Goal: Task Accomplishment & Management: Manage account settings

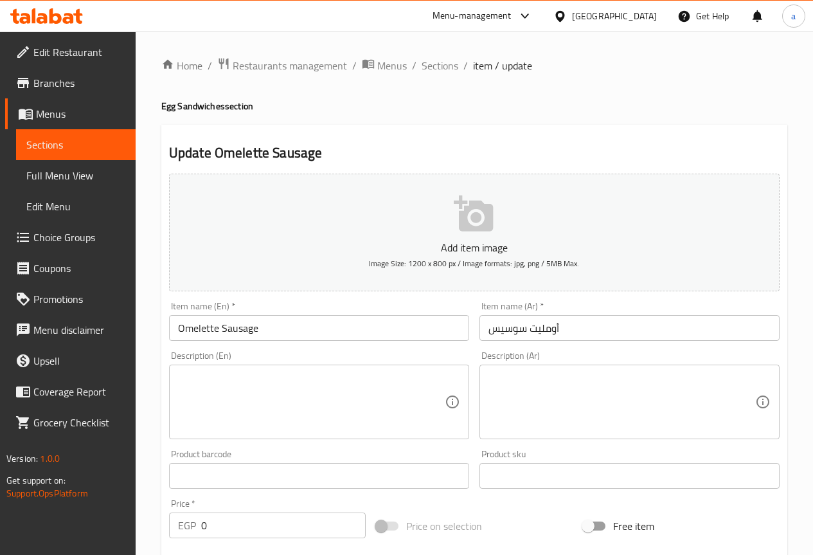
scroll to position [512, 0]
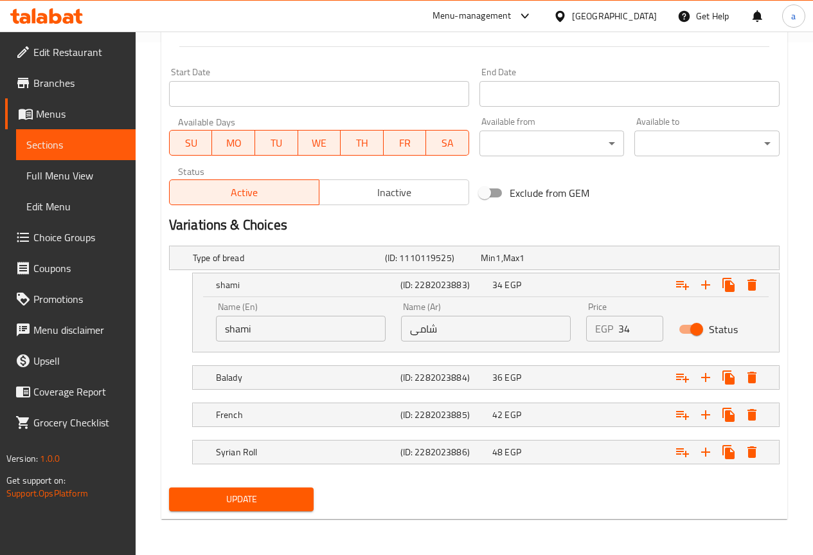
click at [296, 496] on span "Update" at bounding box center [241, 499] width 125 height 16
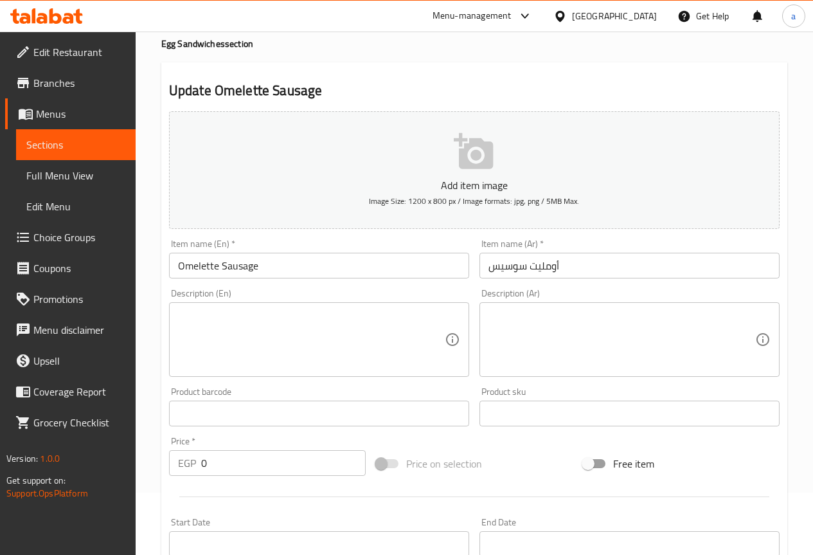
scroll to position [0, 0]
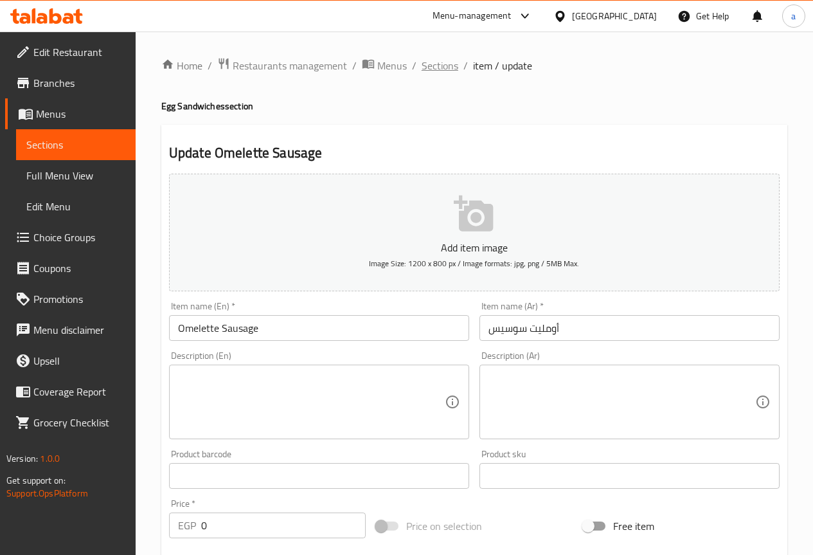
click at [455, 72] on span "Sections" at bounding box center [440, 65] width 37 height 15
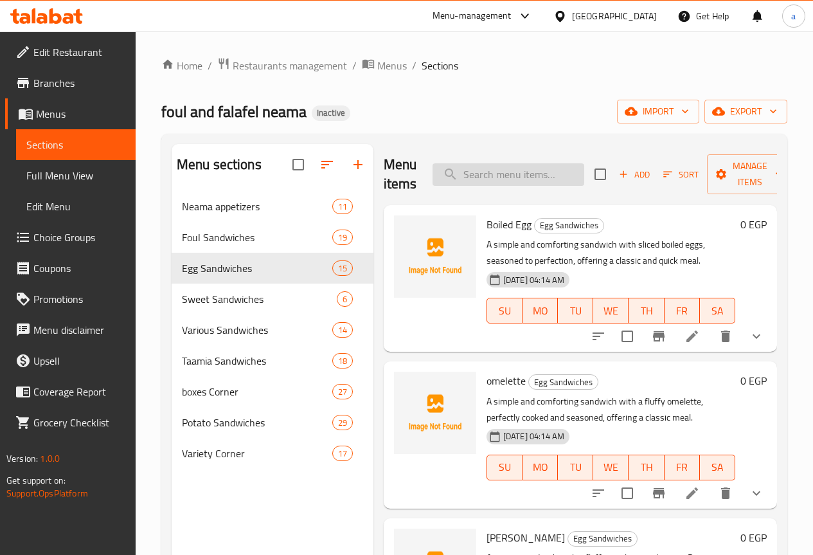
click at [502, 169] on input "search" at bounding box center [509, 174] width 152 height 23
paste input "Omelette Mixed Sausage and Sausage"
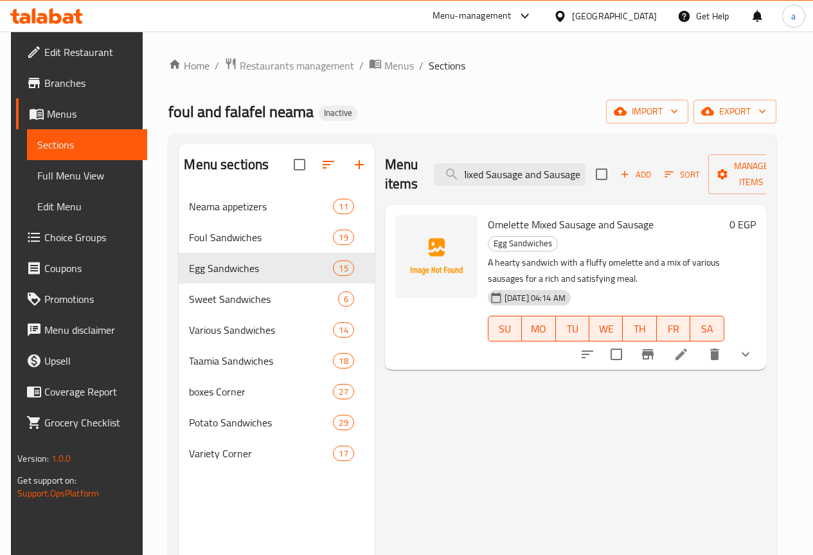
type input "Omelette Mixed Sausage and Sausage"
click at [689, 347] on icon at bounding box center [681, 354] width 15 height 15
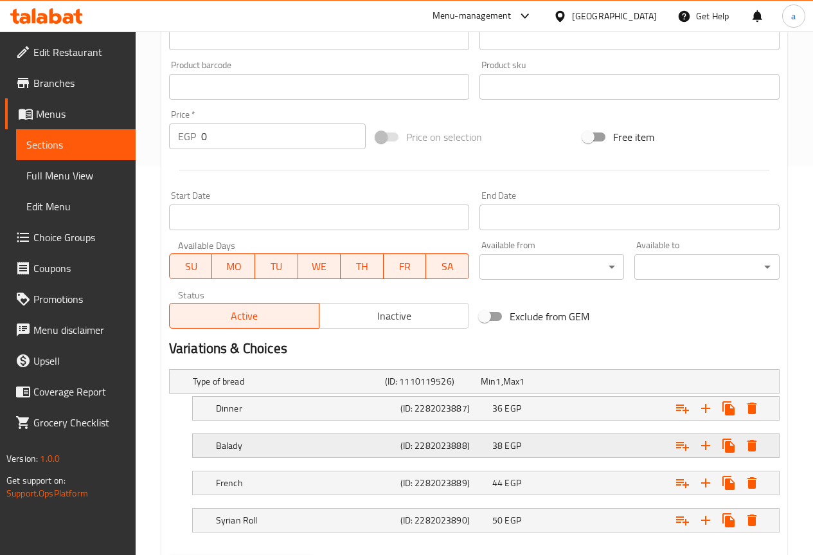
scroll to position [457, 0]
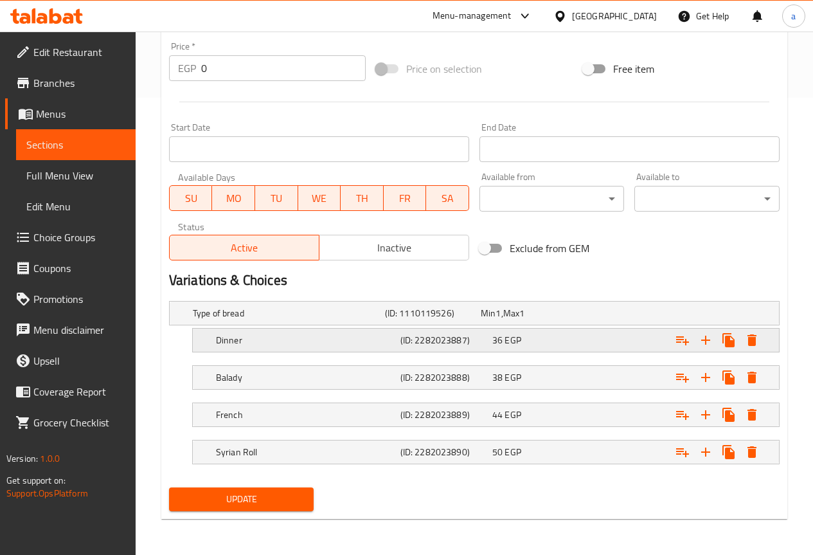
click at [254, 348] on div "Dinner" at bounding box center [305, 340] width 185 height 18
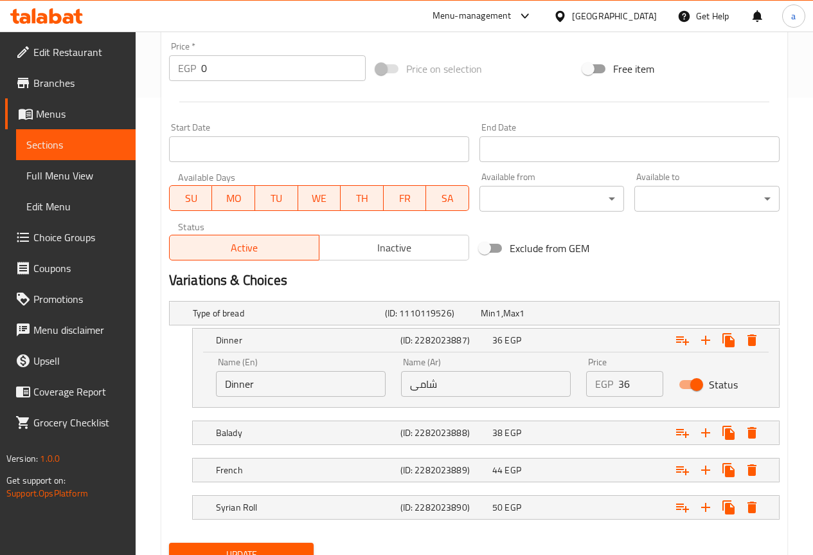
click at [264, 384] on input "Dinner" at bounding box center [301, 384] width 170 height 26
type input "shami"
click at [169, 543] on button "Update" at bounding box center [241, 555] width 145 height 24
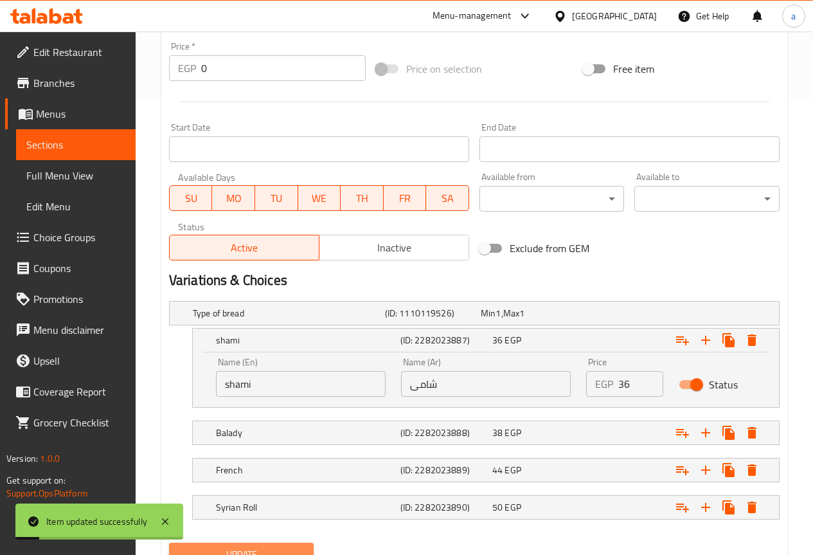
click at [273, 547] on span "Update" at bounding box center [241, 555] width 125 height 16
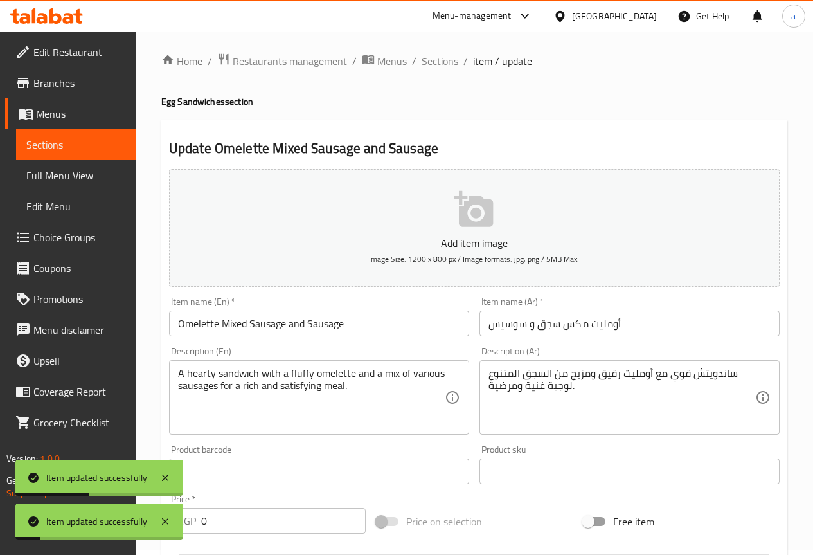
scroll to position [0, 0]
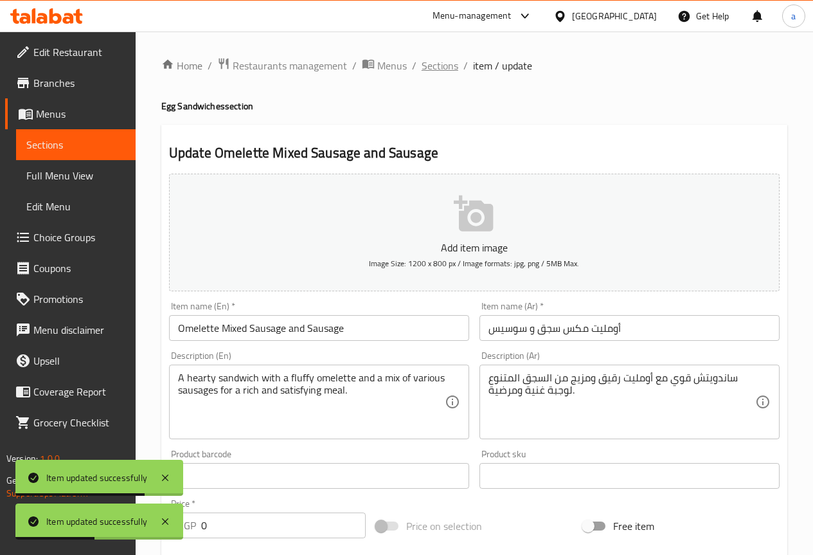
click at [455, 68] on span "Sections" at bounding box center [440, 65] width 37 height 15
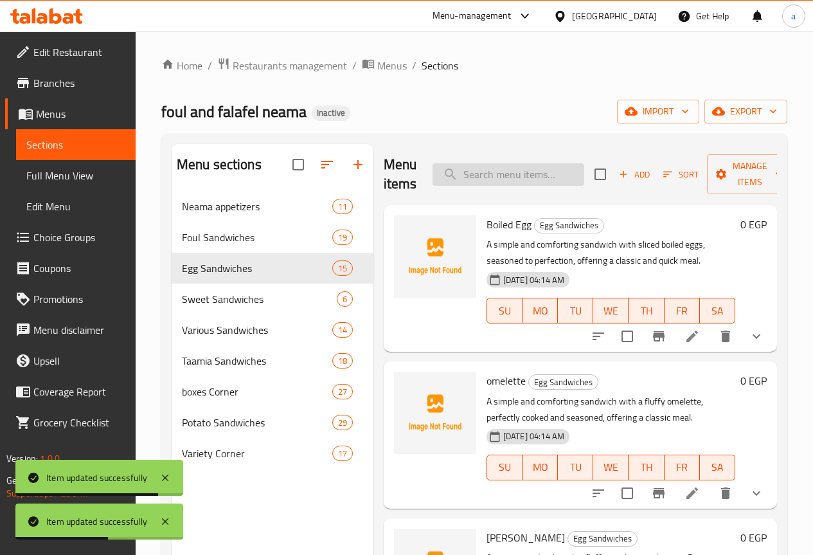
click at [471, 167] on input "search" at bounding box center [509, 174] width 152 height 23
paste input "Double Omelette"
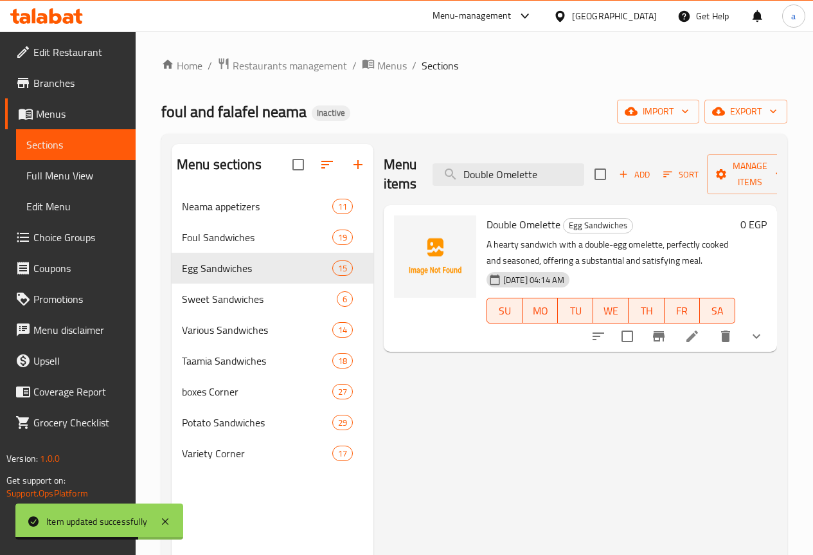
type input "Double Omelette"
click at [692, 329] on icon at bounding box center [692, 336] width 15 height 15
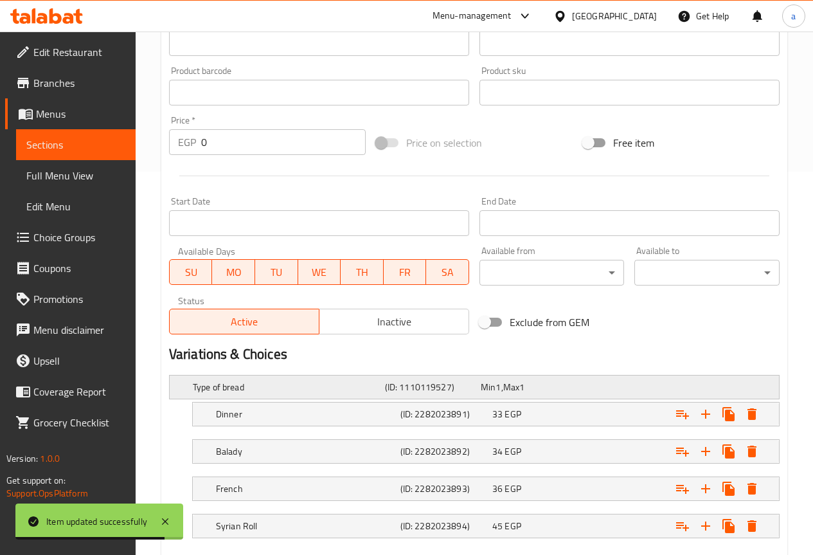
scroll to position [457, 0]
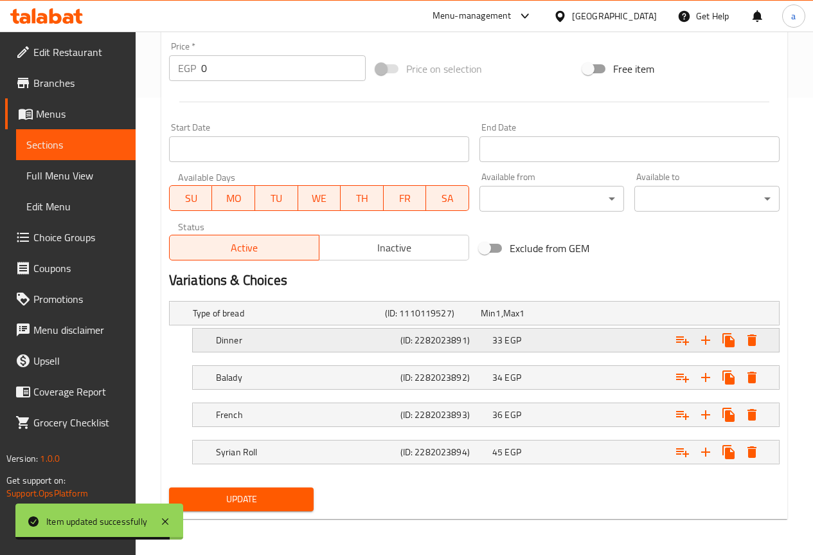
click at [336, 347] on div "Dinner" at bounding box center [305, 340] width 185 height 18
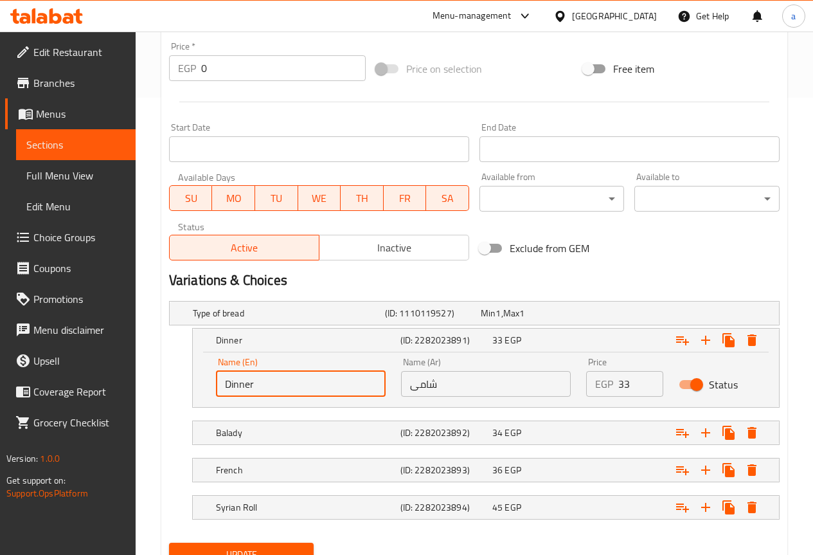
drag, startPoint x: 258, startPoint y: 388, endPoint x: 201, endPoint y: 391, distance: 57.3
click at [205, 388] on div "Name (En) Dinner Name (En) Name (Ar) شامى Name (Ar) Price EGP 33 Price Status" at bounding box center [486, 379] width 586 height 55
type input "shami"
click at [249, 549] on span "Update" at bounding box center [241, 555] width 125 height 16
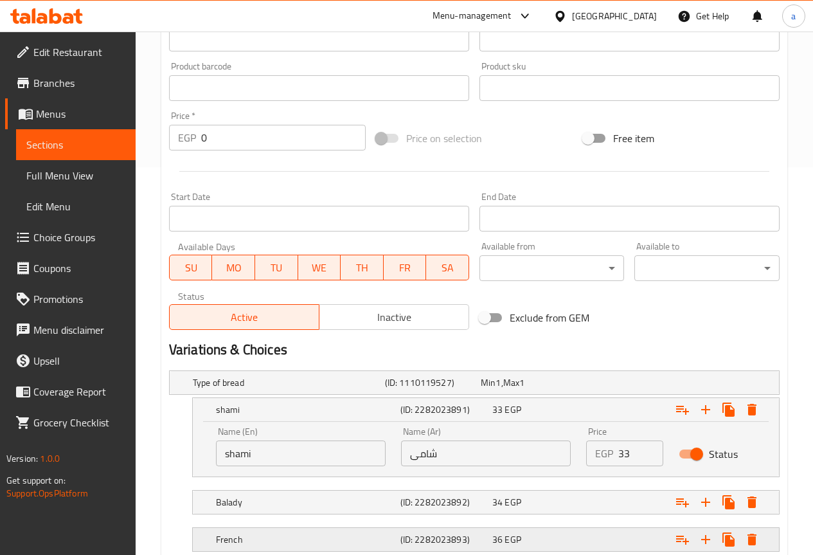
scroll to position [512, 0]
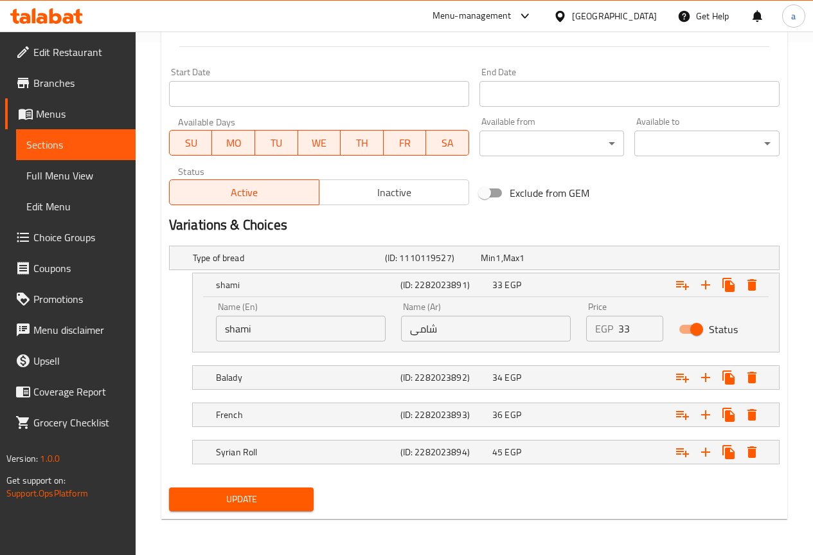
click at [264, 489] on button "Update" at bounding box center [241, 499] width 145 height 24
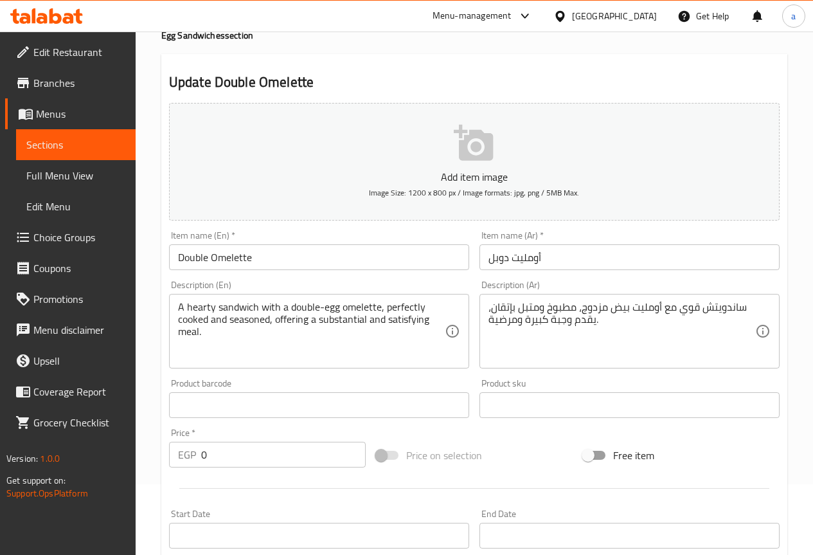
scroll to position [0, 0]
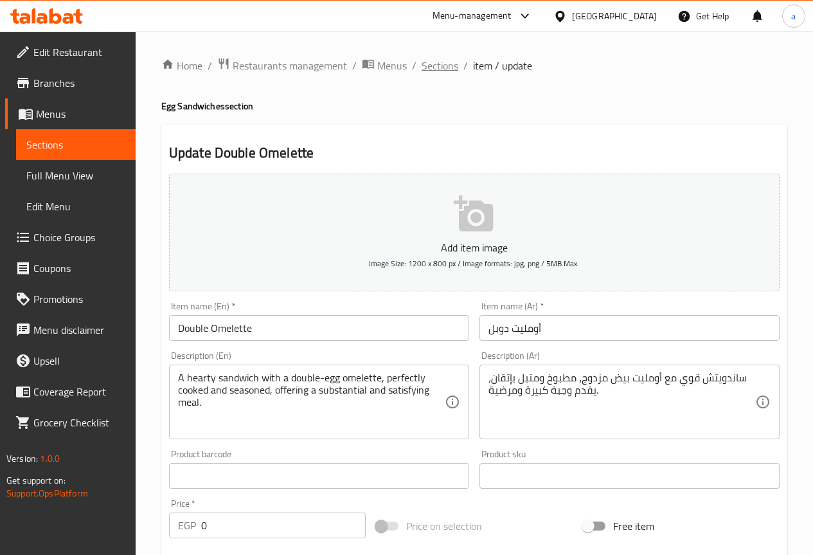
click at [427, 62] on span "Sections" at bounding box center [440, 65] width 37 height 15
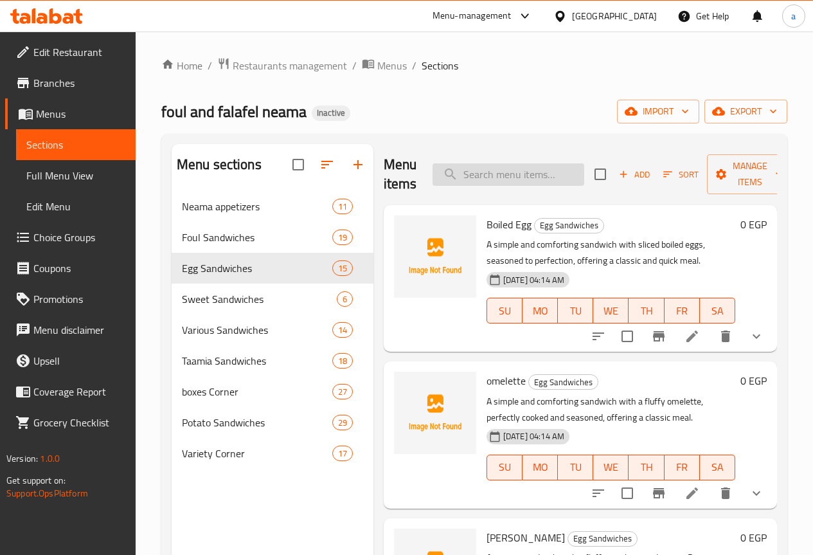
click at [502, 176] on input "search" at bounding box center [509, 174] width 152 height 23
paste input "[PERSON_NAME]"
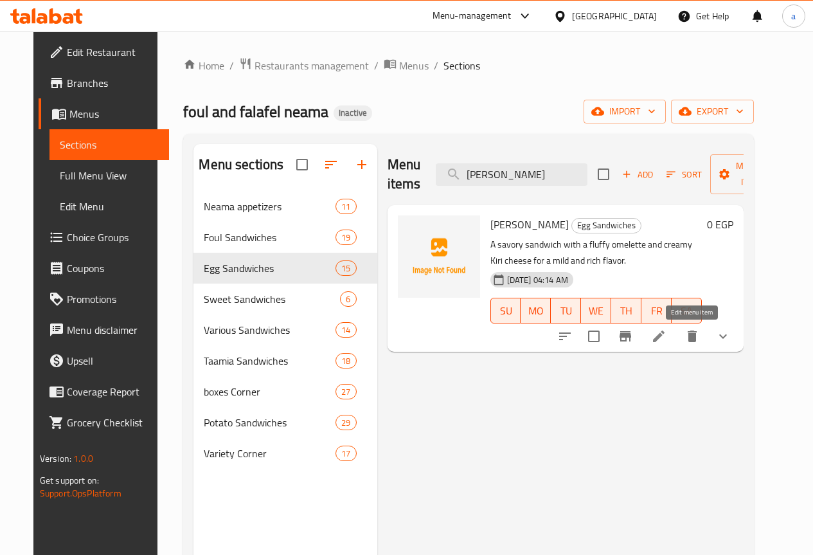
type input "[PERSON_NAME]"
click at [667, 332] on icon at bounding box center [658, 336] width 15 height 15
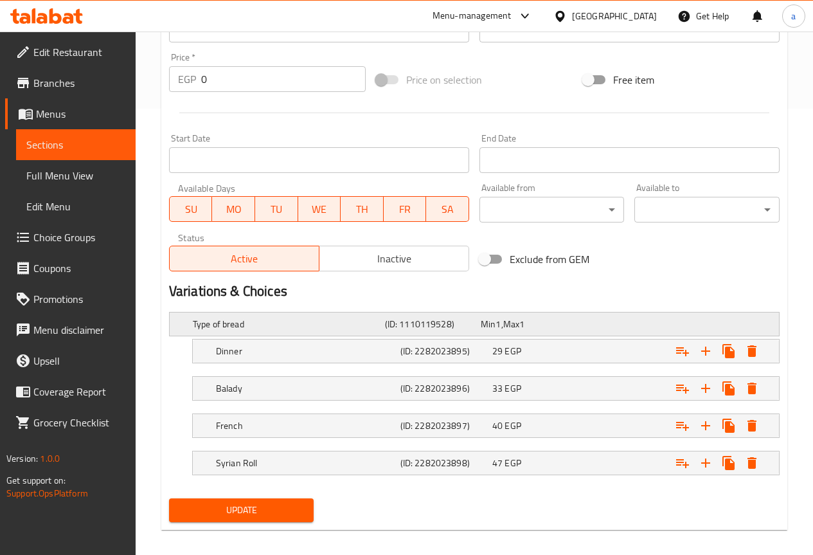
scroll to position [457, 0]
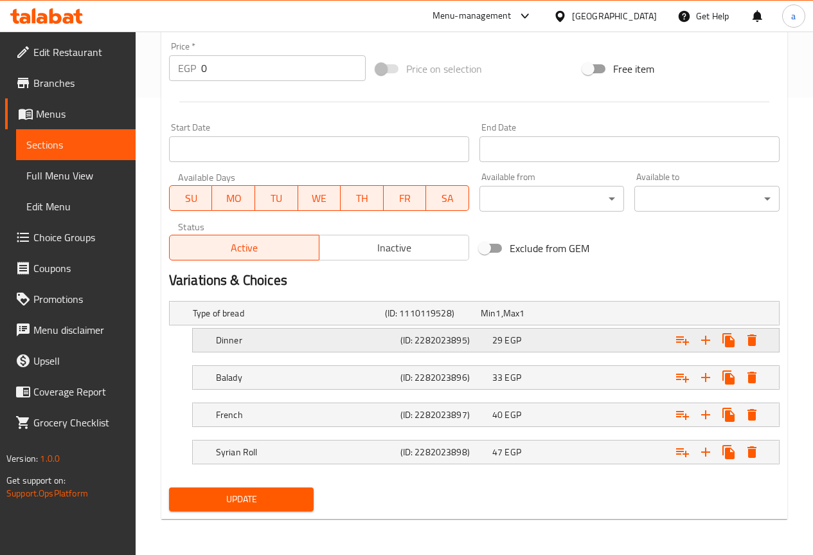
click at [299, 338] on h5 "Dinner" at bounding box center [305, 340] width 179 height 13
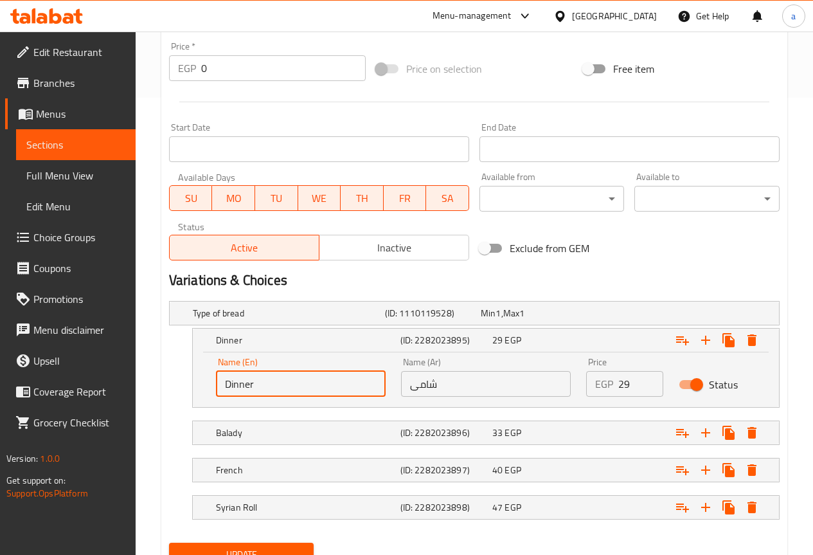
drag, startPoint x: 248, startPoint y: 391, endPoint x: 223, endPoint y: 392, distance: 24.4
click at [223, 392] on input "Dinner" at bounding box center [301, 384] width 170 height 26
click at [242, 390] on input "Dinner" at bounding box center [301, 384] width 170 height 26
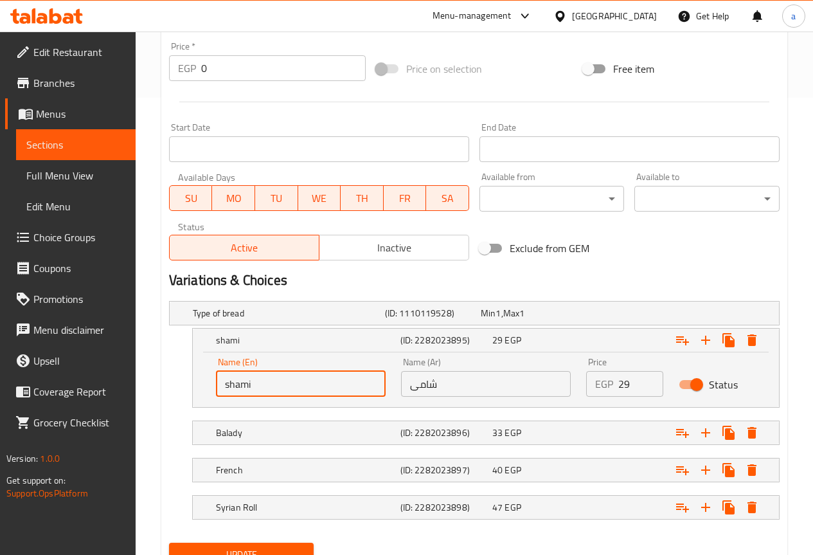
scroll to position [512, 0]
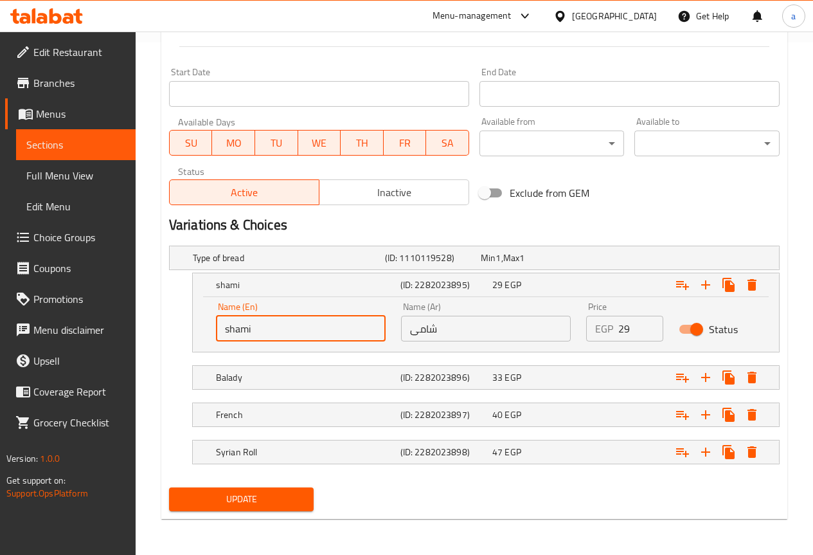
type input "shami"
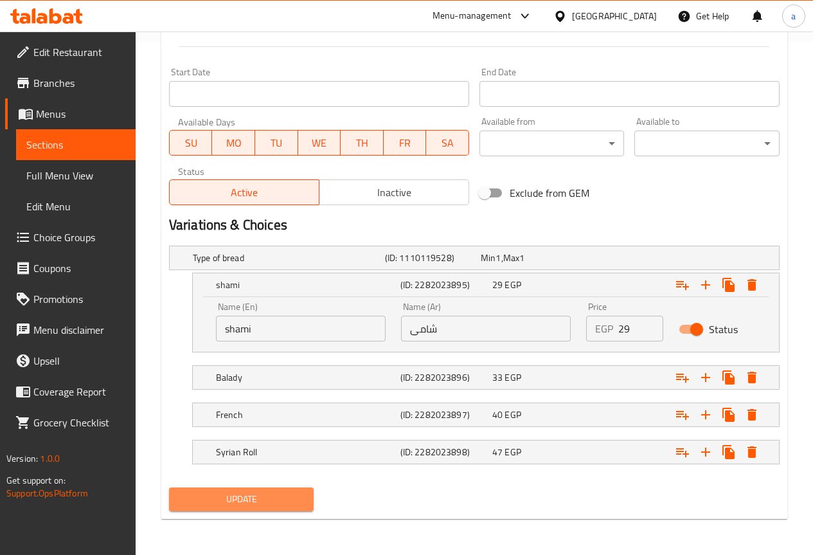
click at [272, 494] on span "Update" at bounding box center [241, 499] width 125 height 16
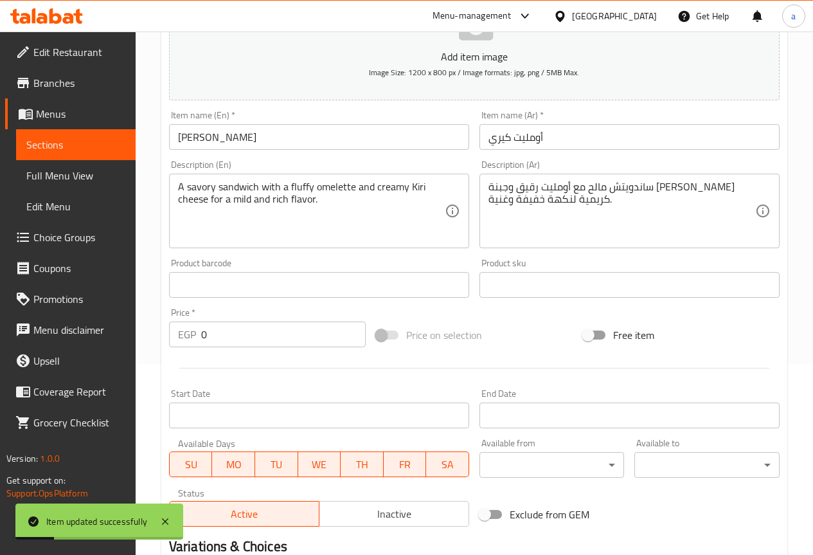
scroll to position [0, 0]
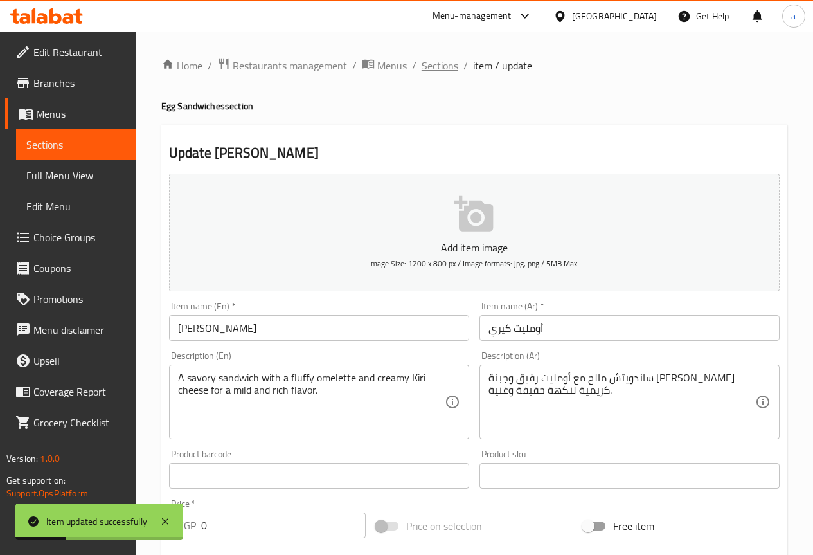
click at [443, 66] on span "Sections" at bounding box center [440, 65] width 37 height 15
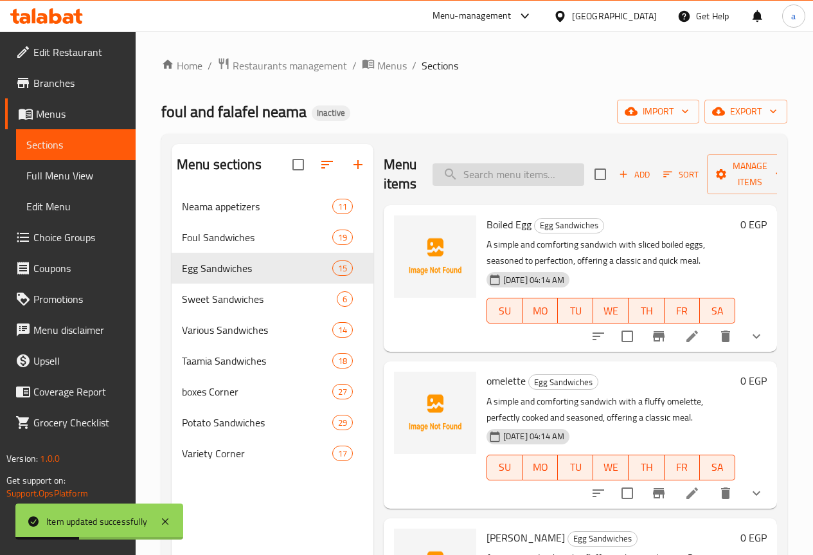
click at [514, 165] on input "search" at bounding box center [509, 174] width 152 height 23
paste input "Cheese Mix Omelet"
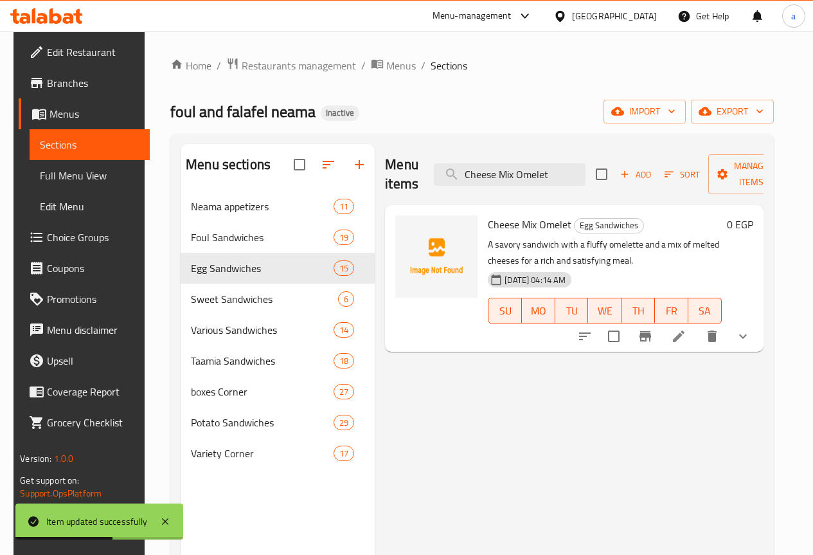
type input "Cheese Mix Omelet"
click at [687, 332] on icon at bounding box center [678, 336] width 15 height 15
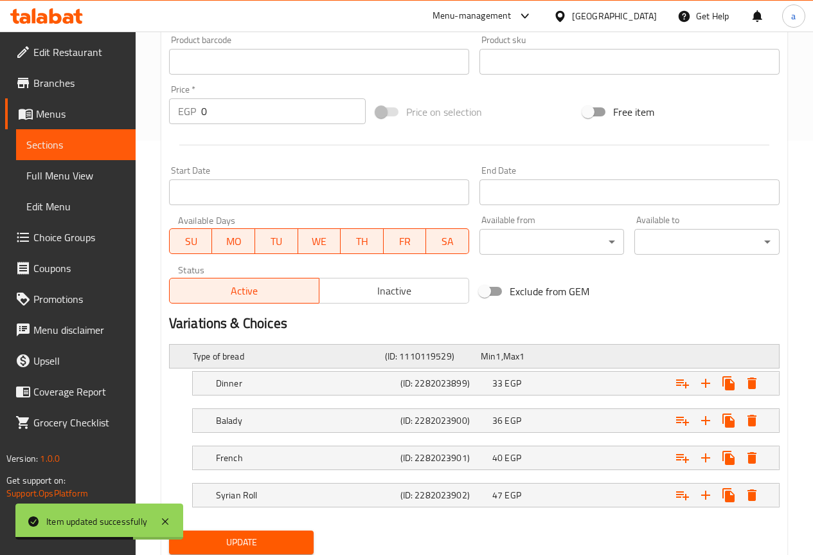
scroll to position [457, 0]
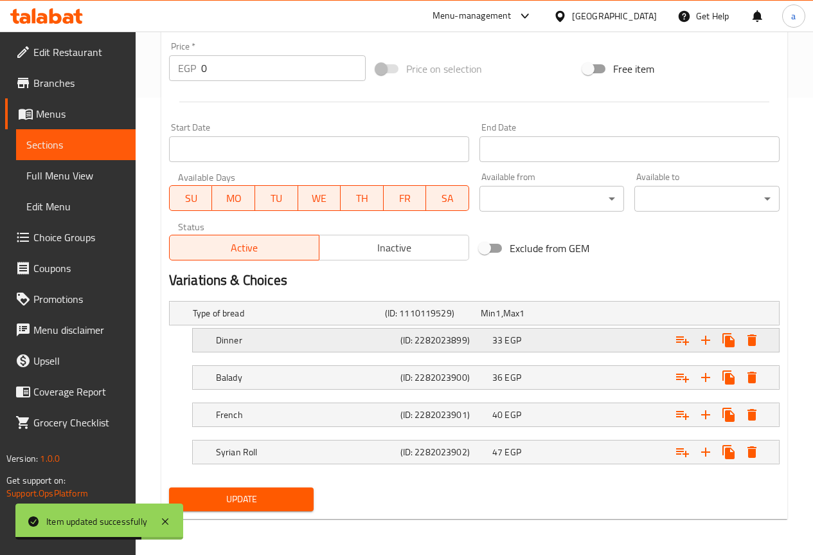
click at [270, 338] on h5 "Dinner" at bounding box center [305, 340] width 179 height 13
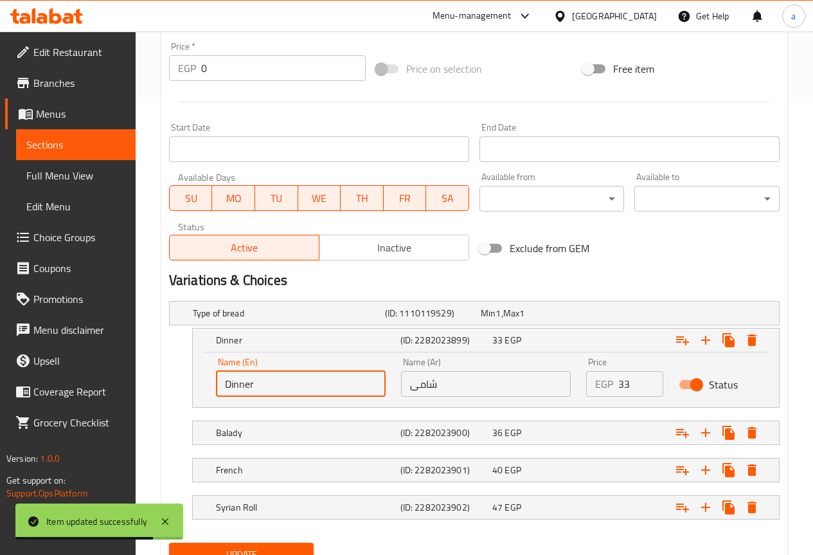
drag, startPoint x: 222, startPoint y: 386, endPoint x: 198, endPoint y: 386, distance: 24.4
click at [198, 386] on div "Name (En) Dinner Name (En) Name (Ar) شامى Name (Ar) Price EGP 33 Price Status" at bounding box center [486, 379] width 586 height 55
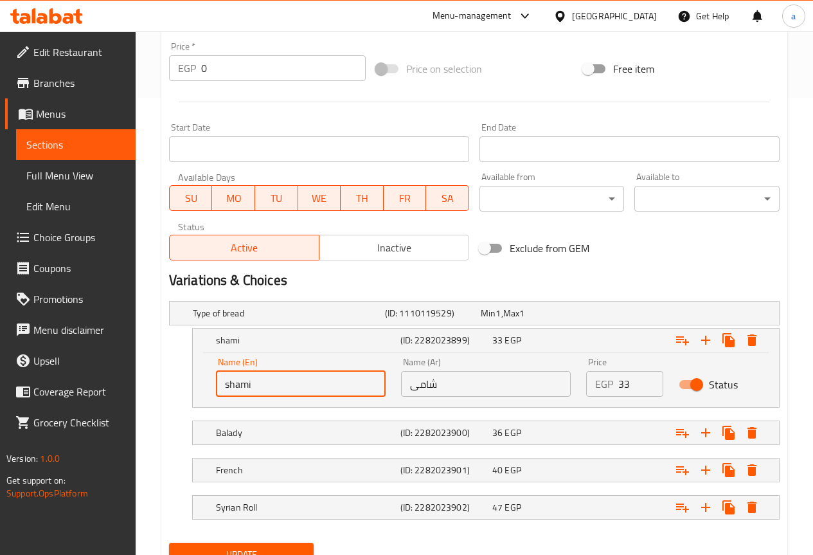
type input "shami"
click at [263, 544] on button "Update" at bounding box center [241, 555] width 145 height 24
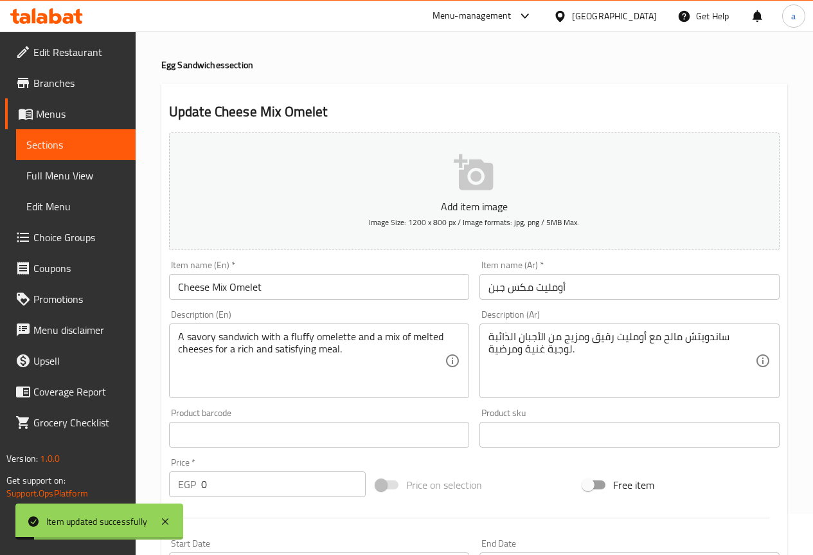
scroll to position [0, 0]
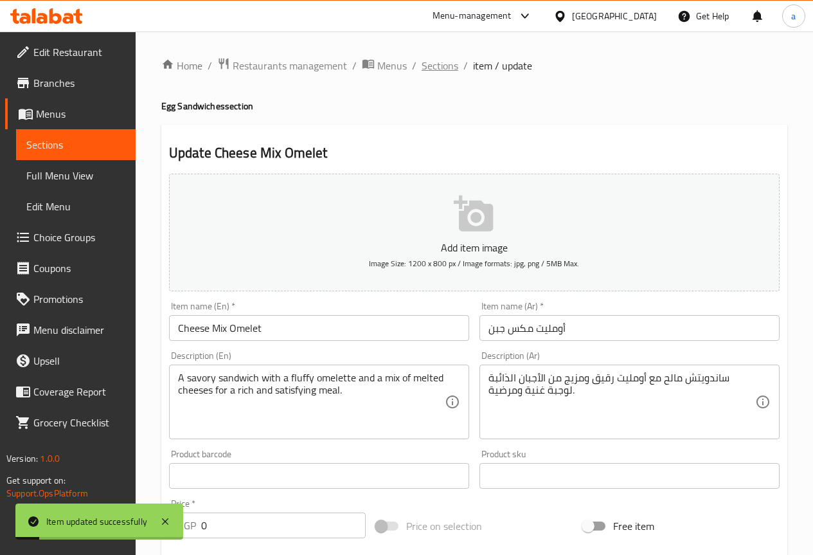
click at [426, 69] on span "Sections" at bounding box center [440, 65] width 37 height 15
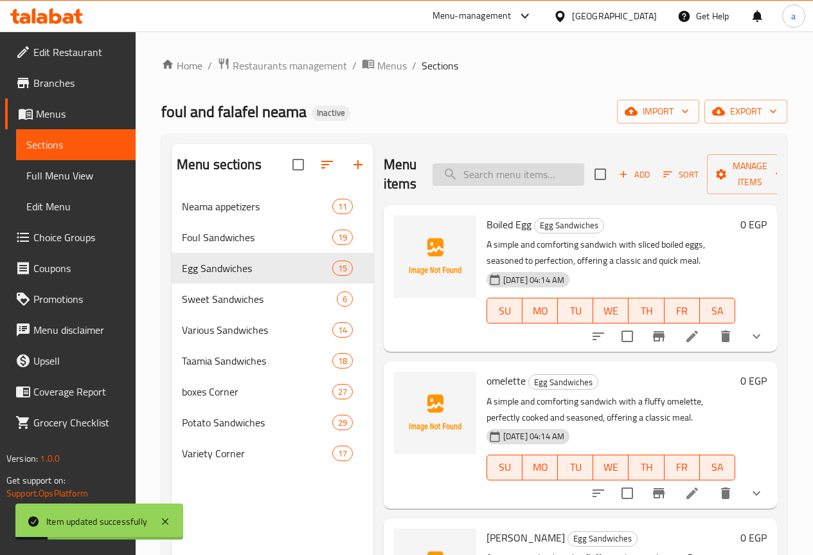
click at [462, 179] on input "search" at bounding box center [509, 174] width 152 height 23
paste input "Medahrag Eggs With [PERSON_NAME]."
type input "Medahrag Eggs With [PERSON_NAME]."
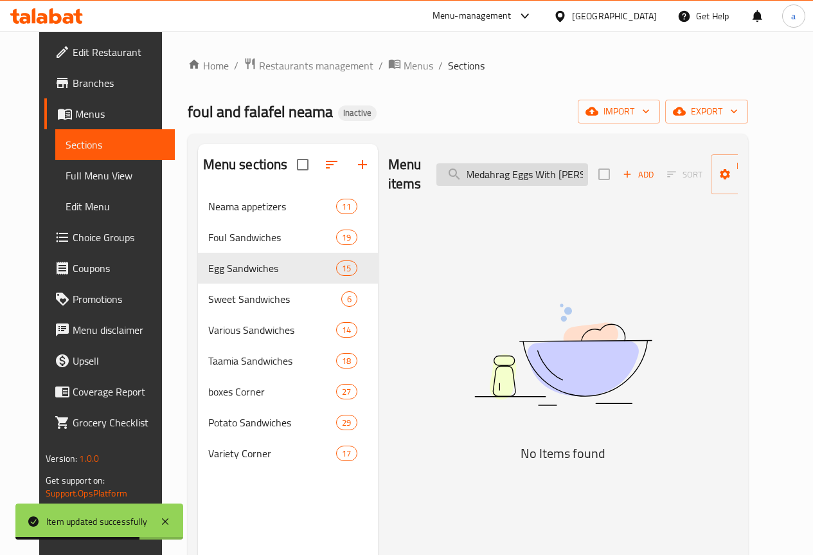
click at [483, 173] on input "Medahrag Eggs With [PERSON_NAME]." at bounding box center [513, 174] width 152 height 23
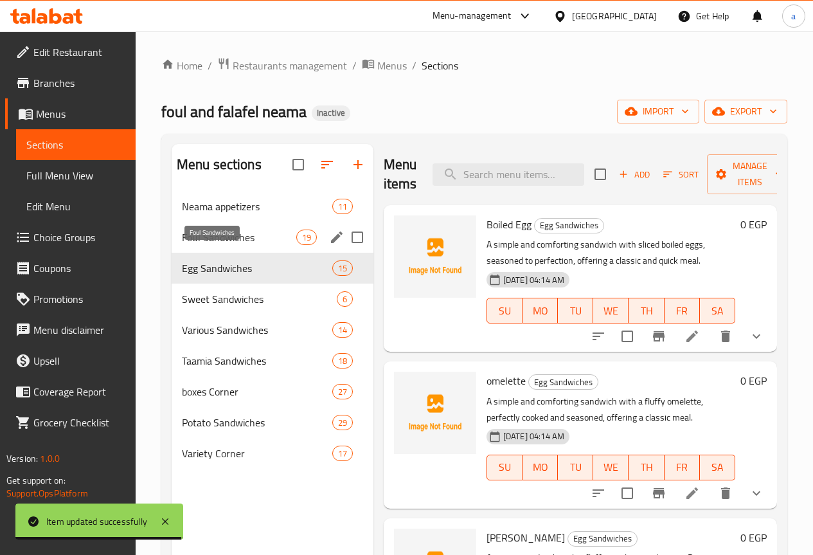
click at [221, 245] on span "Foul Sandwiches" at bounding box center [239, 237] width 114 height 15
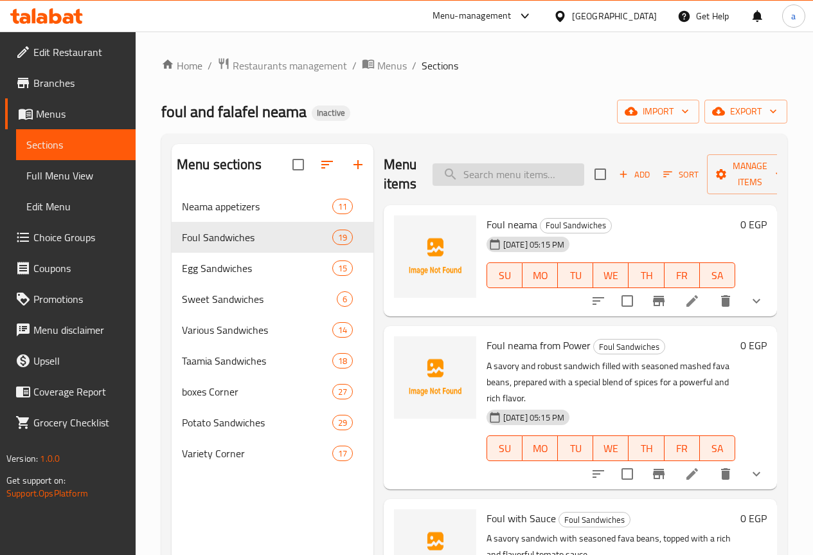
click at [460, 177] on input "search" at bounding box center [509, 174] width 152 height 23
paste input "Medahrag Eggs With [PERSON_NAME]."
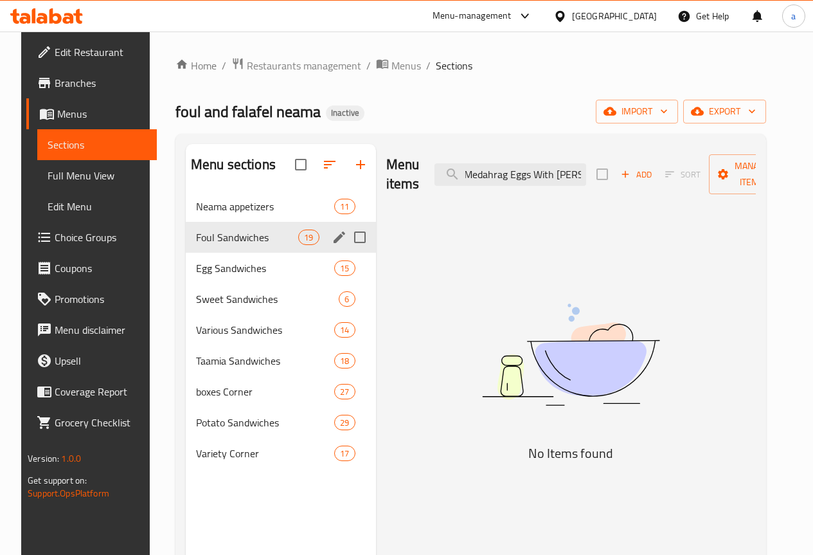
type input "Medahrag Eggs With [PERSON_NAME]."
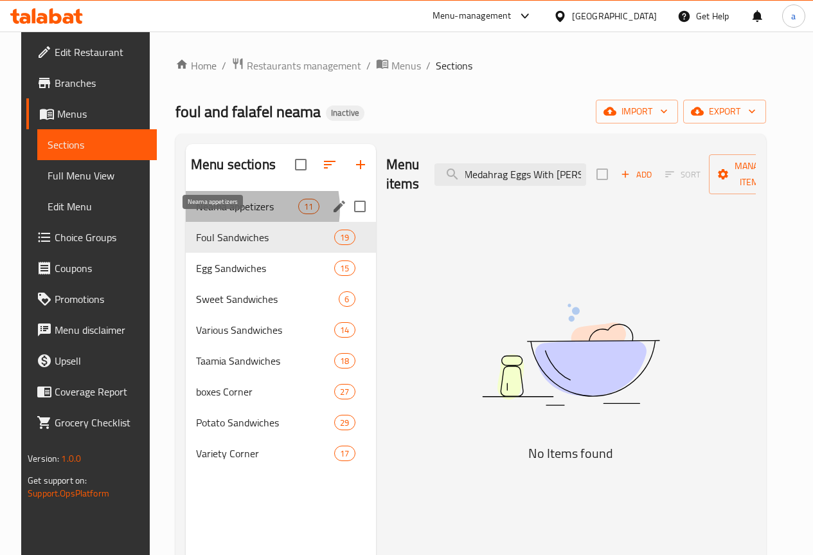
click at [222, 214] on span "Neama appetizers" at bounding box center [247, 206] width 102 height 15
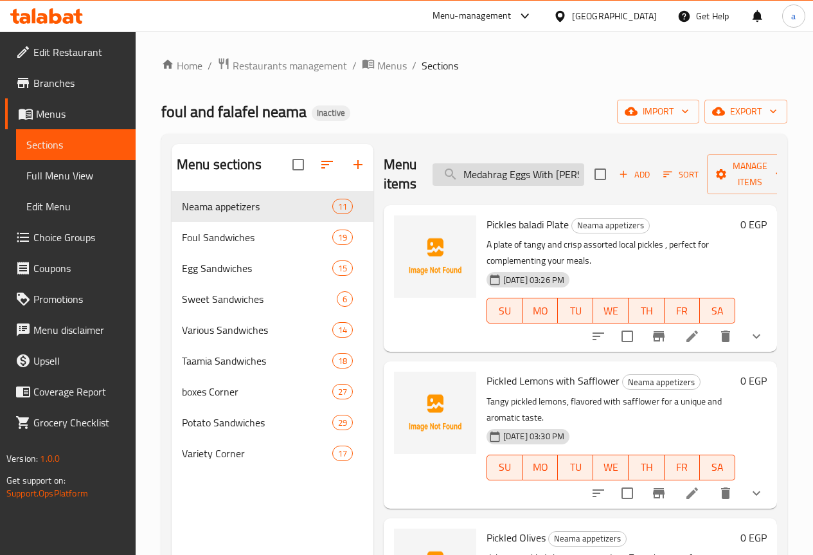
click at [502, 168] on input "Medahrag Eggs With [PERSON_NAME]." at bounding box center [509, 174] width 152 height 23
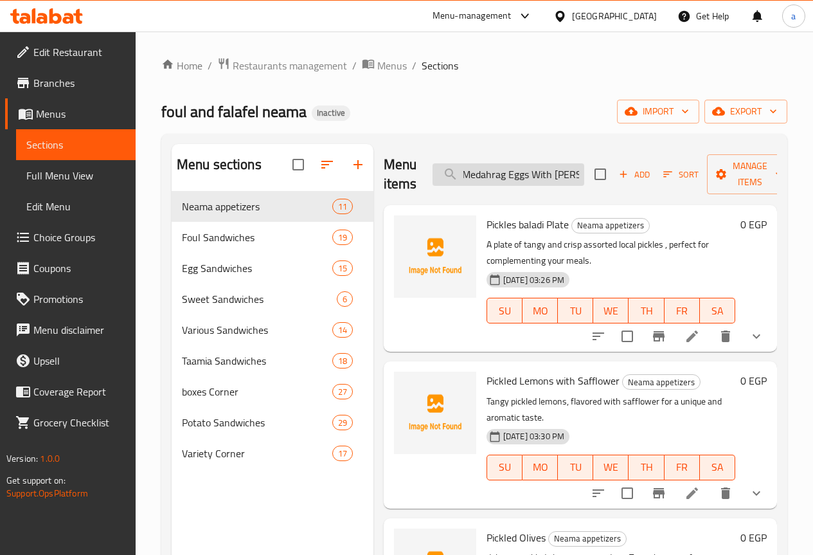
click at [502, 168] on input "Medahrag Eggs With [PERSON_NAME]." at bounding box center [509, 174] width 152 height 23
paste input "Medahrag Eggs With [PERSON_NAME]."
type input "Medahrag Eggs With [PERSON_NAME]."
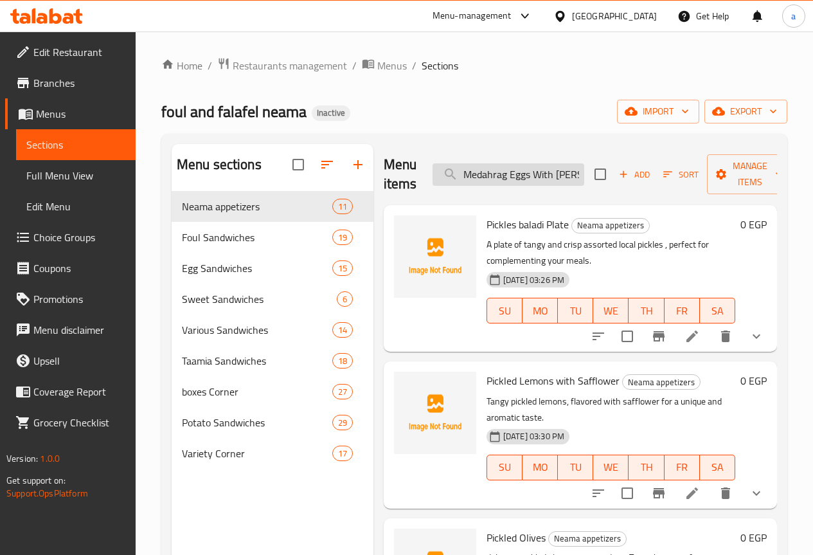
scroll to position [0, 1]
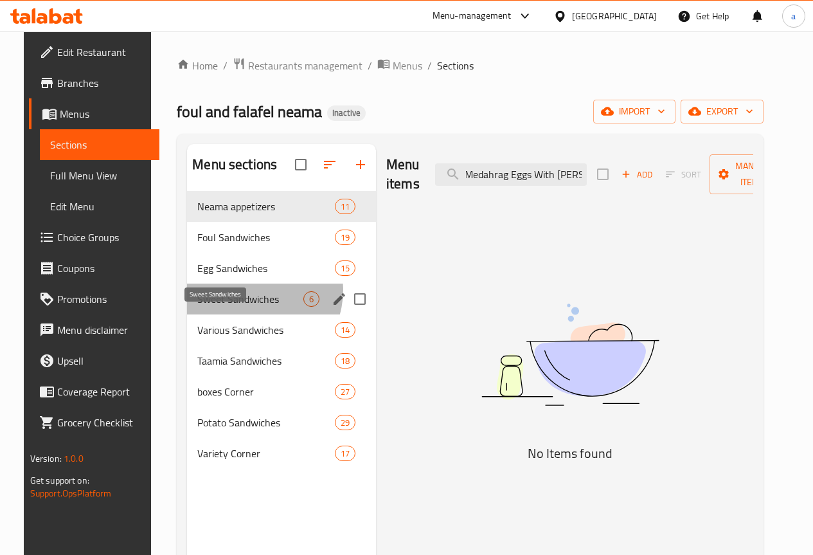
click at [240, 307] on span "Sweet Sandwiches" at bounding box center [250, 298] width 106 height 15
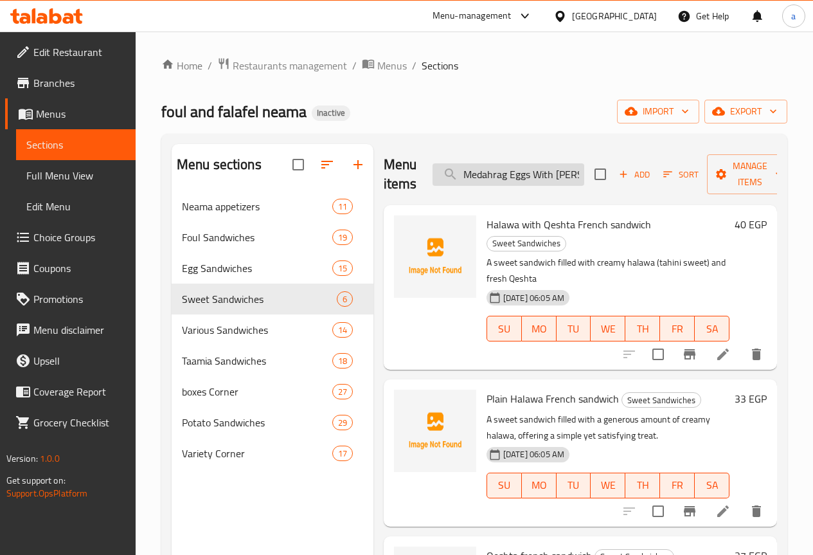
click at [506, 172] on input "Medahrag Eggs With [PERSON_NAME]." at bounding box center [509, 174] width 152 height 23
paste input "Medahrag Eggs With [PERSON_NAME]."
type input "Medahrag Eggs With [PERSON_NAME]."
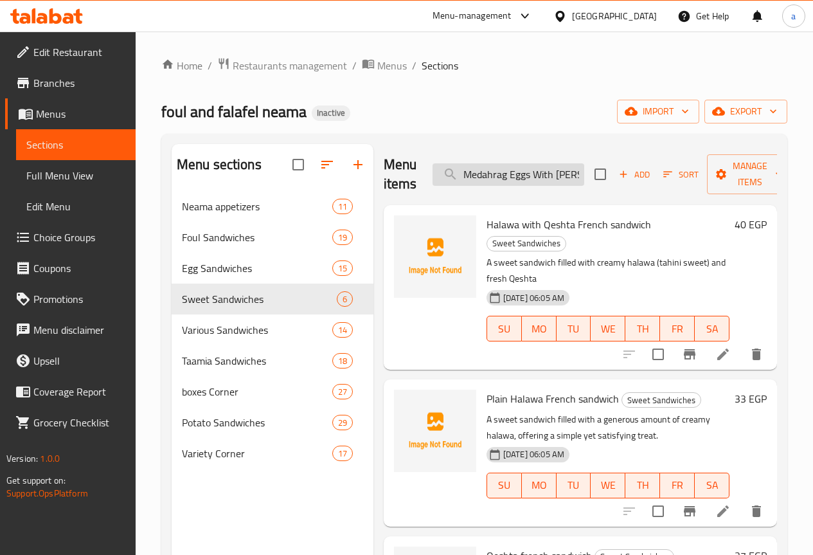
scroll to position [0, 1]
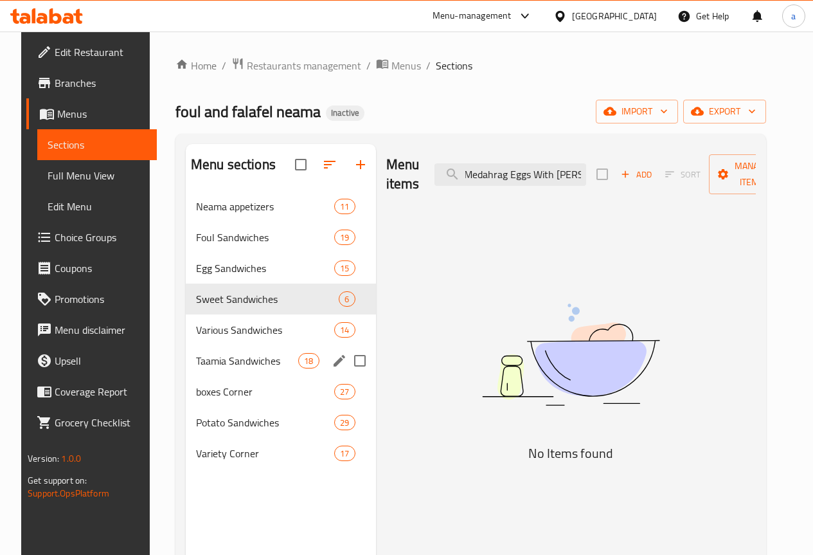
click at [219, 368] on span "Taamia Sandwiches" at bounding box center [247, 360] width 102 height 15
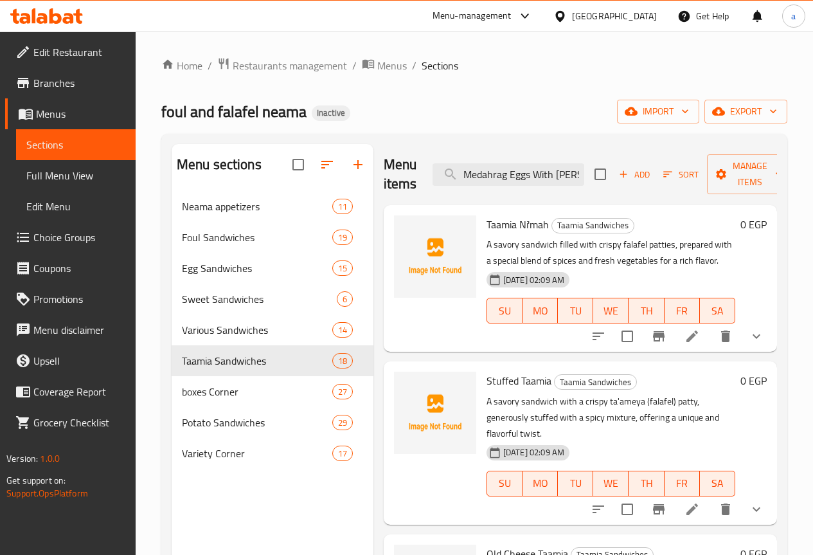
click at [481, 156] on div "Menu items Medahrag Eggs With Ghee. Add Sort Manage items" at bounding box center [580, 174] width 393 height 61
click at [480, 163] on input "Medahrag Eggs With [PERSON_NAME]." at bounding box center [509, 174] width 152 height 23
click at [480, 193] on div "Menu items Medahrag Eggs With Ghee. Add Sort Manage items" at bounding box center [580, 174] width 393 height 61
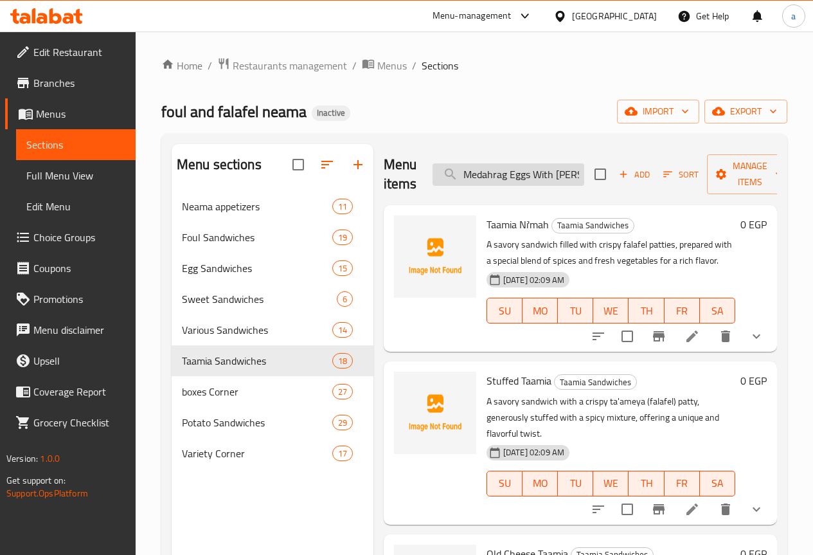
click at [480, 185] on input "Medahrag Eggs With [PERSON_NAME]." at bounding box center [509, 174] width 152 height 23
paste input "Medahrag Eggs With [PERSON_NAME]."
type input "Medahrag Eggs With [PERSON_NAME]."
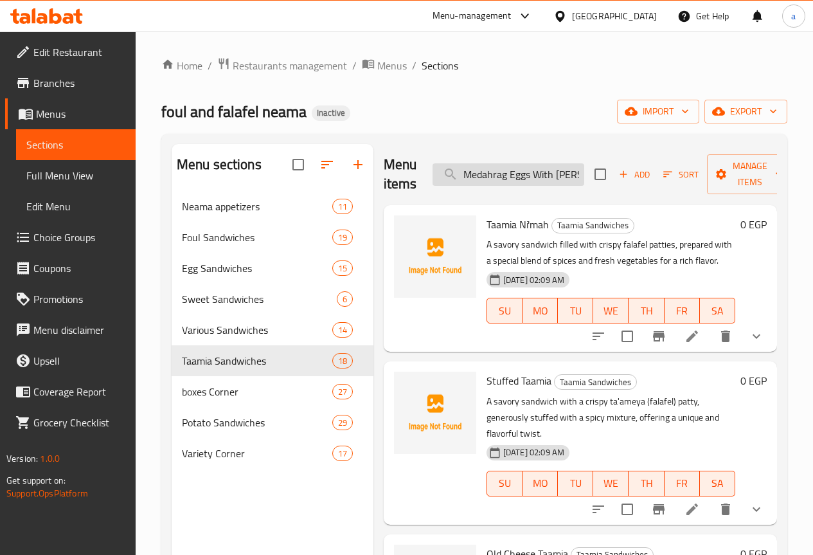
scroll to position [0, 1]
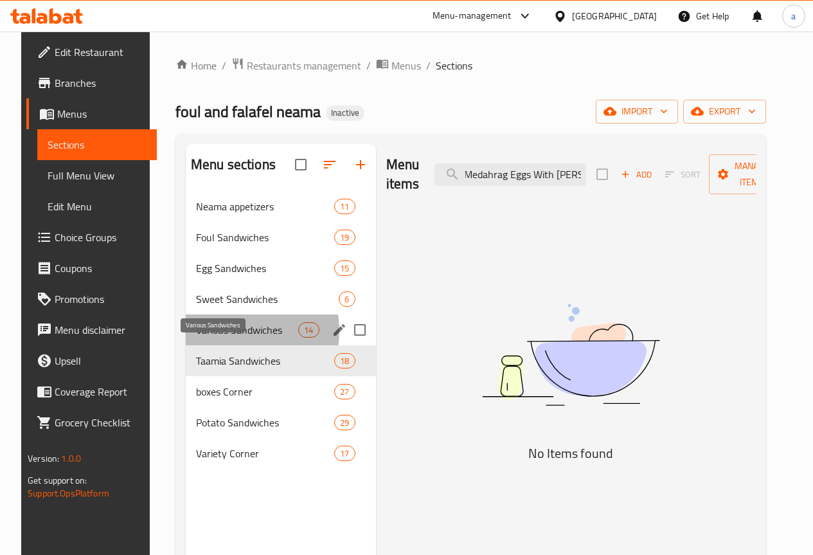
click at [226, 338] on span "Various Sandwiches" at bounding box center [247, 329] width 102 height 15
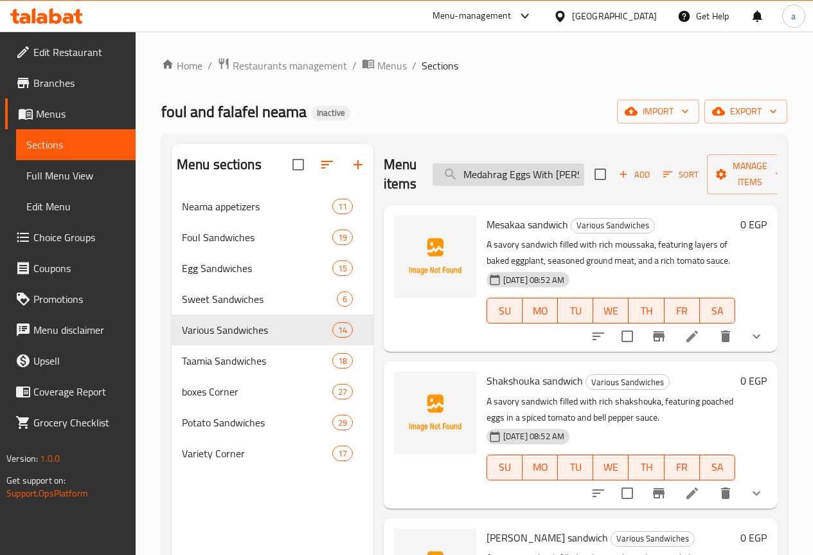
click at [498, 180] on input "Medahrag Eggs With [PERSON_NAME]." at bounding box center [509, 174] width 152 height 23
paste input "Medahrag Eggs With [PERSON_NAME]."
type input "Medahrag Eggs With [PERSON_NAME]."
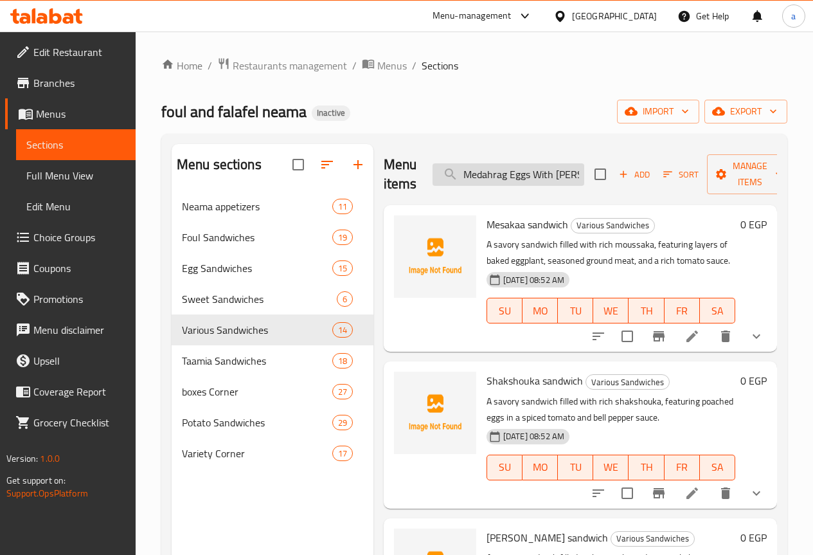
scroll to position [0, 1]
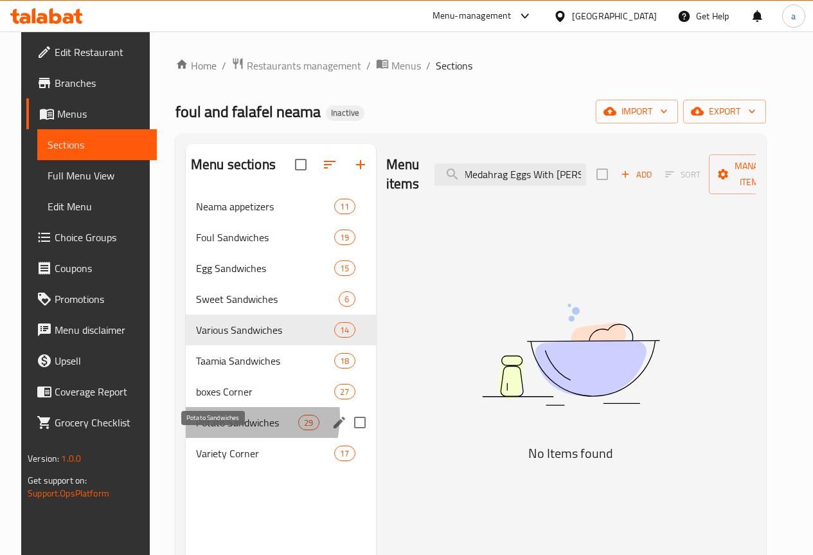
click at [221, 430] on span "Potato Sandwiches" at bounding box center [247, 422] width 102 height 15
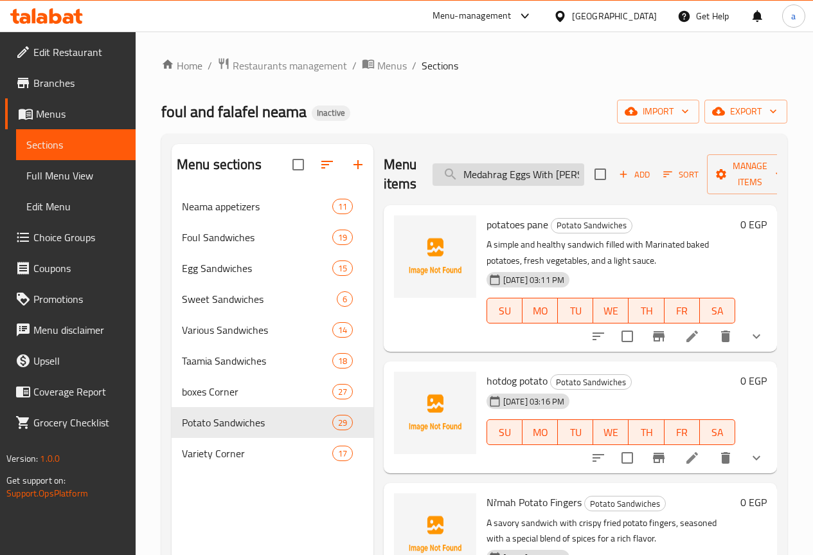
click at [467, 167] on input "Medahrag Eggs With [PERSON_NAME]." at bounding box center [509, 174] width 152 height 23
click at [467, 168] on input "Medahrag Eggs With [PERSON_NAME]." at bounding box center [509, 174] width 152 height 23
paste input "Medahrag Eggs With [PERSON_NAME]."
type input "Medahrag Eggs With [PERSON_NAME]."
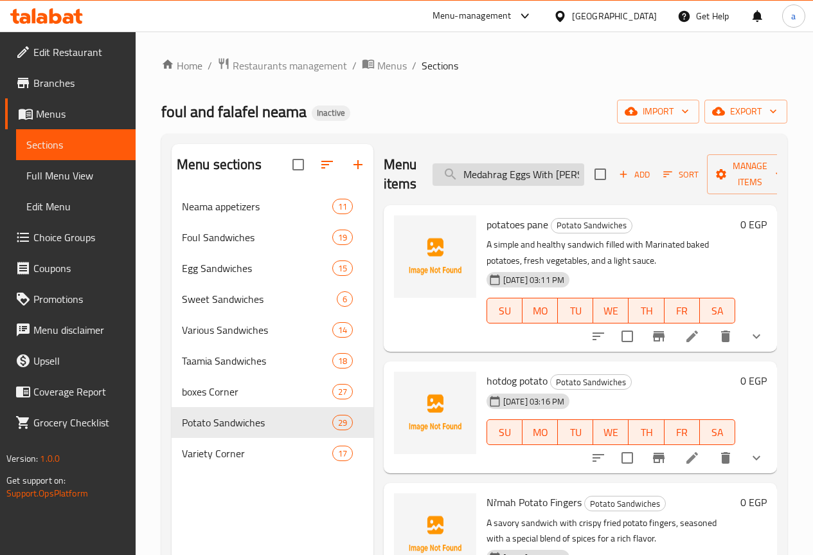
scroll to position [0, 1]
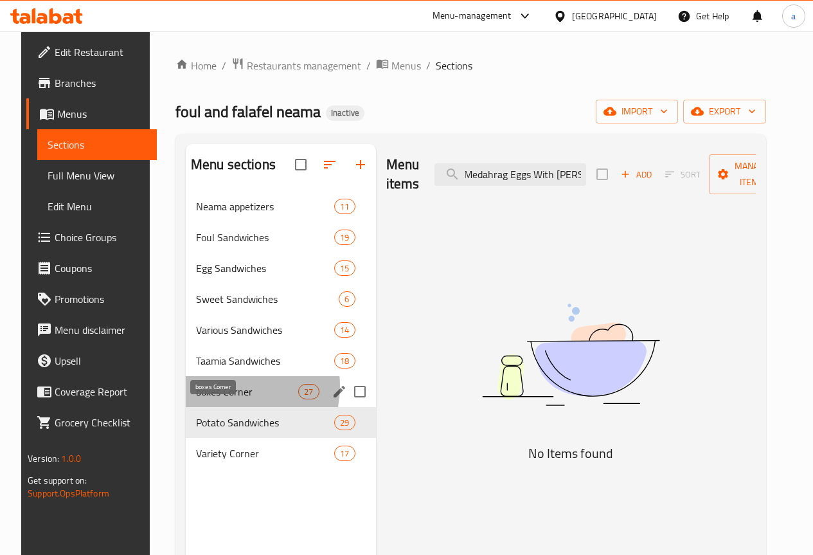
click at [208, 399] on span "boxes Corner" at bounding box center [247, 391] width 102 height 15
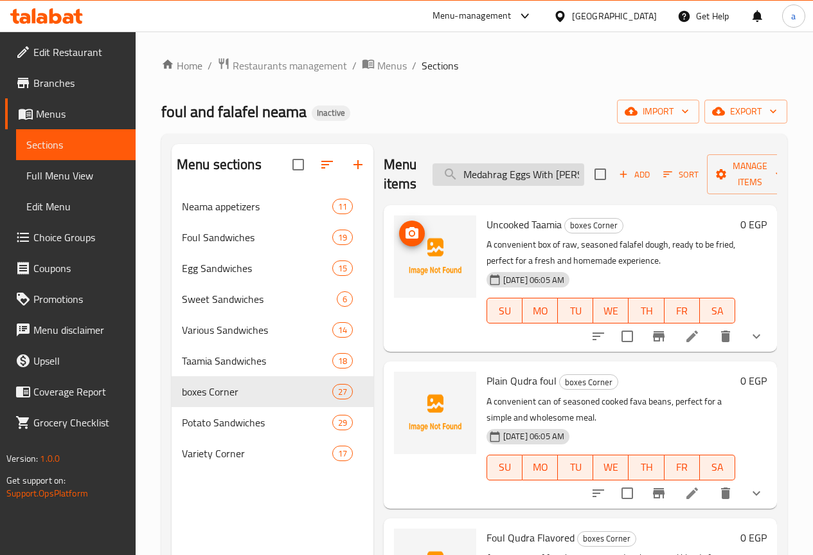
click at [477, 178] on input "Medahrag Eggs With [PERSON_NAME]." at bounding box center [509, 174] width 152 height 23
paste input "search"
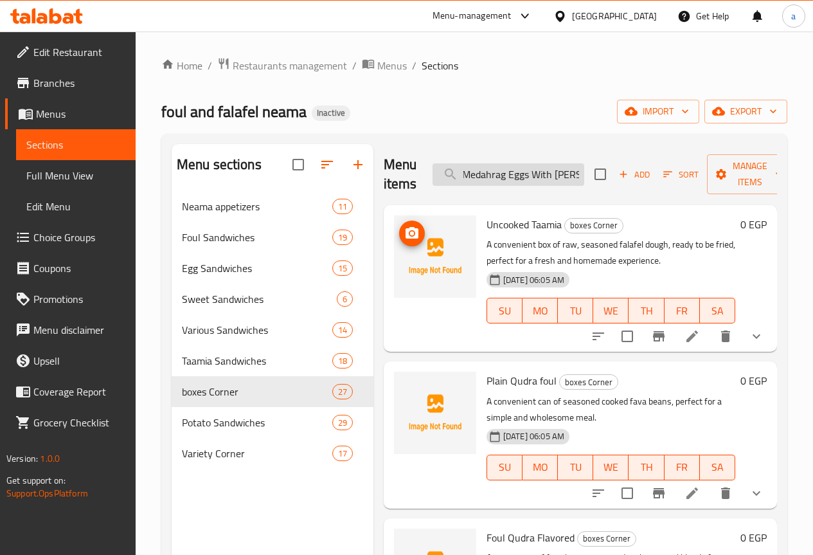
click at [477, 178] on input "Medahrag Eggs With [PERSON_NAME]." at bounding box center [509, 174] width 152 height 23
paste input "Medahrag Eggs With [PERSON_NAME]."
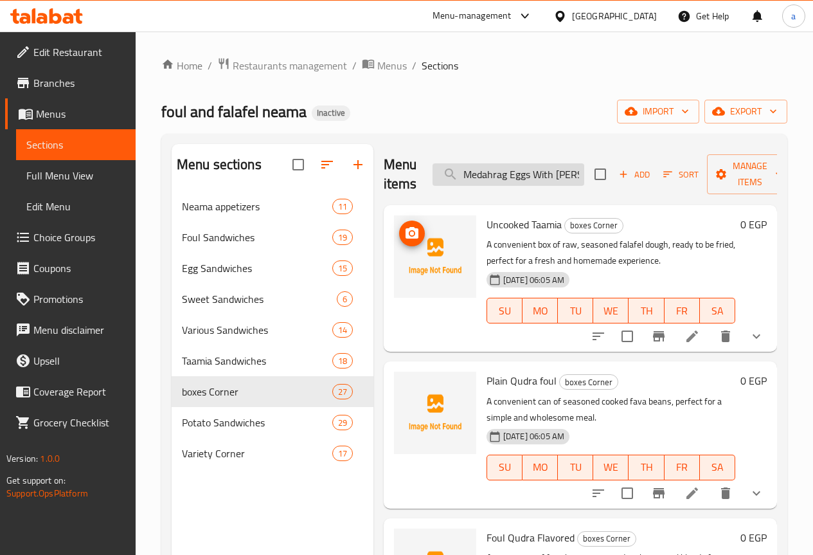
scroll to position [0, 1]
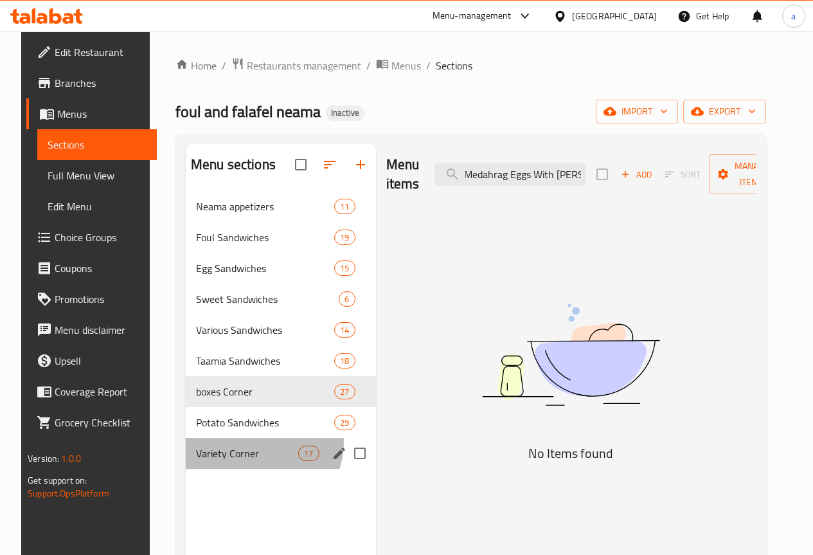
click at [248, 462] on div "Variety Corner 17" at bounding box center [281, 453] width 190 height 31
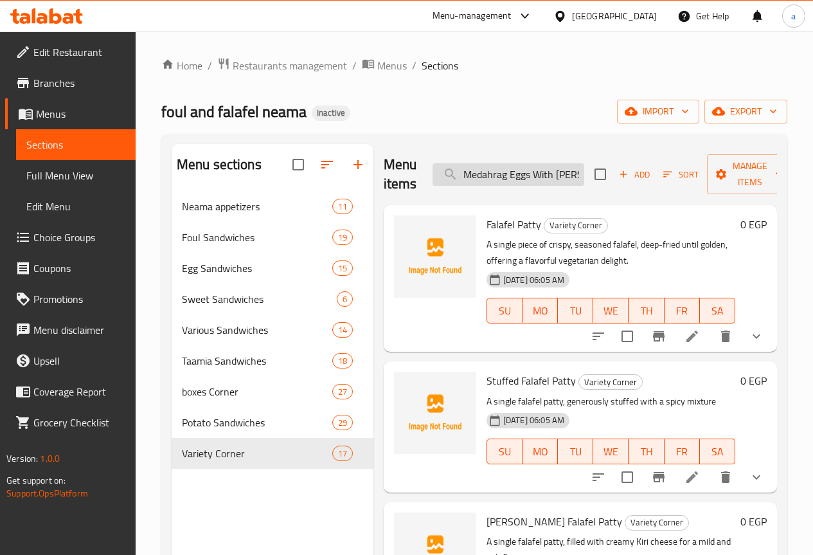
click at [476, 176] on input "Medahrag Eggs With [PERSON_NAME]." at bounding box center [509, 174] width 152 height 23
click at [476, 176] on input "Eggs With Ghee." at bounding box center [509, 174] width 152 height 23
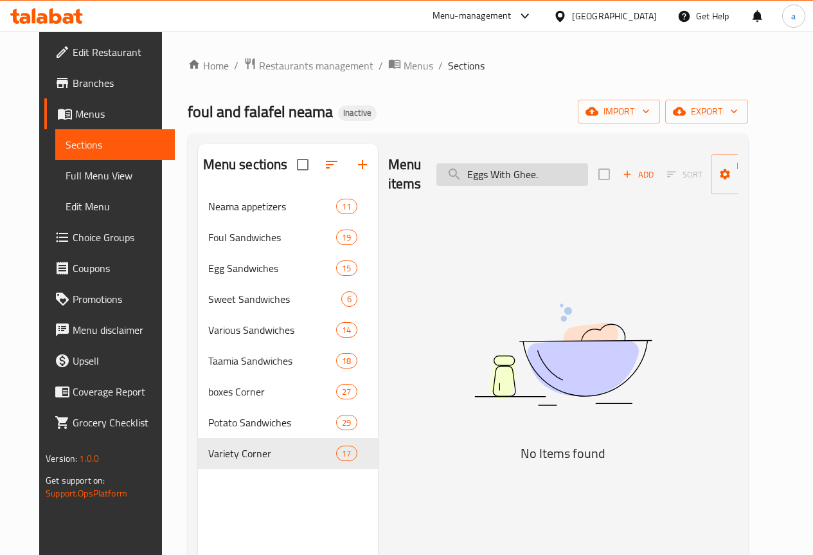
click at [476, 176] on input "Eggs With Ghee." at bounding box center [513, 174] width 152 height 23
type input "Medahrag Eggs With [PERSON_NAME]."
click at [476, 176] on input "Medahrag Eggs With [PERSON_NAME]." at bounding box center [513, 174] width 152 height 23
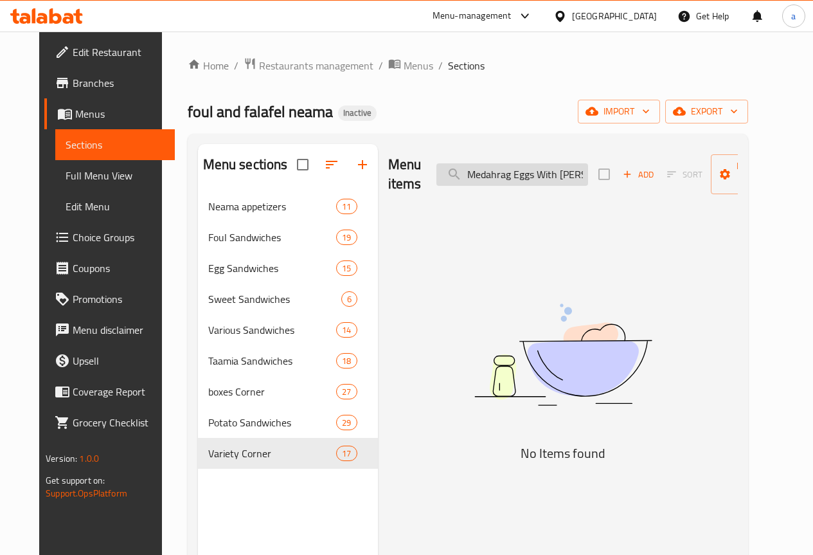
click at [476, 176] on input "Medahrag Eggs With [PERSON_NAME]." at bounding box center [513, 174] width 152 height 23
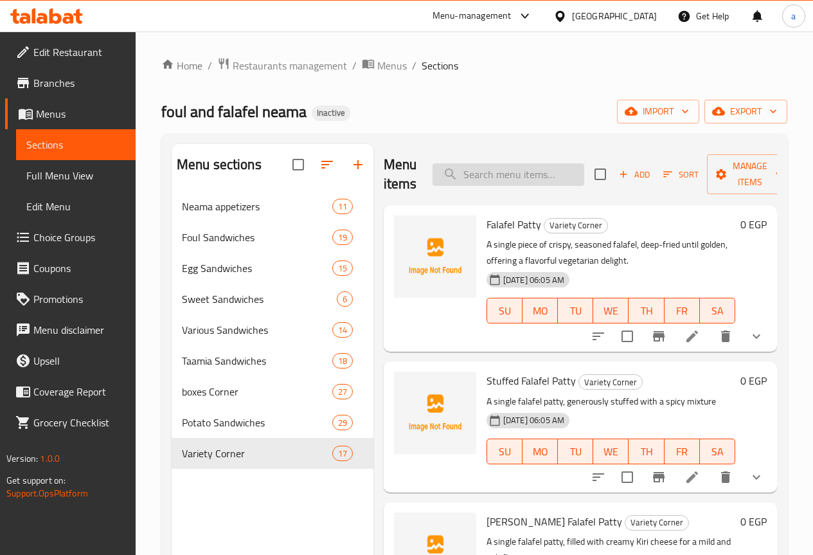
click at [476, 176] on input "search" at bounding box center [509, 174] width 152 height 23
paste input "Medahrag Eggs With [PERSON_NAME]."
type input "Medahrag Eggs With [PERSON_NAME]."
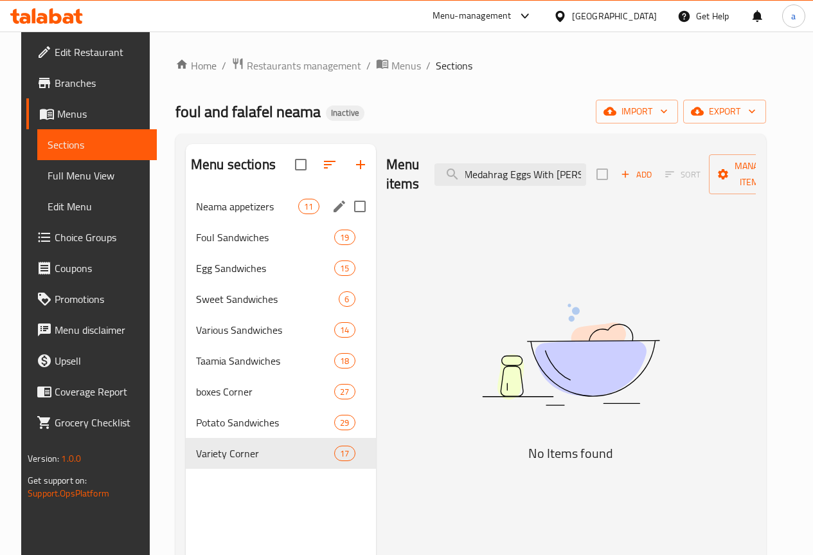
click at [231, 214] on span "Neama appetizers" at bounding box center [247, 206] width 102 height 15
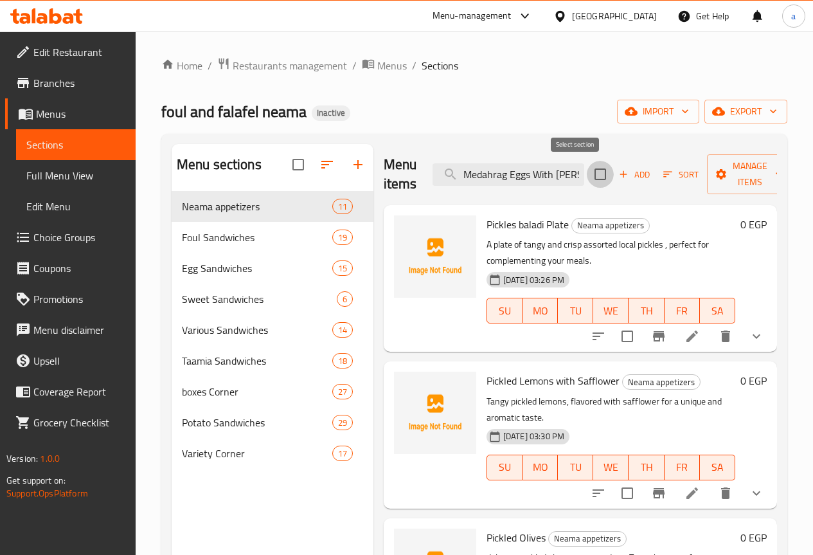
click at [587, 174] on input "checkbox" at bounding box center [600, 174] width 27 height 27
checkbox input "true"
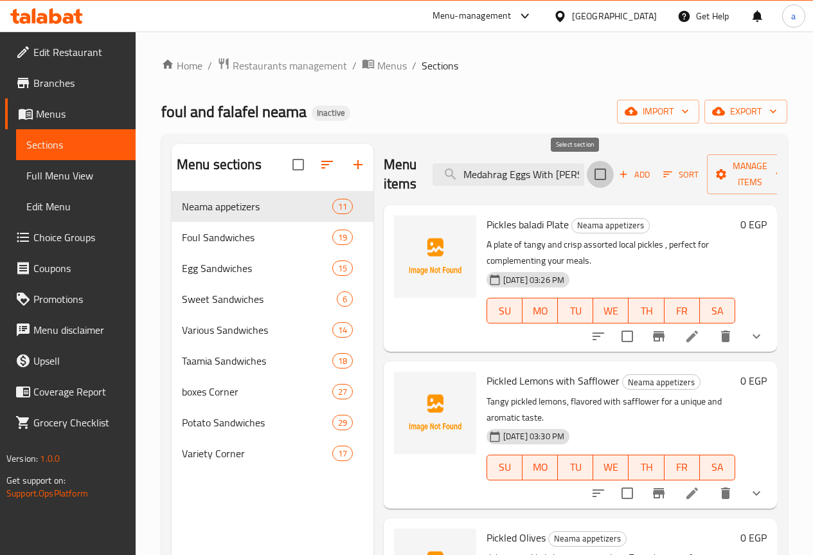
checkbox input "true"
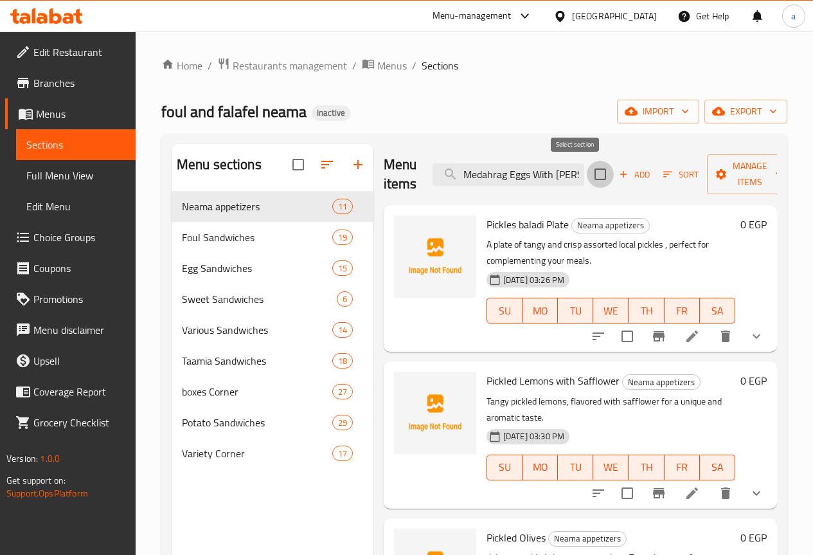
checkbox input "true"
click at [587, 174] on input "checkbox" at bounding box center [600, 174] width 27 height 27
checkbox input "false"
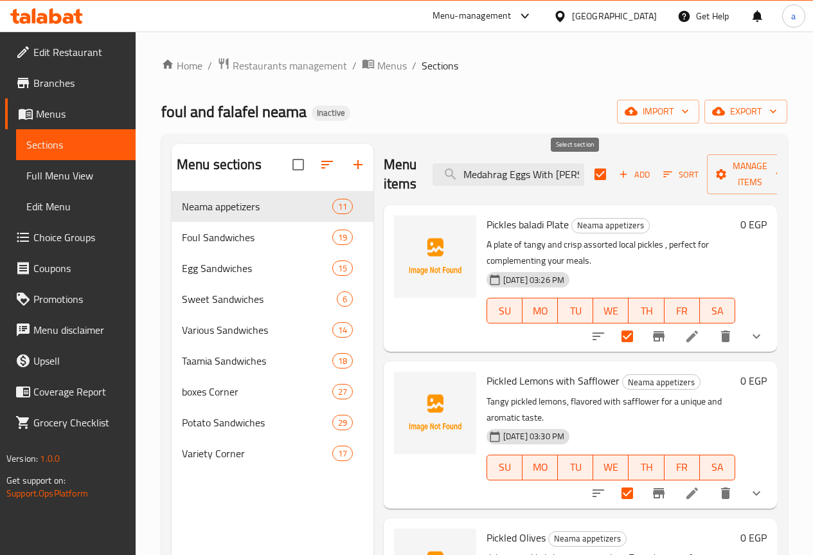
checkbox input "false"
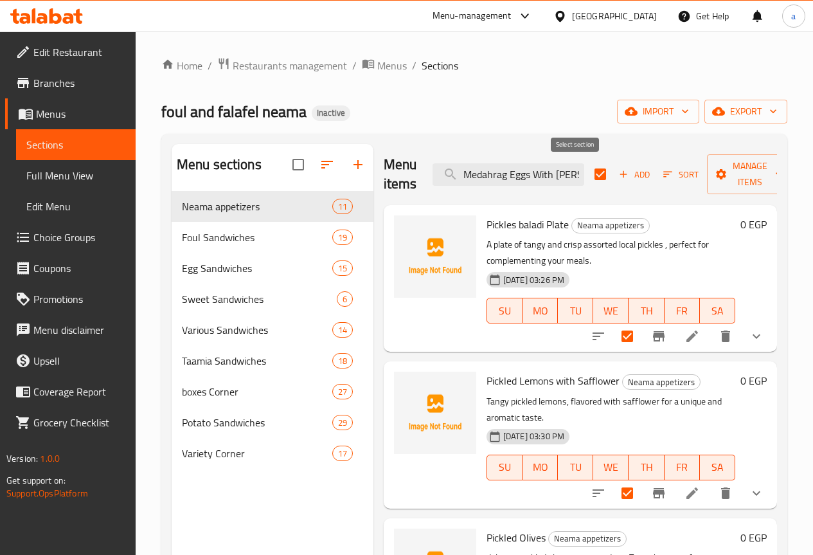
checkbox input "false"
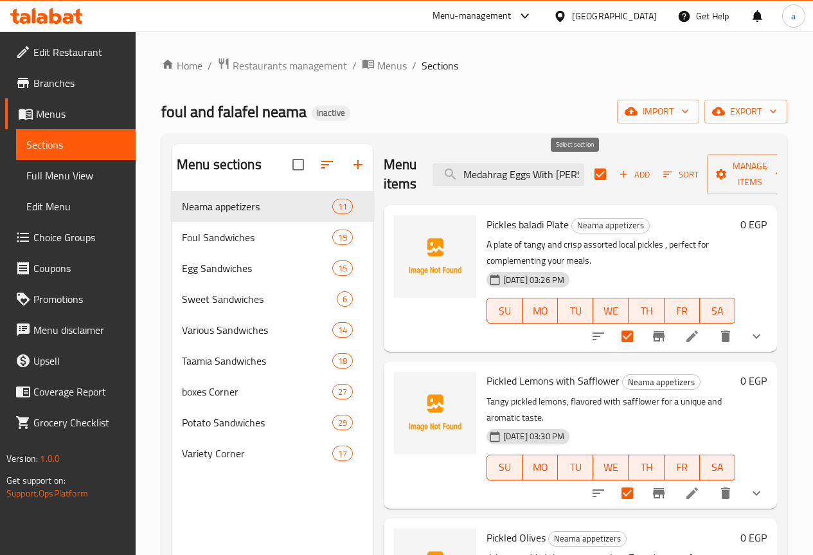
checkbox input "false"
click at [478, 175] on input "Medahrag Eggs With [PERSON_NAME]." at bounding box center [509, 174] width 152 height 23
paste input "search"
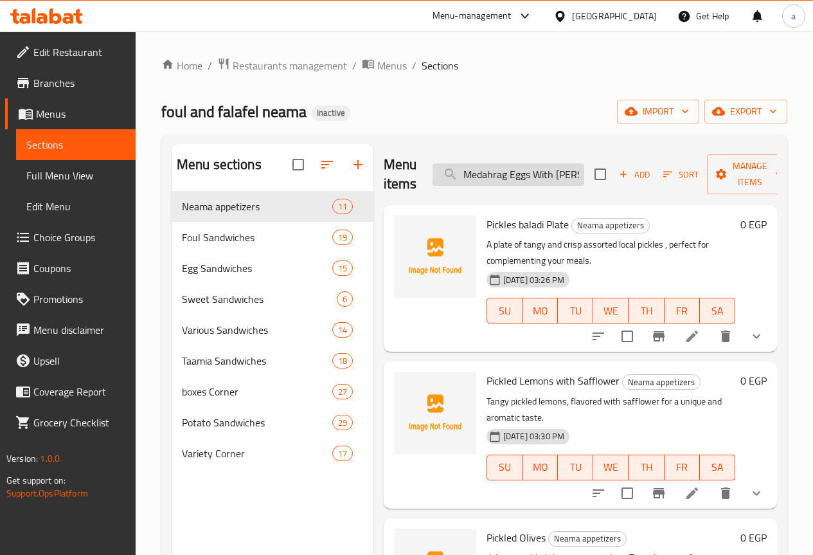
scroll to position [0, 1]
click at [478, 175] on input "Medahrag Eggs With [PERSON_NAME]." at bounding box center [509, 174] width 152 height 23
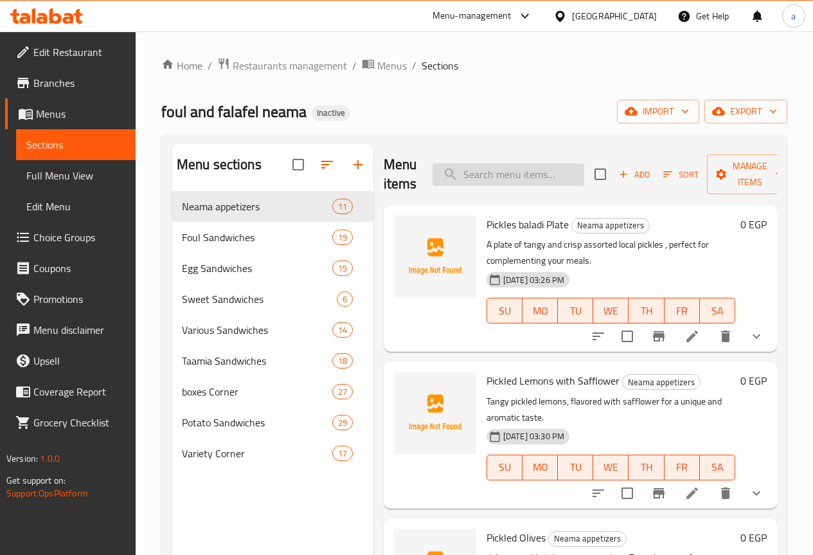
paste input "Medahrag Eggs With [PERSON_NAME]."
type input "Medahrag Eggs With [PERSON_NAME]."
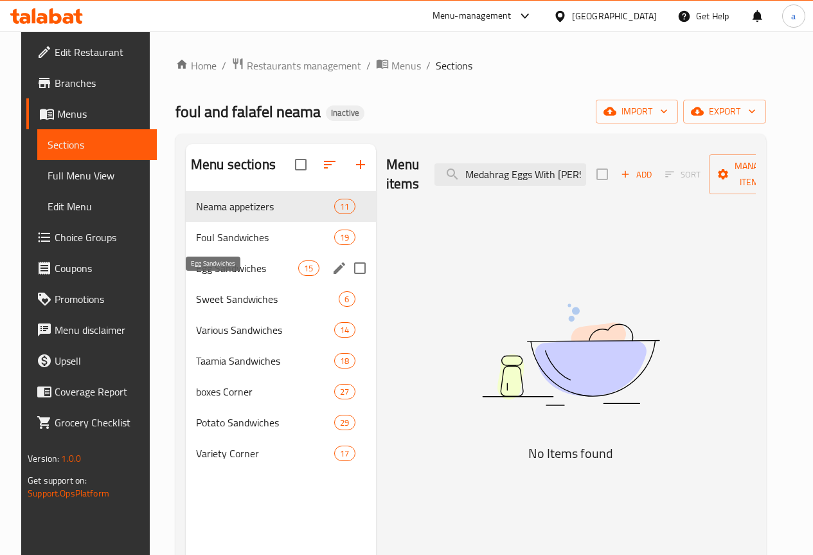
drag, startPoint x: 225, startPoint y: 285, endPoint x: 239, endPoint y: 280, distance: 14.2
click at [225, 276] on span "Egg Sandwiches" at bounding box center [247, 267] width 102 height 15
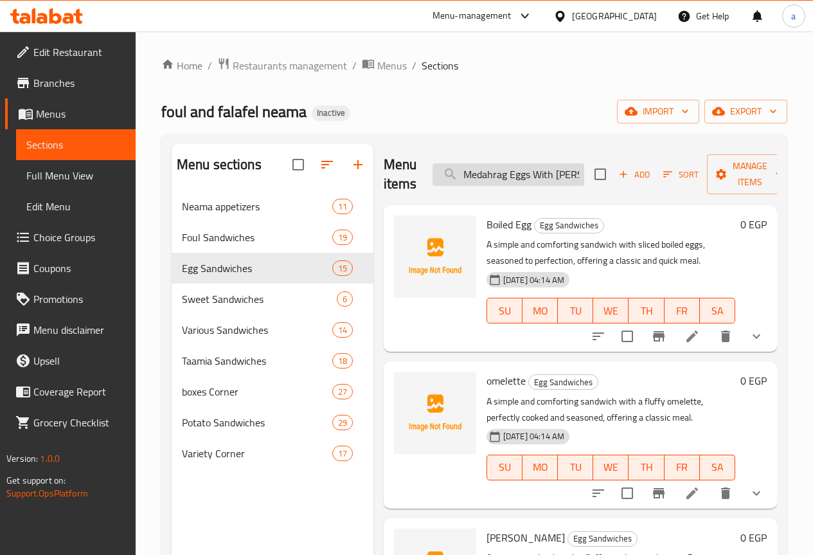
click at [458, 180] on input "Medahrag Eggs With [PERSON_NAME]." at bounding box center [509, 174] width 152 height 23
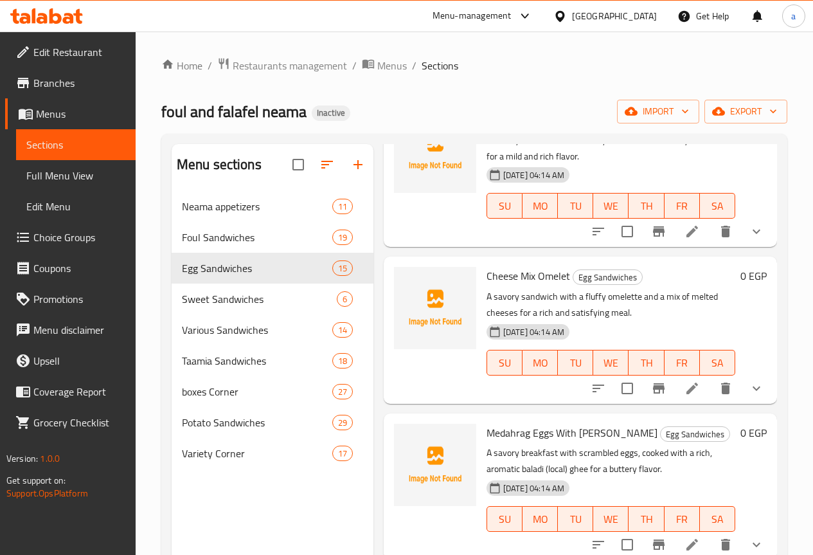
scroll to position [1809, 0]
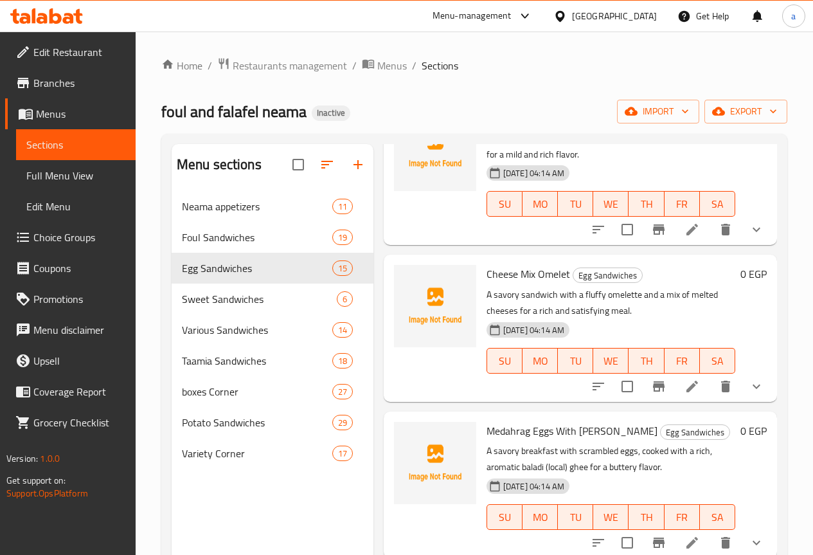
click at [685, 535] on icon at bounding box center [692, 542] width 15 height 15
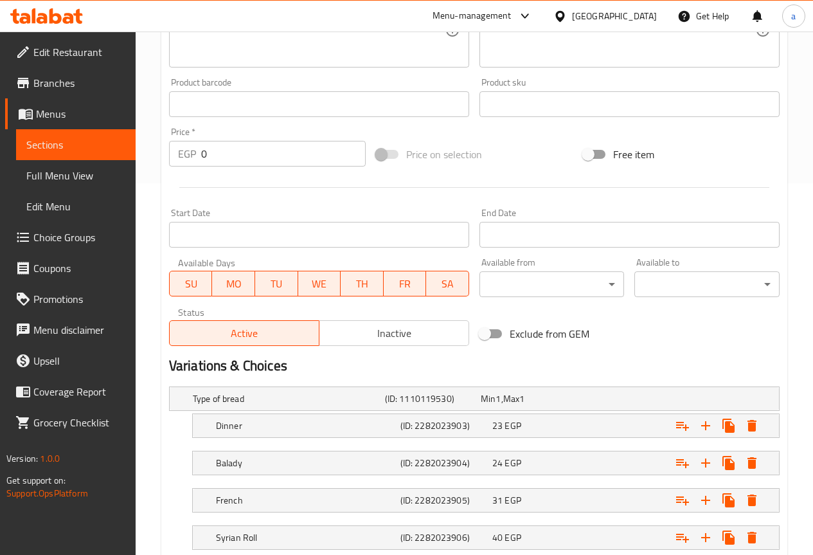
scroll to position [457, 0]
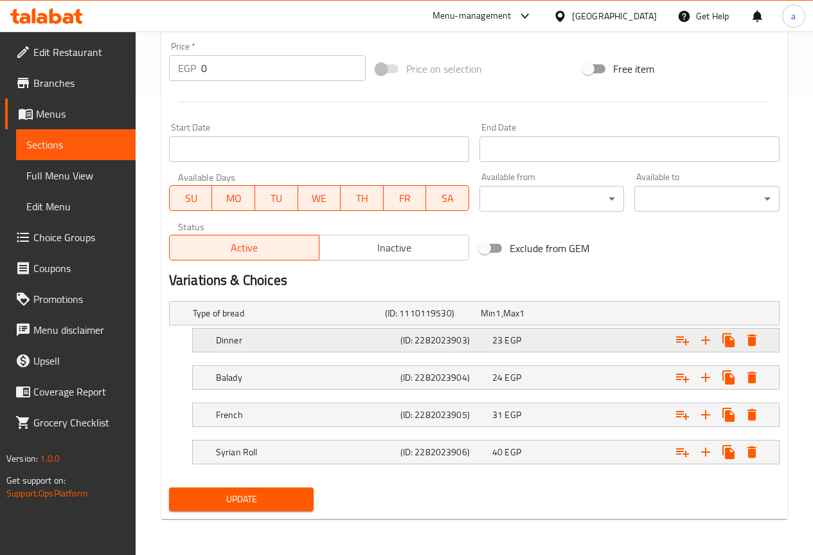
click at [227, 339] on h5 "Dinner" at bounding box center [305, 340] width 179 height 13
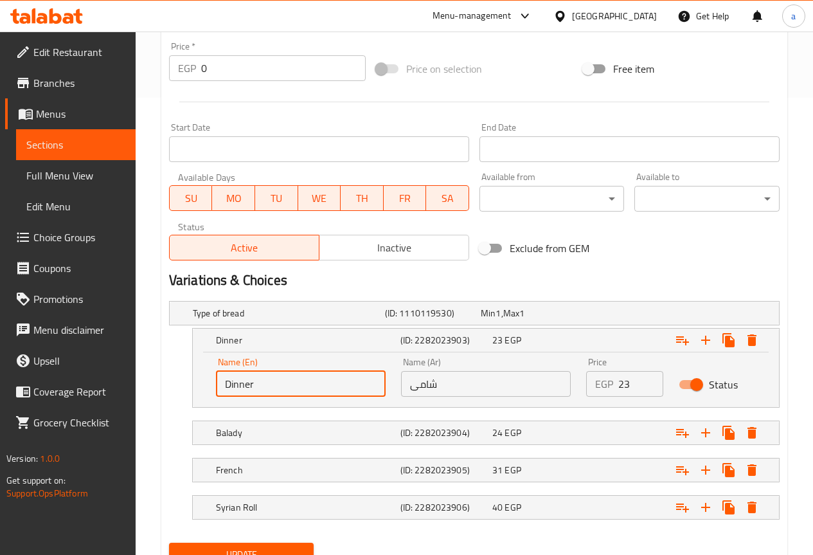
drag, startPoint x: 258, startPoint y: 386, endPoint x: 186, endPoint y: 400, distance: 72.8
click at [186, 400] on div "Dinner (ID: 2282023903) 23 EGP Name (En) Dinner Name (En) Name (Ar) شامى Name (…" at bounding box center [474, 368] width 611 height 80
type input "shami"
click at [285, 543] on button "Update" at bounding box center [241, 555] width 145 height 24
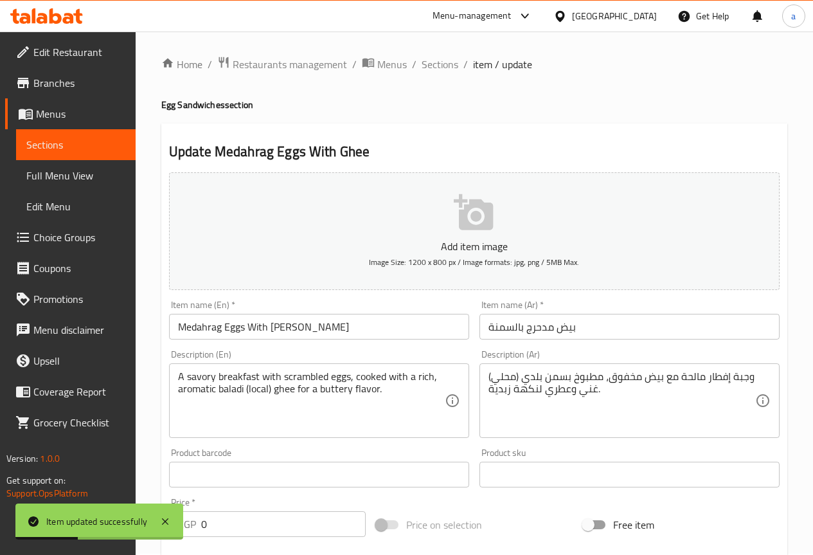
scroll to position [0, 0]
click at [431, 62] on span "Sections" at bounding box center [440, 65] width 37 height 15
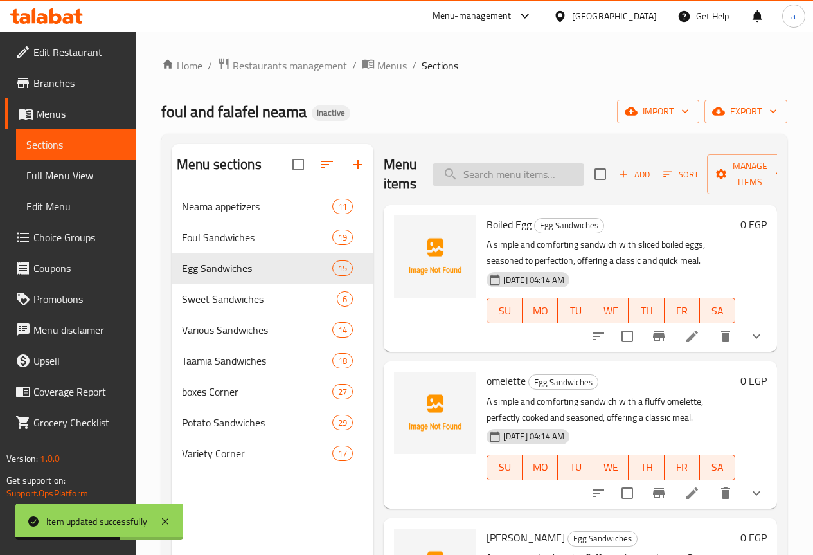
click at [482, 175] on input "search" at bounding box center [509, 174] width 152 height 23
paste input "Spanish Omelette"
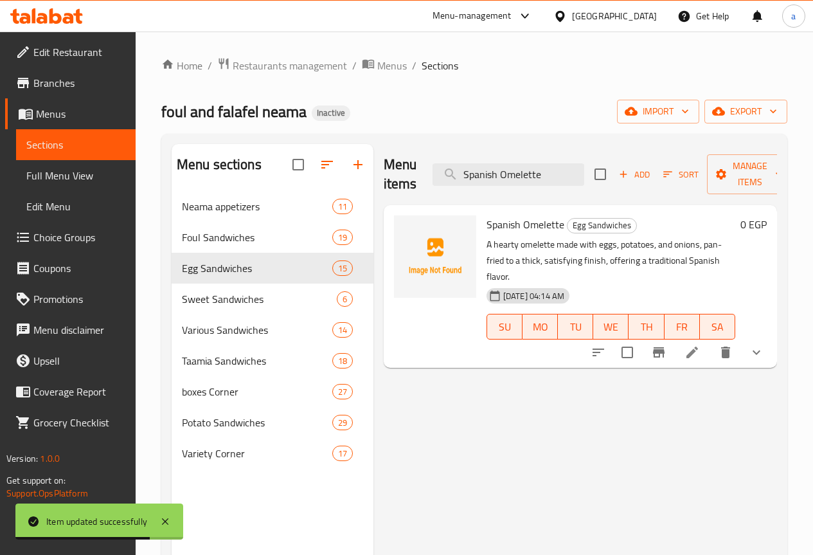
type input "Spanish Omelette"
click at [691, 347] on icon at bounding box center [693, 353] width 12 height 12
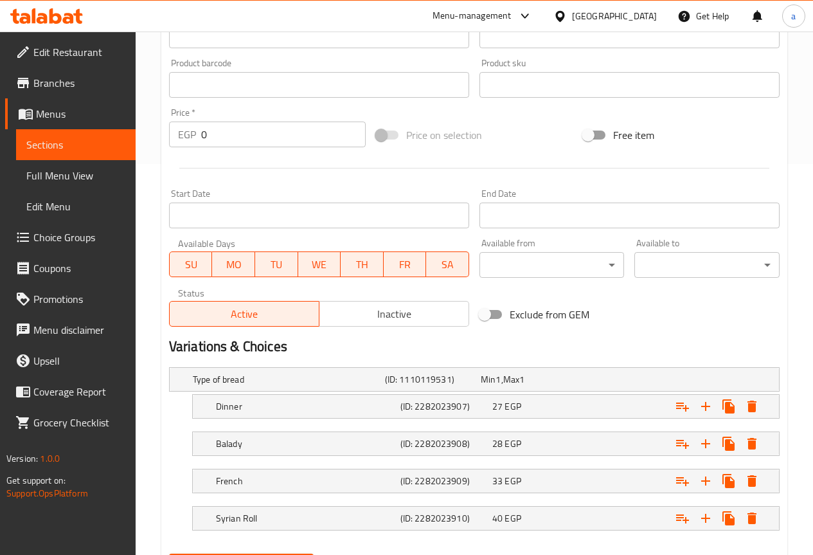
scroll to position [457, 0]
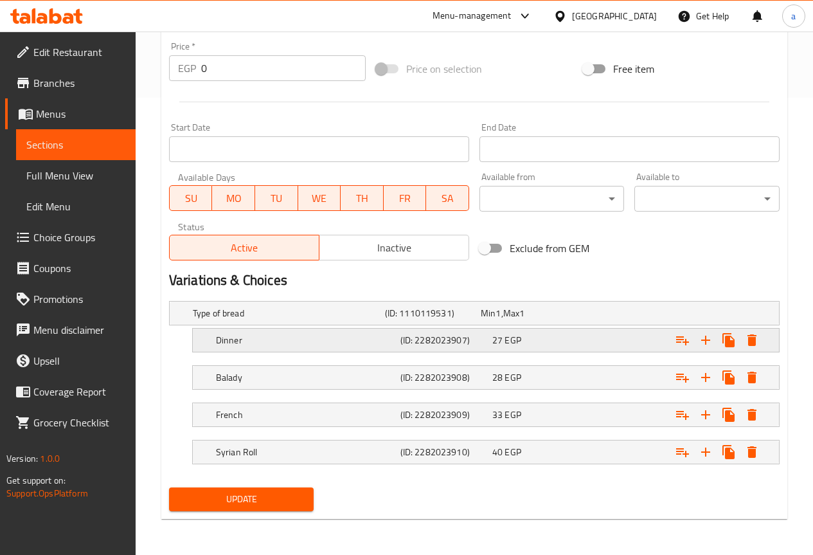
click at [435, 338] on h5 "(ID: 2282023907)" at bounding box center [444, 340] width 87 height 13
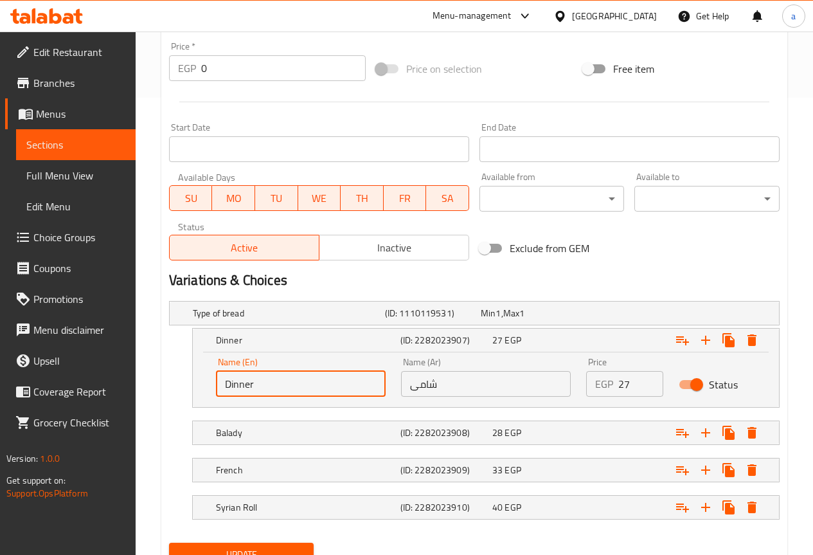
drag, startPoint x: 255, startPoint y: 381, endPoint x: 208, endPoint y: 389, distance: 47.6
click at [208, 389] on div "Name (En) Dinner Name (En)" at bounding box center [300, 377] width 185 height 55
type input "shami"
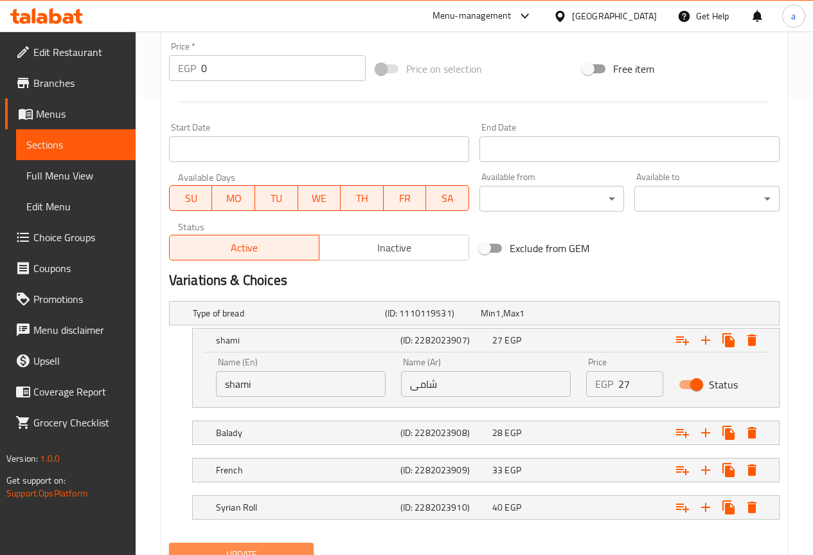
click at [262, 543] on button "Update" at bounding box center [241, 555] width 145 height 24
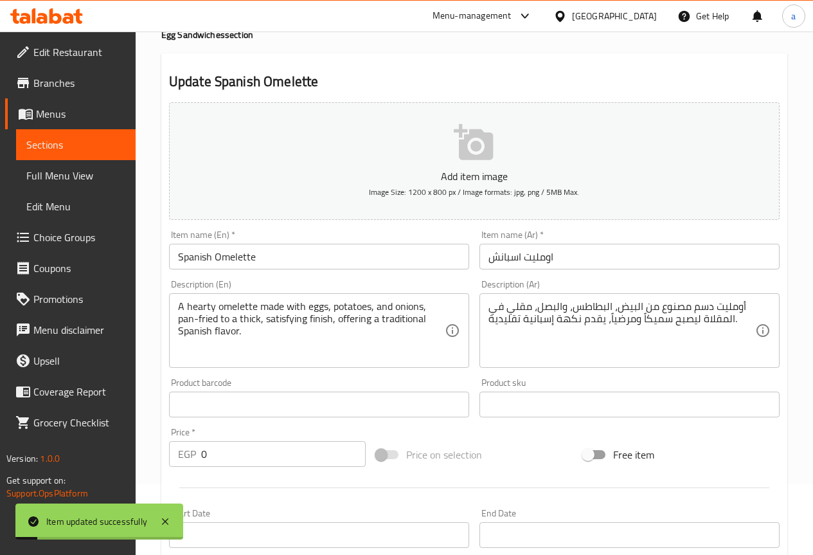
scroll to position [0, 0]
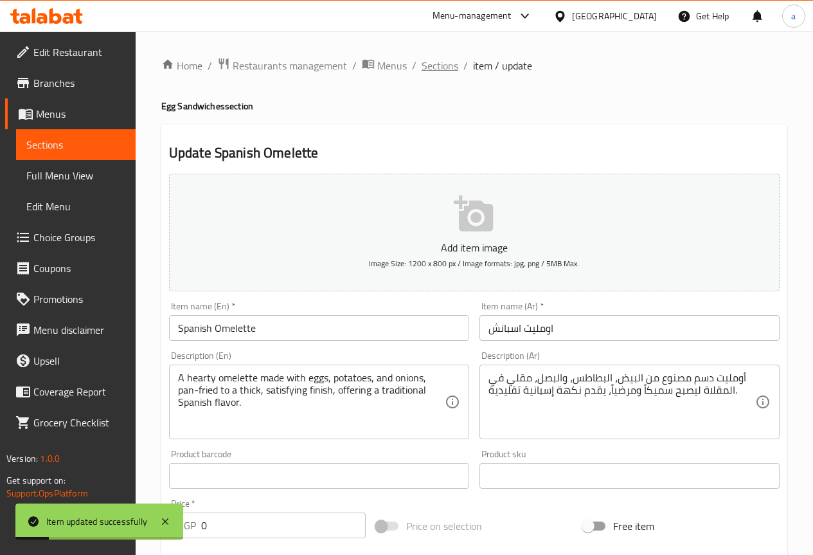
click at [449, 62] on span "Sections" at bounding box center [440, 65] width 37 height 15
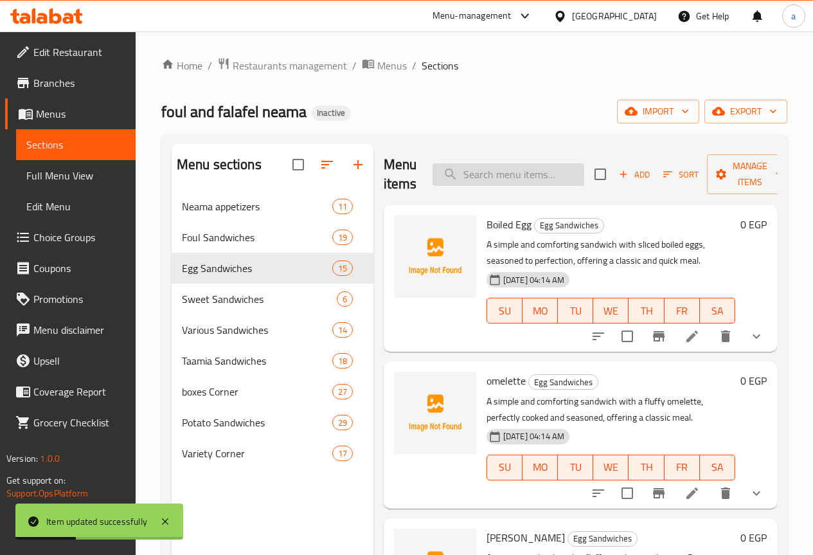
click at [485, 179] on input "search" at bounding box center [509, 174] width 152 height 23
paste input "Taamia Ni'mah"
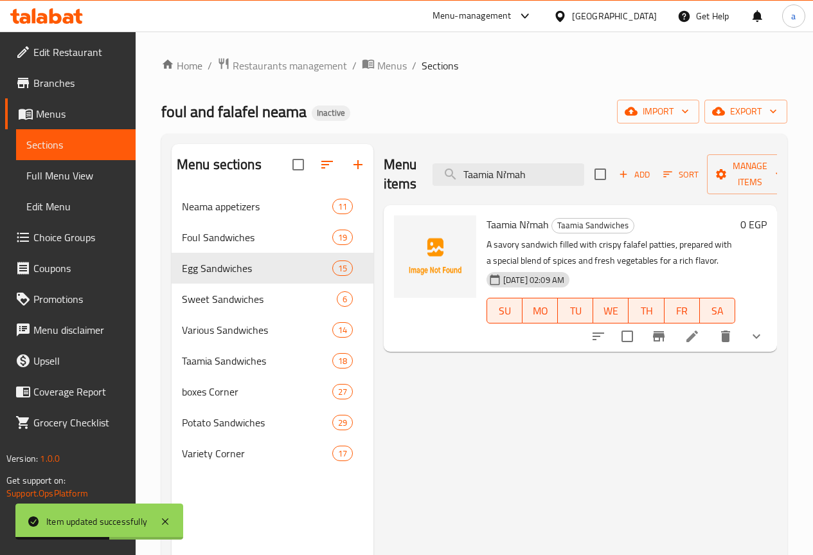
type input "Taamia Ni'mah"
click at [701, 341] on li at bounding box center [692, 336] width 36 height 23
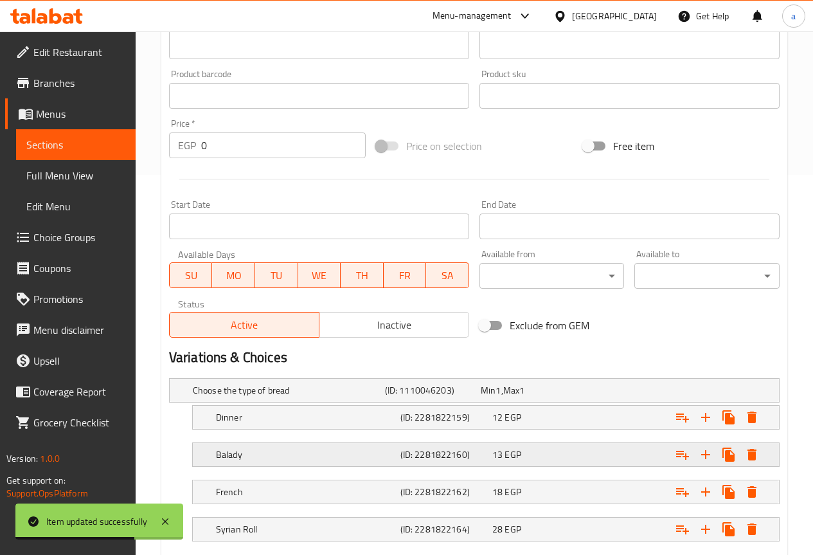
scroll to position [457, 0]
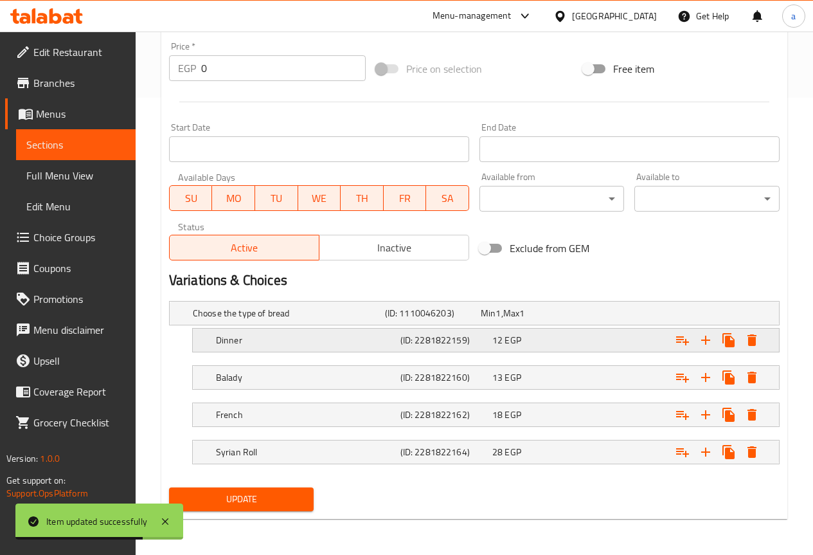
click at [256, 352] on div "Dinner (ID: 2281822159) 12 EGP" at bounding box center [489, 340] width 553 height 28
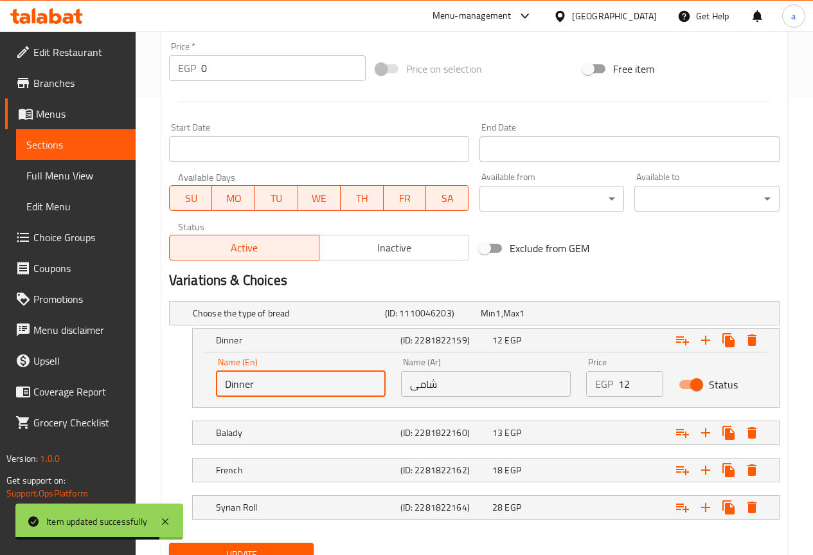
drag, startPoint x: 266, startPoint y: 383, endPoint x: 221, endPoint y: 384, distance: 45.0
click at [221, 384] on input "Dinner" at bounding box center [301, 384] width 170 height 26
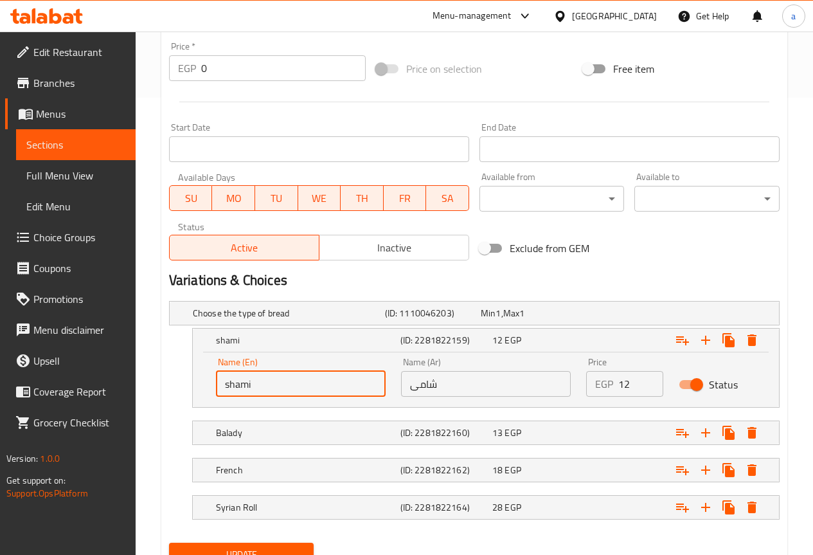
type input "shami"
click at [276, 547] on span "Update" at bounding box center [241, 555] width 125 height 16
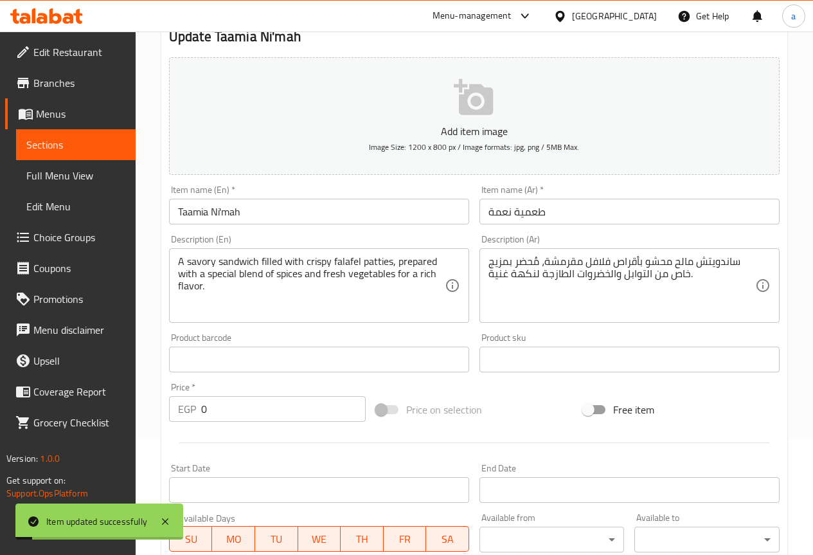
scroll to position [0, 0]
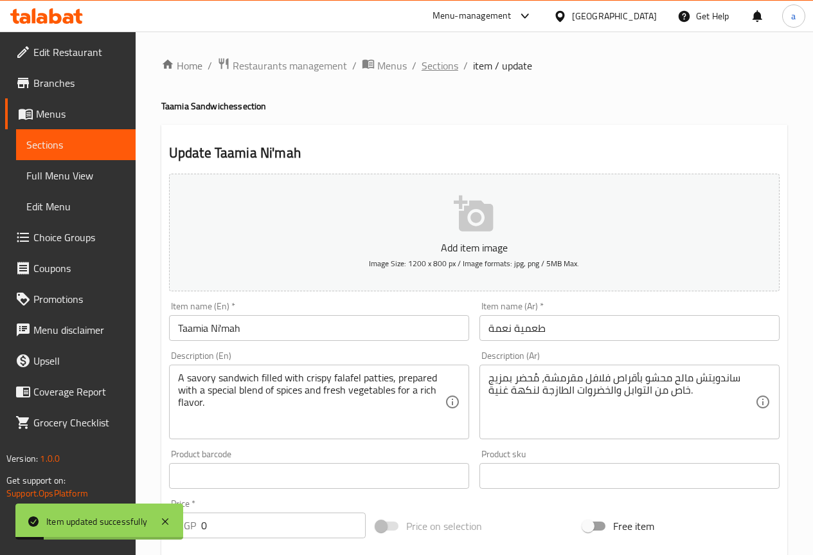
click at [437, 67] on span "Sections" at bounding box center [440, 65] width 37 height 15
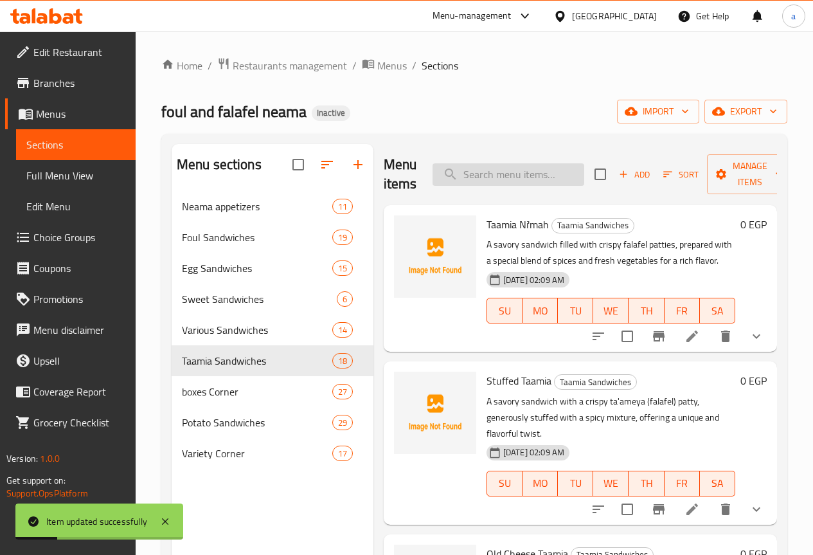
click at [492, 165] on input "search" at bounding box center [509, 174] width 152 height 23
paste input "Stuffed Taamia"
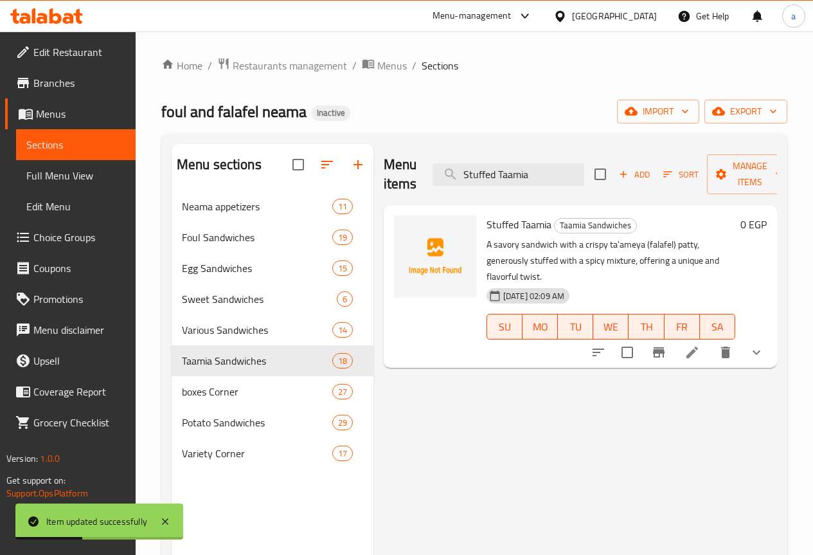
type input "Stuffed Taamia"
click at [691, 345] on icon at bounding box center [692, 352] width 15 height 15
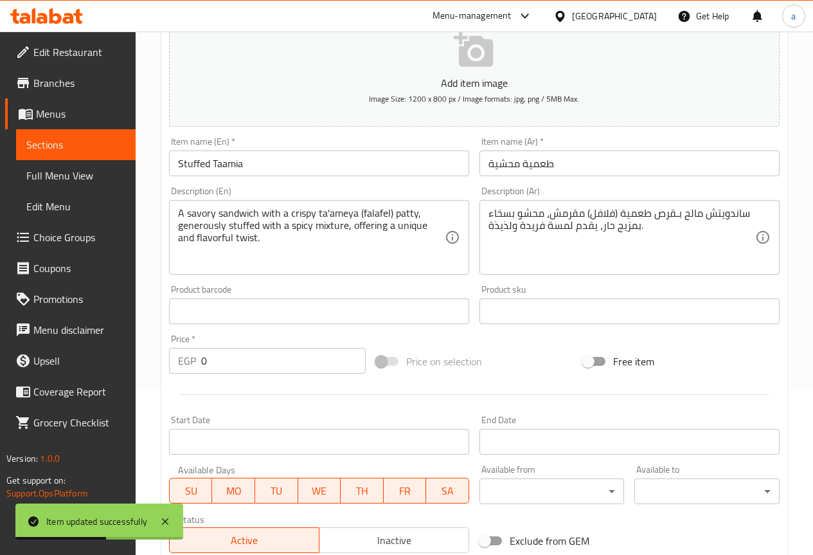
scroll to position [321, 0]
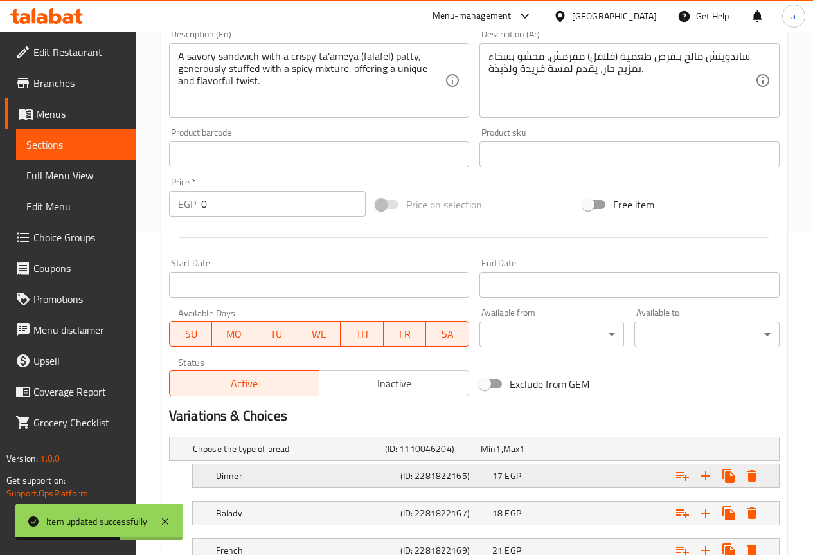
click at [289, 472] on h5 "Dinner" at bounding box center [305, 475] width 179 height 13
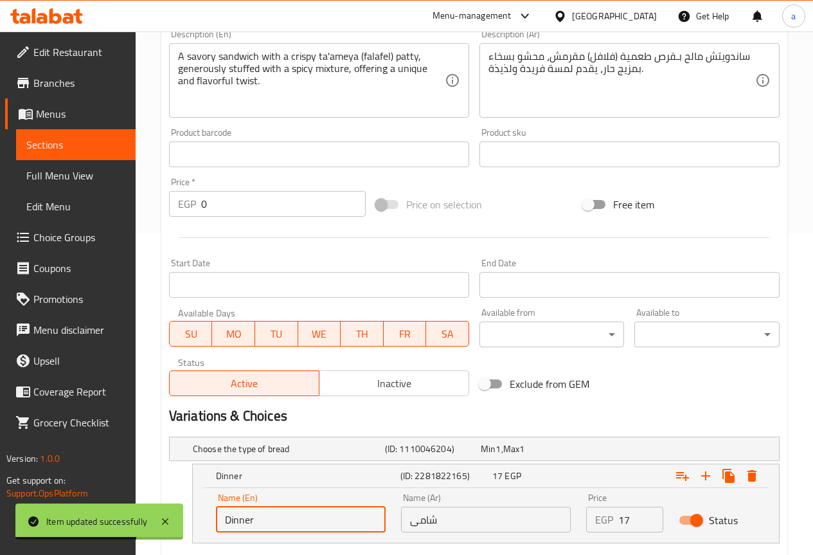
drag, startPoint x: 272, startPoint y: 514, endPoint x: 219, endPoint y: 515, distance: 52.7
click at [219, 515] on input "Dinner" at bounding box center [301, 520] width 170 height 26
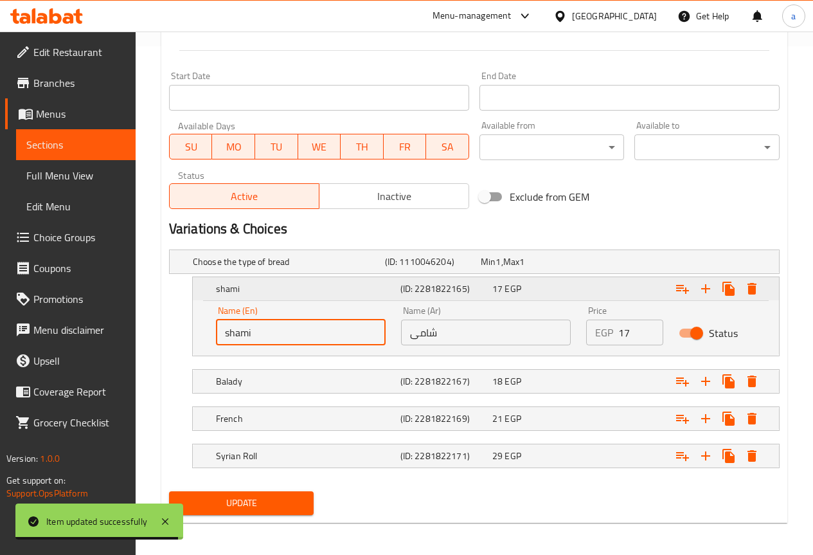
scroll to position [512, 0]
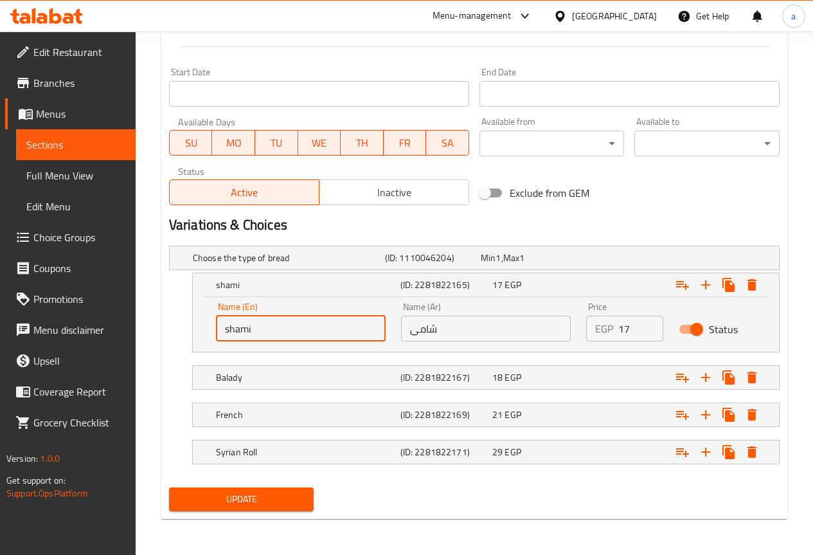
type input "shami"
click at [266, 494] on span "Update" at bounding box center [241, 499] width 125 height 16
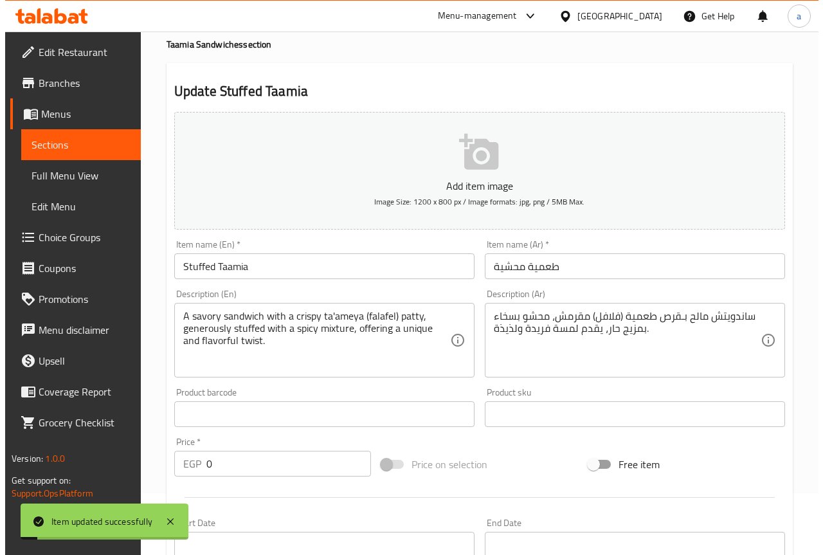
scroll to position [0, 0]
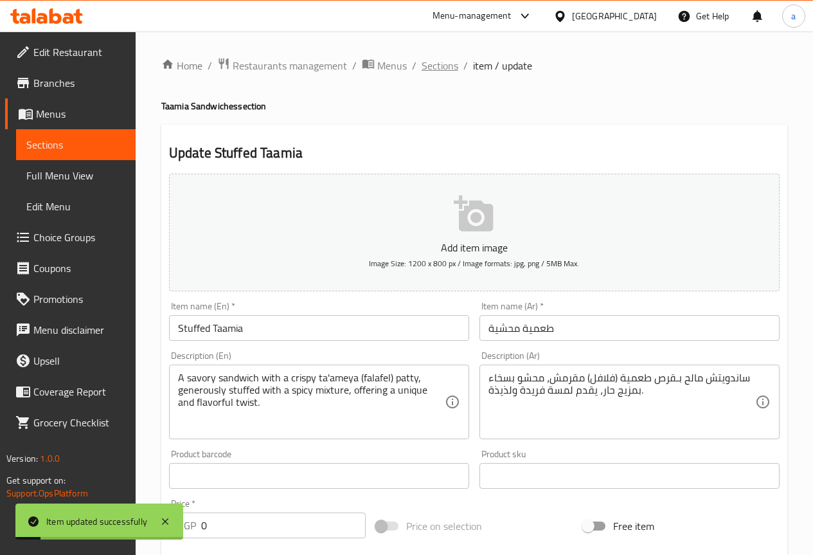
click at [444, 71] on span "Sections" at bounding box center [440, 65] width 37 height 15
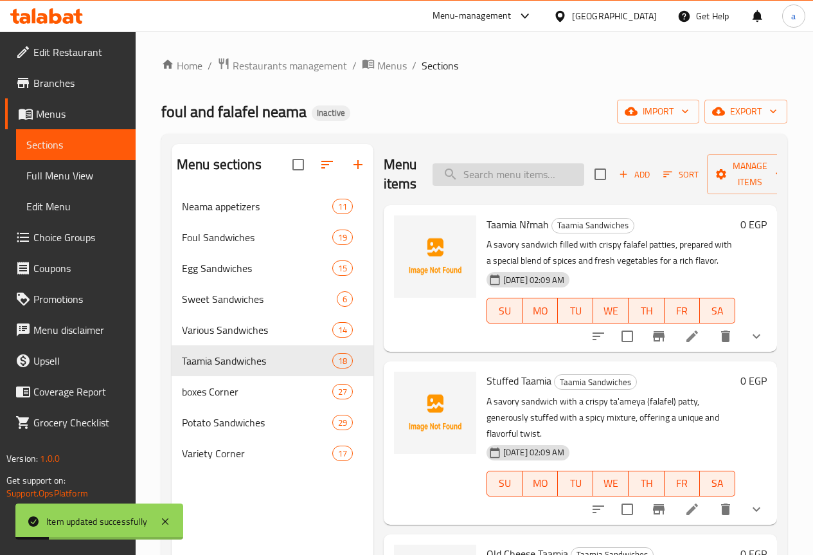
click at [433, 175] on input "search" at bounding box center [509, 174] width 152 height 23
paste input "Old Cheese Taamia"
type input "Old Cheese Taamia"
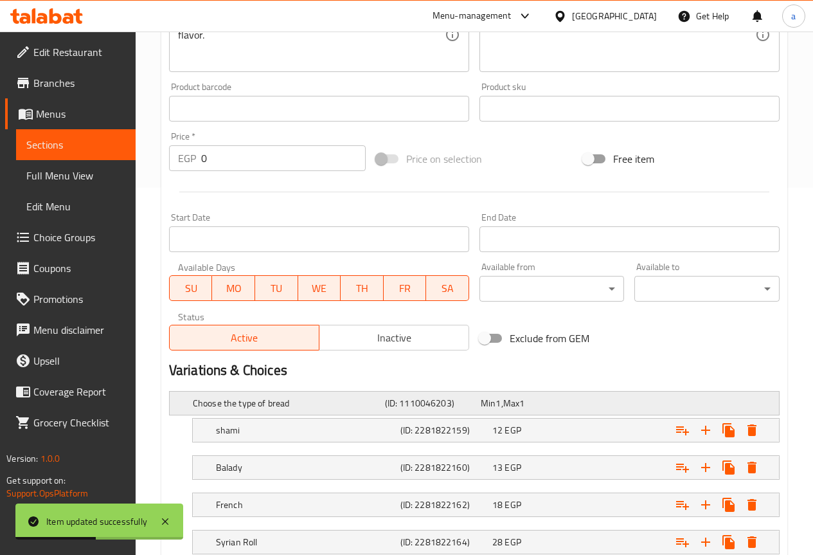
scroll to position [450, 0]
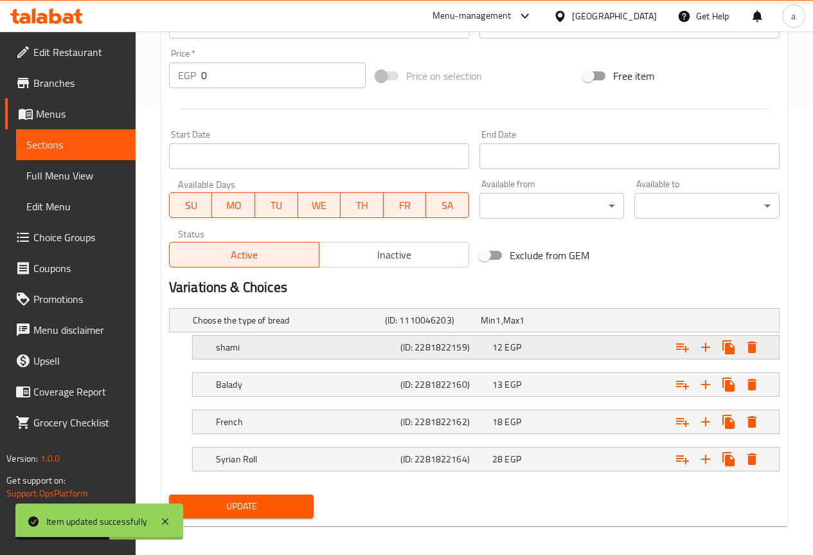
click at [264, 356] on div "shami" at bounding box center [305, 347] width 185 height 18
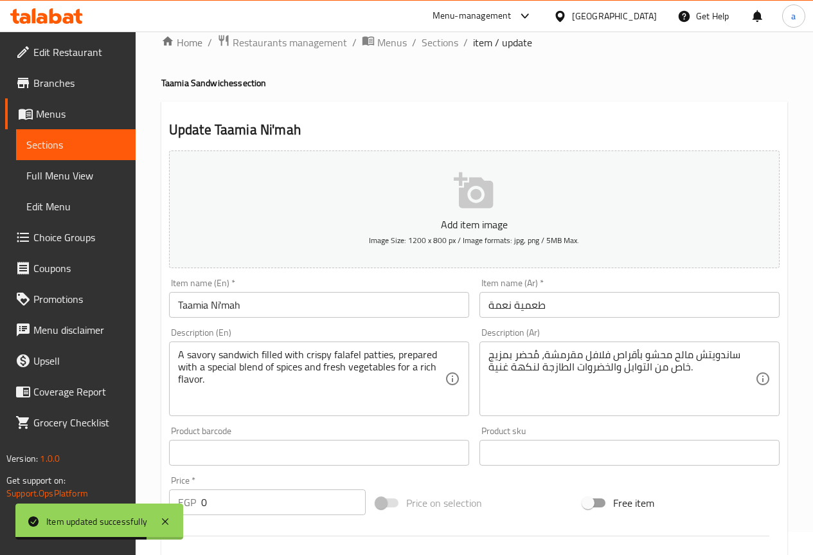
scroll to position [0, 0]
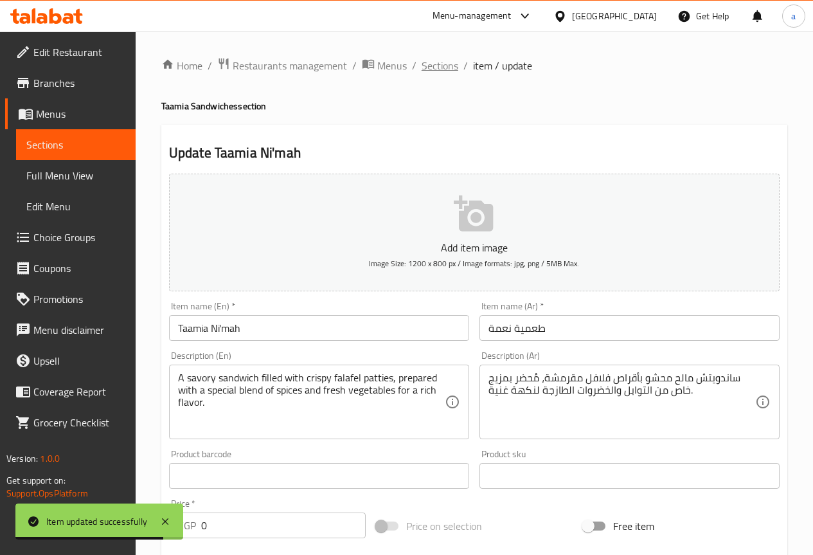
click at [451, 68] on span "Sections" at bounding box center [440, 65] width 37 height 15
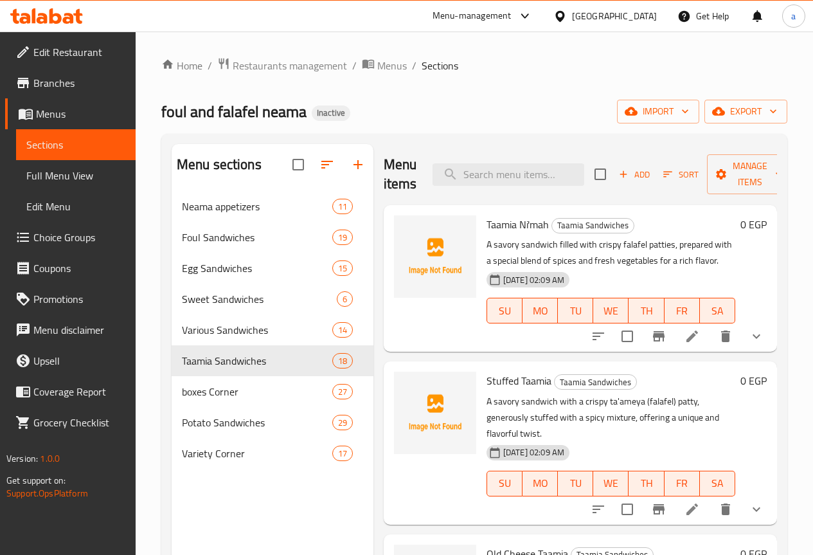
click at [526, 159] on div "Menu items Add Sort Manage items" at bounding box center [580, 174] width 393 height 61
click at [483, 176] on input "search" at bounding box center [509, 174] width 152 height 23
paste input "[DEMOGRAPHIC_DATA] cheese Taamia"
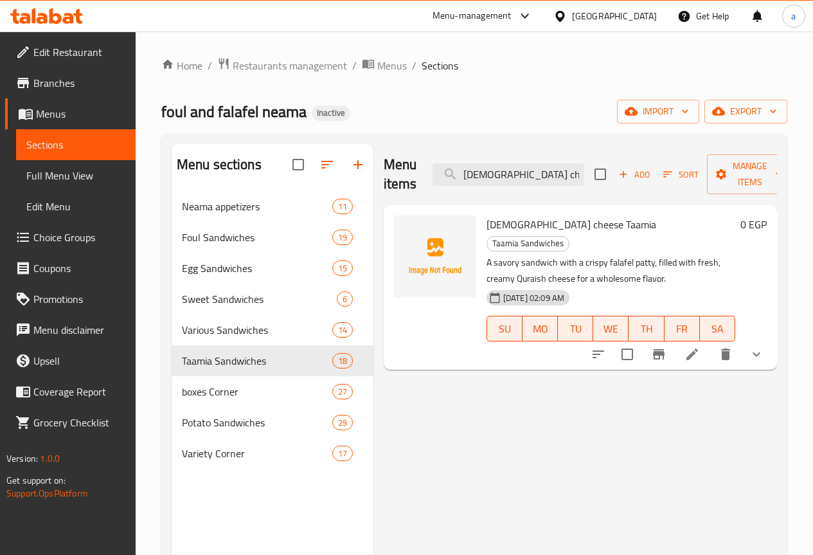
type input "[DEMOGRAPHIC_DATA] cheese Taamia"
click at [701, 343] on li at bounding box center [692, 354] width 36 height 23
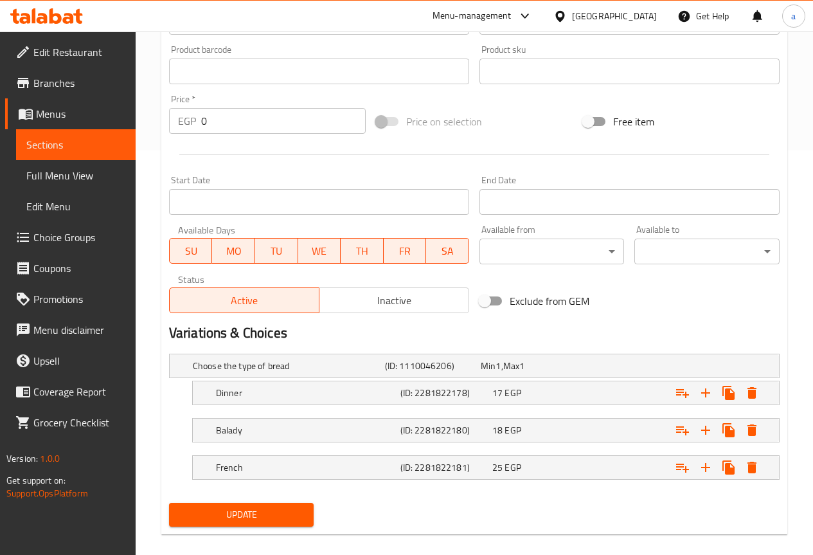
scroll to position [420, 0]
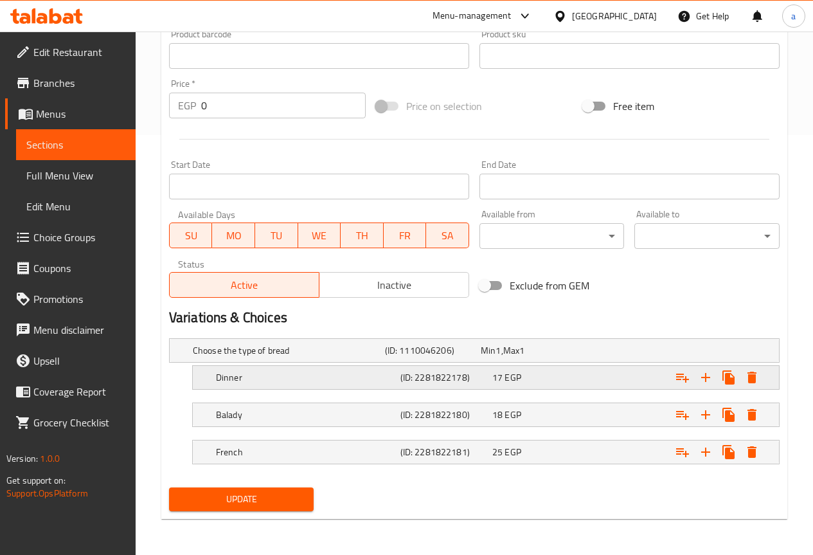
click at [285, 381] on h5 "Dinner" at bounding box center [305, 377] width 179 height 13
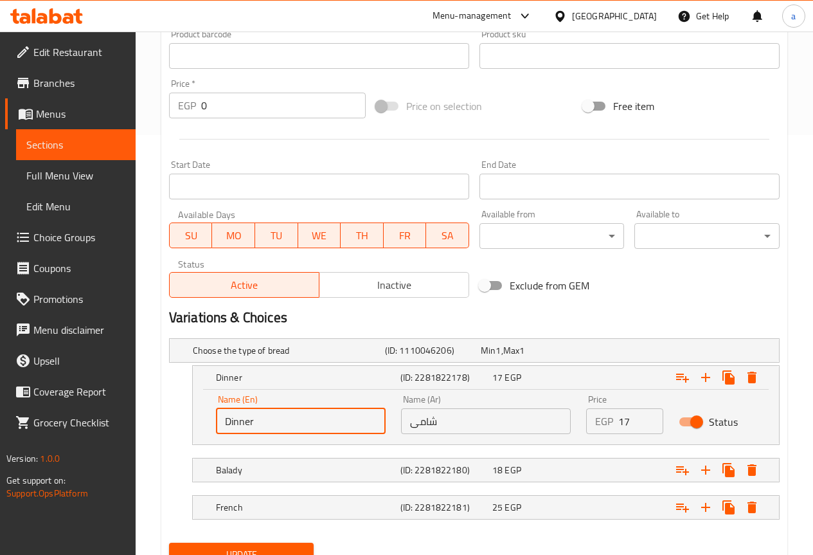
drag, startPoint x: 277, startPoint y: 421, endPoint x: 215, endPoint y: 421, distance: 61.7
click at [216, 421] on input "Dinner" at bounding box center [301, 421] width 170 height 26
type input "shami"
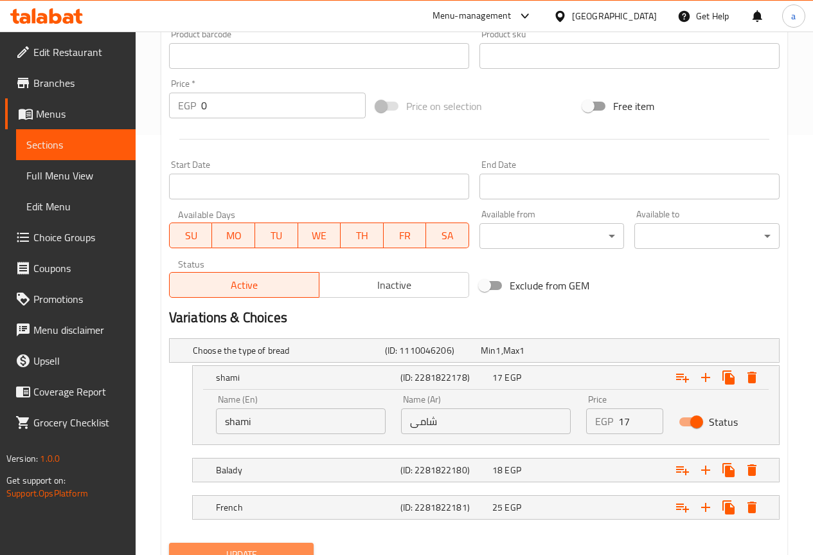
click at [242, 548] on span "Update" at bounding box center [241, 555] width 125 height 16
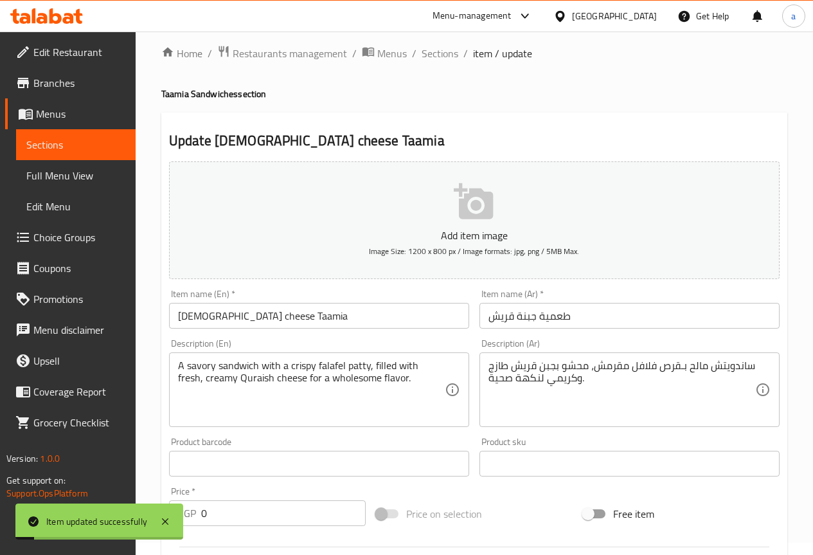
scroll to position [0, 0]
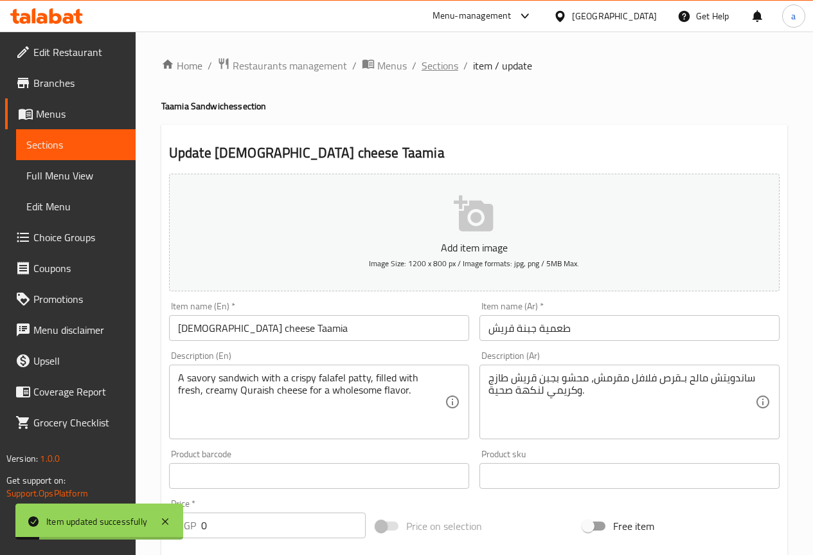
click at [451, 66] on span "Sections" at bounding box center [440, 65] width 37 height 15
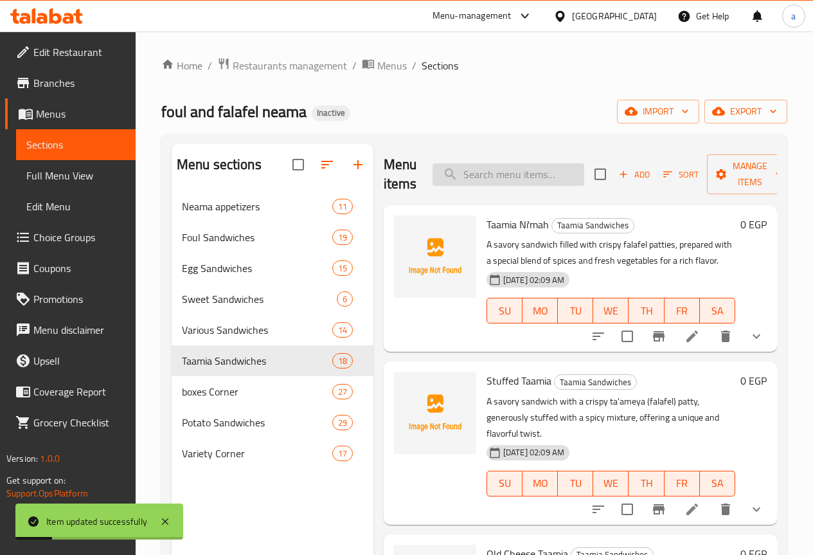
click at [516, 178] on input "search" at bounding box center [509, 174] width 152 height 23
paste input "French Omelette Sandwich"
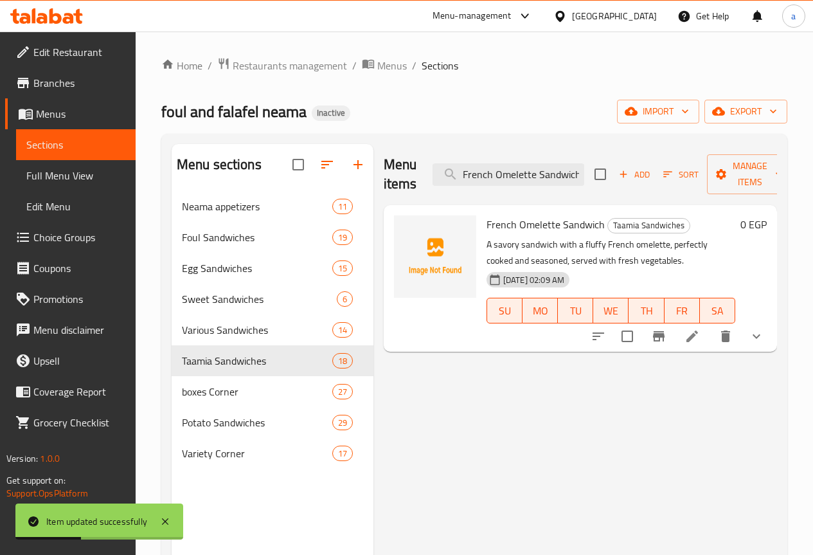
type input "French Omelette Sandwich"
click at [698, 337] on icon at bounding box center [692, 336] width 15 height 15
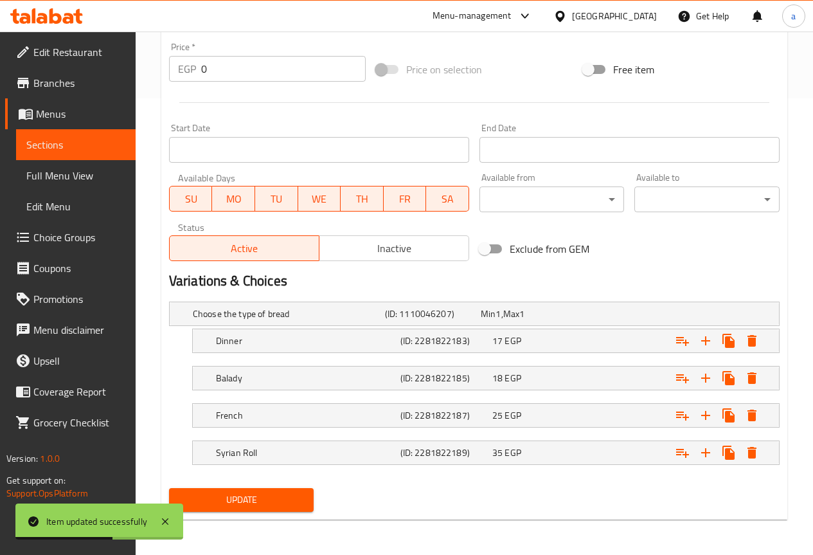
scroll to position [457, 0]
click at [248, 350] on div "Dinner (ID: 2281822183) 17 EGP" at bounding box center [489, 340] width 553 height 28
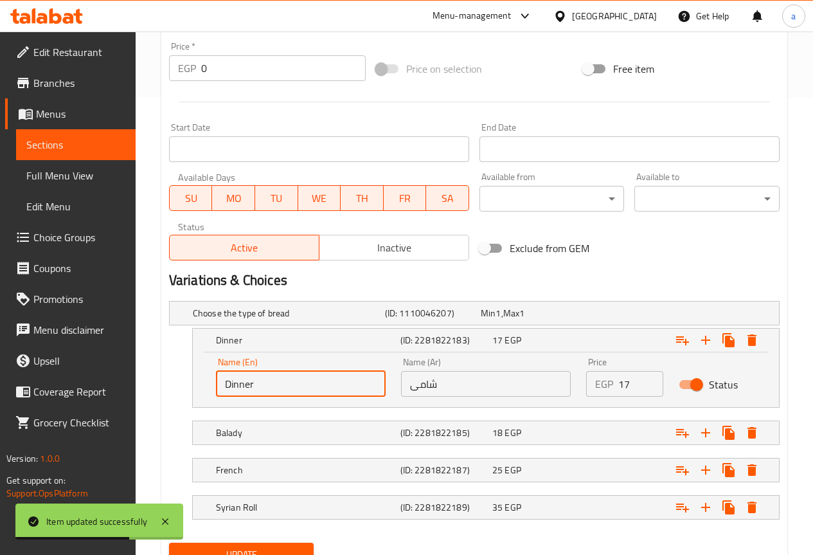
drag, startPoint x: 260, startPoint y: 385, endPoint x: 201, endPoint y: 390, distance: 59.3
click at [201, 390] on div "Name (En) Dinner Name (En) Name (Ar) شامى Name (Ar) Price EGP 17 Price Status" at bounding box center [486, 379] width 586 height 55
type input "shami"
click at [255, 543] on button "Update" at bounding box center [241, 555] width 145 height 24
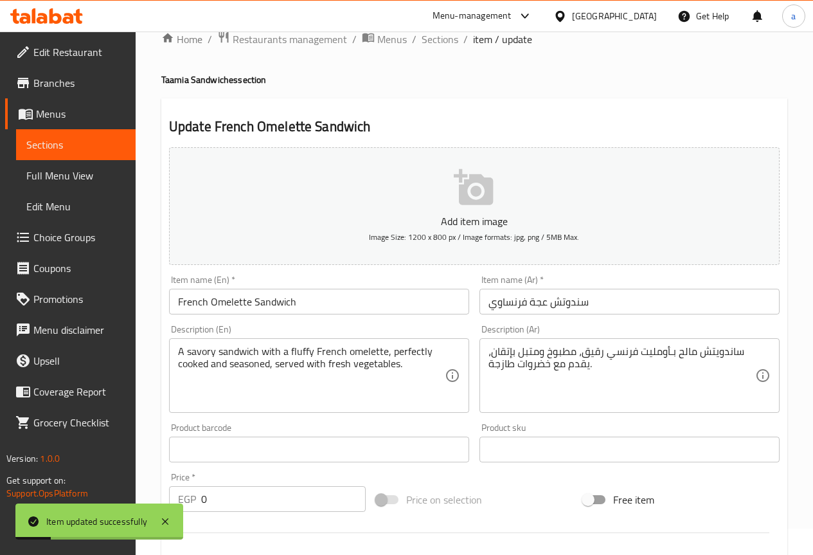
scroll to position [0, 0]
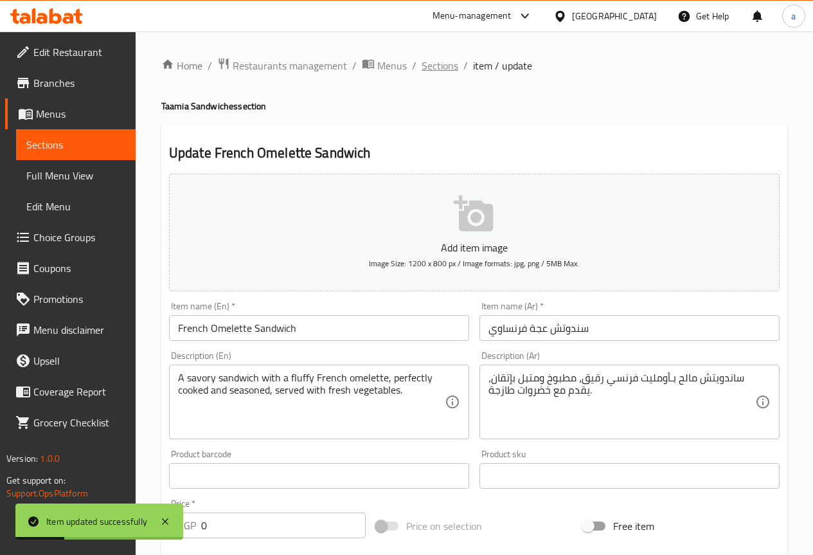
click at [447, 68] on span "Sections" at bounding box center [440, 65] width 37 height 15
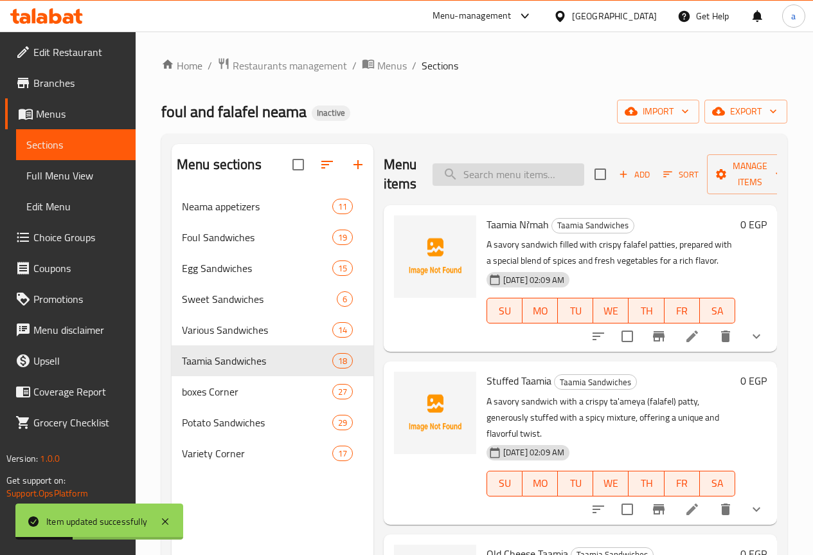
click at [462, 173] on input "search" at bounding box center [509, 174] width 152 height 23
paste input "Taamia on Potatoes"
click at [462, 173] on input "Taamia on Potatoes" at bounding box center [509, 174] width 152 height 23
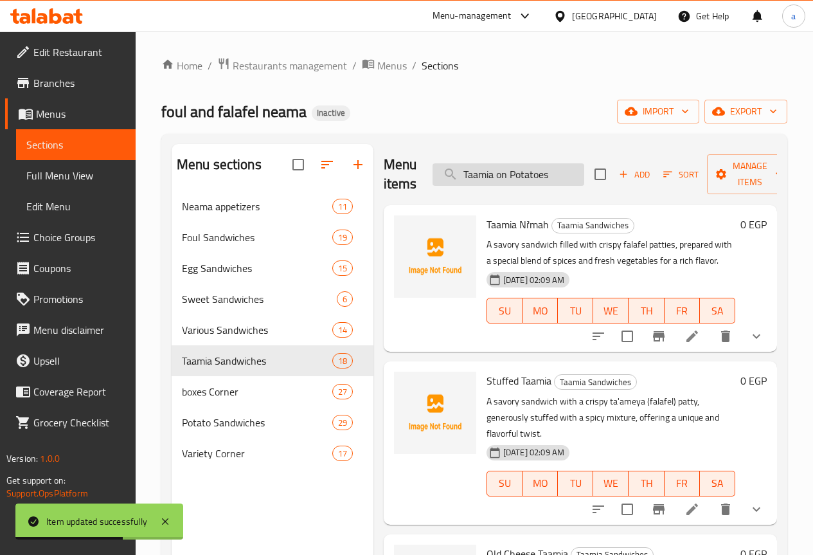
paste input "search"
click at [462, 173] on input "Taamia on Potatoes" at bounding box center [509, 174] width 152 height 23
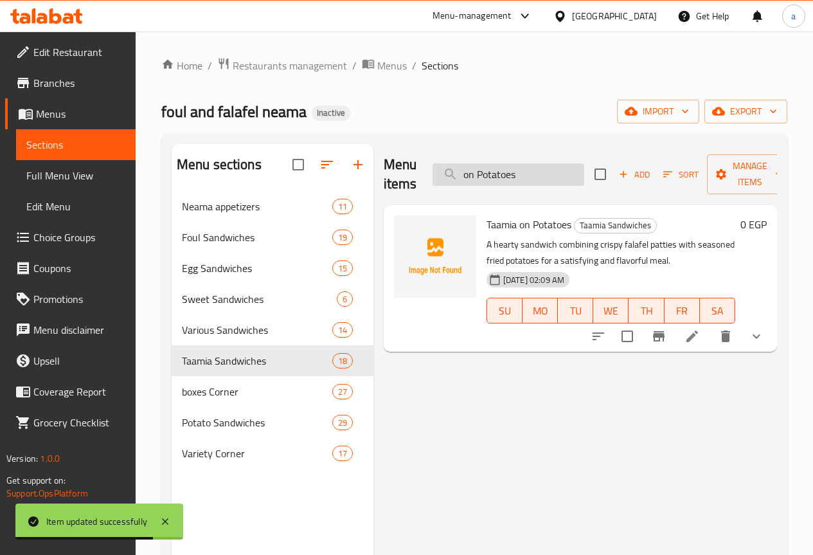
click at [462, 173] on input "on Potatoes" at bounding box center [509, 174] width 152 height 23
type input "Taamia on Potatoes"
click at [462, 173] on input "search" at bounding box center [509, 174] width 152 height 23
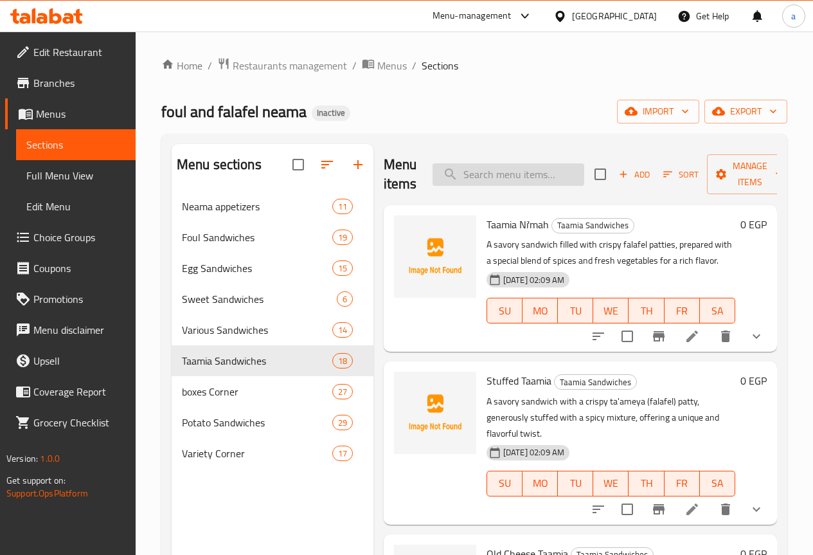
paste input "Taamia"
type input "Taamia"
click at [462, 173] on input "search" at bounding box center [509, 174] width 152 height 23
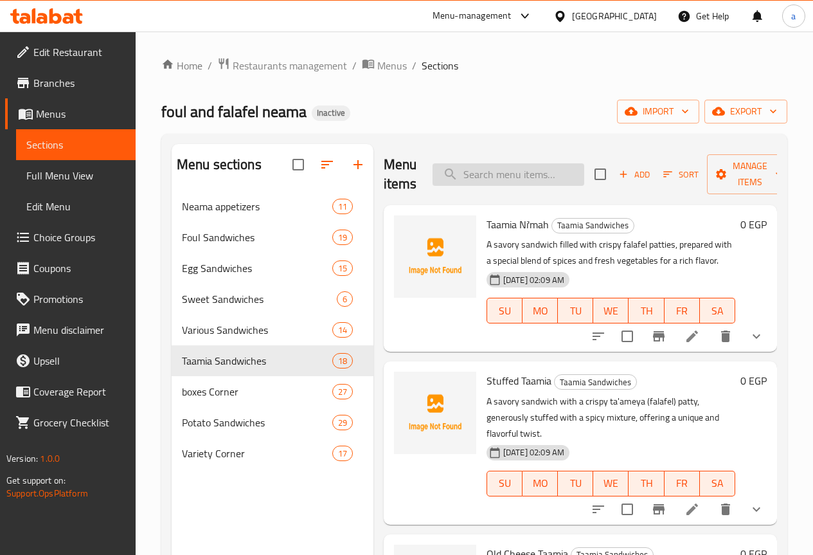
click at [503, 178] on input "search" at bounding box center [509, 174] width 152 height 23
paste input "Taamia on Potatoes"
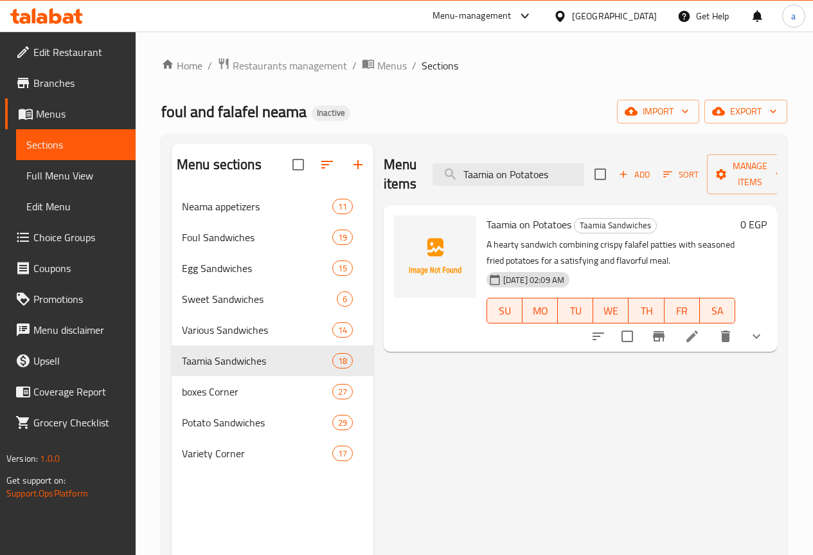
type input "Taamia on Potatoes"
click at [704, 336] on li at bounding box center [692, 336] width 36 height 23
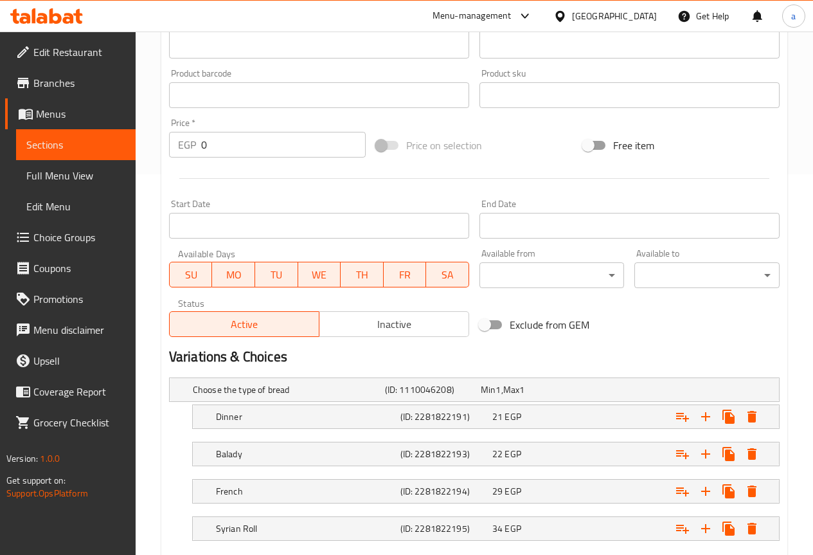
scroll to position [457, 0]
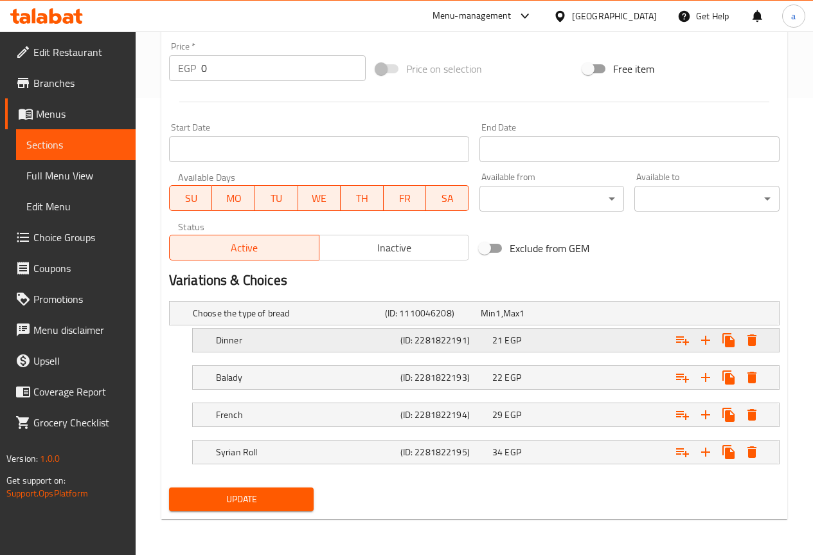
click at [244, 350] on div "Dinner (ID: 2281822191) 21 EGP" at bounding box center [489, 340] width 553 height 28
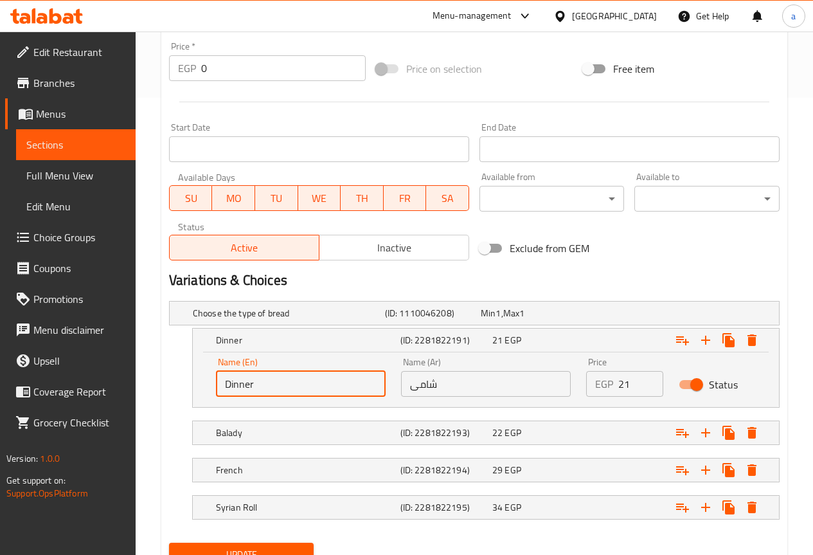
drag, startPoint x: 248, startPoint y: 392, endPoint x: 210, endPoint y: 391, distance: 37.3
click at [210, 391] on div "Name (En) Dinner Name (En)" at bounding box center [300, 377] width 185 height 55
type input "shami"
click at [260, 550] on span "Update" at bounding box center [241, 555] width 125 height 16
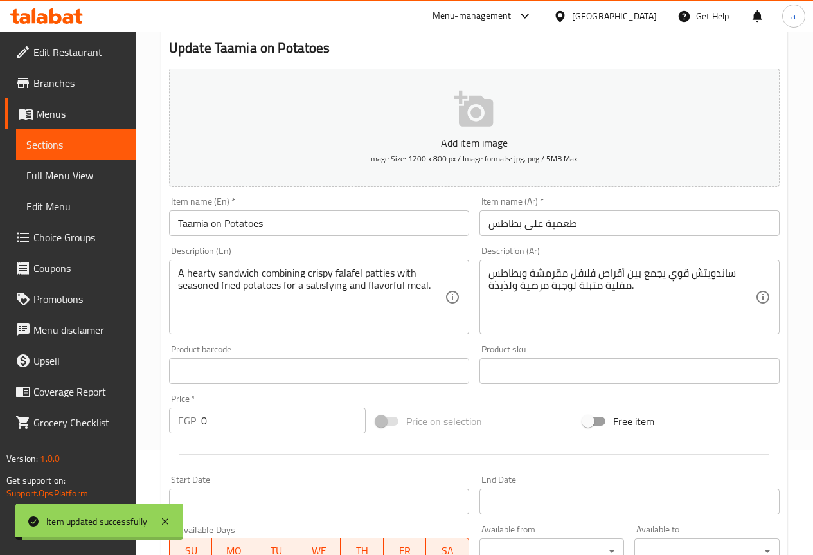
scroll to position [0, 0]
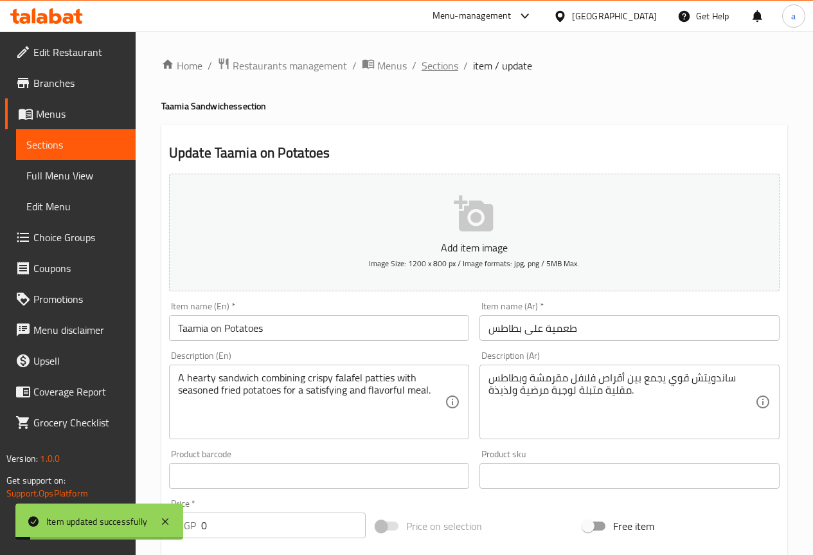
click at [439, 66] on span "Sections" at bounding box center [440, 65] width 37 height 15
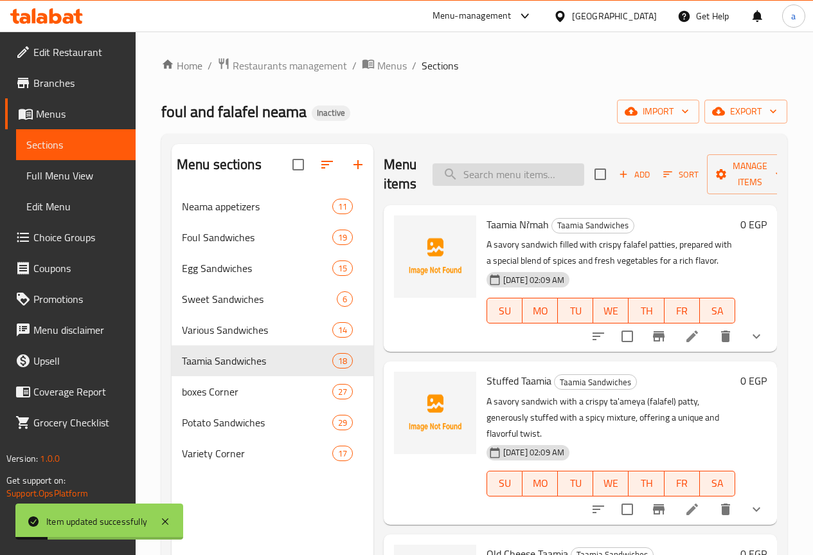
click at [509, 175] on input "search" at bounding box center [509, 174] width 152 height 23
paste input "Taamia on Mesakaa"
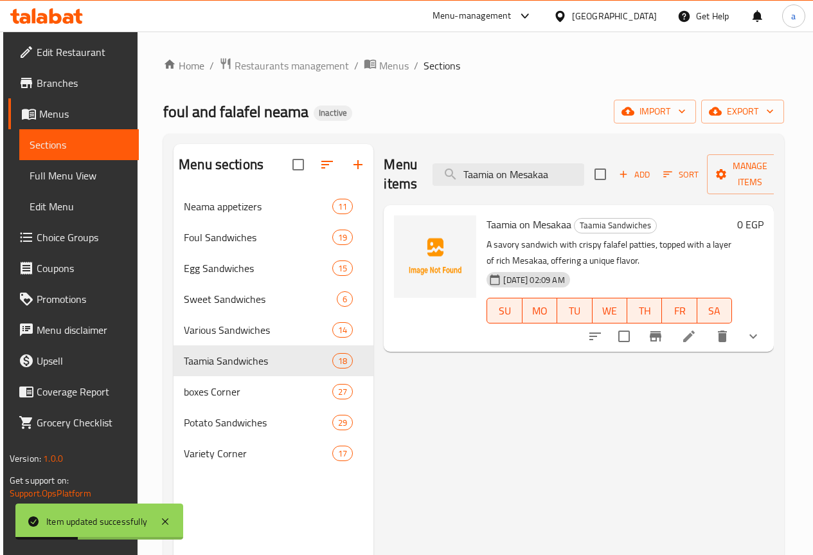
type input "Taamia on Mesakaa"
click at [697, 343] on icon at bounding box center [689, 336] width 15 height 15
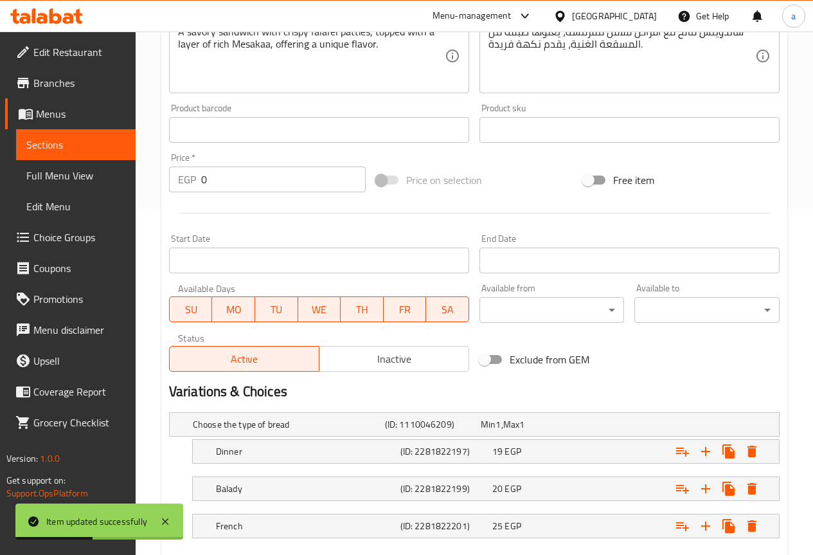
scroll to position [420, 0]
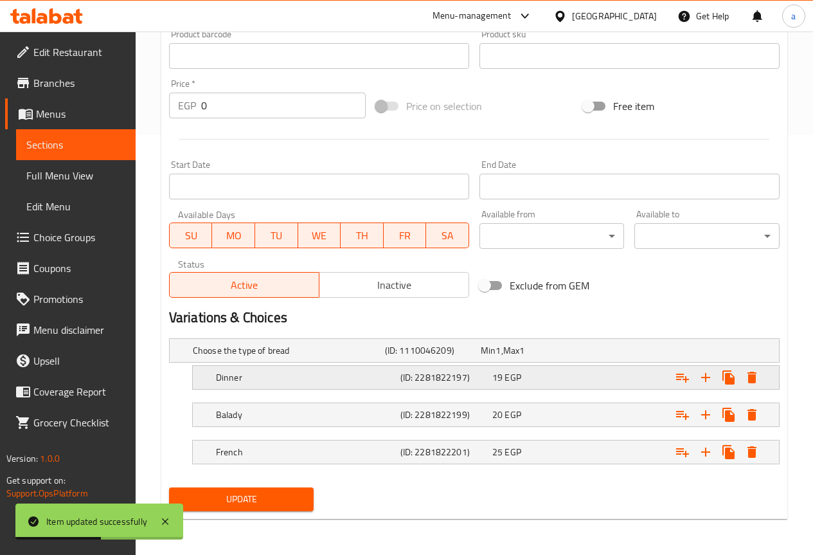
click at [276, 372] on h5 "Dinner" at bounding box center [305, 377] width 179 height 13
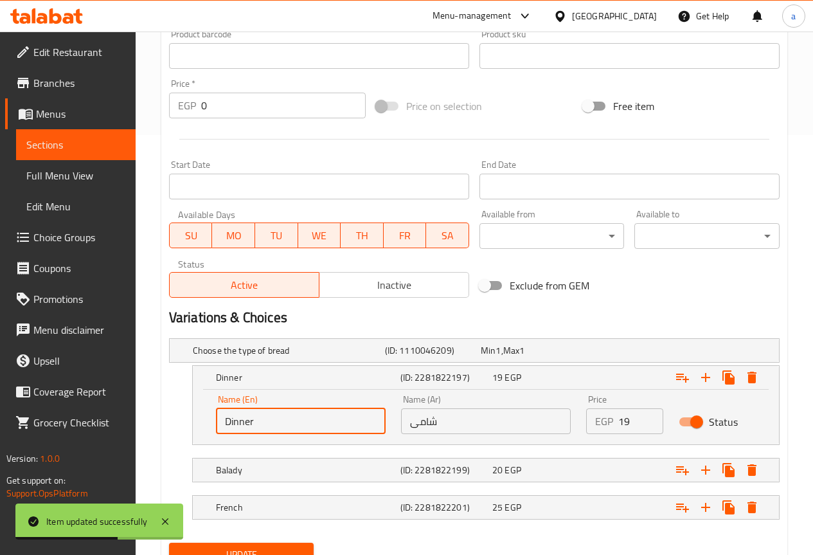
drag, startPoint x: 259, startPoint y: 417, endPoint x: 215, endPoint y: 422, distance: 44.7
click at [215, 422] on div "Name (En) Dinner Name (En)" at bounding box center [300, 414] width 185 height 55
type input "shami"
click at [284, 545] on button "Update" at bounding box center [241, 555] width 145 height 24
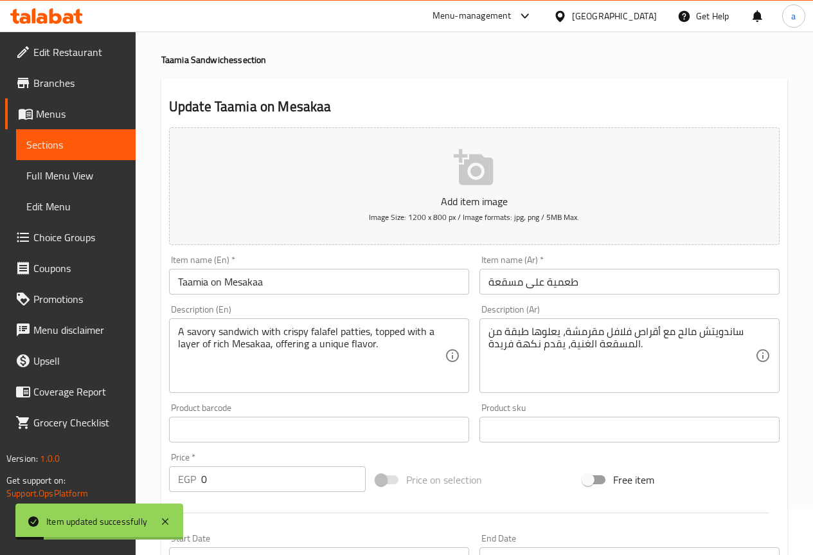
scroll to position [0, 0]
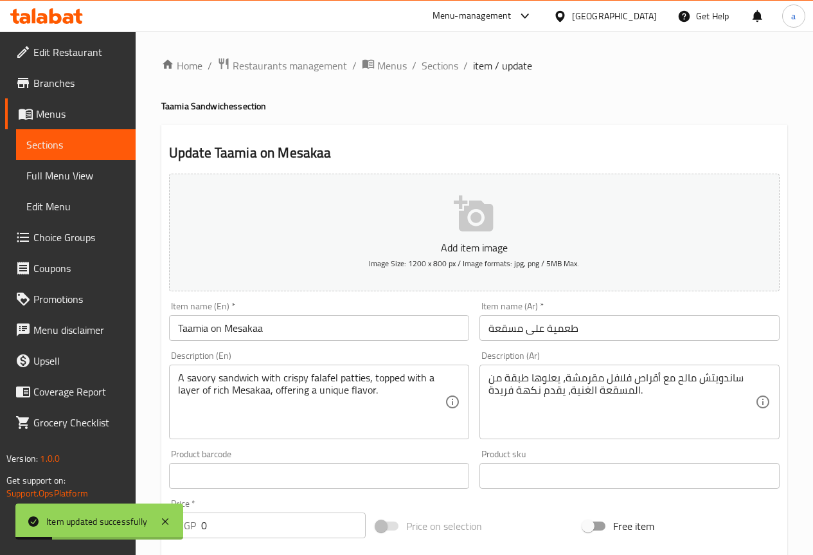
drag, startPoint x: 446, startPoint y: 66, endPoint x: 494, endPoint y: 127, distance: 77.9
click at [446, 66] on span "Sections" at bounding box center [440, 65] width 37 height 15
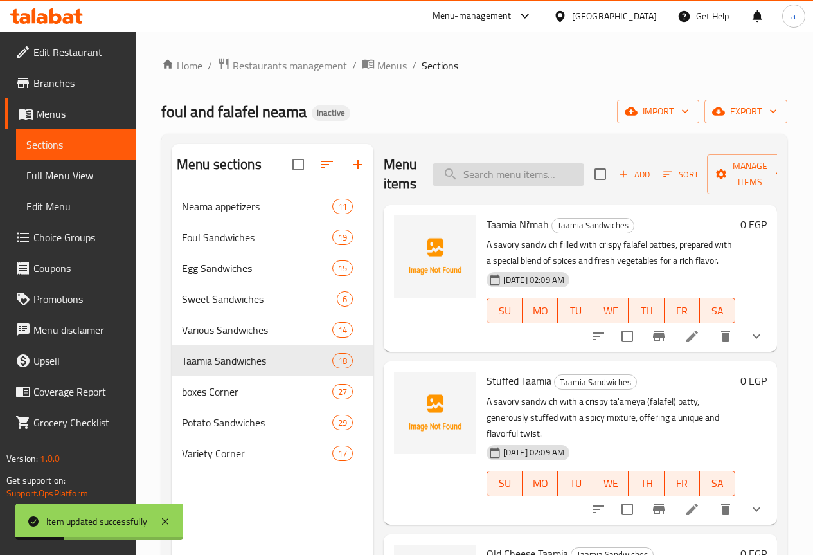
click at [497, 179] on input "search" at bounding box center [509, 174] width 152 height 23
paste input "[PERSON_NAME]"
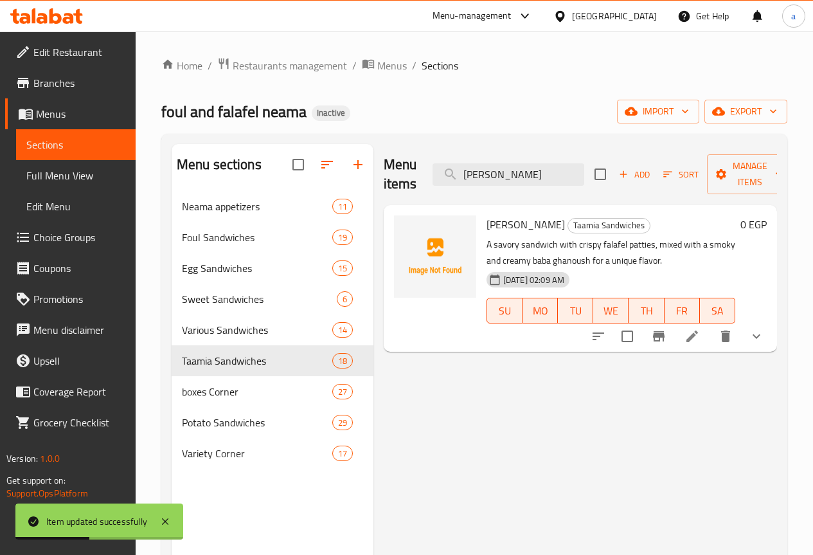
type input "[PERSON_NAME]"
click at [698, 338] on icon at bounding box center [692, 336] width 15 height 15
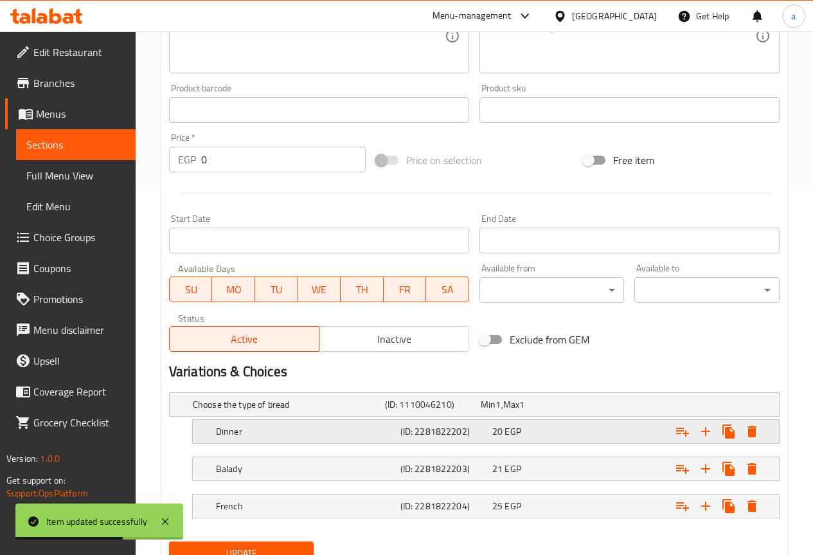
scroll to position [420, 0]
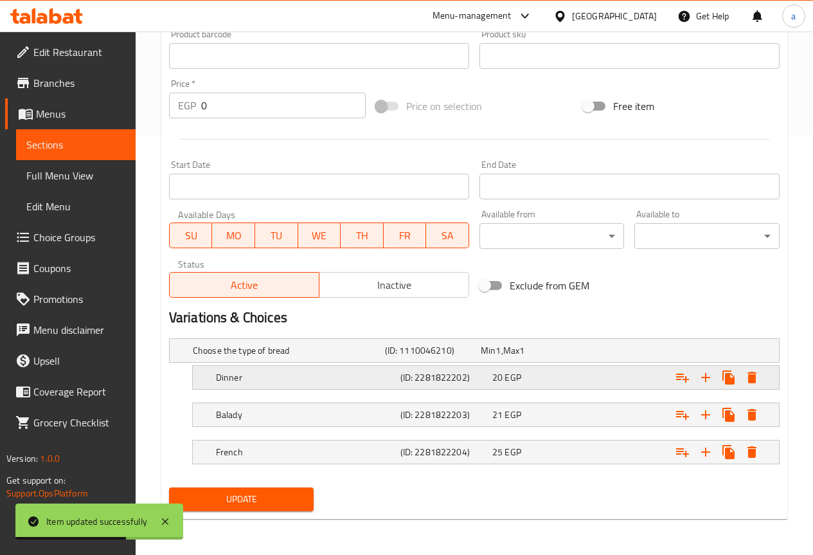
click at [248, 383] on h5 "Dinner" at bounding box center [305, 377] width 179 height 13
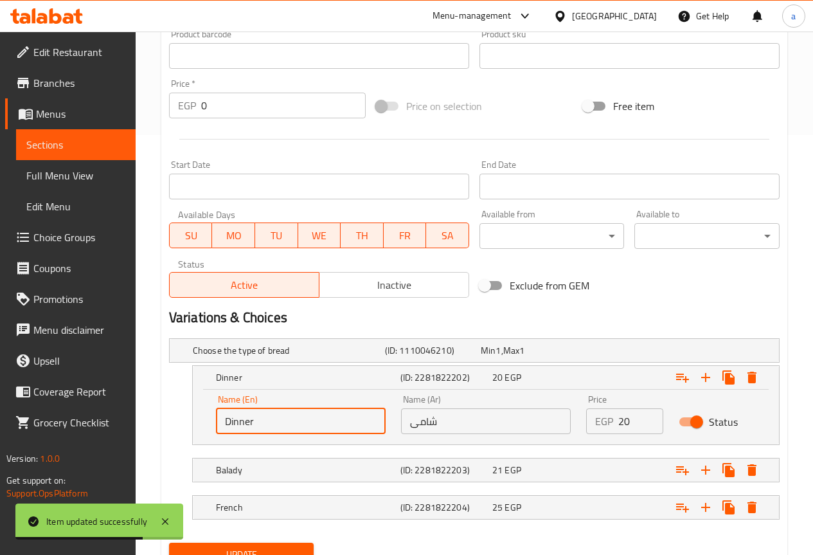
drag, startPoint x: 259, startPoint y: 424, endPoint x: 206, endPoint y: 428, distance: 53.5
click at [206, 428] on div "Name (En) Dinner Name (En) Name (Ar) شامى Name (Ar) Price EGP 20 Price Status" at bounding box center [486, 417] width 586 height 55
type input "shami"
click at [259, 547] on span "Update" at bounding box center [241, 555] width 125 height 16
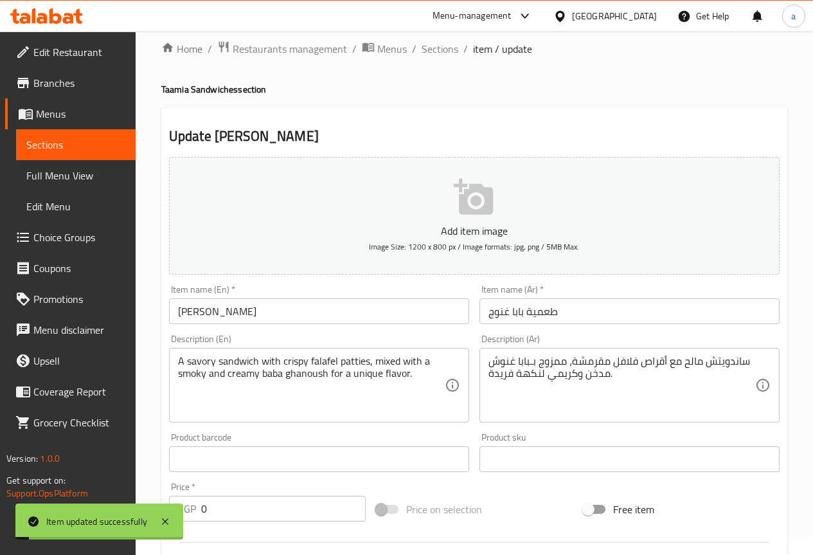
scroll to position [0, 0]
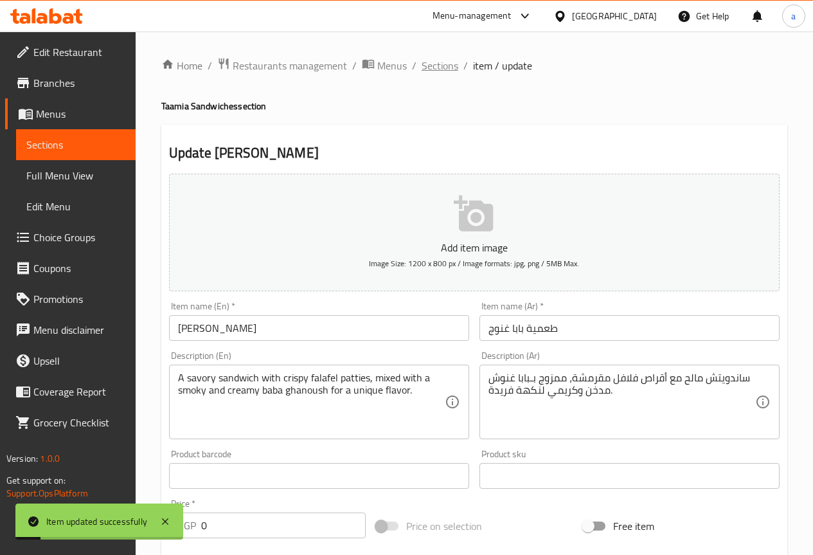
click at [446, 63] on span "Sections" at bounding box center [440, 65] width 37 height 15
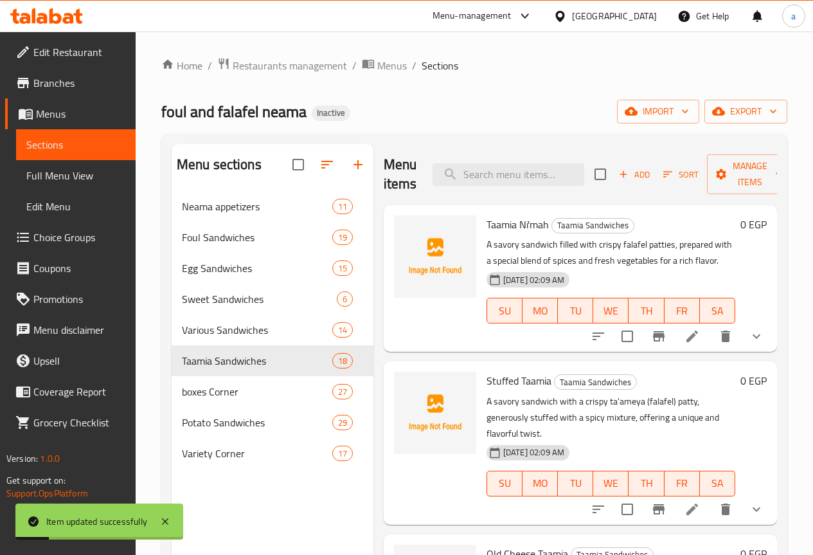
click at [509, 187] on div "Menu items Add Sort Manage items" at bounding box center [580, 174] width 393 height 61
click at [508, 183] on input "search" at bounding box center [509, 174] width 152 height 23
paste input "Taamia with Eggplant"
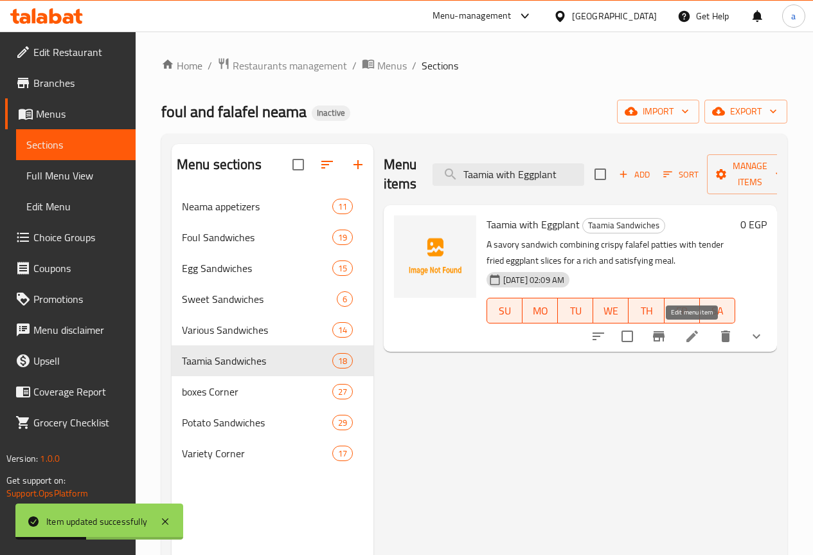
type input "Taamia with Eggplant"
click at [692, 340] on icon at bounding box center [692, 336] width 15 height 15
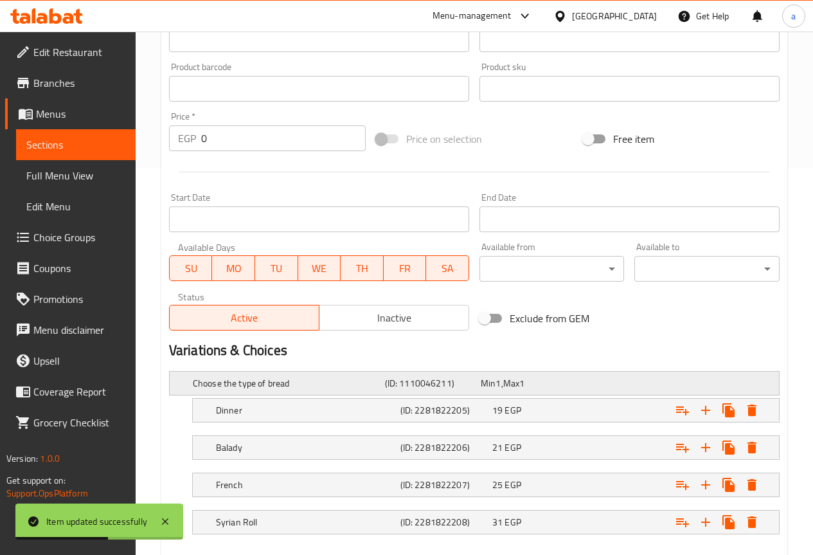
scroll to position [457, 0]
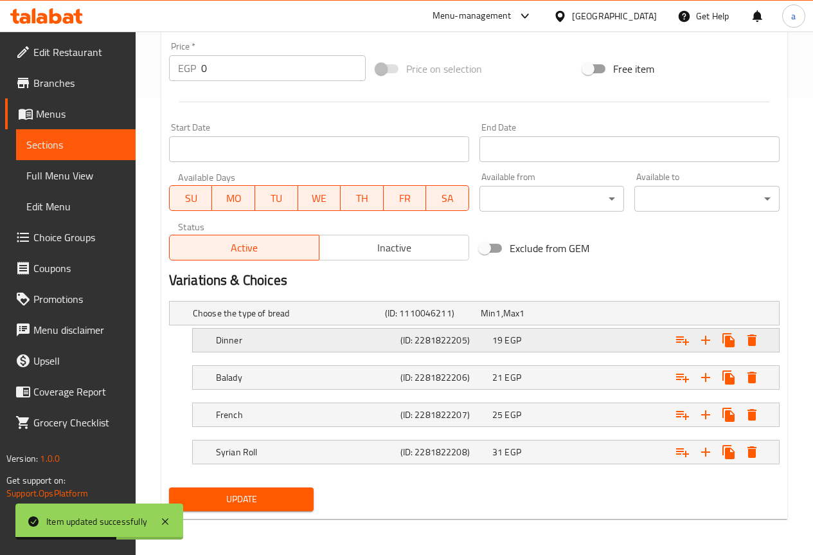
click at [278, 341] on h5 "Dinner" at bounding box center [305, 340] width 179 height 13
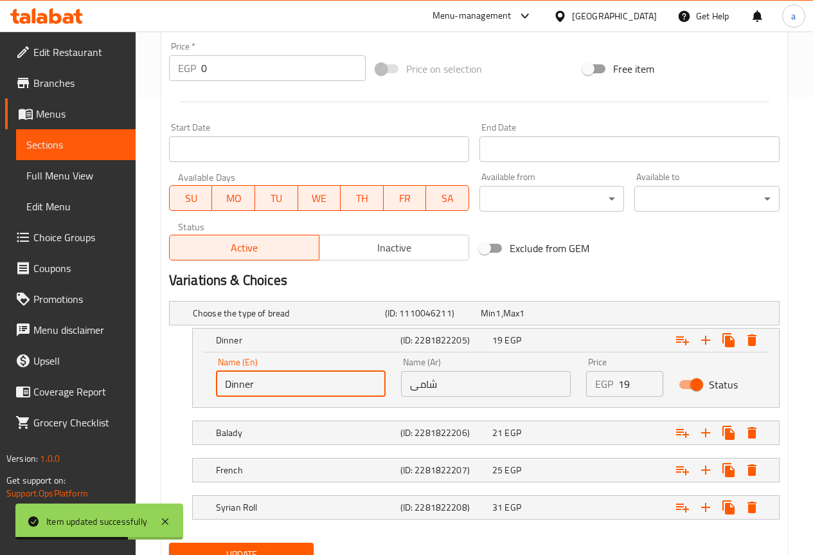
drag, startPoint x: 249, startPoint y: 381, endPoint x: 186, endPoint y: 388, distance: 64.0
click at [186, 388] on div "Dinner (ID: 2281822205) 19 EGP Name (En) Dinner Name (En) Name (Ar) شامى Name (…" at bounding box center [474, 368] width 611 height 80
type input "shami"
click at [240, 547] on span "Update" at bounding box center [241, 555] width 125 height 16
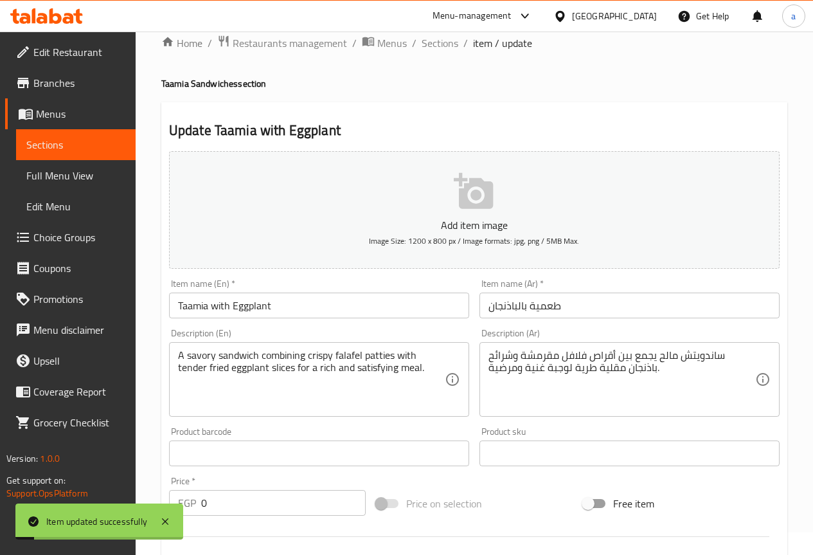
scroll to position [0, 0]
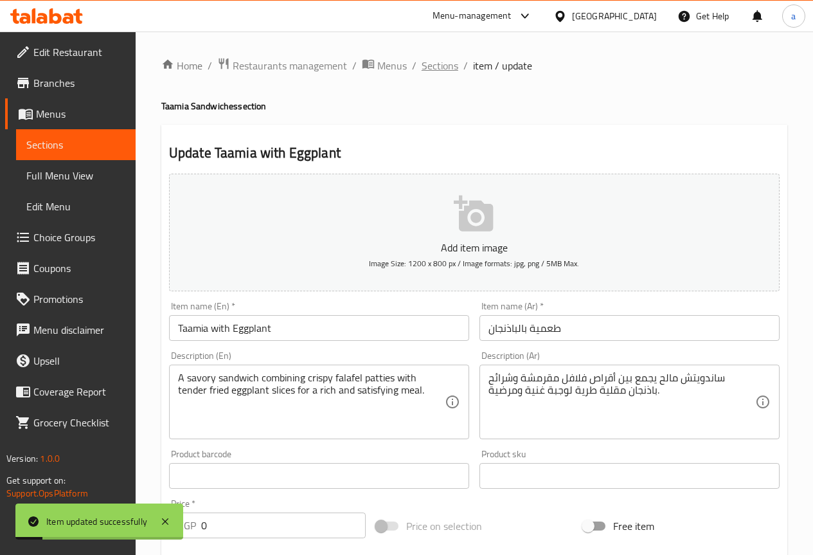
click at [433, 71] on span "Sections" at bounding box center [440, 65] width 37 height 15
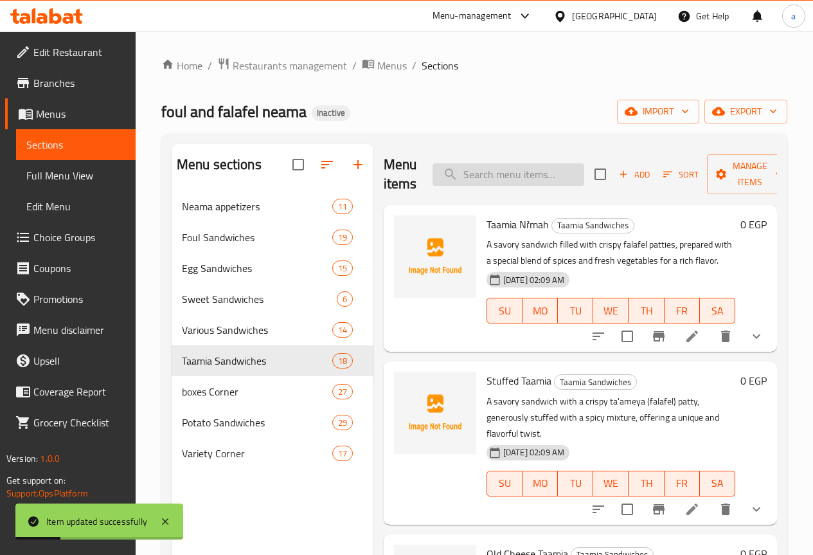
click at [438, 165] on input "search" at bounding box center [509, 174] width 152 height 23
paste input "Taamia with Eggs"
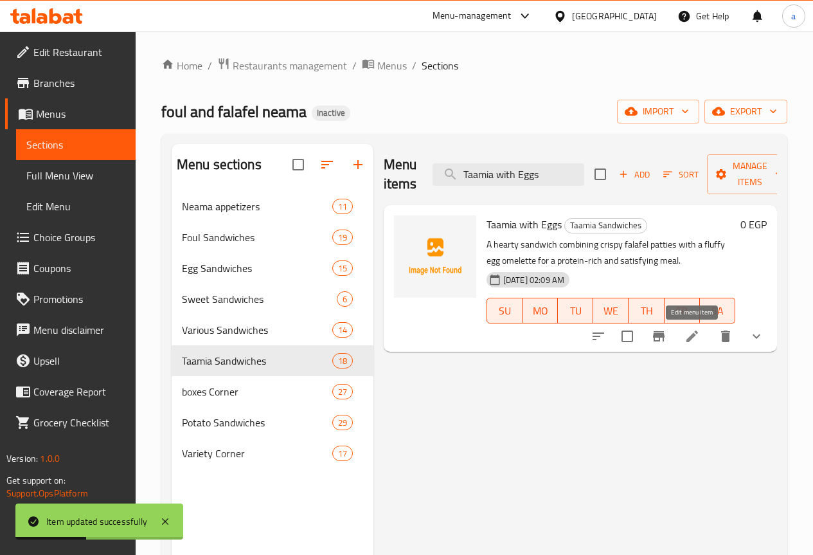
type input "Taamia with Eggs"
click at [695, 336] on icon at bounding box center [693, 336] width 12 height 12
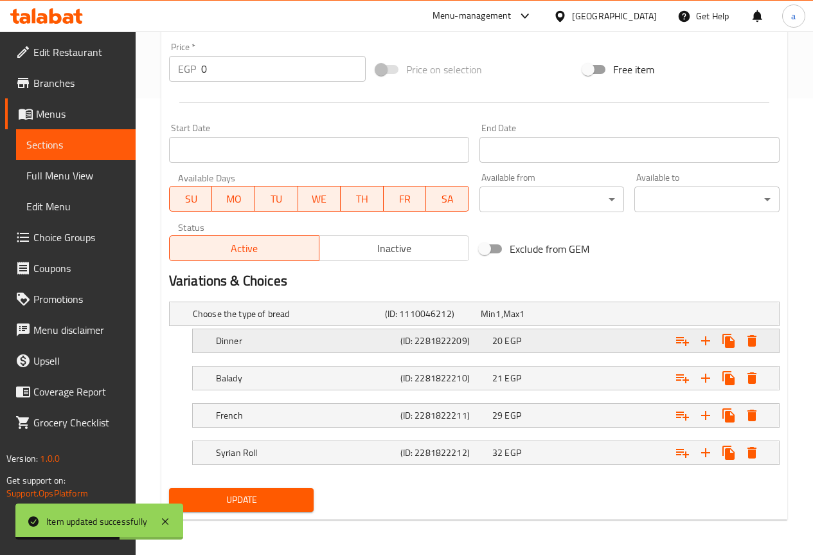
scroll to position [457, 0]
click at [320, 352] on div "Dinner (ID: 2281822209) 20 EGP" at bounding box center [489, 340] width 553 height 28
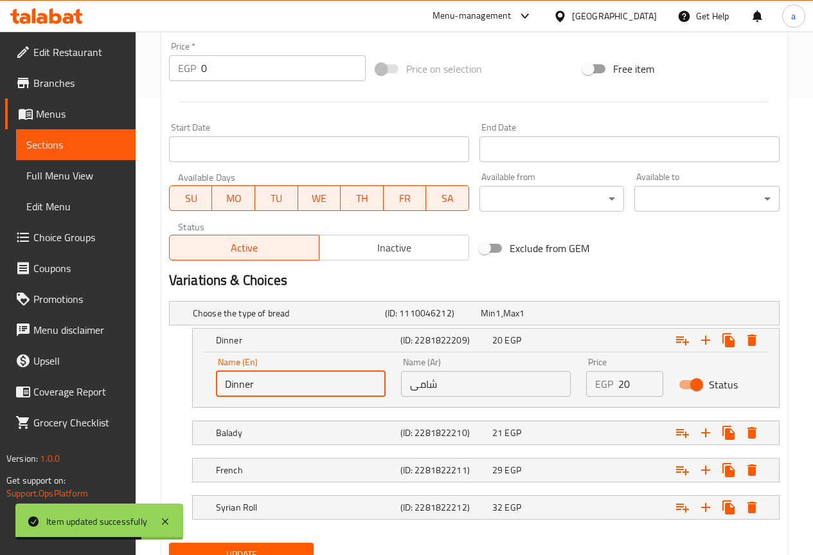
drag, startPoint x: 257, startPoint y: 387, endPoint x: 199, endPoint y: 390, distance: 58.6
click at [199, 390] on div "Name (En) Dinner Name (En) Name (Ar) شامى Name (Ar) Price EGP 20 Price Status" at bounding box center [486, 379] width 586 height 55
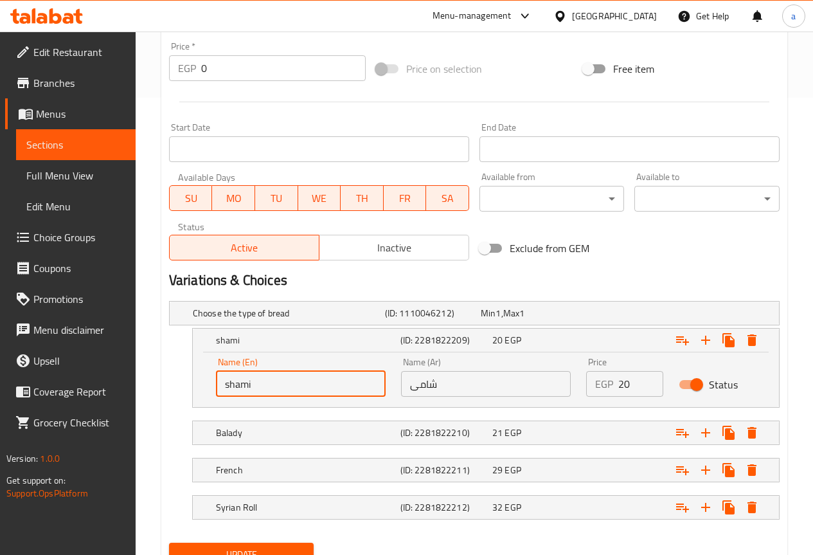
type input "shami"
click at [255, 544] on button "Update" at bounding box center [241, 555] width 145 height 24
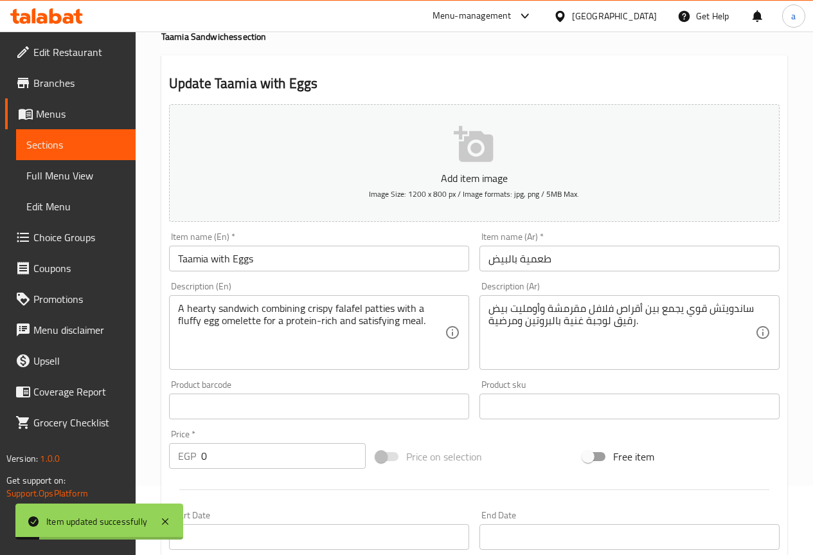
scroll to position [0, 0]
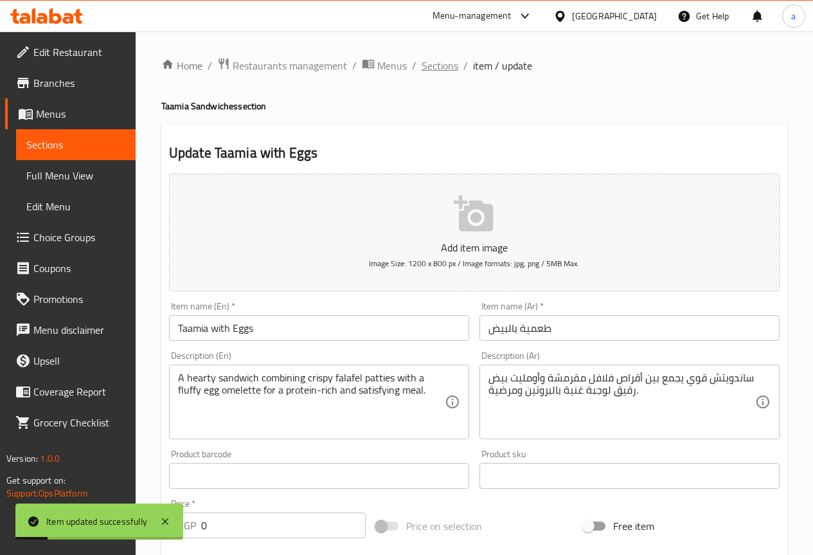
click at [430, 69] on span "Sections" at bounding box center [440, 65] width 37 height 15
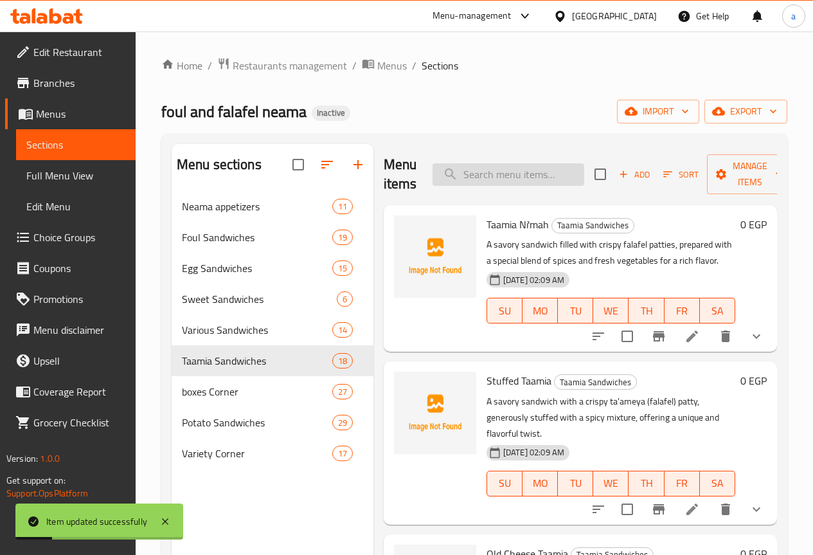
click at [525, 175] on input "search" at bounding box center [509, 174] width 152 height 23
paste input "Taamia Omelet"
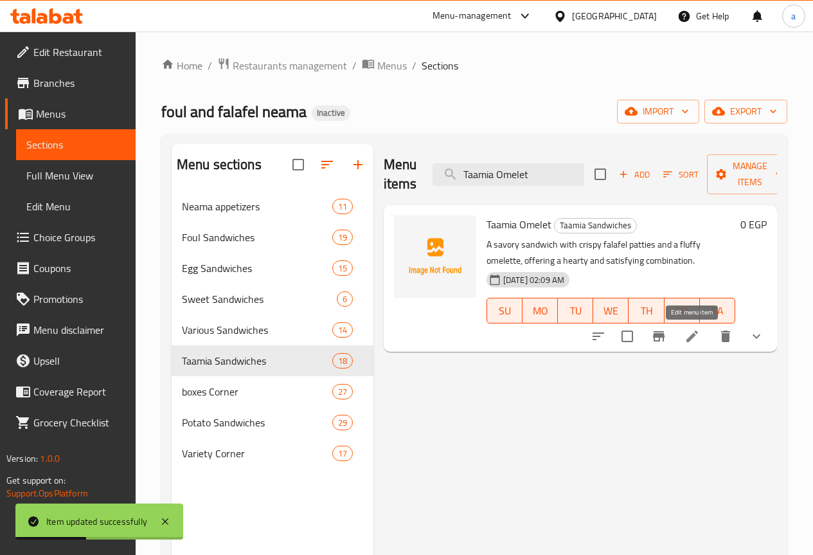
type input "Taamia Omelet"
click at [687, 337] on icon at bounding box center [692, 336] width 15 height 15
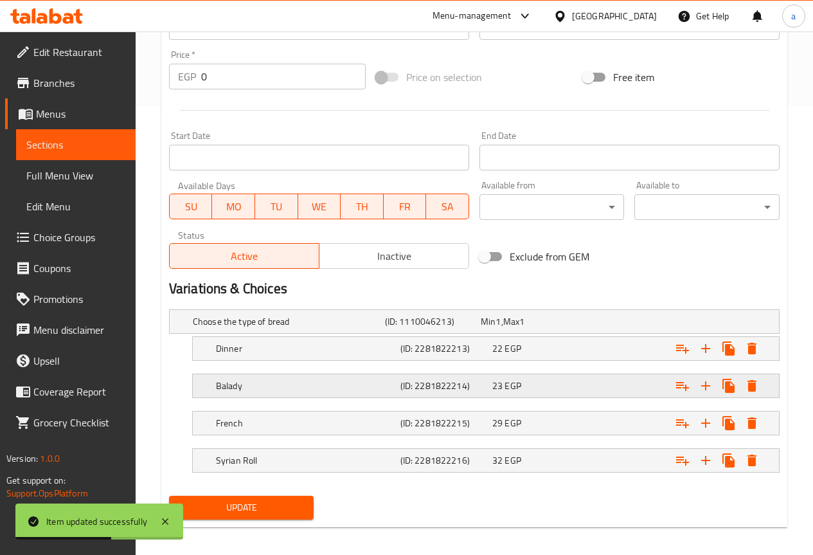
scroll to position [450, 0]
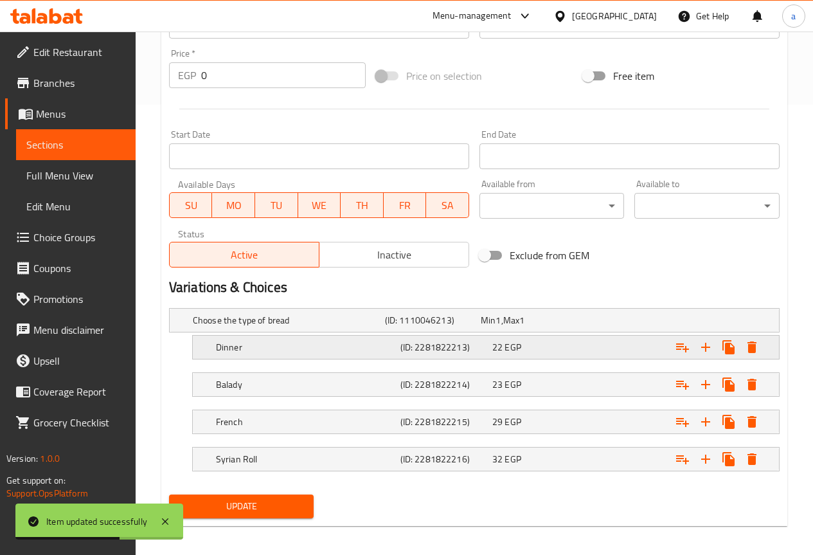
click at [225, 356] on div "Dinner" at bounding box center [305, 347] width 185 height 18
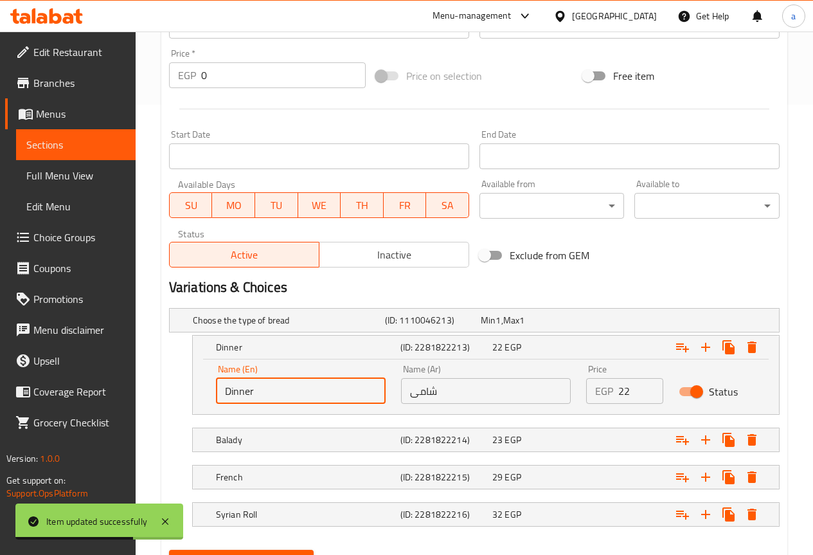
drag, startPoint x: 255, startPoint y: 389, endPoint x: 204, endPoint y: 396, distance: 51.9
click at [204, 396] on div "Name (En) Dinner Name (En) Name (Ar) شامى Name (Ar) Price EGP 22 Price Status" at bounding box center [486, 386] width 586 height 55
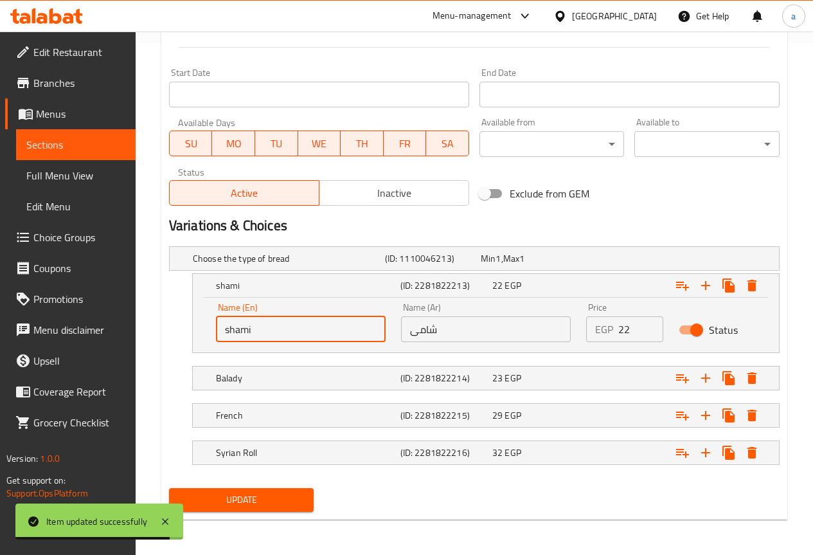
scroll to position [512, 0]
type input "shami"
click at [271, 490] on button "Update" at bounding box center [241, 499] width 145 height 24
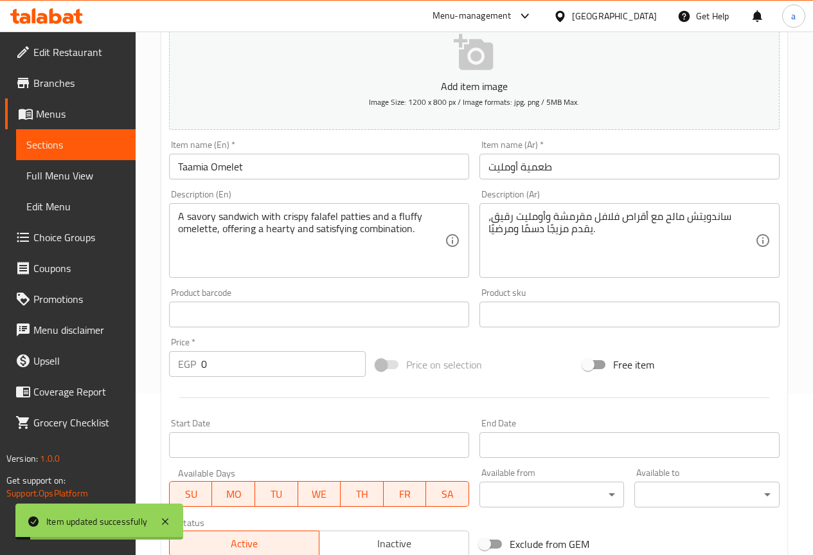
scroll to position [0, 0]
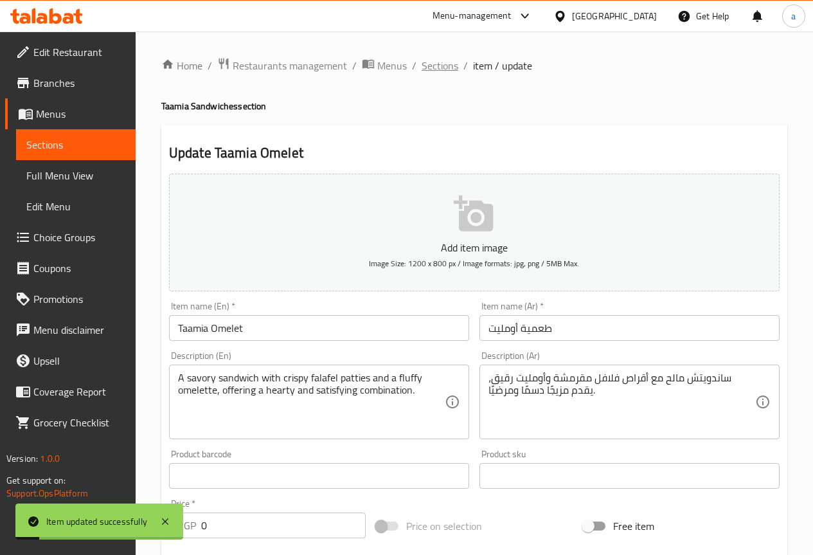
click at [441, 68] on span "Sections" at bounding box center [440, 65] width 37 height 15
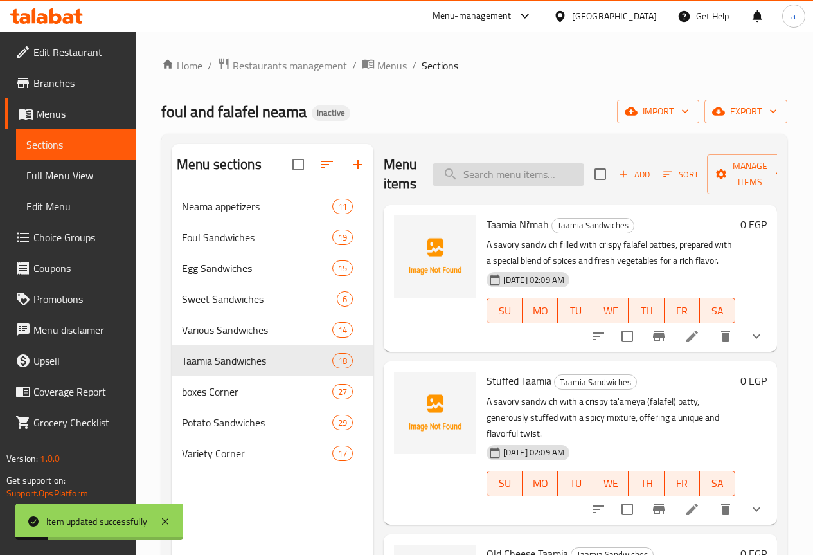
click at [440, 172] on input "search" at bounding box center [509, 174] width 152 height 23
paste input "Taamia Ein Katkout"
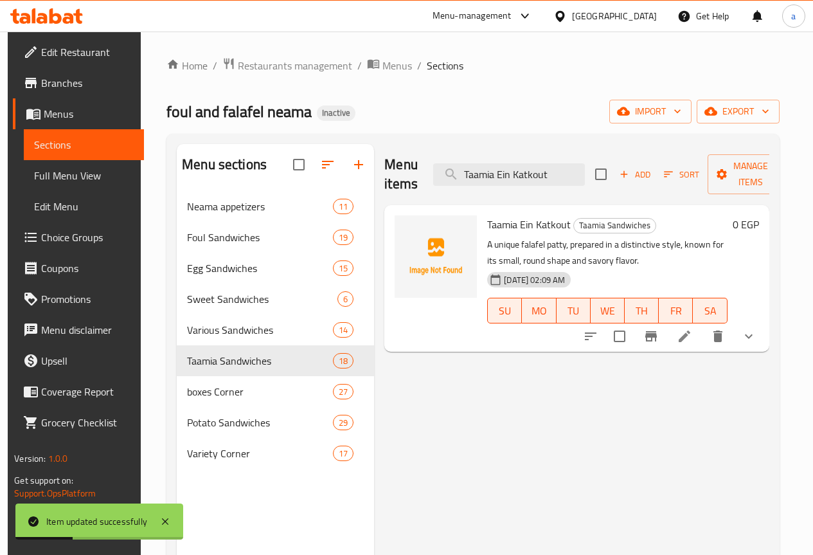
type input "Taamia Ein Katkout"
click at [691, 331] on icon at bounding box center [685, 336] width 12 height 12
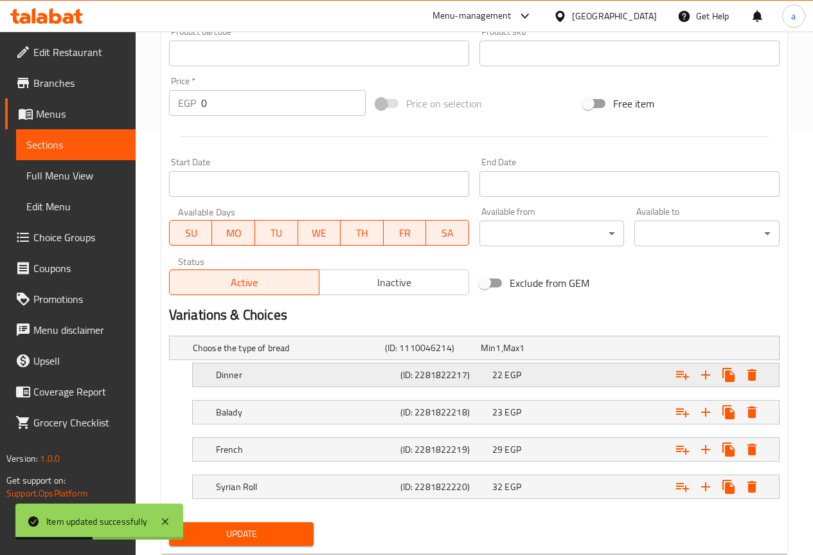
scroll to position [457, 0]
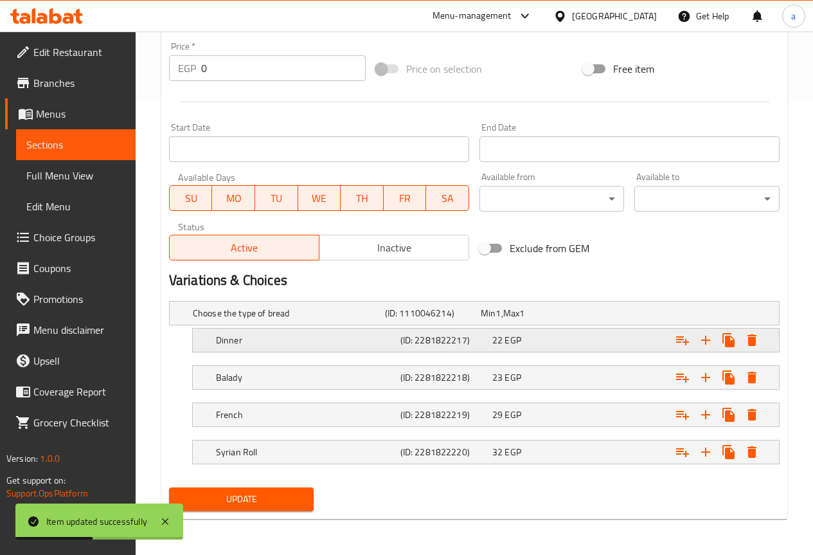
click at [294, 345] on h5 "Dinner" at bounding box center [305, 340] width 179 height 13
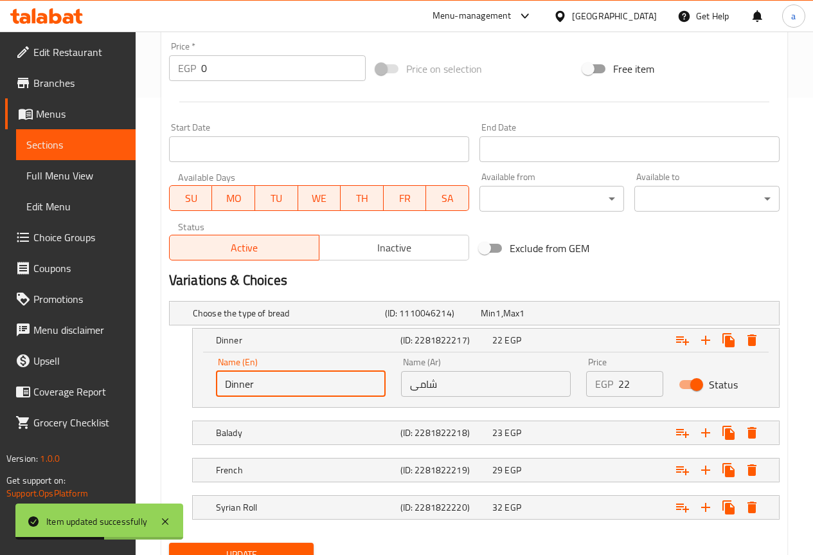
drag, startPoint x: 284, startPoint y: 374, endPoint x: 204, endPoint y: 379, distance: 79.9
click at [204, 379] on div "Name (En) Dinner Name (En) Name (Ar) شامى Name (Ar) Price EGP 22 Price Status" at bounding box center [486, 379] width 586 height 55
type input "shami"
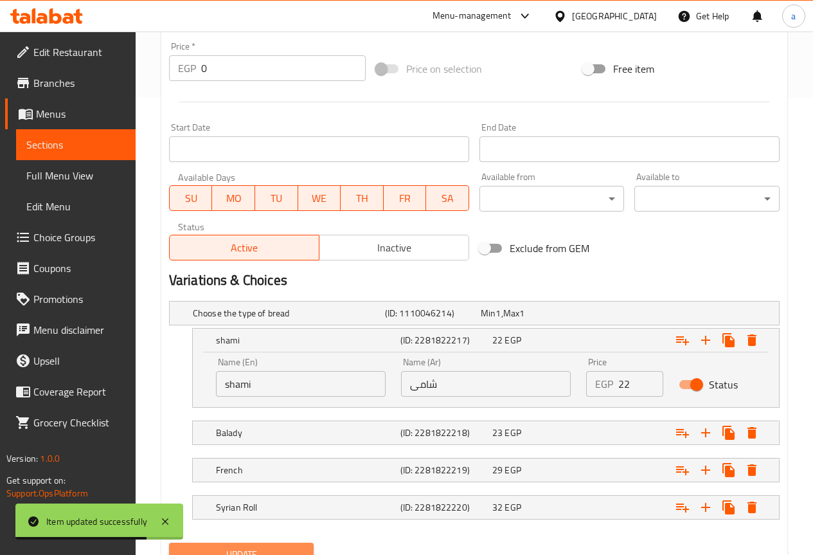
click at [235, 551] on span "Update" at bounding box center [241, 555] width 125 height 16
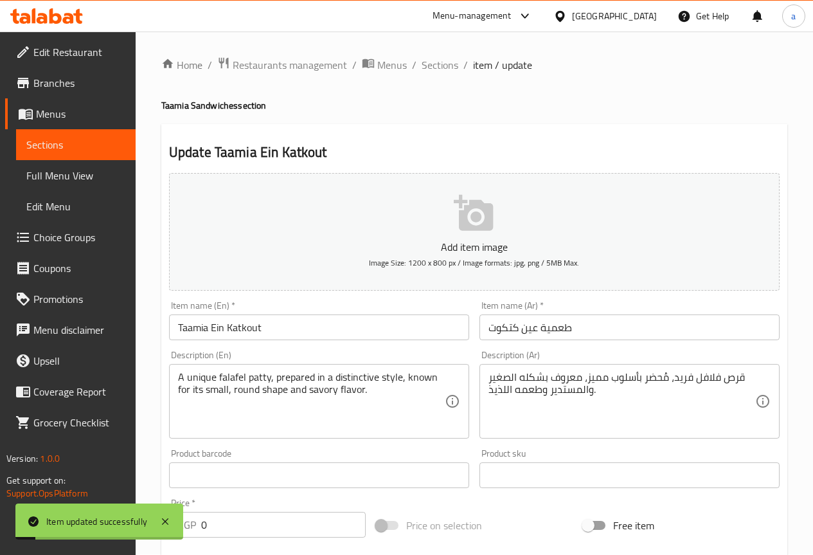
scroll to position [0, 0]
click at [442, 67] on span "Sections" at bounding box center [440, 65] width 37 height 15
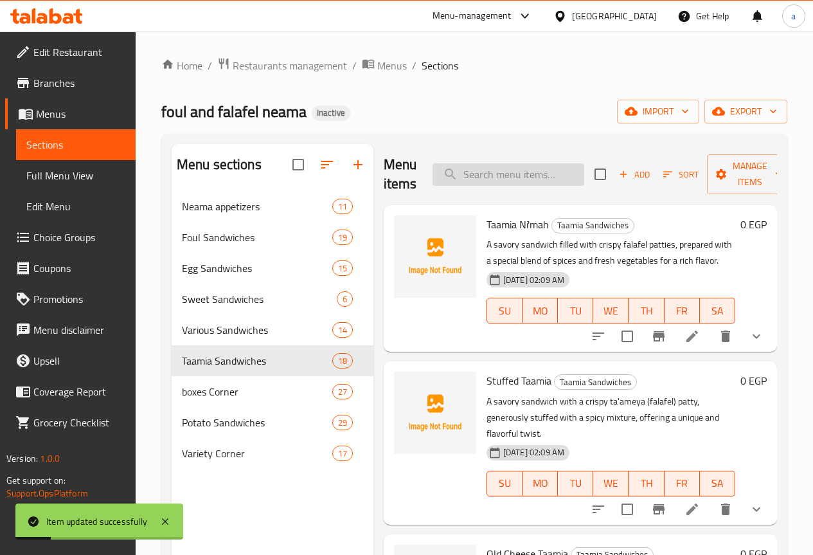
click at [483, 170] on input "search" at bounding box center [509, 174] width 152 height 23
paste input "Kiri Cheese Taamia"
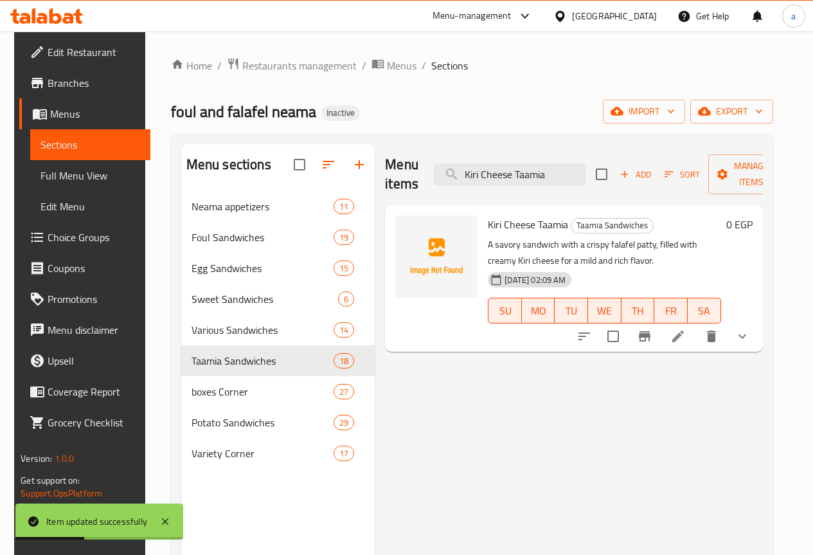
type input "Kiri Cheese Taamia"
click at [686, 331] on icon at bounding box center [678, 336] width 15 height 15
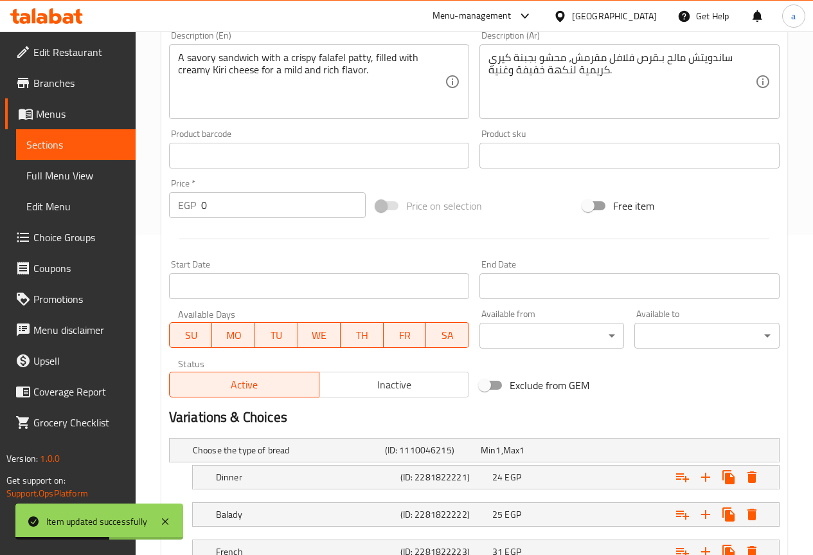
scroll to position [321, 0]
click at [280, 470] on div "Dinner" at bounding box center [305, 476] width 185 height 18
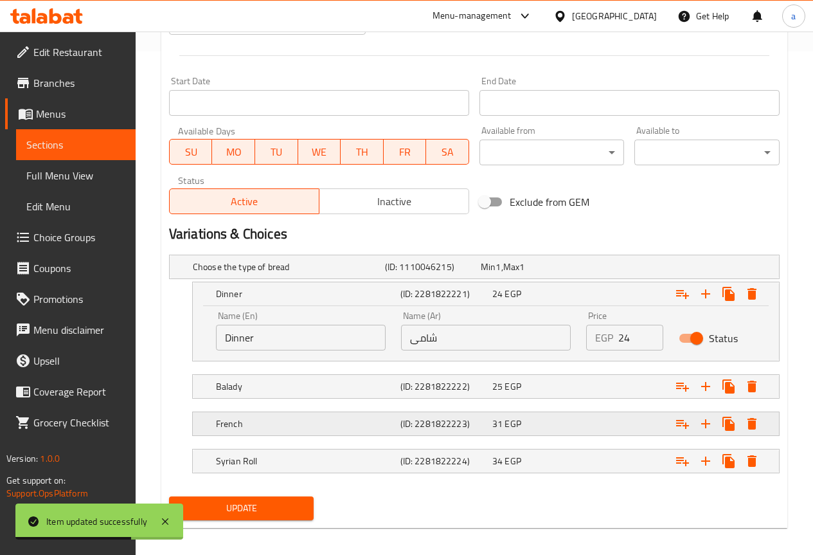
scroll to position [512, 0]
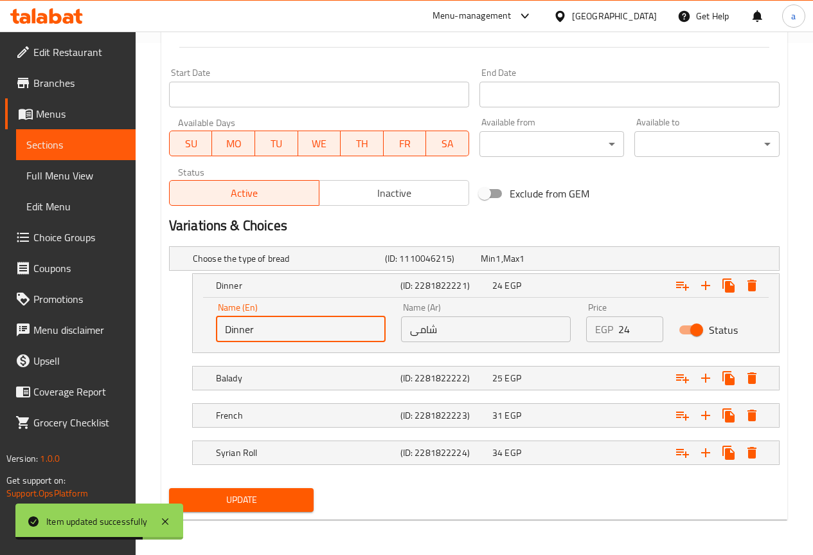
drag, startPoint x: 260, startPoint y: 331, endPoint x: 221, endPoint y: 327, distance: 39.4
click at [221, 327] on input "Dinner" at bounding box center [301, 329] width 170 height 26
type input "shami"
click at [248, 493] on span "Update" at bounding box center [241, 500] width 125 height 16
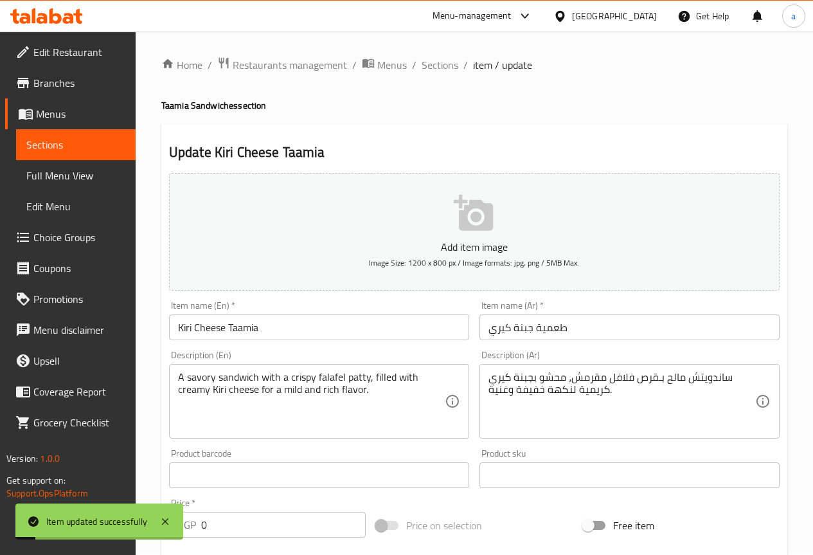
scroll to position [0, 0]
click at [431, 62] on span "Sections" at bounding box center [440, 65] width 37 height 15
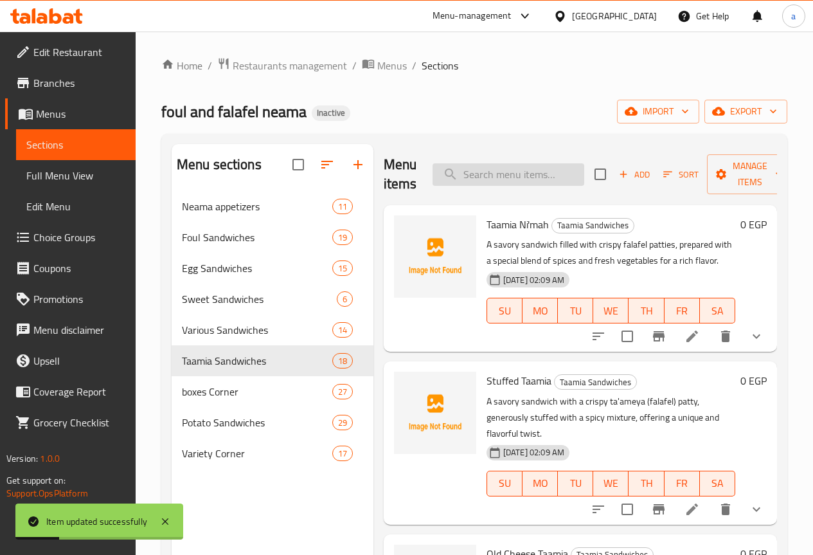
click at [480, 163] on input "search" at bounding box center [509, 174] width 152 height 23
paste input "Taameia With Pastrami"
type input "Taameia With Pastrami"
click at [510, 161] on div "Menu items Taameia With Pastrami Add Sort Manage items" at bounding box center [580, 174] width 393 height 61
click at [509, 170] on input "Taameia With Pastrami" at bounding box center [509, 174] width 152 height 23
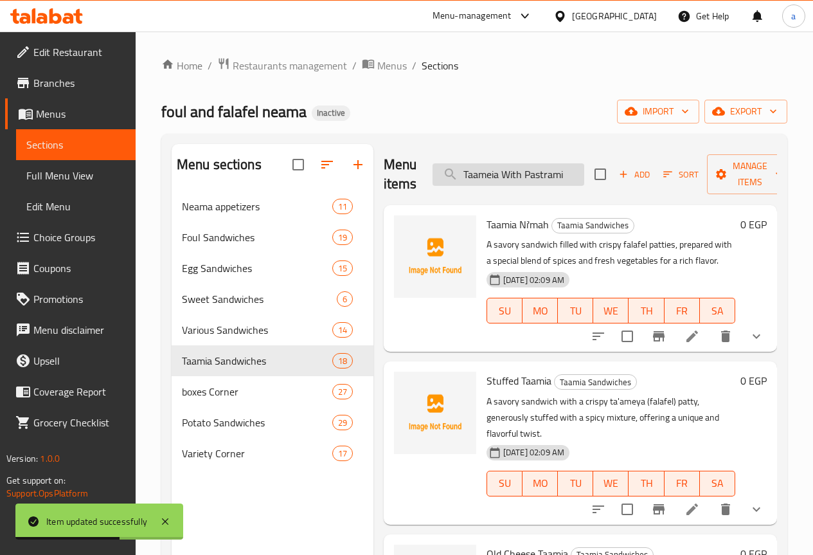
click at [509, 170] on input "Taameia With Pastrami" at bounding box center [509, 174] width 152 height 23
paste input "Taameia With Pastrami"
type input "Taameia With Pastrami"
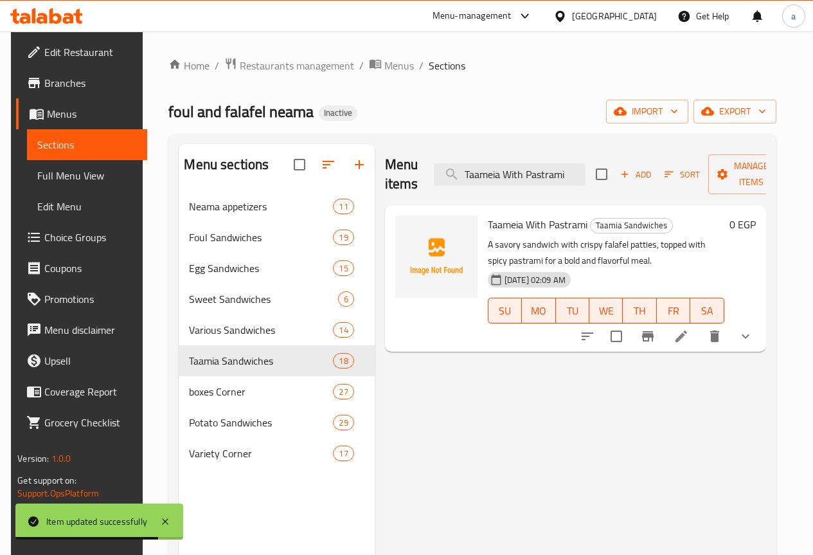
click at [687, 342] on icon at bounding box center [682, 336] width 12 height 12
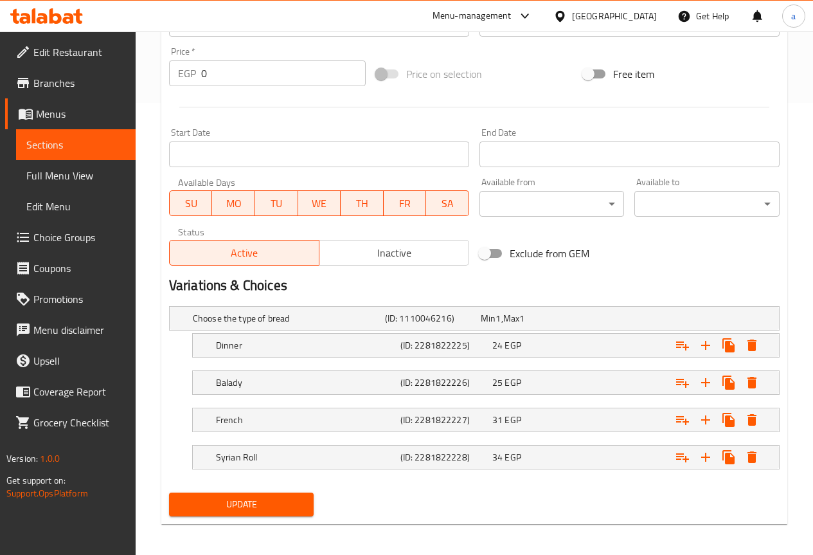
scroll to position [457, 0]
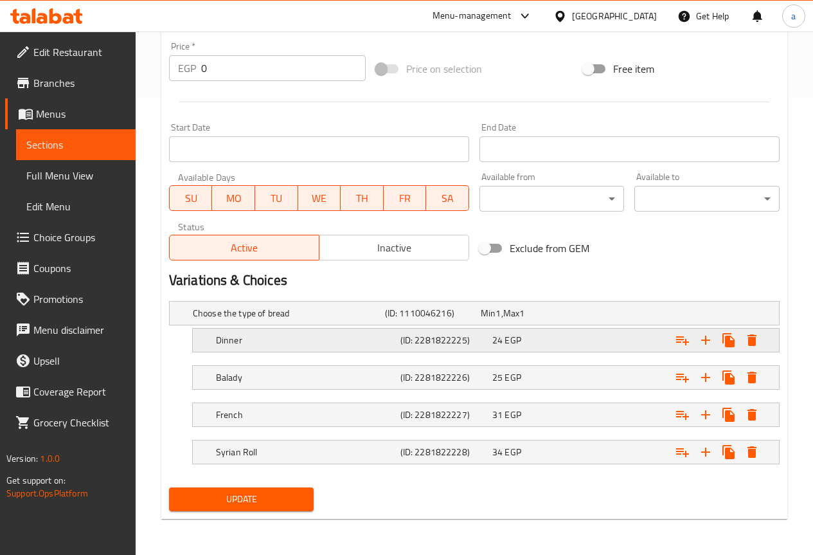
click at [269, 336] on h5 "Dinner" at bounding box center [305, 340] width 179 height 13
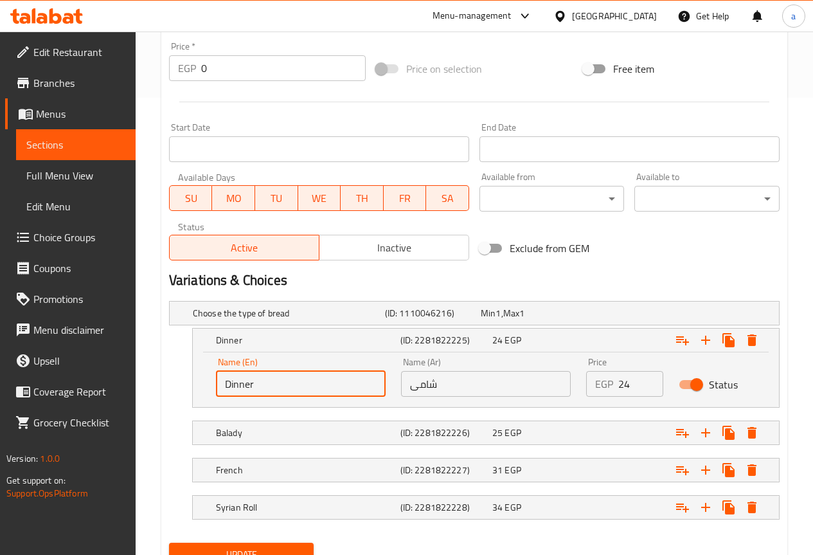
drag, startPoint x: 264, startPoint y: 386, endPoint x: 204, endPoint y: 392, distance: 60.1
click at [204, 392] on div "Name (En) Dinner Name (En) Name (Ar) شامى Name (Ar) Price EGP 24 Price Status" at bounding box center [486, 379] width 586 height 55
type input "shami"
click at [271, 548] on span "Update" at bounding box center [241, 555] width 125 height 16
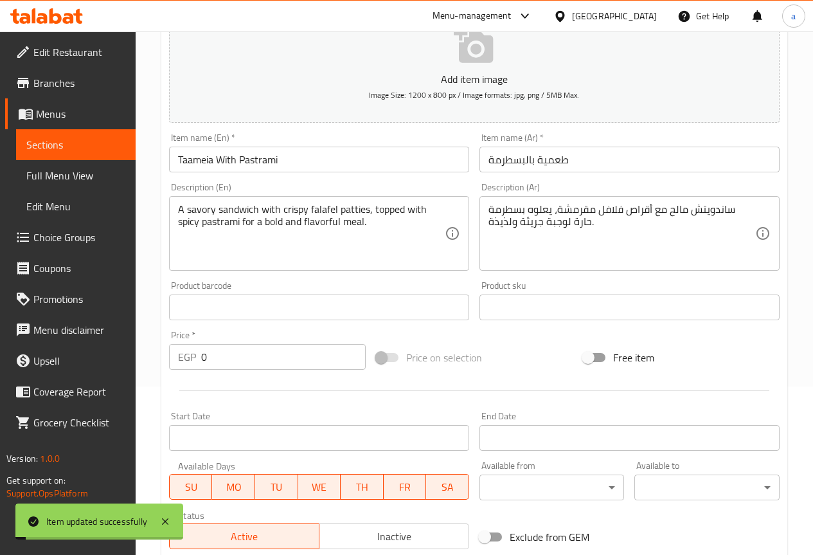
scroll to position [7, 0]
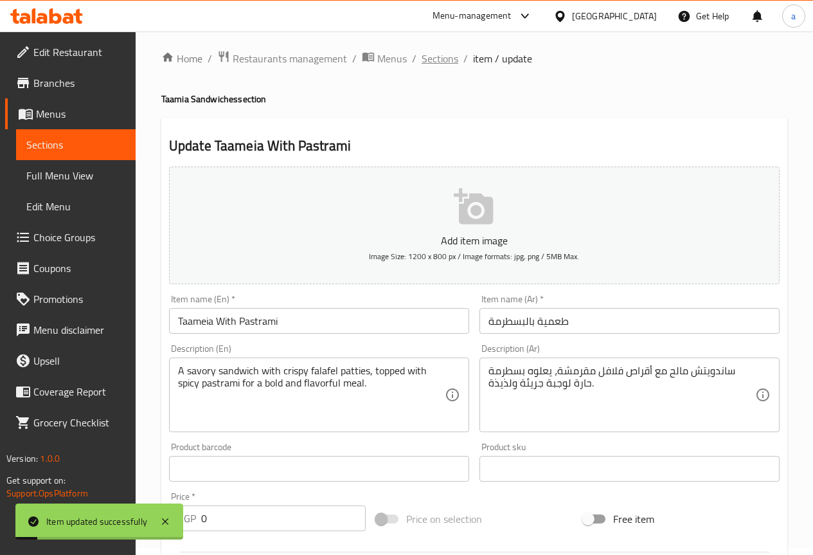
click at [433, 63] on span "Sections" at bounding box center [440, 58] width 37 height 15
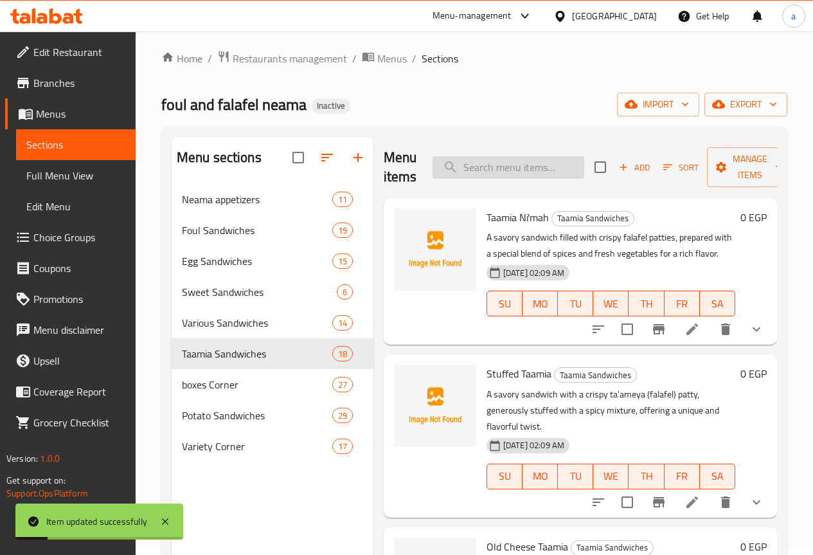
click at [456, 169] on input "search" at bounding box center [509, 167] width 152 height 23
paste input "Cheddar Taamia"
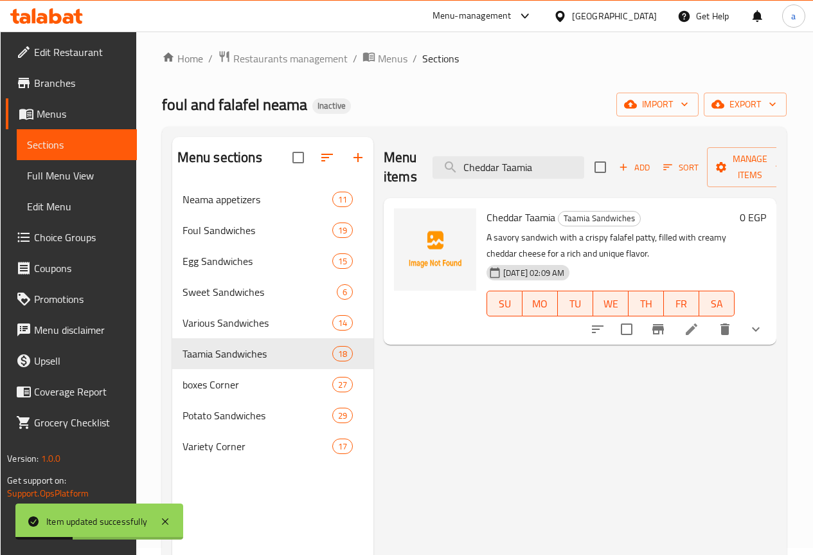
type input "Cheddar Taamia"
click at [683, 327] on li at bounding box center [692, 329] width 36 height 23
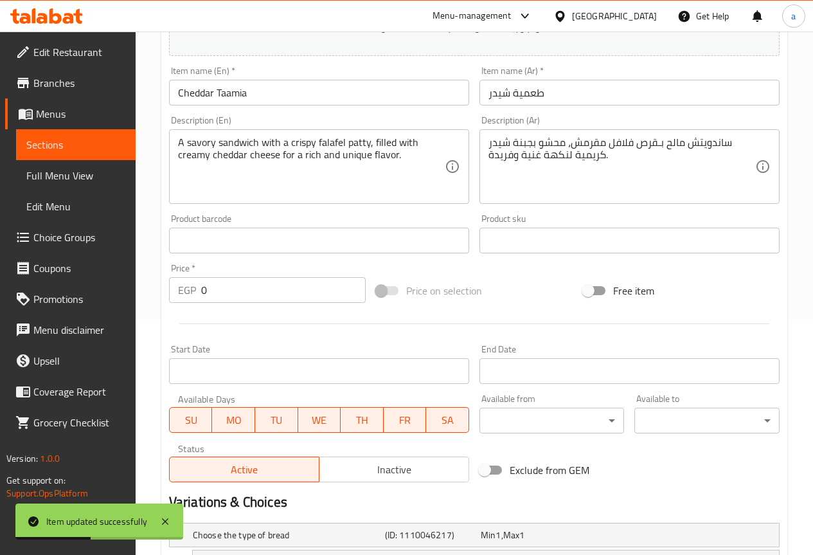
scroll to position [321, 0]
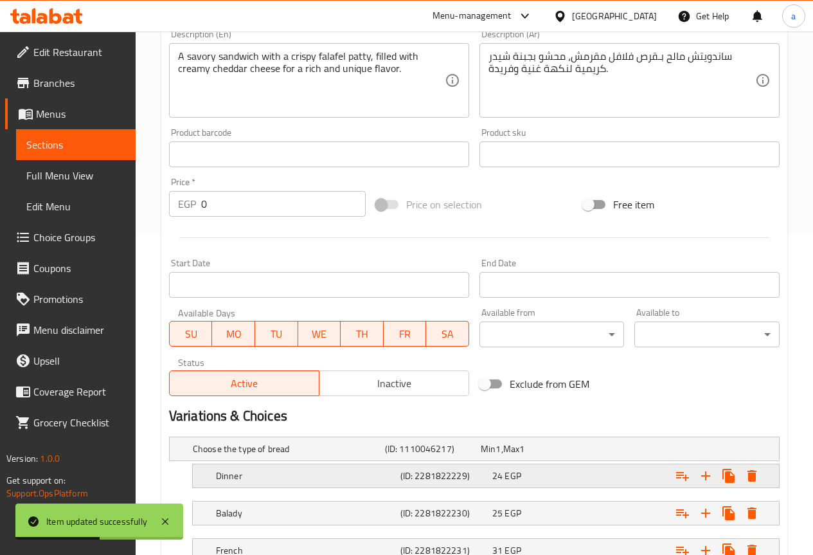
click at [281, 472] on h5 "Dinner" at bounding box center [305, 475] width 179 height 13
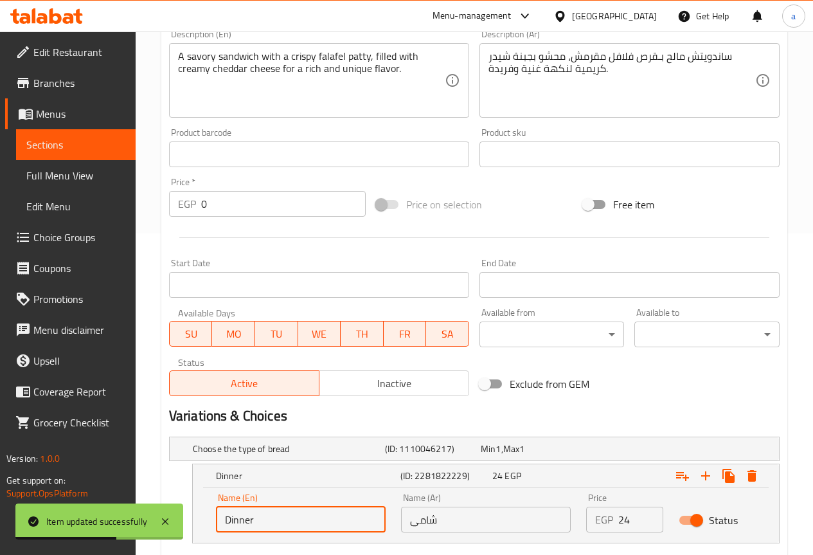
drag, startPoint x: 237, startPoint y: 512, endPoint x: 204, endPoint y: 512, distance: 33.4
click at [204, 512] on div "Name (En) Dinner Name (En) Name (Ar) شامى Name (Ar) Price EGP 24 Price Status" at bounding box center [486, 515] width 586 height 55
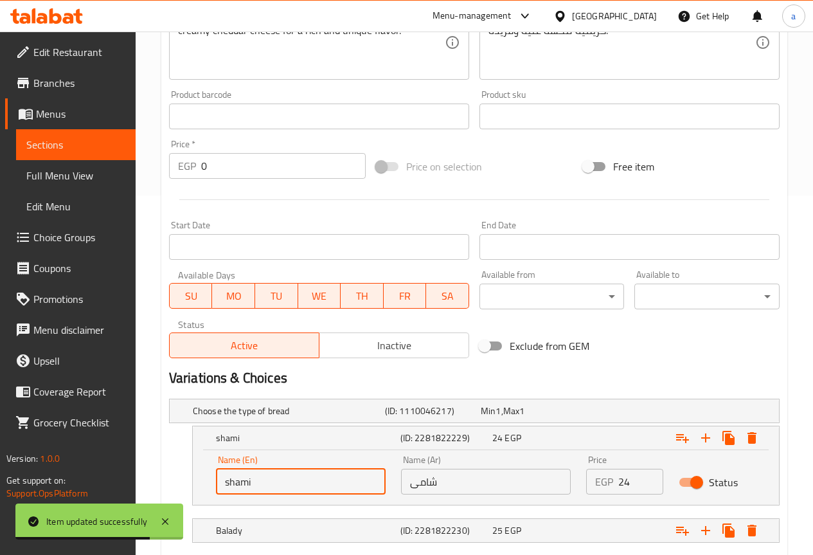
scroll to position [512, 0]
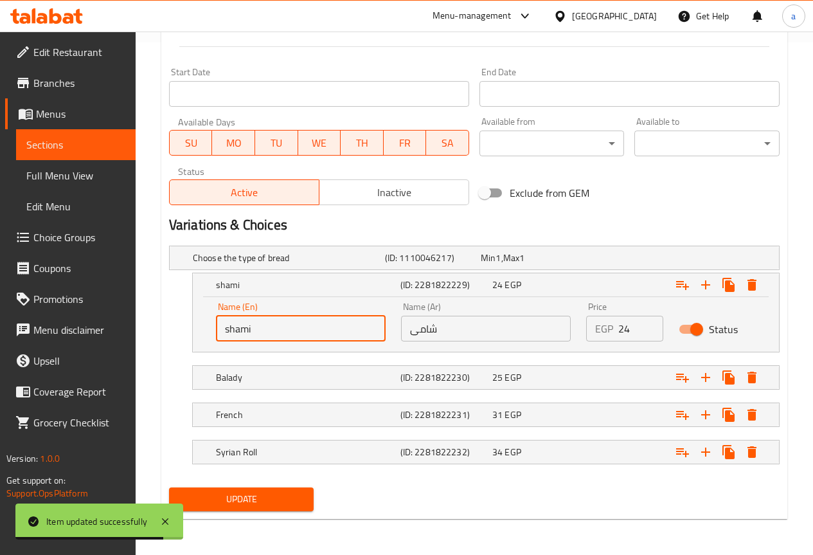
type input "shami"
click at [215, 488] on button "Update" at bounding box center [241, 499] width 145 height 24
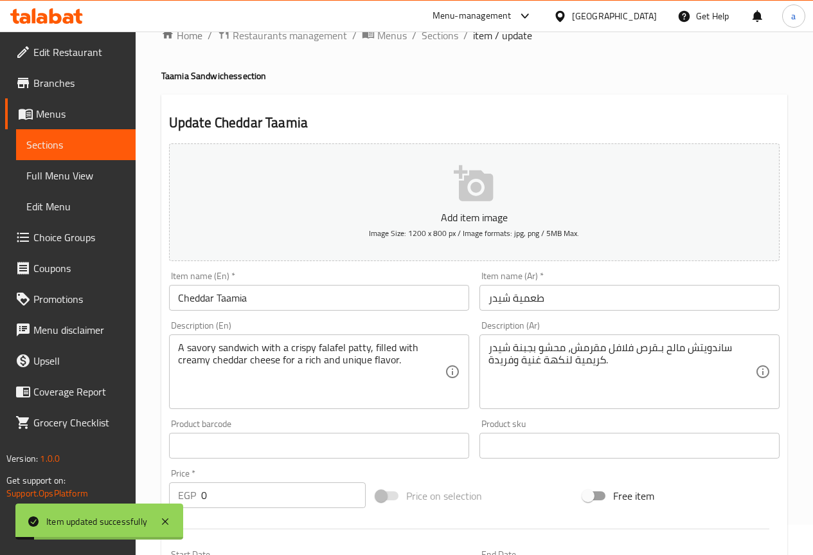
scroll to position [0, 0]
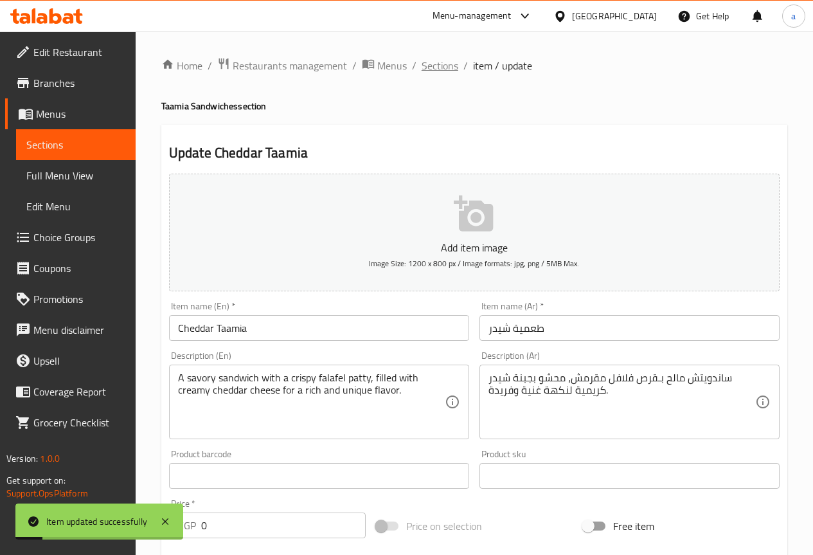
click at [443, 71] on span "Sections" at bounding box center [440, 65] width 37 height 15
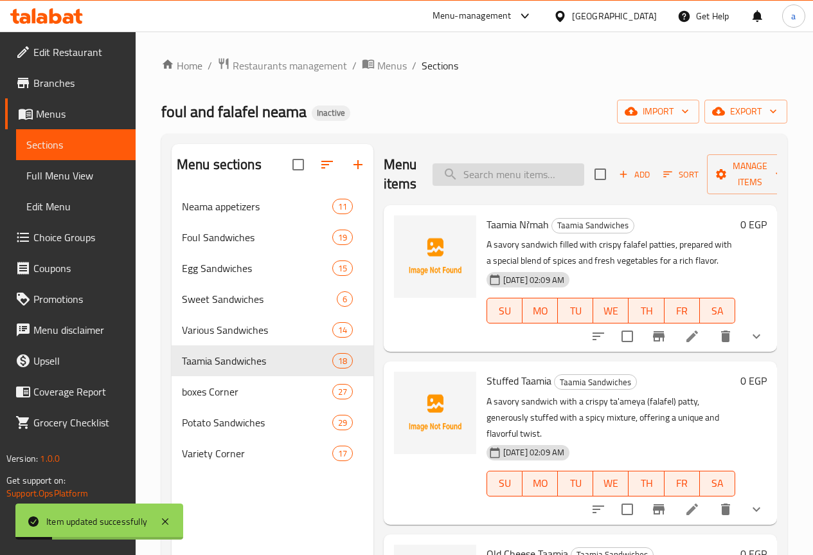
click at [461, 185] on input "search" at bounding box center [509, 174] width 152 height 23
paste input "Taamia Romi"
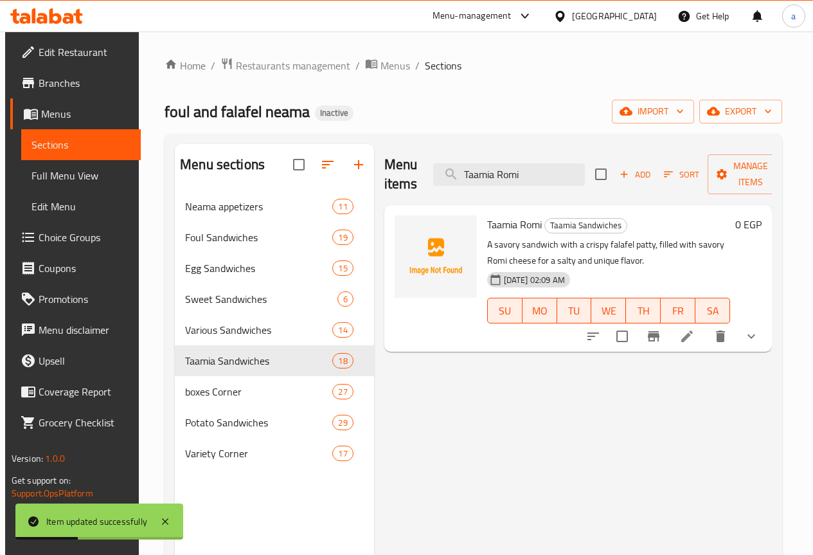
type input "Taamia Romi"
click at [703, 337] on li at bounding box center [687, 336] width 36 height 23
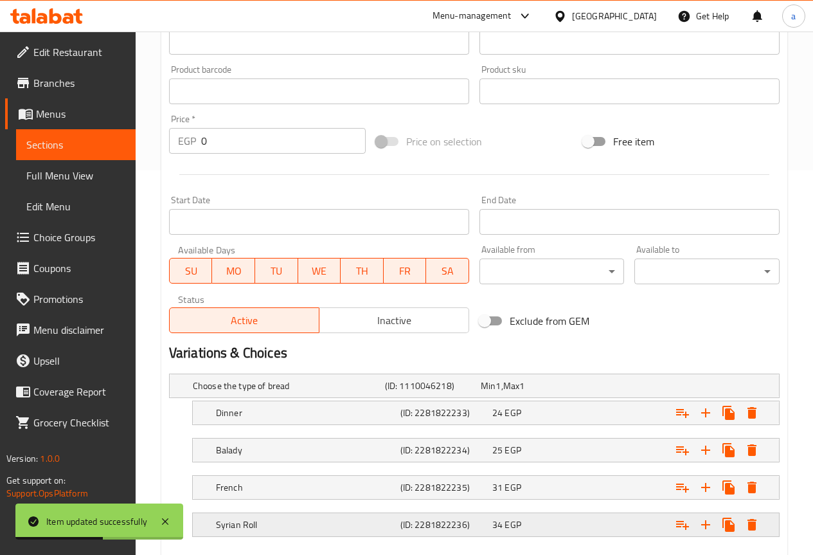
scroll to position [457, 0]
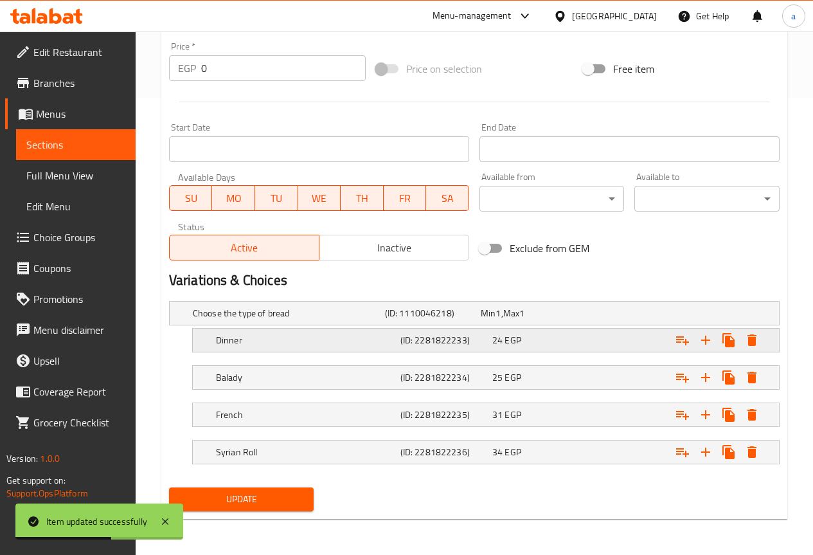
click at [269, 346] on h5 "Dinner" at bounding box center [305, 340] width 179 height 13
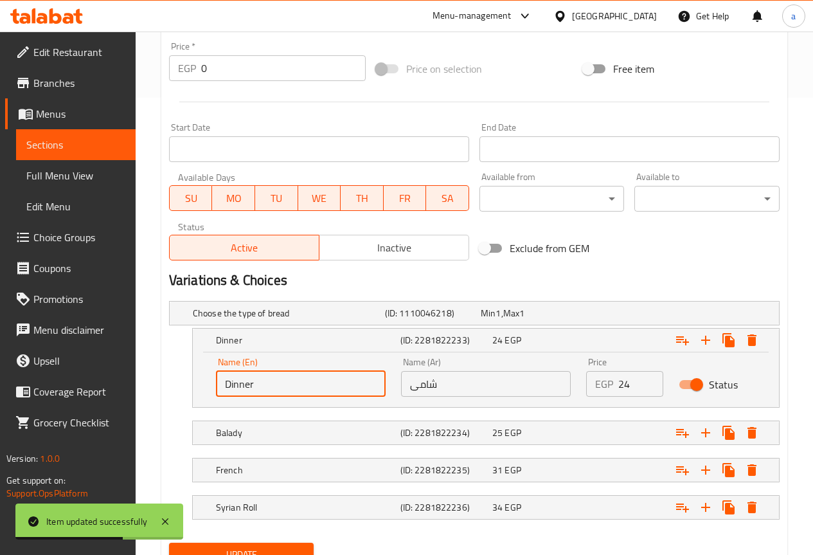
drag, startPoint x: 262, startPoint y: 383, endPoint x: 186, endPoint y: 383, distance: 75.9
click at [186, 383] on div "Dinner (ID: 2281822233) 24 EGP Name (En) Dinner Name (En) Name (Ar) شامى Name (…" at bounding box center [474, 368] width 611 height 80
type input "shami"
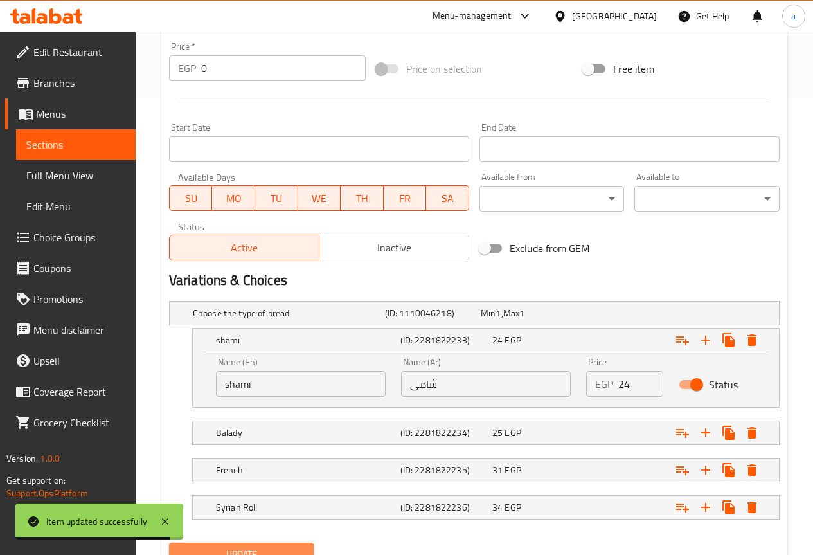
click at [291, 550] on span "Update" at bounding box center [241, 555] width 125 height 16
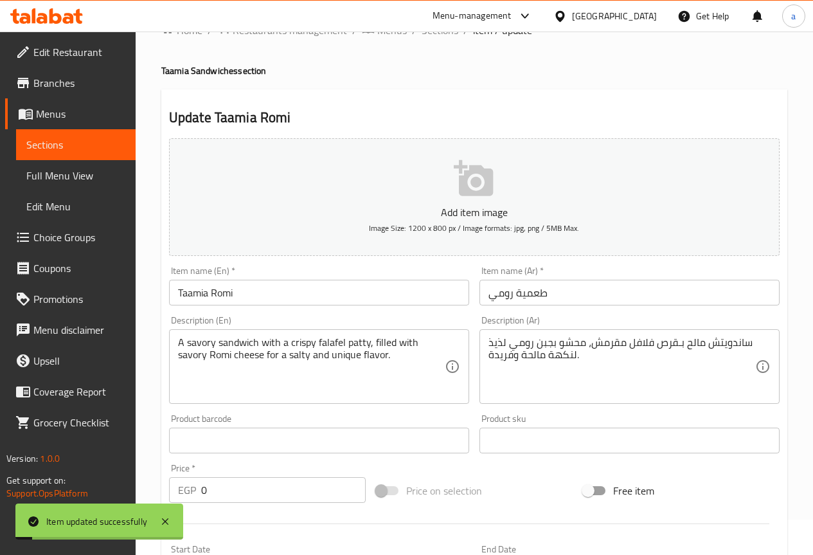
scroll to position [0, 0]
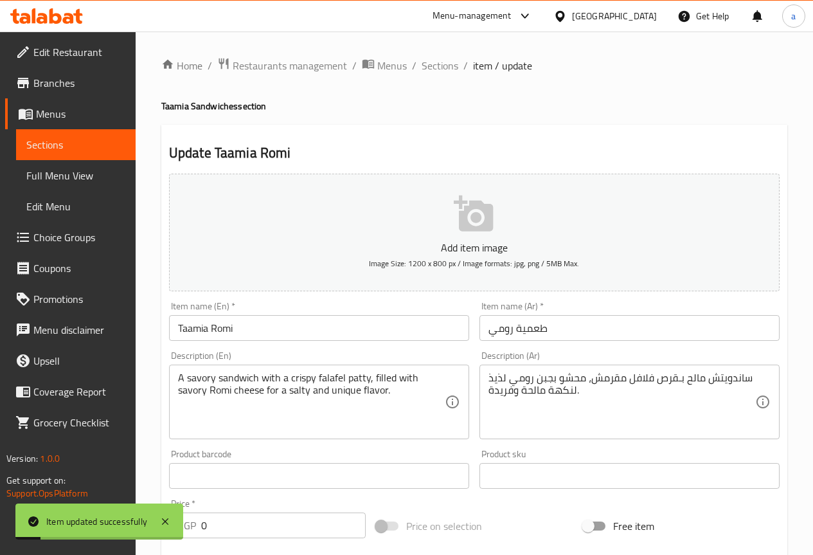
drag, startPoint x: 431, startPoint y: 65, endPoint x: 431, endPoint y: 97, distance: 32.2
click at [431, 65] on span "Sections" at bounding box center [440, 65] width 37 height 15
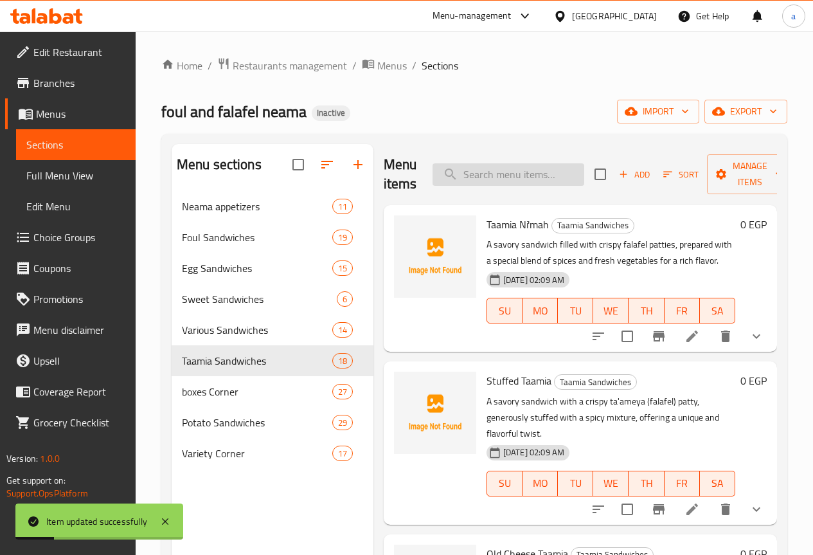
click at [439, 168] on input "search" at bounding box center [509, 174] width 152 height 23
paste input "Mozzarella Taamia"
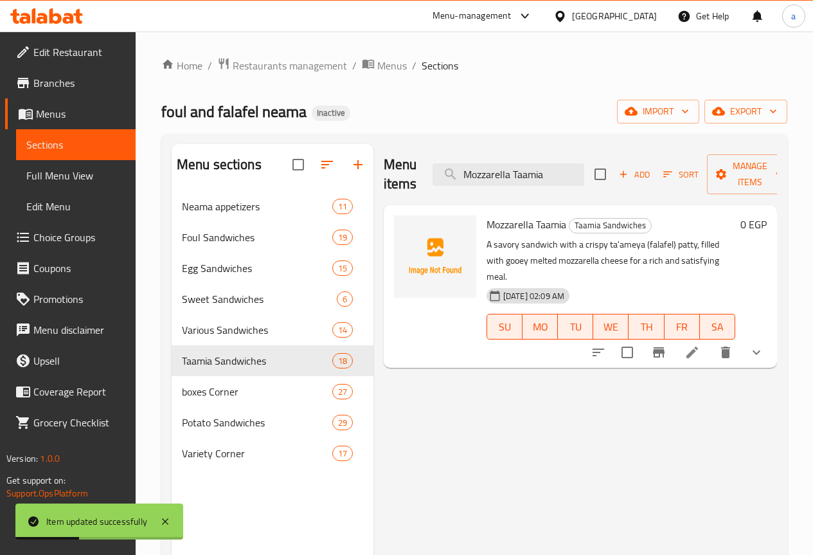
type input "Mozzarella Taamia"
click at [689, 345] on icon at bounding box center [692, 352] width 15 height 15
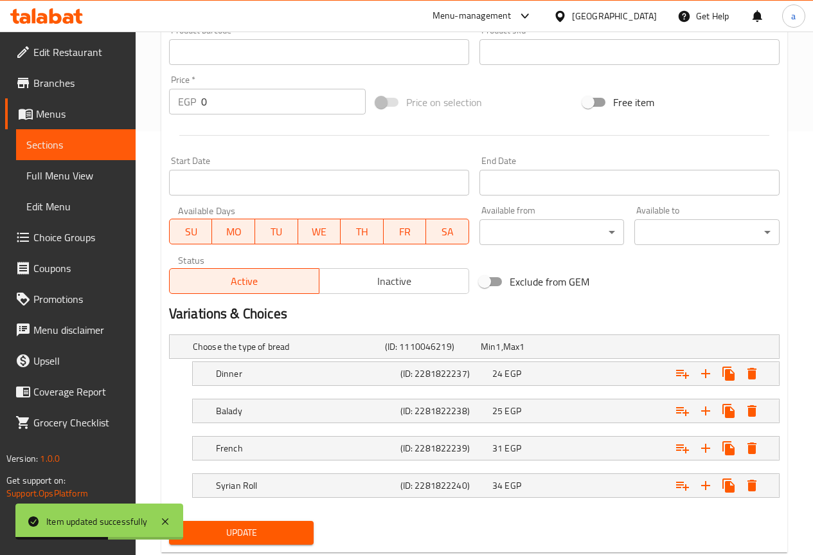
scroll to position [457, 0]
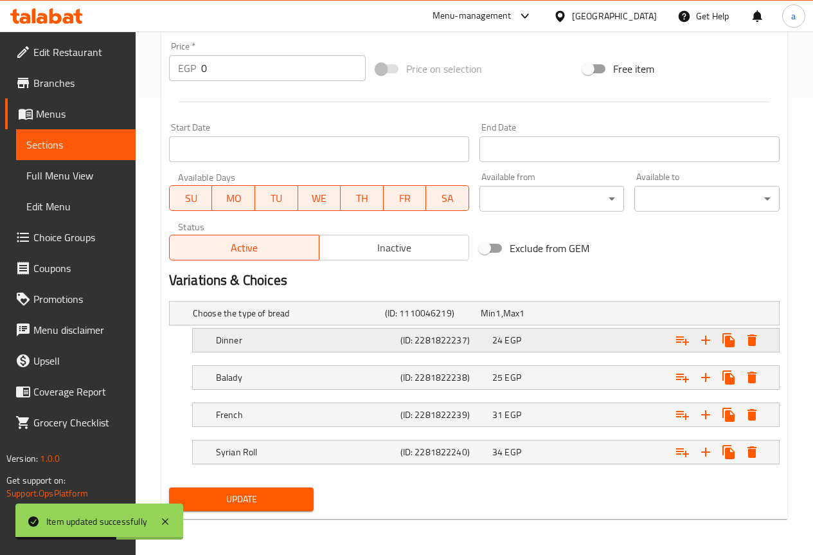
click at [253, 349] on div "Dinner (ID: 2281822237) 24 EGP" at bounding box center [489, 340] width 553 height 28
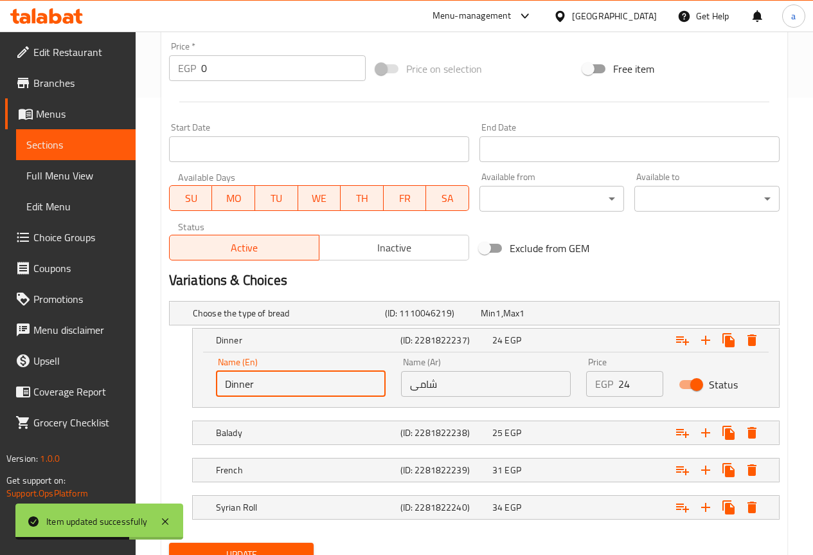
drag, startPoint x: 262, startPoint y: 384, endPoint x: 181, endPoint y: 386, distance: 81.0
click at [181, 386] on div "Dinner (ID: 2281822237) 24 EGP Name (En) Dinner Name (En) Name (Ar) شامى Name (…" at bounding box center [474, 368] width 611 height 80
type input "shami"
click at [293, 550] on span "Update" at bounding box center [241, 555] width 125 height 16
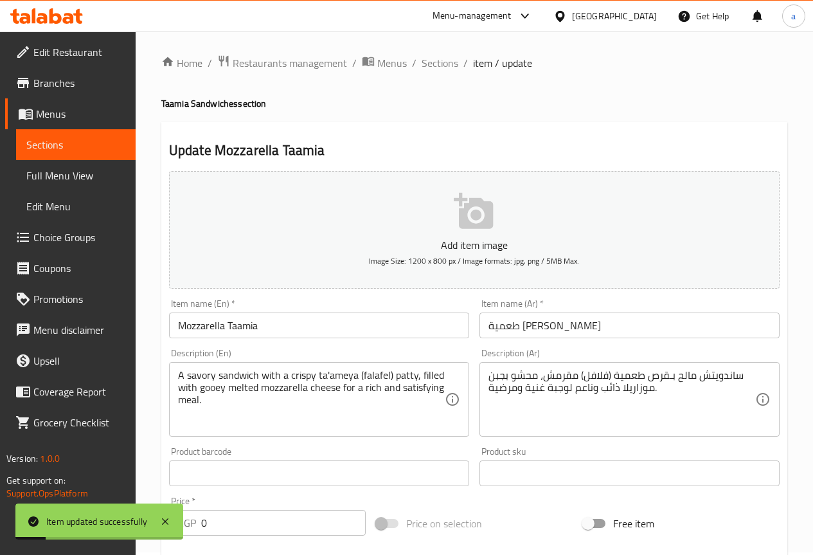
scroll to position [0, 0]
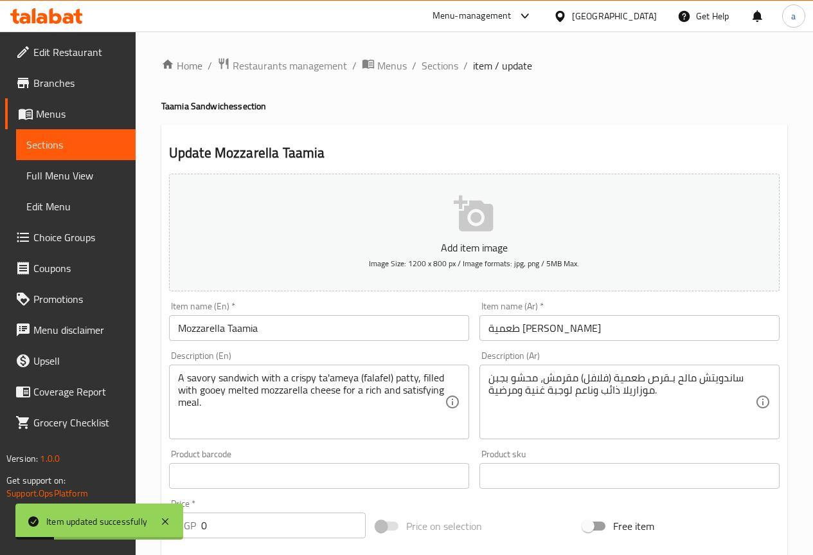
click at [422, 77] on div "Home / Restaurants management / Menus / Sections / item / update Taamia Sandwic…" at bounding box center [474, 549] width 626 height 984
click at [434, 64] on span "Sections" at bounding box center [440, 65] width 37 height 15
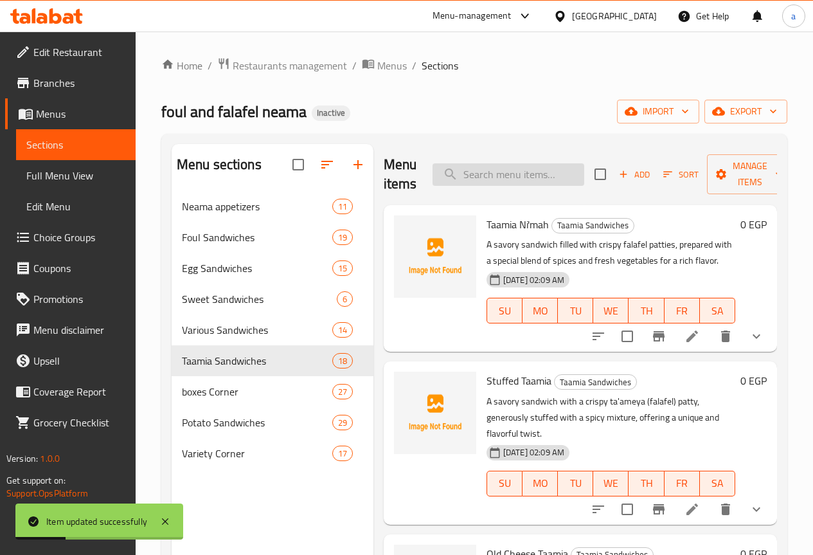
click at [529, 171] on input "search" at bounding box center [509, 174] width 152 height 23
paste input "Balady Omelette Sandwich"
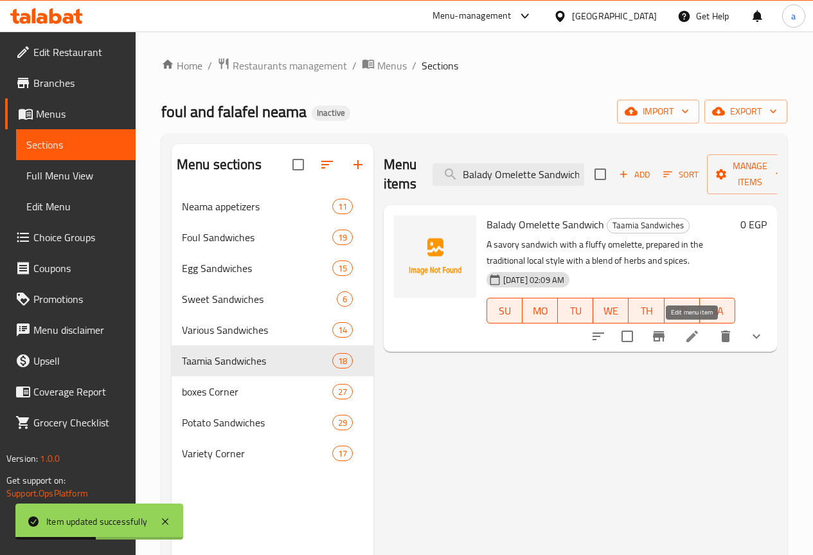
type input "Balady Omelette Sandwich"
click at [686, 334] on icon at bounding box center [692, 336] width 15 height 15
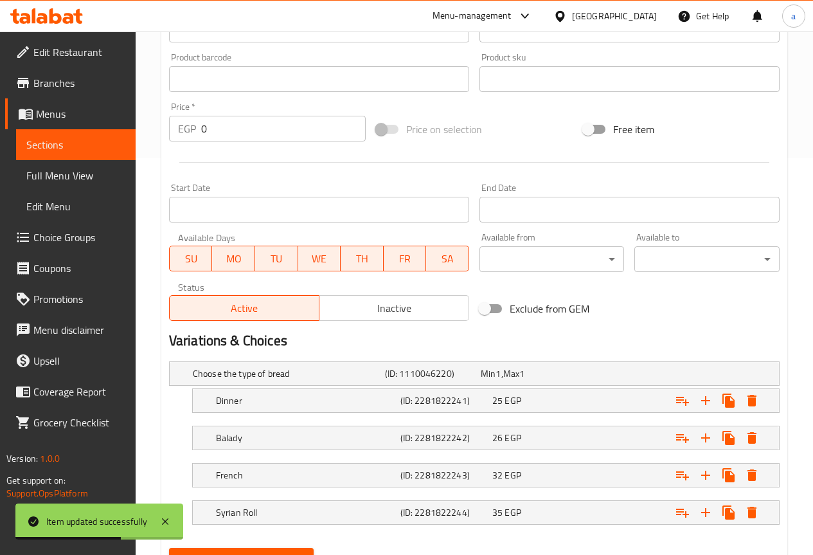
scroll to position [457, 0]
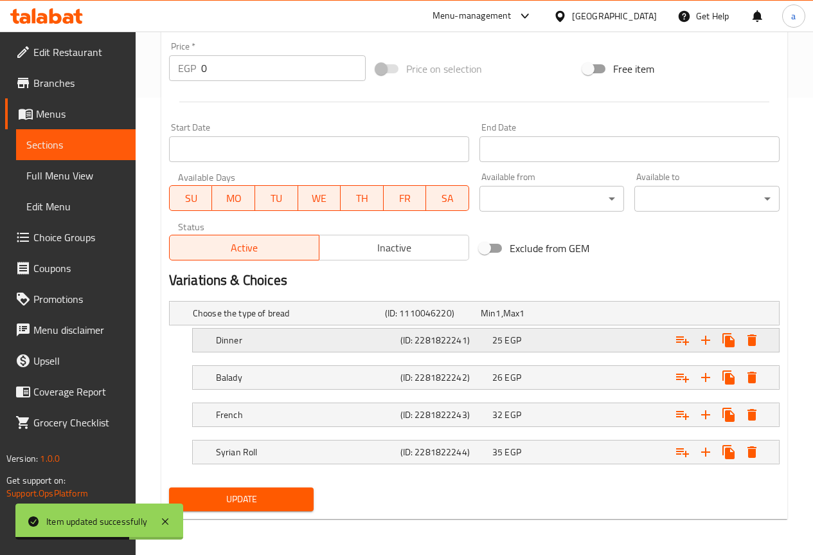
click at [265, 351] on div "Dinner (ID: 2281822241) 25 EGP" at bounding box center [489, 340] width 553 height 28
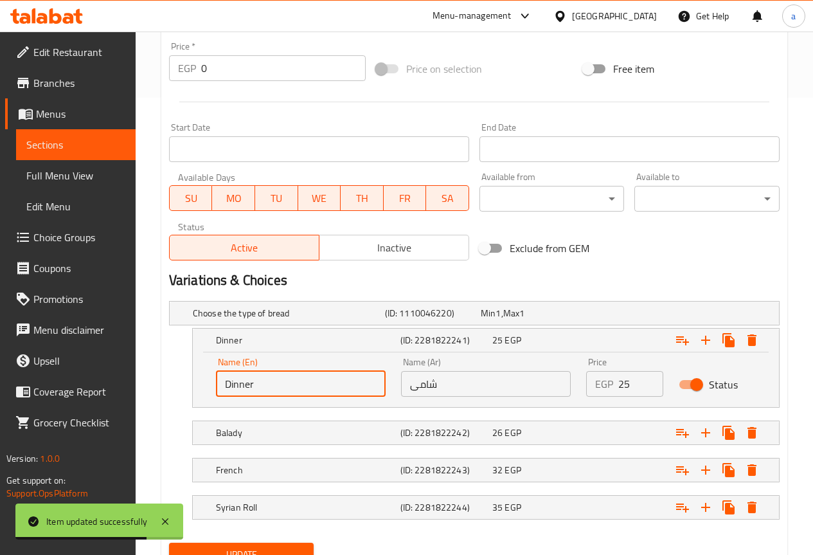
drag, startPoint x: 258, startPoint y: 386, endPoint x: 206, endPoint y: 395, distance: 53.4
click at [206, 395] on div "Name (En) Dinner Name (En) Name (Ar) شامى Name (Ar) Price EGP 25 Price Status" at bounding box center [486, 379] width 586 height 55
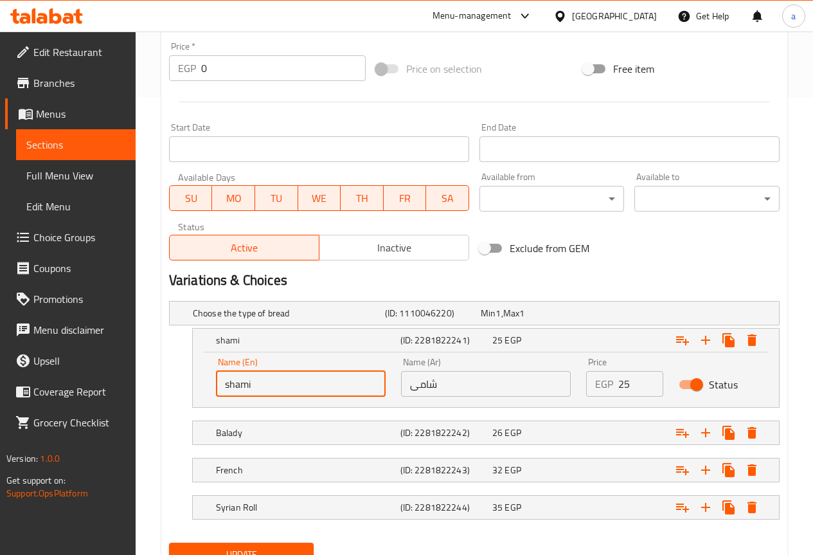
type input "shami"
click at [239, 544] on button "Update" at bounding box center [241, 555] width 145 height 24
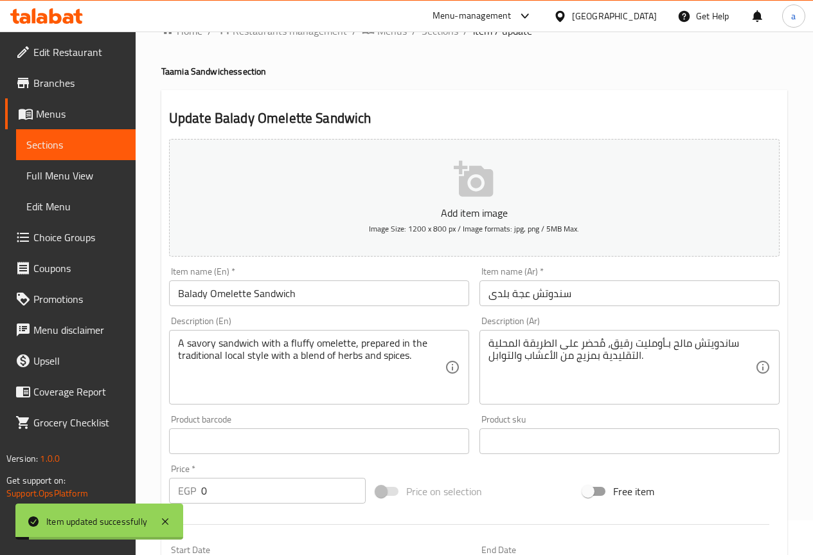
scroll to position [0, 0]
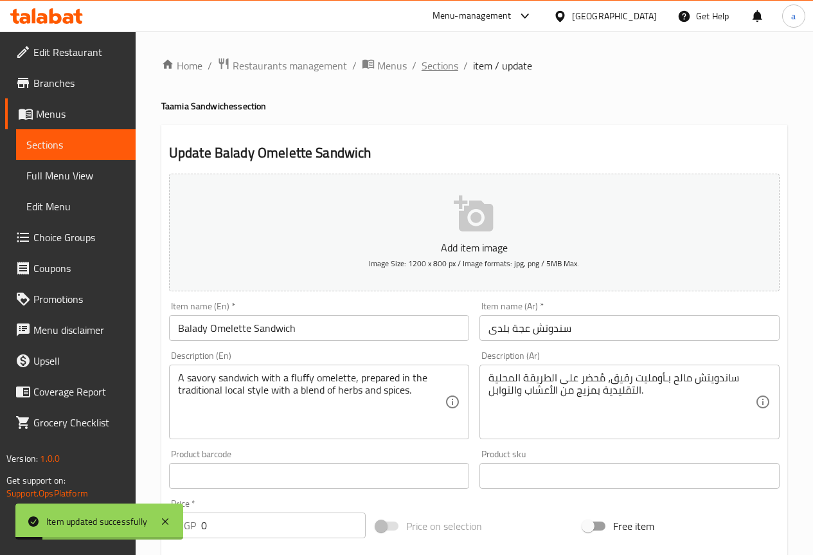
click at [455, 68] on span "Sections" at bounding box center [440, 65] width 37 height 15
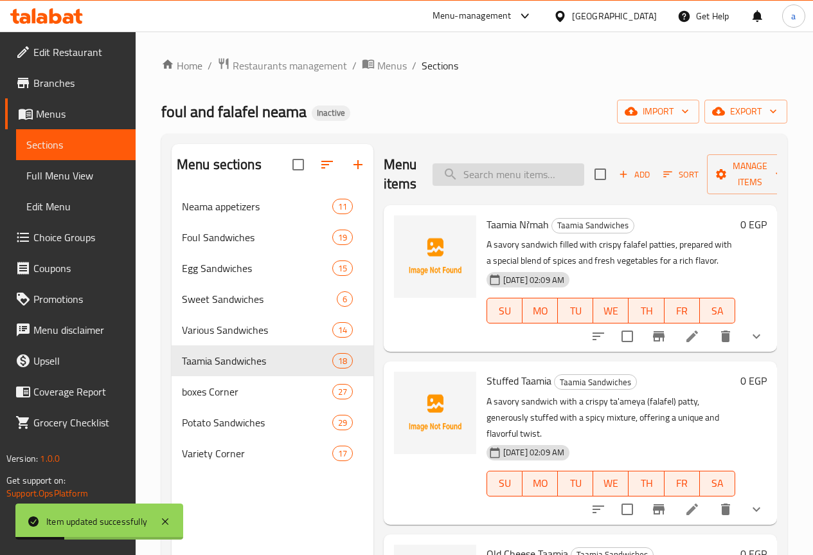
click at [487, 176] on input "search" at bounding box center [509, 174] width 152 height 23
paste input "Ni'mah Potato Fingers"
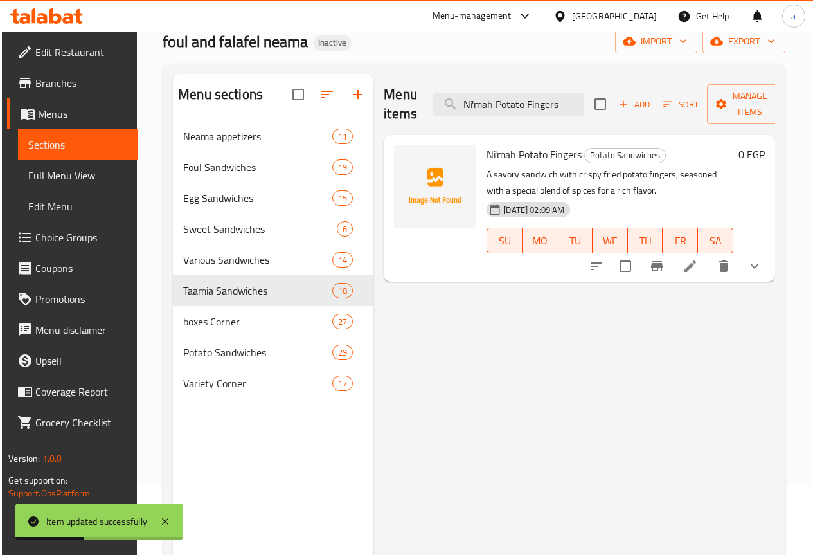
scroll to position [180, 0]
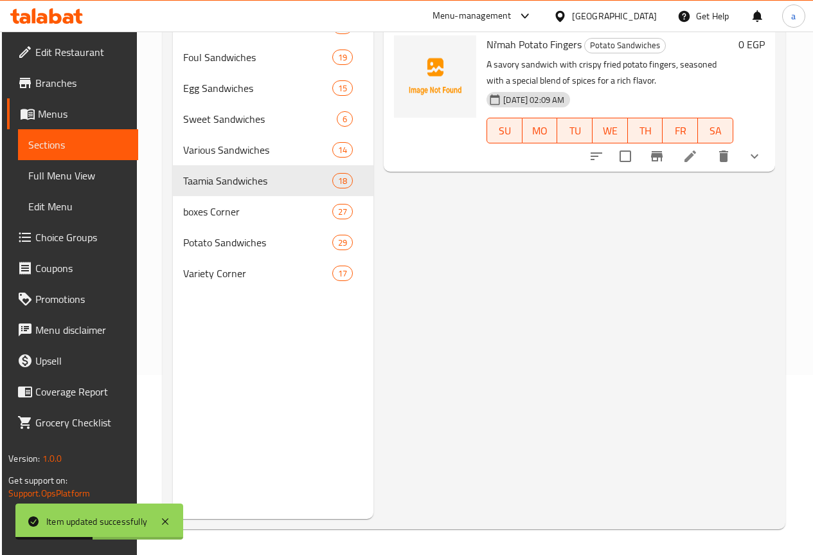
type input "Ni'mah Potato Fingers"
click at [686, 161] on icon at bounding box center [690, 156] width 15 height 15
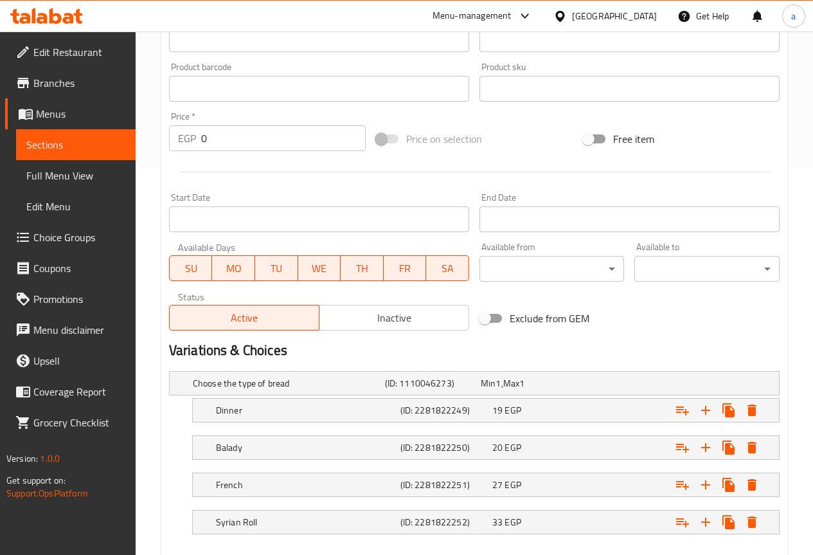
scroll to position [448, 0]
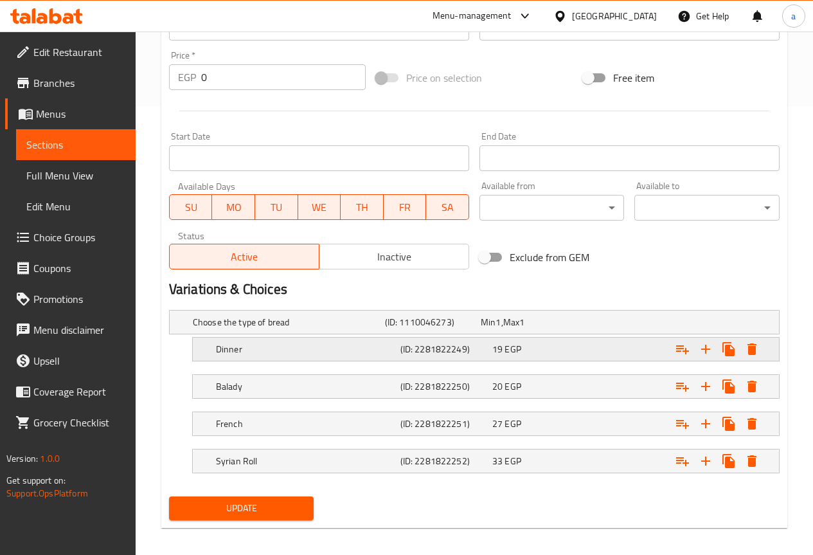
click at [242, 347] on h5 "Dinner" at bounding box center [305, 349] width 179 height 13
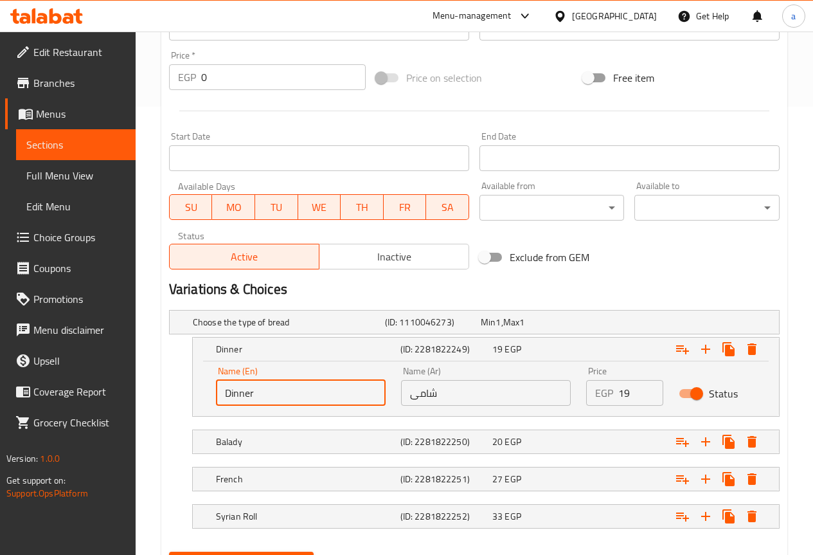
drag, startPoint x: 266, startPoint y: 390, endPoint x: 181, endPoint y: 394, distance: 85.0
click at [181, 394] on div "Dinner (ID: 2281822249) 19 EGP Name (En) Dinner Name (En) Name (Ar) شامى Name (…" at bounding box center [474, 377] width 611 height 80
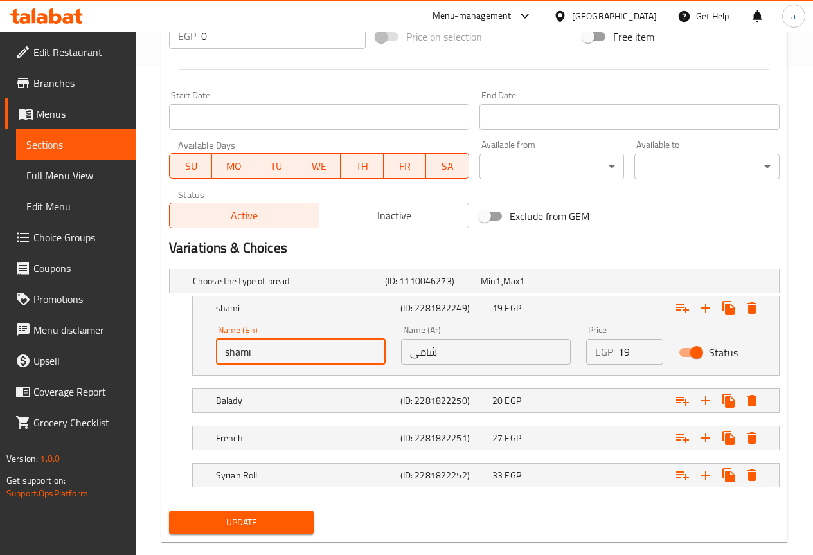
scroll to position [512, 0]
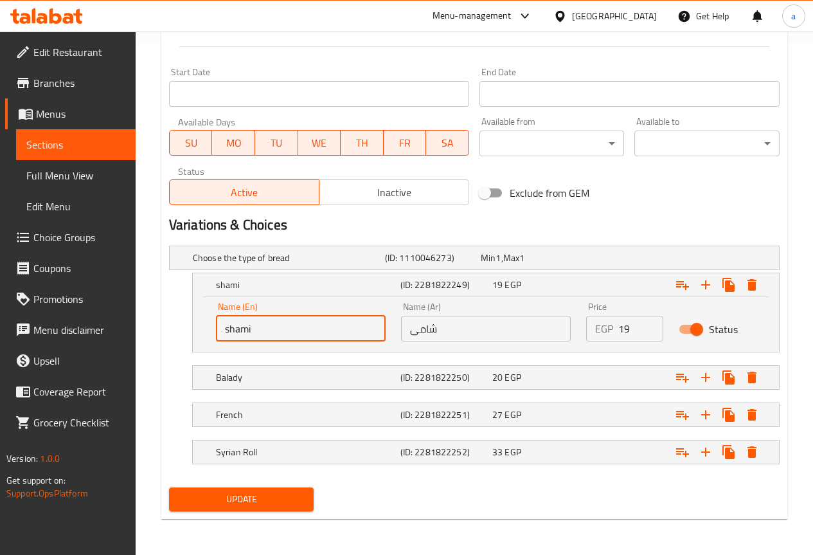
type input "shami"
click at [287, 495] on span "Update" at bounding box center [241, 499] width 125 height 16
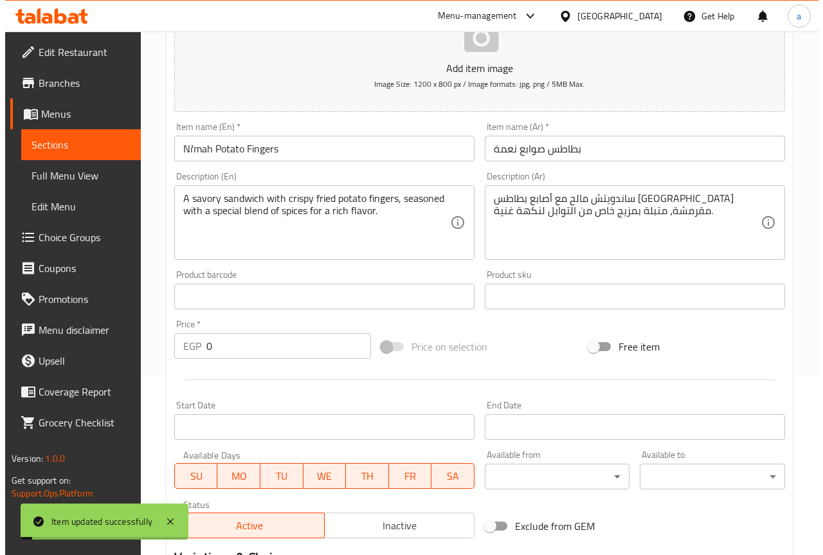
scroll to position [0, 0]
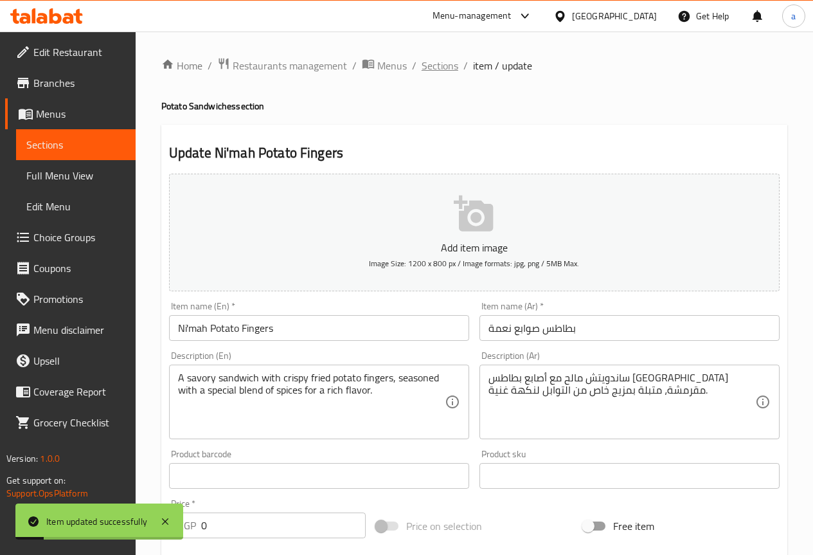
click at [449, 72] on span "Sections" at bounding box center [440, 65] width 37 height 15
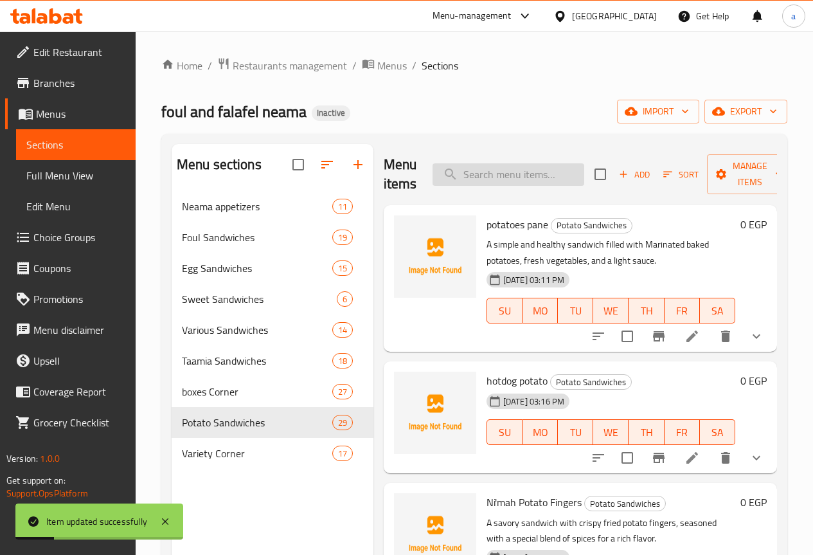
click at [482, 180] on input "search" at bounding box center [509, 174] width 152 height 23
paste input "Potato Chips"
type input "Potato Chips"
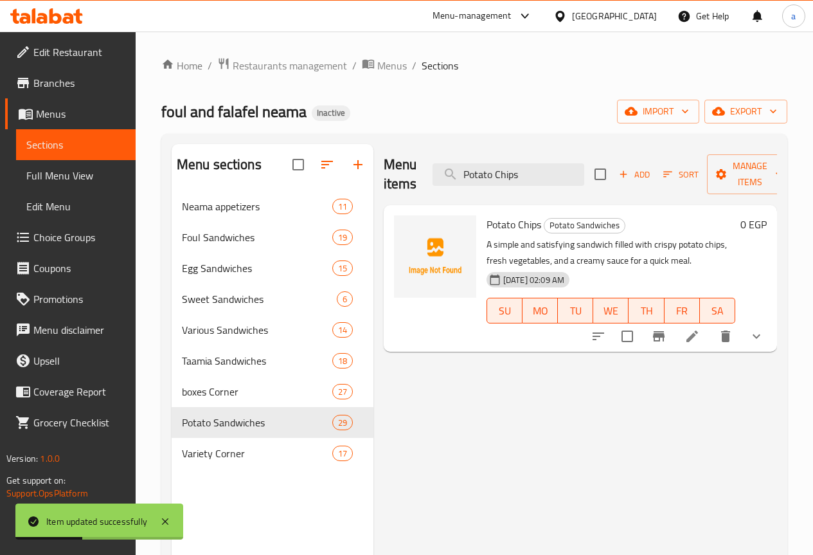
click at [702, 329] on li at bounding box center [692, 336] width 36 height 23
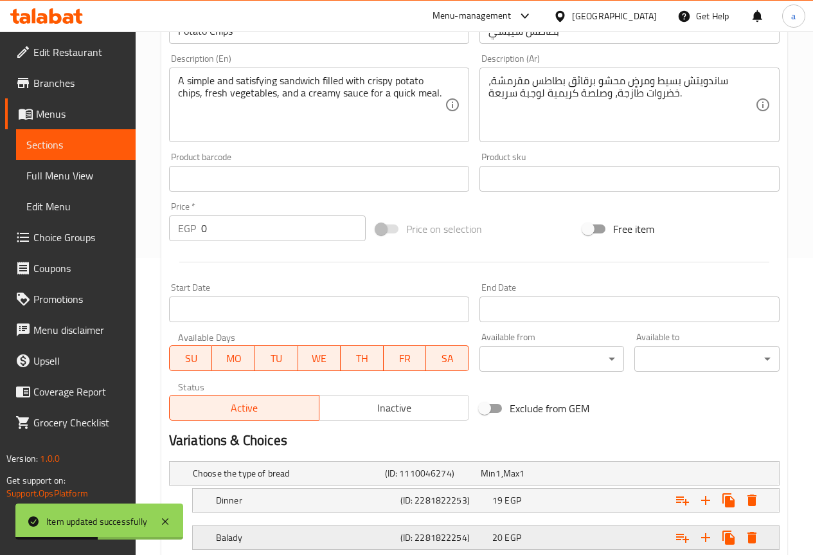
scroll to position [386, 0]
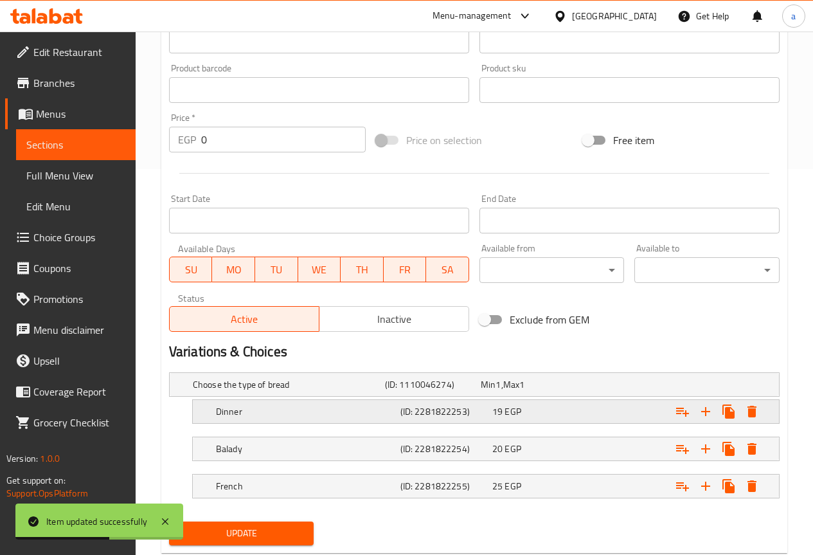
click at [258, 399] on div "Dinner (ID: 2281822253) 19 EGP" at bounding box center [489, 411] width 553 height 28
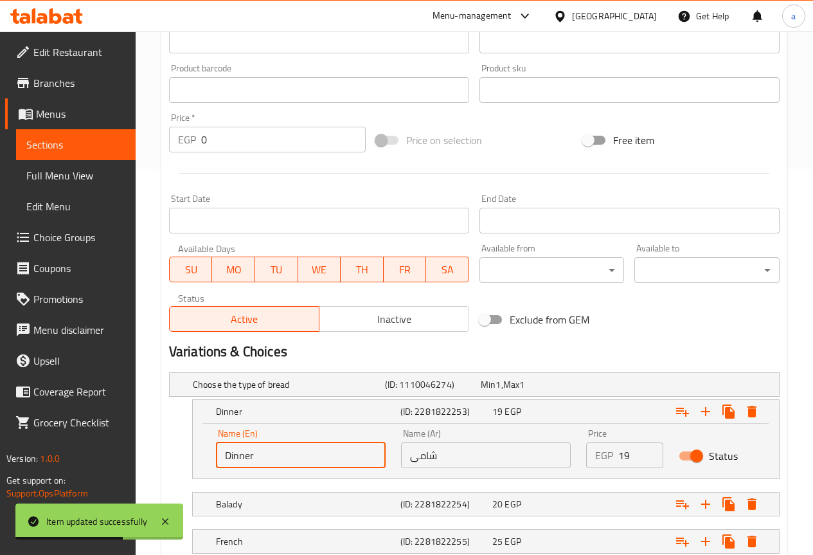
drag, startPoint x: 260, startPoint y: 455, endPoint x: 199, endPoint y: 460, distance: 61.2
click at [199, 460] on div "Name (En) Dinner Name (En) Name (Ar) شامى Name (Ar) Price EGP 19 Price Status" at bounding box center [486, 451] width 586 height 55
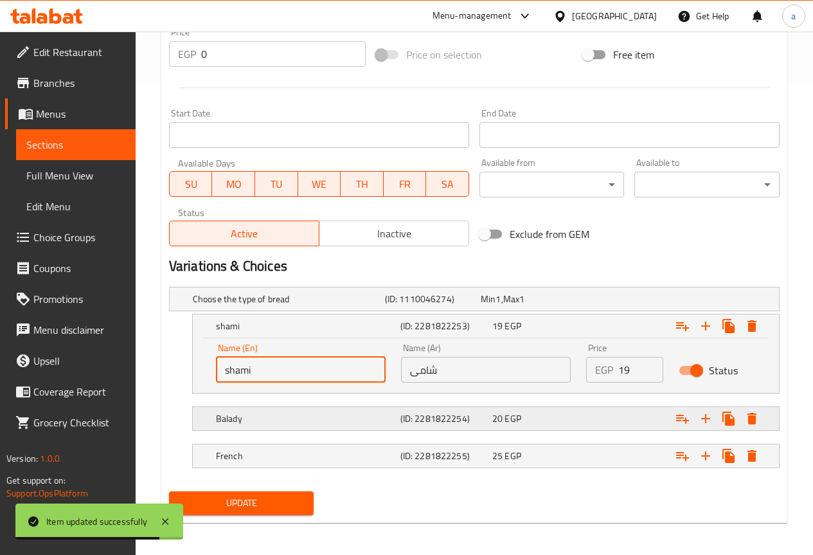
scroll to position [475, 0]
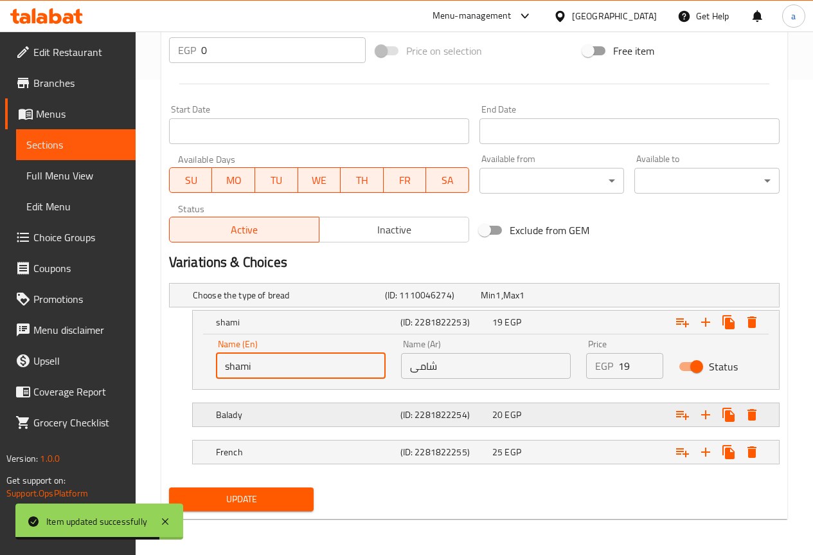
type input "shami"
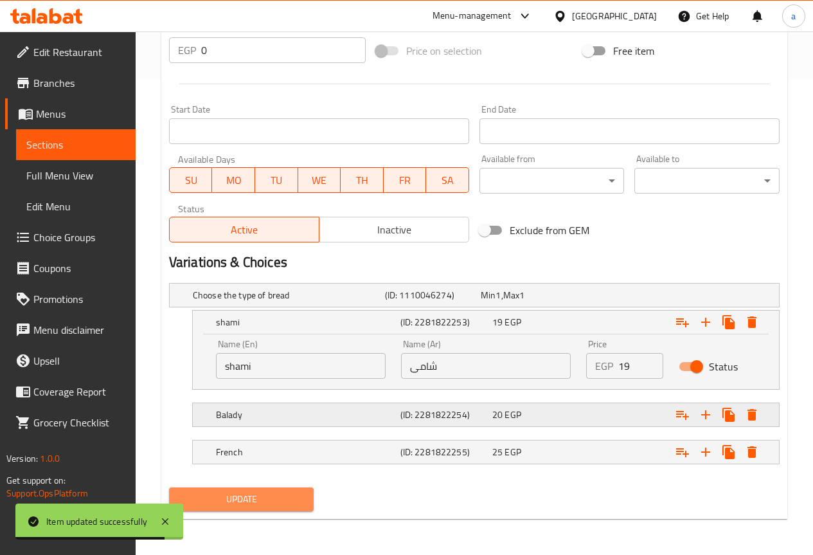
click at [249, 489] on button "Update" at bounding box center [241, 499] width 145 height 24
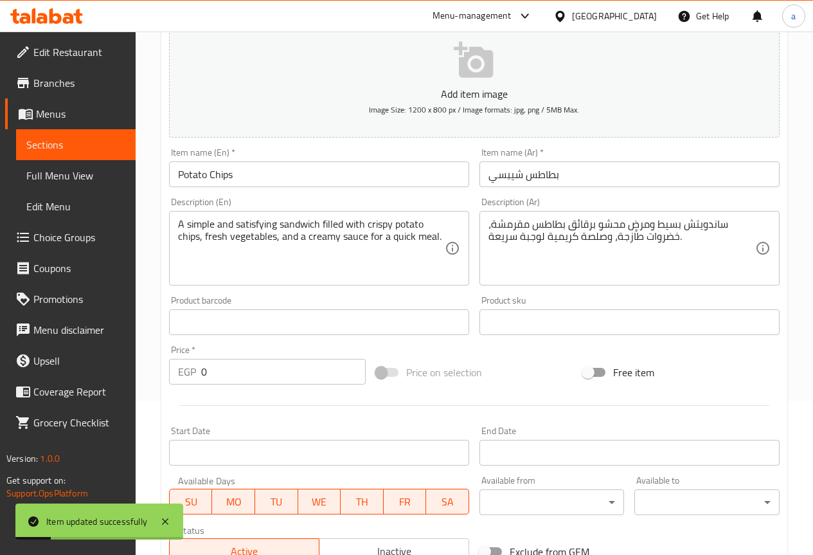
scroll to position [0, 0]
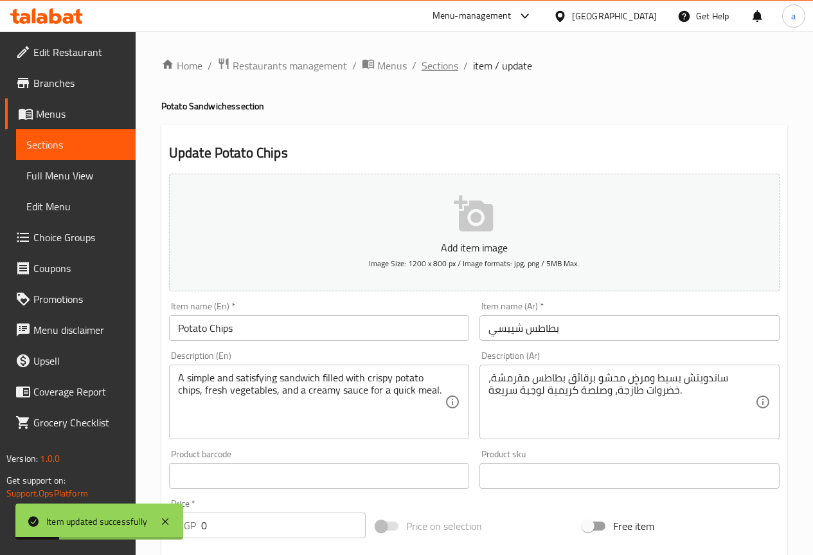
click at [428, 60] on span "Sections" at bounding box center [440, 65] width 37 height 15
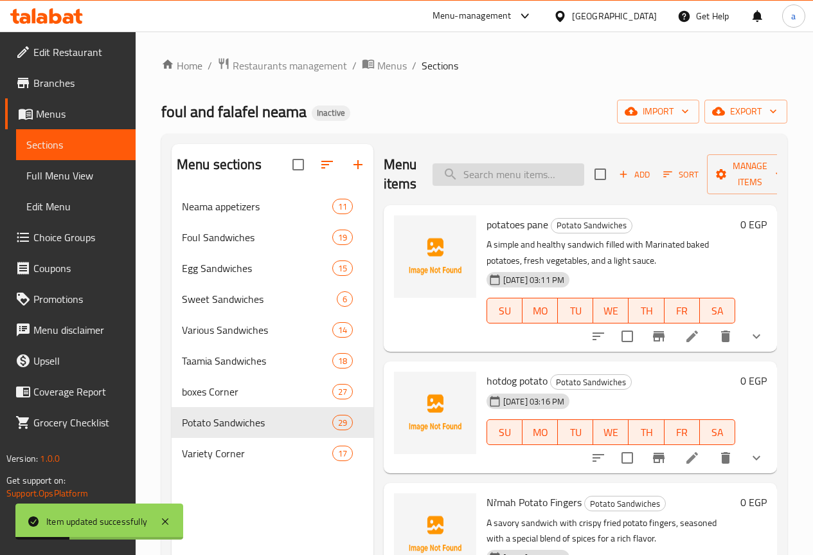
click at [476, 185] on input "search" at bounding box center [509, 174] width 152 height 23
paste input "Potatoes with Ketchup"
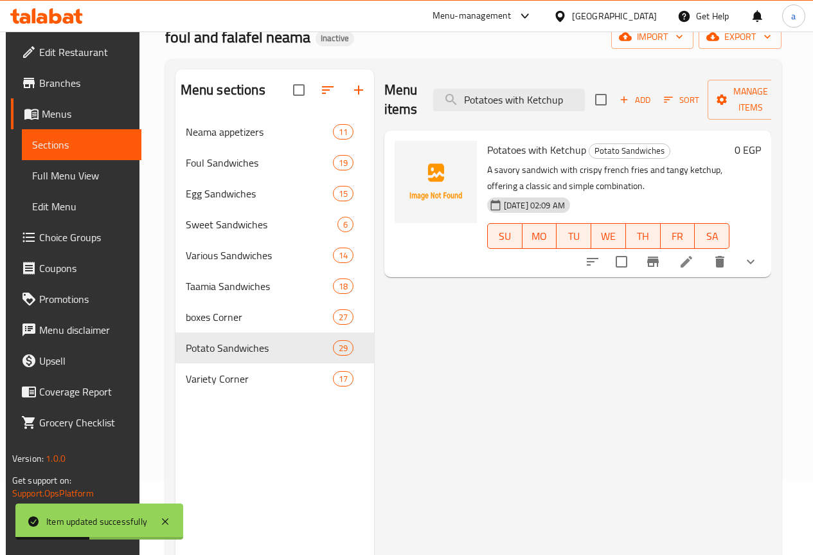
scroll to position [180, 0]
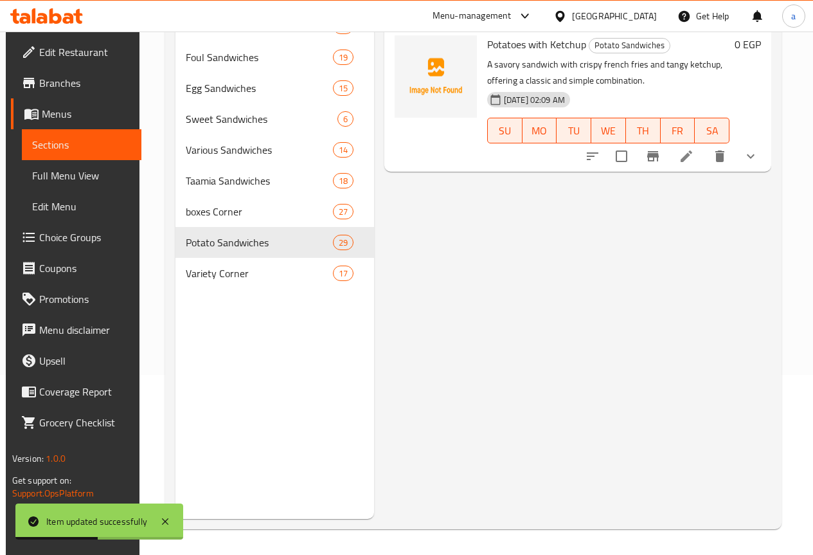
type input "Potatoes with Ketchup"
click at [689, 158] on icon at bounding box center [687, 156] width 12 height 12
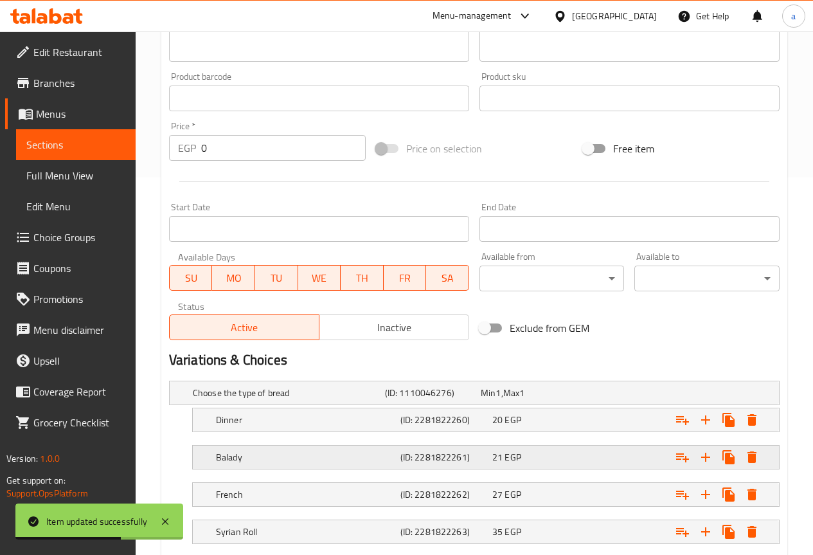
scroll to position [457, 0]
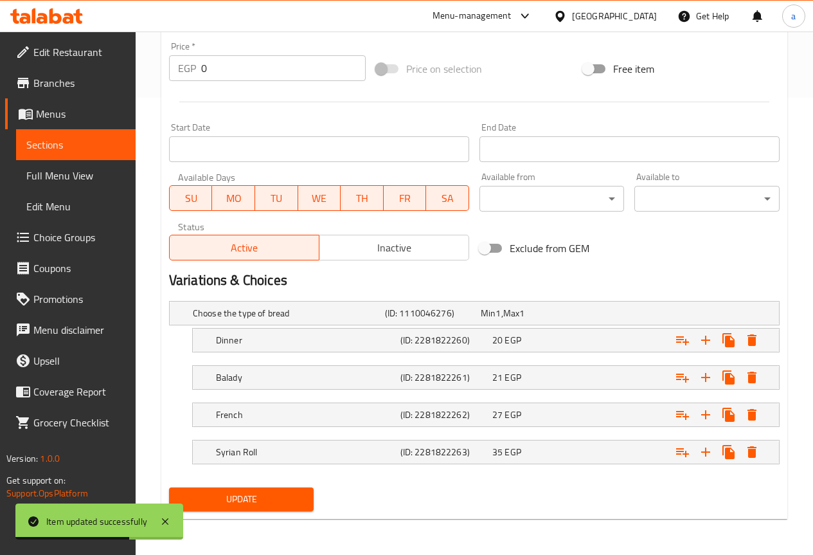
click at [237, 356] on nav at bounding box center [474, 360] width 611 height 10
click at [237, 352] on div "Dinner (ID: 2281822260) 20 EGP" at bounding box center [489, 340] width 553 height 28
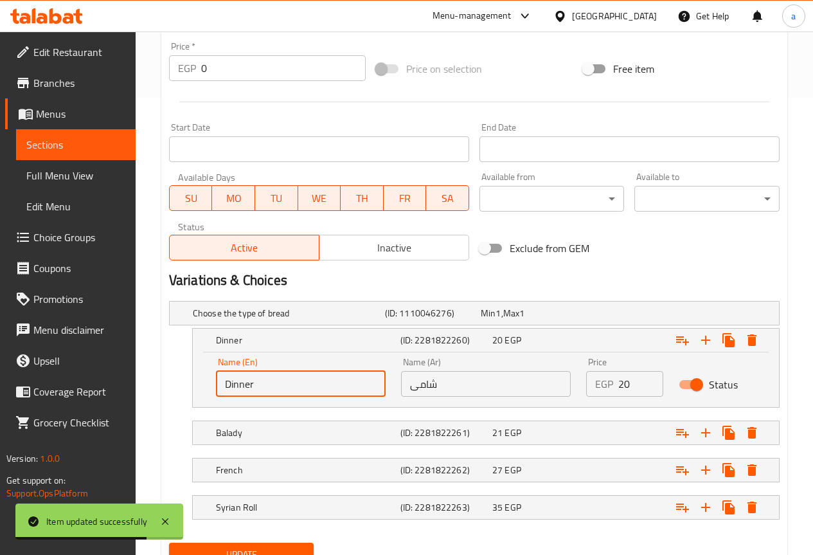
drag, startPoint x: 219, startPoint y: 384, endPoint x: 196, endPoint y: 386, distance: 22.6
click at [196, 386] on div "Name (En) Dinner Name (En) Name (Ar) شامى Name (Ar) Price EGP 20 Price Status" at bounding box center [486, 379] width 586 height 55
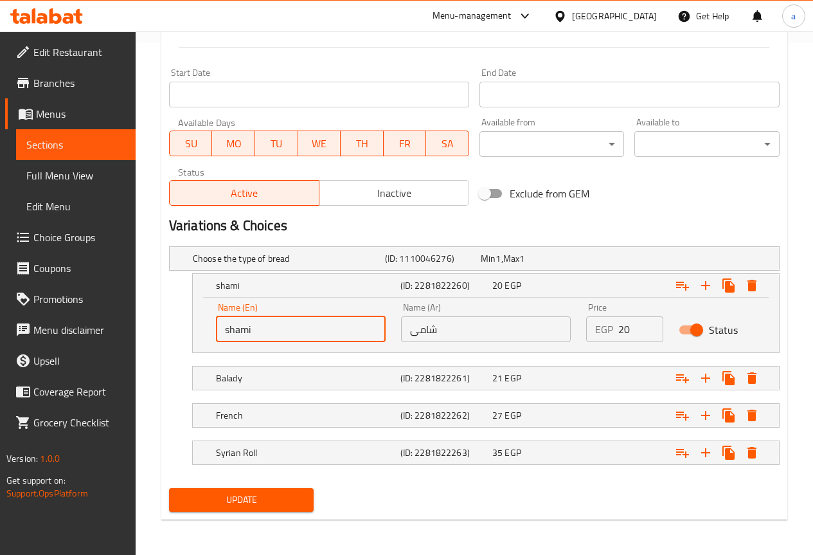
scroll to position [512, 0]
type input "shami"
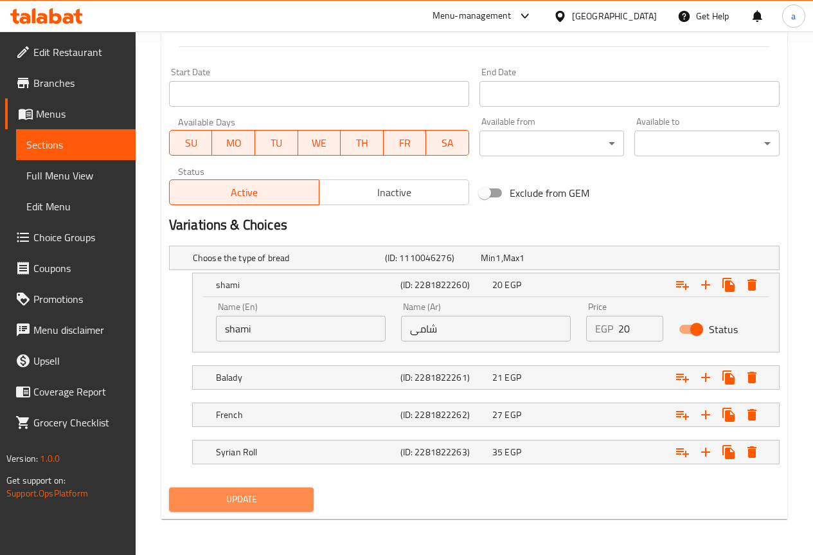
click at [263, 502] on span "Update" at bounding box center [241, 499] width 125 height 16
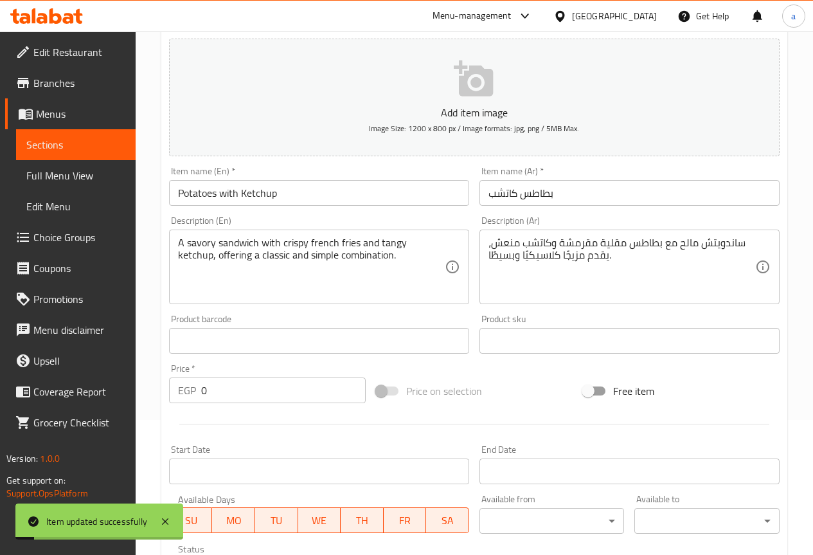
scroll to position [0, 0]
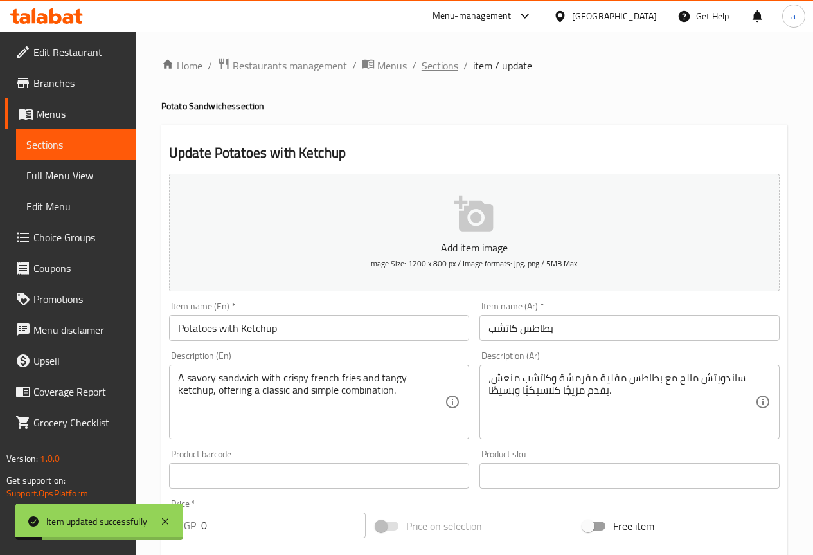
click at [431, 63] on span "Sections" at bounding box center [440, 65] width 37 height 15
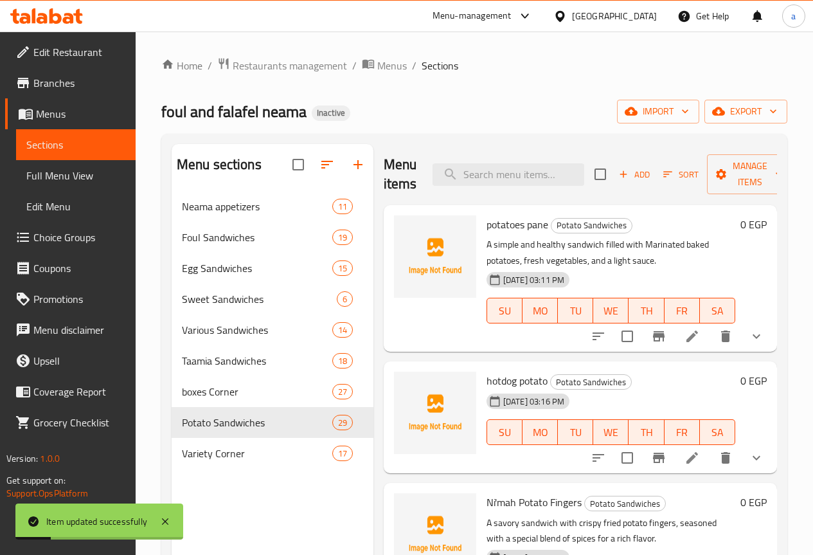
click at [485, 196] on div "Menu items Add Sort Manage items" at bounding box center [580, 174] width 393 height 61
click at [484, 176] on input "search" at bounding box center [509, 174] width 152 height 23
paste input "Fries with Mayonnaise"
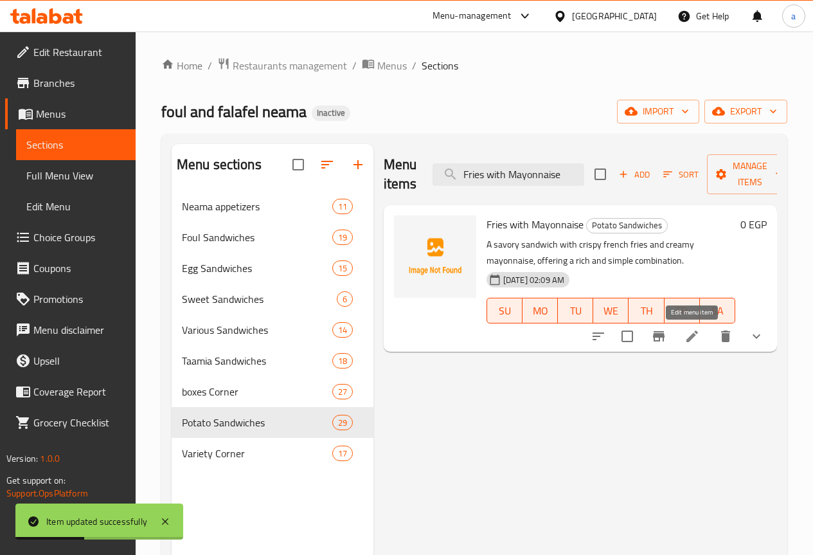
type input "Fries with Mayonnaise"
click at [687, 336] on icon at bounding box center [692, 336] width 15 height 15
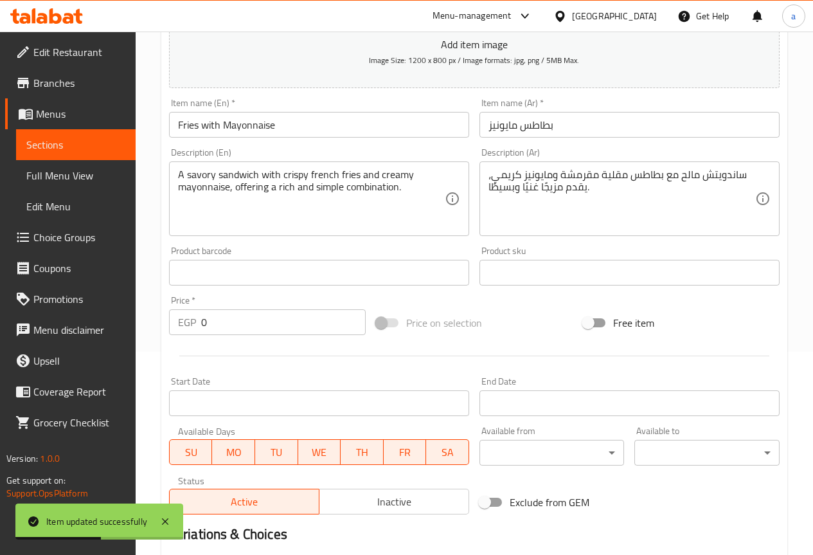
scroll to position [386, 0]
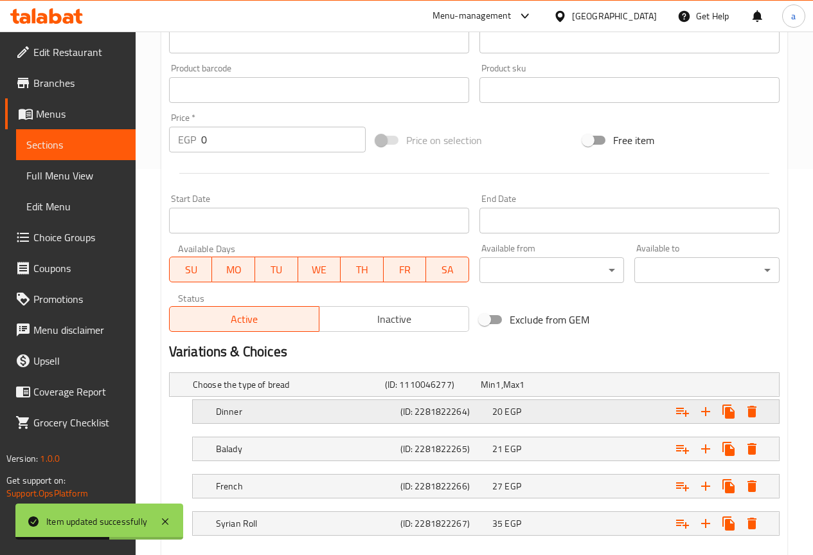
click at [254, 407] on h5 "Dinner" at bounding box center [305, 411] width 179 height 13
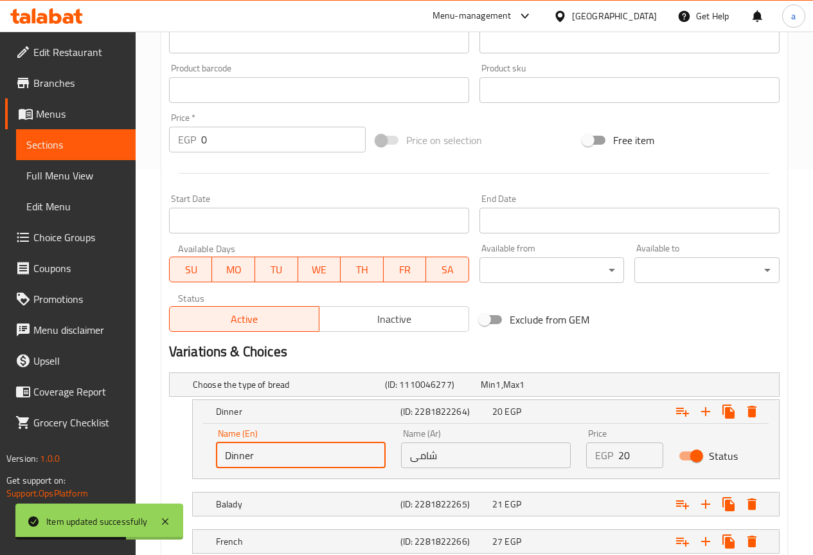
drag, startPoint x: 257, startPoint y: 452, endPoint x: 200, endPoint y: 455, distance: 57.3
click at [200, 455] on div "Name (En) Dinner Name (En) Name (Ar) شامى Name (Ar) Price EGP 20 Price Status" at bounding box center [486, 451] width 586 height 55
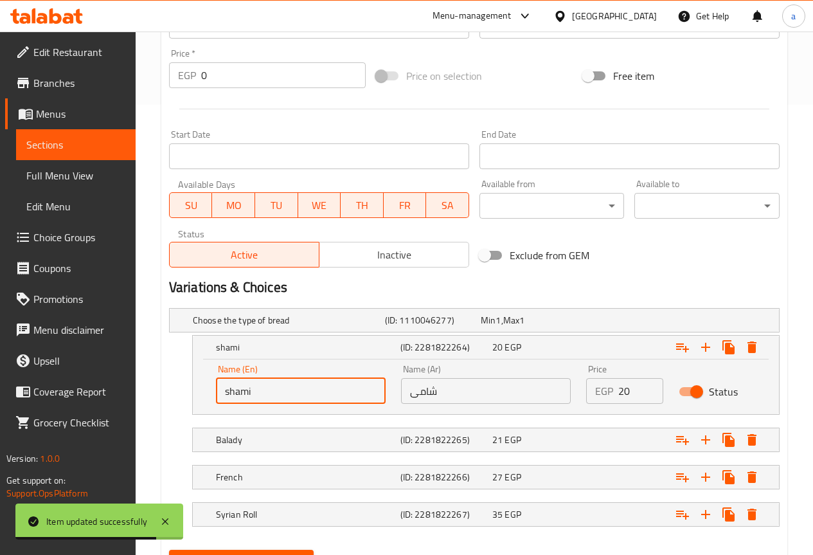
scroll to position [512, 0]
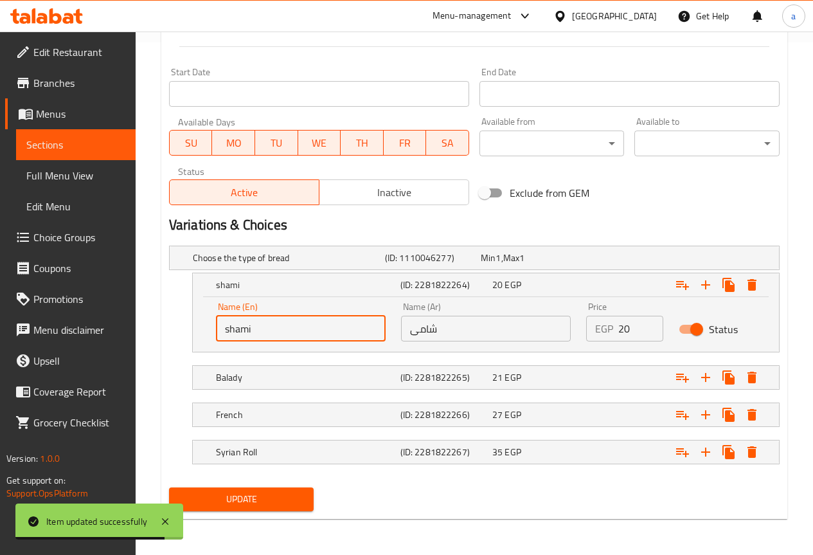
type input "shami"
click at [257, 489] on button "Update" at bounding box center [241, 499] width 145 height 24
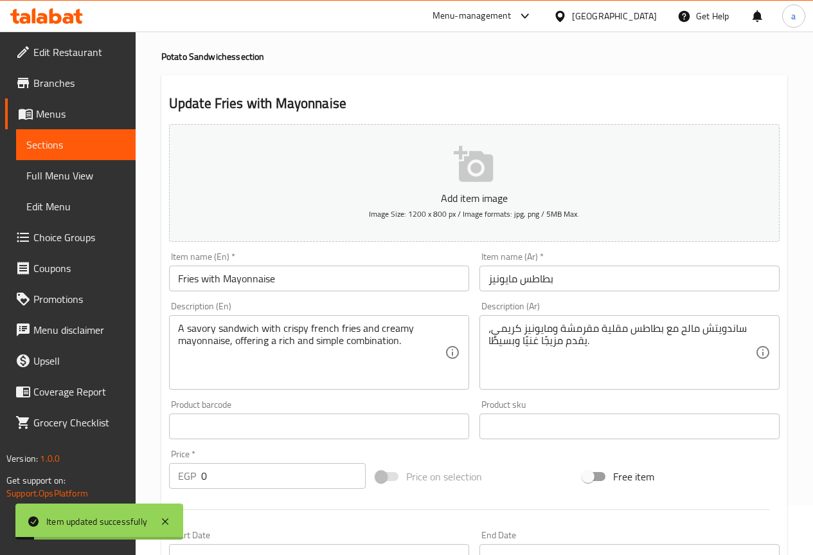
scroll to position [0, 0]
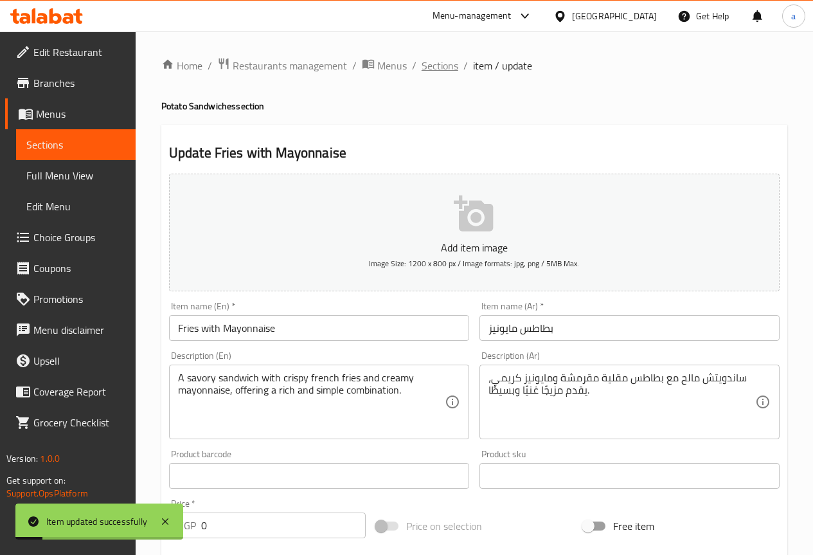
click at [443, 66] on span "Sections" at bounding box center [440, 65] width 37 height 15
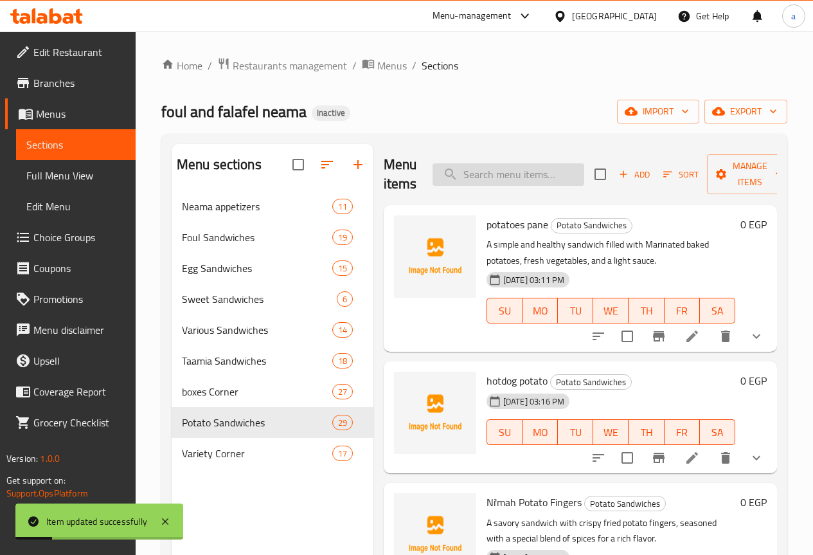
click at [435, 168] on input "search" at bounding box center [509, 174] width 152 height 23
paste input "Potato Mix Ketchup Mayonnaise"
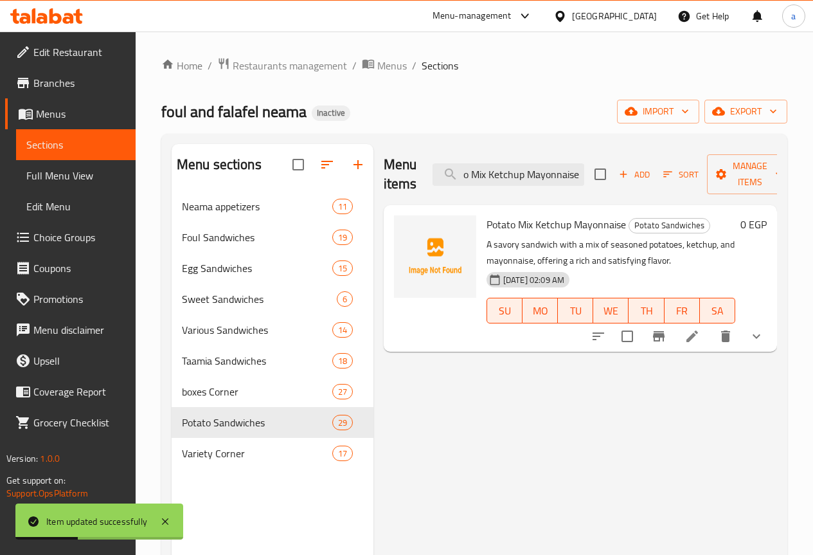
type input "Potato Mix Ketchup Mayonnaise"
click at [692, 331] on icon at bounding box center [692, 336] width 15 height 15
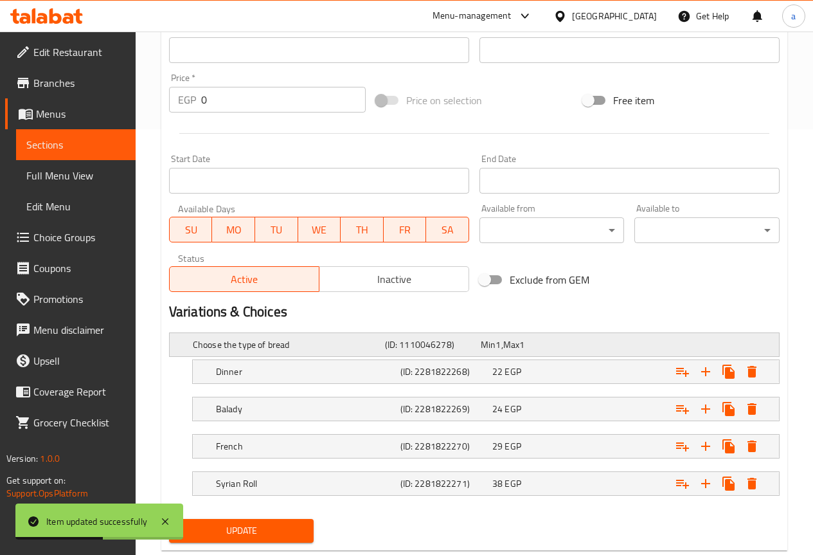
scroll to position [457, 0]
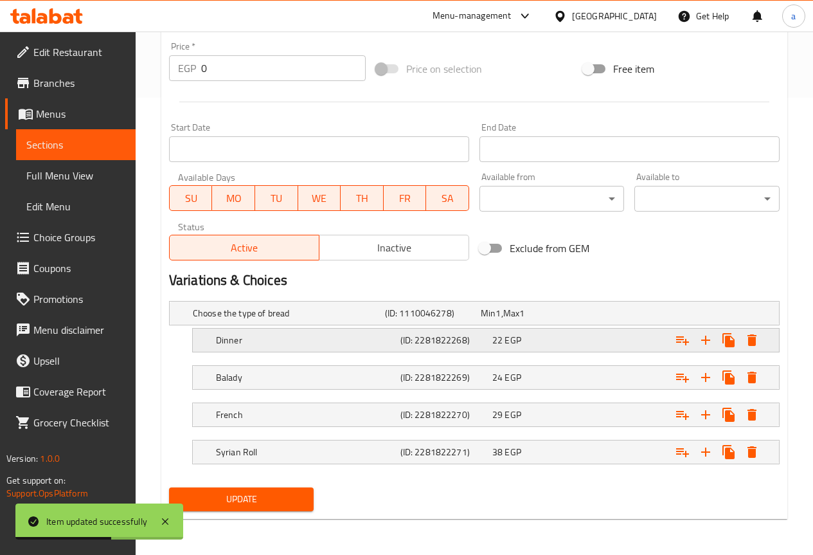
click at [263, 348] on div "Dinner" at bounding box center [305, 340] width 185 height 18
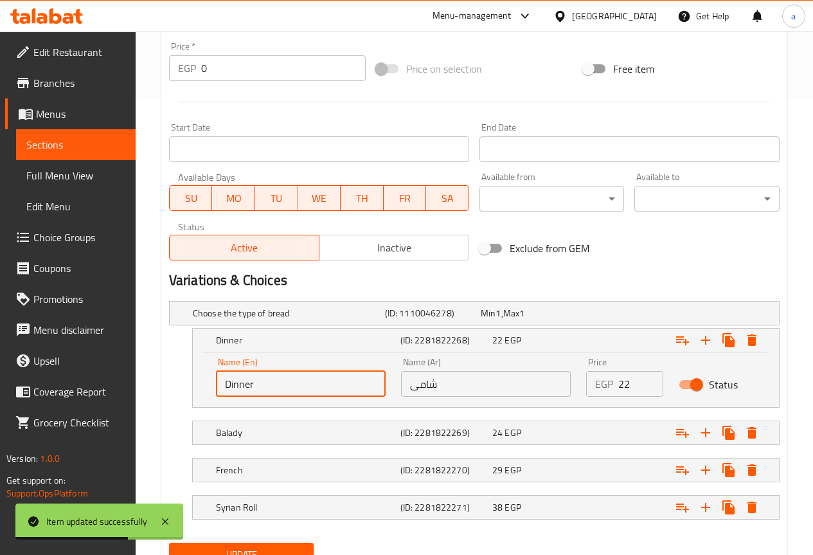
drag, startPoint x: 230, startPoint y: 384, endPoint x: 192, endPoint y: 384, distance: 38.6
click at [192, 384] on div "Dinner (ID: 2281822268) 22 EGP Name (En) Dinner Name (En) Name (Ar) شامى Name (…" at bounding box center [486, 368] width 588 height 80
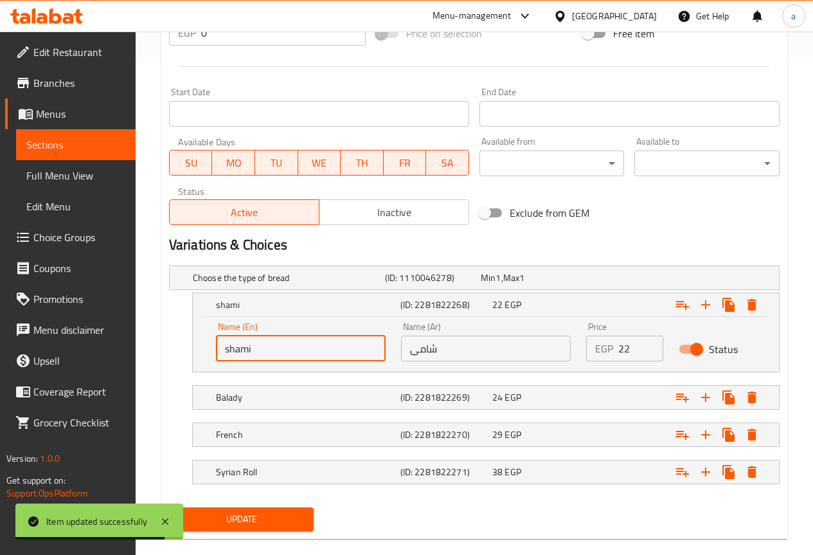
scroll to position [512, 0]
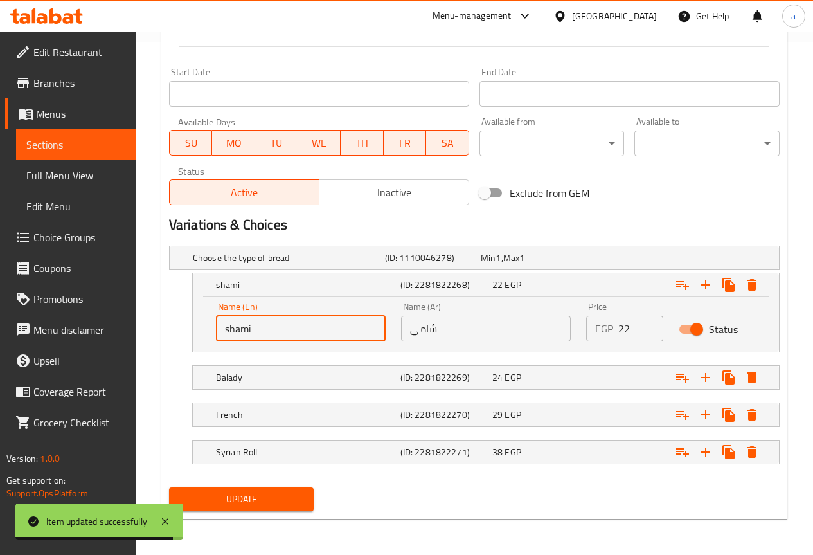
type input "shami"
click at [287, 495] on span "Update" at bounding box center [241, 499] width 125 height 16
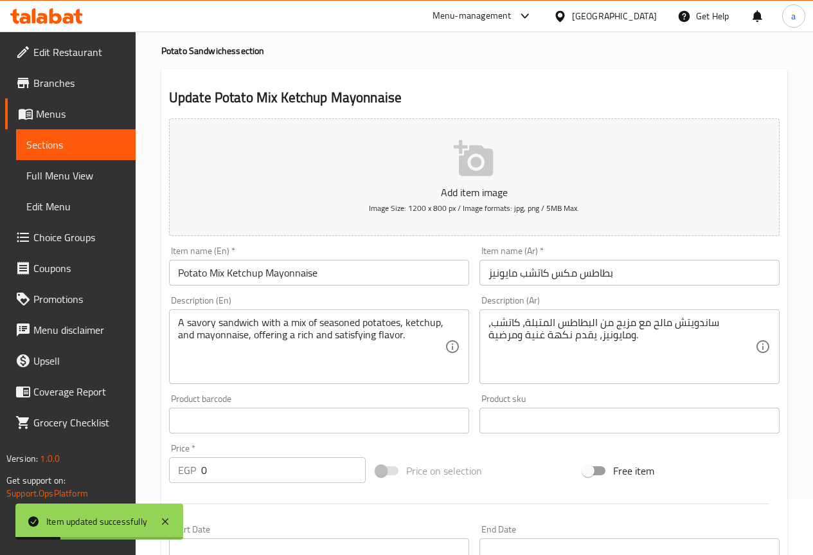
scroll to position [0, 0]
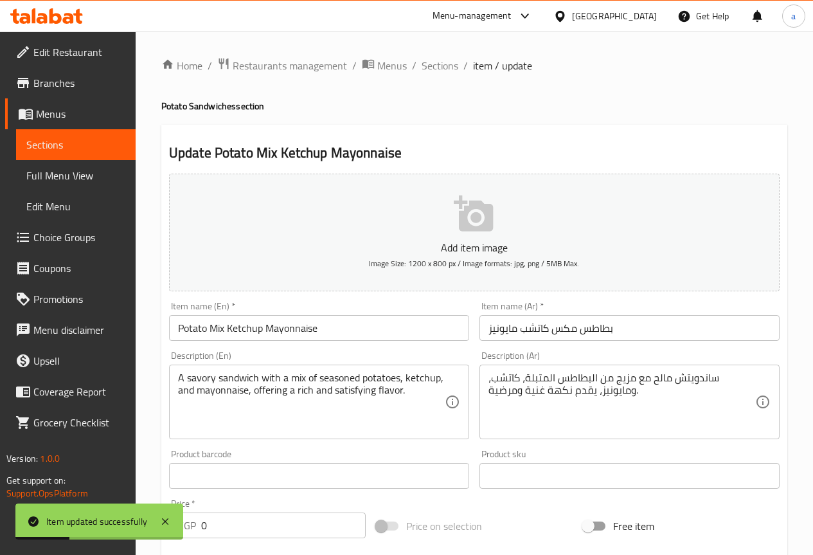
drag, startPoint x: 445, startPoint y: 64, endPoint x: 460, endPoint y: 129, distance: 66.6
click at [445, 64] on span "Sections" at bounding box center [440, 65] width 37 height 15
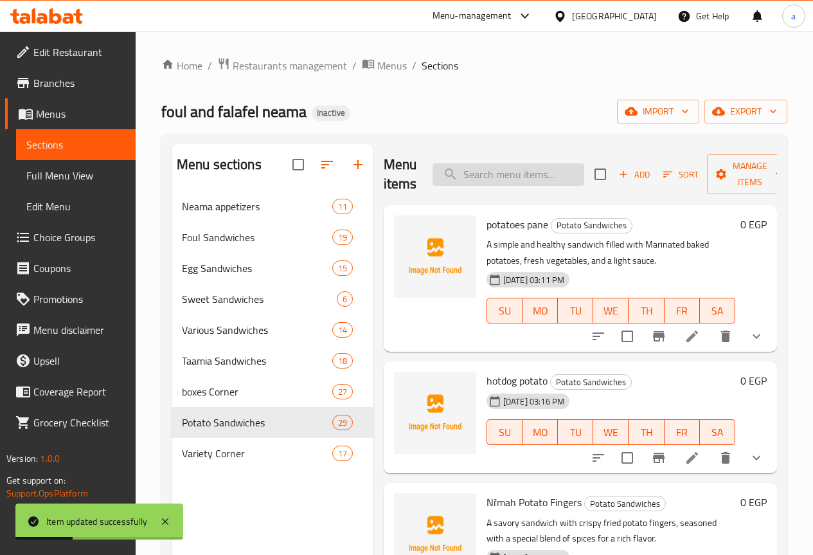
click at [454, 167] on input "search" at bounding box center [509, 174] width 152 height 23
paste input "Potato Romi"
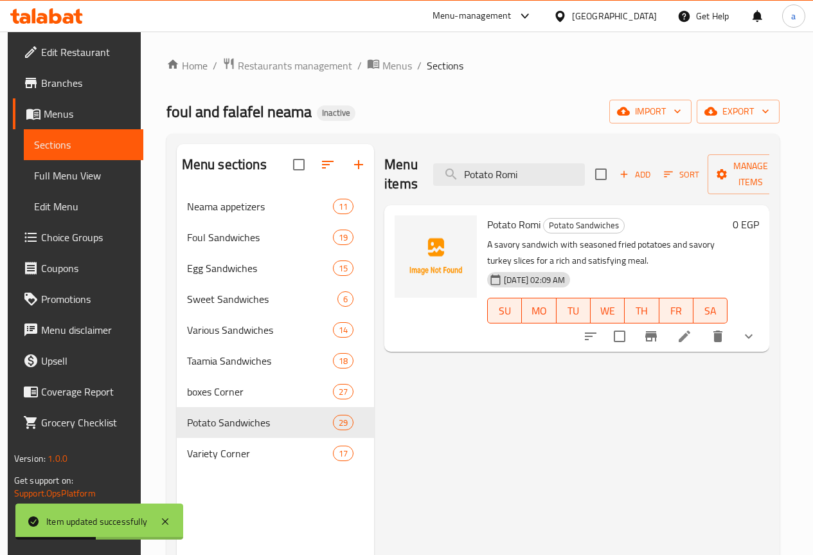
type input "Potato Romi"
click at [691, 336] on icon at bounding box center [685, 336] width 12 height 12
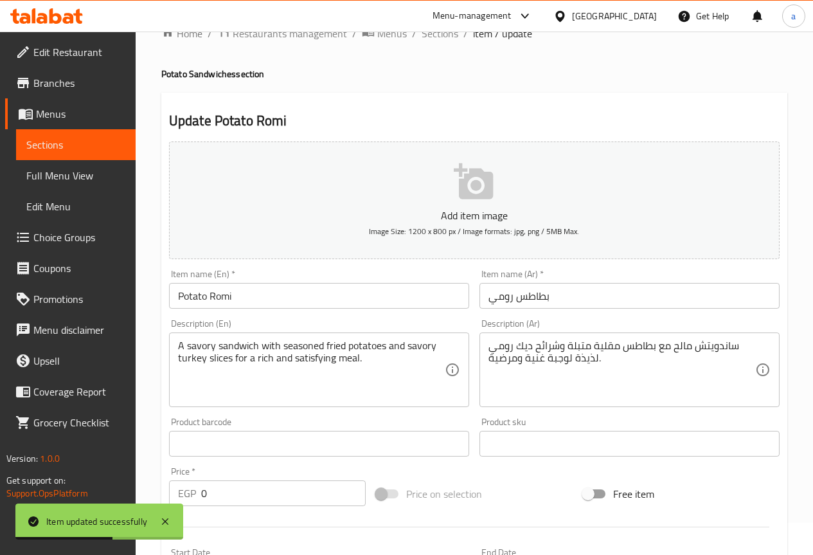
scroll to position [321, 0]
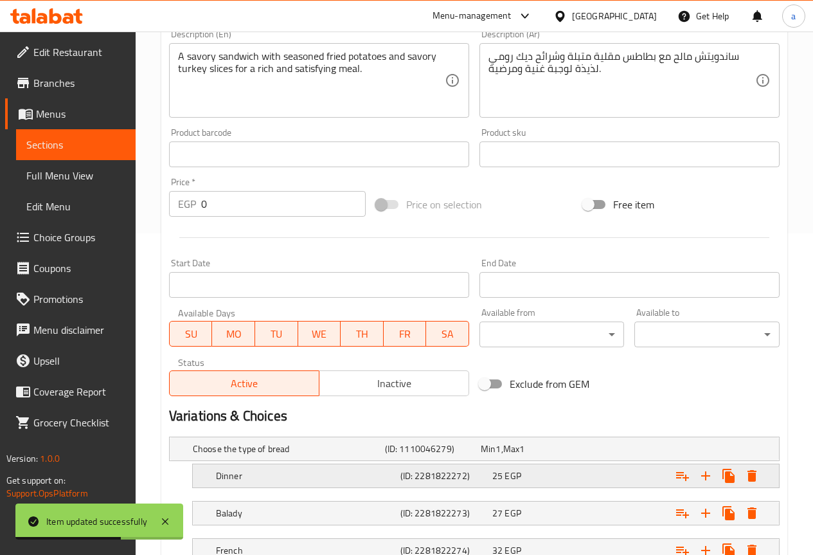
click at [258, 469] on h5 "Dinner" at bounding box center [305, 475] width 179 height 13
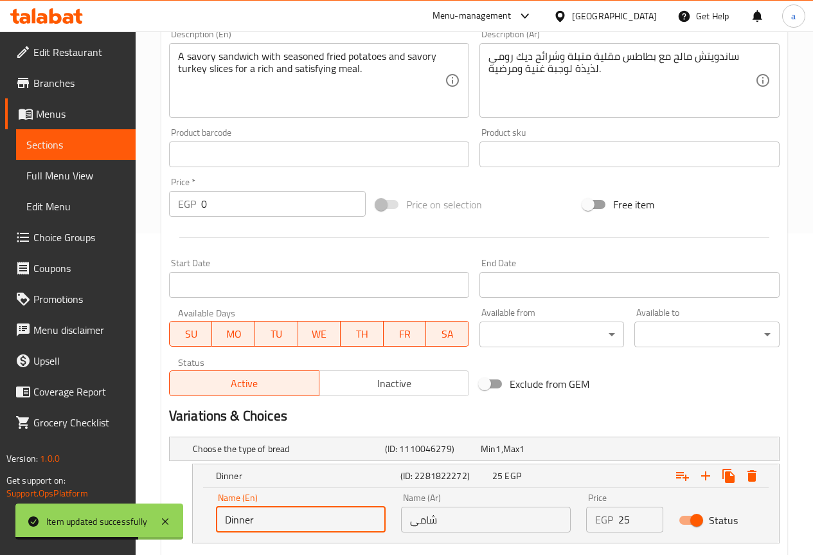
drag, startPoint x: 235, startPoint y: 520, endPoint x: 190, endPoint y: 525, distance: 45.3
click at [190, 525] on div "Dinner (ID: 2281822272) 25 EGP Name (En) Dinner Name (En) Name (Ar) شامى Name (…" at bounding box center [474, 504] width 611 height 80
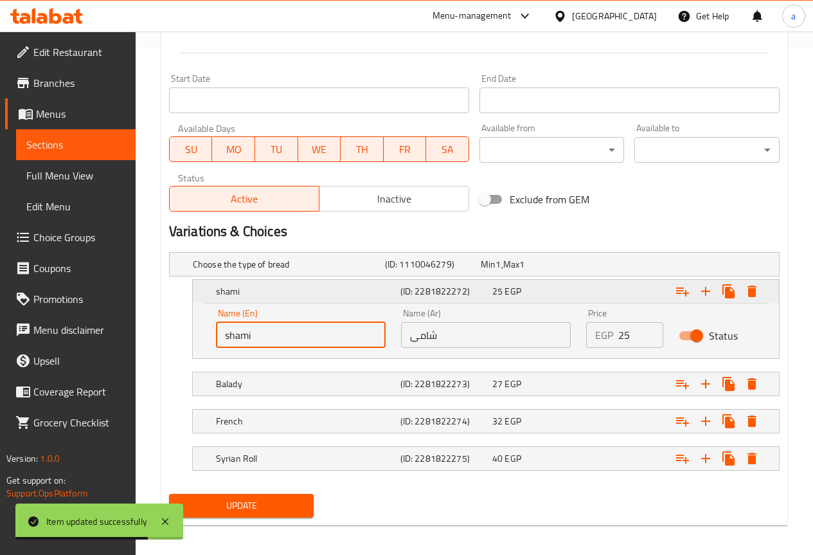
scroll to position [512, 0]
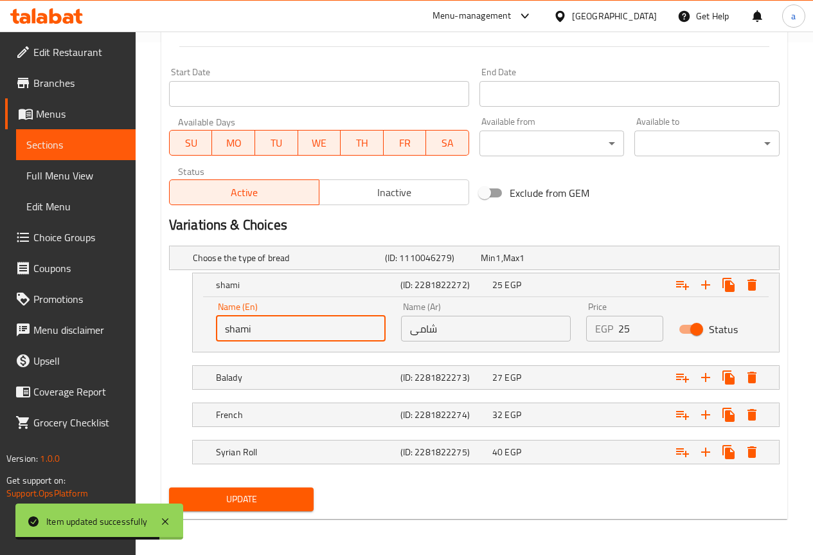
type input "shami"
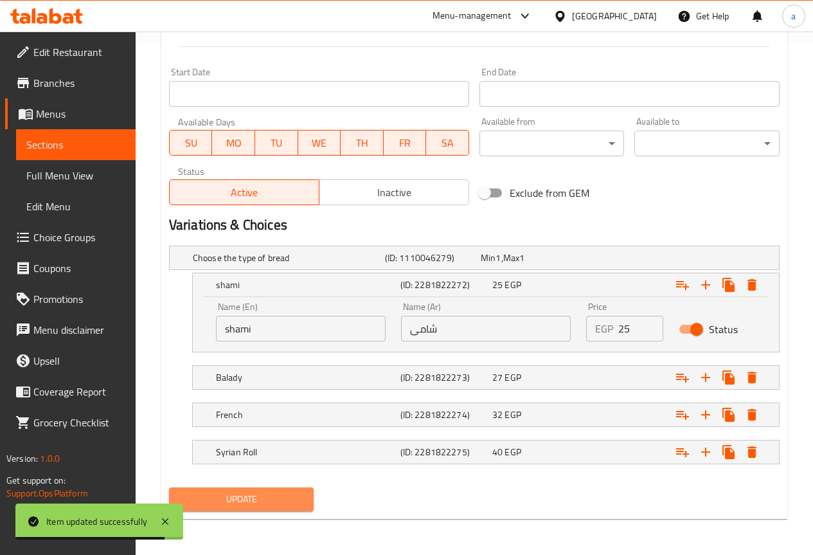
click at [250, 501] on span "Update" at bounding box center [241, 499] width 125 height 16
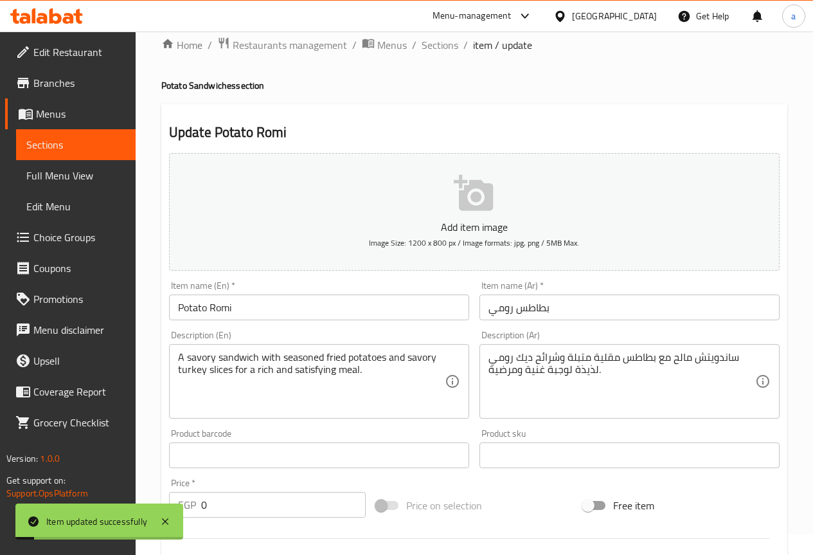
scroll to position [0, 0]
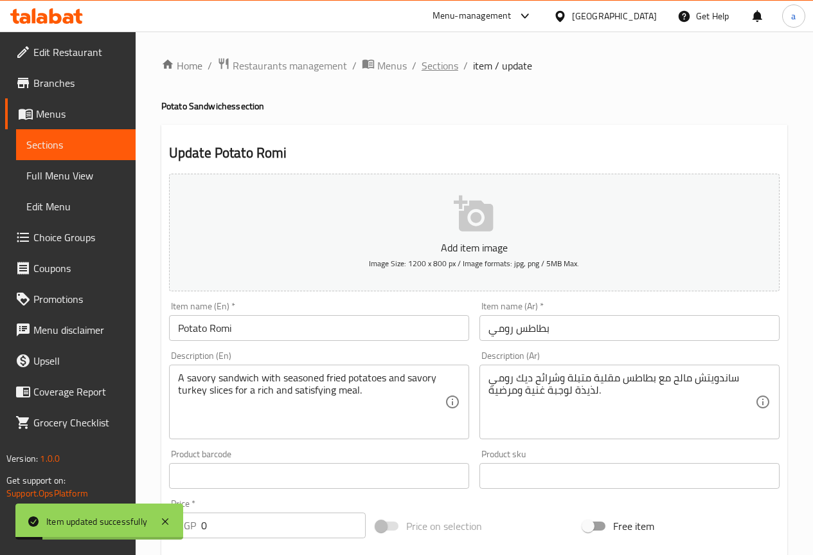
click at [451, 66] on span "Sections" at bounding box center [440, 65] width 37 height 15
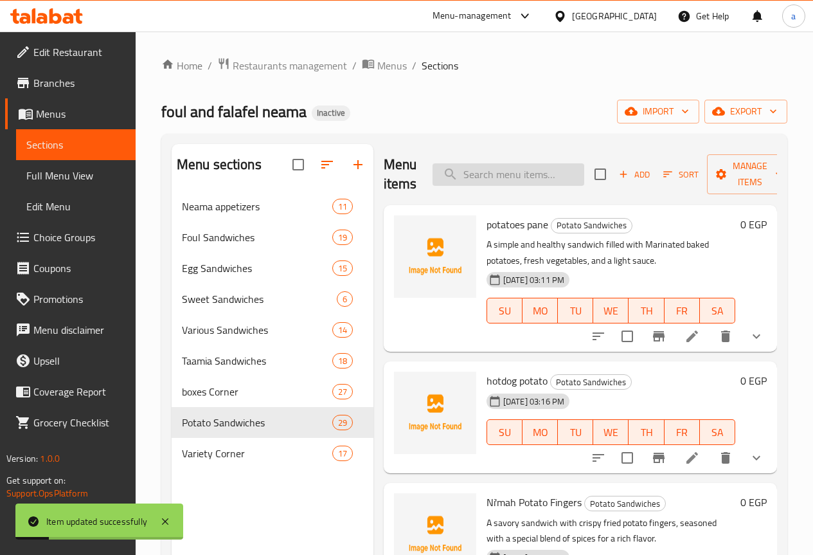
click at [477, 184] on input "search" at bounding box center [509, 174] width 152 height 23
paste input "[PERSON_NAME]"
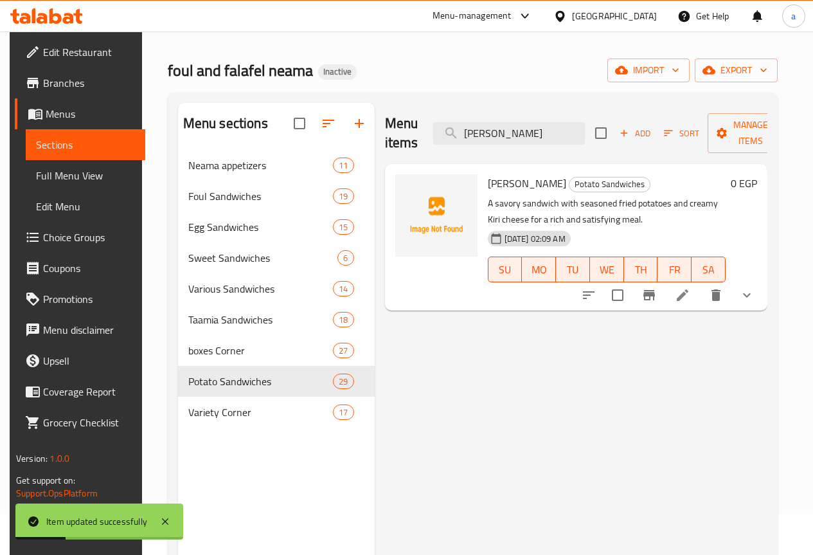
scroll to position [64, 0]
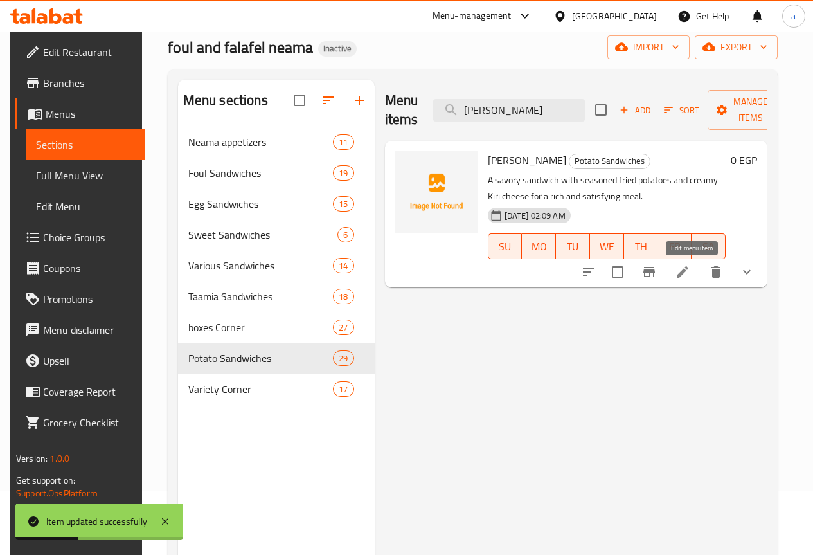
type input "[PERSON_NAME]"
click at [685, 274] on icon at bounding box center [682, 271] width 15 height 15
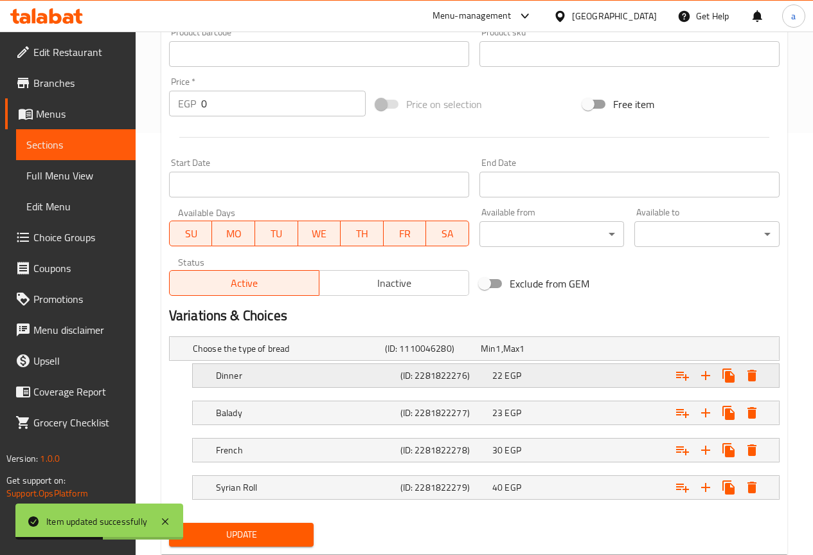
scroll to position [457, 0]
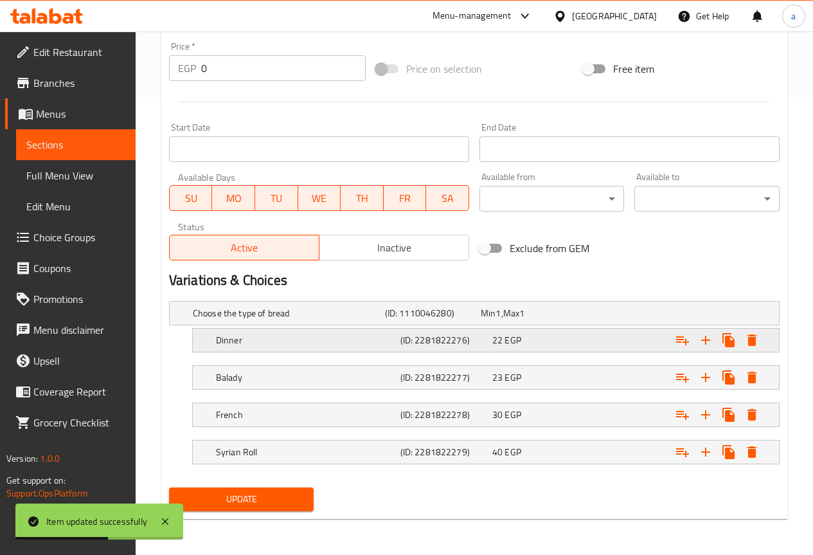
click at [248, 341] on h5 "Dinner" at bounding box center [305, 340] width 179 height 13
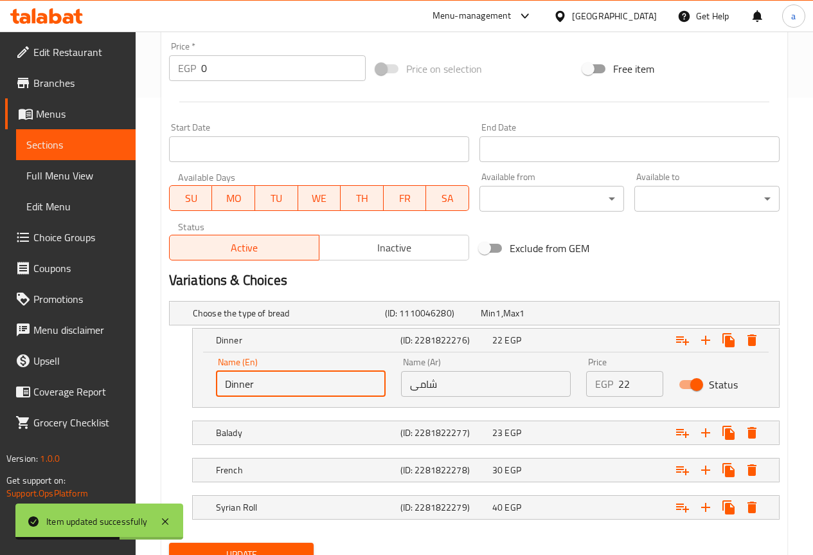
drag, startPoint x: 248, startPoint y: 389, endPoint x: 194, endPoint y: 390, distance: 54.0
click at [194, 390] on div "Name (En) Dinner Name (En) Name (Ar) شامى Name (Ar) Price EGP 22 Price Status" at bounding box center [486, 379] width 586 height 55
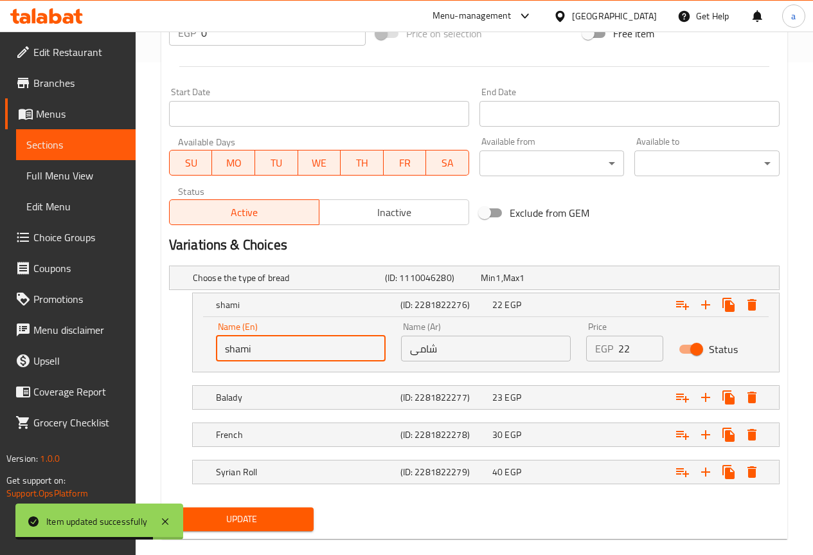
scroll to position [512, 0]
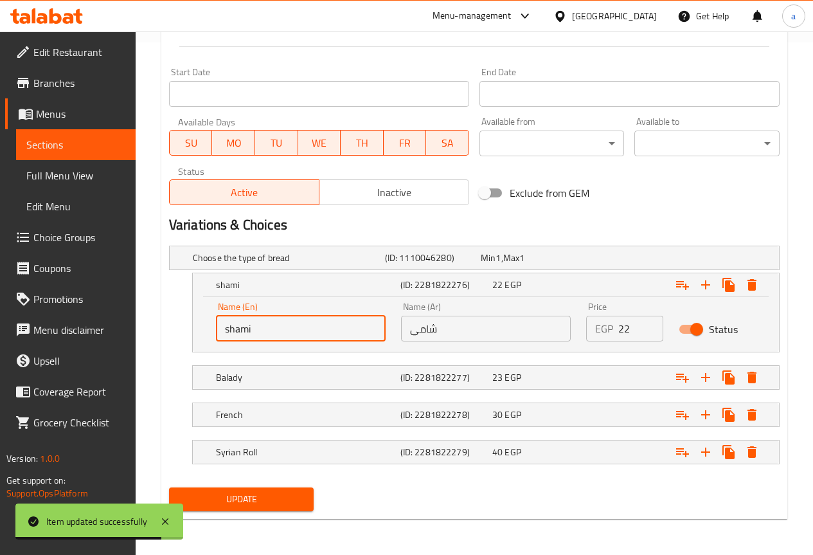
type input "shami"
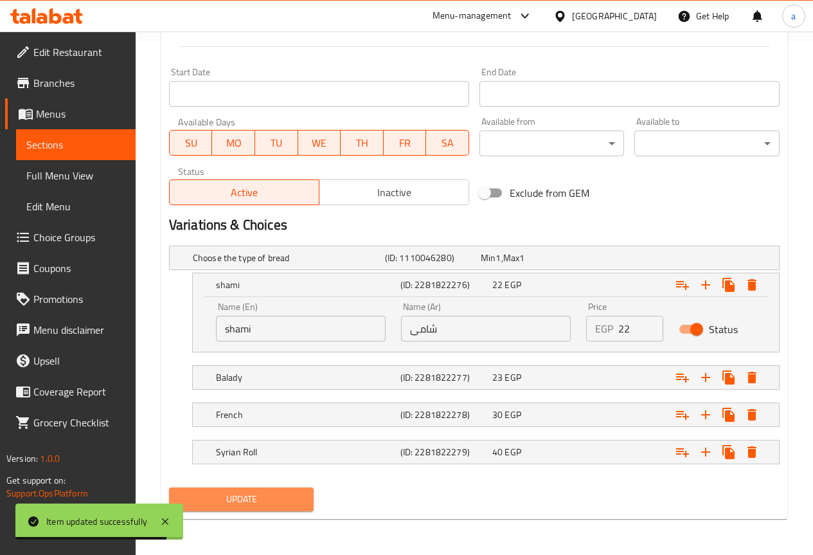
click at [262, 503] on span "Update" at bounding box center [241, 499] width 125 height 16
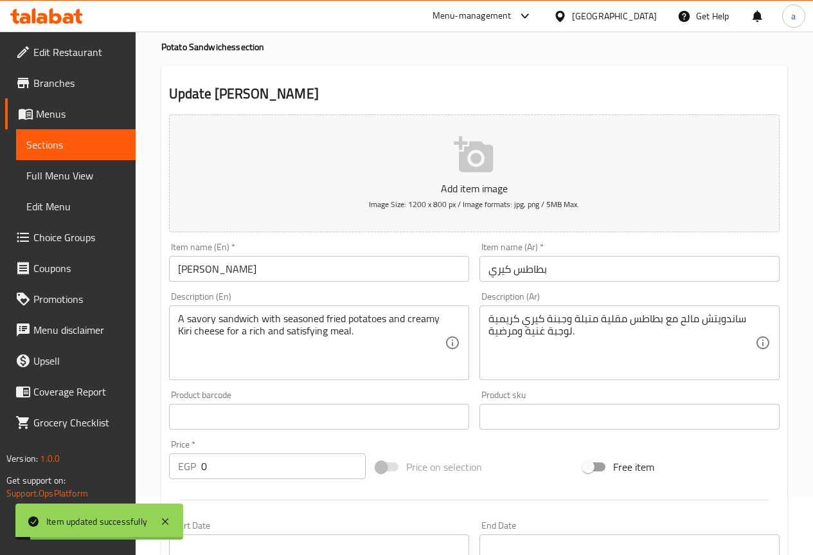
scroll to position [0, 0]
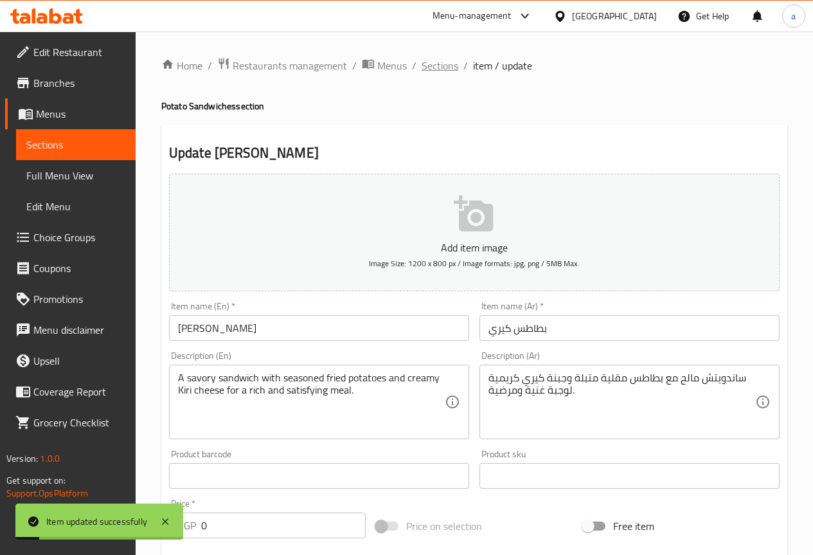
click at [436, 69] on span "Sections" at bounding box center [440, 65] width 37 height 15
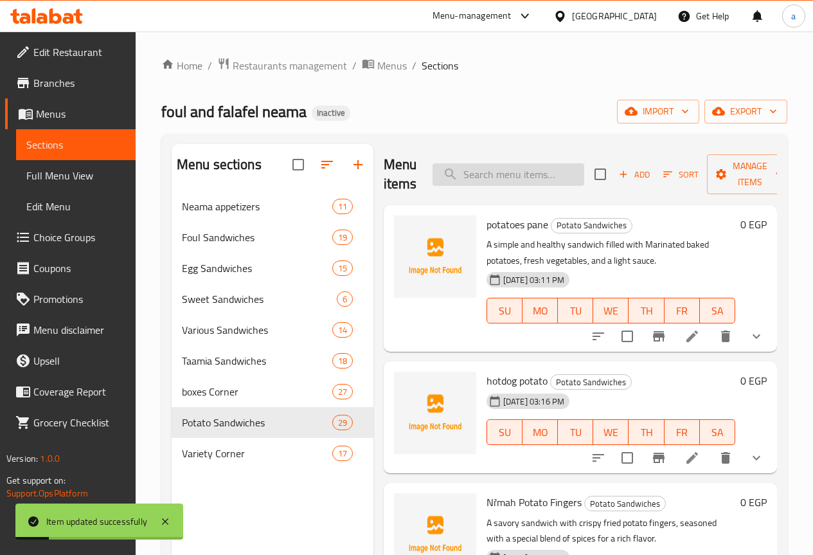
click at [445, 174] on input "search" at bounding box center [509, 174] width 152 height 23
paste input "[PERSON_NAME]"
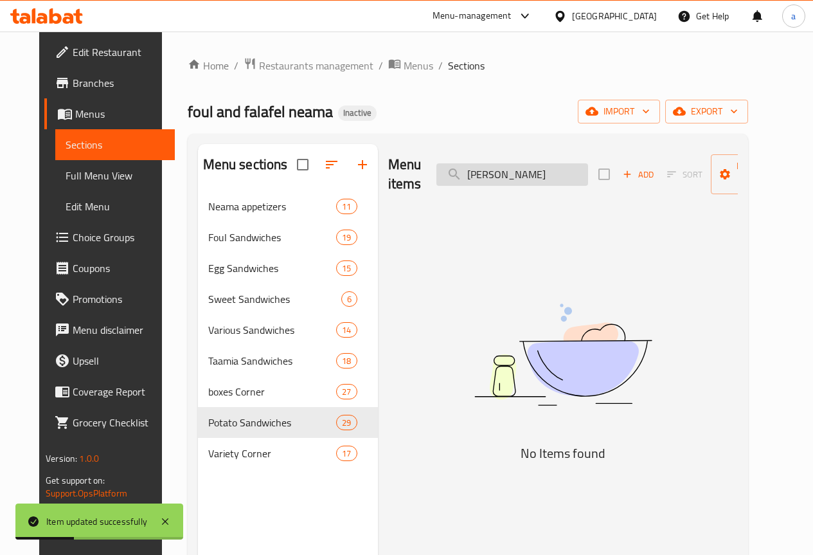
click at [442, 176] on input "[PERSON_NAME]" at bounding box center [513, 174] width 152 height 23
type input "[PERSON_NAME]"
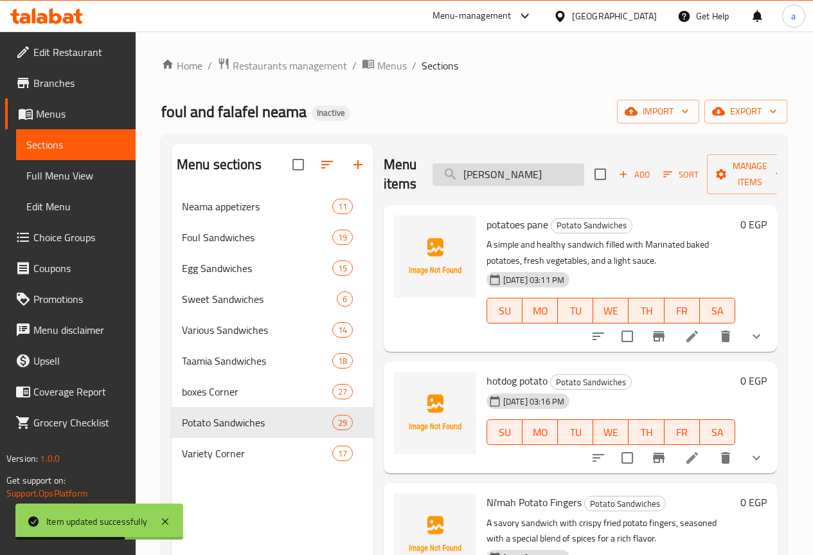
click at [513, 174] on input "[PERSON_NAME]" at bounding box center [509, 174] width 152 height 23
click at [513, 174] on input "search" at bounding box center [509, 174] width 152 height 23
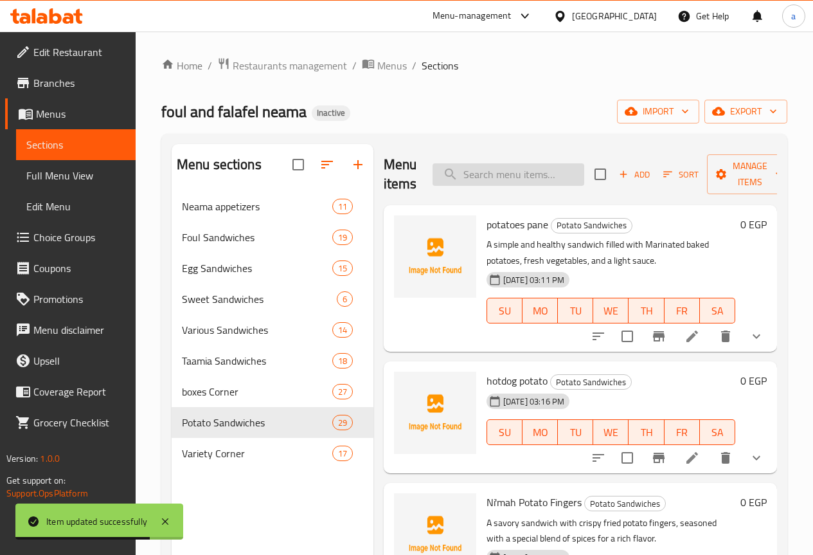
paste input "[PERSON_NAME]"
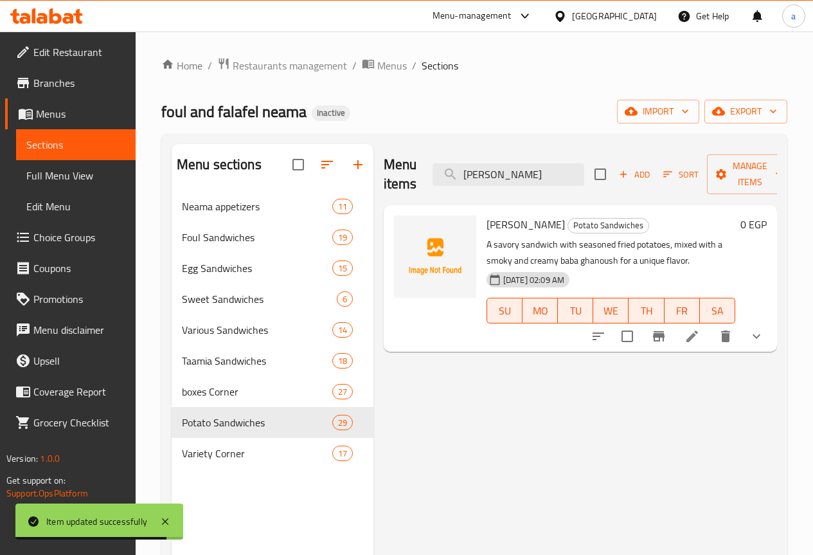
type input "[PERSON_NAME]"
click at [687, 341] on icon at bounding box center [693, 336] width 12 height 12
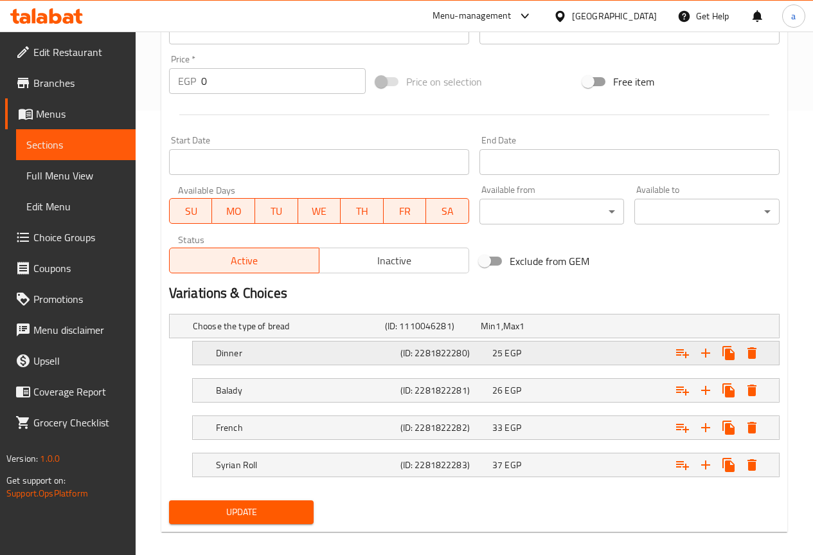
scroll to position [457, 0]
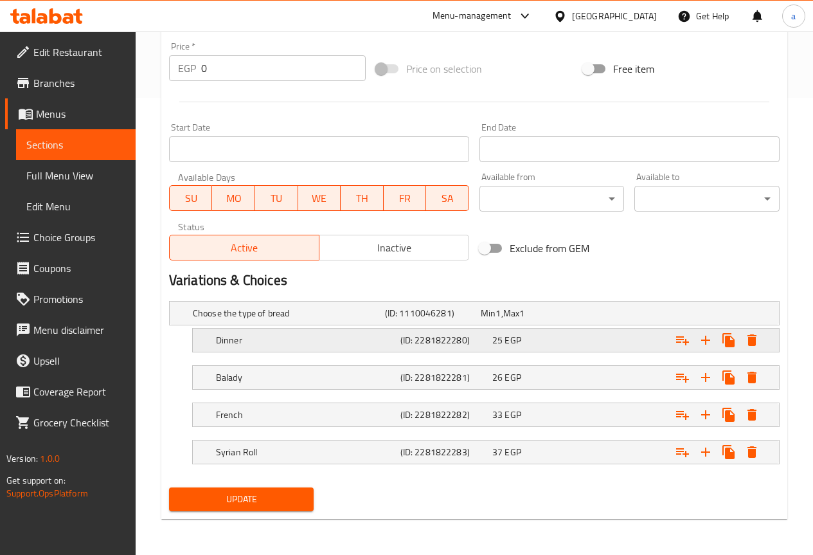
click at [415, 345] on h5 "(ID: 2281822280)" at bounding box center [444, 340] width 87 height 13
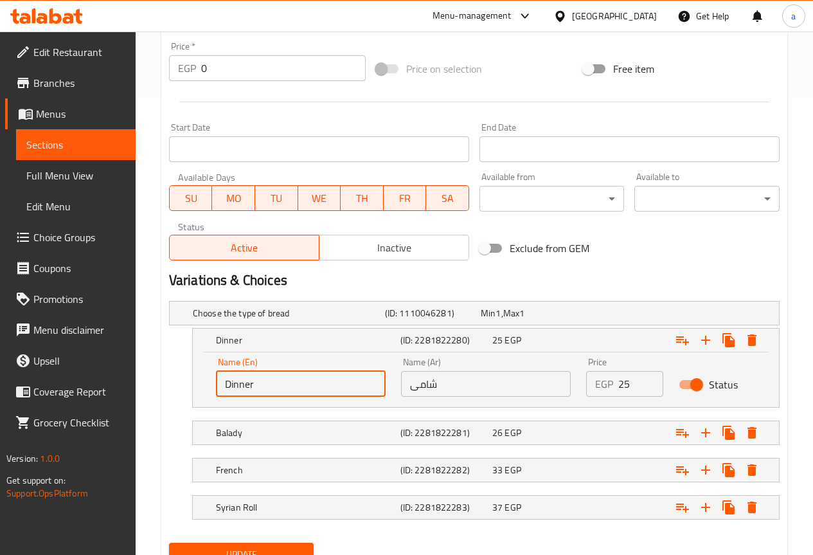
drag, startPoint x: 255, startPoint y: 383, endPoint x: 203, endPoint y: 386, distance: 52.8
click at [203, 386] on div "Name (En) Dinner Name (En) Name (Ar) شامى Name (Ar) Price EGP 25 Price Status" at bounding box center [486, 379] width 586 height 55
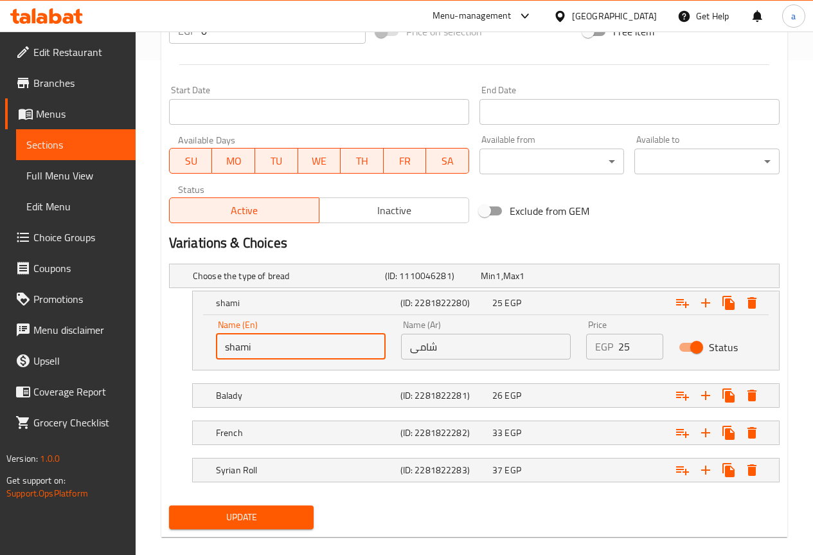
scroll to position [512, 0]
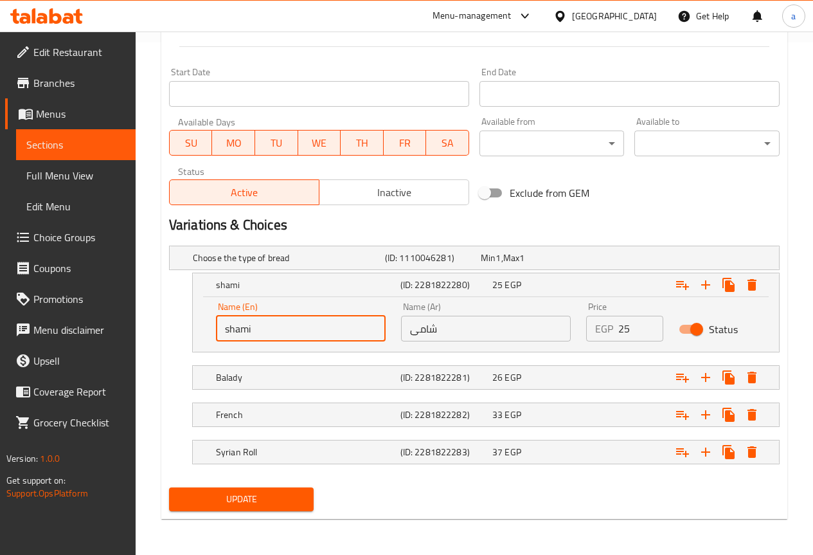
type input "shami"
click at [277, 504] on span "Update" at bounding box center [241, 499] width 125 height 16
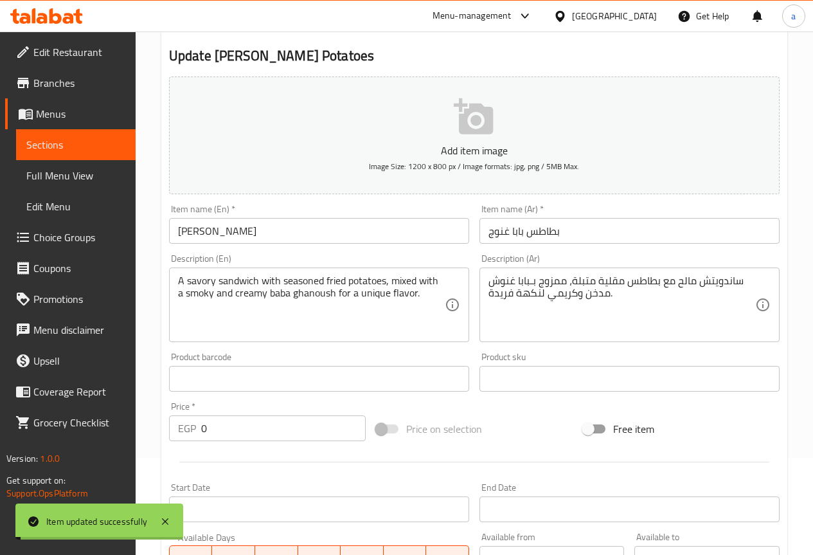
scroll to position [0, 0]
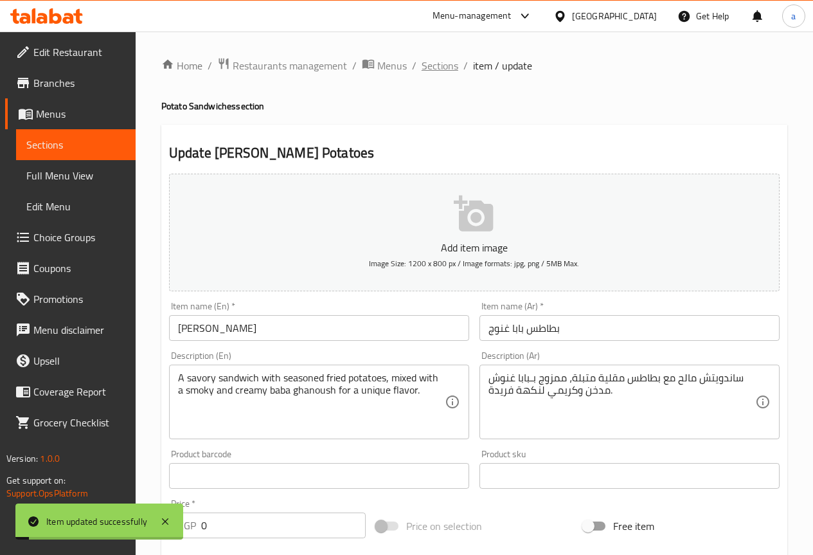
click at [437, 65] on span "Sections" at bounding box center [440, 65] width 37 height 15
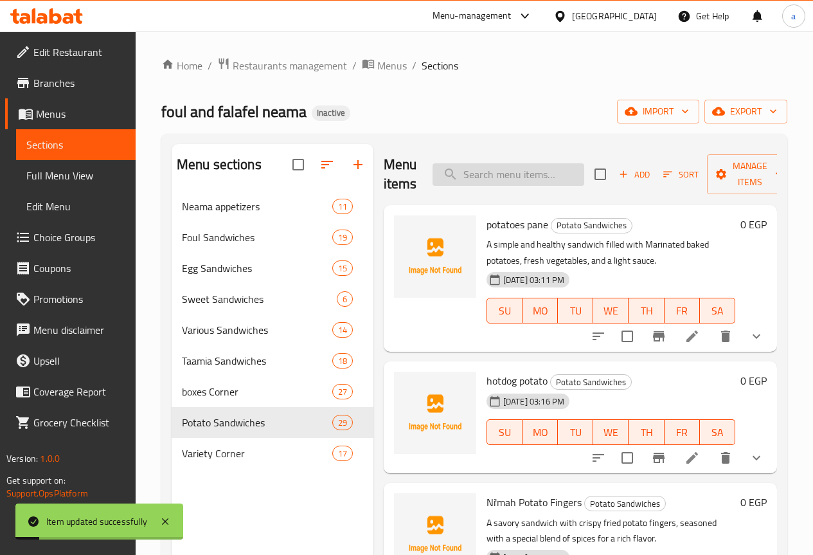
click at [438, 173] on input "search" at bounding box center [509, 174] width 152 height 23
paste input "Potatoes and Eggplant"
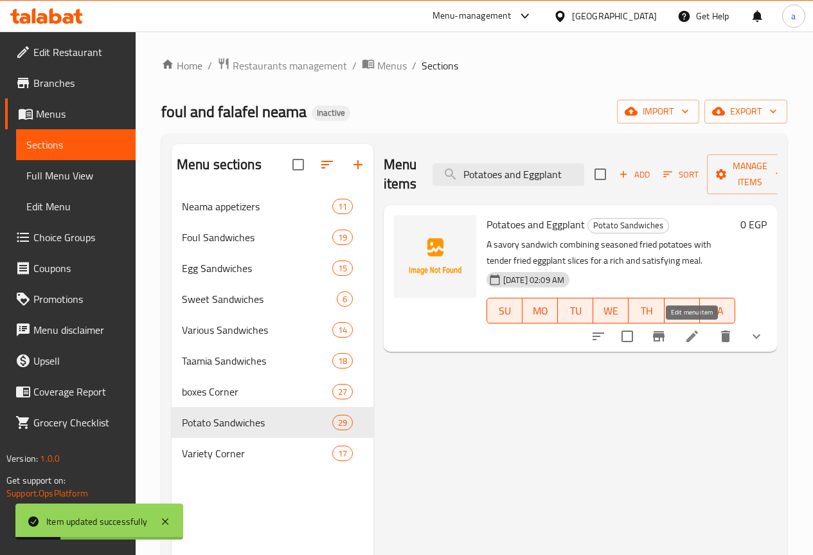
type input "Potatoes and Eggplant"
click at [691, 332] on icon at bounding box center [692, 336] width 15 height 15
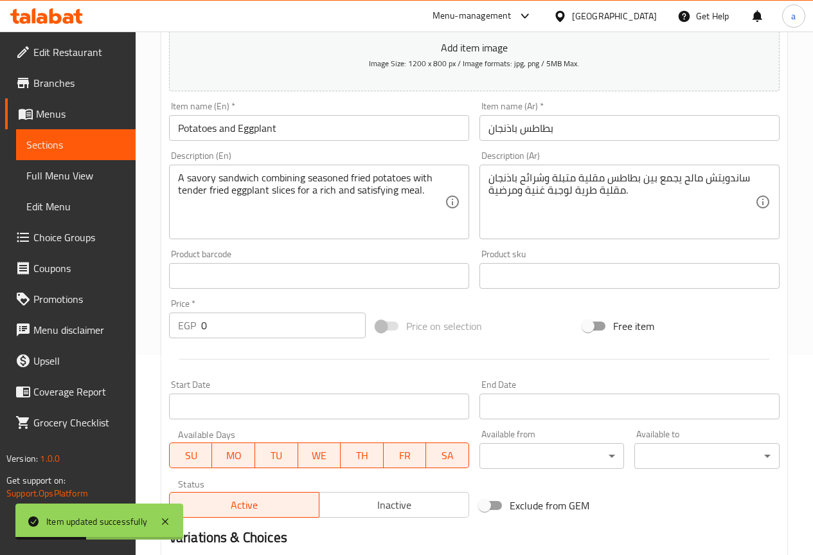
scroll to position [321, 0]
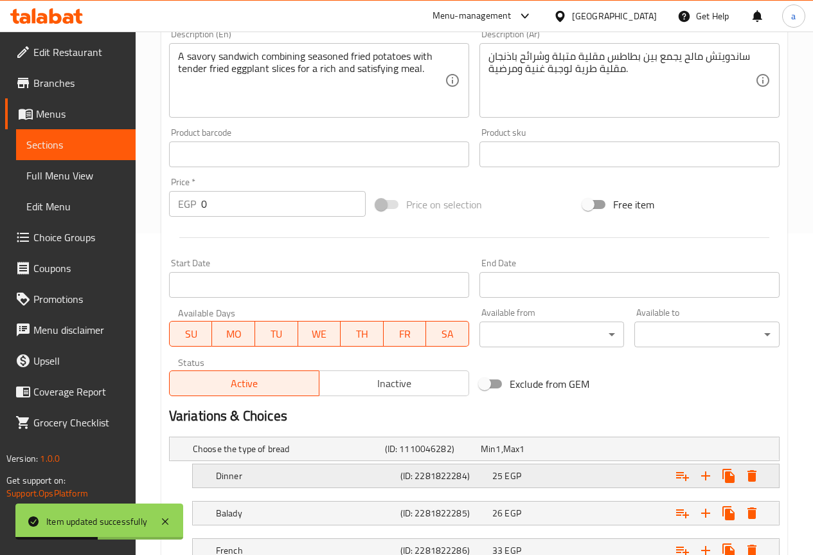
click at [250, 474] on h5 "Dinner" at bounding box center [305, 475] width 179 height 13
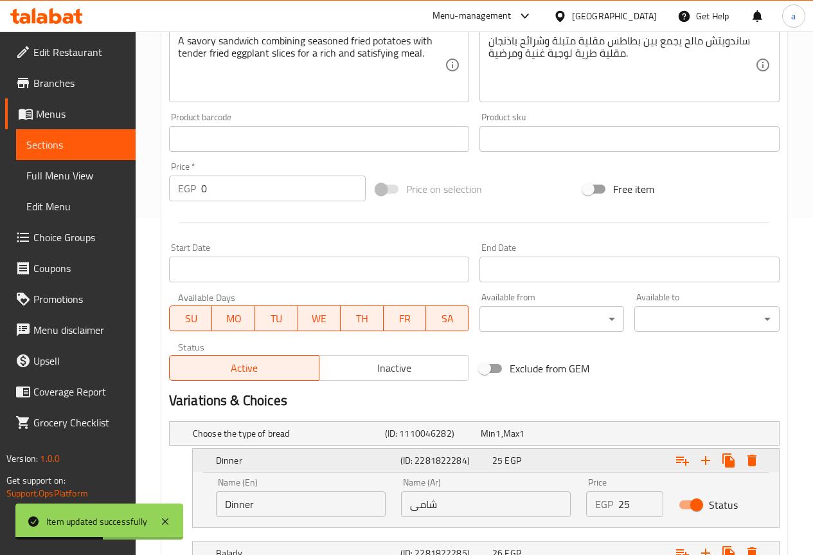
scroll to position [512, 0]
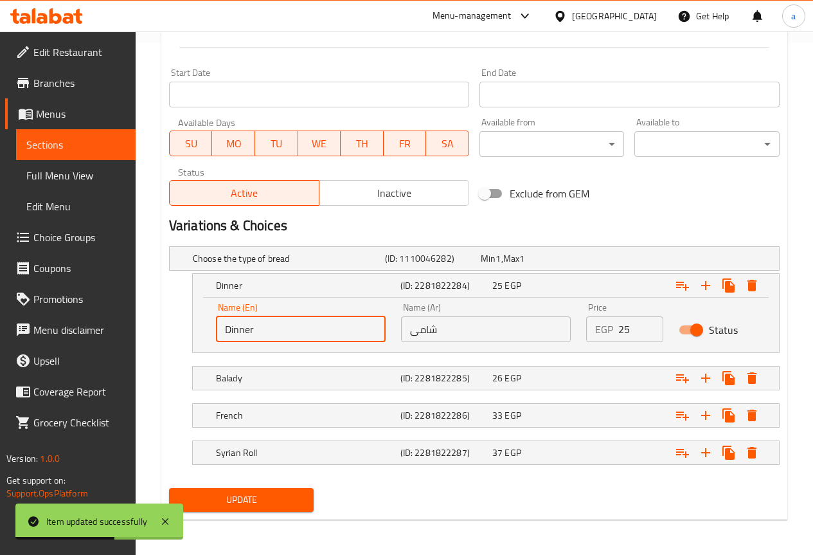
drag, startPoint x: 253, startPoint y: 330, endPoint x: 196, endPoint y: 330, distance: 56.6
click at [196, 330] on div "Name (En) Dinner Name (En) Name (Ar) شامى Name (Ar) Price EGP 25 Price Status" at bounding box center [486, 325] width 586 height 55
type input "shami"
click at [273, 511] on button "Update" at bounding box center [241, 500] width 145 height 24
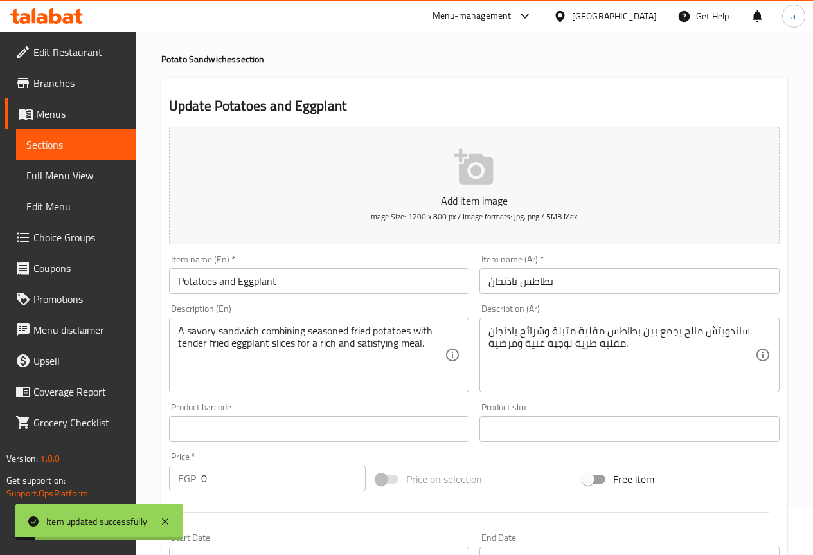
scroll to position [0, 0]
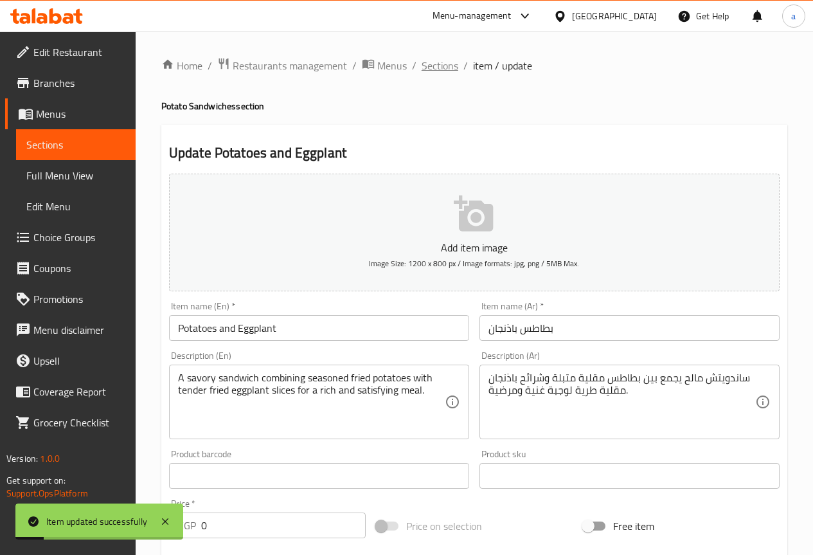
click at [437, 65] on span "Sections" at bounding box center [440, 65] width 37 height 15
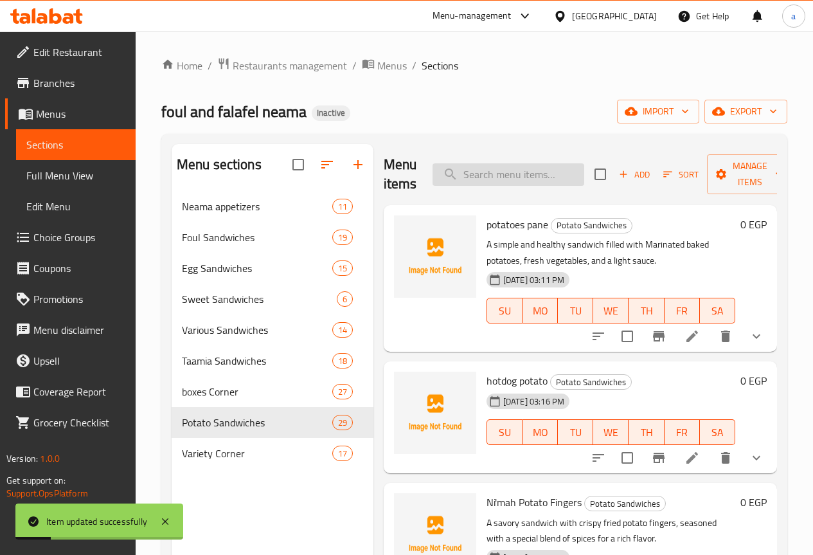
click at [470, 181] on input "search" at bounding box center [509, 174] width 152 height 23
paste input "Potatoes with Taamia"
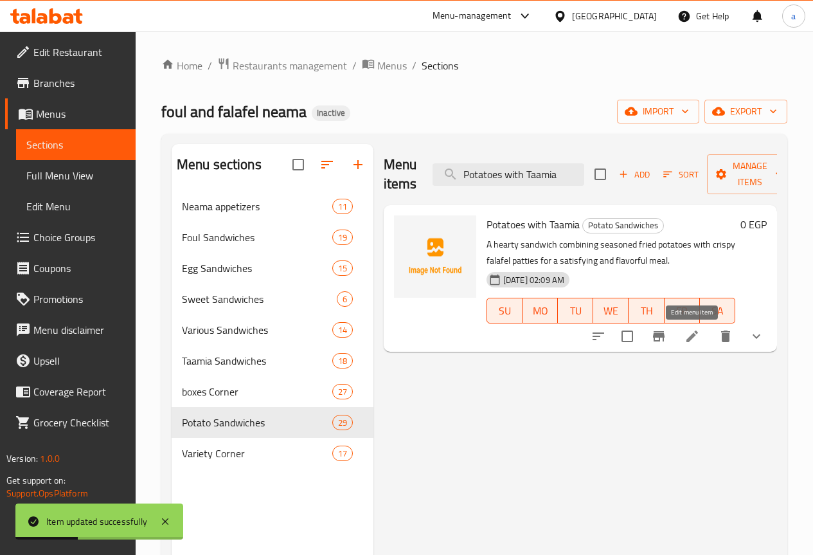
type input "Potatoes with Taamia"
click at [699, 335] on icon at bounding box center [692, 336] width 15 height 15
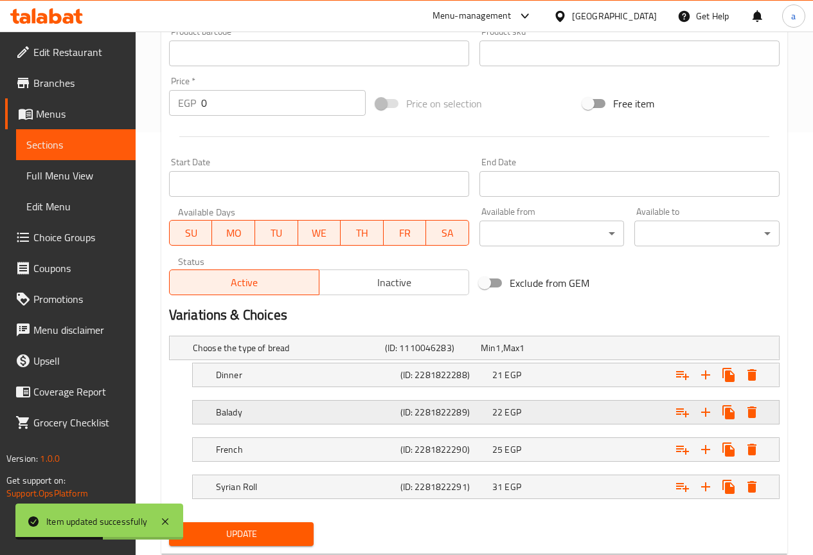
scroll to position [457, 0]
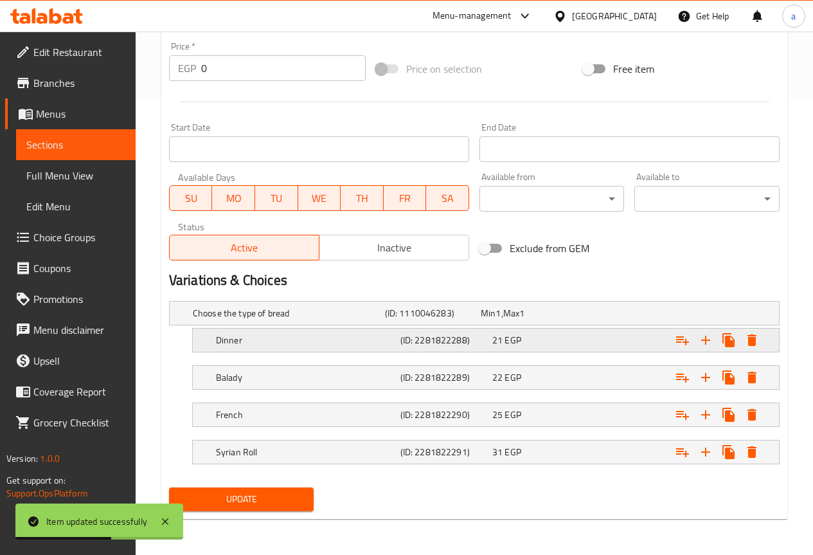
click at [257, 346] on h5 "Dinner" at bounding box center [305, 340] width 179 height 13
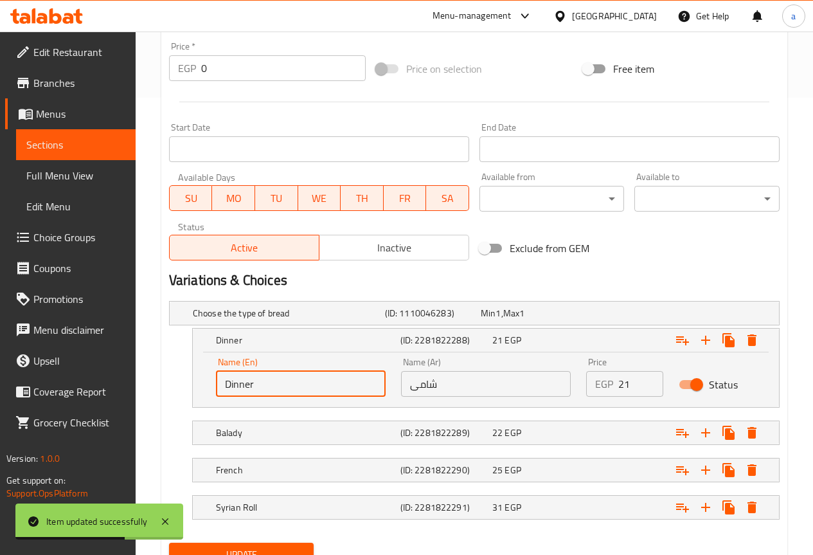
drag, startPoint x: 225, startPoint y: 384, endPoint x: 187, endPoint y: 385, distance: 37.9
click at [187, 385] on div "Dinner (ID: 2281822288) 21 EGP Name (En) Dinner Name (En) Name (Ar) شامى Name (…" at bounding box center [474, 368] width 611 height 80
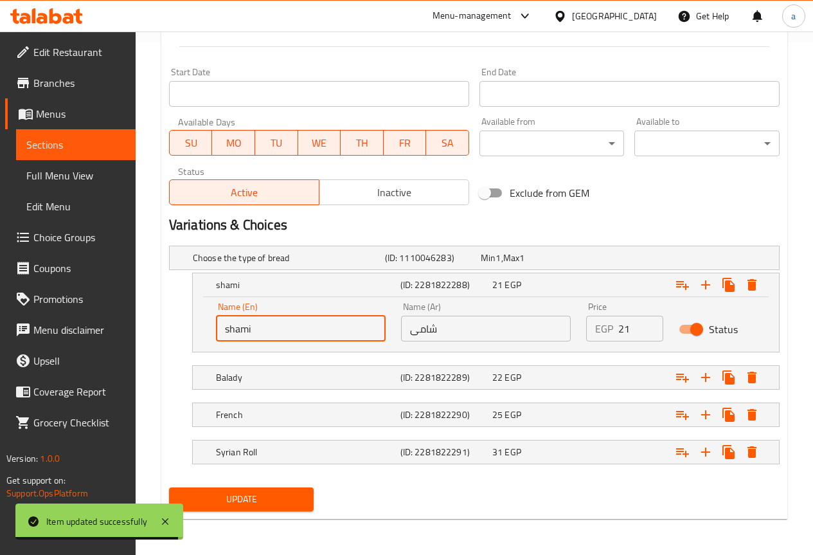
type input "shami"
click at [271, 496] on span "Update" at bounding box center [241, 499] width 125 height 16
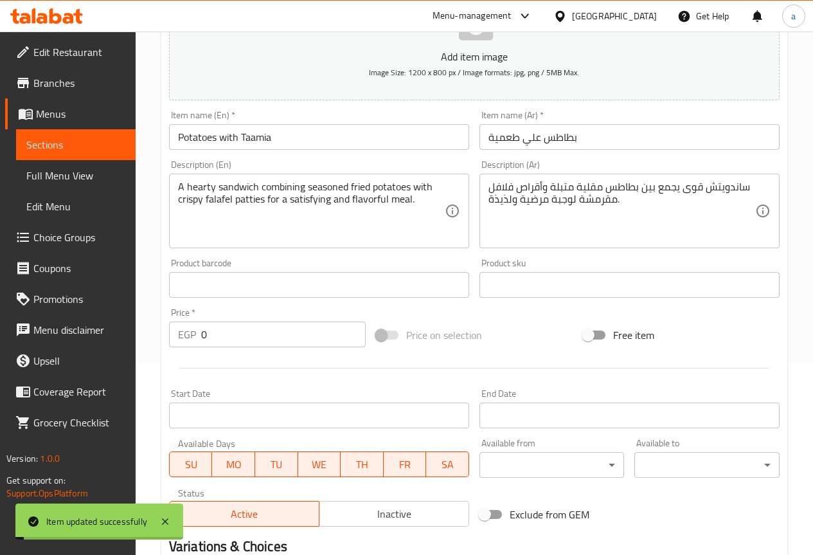
scroll to position [0, 0]
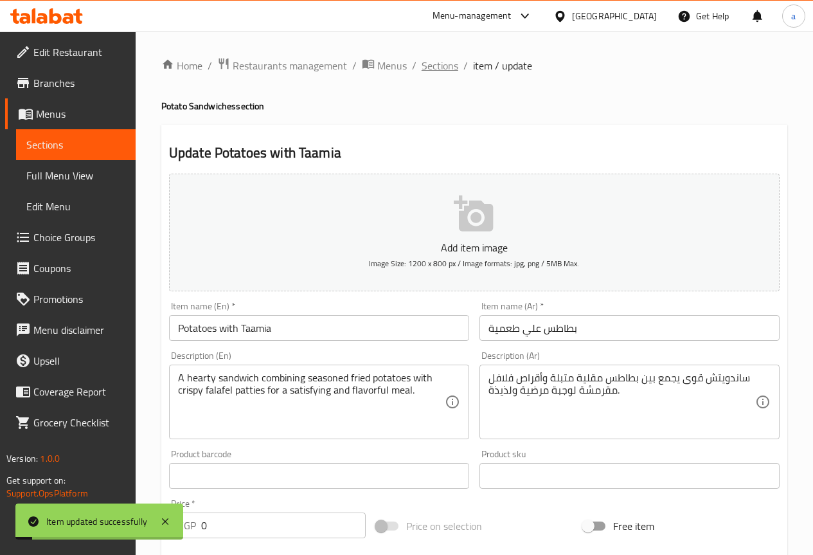
click at [445, 73] on span "Sections" at bounding box center [440, 65] width 37 height 15
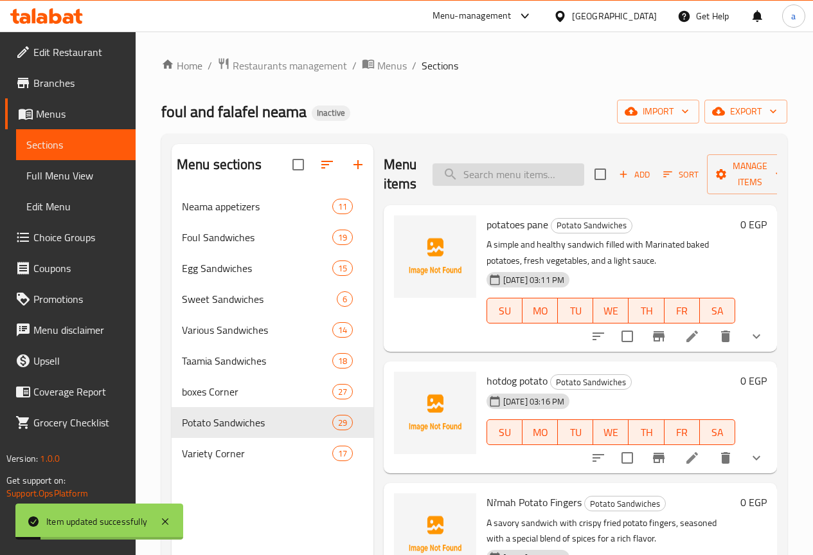
click at [487, 173] on input "search" at bounding box center [509, 174] width 152 height 23
paste input "Potatoes on Mesakaa"
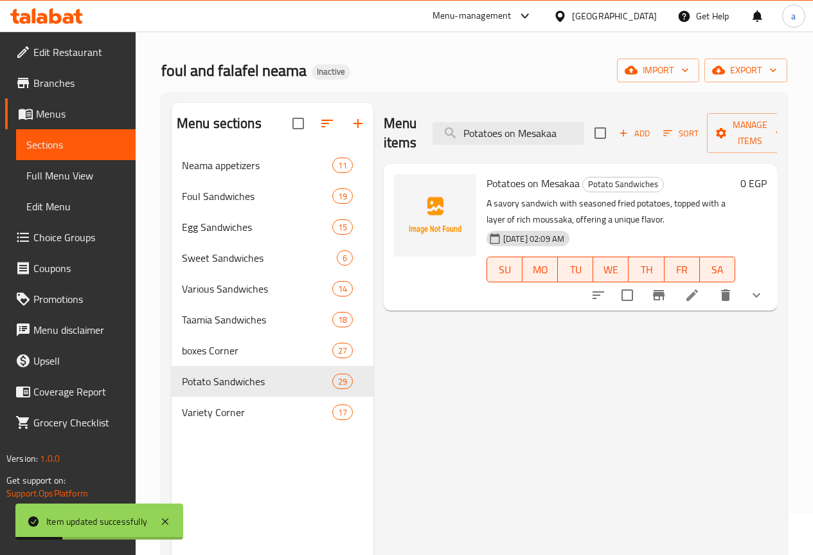
scroll to position [64, 0]
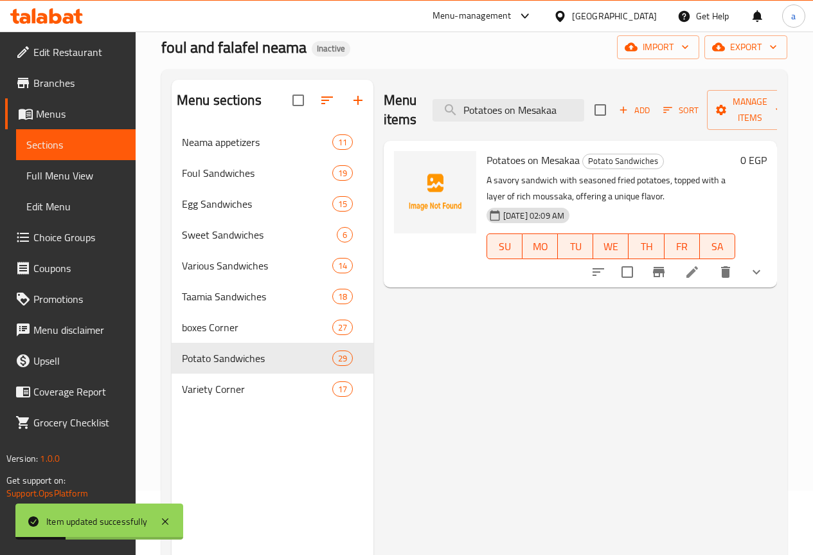
type input "Potatoes on Mesakaa"
click at [694, 271] on icon at bounding box center [693, 272] width 12 height 12
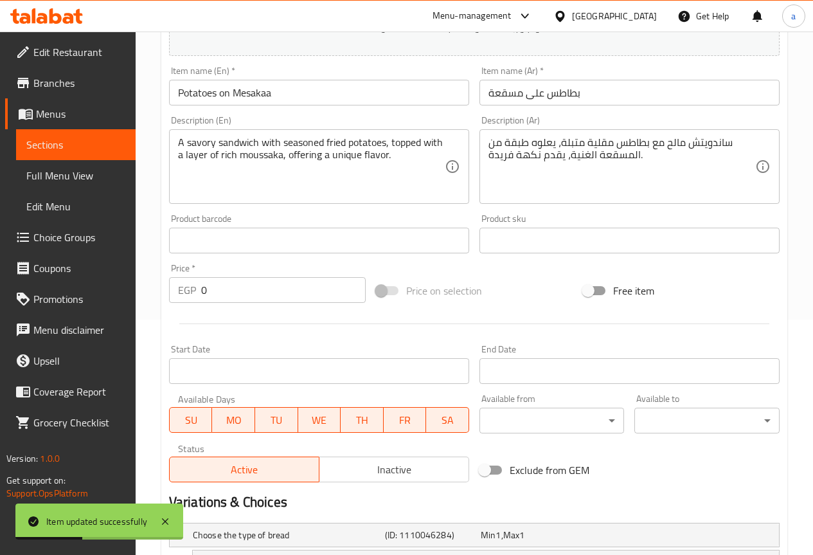
scroll to position [386, 0]
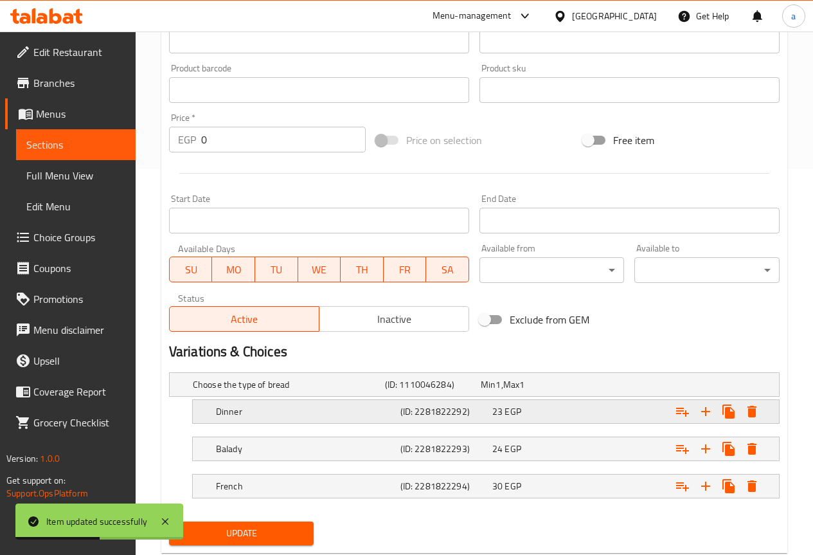
click at [279, 408] on h5 "Dinner" at bounding box center [305, 411] width 179 height 13
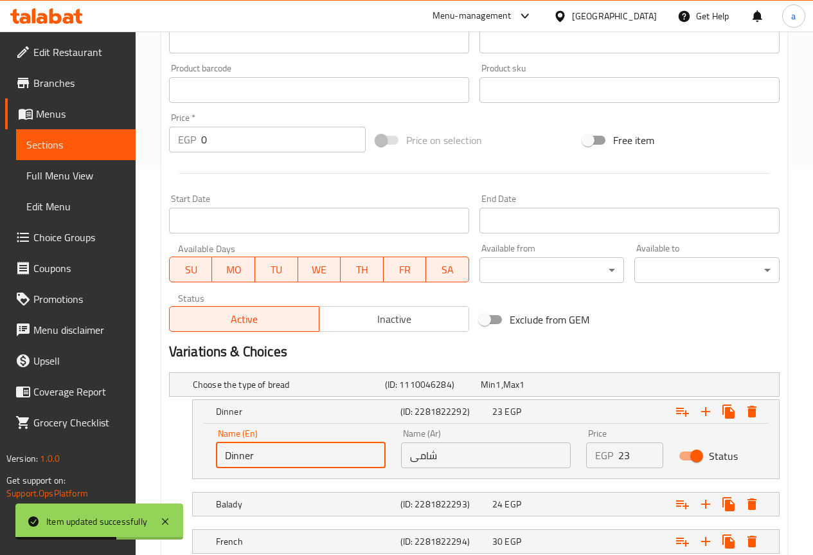
drag, startPoint x: 253, startPoint y: 454, endPoint x: 179, endPoint y: 460, distance: 74.2
click at [194, 458] on div "Name (En) Dinner Name (En) Name (Ar) شامى Name (Ar) Price EGP 23 Price Status" at bounding box center [486, 451] width 586 height 55
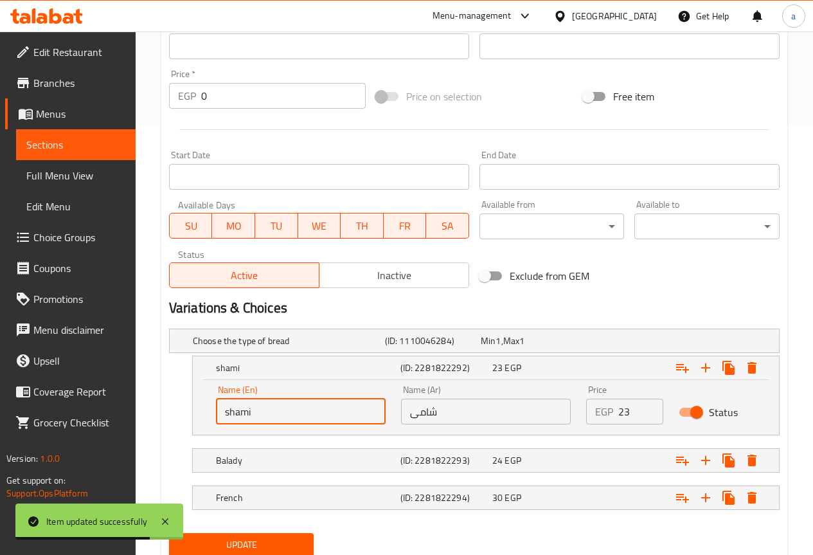
scroll to position [475, 0]
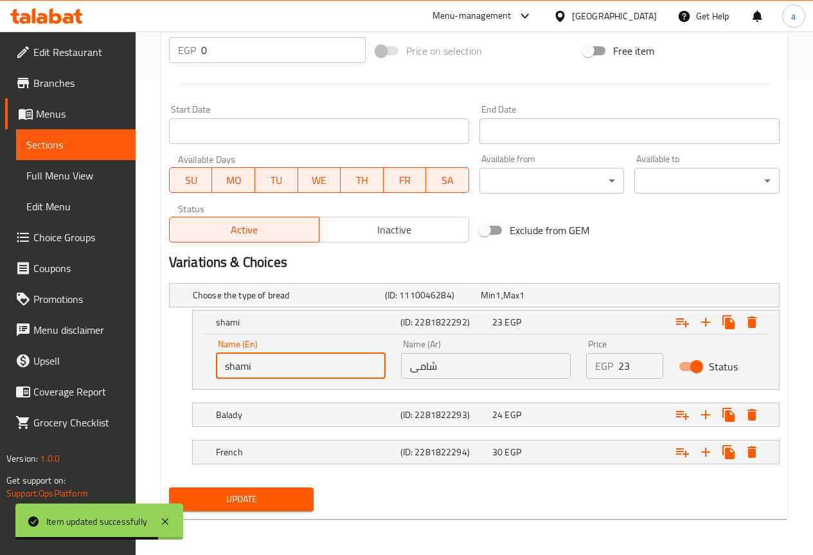
type input "shami"
click at [285, 494] on span "Update" at bounding box center [241, 499] width 125 height 16
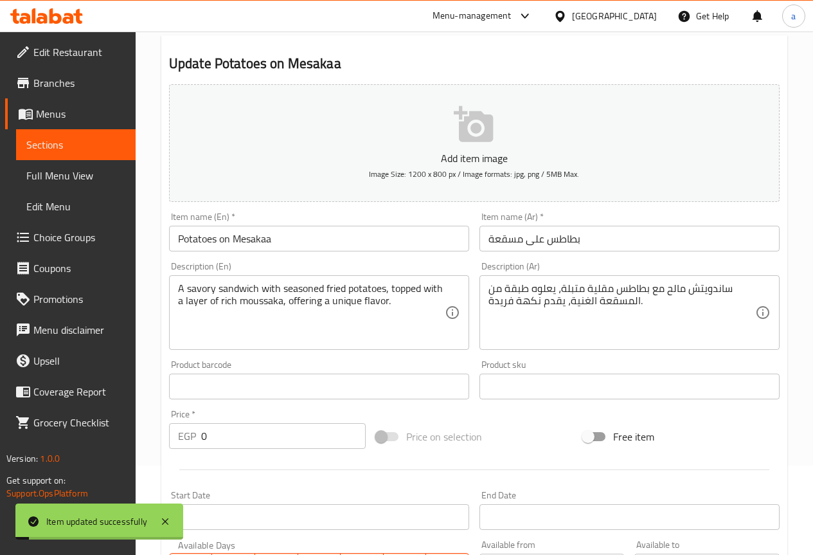
scroll to position [0, 0]
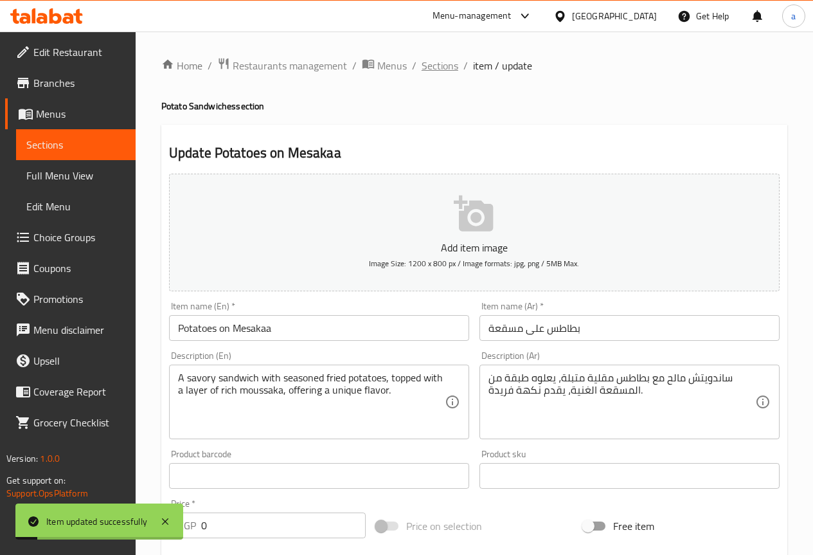
click at [440, 72] on span "Sections" at bounding box center [440, 65] width 37 height 15
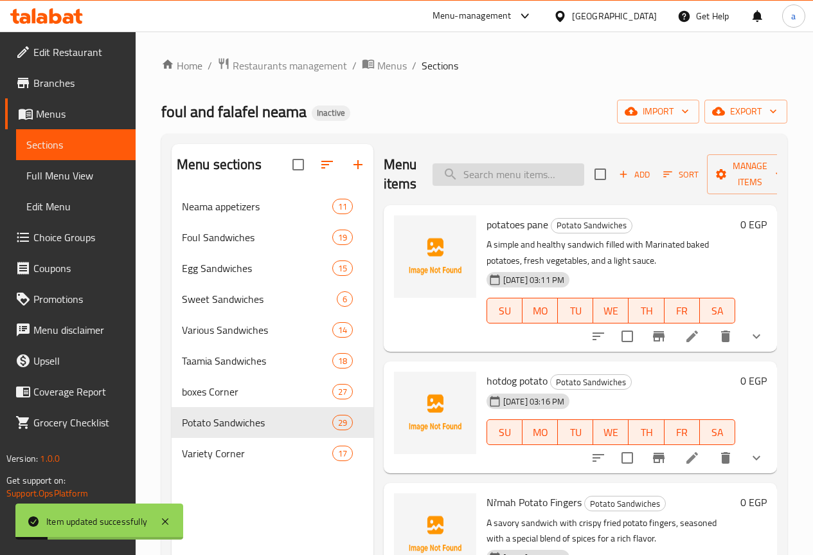
click at [473, 169] on input "search" at bounding box center [509, 174] width 152 height 23
paste input "Cheddar Potatoes"
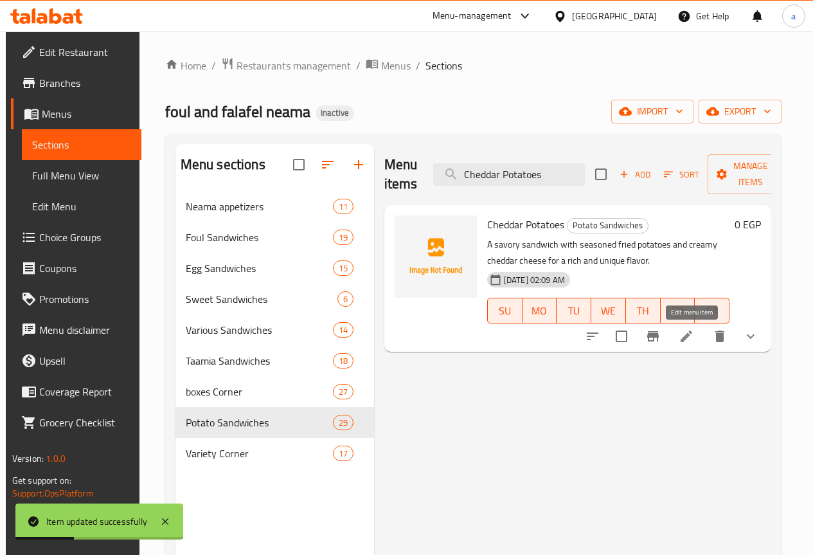
type input "Cheddar Potatoes"
click at [691, 339] on icon at bounding box center [687, 336] width 12 height 12
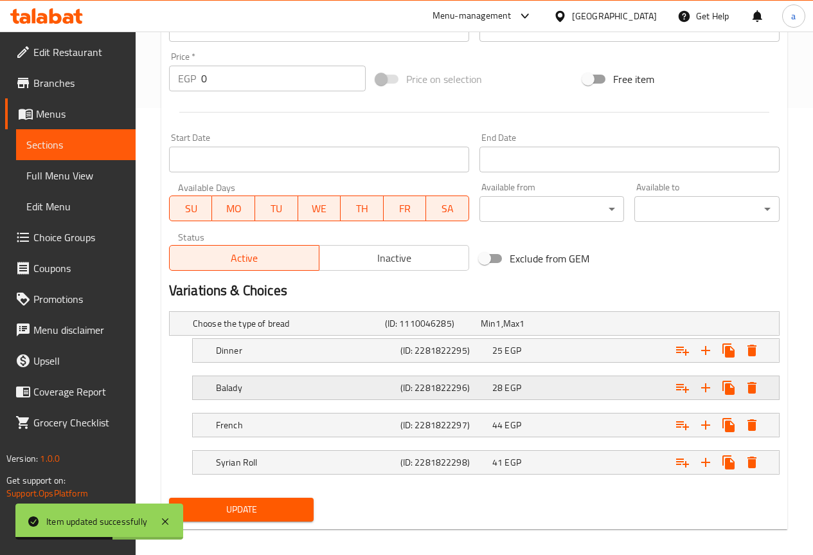
scroll to position [457, 0]
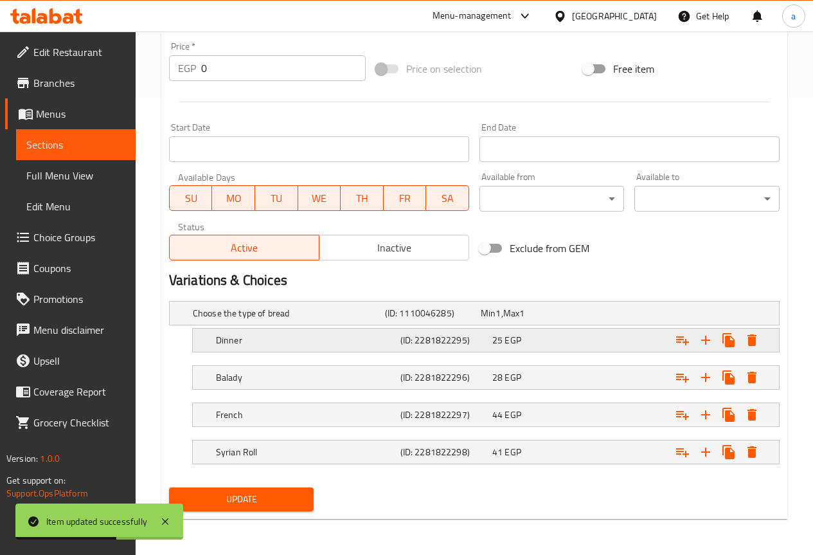
click at [243, 348] on div "Dinner" at bounding box center [305, 340] width 185 height 18
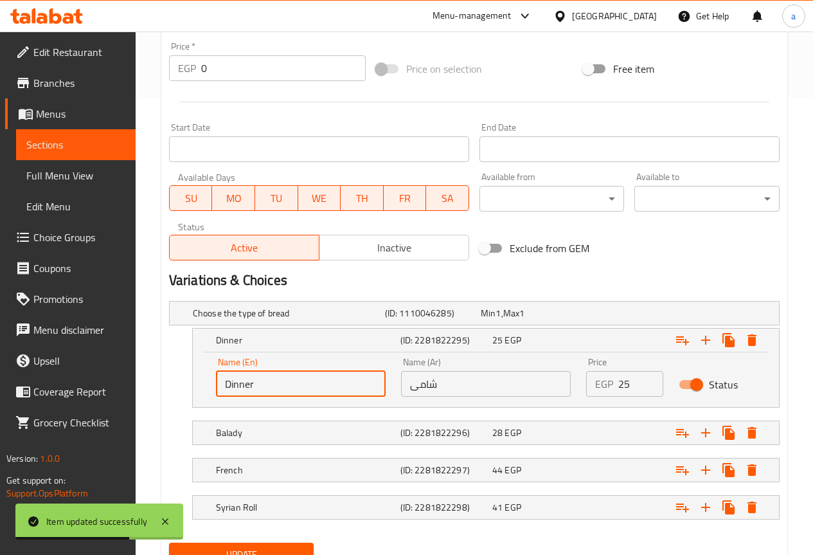
drag, startPoint x: 259, startPoint y: 383, endPoint x: 193, endPoint y: 383, distance: 66.2
click at [193, 383] on div "Name (En) Dinner Name (En) Name (Ar) شامى Name (Ar) Price EGP 25 Price Status" at bounding box center [486, 379] width 586 height 55
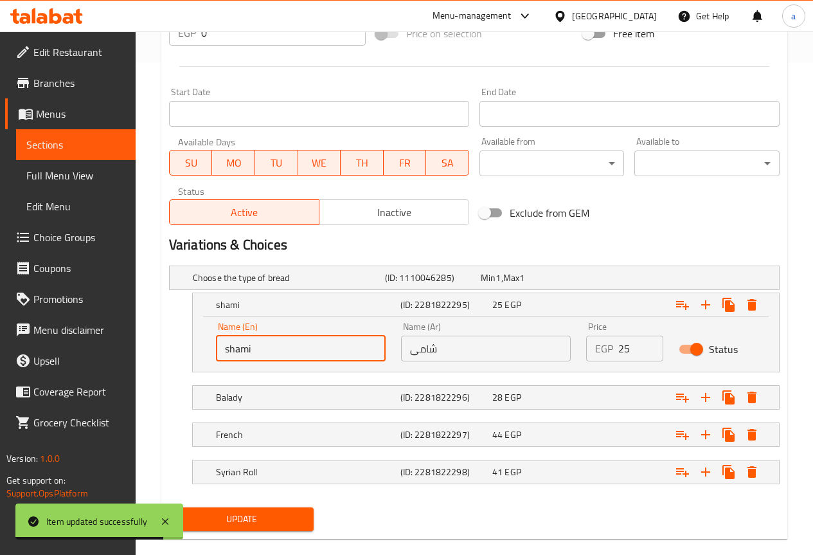
scroll to position [512, 0]
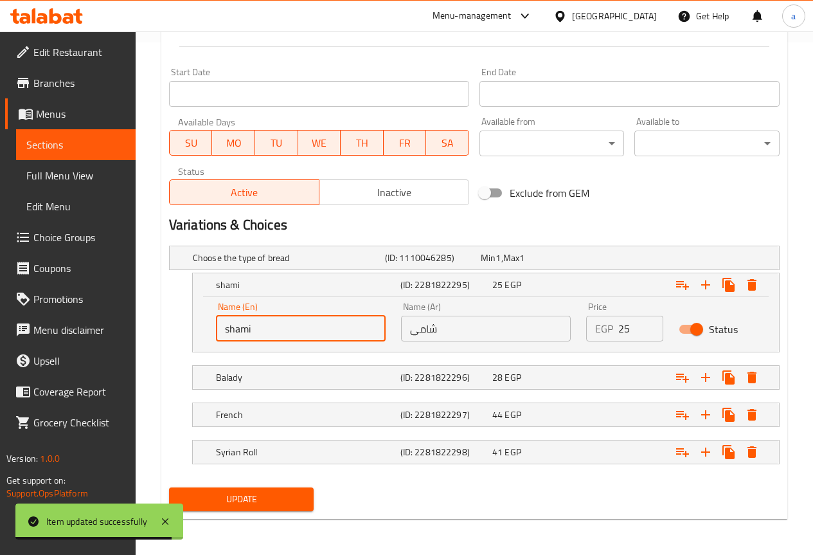
type input "shami"
click at [267, 507] on button "Update" at bounding box center [241, 499] width 145 height 24
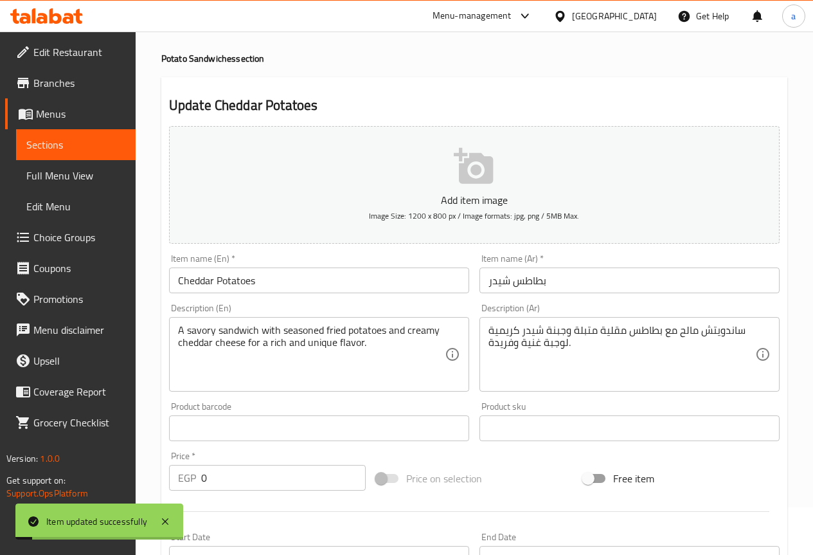
scroll to position [0, 0]
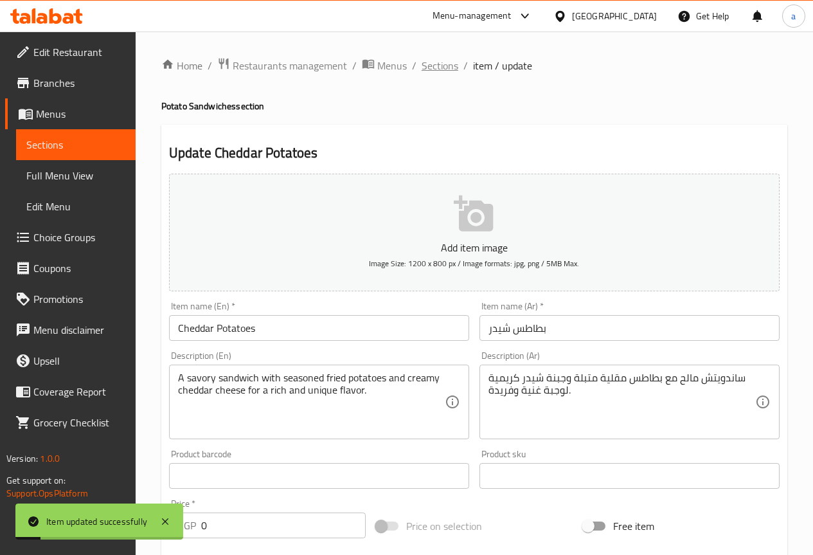
click at [426, 69] on span "Sections" at bounding box center [440, 65] width 37 height 15
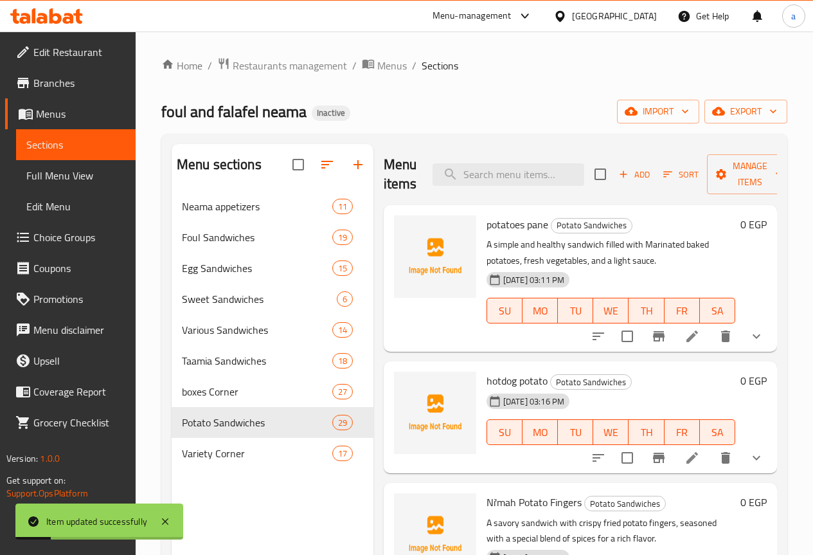
click at [483, 156] on div "Menu items Add Sort Manage items" at bounding box center [580, 174] width 393 height 61
click at [477, 168] on input "search" at bounding box center [509, 174] width 152 height 23
paste input "Garlic dip Potatoes"
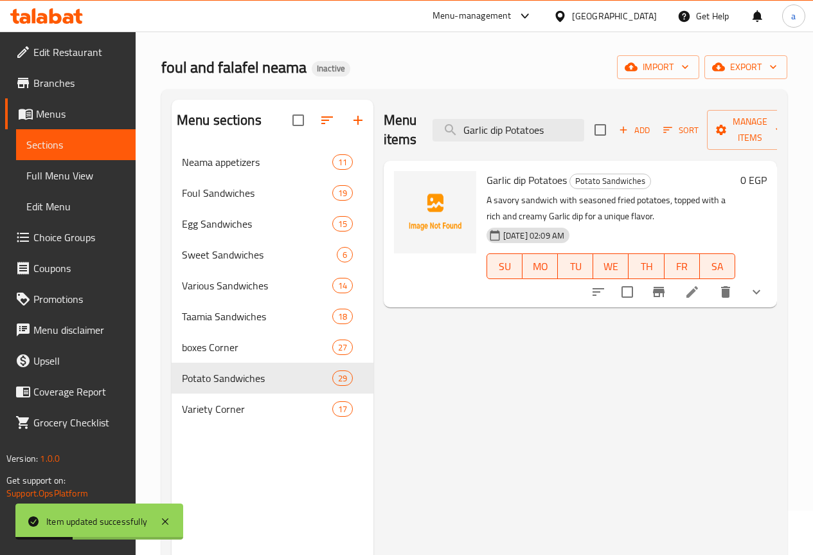
scroll to position [129, 0]
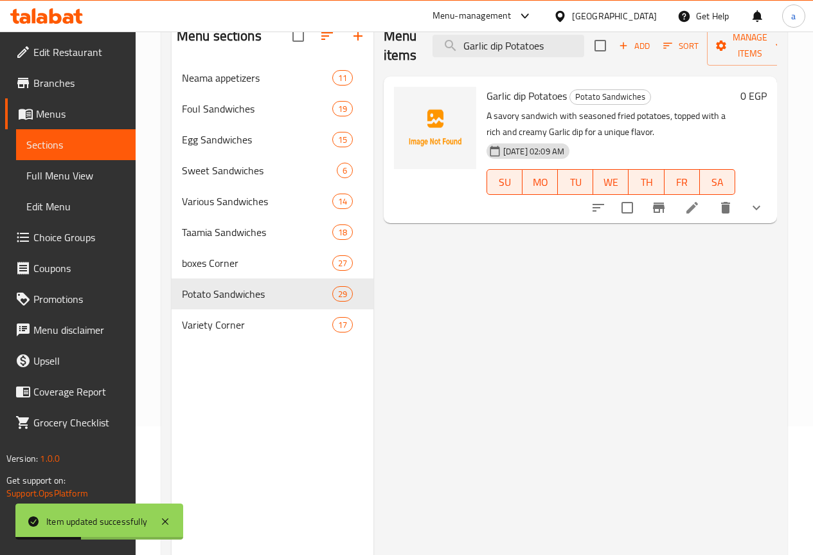
type input "Garlic dip Potatoes"
click at [686, 212] on icon at bounding box center [692, 207] width 15 height 15
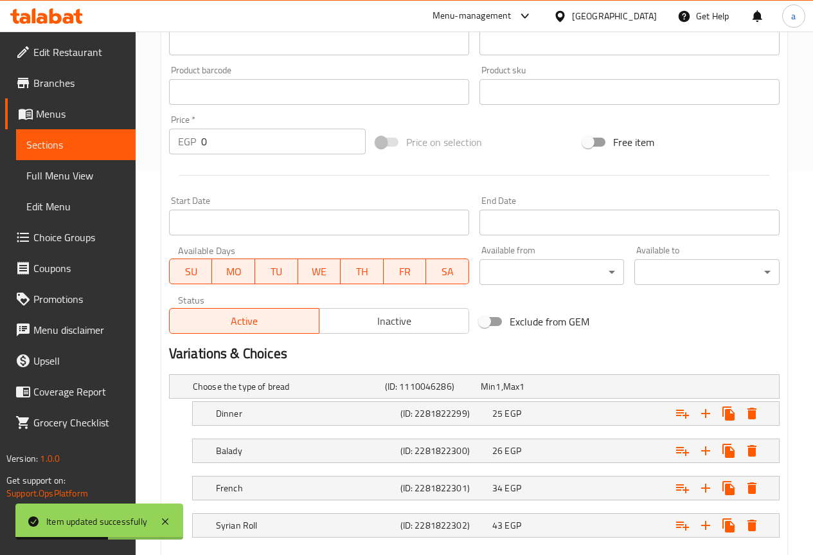
scroll to position [457, 0]
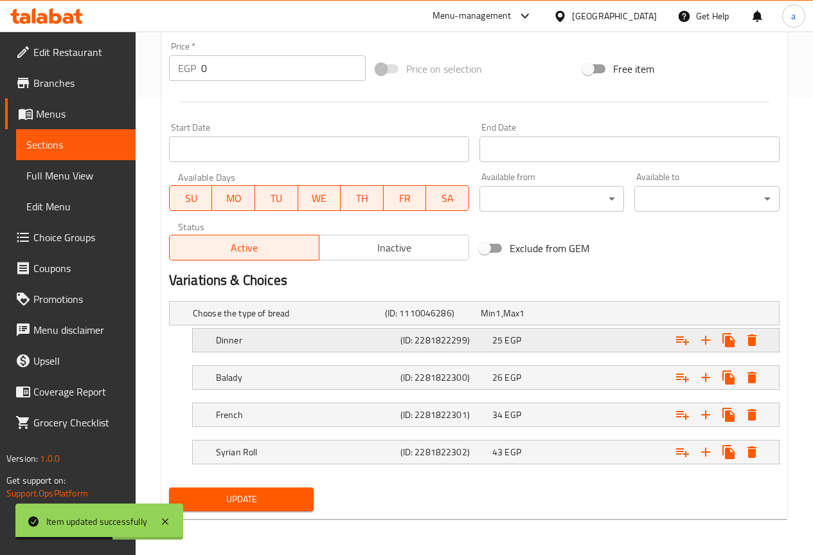
click at [284, 336] on h5 "Dinner" at bounding box center [305, 340] width 179 height 13
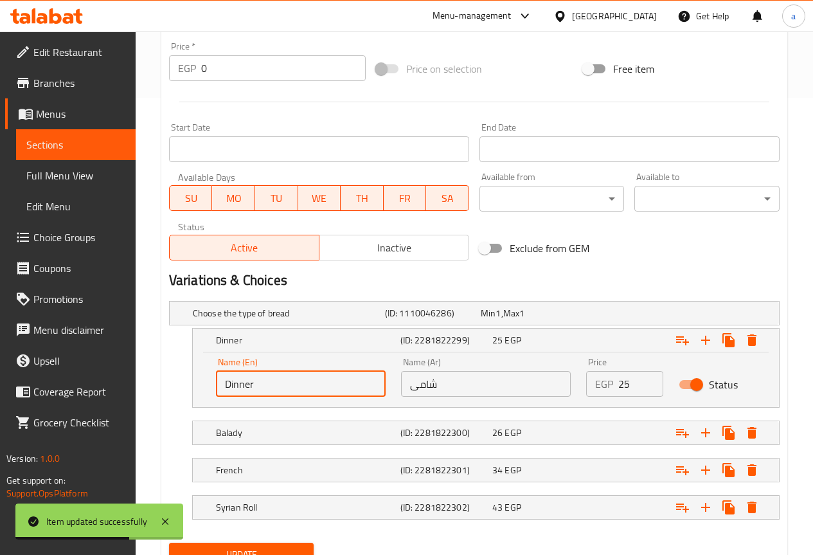
drag, startPoint x: 233, startPoint y: 383, endPoint x: 193, endPoint y: 384, distance: 40.5
click at [193, 384] on div "Name (En) Dinner Name (En) Name (Ar) شامى Name (Ar) Price EGP 25 Price Status" at bounding box center [486, 379] width 586 height 55
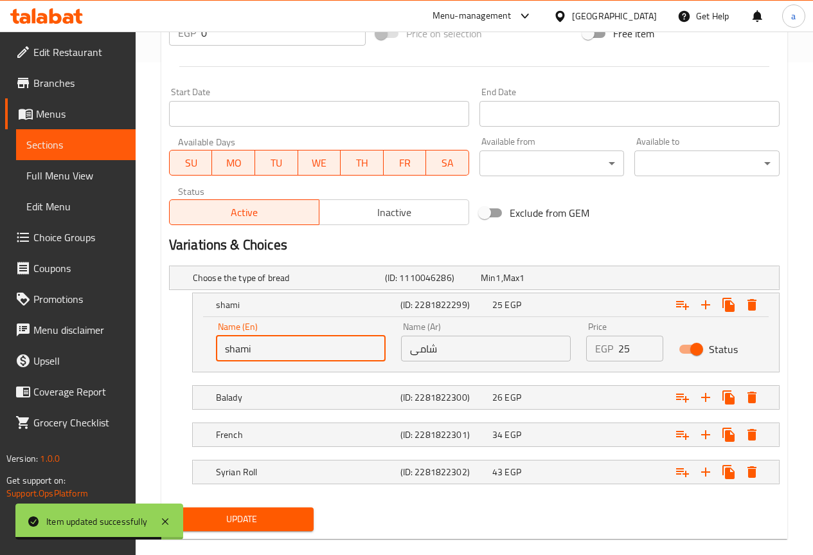
scroll to position [512, 0]
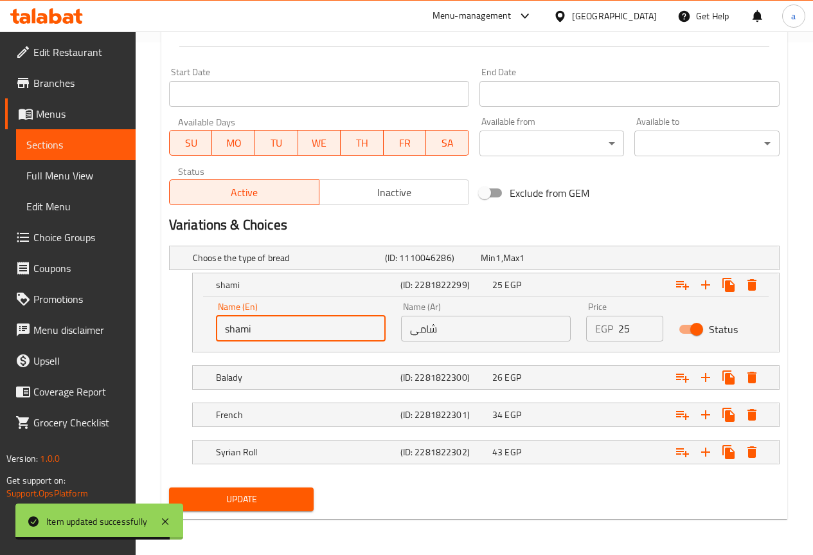
type input "shami"
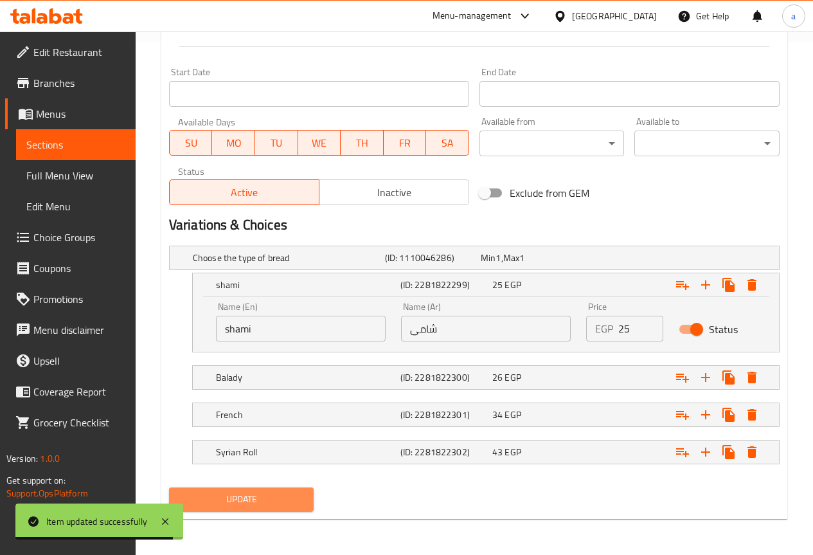
click at [282, 489] on button "Update" at bounding box center [241, 499] width 145 height 24
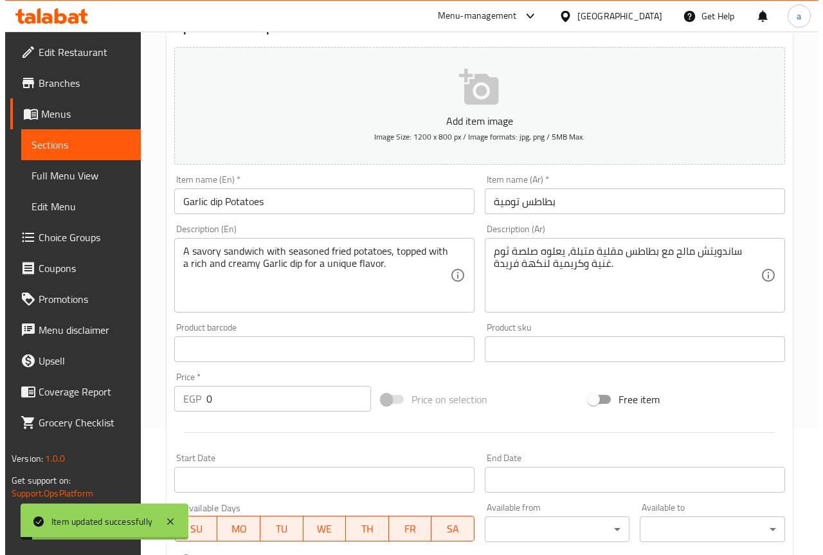
scroll to position [0, 0]
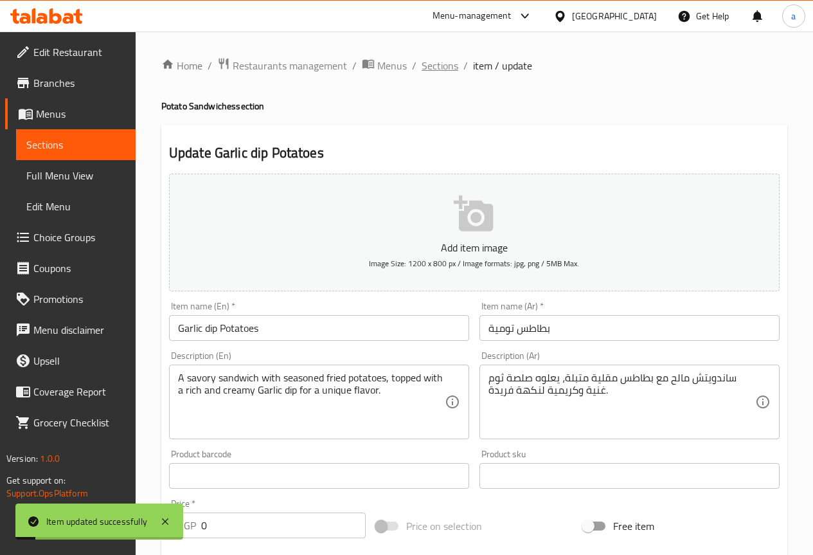
click at [438, 66] on span "Sections" at bounding box center [440, 65] width 37 height 15
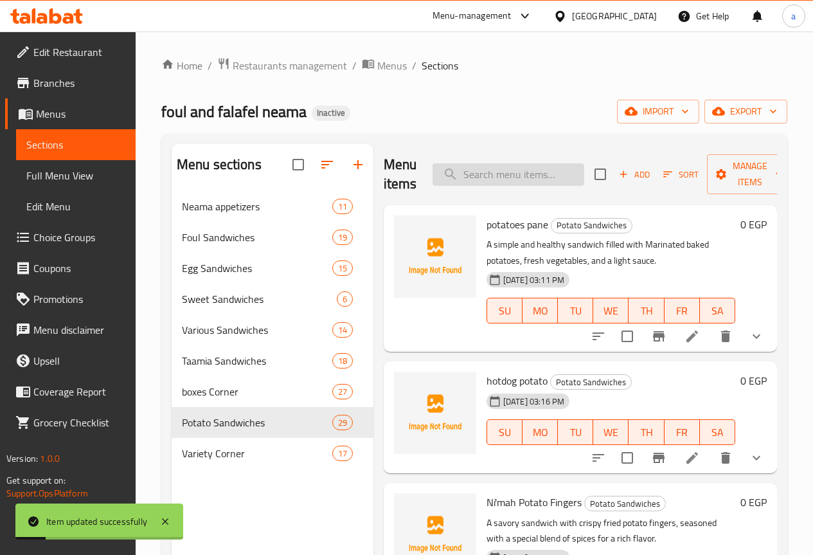
click at [522, 166] on input "search" at bounding box center [509, 174] width 152 height 23
paste input "Sausage Potatoes"
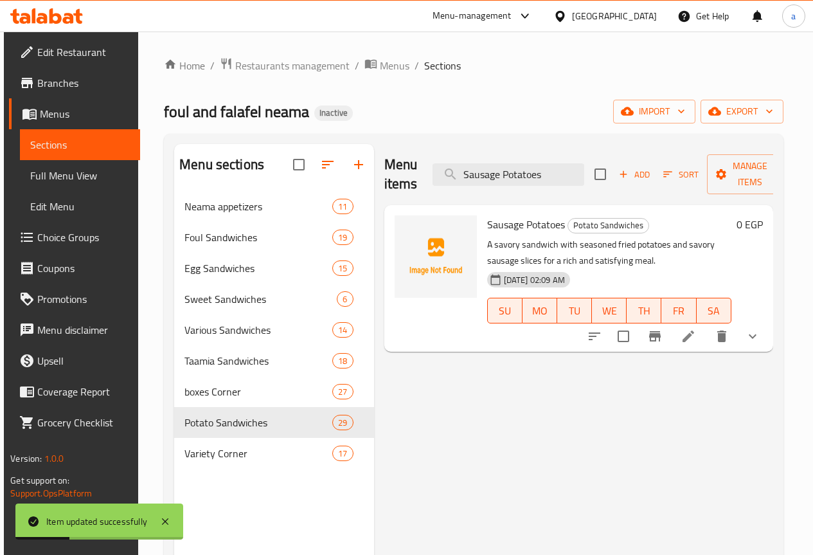
type input "Sausage Potatoes"
click at [694, 333] on icon at bounding box center [689, 336] width 12 height 12
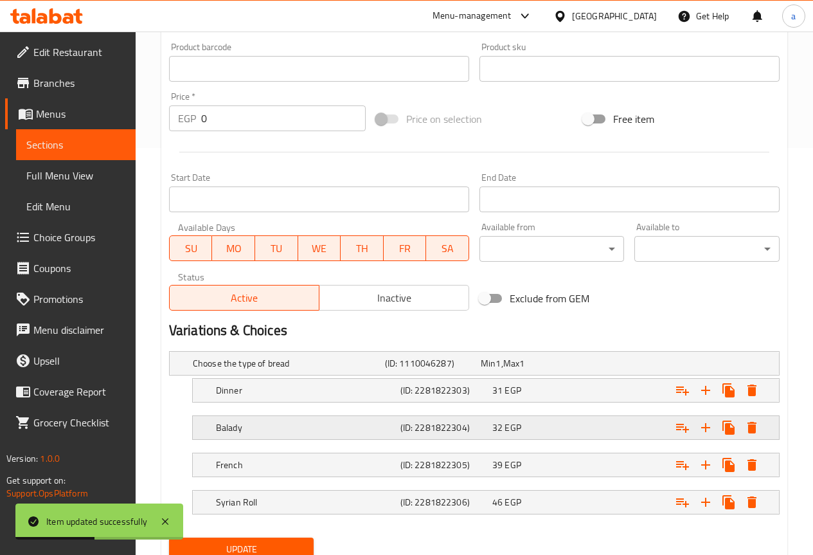
scroll to position [457, 0]
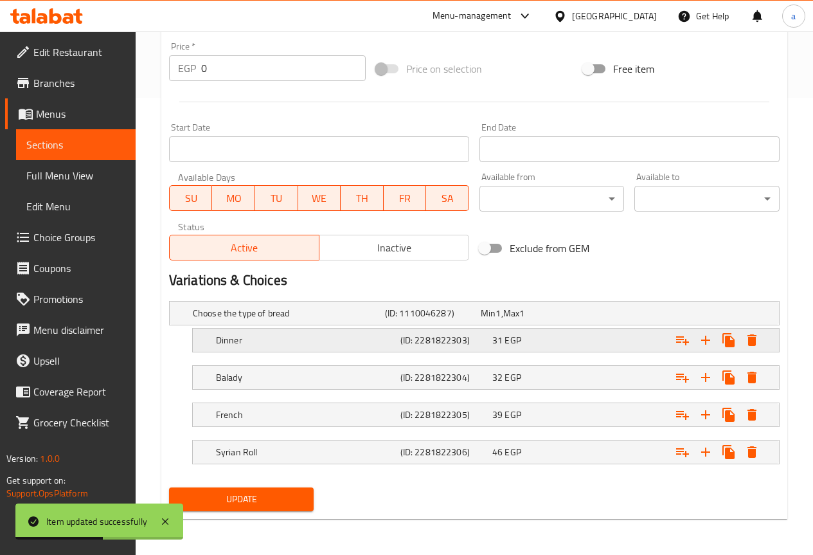
click at [267, 343] on h5 "Dinner" at bounding box center [305, 340] width 179 height 13
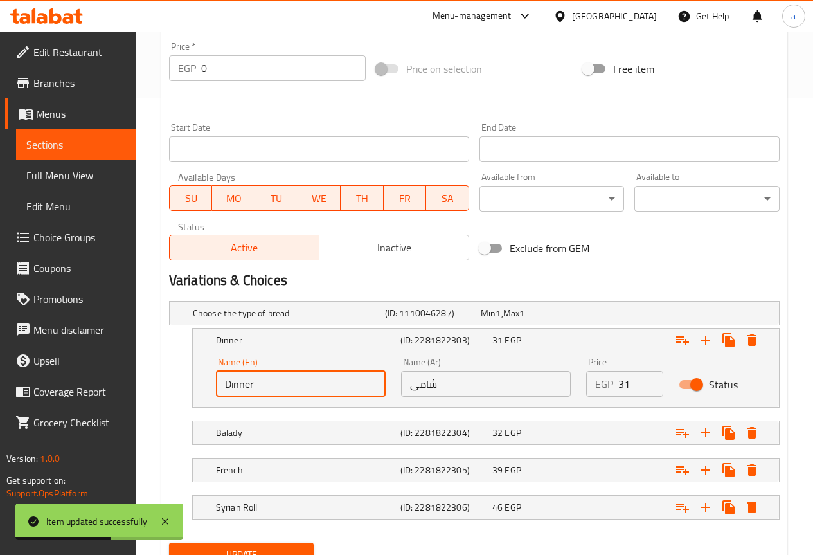
drag, startPoint x: 286, startPoint y: 394, endPoint x: 186, endPoint y: 386, distance: 100.6
click at [186, 386] on div "Dinner (ID: 2281822303) 31 EGP Name (En) Dinner Name (En) Name (Ar) شامى Name (…" at bounding box center [474, 368] width 611 height 80
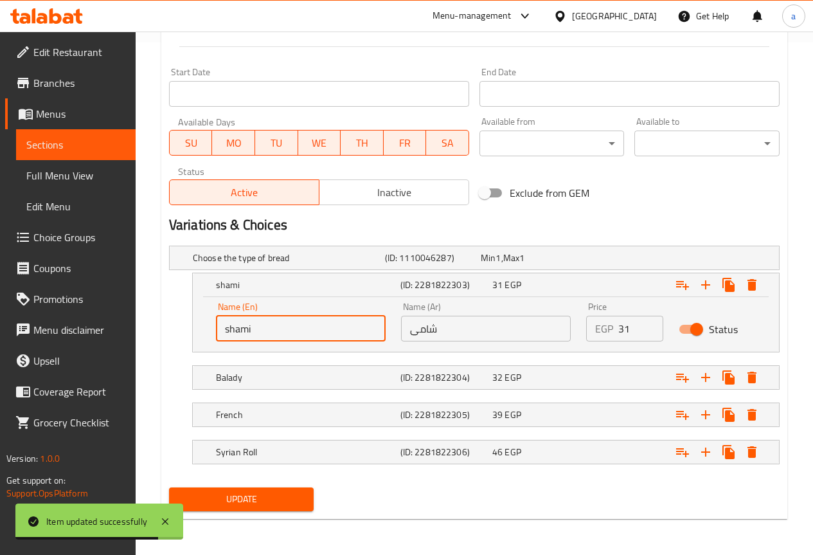
type input "shami"
click at [258, 491] on span "Update" at bounding box center [241, 499] width 125 height 16
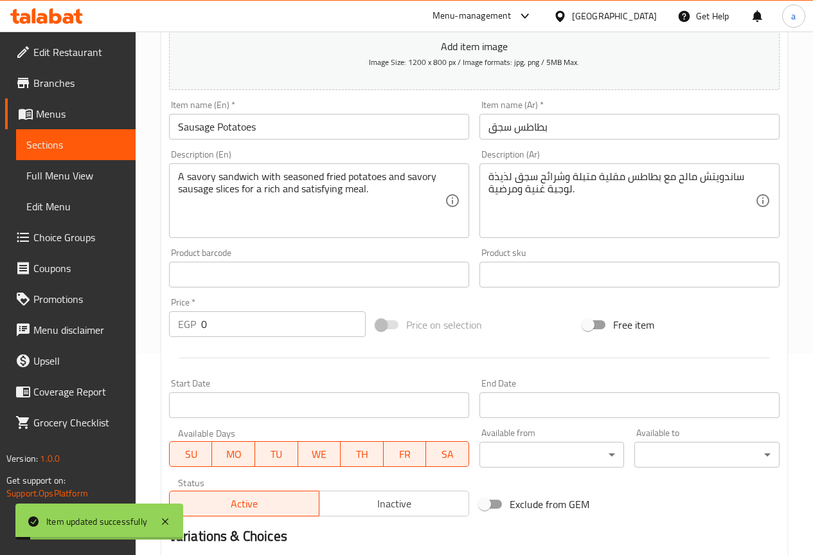
scroll to position [0, 0]
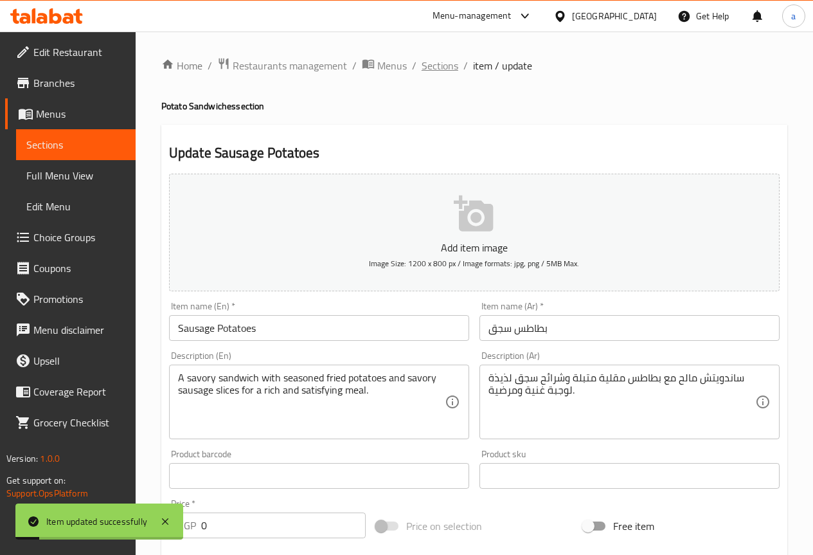
click at [438, 64] on span "Sections" at bounding box center [440, 65] width 37 height 15
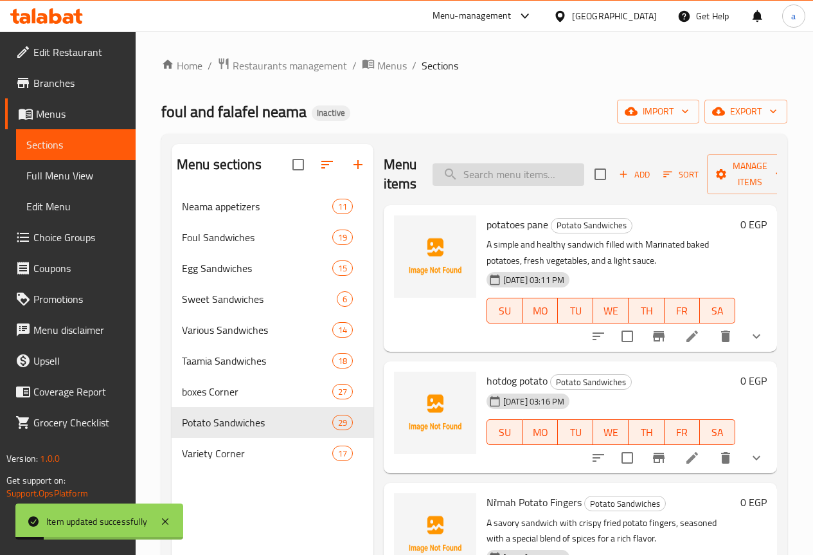
click at [494, 174] on input "search" at bounding box center [509, 174] width 152 height 23
paste input "[PERSON_NAME] (Ketchup - Mayonnaise)"
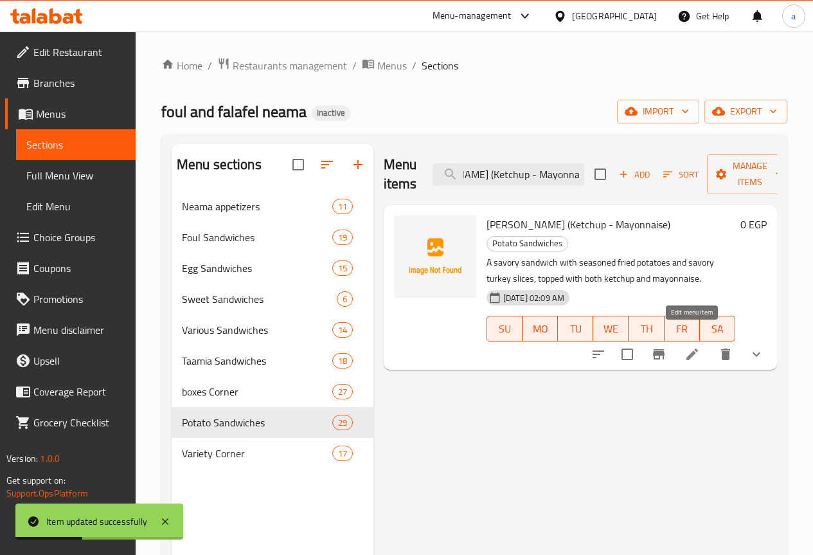
type input "[PERSON_NAME] (Ketchup - Mayonnaise)"
click at [687, 347] on icon at bounding box center [692, 354] width 15 height 15
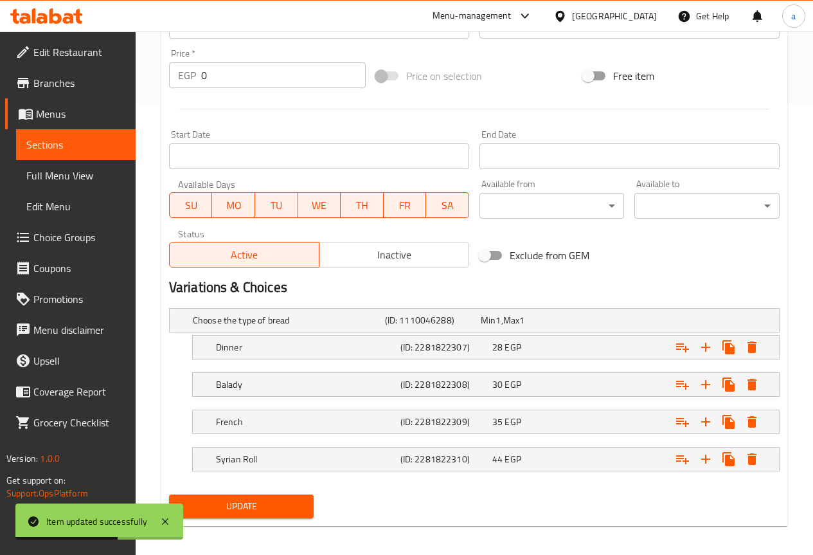
scroll to position [457, 0]
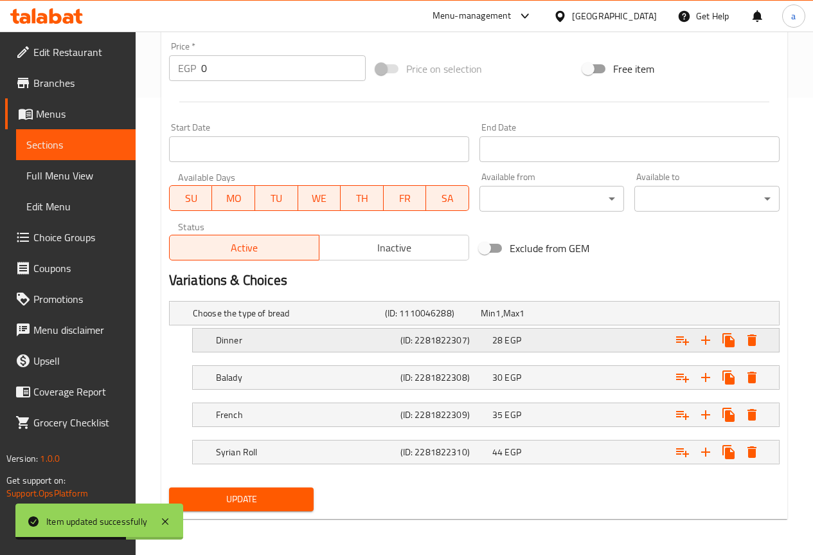
click at [280, 342] on h5 "Dinner" at bounding box center [305, 340] width 179 height 13
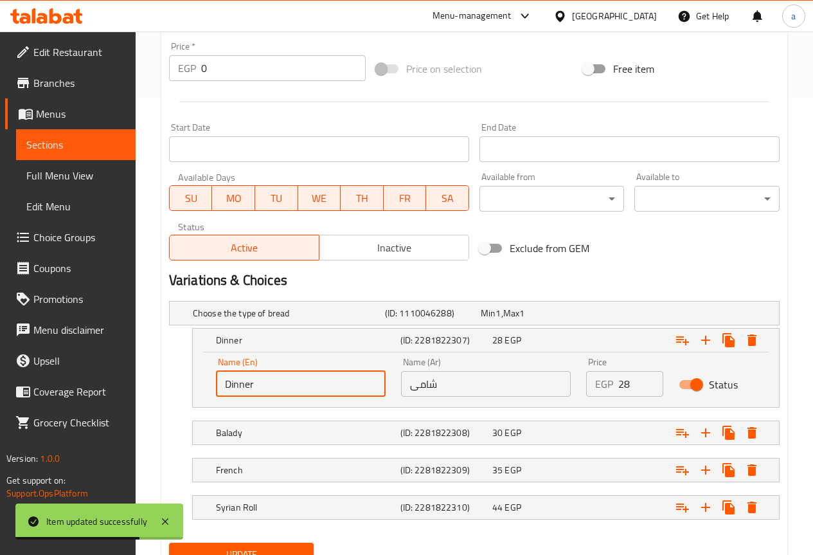
drag, startPoint x: 255, startPoint y: 381, endPoint x: 200, endPoint y: 382, distance: 55.3
click at [200, 382] on div "Name (En) Dinner Name (En) Name (Ar) شامى Name (Ar) Price EGP 28 Price Status" at bounding box center [486, 379] width 586 height 55
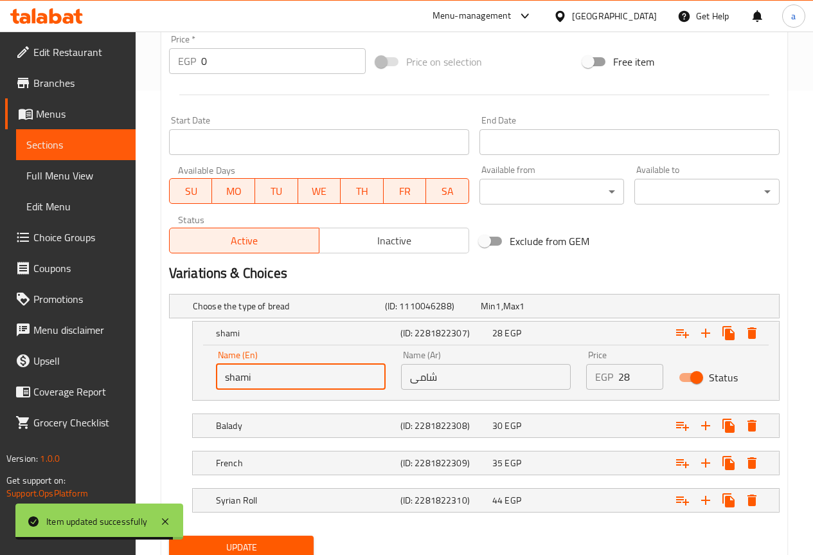
scroll to position [512, 0]
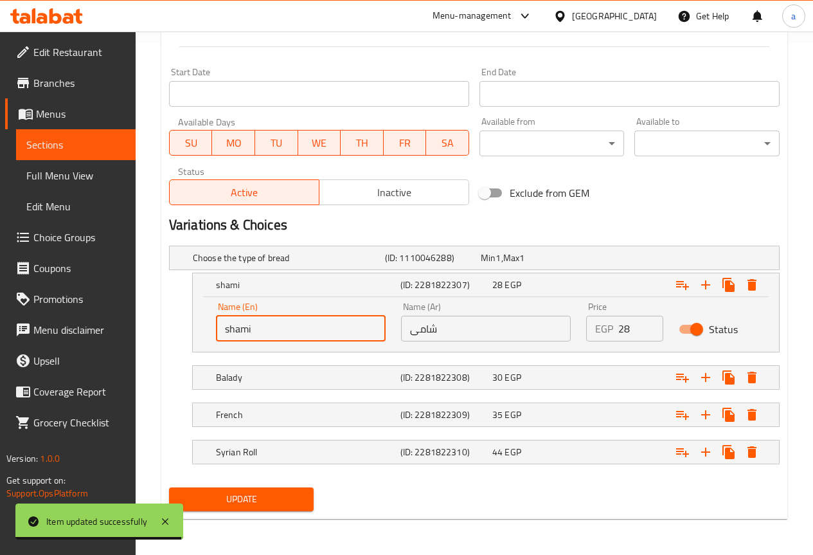
type input "shami"
click at [305, 501] on button "Update" at bounding box center [241, 499] width 145 height 24
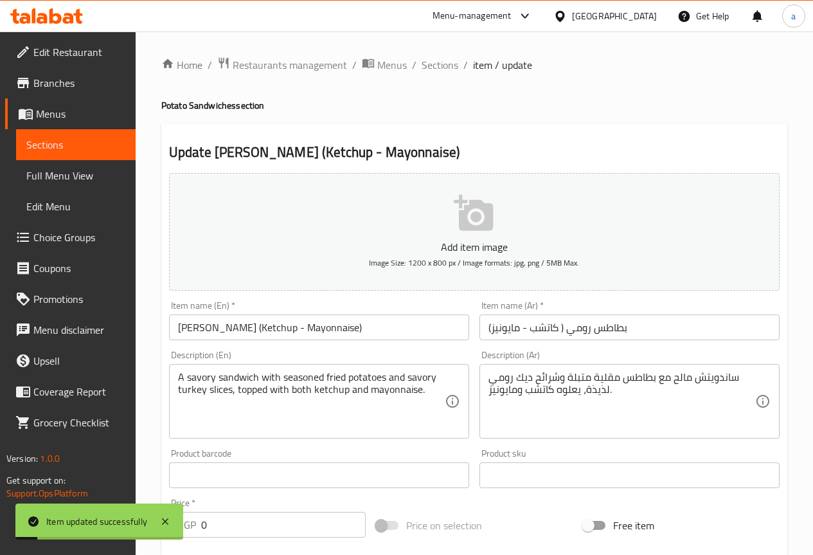
scroll to position [0, 0]
click at [456, 64] on span "Sections" at bounding box center [440, 65] width 37 height 15
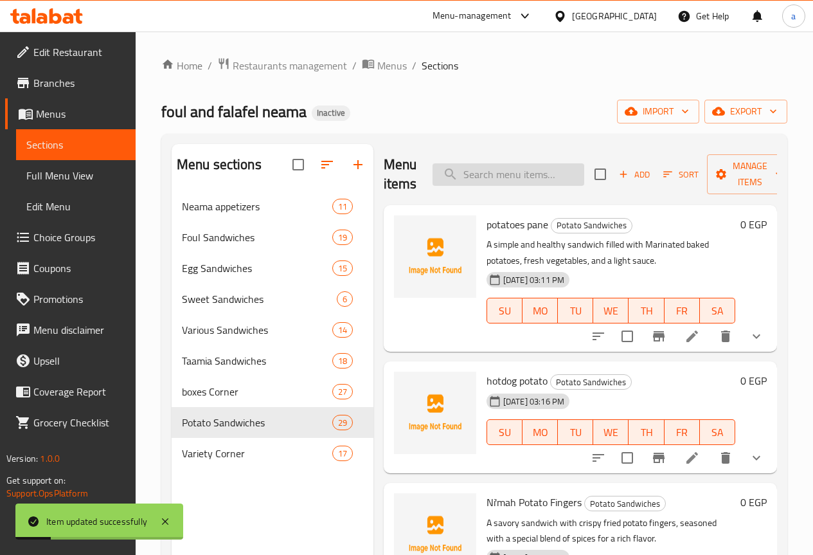
click at [485, 183] on input "search" at bounding box center [509, 174] width 152 height 23
paste input "Potatoes with Eggs"
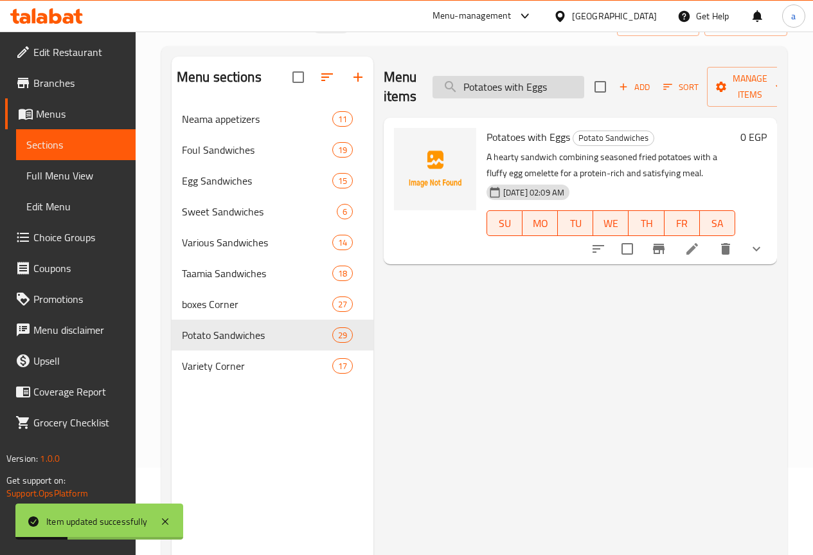
scroll to position [180, 0]
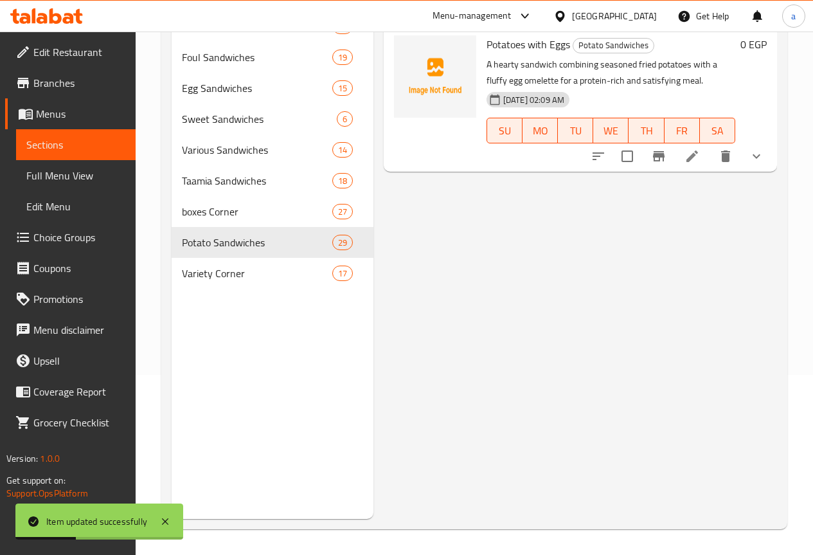
type input "Potatoes with Eggs"
click at [691, 153] on icon at bounding box center [692, 156] width 15 height 15
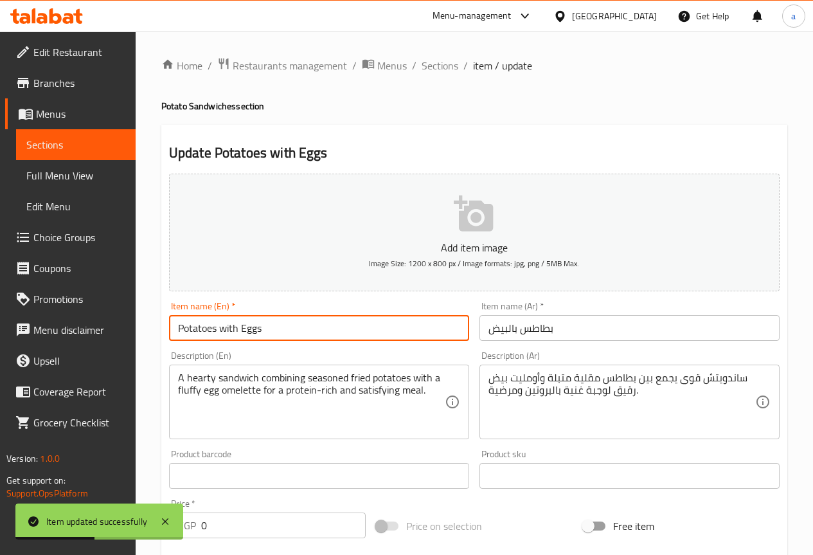
click at [372, 323] on input "Potatoes with Eggs" at bounding box center [319, 328] width 300 height 26
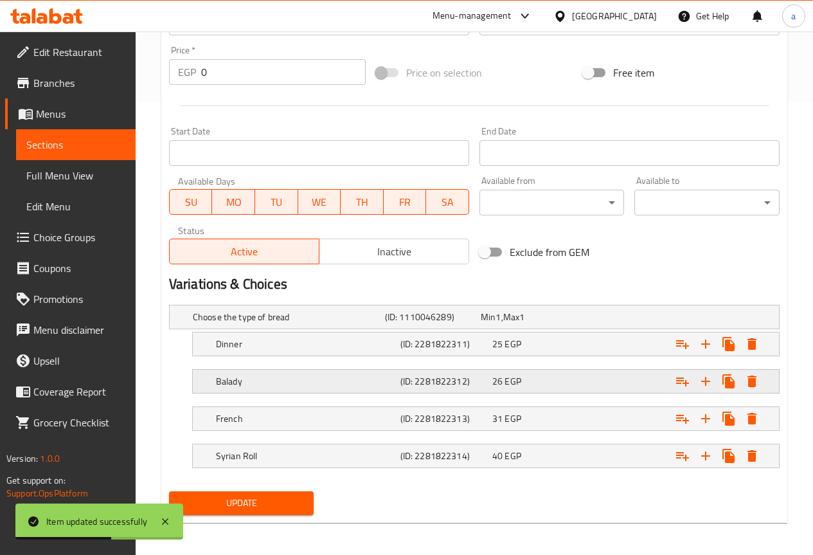
scroll to position [457, 0]
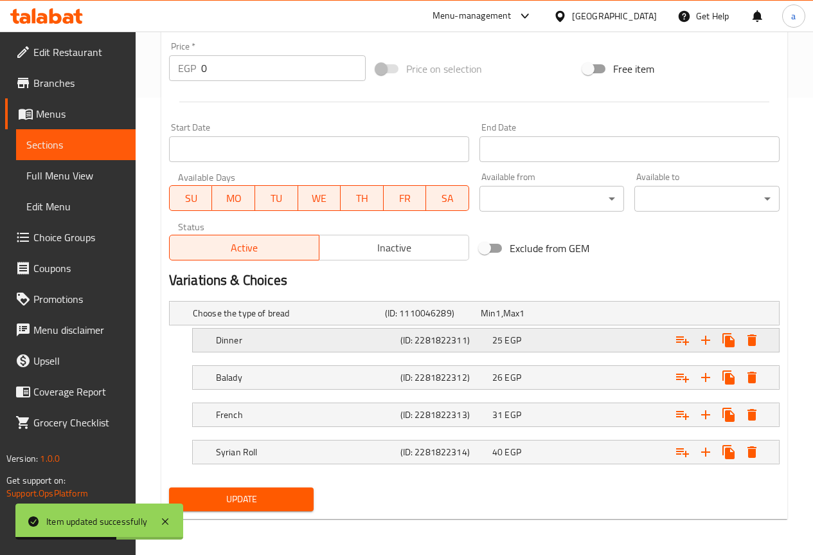
click at [280, 347] on div "Dinner" at bounding box center [305, 340] width 185 height 18
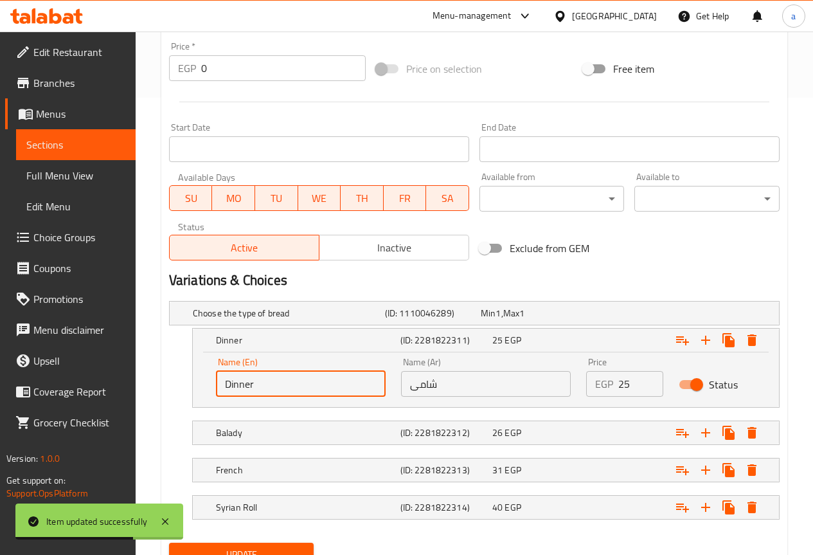
drag, startPoint x: 265, startPoint y: 376, endPoint x: 194, endPoint y: 386, distance: 72.0
click at [194, 386] on div "Name (En) Dinner Name (En) Name (Ar) شامى Name (Ar) Price EGP 25 Price Status" at bounding box center [486, 379] width 586 height 55
type input "shami"
click at [259, 545] on button "Update" at bounding box center [241, 555] width 145 height 24
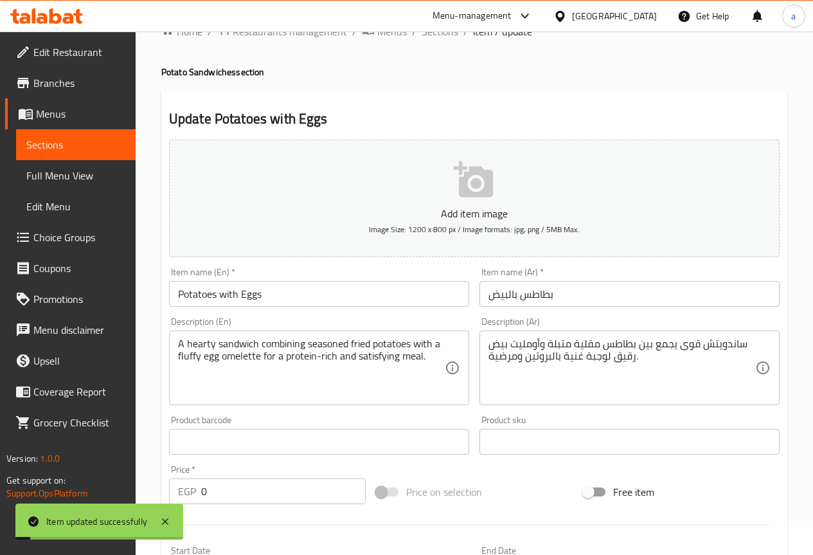
scroll to position [0, 0]
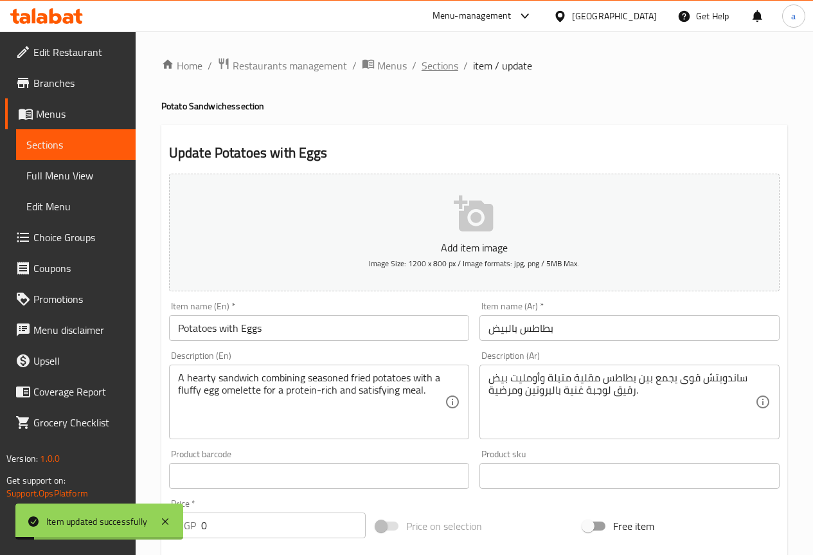
click at [432, 70] on span "Sections" at bounding box center [440, 65] width 37 height 15
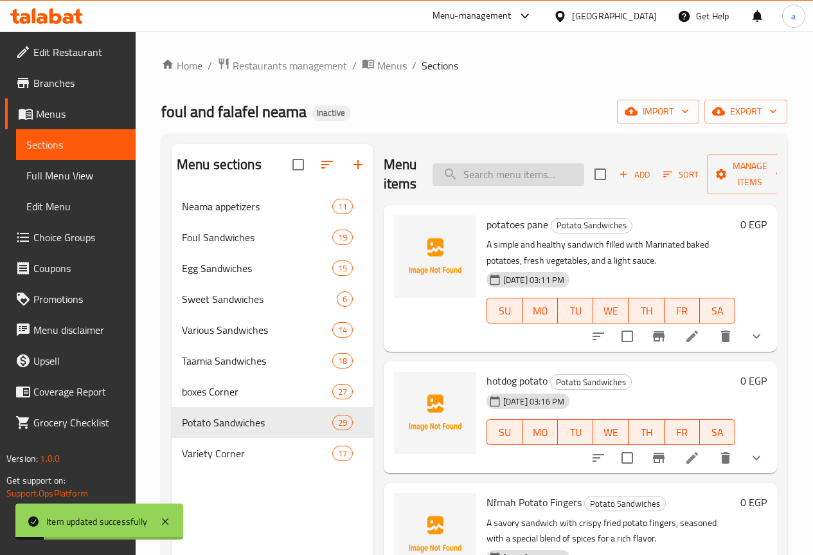
click at [477, 181] on input "search" at bounding box center [509, 174] width 152 height 23
paste input "Potato Omelette"
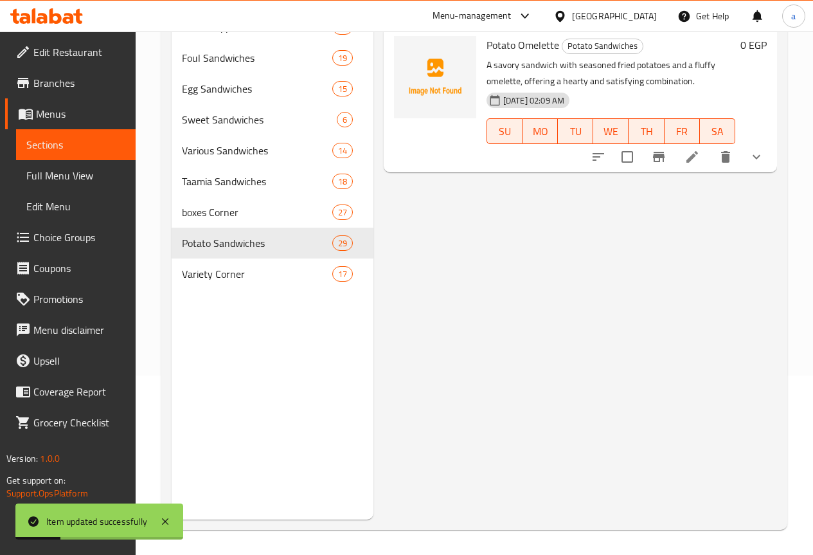
scroll to position [180, 0]
type input "Potato Omelette"
click at [694, 160] on icon at bounding box center [692, 156] width 15 height 15
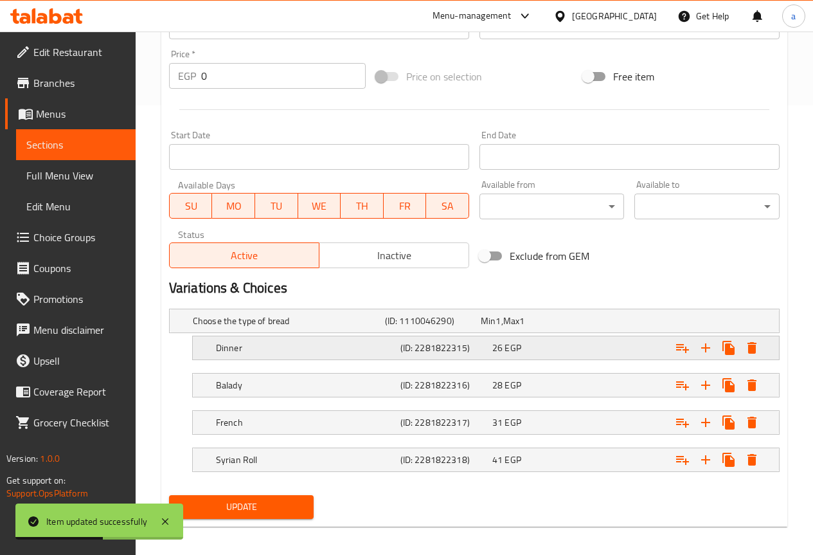
scroll to position [457, 0]
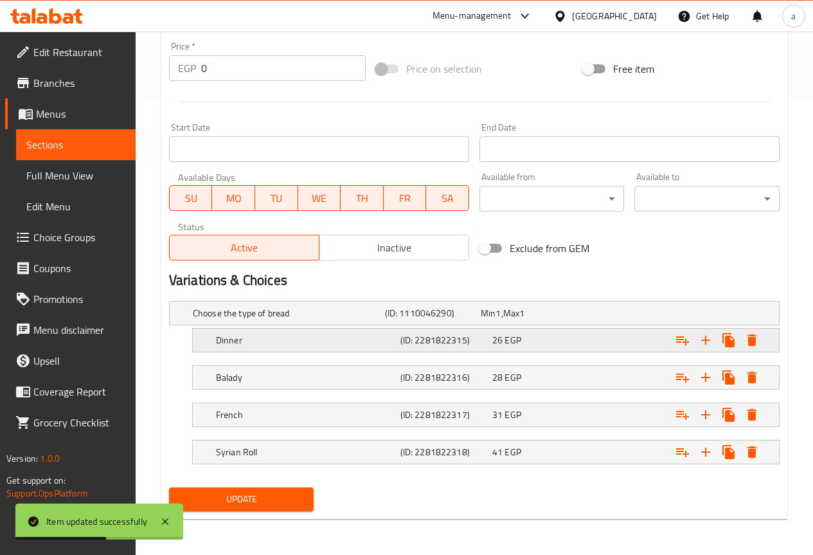
click at [269, 336] on h5 "Dinner" at bounding box center [305, 340] width 179 height 13
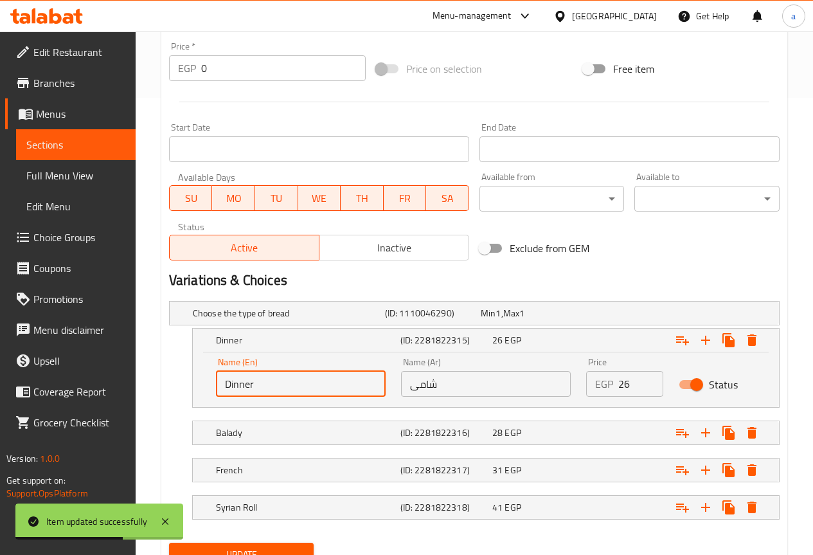
drag, startPoint x: 255, startPoint y: 380, endPoint x: 199, endPoint y: 383, distance: 56.6
click at [199, 383] on div "Name (En) Dinner Name (En) Name (Ar) شامى Name (Ar) Price EGP 26 Price Status" at bounding box center [486, 379] width 586 height 55
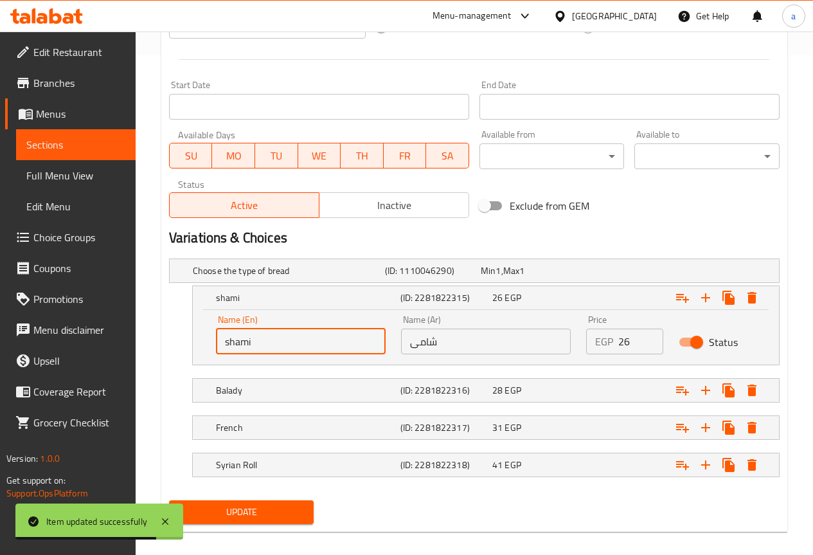
scroll to position [512, 0]
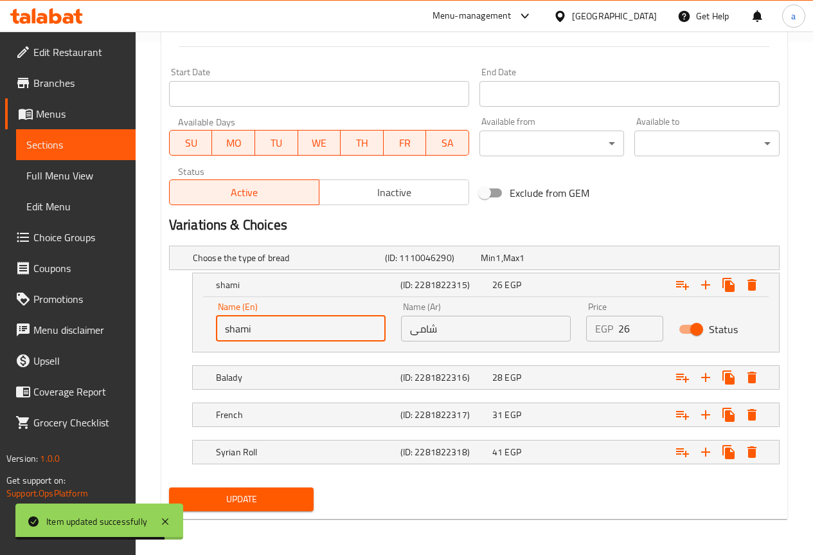
type input "shami"
click at [269, 500] on span "Update" at bounding box center [241, 499] width 125 height 16
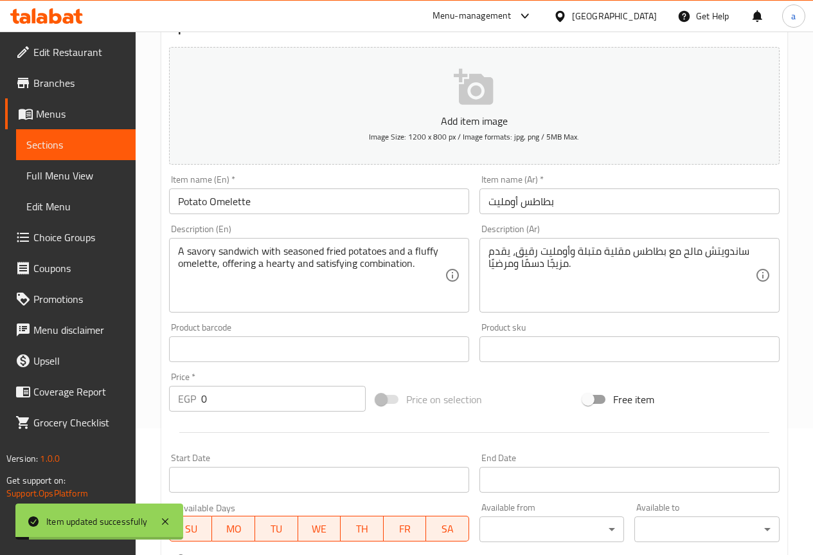
scroll to position [0, 0]
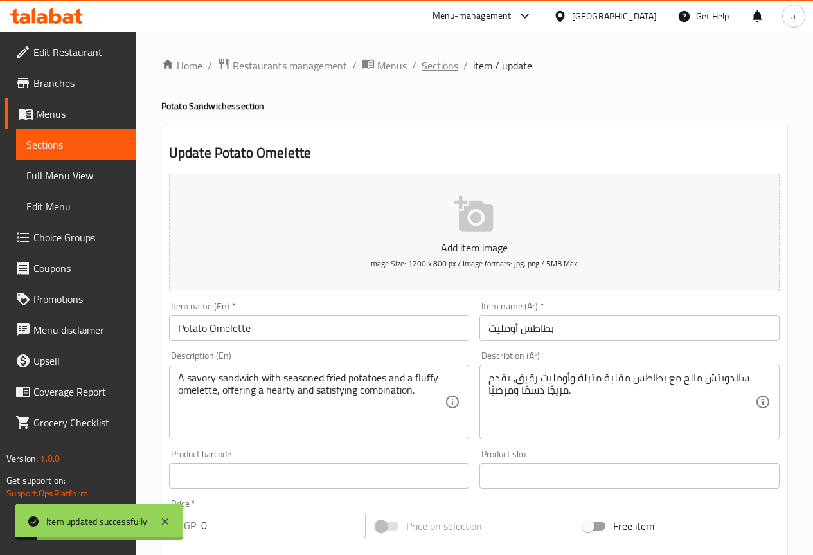
click at [444, 73] on span "Sections" at bounding box center [440, 65] width 37 height 15
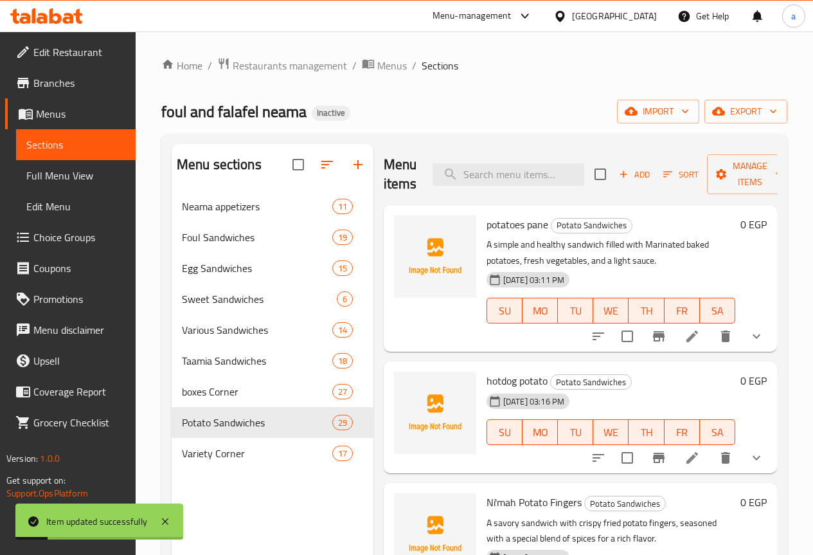
click at [466, 152] on div "Menu items Add Sort Manage items" at bounding box center [580, 174] width 393 height 61
click at [465, 173] on input "search" at bounding box center [509, 174] width 152 height 23
paste input "Pastrami Potatoes"
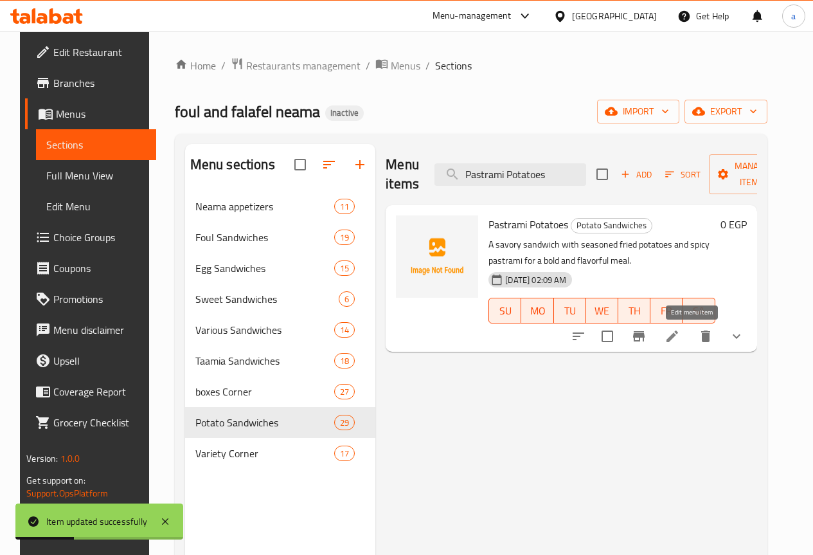
type input "Pastrami Potatoes"
click at [680, 330] on icon at bounding box center [672, 336] width 15 height 15
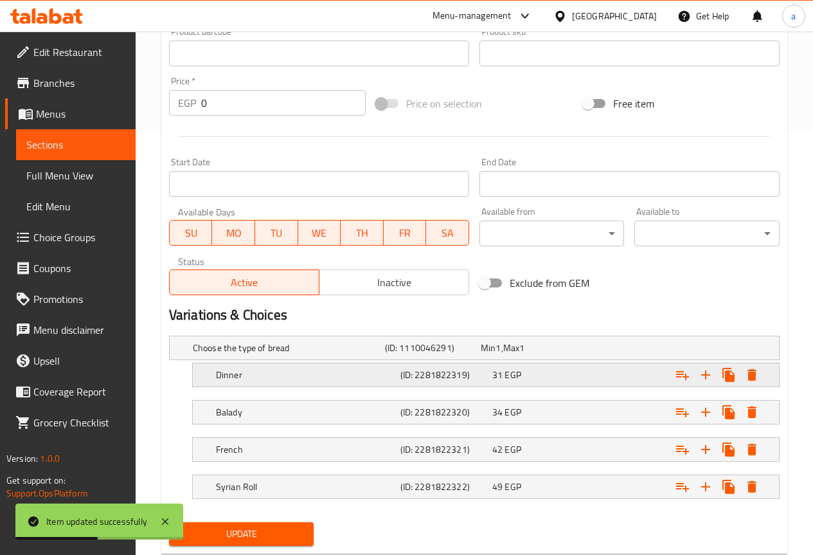
scroll to position [457, 0]
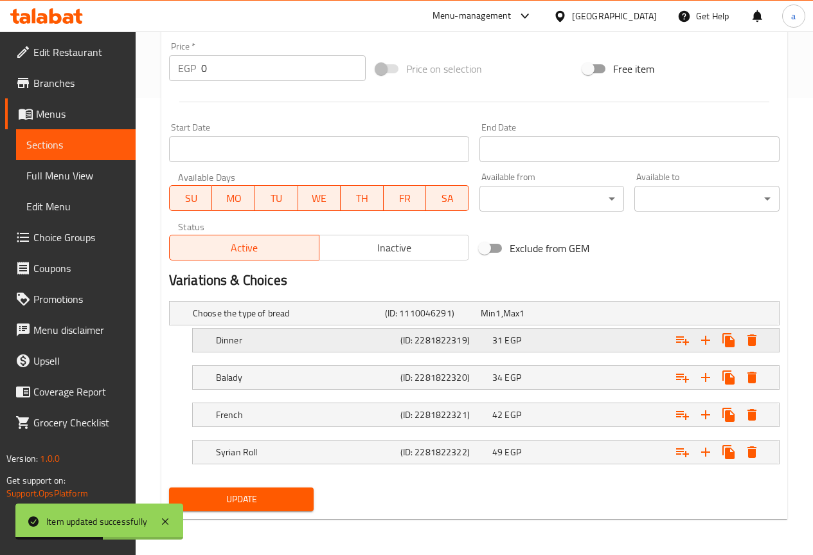
click at [286, 334] on h5 "Dinner" at bounding box center [305, 340] width 179 height 13
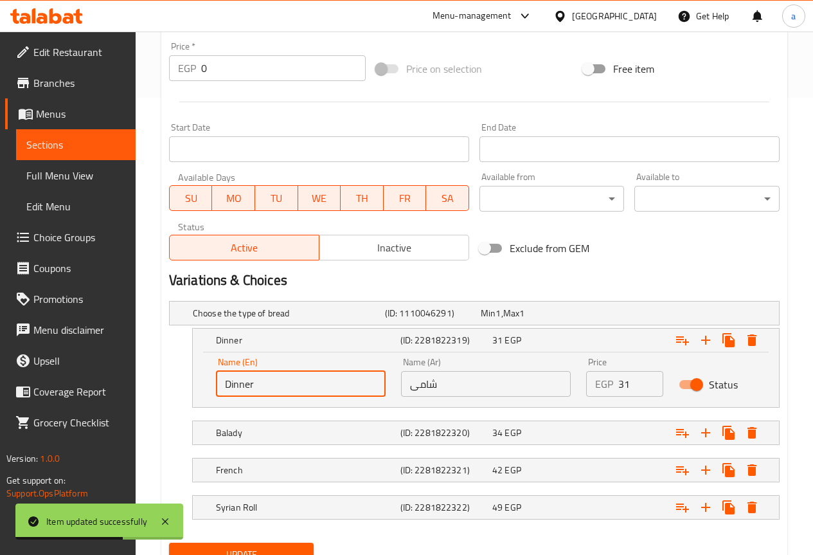
drag, startPoint x: 264, startPoint y: 390, endPoint x: 188, endPoint y: 390, distance: 75.2
click at [188, 390] on div "Dinner (ID: 2281822319) 31 EGP Name (En) Dinner Name (En) Name (Ar) شامى Name (…" at bounding box center [474, 368] width 611 height 80
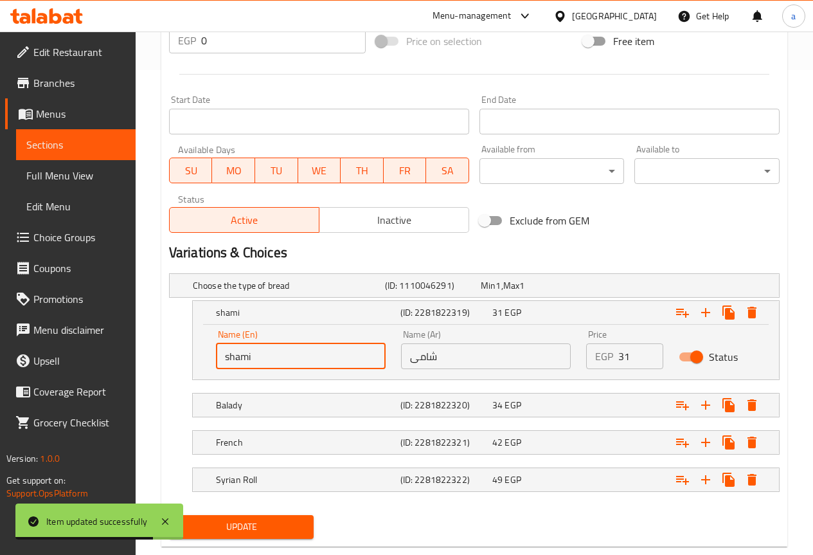
scroll to position [512, 0]
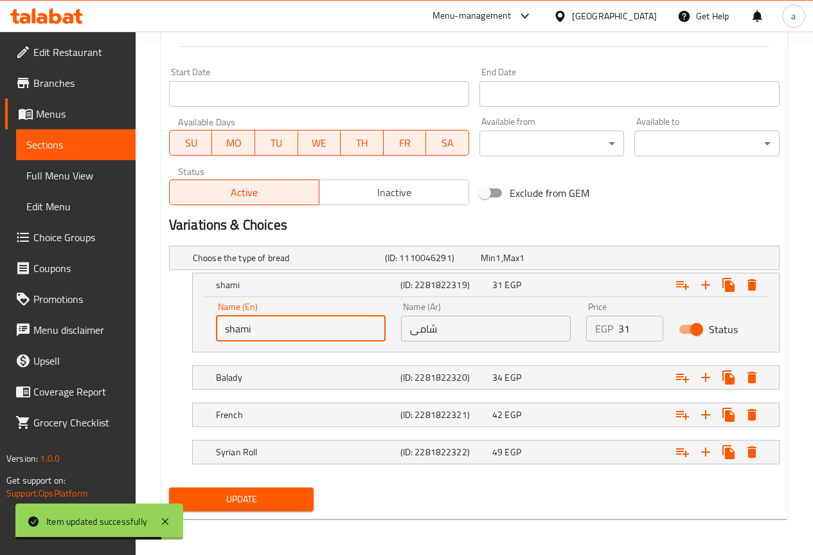
type input "shami"
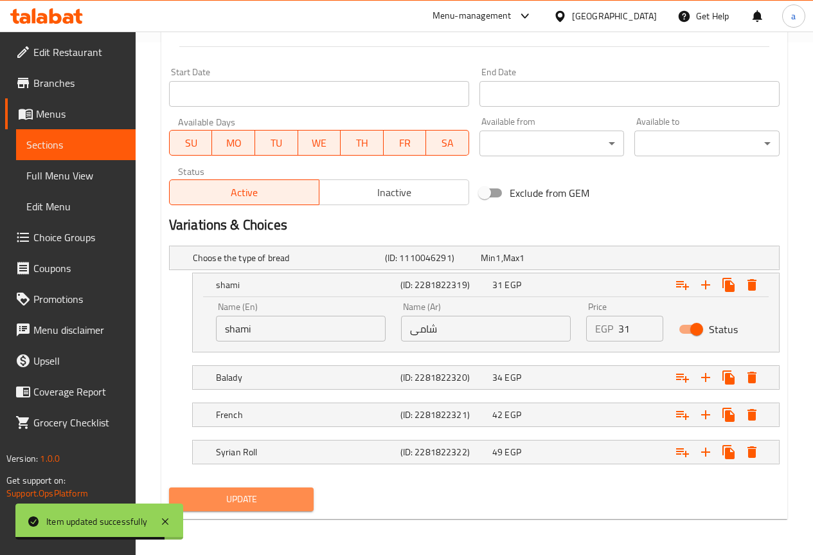
click at [296, 494] on span "Update" at bounding box center [241, 499] width 125 height 16
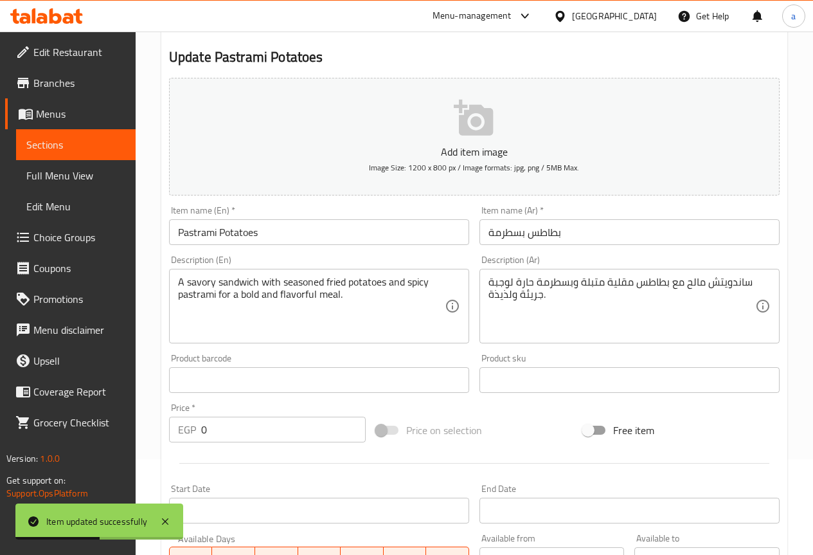
scroll to position [0, 0]
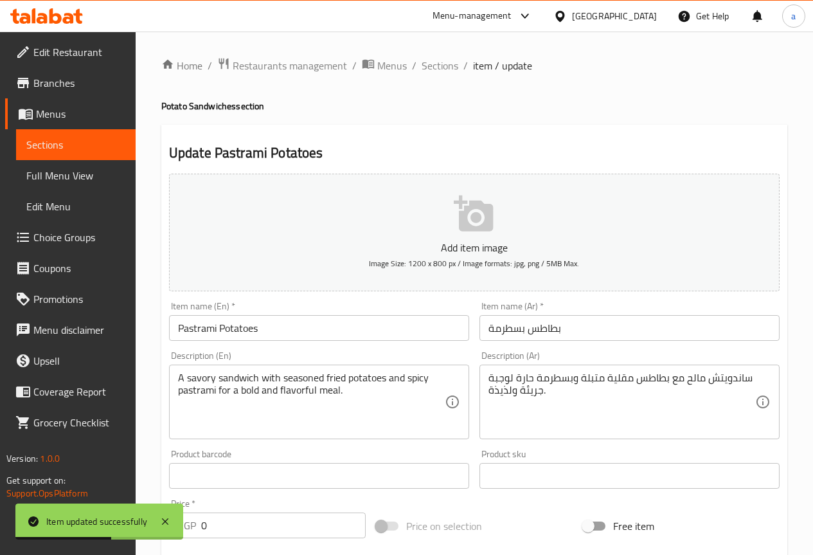
click at [447, 75] on div "Home / Restaurants management / Menus / Sections / item / update Potato Sandwic…" at bounding box center [474, 549] width 626 height 984
click at [447, 71] on span "Sections" at bounding box center [440, 65] width 37 height 15
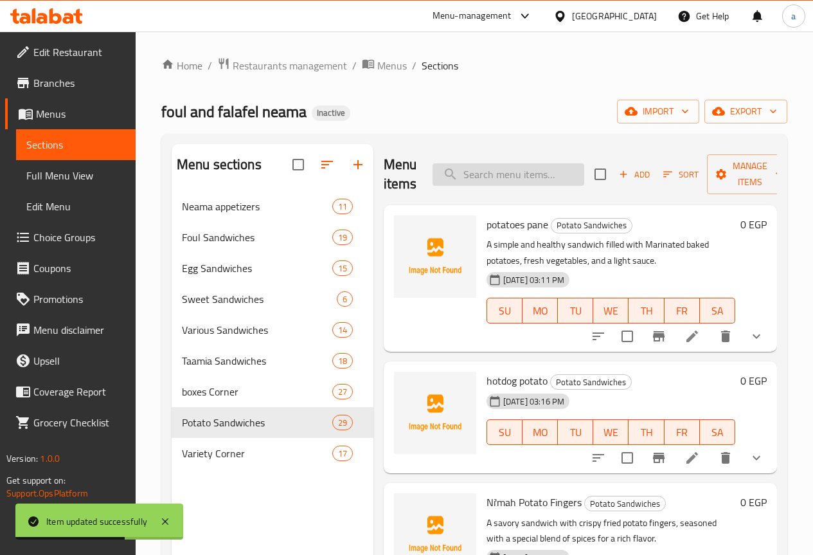
click at [498, 174] on input "search" at bounding box center [509, 174] width 152 height 23
paste input "Cheese Mix Potatoes"
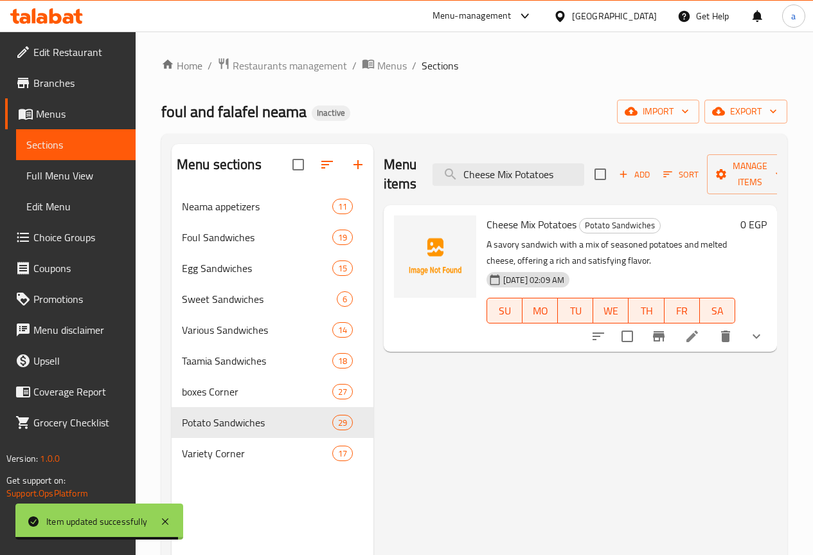
type input "Cheese Mix Potatoes"
click at [694, 333] on icon at bounding box center [693, 336] width 12 height 12
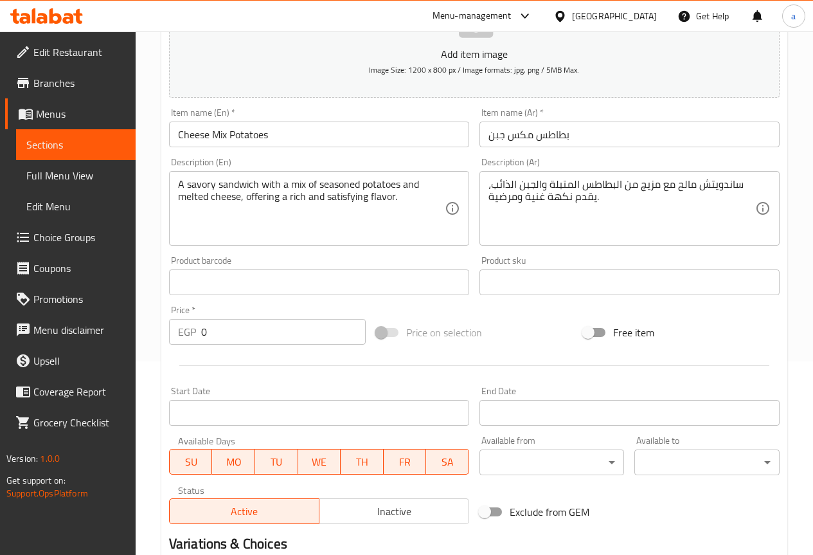
scroll to position [457, 0]
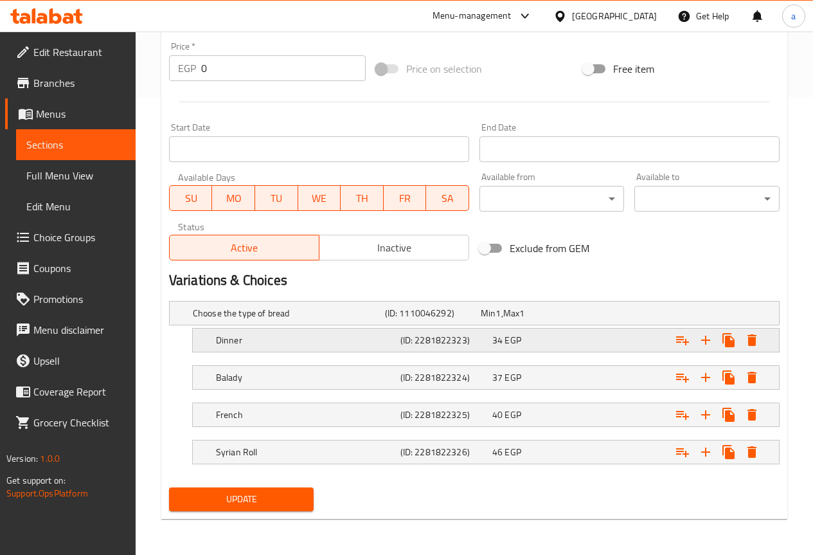
click at [278, 341] on h5 "Dinner" at bounding box center [305, 340] width 179 height 13
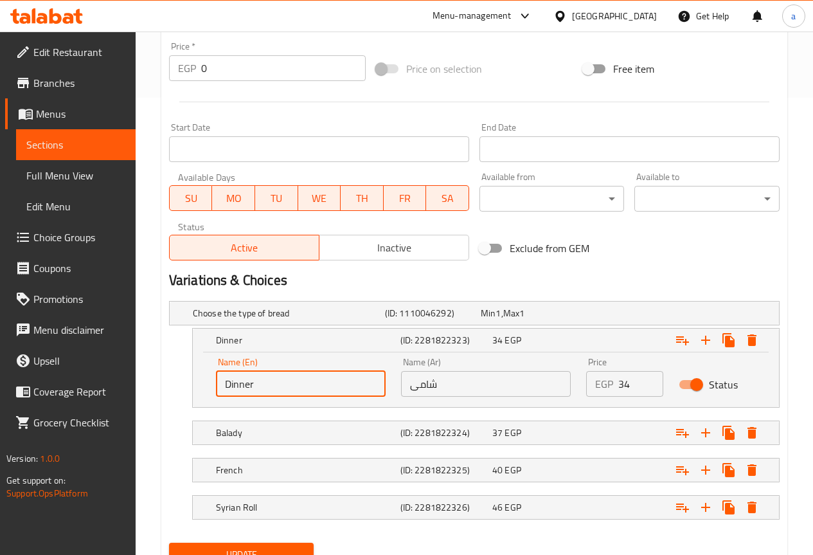
drag, startPoint x: 253, startPoint y: 384, endPoint x: 195, endPoint y: 384, distance: 57.9
click at [195, 384] on div "Name (En) Dinner Name (En) Name (Ar) شامى Name (Ar) Price EGP 34 Price Status" at bounding box center [486, 379] width 586 height 55
type input "shami"
click at [253, 548] on span "Update" at bounding box center [241, 555] width 125 height 16
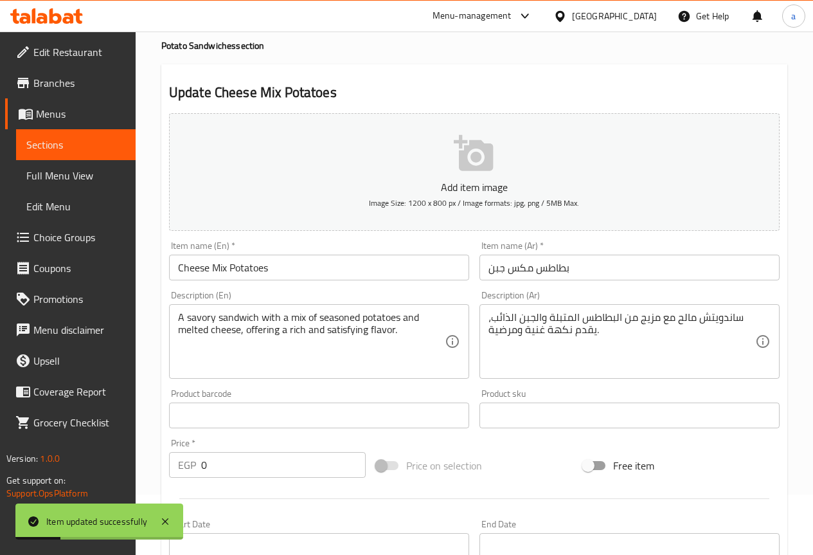
scroll to position [0, 0]
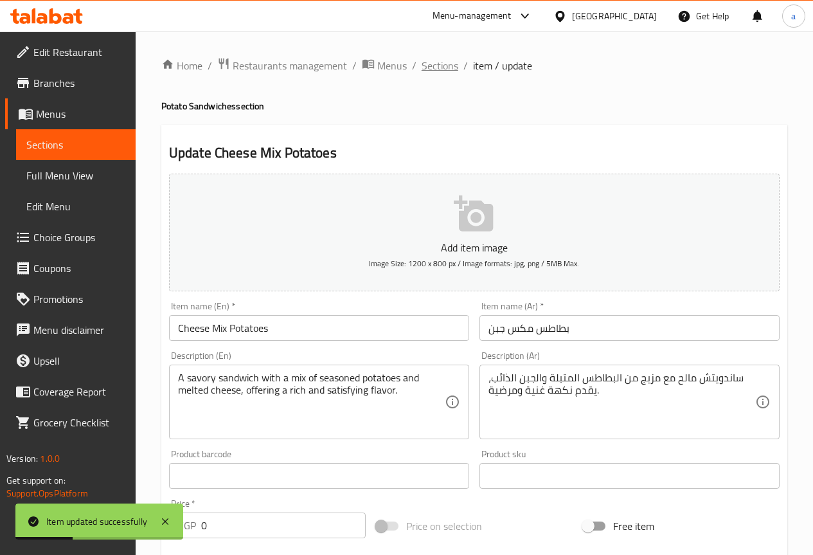
click at [451, 63] on span "Sections" at bounding box center [440, 65] width 37 height 15
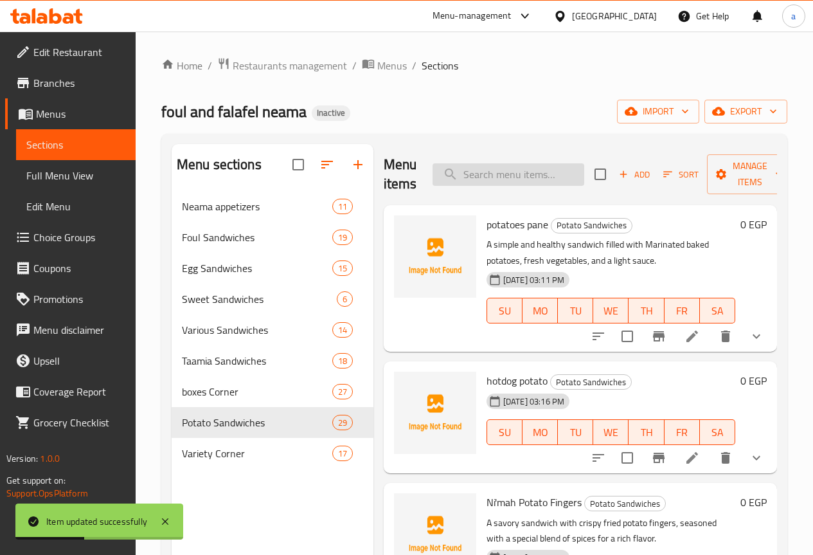
click at [453, 177] on input "search" at bounding box center [509, 174] width 152 height 23
paste input "Bazooka Potatoes"
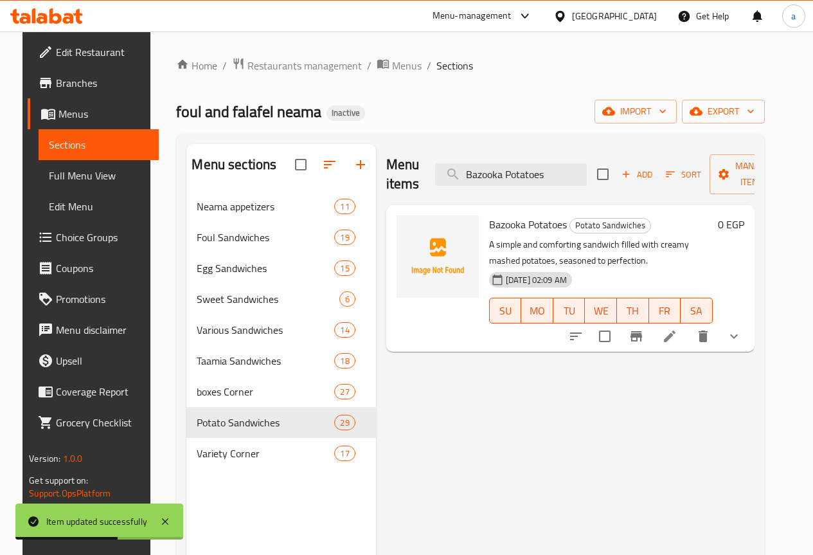
type input "Bazooka Potatoes"
click at [688, 332] on li at bounding box center [670, 336] width 36 height 23
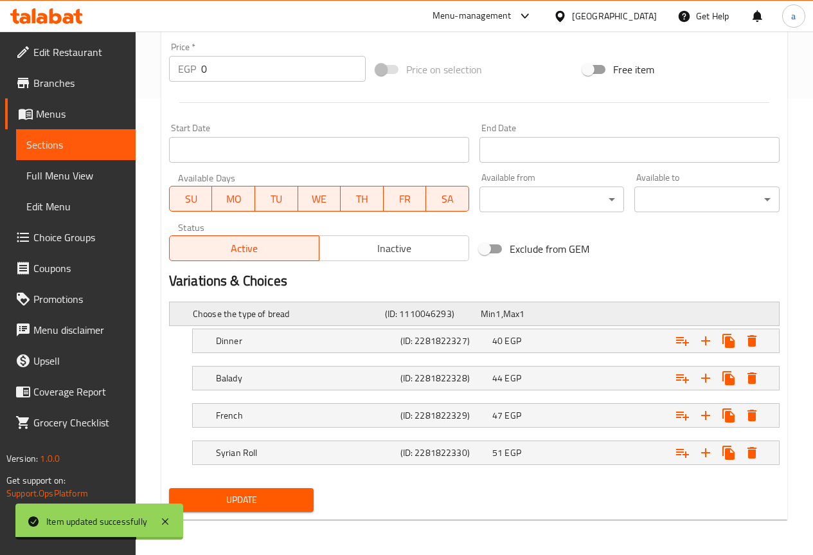
scroll to position [457, 0]
click at [243, 343] on h5 "Dinner" at bounding box center [305, 340] width 179 height 13
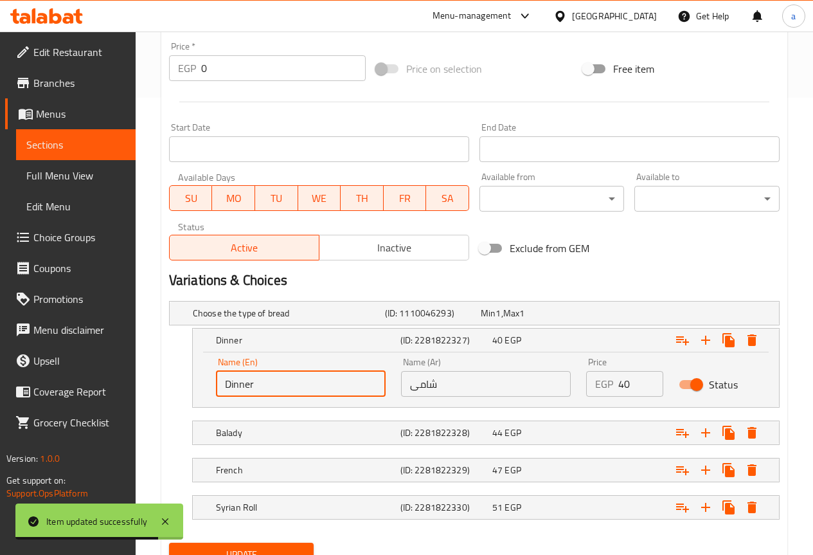
drag, startPoint x: 258, startPoint y: 383, endPoint x: 206, endPoint y: 383, distance: 52.1
click at [206, 383] on div "Name (En) Dinner Name (En) Name (Ar) شامى Name (Ar) Price EGP 40 Price Status" at bounding box center [486, 379] width 586 height 55
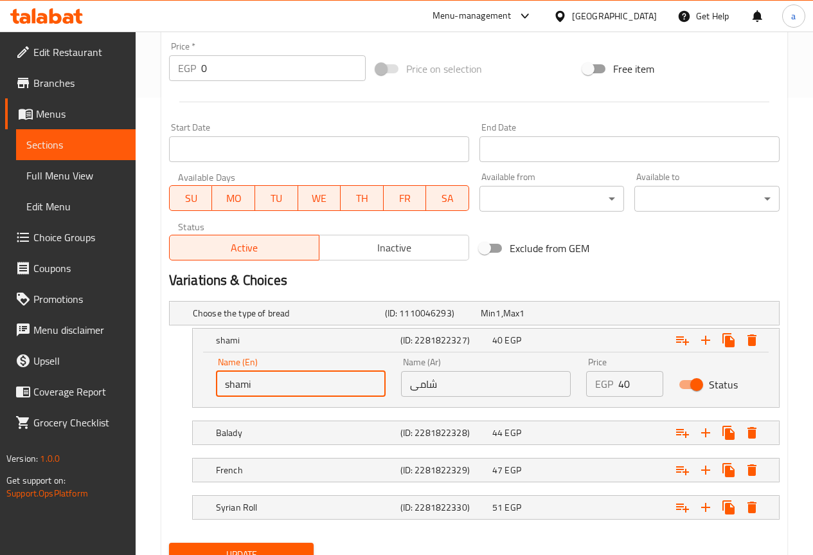
scroll to position [512, 0]
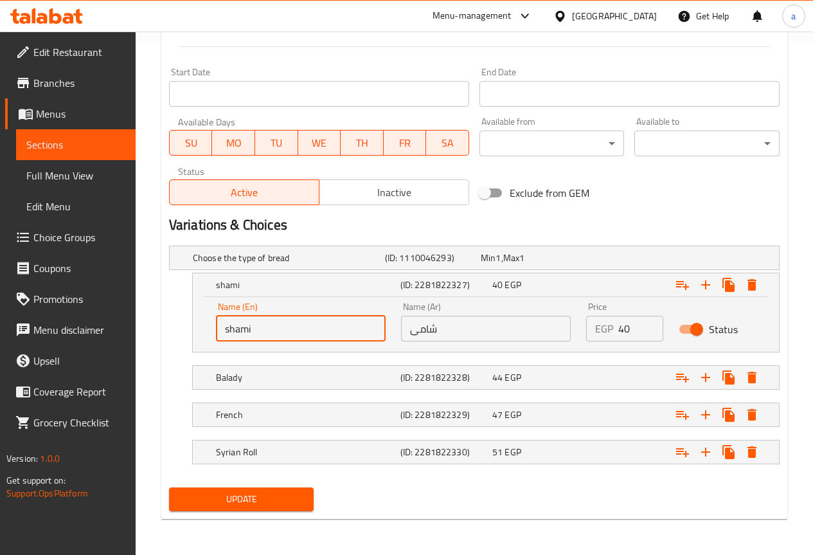
type input "shami"
click at [273, 487] on button "Update" at bounding box center [241, 499] width 145 height 24
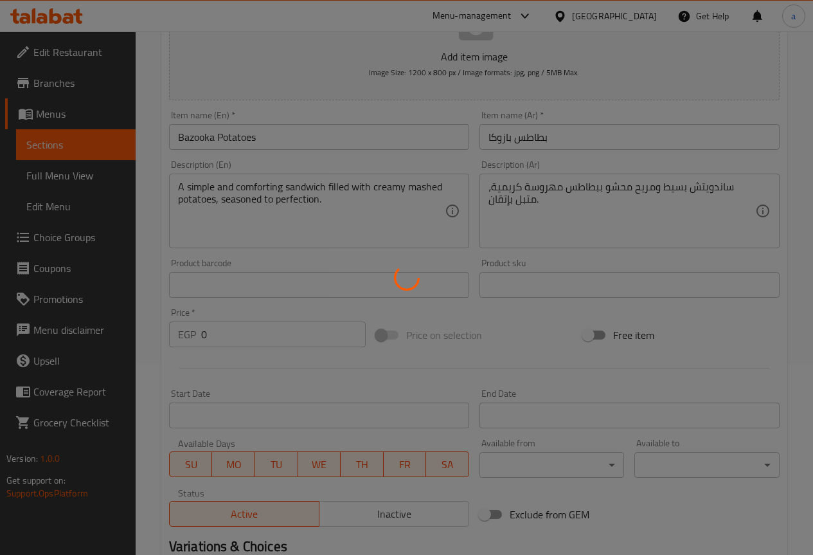
scroll to position [0, 0]
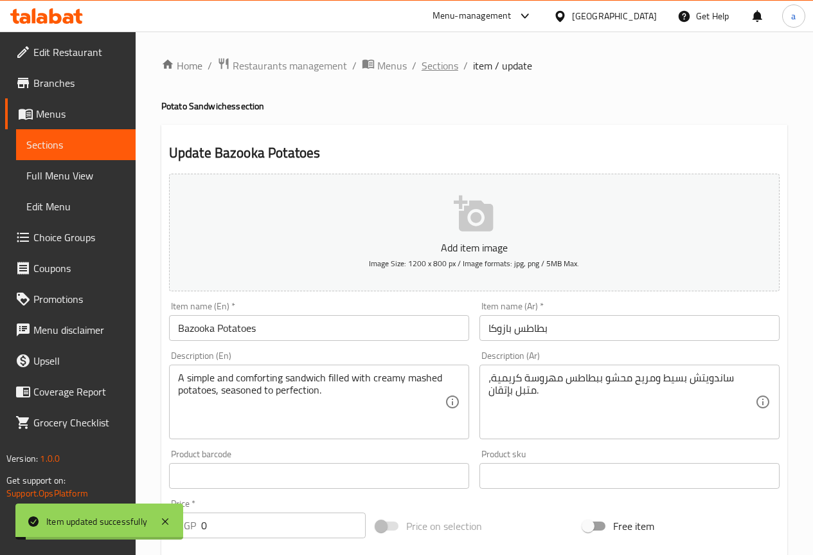
click at [435, 62] on span "Sections" at bounding box center [440, 65] width 37 height 15
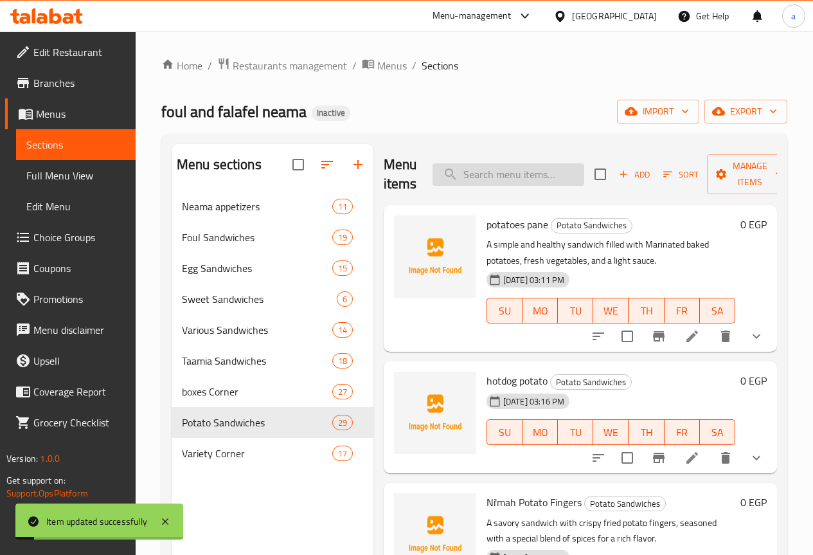
click at [471, 183] on input "search" at bounding box center [509, 174] width 152 height 23
paste input "Mashed Potatoes"
type input "Mashed Potatoes"
click at [504, 182] on input "Mashed Potatoes" at bounding box center [509, 174] width 152 height 23
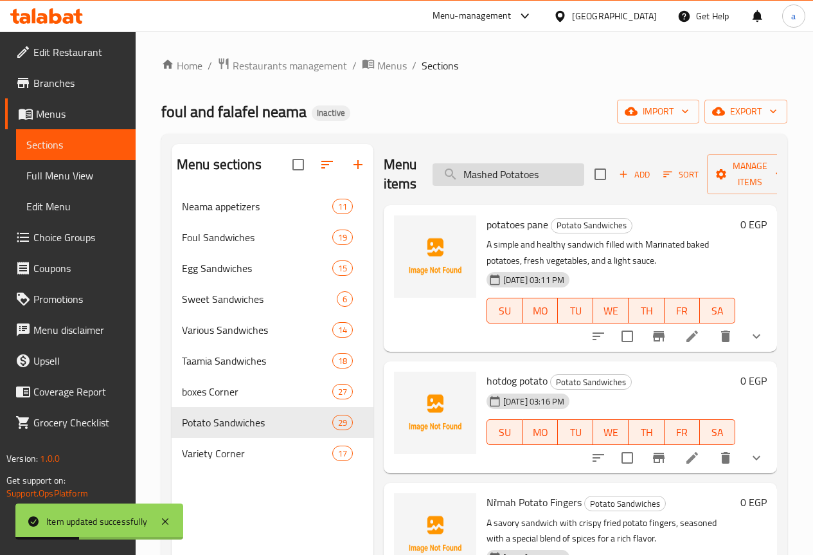
click at [504, 182] on input "Mashed Potatoes" at bounding box center [509, 174] width 152 height 23
paste input "Mashed Potatoes"
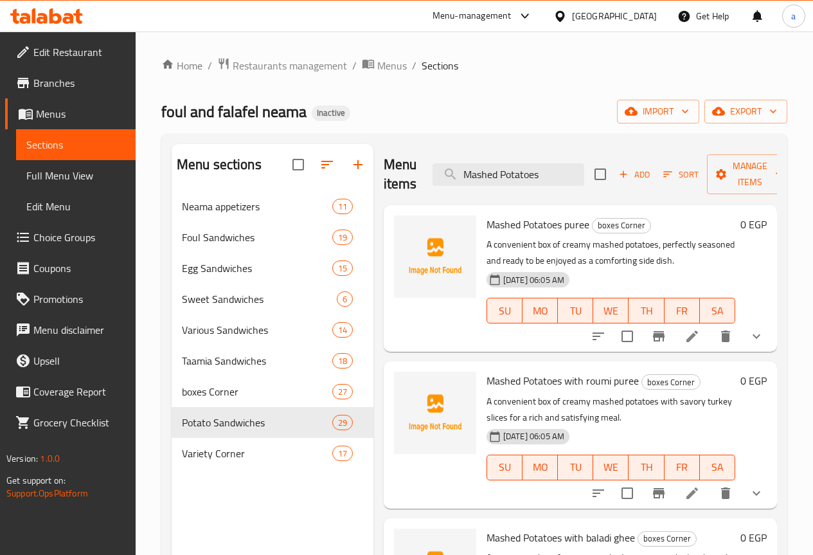
type input "Mashed Potatoes"
click at [688, 321] on div at bounding box center [677, 336] width 189 height 31
click at [687, 334] on icon at bounding box center [692, 336] width 15 height 15
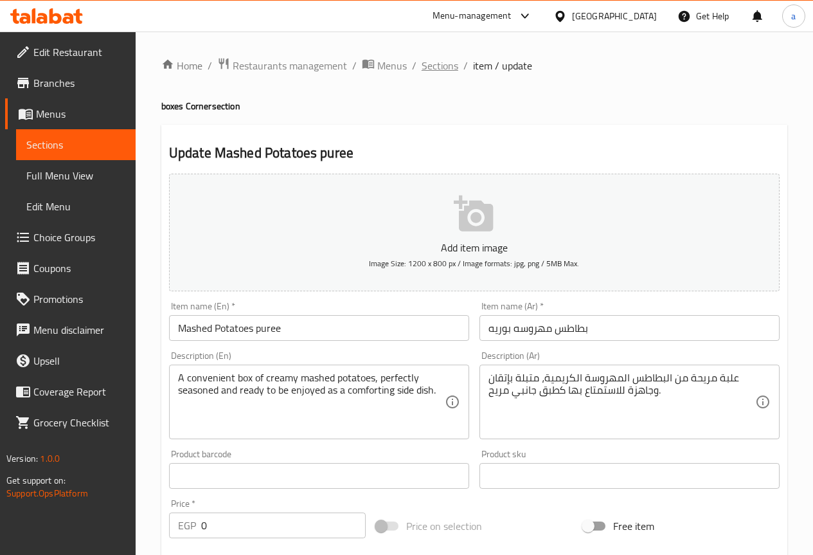
click at [443, 68] on span "Sections" at bounding box center [440, 65] width 37 height 15
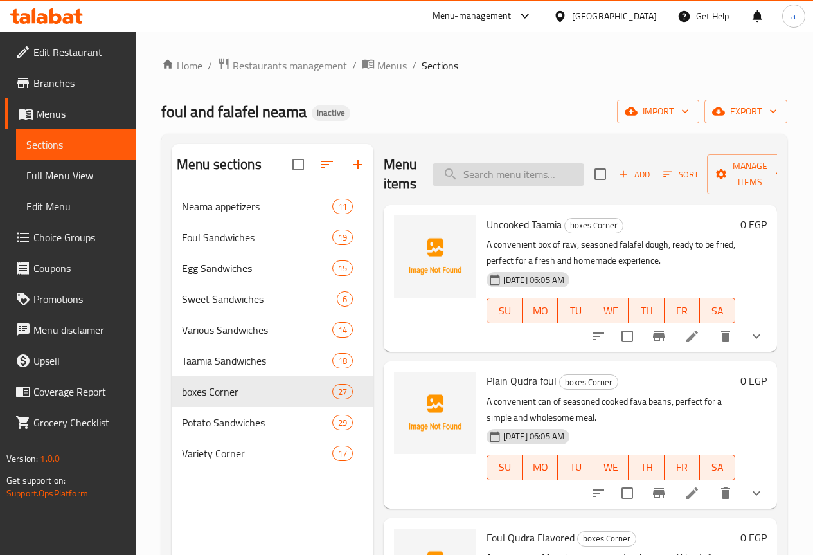
click at [469, 174] on input "search" at bounding box center [509, 174] width 152 height 23
paste input "Mashed Potatoes"
click at [486, 168] on input "Mashed Potatoes" at bounding box center [509, 174] width 152 height 23
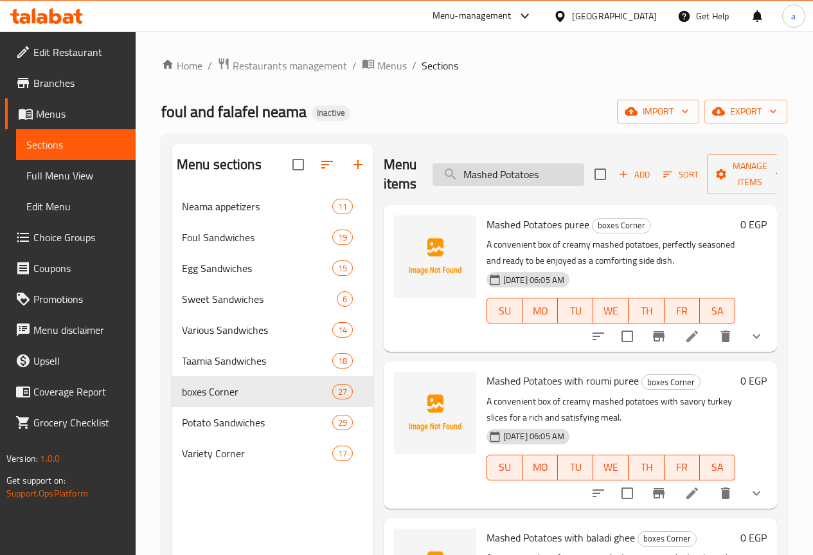
paste input "Romi"
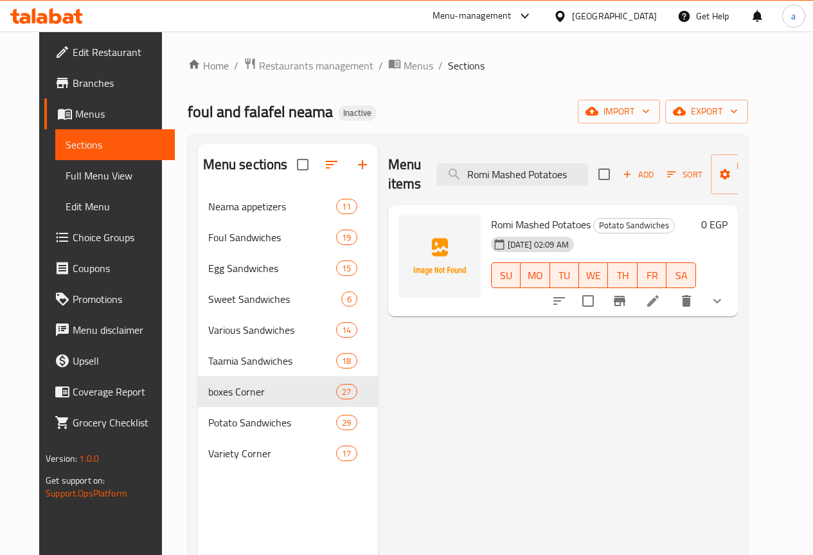
type input "Romi Mashed Potatoes"
click at [659, 302] on icon at bounding box center [653, 301] width 12 height 12
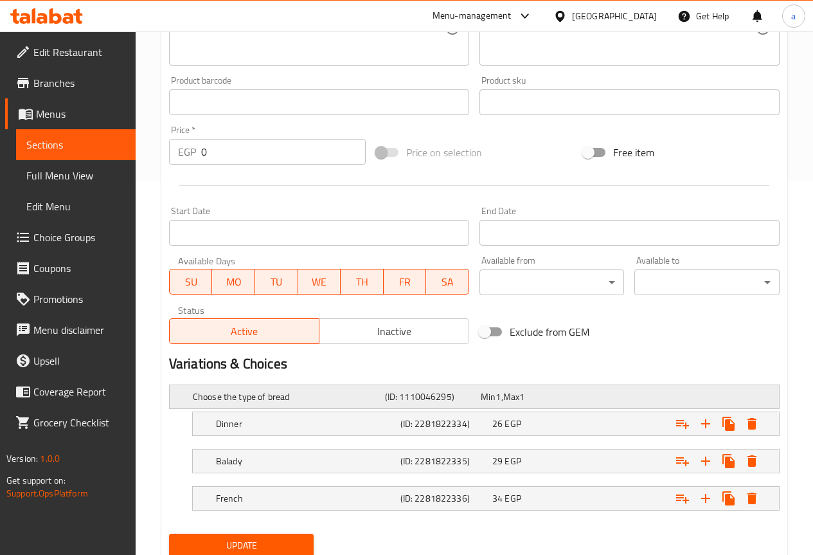
scroll to position [420, 0]
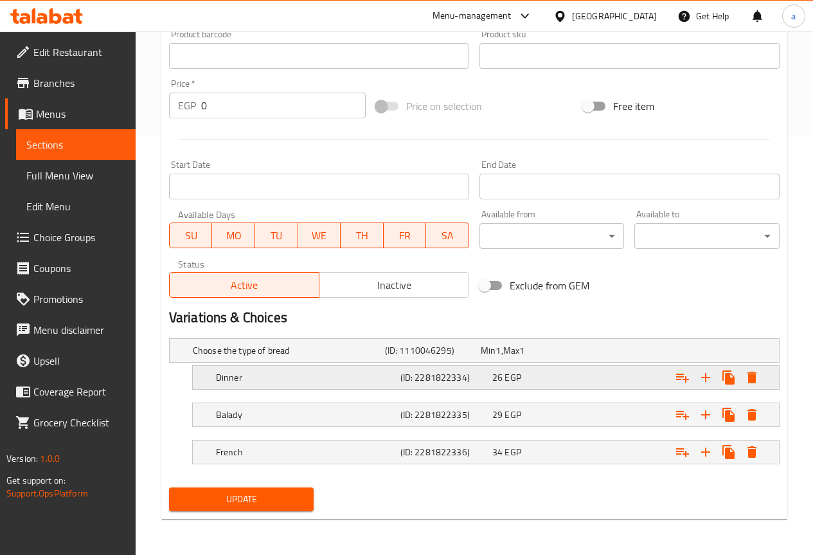
click at [235, 378] on h5 "Dinner" at bounding box center [305, 377] width 179 height 13
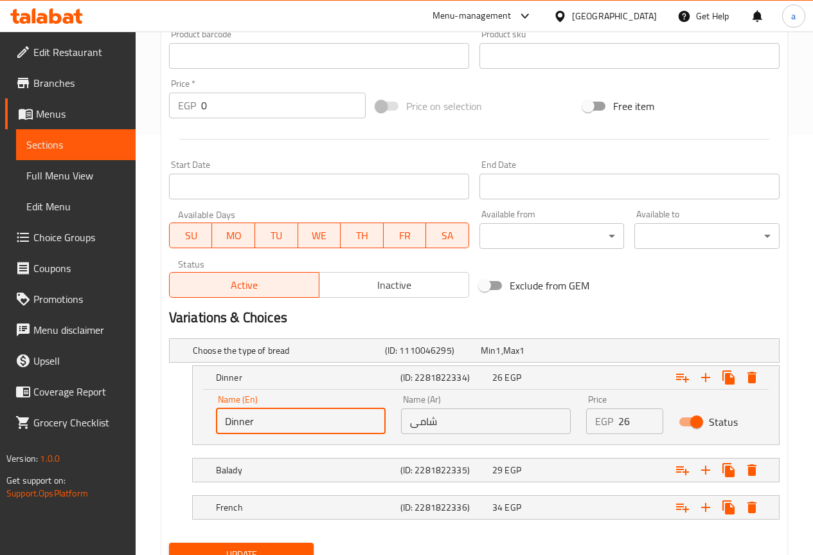
drag, startPoint x: 267, startPoint y: 412, endPoint x: 184, endPoint y: 427, distance: 84.2
click at [186, 426] on div "Dinner (ID: 2281822334) 26 EGP Name (En) Dinner Name (En) Name (Ar) شامى Name (…" at bounding box center [474, 405] width 611 height 80
type input "shami"
click at [282, 548] on span "Update" at bounding box center [241, 555] width 125 height 16
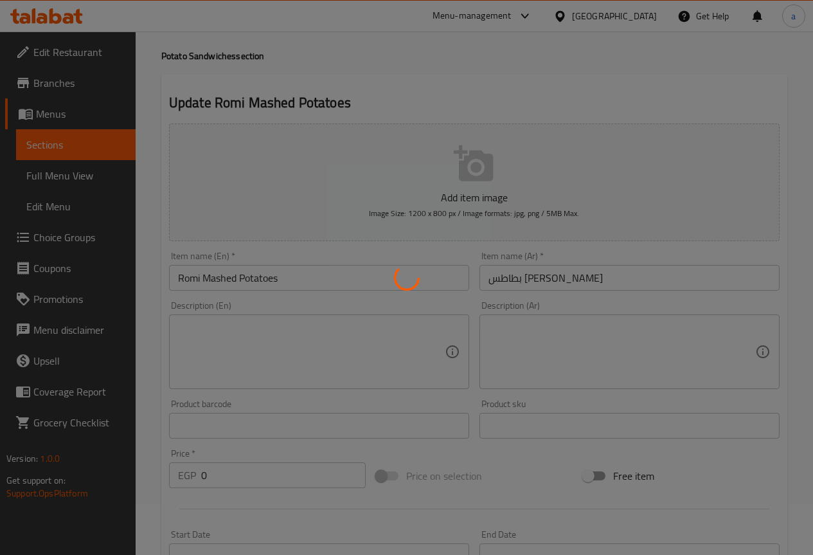
scroll to position [0, 0]
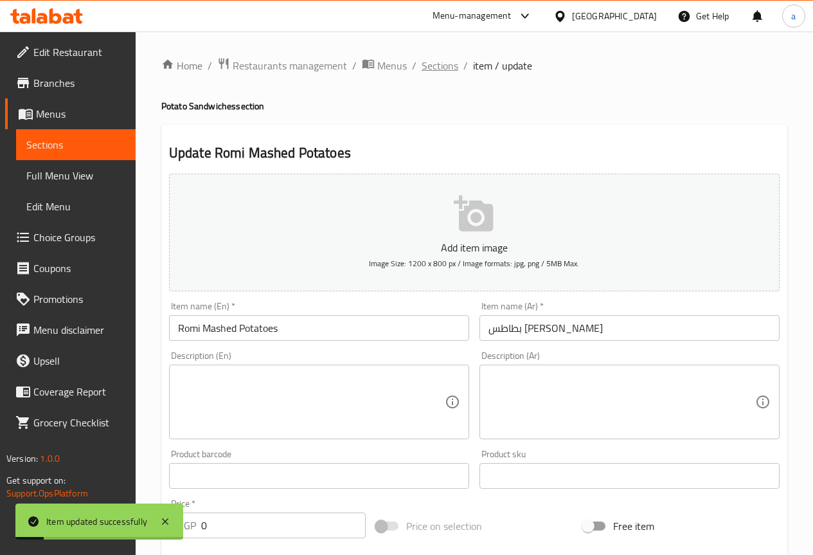
click at [440, 62] on span "Sections" at bounding box center [440, 65] width 37 height 15
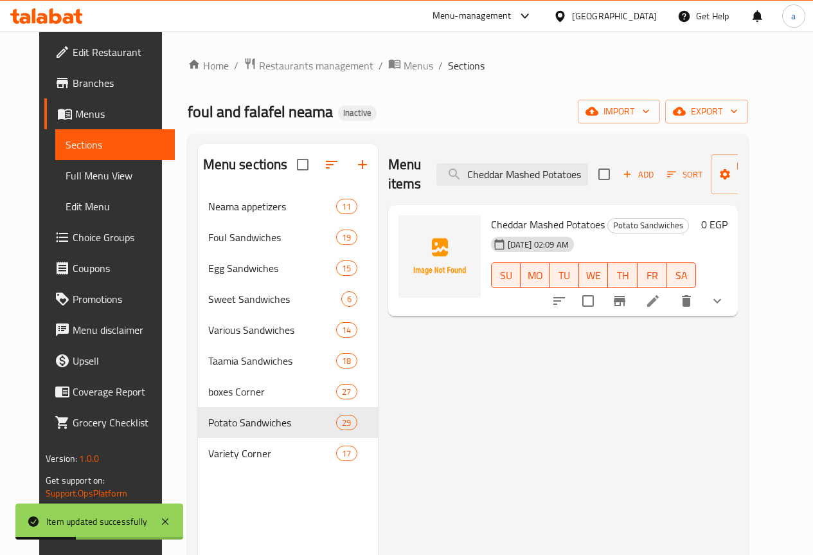
type input "Cheddar Mashed Potatoes"
click at [671, 303] on li at bounding box center [653, 300] width 36 height 23
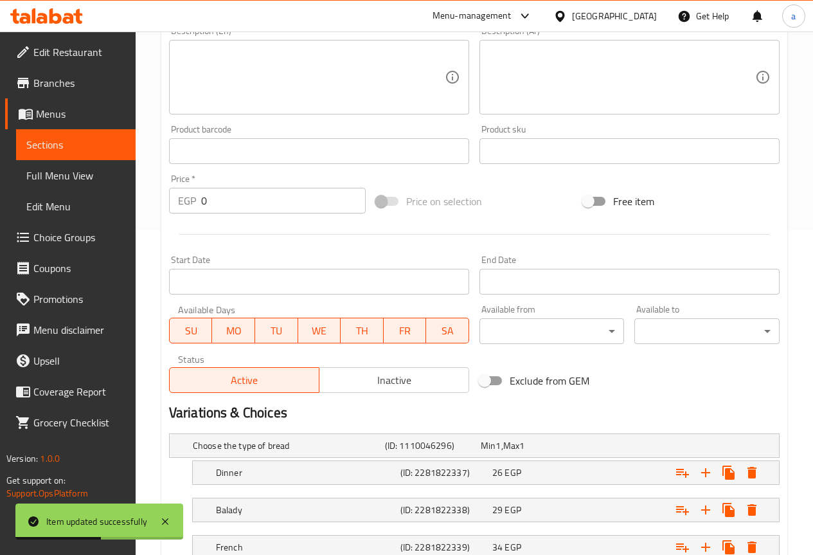
scroll to position [420, 0]
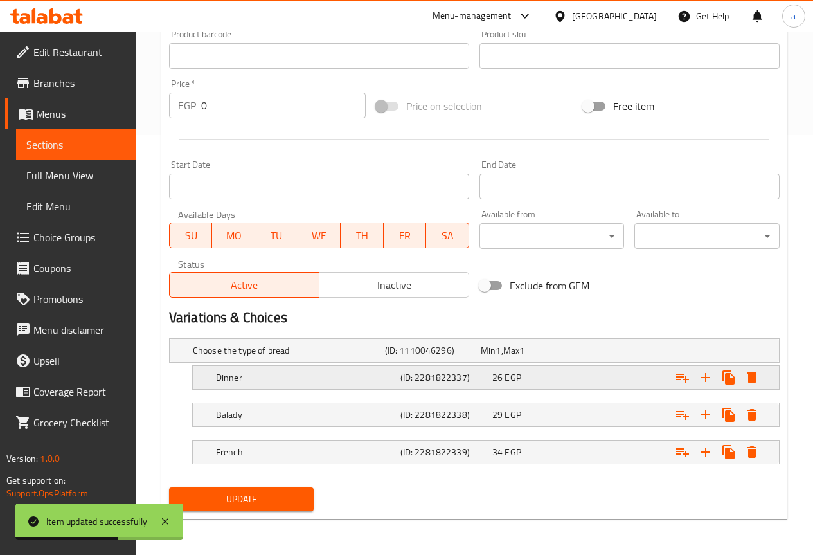
click at [350, 378] on h5 "Dinner" at bounding box center [305, 377] width 179 height 13
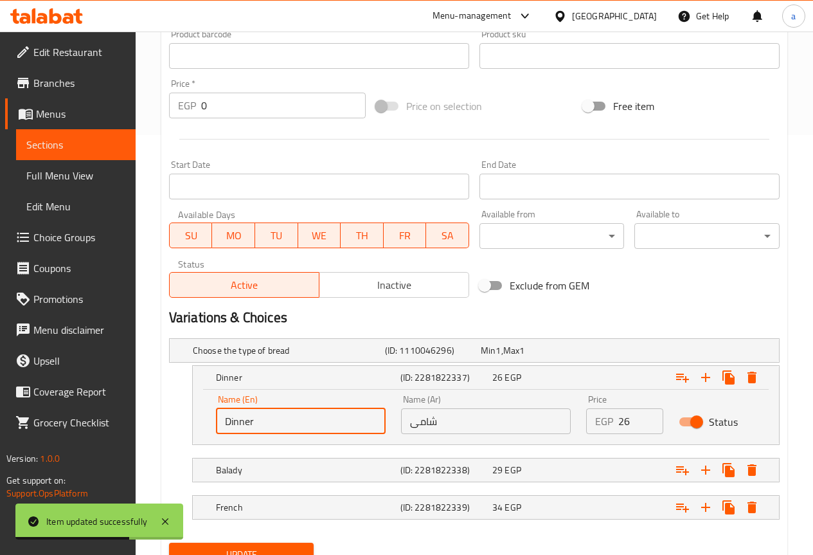
drag, startPoint x: 256, startPoint y: 424, endPoint x: 184, endPoint y: 426, distance: 72.1
click at [184, 426] on div "Dinner (ID: 2281822337) 26 EGP Name (En) Dinner Name (En) Name (Ar) شامى Name (…" at bounding box center [474, 405] width 611 height 80
type input "shami"
click at [262, 548] on span "Update" at bounding box center [241, 555] width 125 height 16
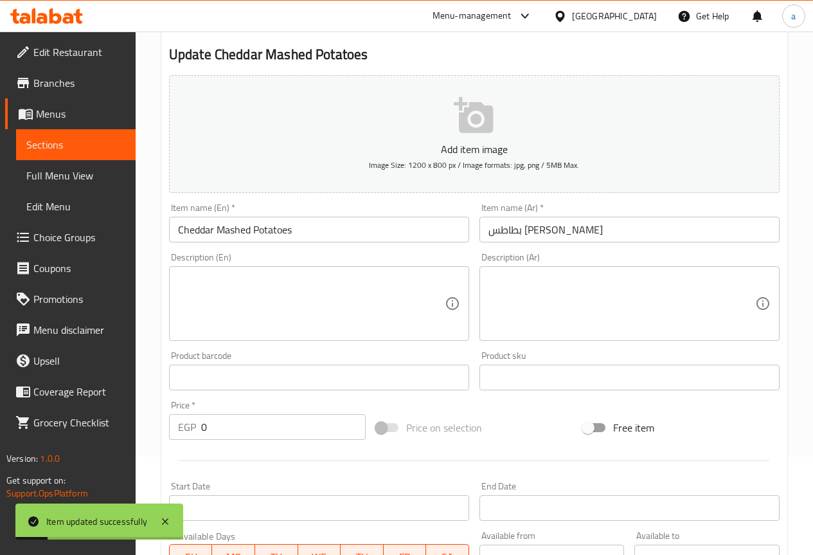
scroll to position [0, 0]
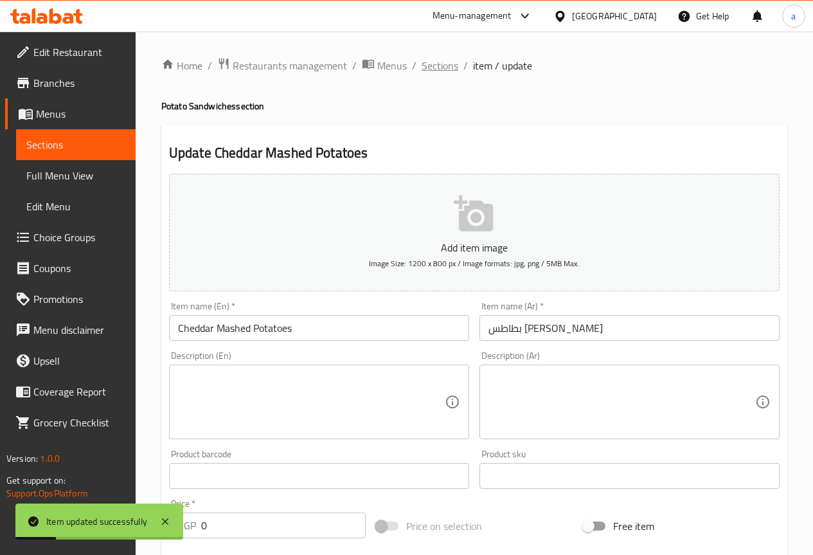
click at [438, 66] on span "Sections" at bounding box center [440, 65] width 37 height 15
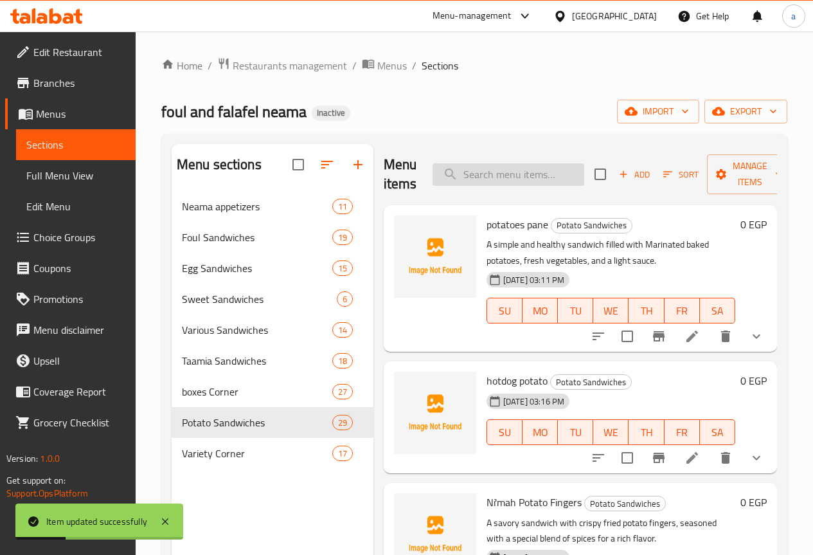
click at [536, 185] on input "search" at bounding box center [509, 174] width 152 height 23
paste input "Mashed Potatoes Omelet"
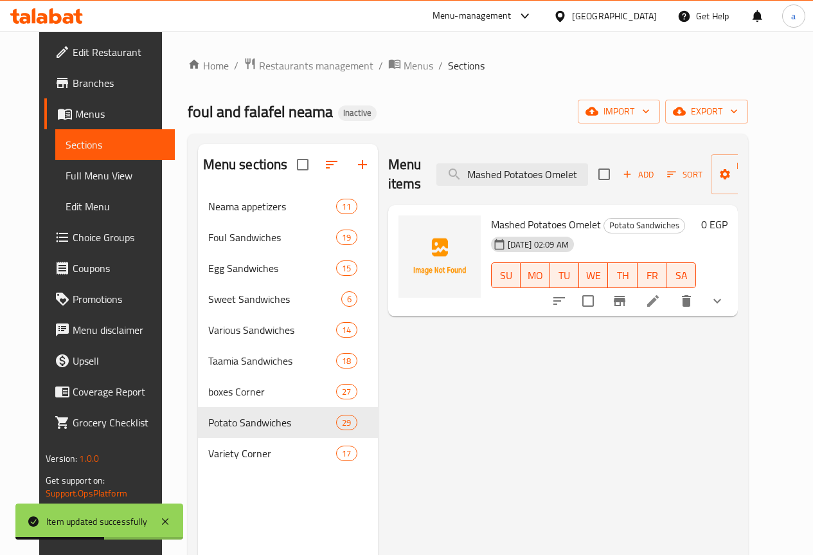
type input "Mashed Potatoes Omelet"
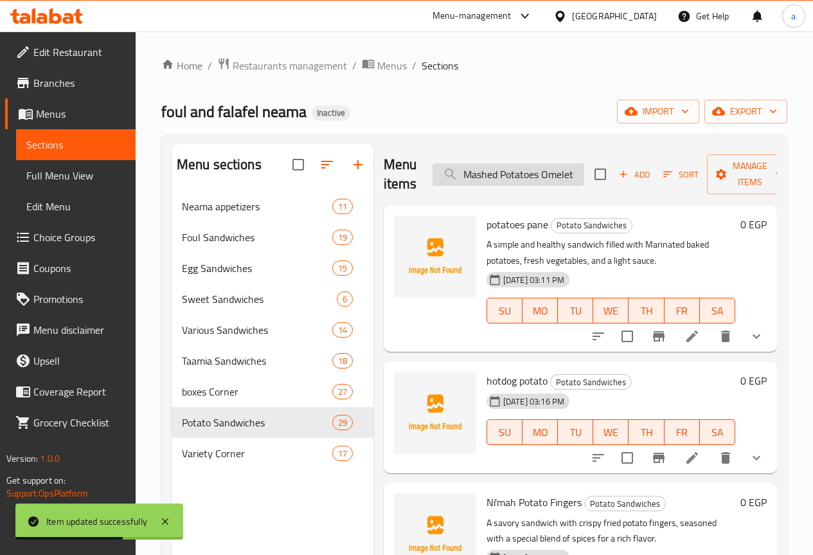
click at [531, 174] on input "Mashed Potatoes Omelet" at bounding box center [509, 174] width 152 height 23
click at [530, 174] on input "Mashed Potatoes Omelet" at bounding box center [509, 174] width 152 height 23
paste input "Mashed Potatoes Omelet"
type input "Mashed Potatoes Omelet"
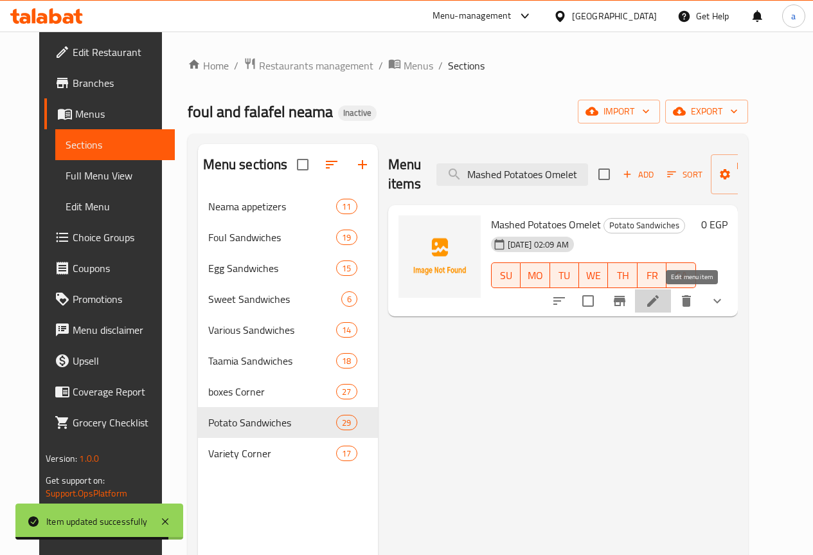
click at [661, 298] on icon at bounding box center [653, 300] width 15 height 15
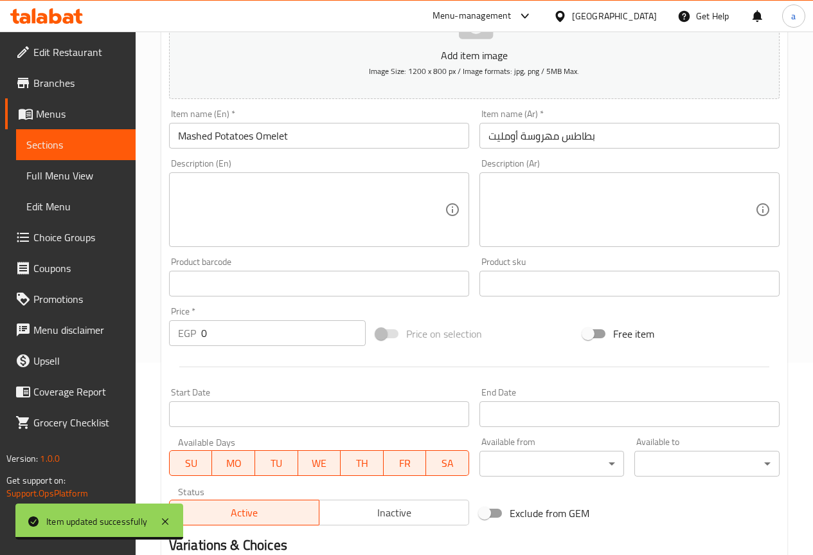
scroll to position [386, 0]
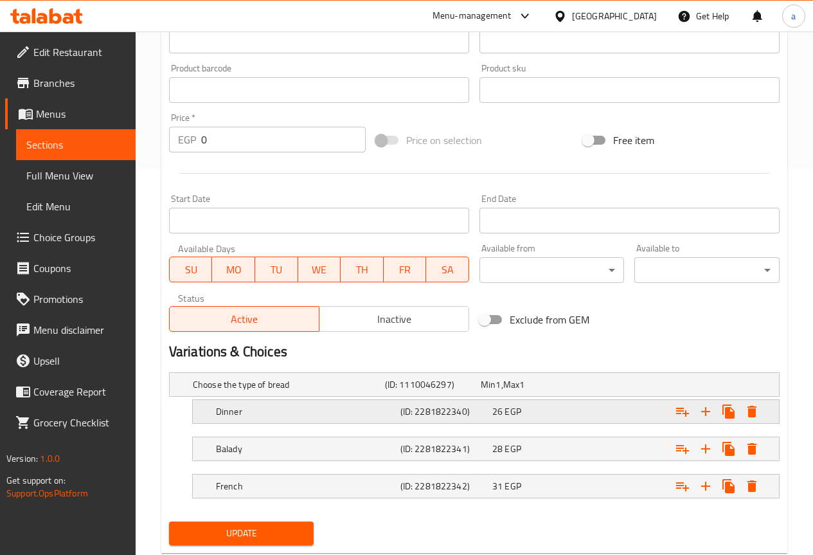
click at [265, 415] on h5 "Dinner" at bounding box center [305, 411] width 179 height 13
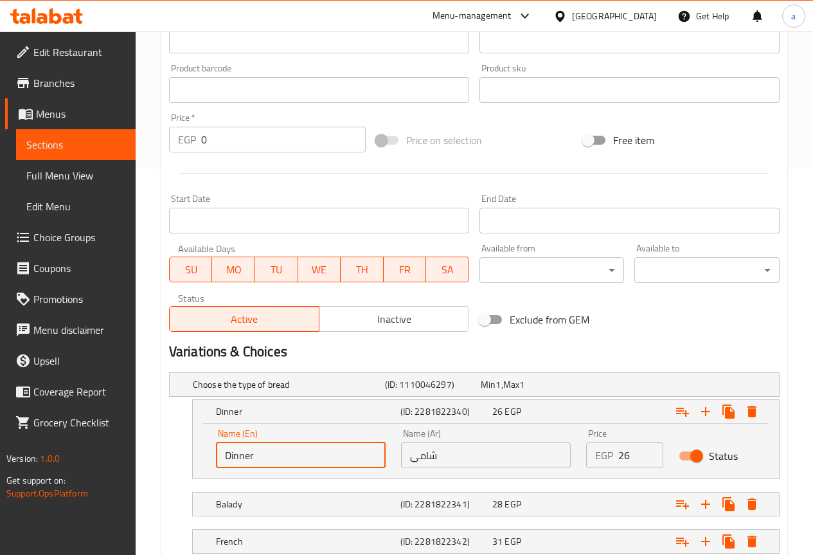
drag, startPoint x: 256, startPoint y: 453, endPoint x: 174, endPoint y: 452, distance: 81.7
click at [174, 452] on div "Dinner (ID: 2281822340) 26 EGP Name (En) Dinner Name (En) Name (Ar) شامى Name (…" at bounding box center [474, 439] width 611 height 80
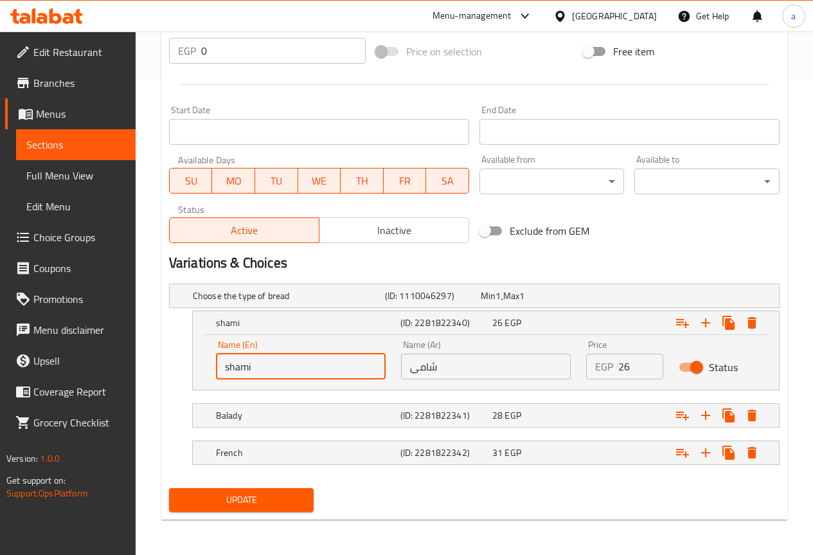
scroll to position [475, 0]
type input "shami"
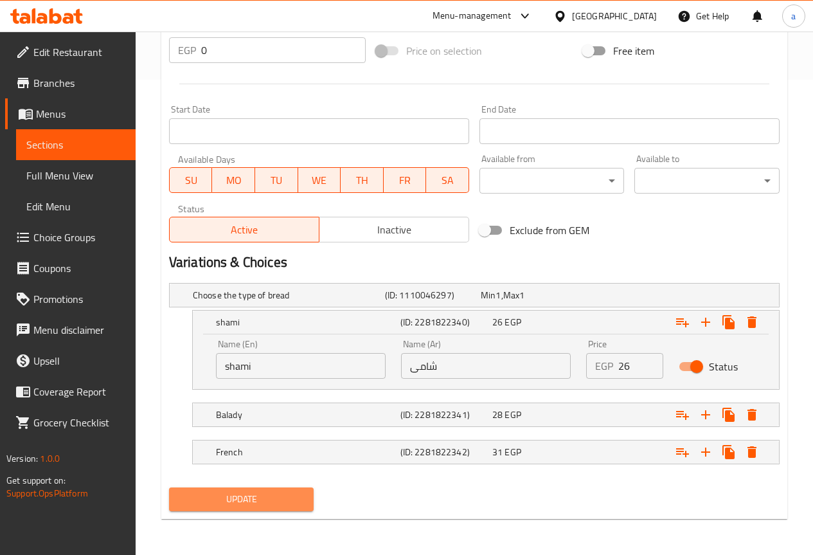
click at [269, 491] on span "Update" at bounding box center [241, 499] width 125 height 16
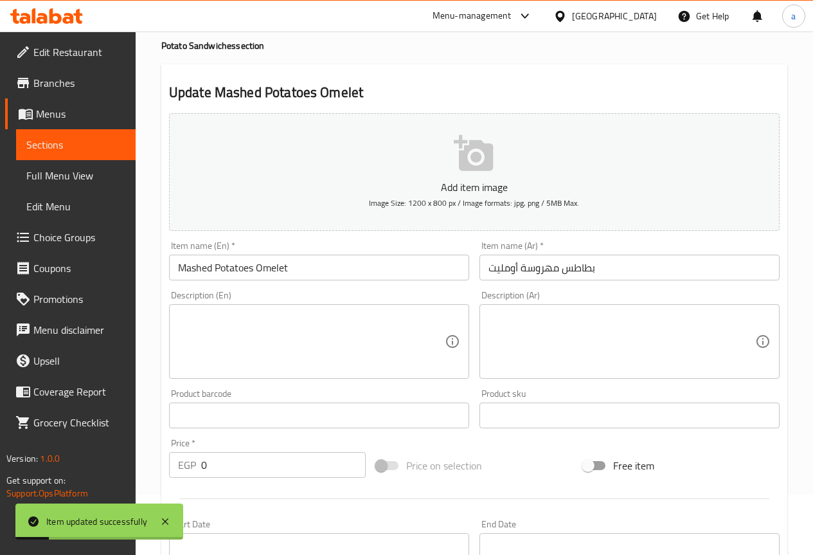
scroll to position [0, 0]
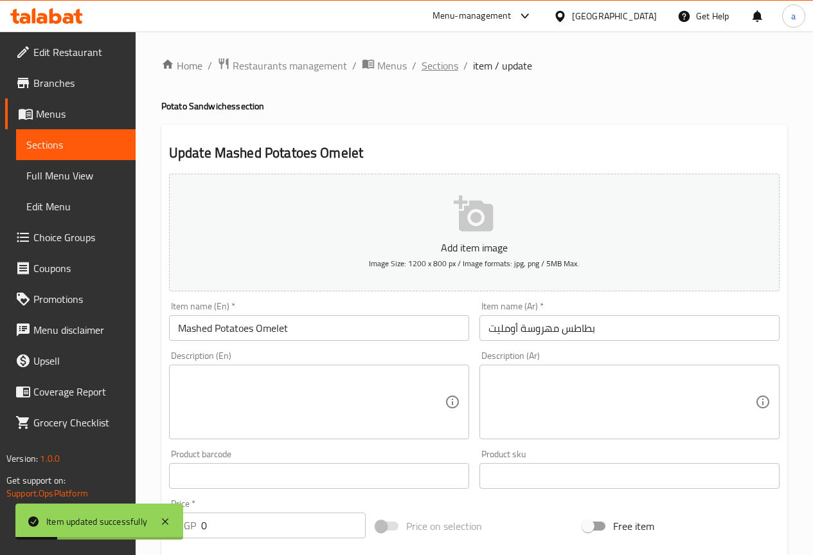
click at [424, 64] on span "Sections" at bounding box center [440, 65] width 37 height 15
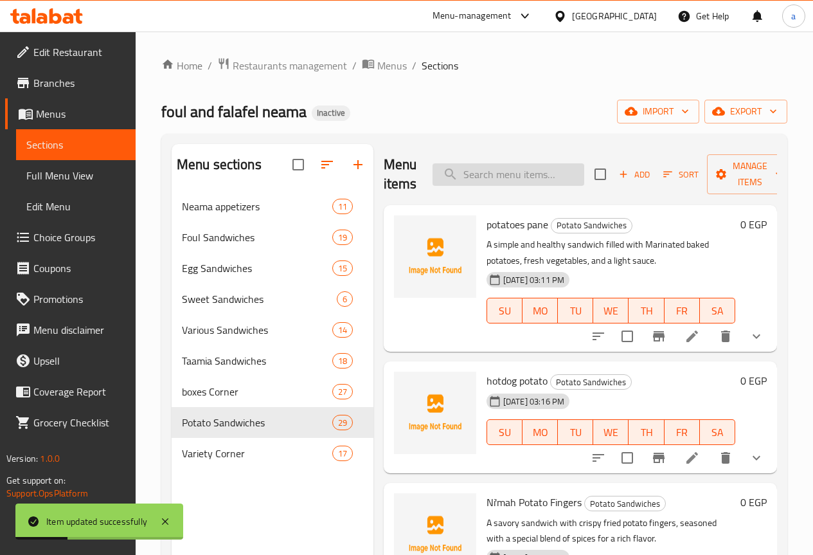
click at [520, 173] on input "search" at bounding box center [509, 174] width 152 height 23
paste input "Mashed Potatoes with Cottage Cheese"
type input "Mashed Potatoes with Cottage Cheese"
click at [530, 175] on input "Mashed Potatoes with Cottage Cheese" at bounding box center [509, 174] width 152 height 23
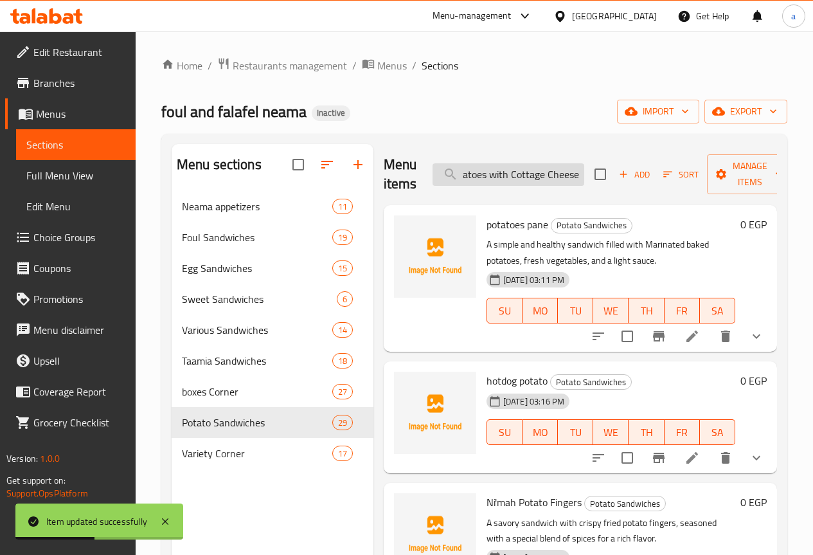
click at [530, 175] on input "Mashed Potatoes with Cottage Cheese" at bounding box center [509, 174] width 152 height 23
paste input "Mashed Potatoes with Cottage Cheese"
type input "Mashed Potatoes with Cottage Cheese"
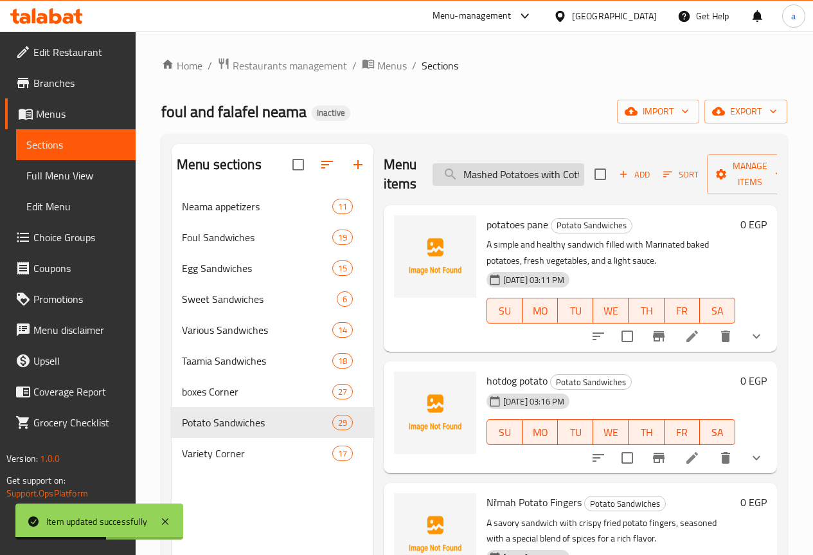
scroll to position [0, 52]
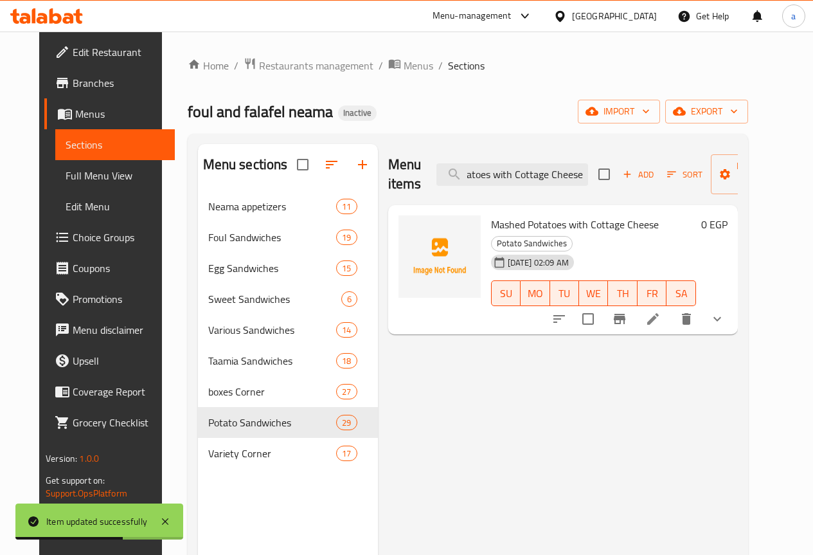
click at [661, 311] on icon at bounding box center [653, 318] width 15 height 15
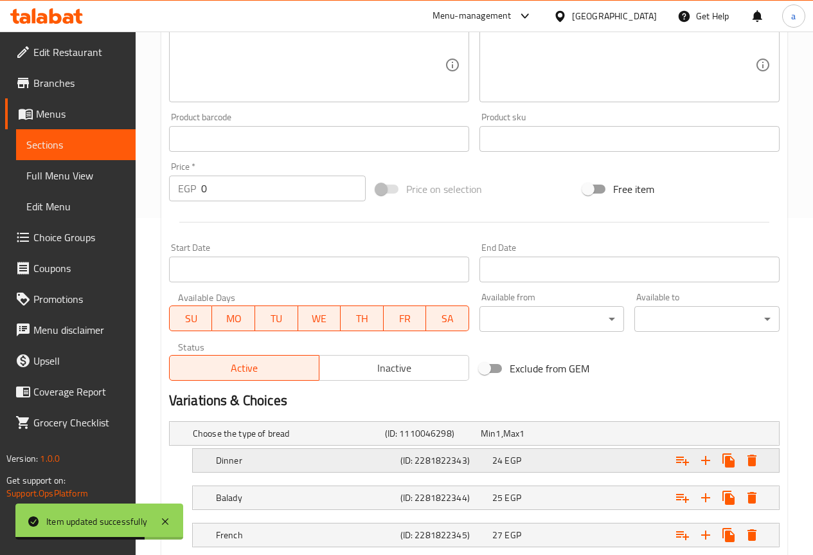
scroll to position [420, 0]
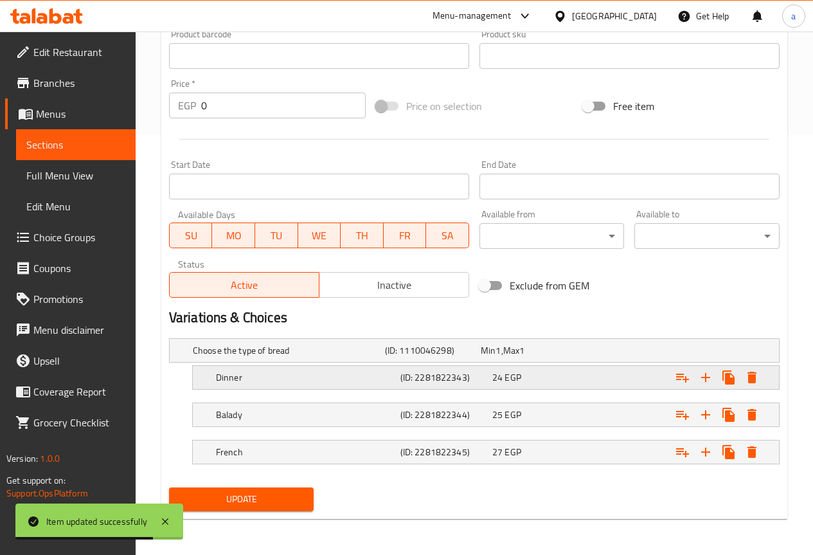
click at [371, 377] on h5 "Dinner" at bounding box center [305, 377] width 179 height 13
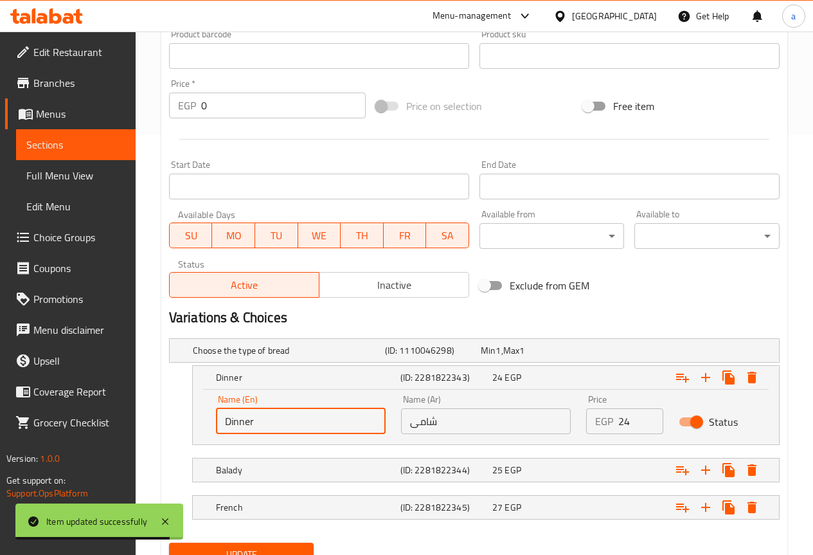
drag, startPoint x: 297, startPoint y: 424, endPoint x: 214, endPoint y: 426, distance: 83.0
click at [214, 426] on div "Name (En) Dinner Name (En)" at bounding box center [300, 414] width 185 height 55
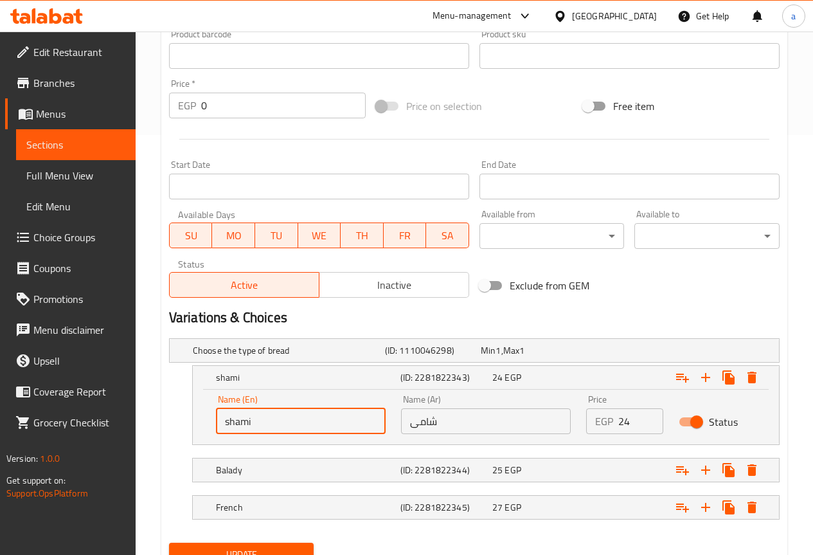
type input "shami"
click at [266, 551] on span "Update" at bounding box center [241, 555] width 125 height 16
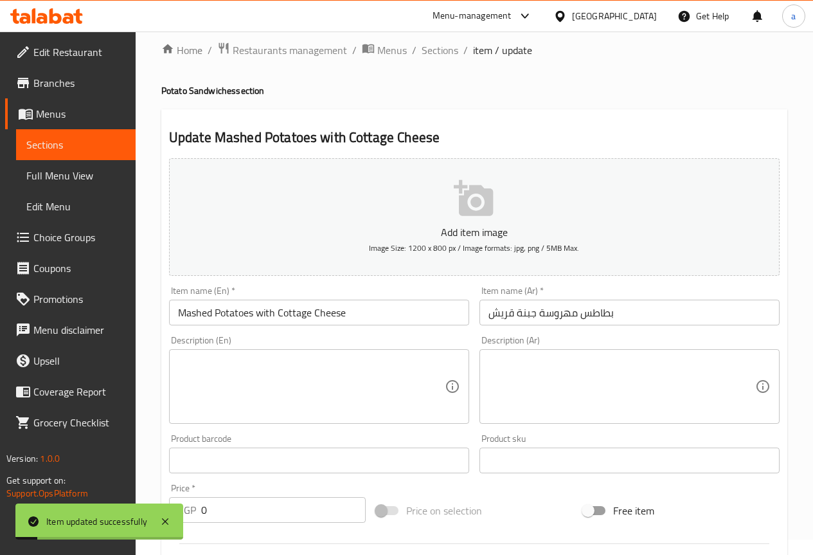
scroll to position [0, 0]
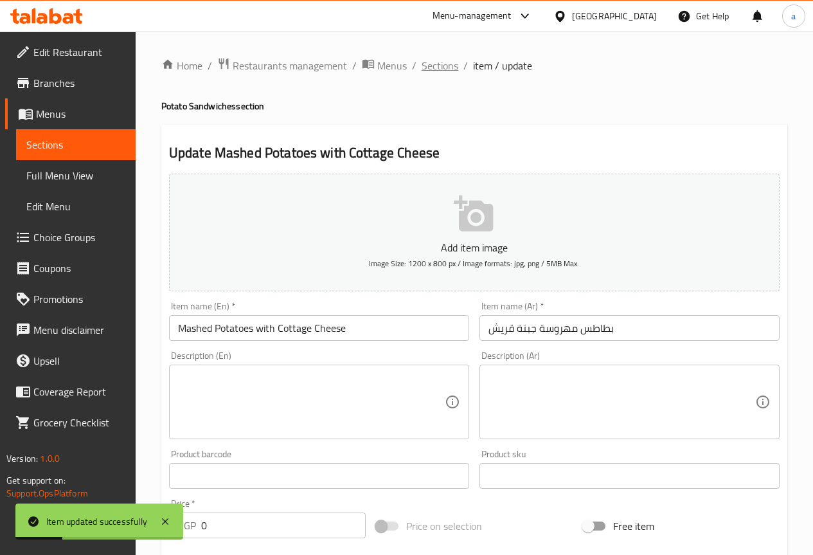
click at [451, 70] on span "Sections" at bounding box center [440, 65] width 37 height 15
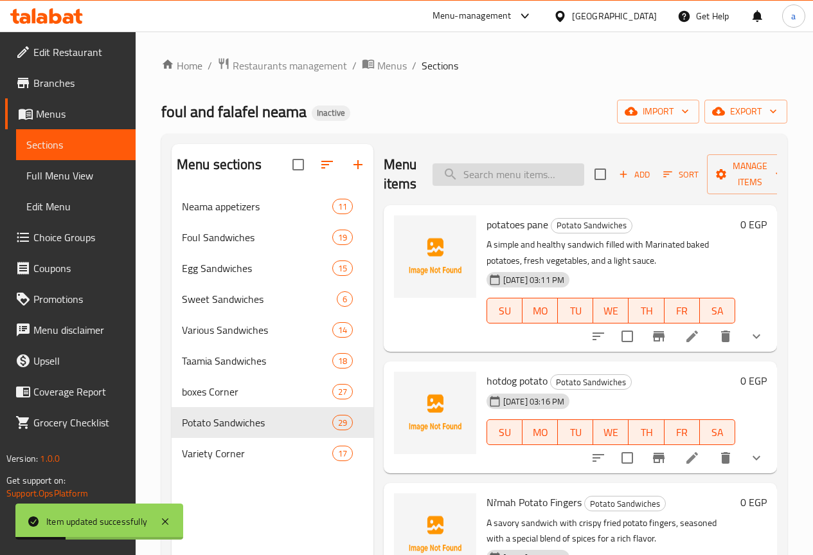
click at [500, 181] on input "search" at bounding box center [509, 174] width 152 height 23
paste input "Cheesy Mashed Potatoes Mix"
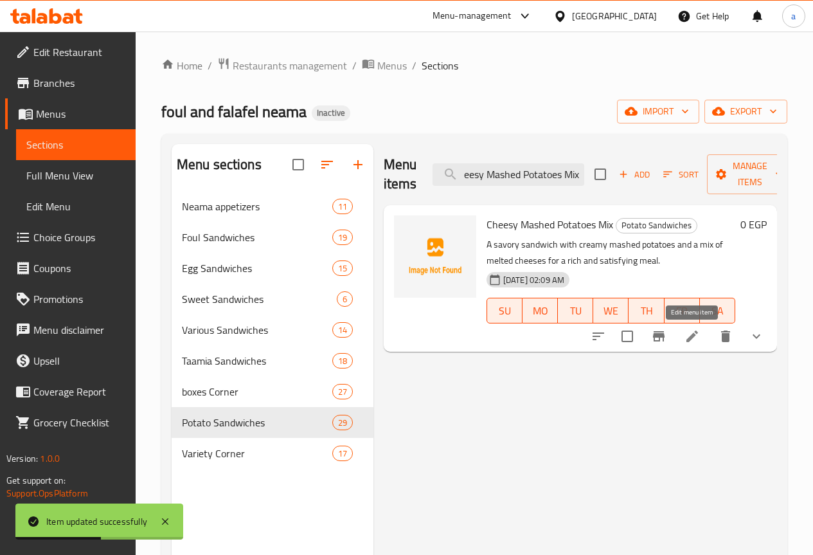
type input "Cheesy Mashed Potatoes Mix"
click at [697, 342] on icon at bounding box center [692, 336] width 15 height 15
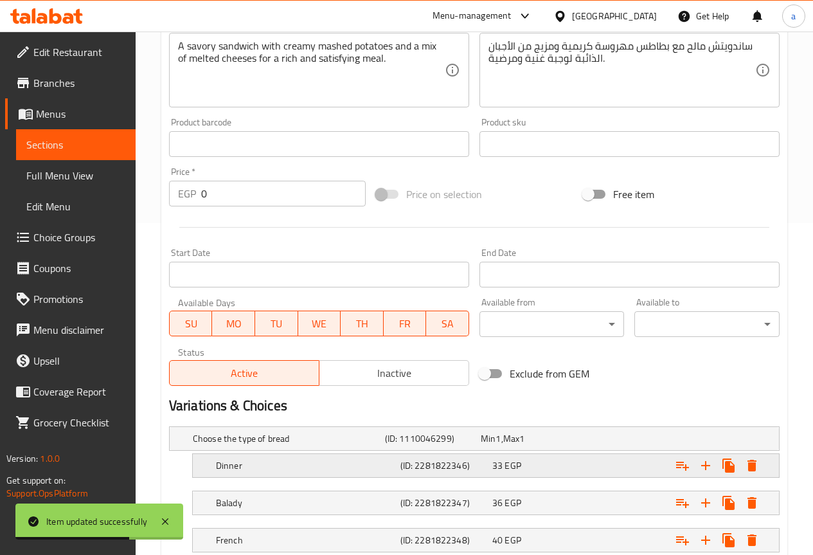
scroll to position [420, 0]
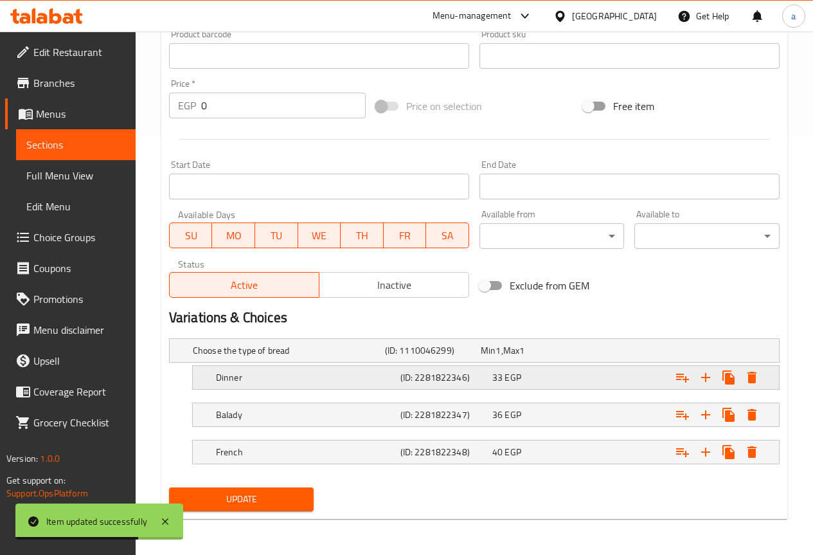
click at [259, 382] on h5 "Dinner" at bounding box center [305, 377] width 179 height 13
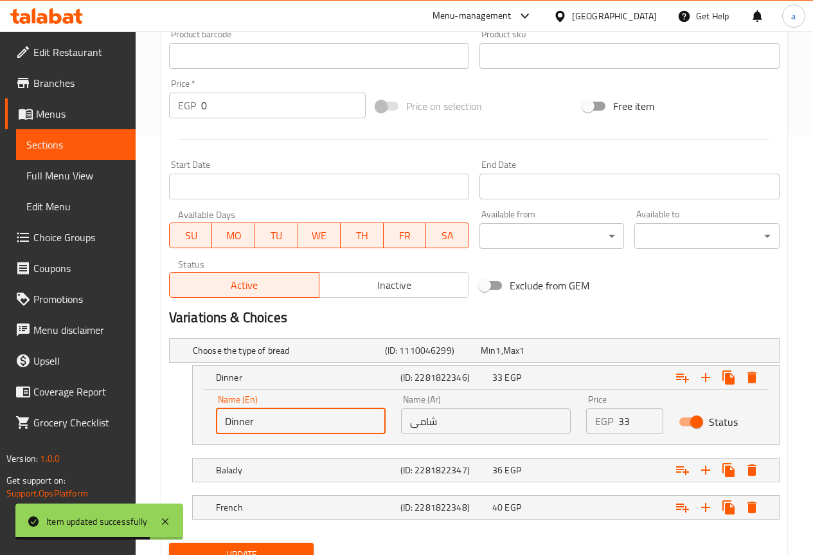
drag, startPoint x: 271, startPoint y: 415, endPoint x: 156, endPoint y: 435, distance: 116.7
click at [172, 432] on div "Dinner (ID: 2281822346) 33 EGP Name (En) Dinner Name (En) Name (Ar) شامى Name (…" at bounding box center [474, 405] width 611 height 80
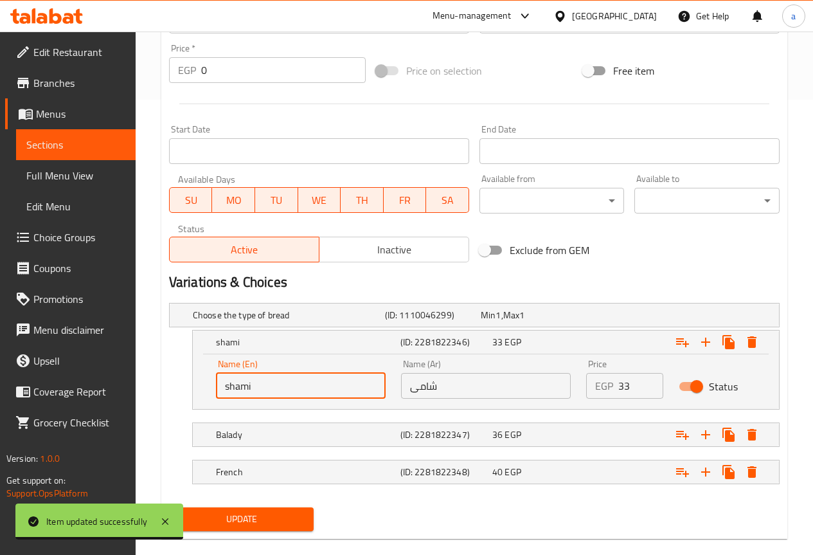
scroll to position [475, 0]
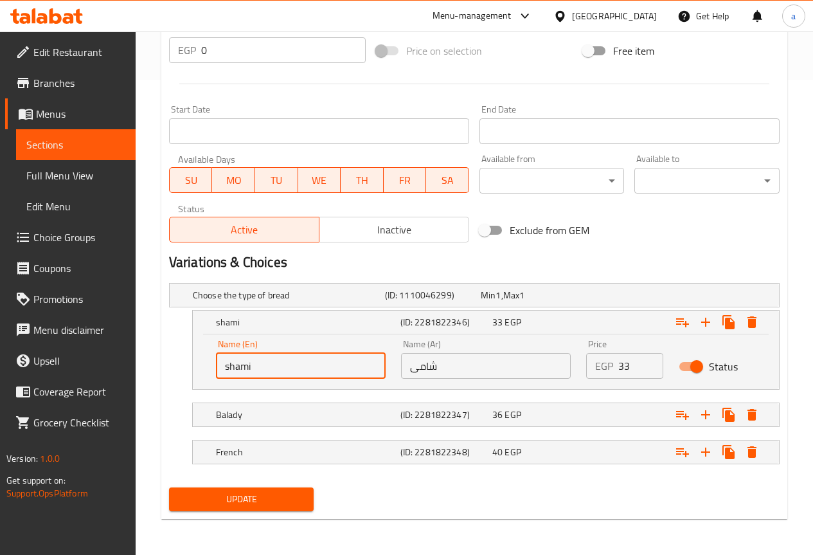
type input "shami"
click at [289, 493] on span "Update" at bounding box center [241, 499] width 125 height 16
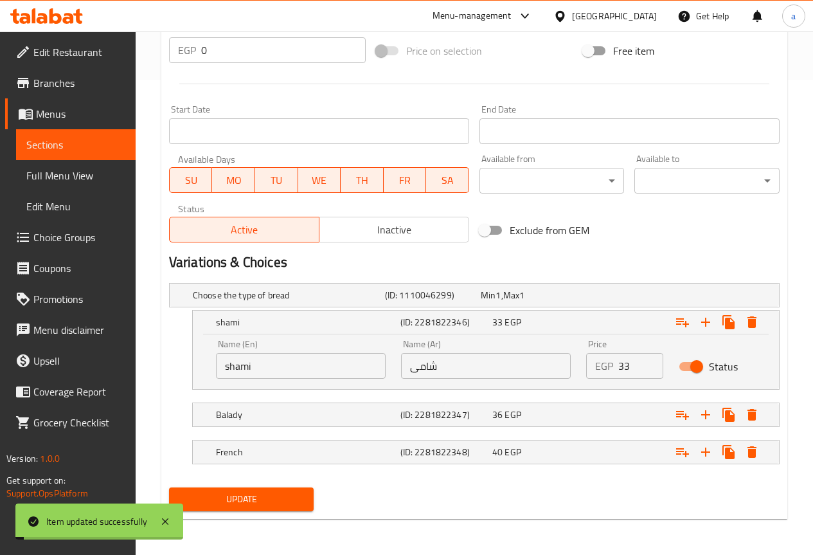
click at [106, 175] on span "Full Menu View" at bounding box center [75, 175] width 99 height 15
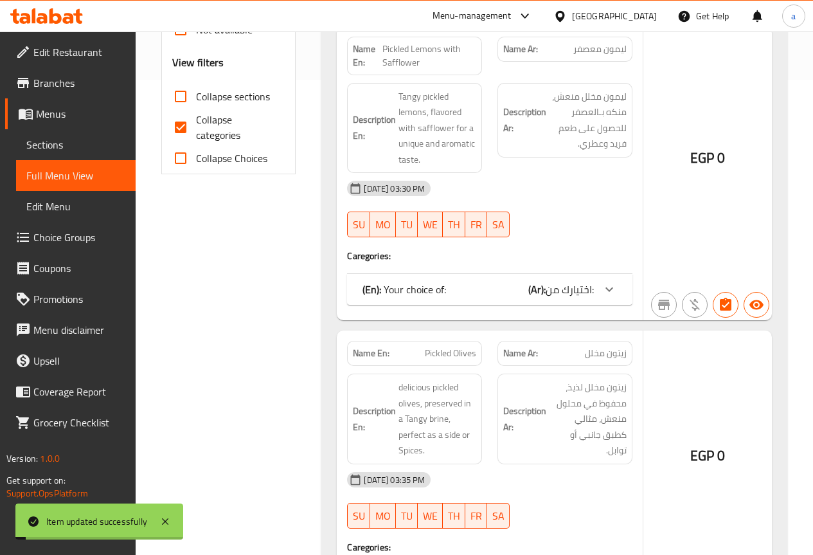
click at [92, 173] on span "Full Menu View" at bounding box center [75, 175] width 99 height 15
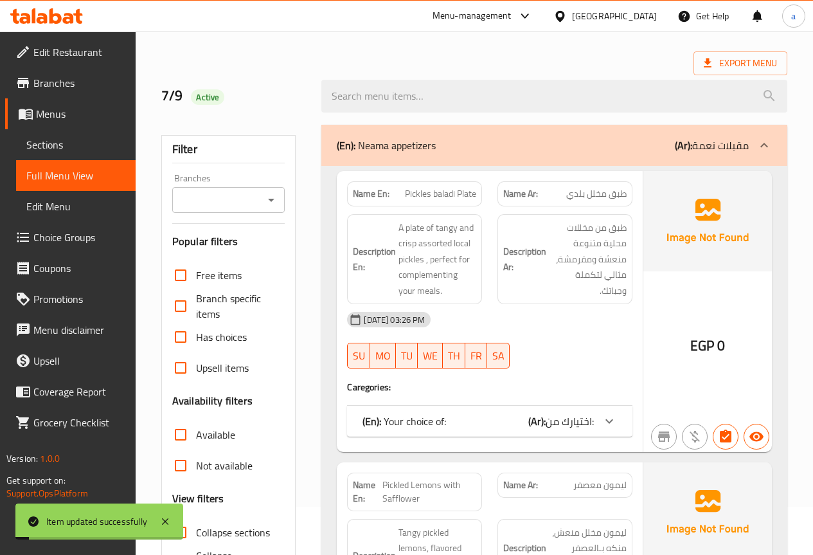
scroll to position [193, 0]
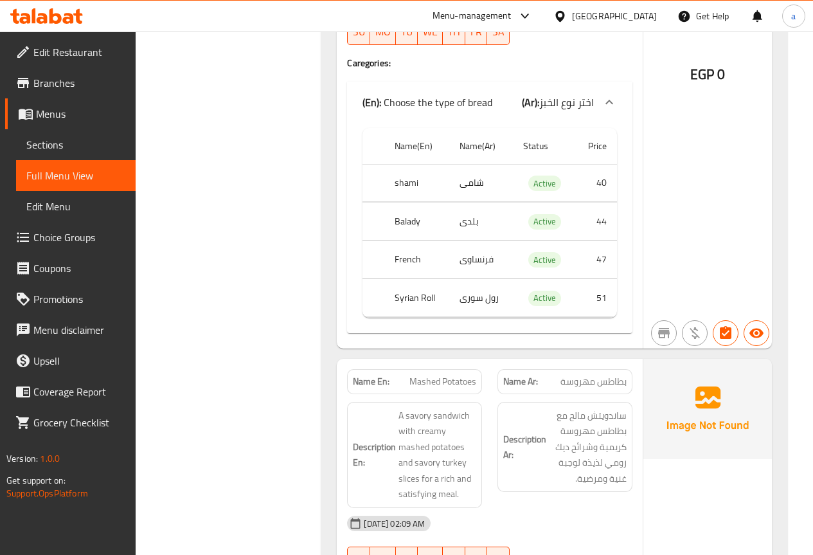
scroll to position [65610, 0]
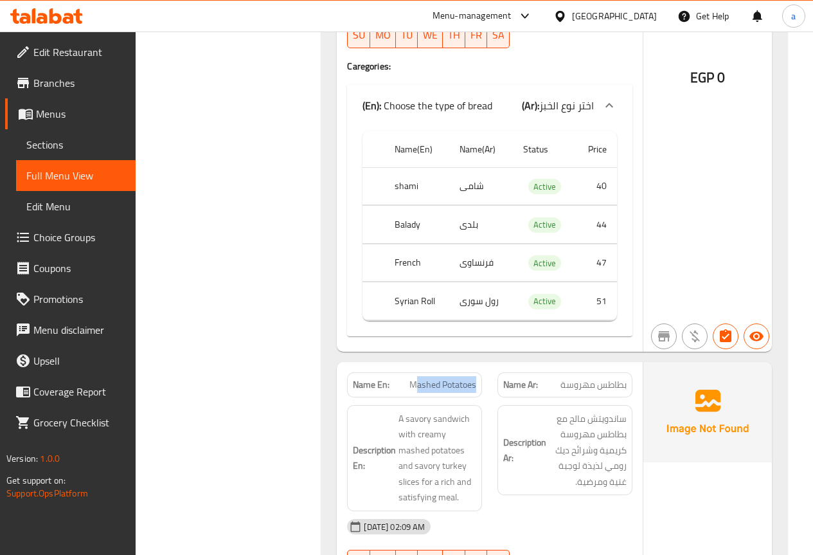
drag, startPoint x: 415, startPoint y: 141, endPoint x: 476, endPoint y: 140, distance: 60.4
click at [476, 378] on span "Mashed Potatoes" at bounding box center [443, 385] width 67 height 14
click at [444, 378] on span "Mashed Potatoes" at bounding box center [443, 385] width 67 height 14
click at [412, 378] on p "Name En: Mashed Potatoes" at bounding box center [414, 385] width 123 height 14
drag, startPoint x: 410, startPoint y: 144, endPoint x: 476, endPoint y: 143, distance: 66.2
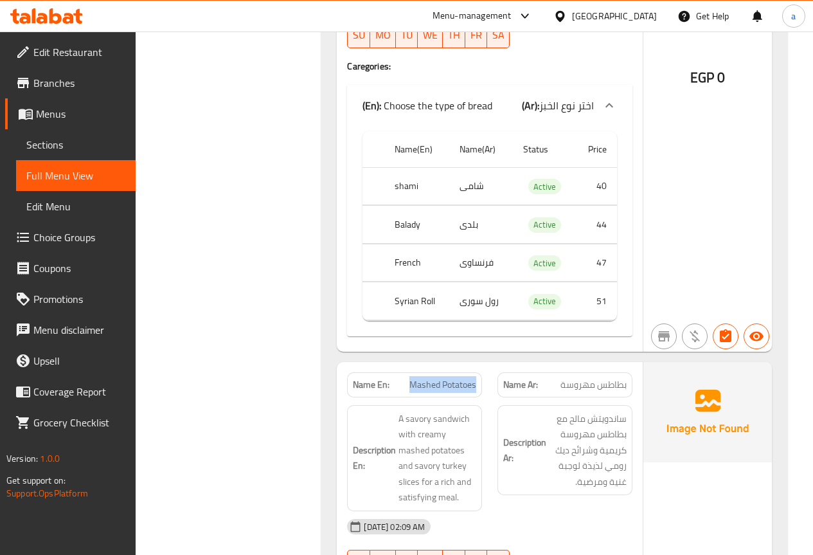
click at [476, 378] on span "Mashed Potatoes" at bounding box center [443, 385] width 67 height 14
copy span "Mashed Potatoes"
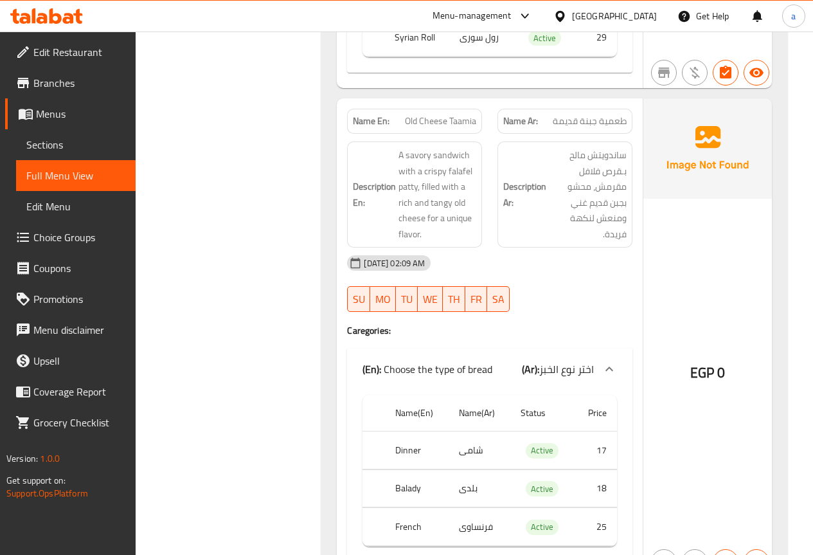
scroll to position [32462, 0]
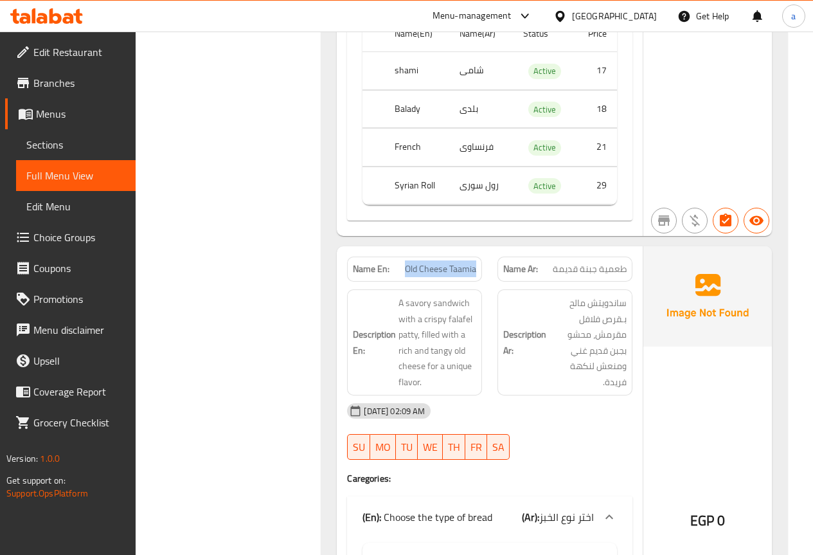
drag, startPoint x: 408, startPoint y: 204, endPoint x: 476, endPoint y: 208, distance: 68.3
click at [476, 262] on span "Old Cheese Taamia" at bounding box center [440, 269] width 71 height 14
copy span "Old Cheese Taamia"
click at [54, 140] on span "Sections" at bounding box center [75, 144] width 99 height 15
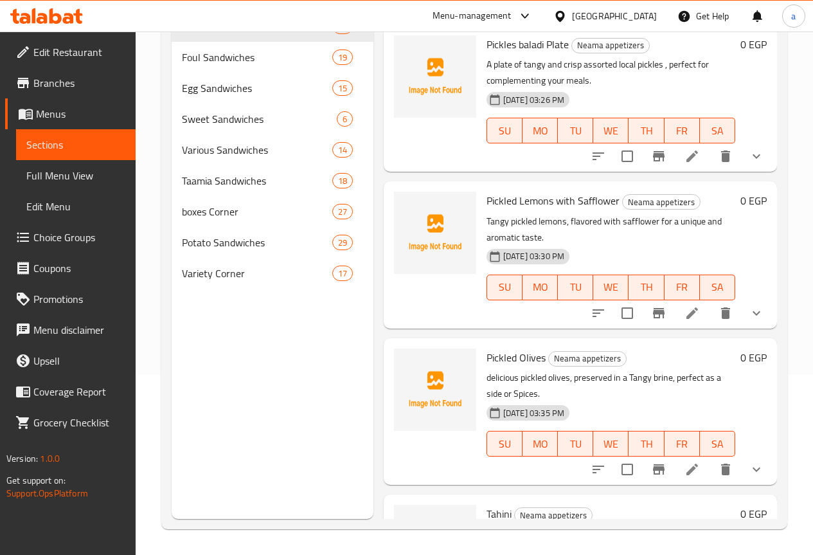
scroll to position [180, 0]
click at [64, 117] on span "Menus" at bounding box center [80, 113] width 89 height 15
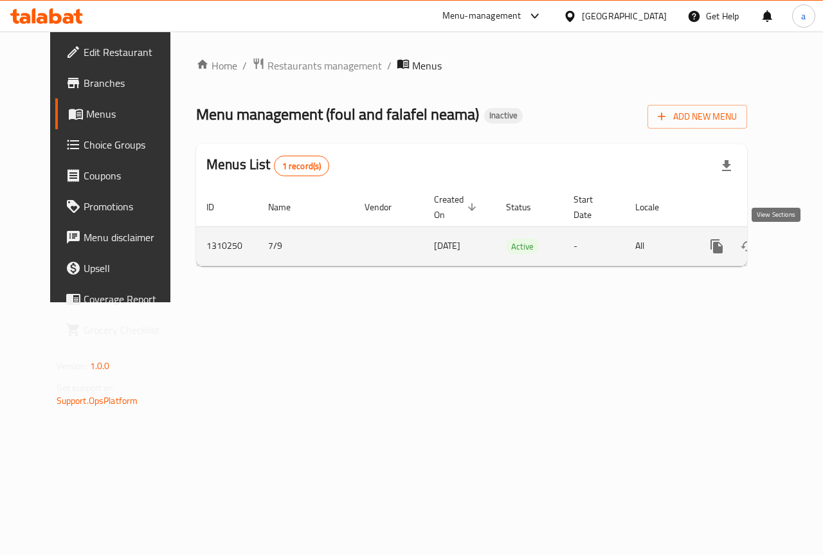
click at [794, 251] on link "enhanced table" at bounding box center [809, 246] width 31 height 31
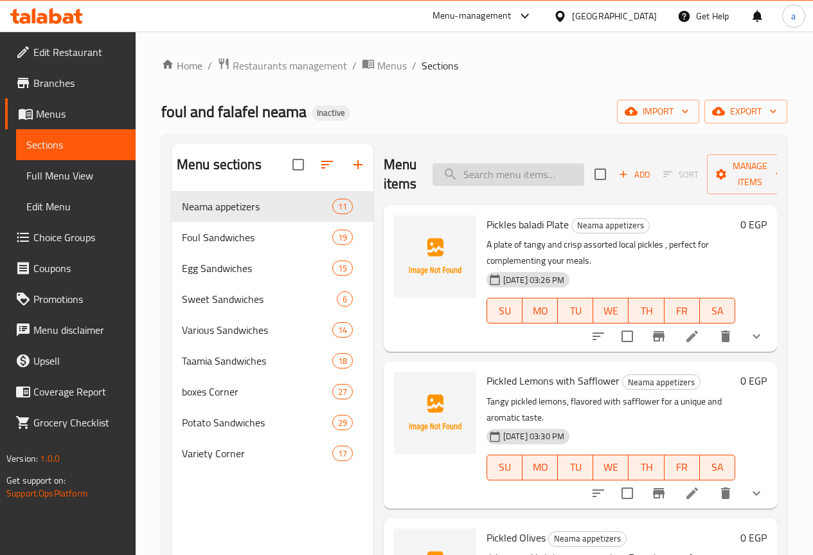
click at [438, 181] on input "search" at bounding box center [509, 174] width 152 height 23
paste input "Old Cheese Taamia"
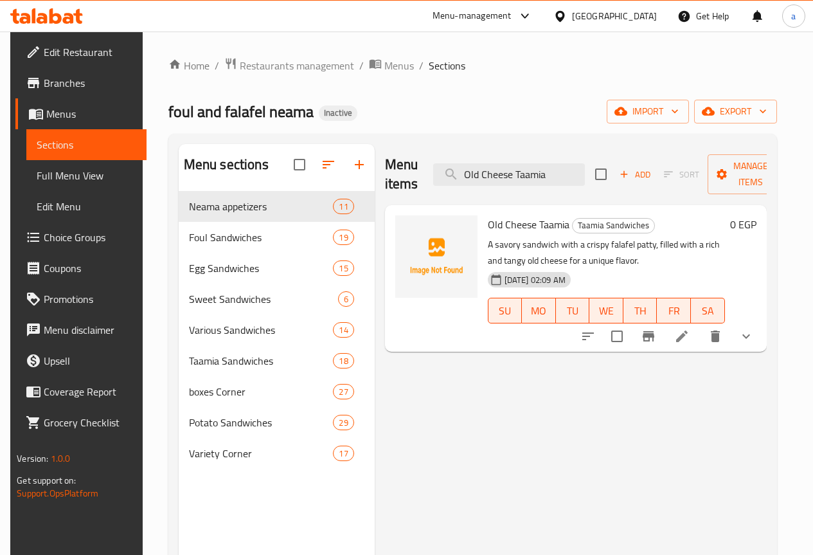
type input "Old Cheese Taamia"
click at [700, 330] on li at bounding box center [682, 336] width 36 height 23
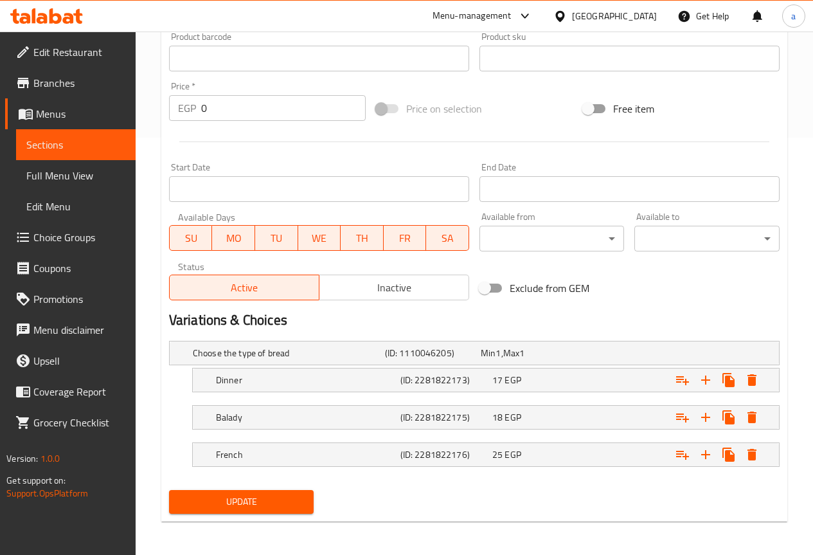
scroll to position [420, 0]
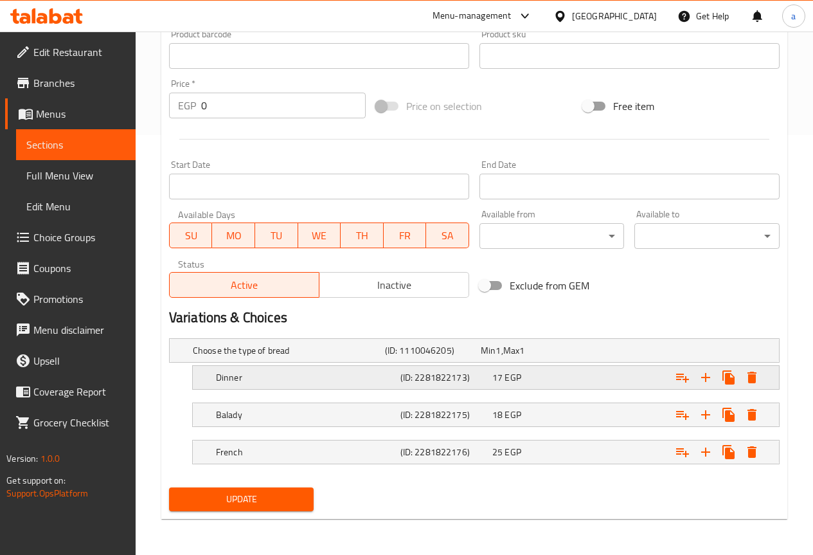
click at [329, 377] on h5 "Dinner" at bounding box center [305, 377] width 179 height 13
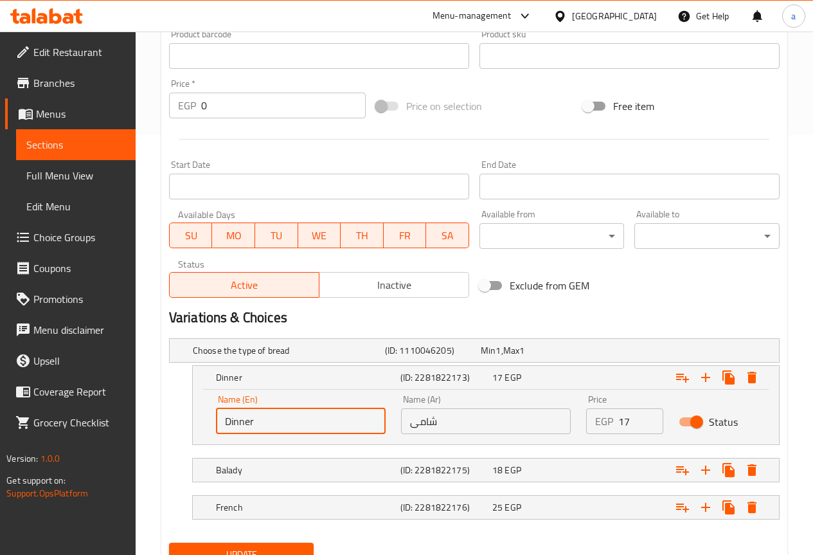
drag, startPoint x: 253, startPoint y: 419, endPoint x: 207, endPoint y: 424, distance: 46.7
click at [207, 424] on div "Name (En) Dinner Name (En) Name (Ar) شامى Name (Ar) Price EGP 17 Price Status" at bounding box center [486, 417] width 586 height 55
type input "shami"
click at [246, 548] on span "Update" at bounding box center [241, 555] width 125 height 16
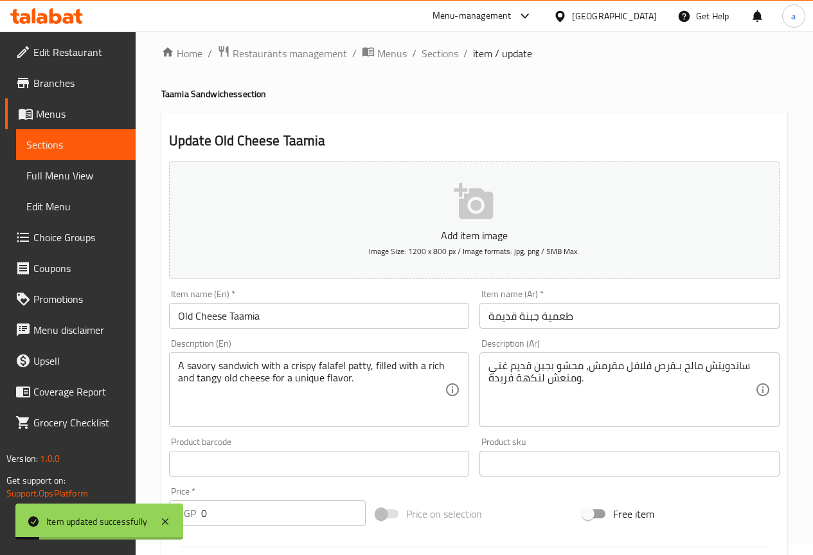
scroll to position [0, 0]
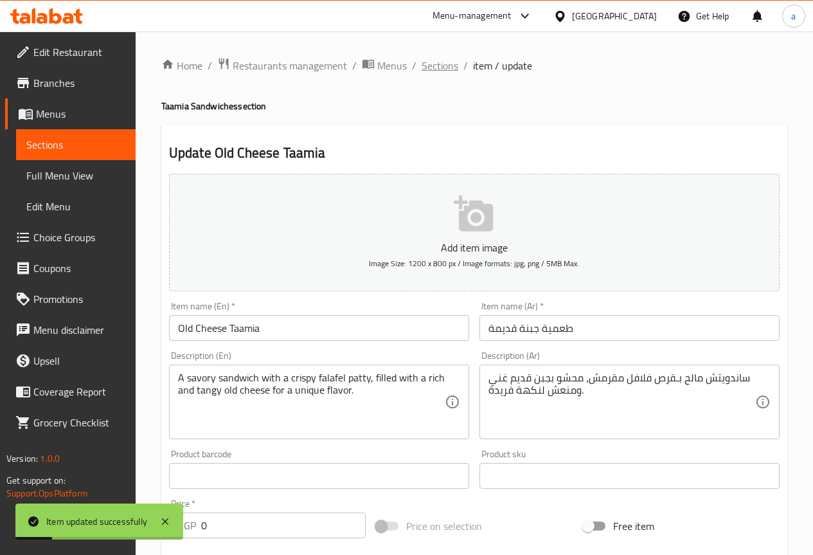
click at [439, 67] on span "Sections" at bounding box center [440, 65] width 37 height 15
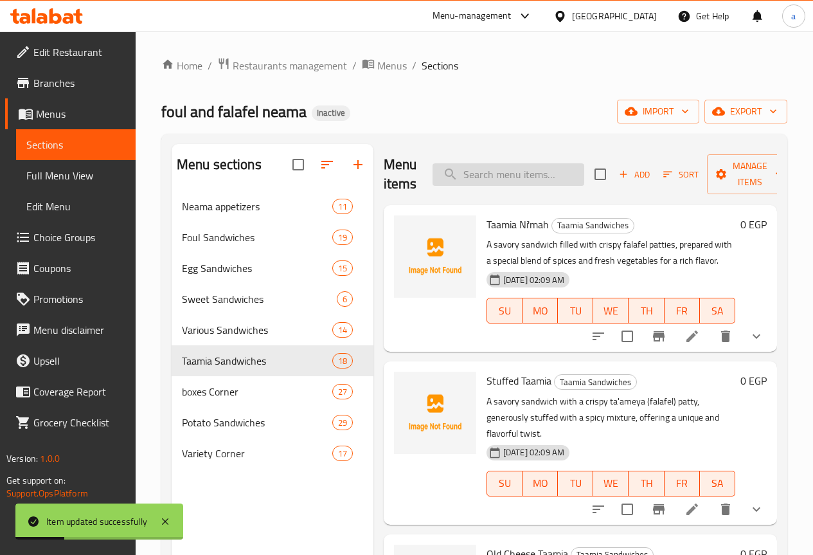
click at [487, 184] on input "search" at bounding box center [509, 174] width 152 height 23
paste input "Mashed Potatoes"
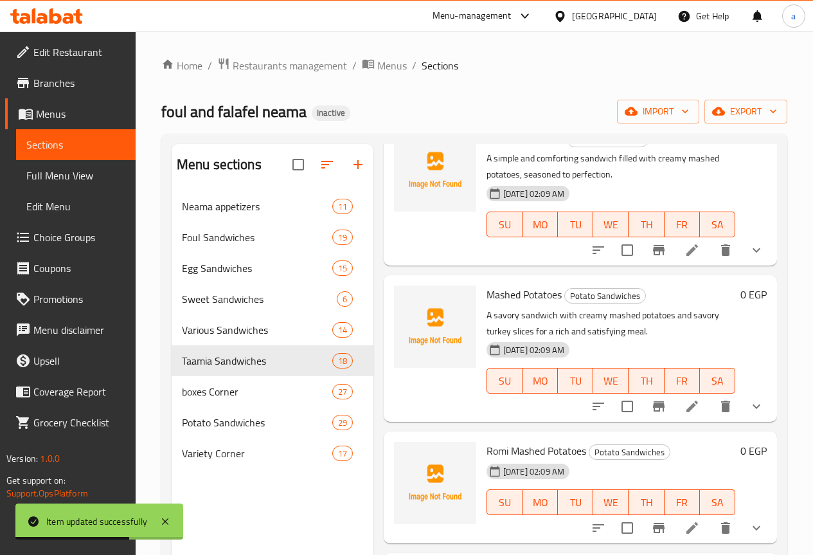
scroll to position [1029, 0]
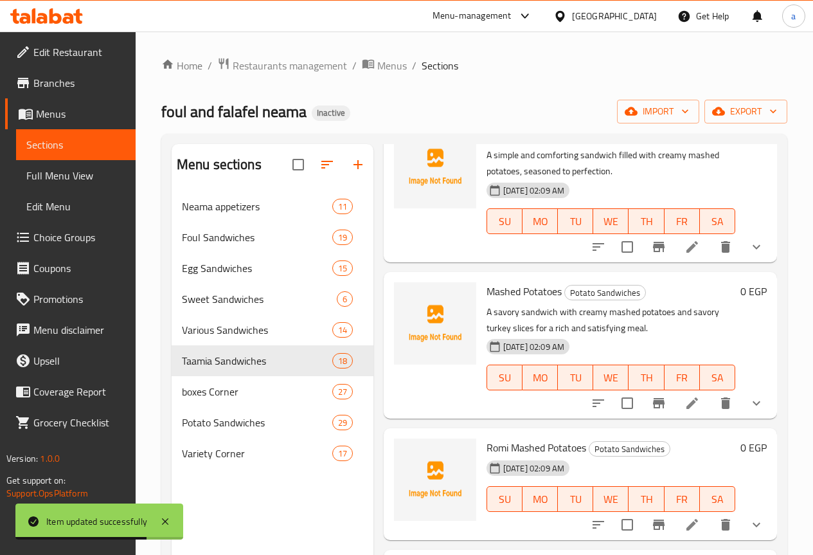
type input "Mashed Potatoes"
click at [687, 400] on icon at bounding box center [693, 403] width 12 height 12
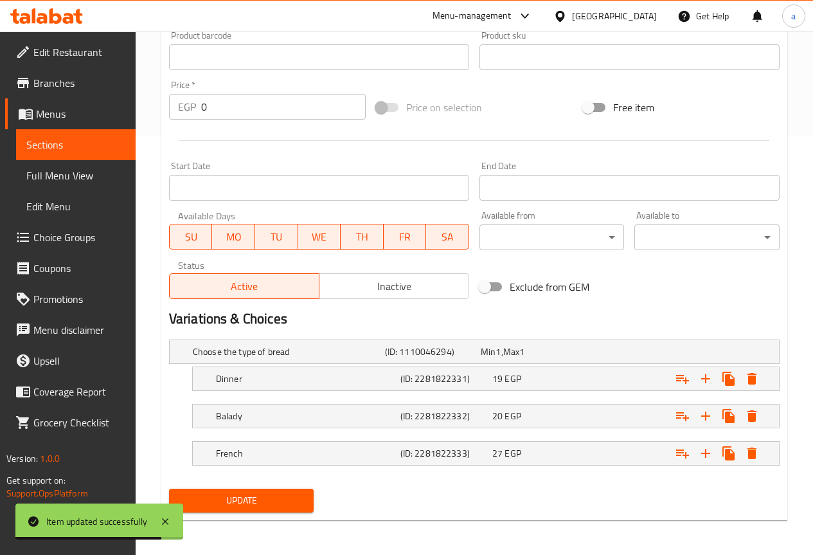
scroll to position [420, 0]
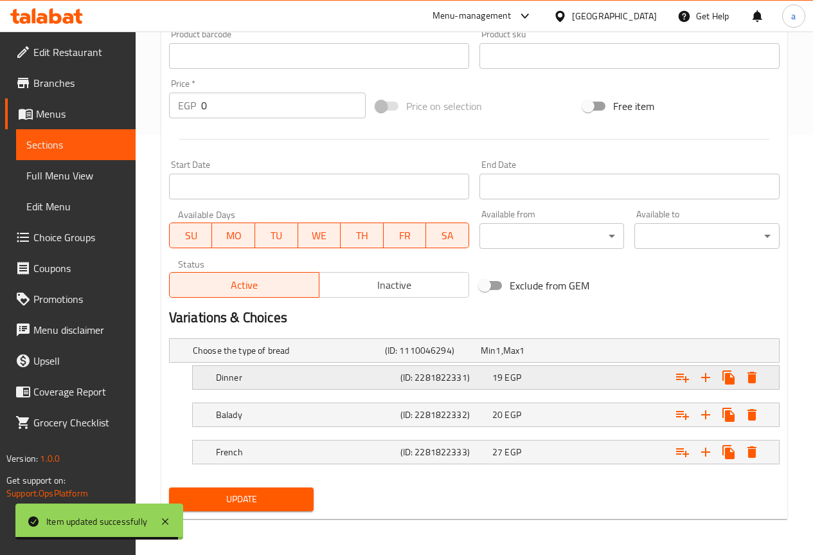
click at [472, 371] on h5 "(ID: 2281822331)" at bounding box center [444, 377] width 87 height 13
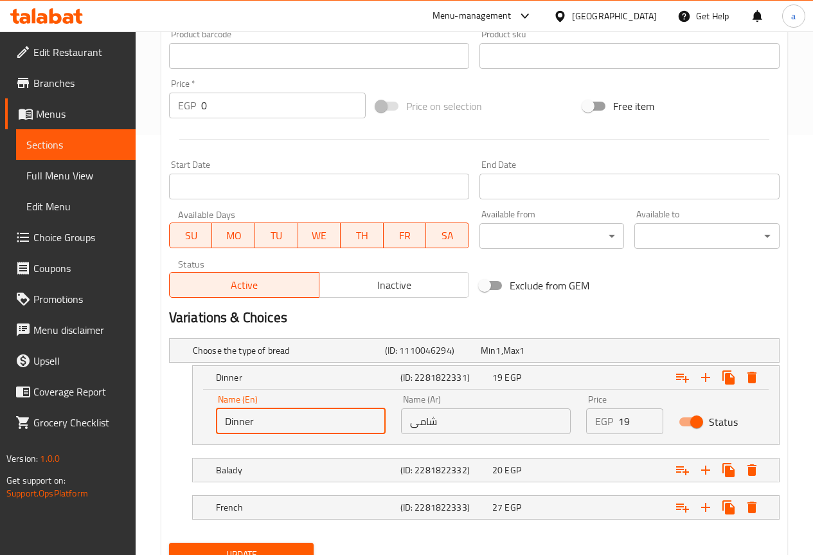
drag, startPoint x: 228, startPoint y: 420, endPoint x: 199, endPoint y: 421, distance: 29.6
click at [199, 421] on div "Name (En) Dinner Name (En) Name (Ar) شامى Name (Ar) Price EGP 19 Price Status" at bounding box center [486, 417] width 586 height 55
type input "shami"
click at [264, 543] on button "Update" at bounding box center [241, 555] width 145 height 24
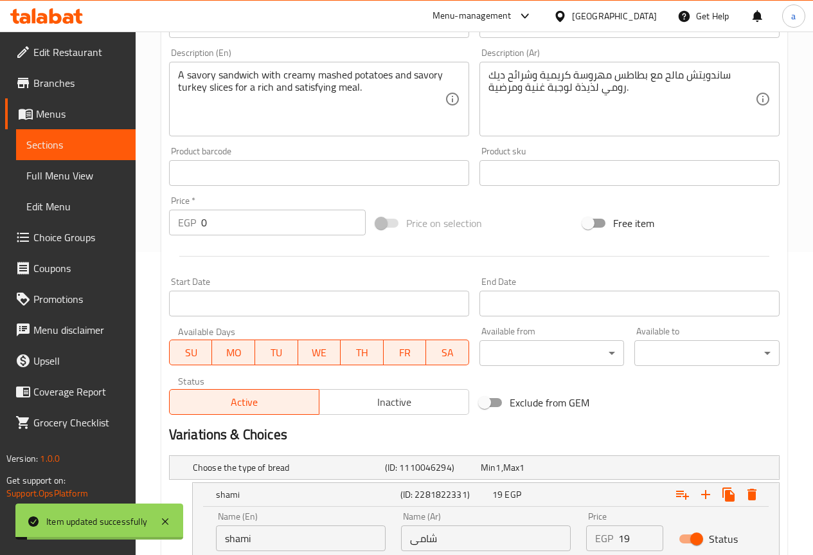
scroll to position [98, 0]
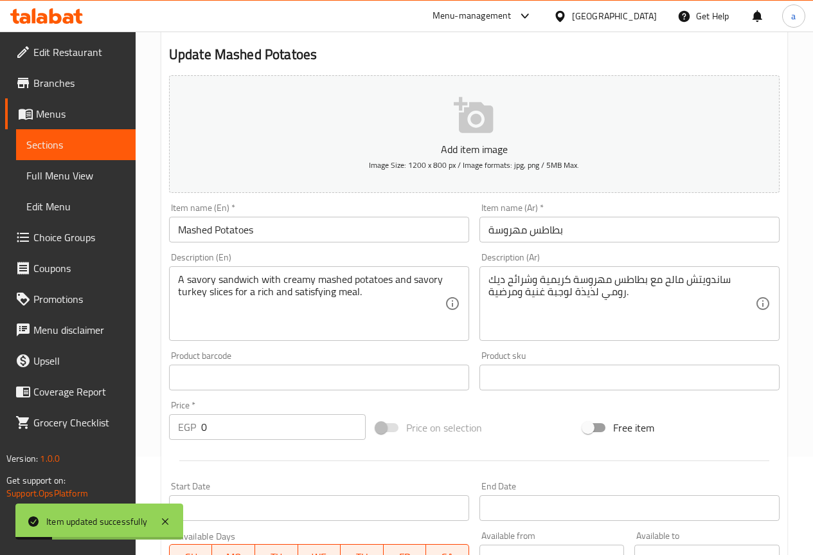
drag, startPoint x: 70, startPoint y: 176, endPoint x: 104, endPoint y: 205, distance: 44.7
click at [70, 176] on span "Full Menu View" at bounding box center [75, 175] width 99 height 15
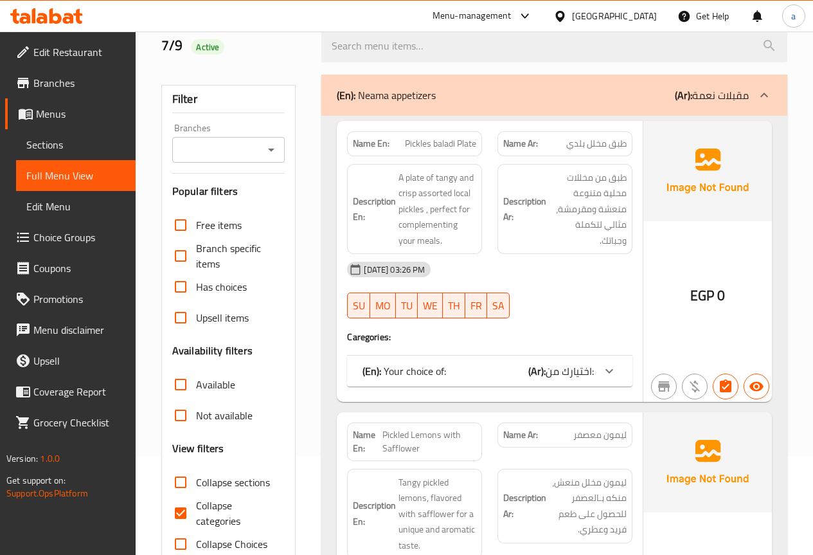
scroll to position [11676, 0]
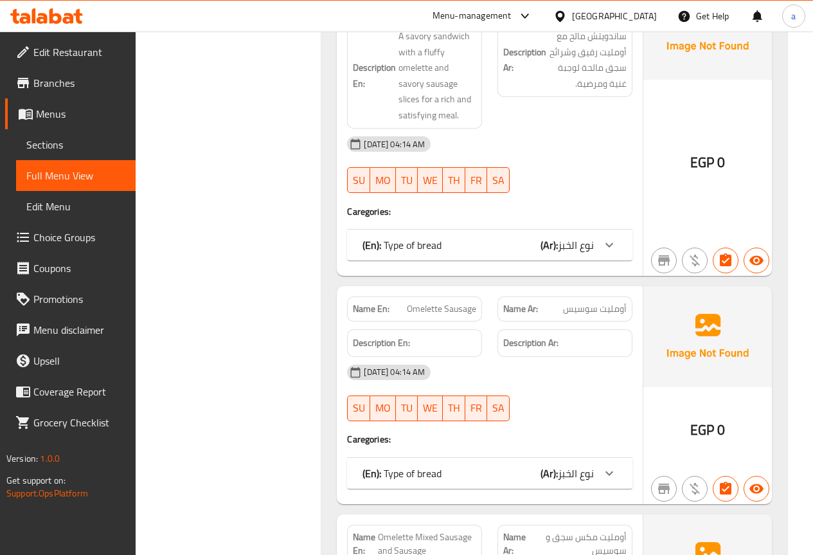
click at [433, 302] on span "Omelette Sausage" at bounding box center [441, 309] width 69 height 14
copy span "Omelette Sausage"
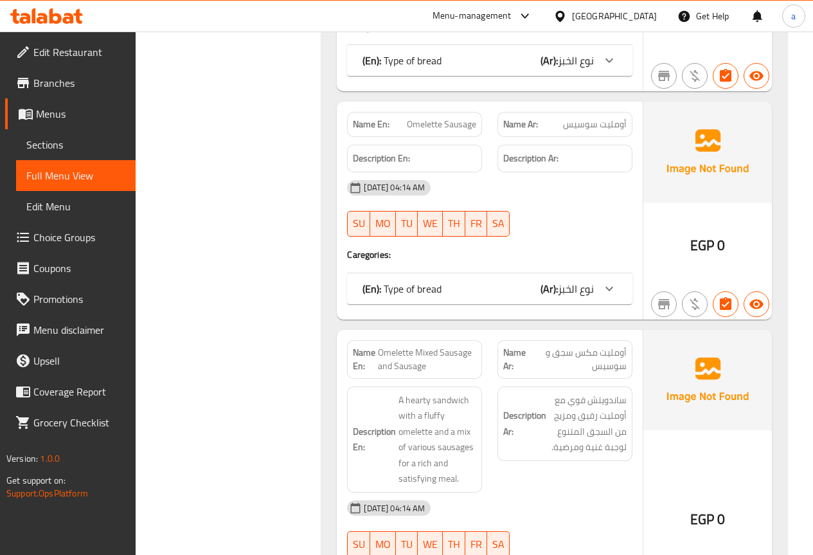
scroll to position [11933, 0]
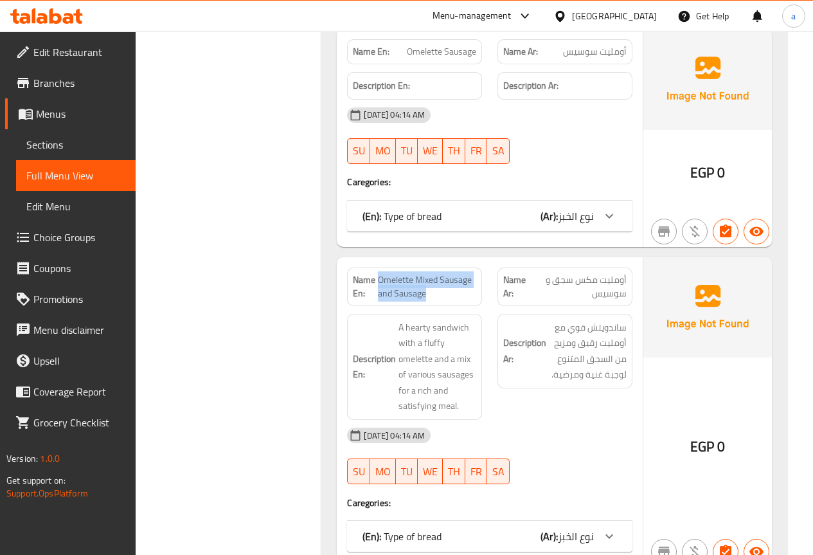
drag, startPoint x: 378, startPoint y: 249, endPoint x: 431, endPoint y: 261, distance: 54.7
click at [431, 273] on span "Omelette Mixed Sausage and Sausage" at bounding box center [427, 286] width 98 height 27
copy span "Omelette Mixed Sausage and Sausage"
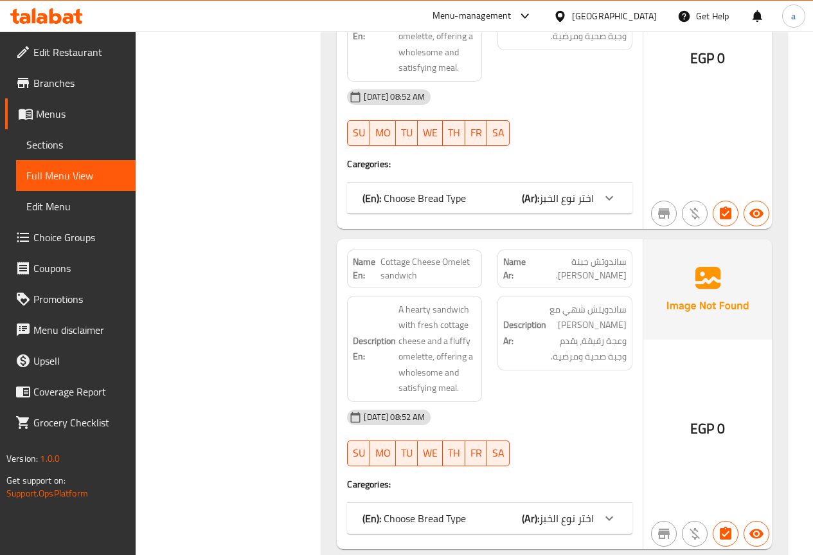
scroll to position [21196, 0]
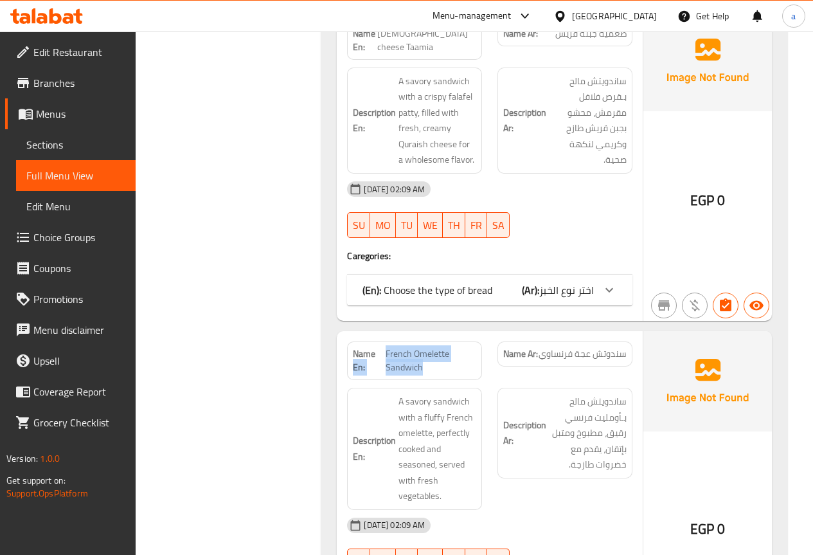
drag, startPoint x: 383, startPoint y: 276, endPoint x: 425, endPoint y: 288, distance: 43.5
click at [425, 347] on p "Name En: French Omelette Sandwich" at bounding box center [414, 360] width 123 height 27
click at [425, 347] on span "French Omelette Sandwich" at bounding box center [431, 360] width 91 height 27
drag, startPoint x: 386, startPoint y: 278, endPoint x: 424, endPoint y: 290, distance: 39.2
click at [424, 347] on span "French Omelette Sandwich" at bounding box center [431, 360] width 91 height 27
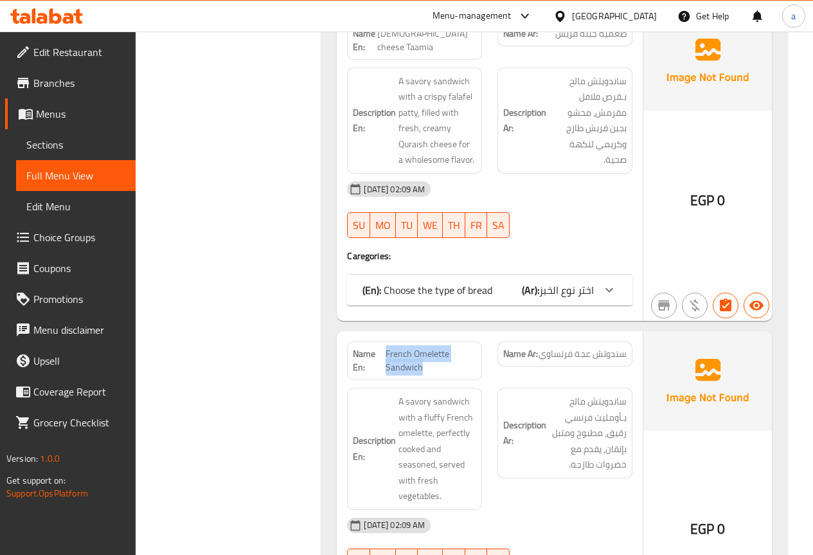
copy span "French Omelette Sandwich"
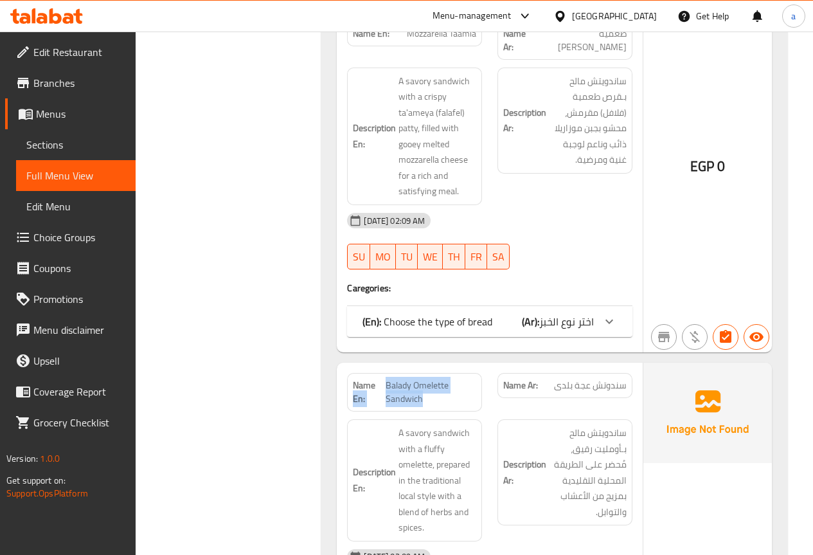
drag, startPoint x: 385, startPoint y: 276, endPoint x: 429, endPoint y: 286, distance: 45.4
click at [429, 379] on p "Name En: Balady Omelette Sandwich" at bounding box center [414, 392] width 123 height 27
click at [429, 379] on span "Balady Omelette Sandwich" at bounding box center [431, 392] width 91 height 27
drag, startPoint x: 386, startPoint y: 276, endPoint x: 423, endPoint y: 290, distance: 39.7
click at [423, 379] on span "Balady Omelette Sandwich" at bounding box center [431, 392] width 91 height 27
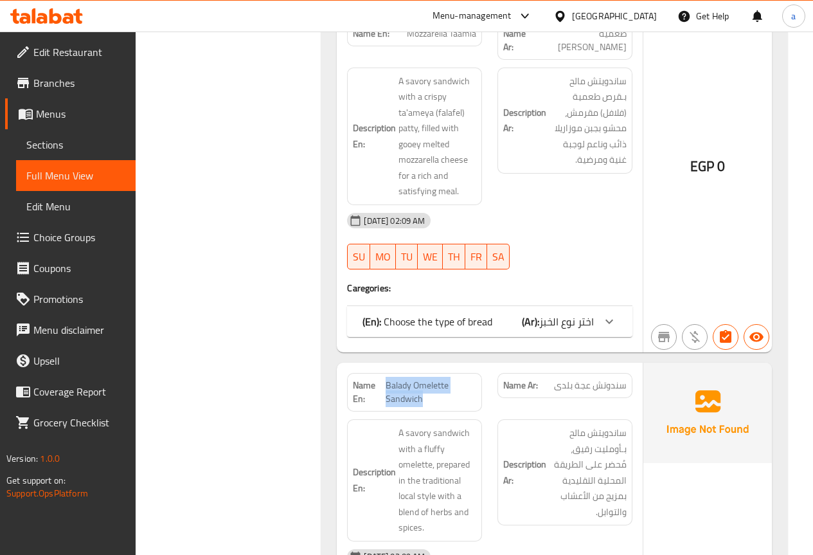
copy span "Balady Omelette Sandwich"
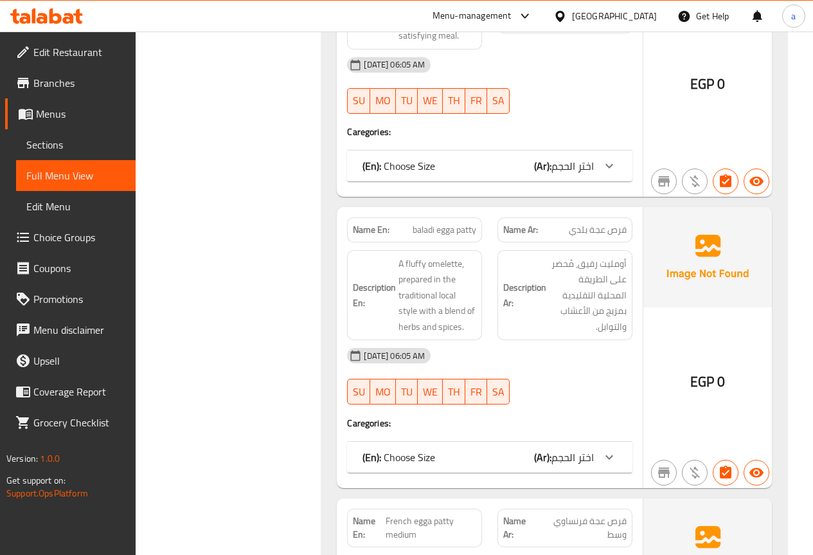
scroll to position [18769, 0]
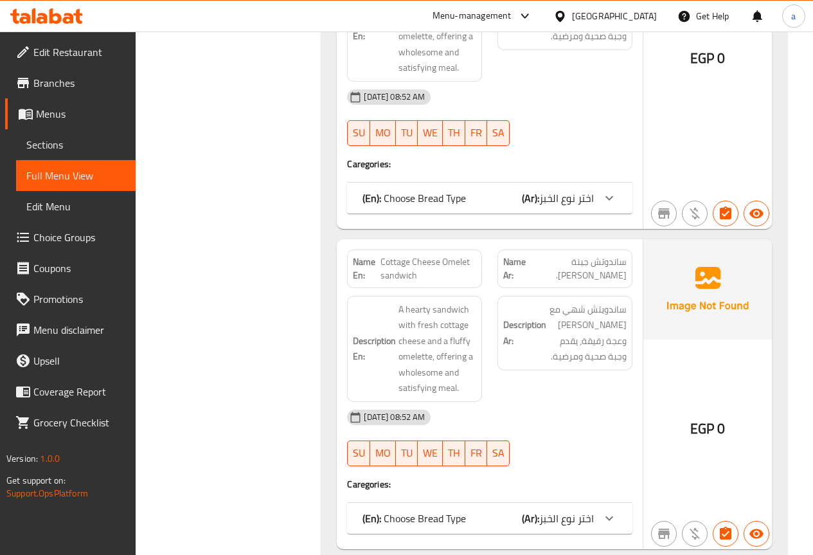
click at [68, 120] on span "Menus" at bounding box center [80, 113] width 89 height 15
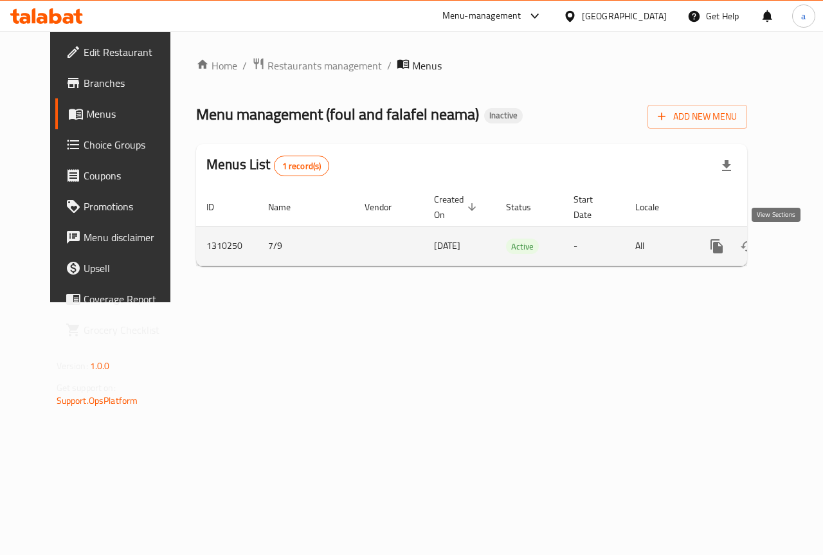
click at [794, 242] on link "enhanced table" at bounding box center [809, 246] width 31 height 31
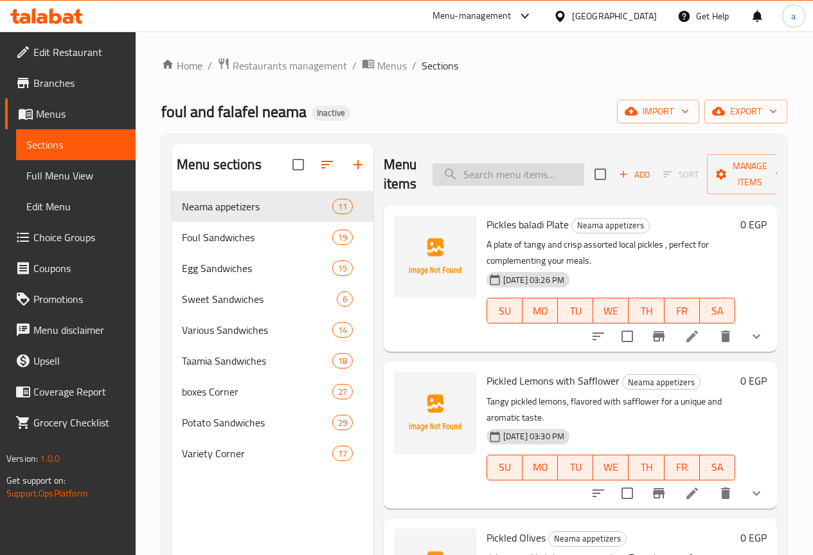
click at [476, 176] on input "search" at bounding box center [509, 174] width 152 height 23
paste input "Omelette Sausage"
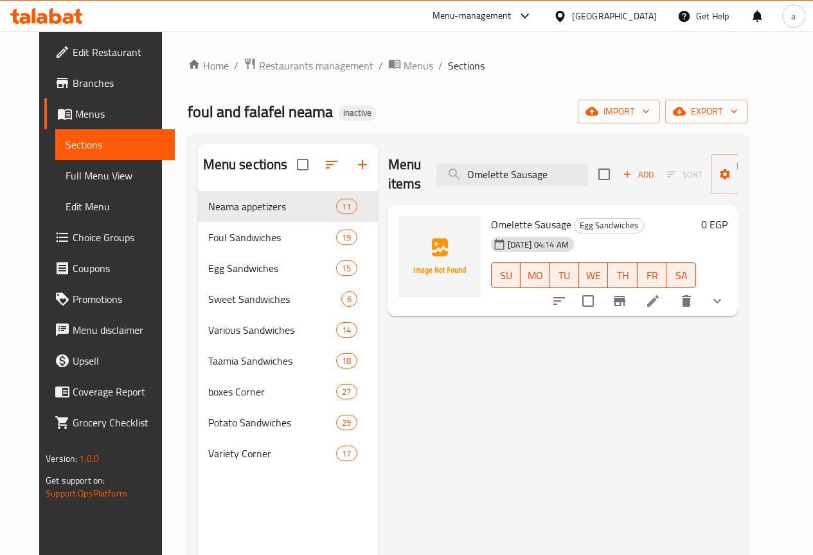
type input "Omelette Sausage"
click at [661, 301] on icon at bounding box center [653, 300] width 15 height 15
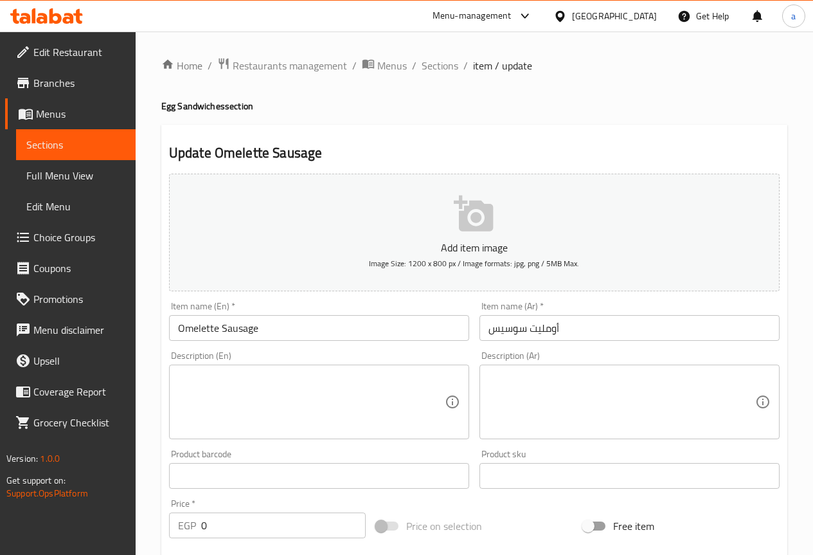
click at [216, 327] on input "Omelette Sausage" at bounding box center [319, 328] width 300 height 26
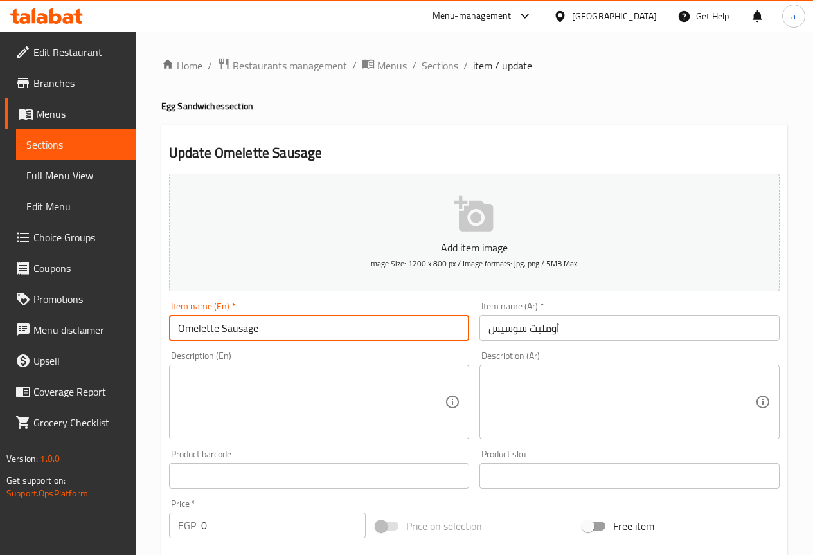
click at [216, 327] on input "Omelette Sausage" at bounding box center [319, 328] width 300 height 26
paste input "hotdog Omelett"
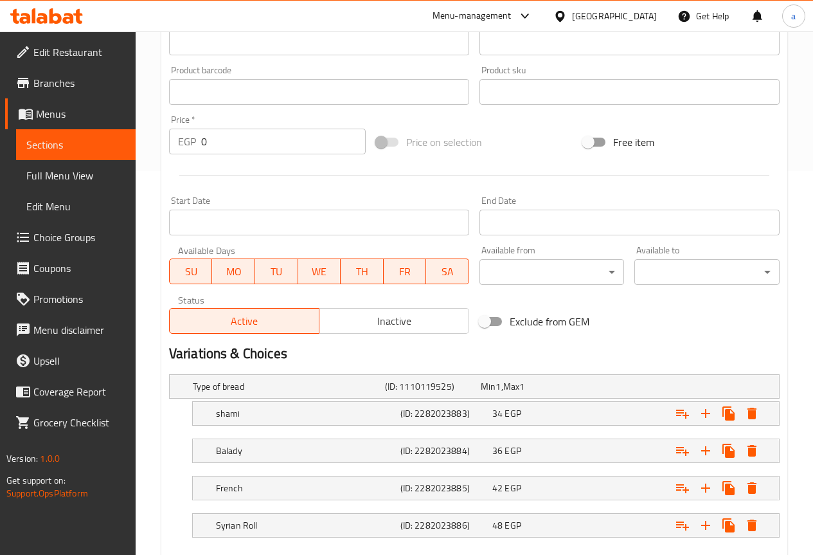
scroll to position [457, 0]
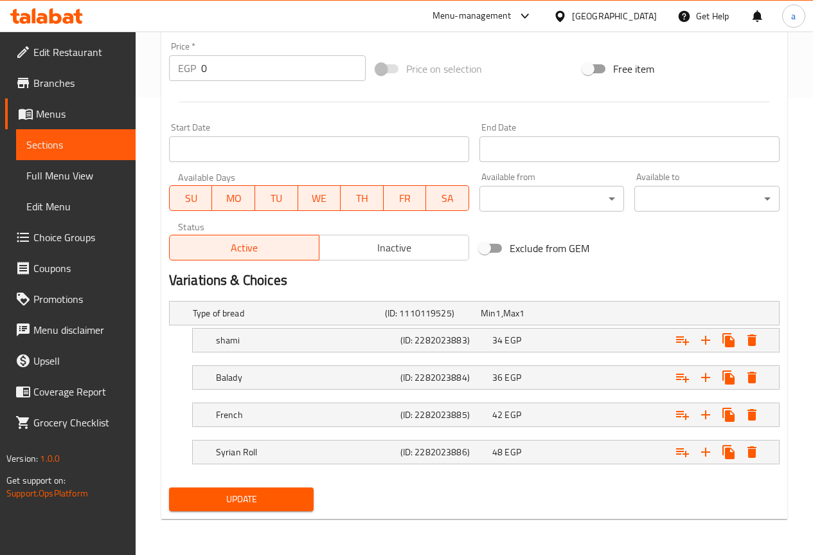
type input "hotdog Omelette"
click at [298, 500] on span "Update" at bounding box center [241, 499] width 125 height 16
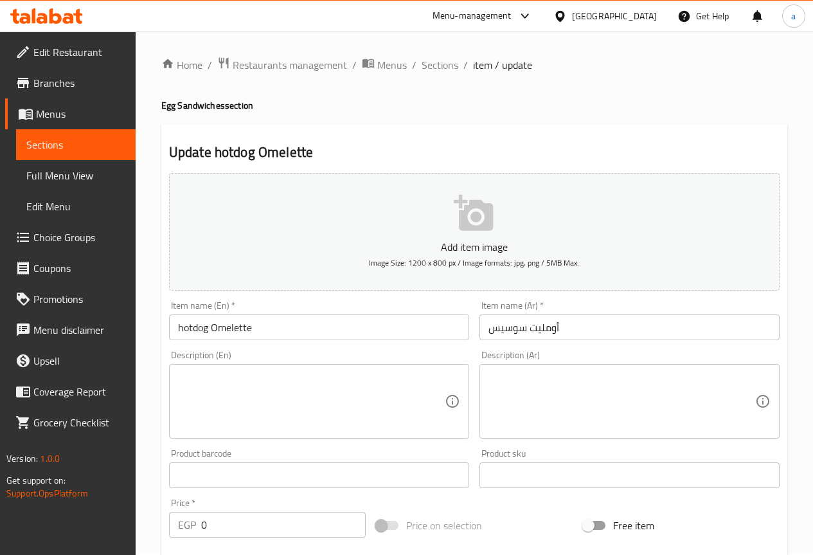
scroll to position [0, 0]
click at [428, 67] on span "Sections" at bounding box center [440, 65] width 37 height 15
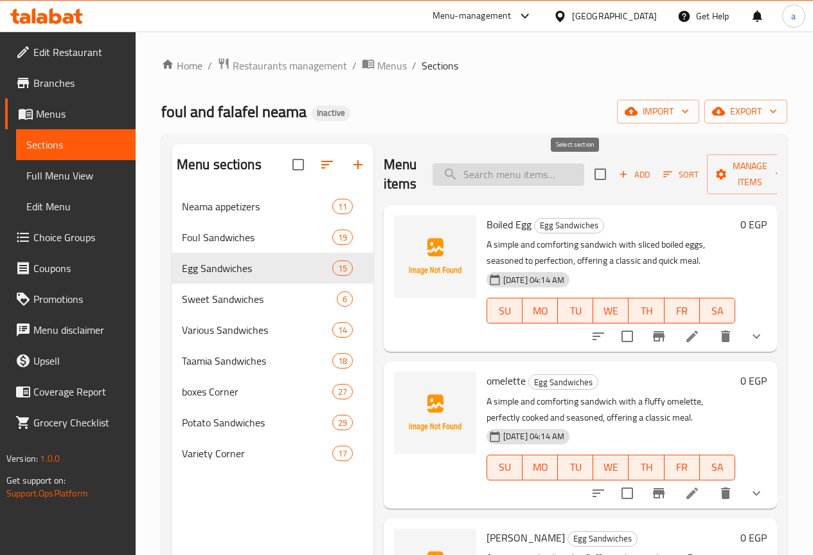
click at [523, 183] on input "search" at bounding box center [509, 174] width 152 height 23
paste input "Omelette Mixed Sausage and Sausage"
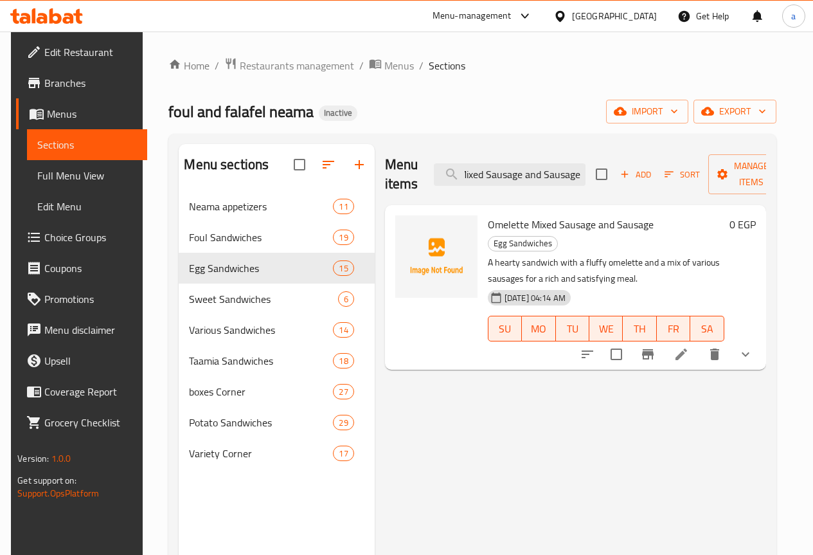
type input "Omelette Mixed Sausage and Sausage"
click at [689, 347] on icon at bounding box center [681, 354] width 15 height 15
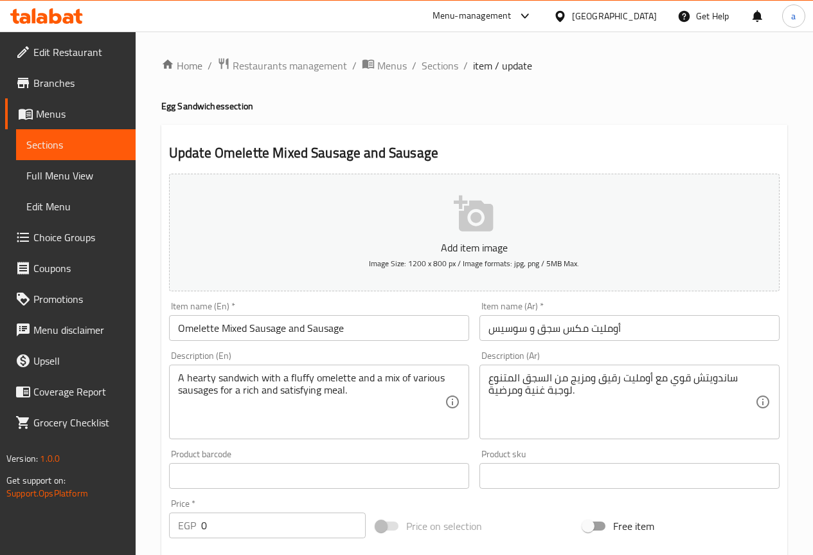
click at [293, 332] on input "Omelette Mixed Sausage and Sausage" at bounding box center [319, 328] width 300 height 26
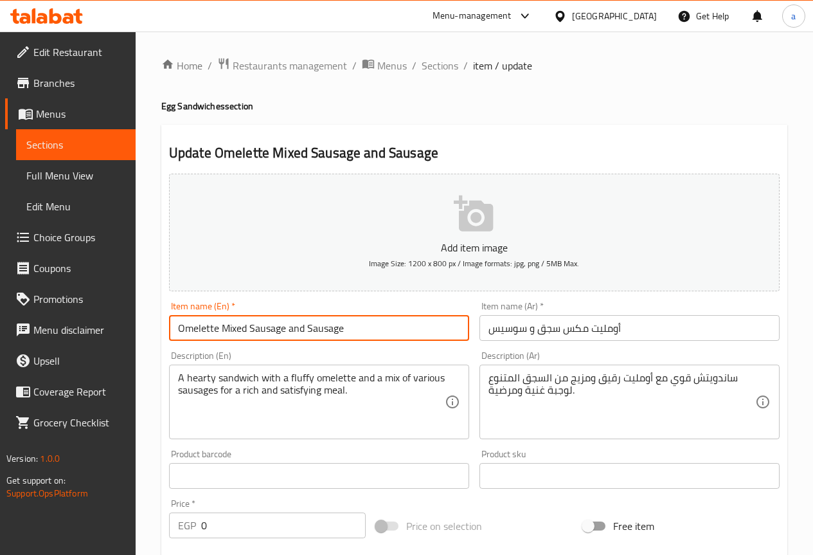
click at [293, 332] on input "Omelette Mixed Sausage and Sausage" at bounding box center [319, 328] width 300 height 26
paste input "hotdog"
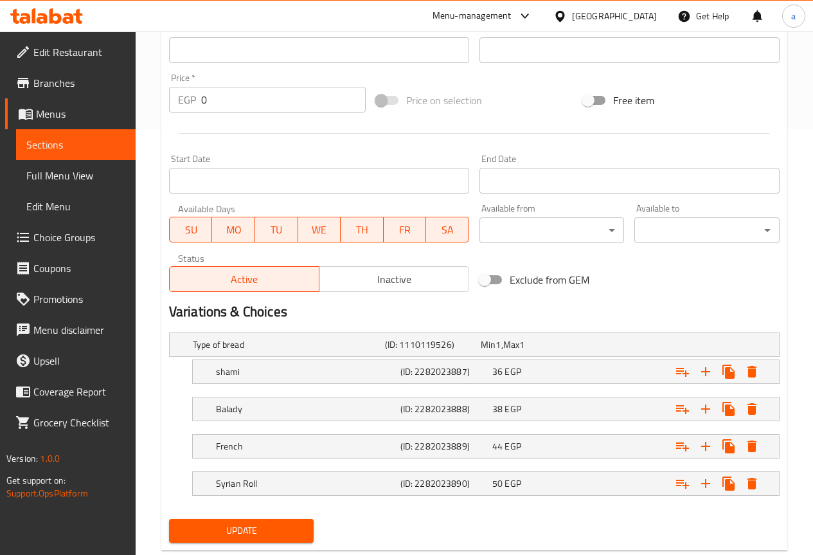
scroll to position [457, 0]
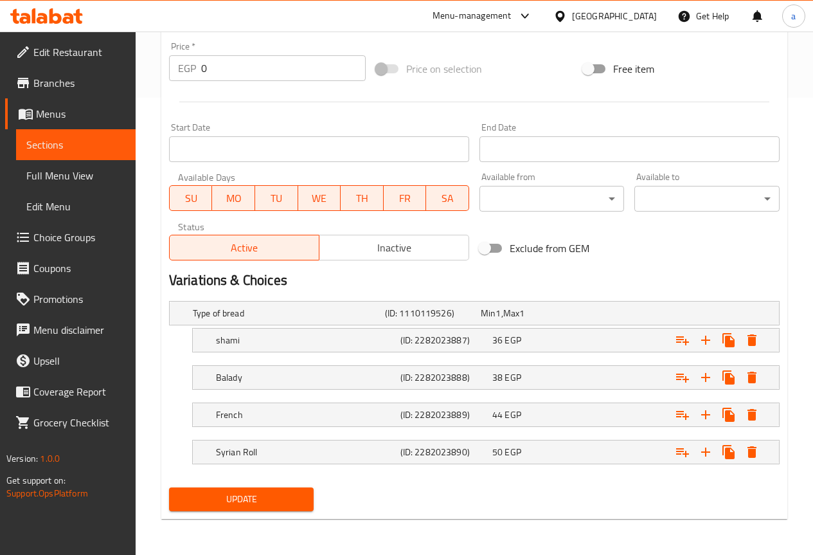
type input "Omelette Mixed Sausage and hotdog"
click at [262, 496] on span "Update" at bounding box center [241, 499] width 125 height 16
click at [278, 495] on span "Update" at bounding box center [241, 499] width 125 height 16
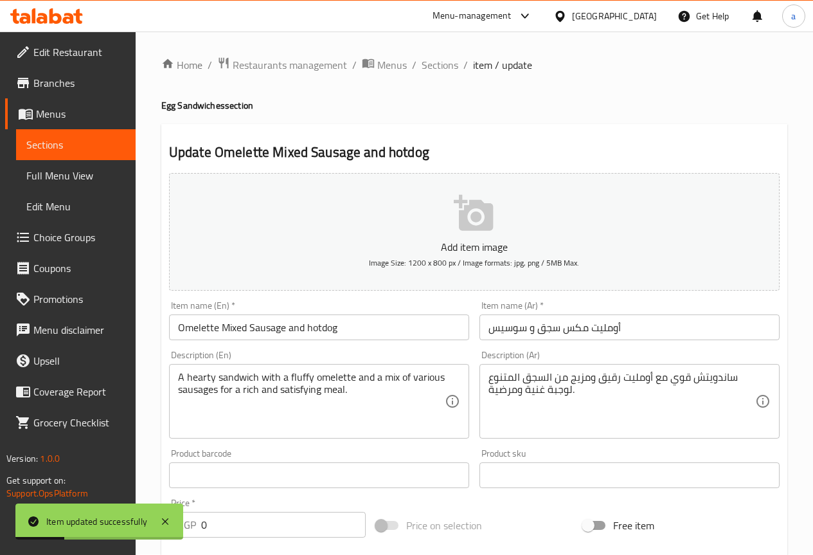
scroll to position [0, 0]
click at [429, 59] on span "Sections" at bounding box center [440, 65] width 37 height 15
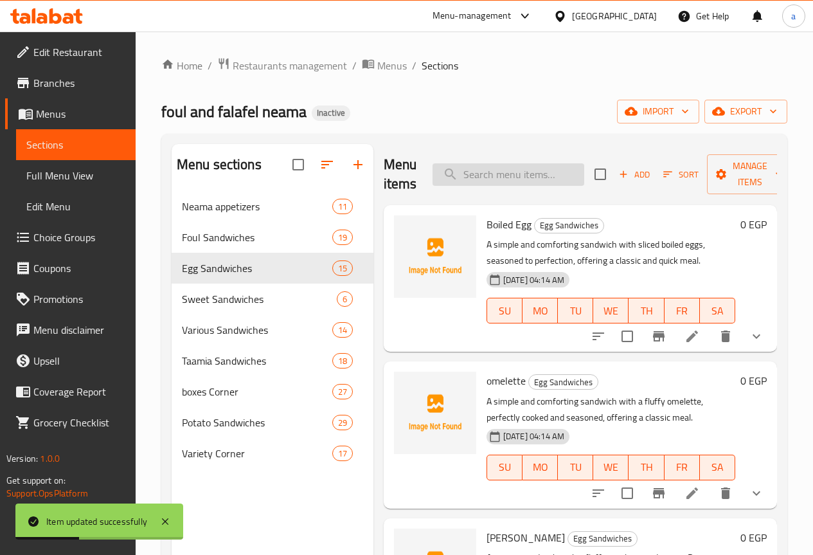
click at [485, 174] on input "search" at bounding box center [509, 174] width 152 height 23
paste input "French Omelette Sandwich"
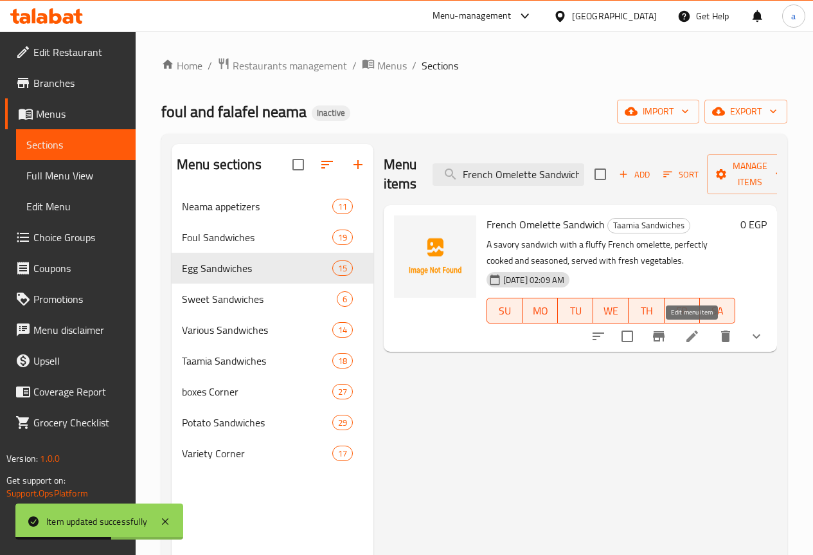
type input "French Omelette Sandwich"
click at [693, 335] on icon at bounding box center [693, 336] width 12 height 12
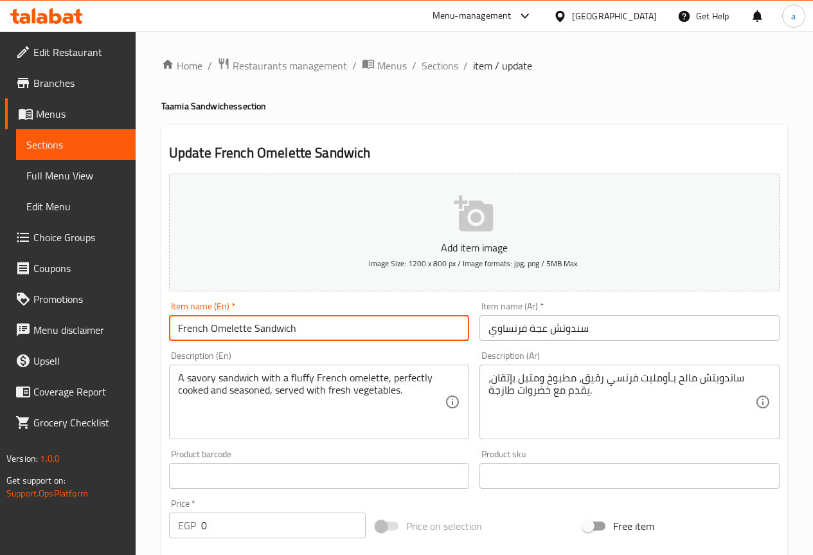
drag, startPoint x: 249, startPoint y: 329, endPoint x: 213, endPoint y: 330, distance: 36.1
click at [213, 330] on input "French Omelette Sandwich" at bounding box center [319, 328] width 300 height 26
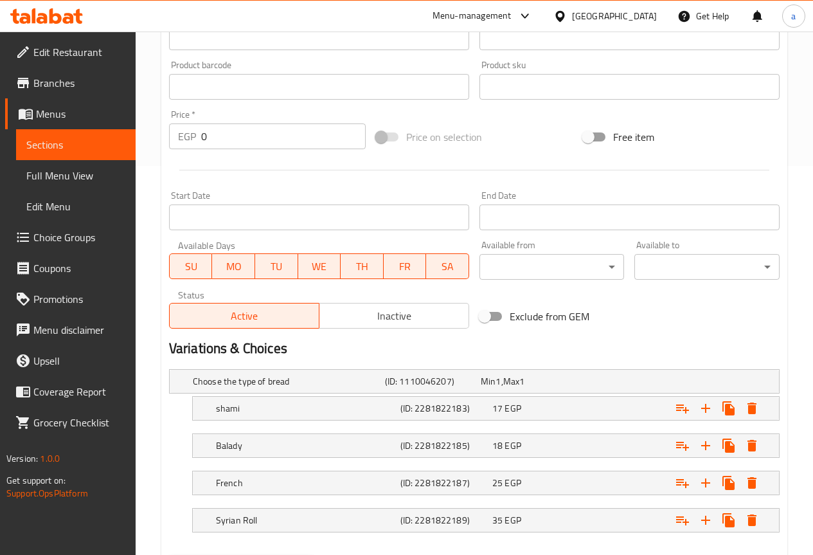
scroll to position [457, 0]
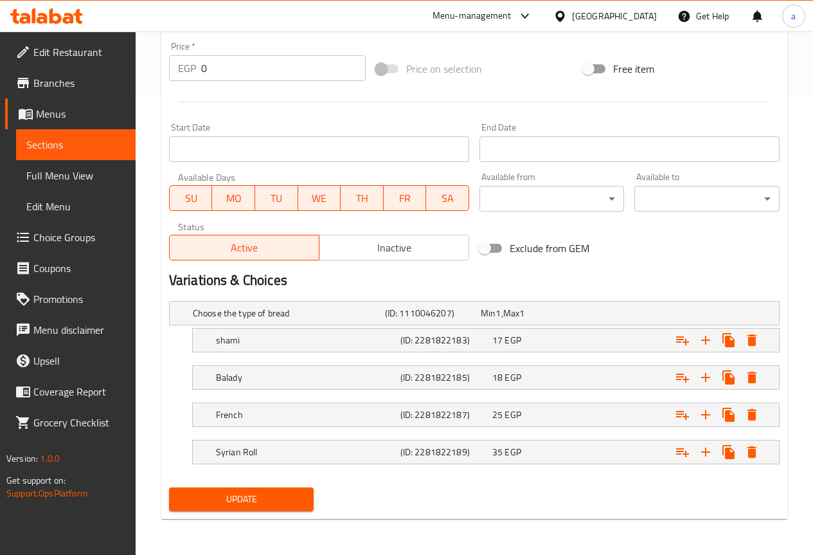
type input "French egga Sandwich"
click at [249, 500] on span "Update" at bounding box center [241, 499] width 125 height 16
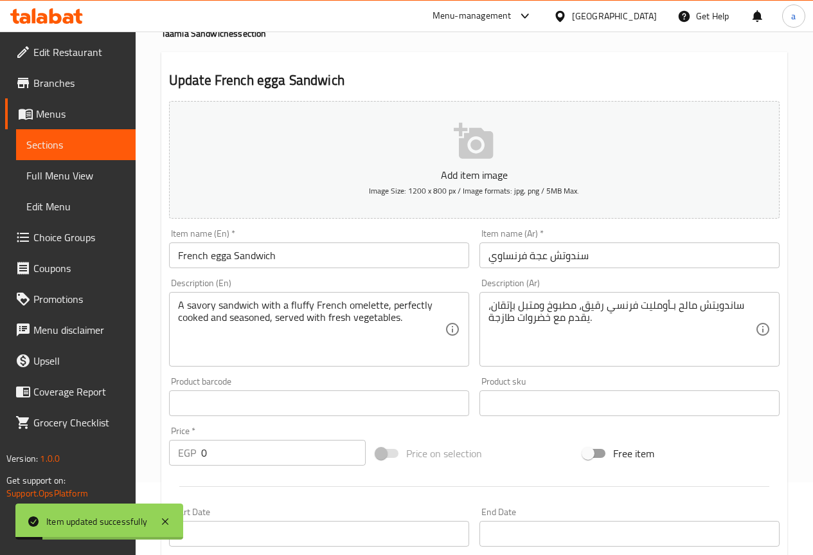
scroll to position [0, 0]
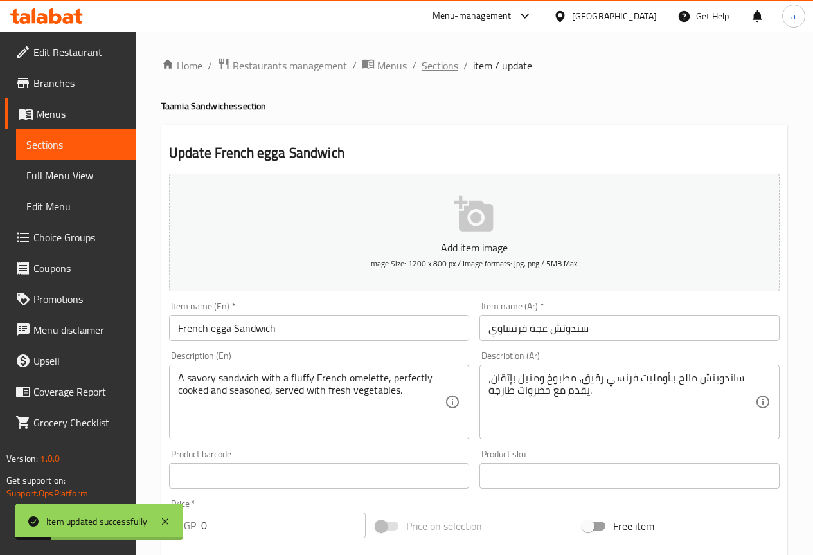
click at [432, 62] on span "Sections" at bounding box center [440, 65] width 37 height 15
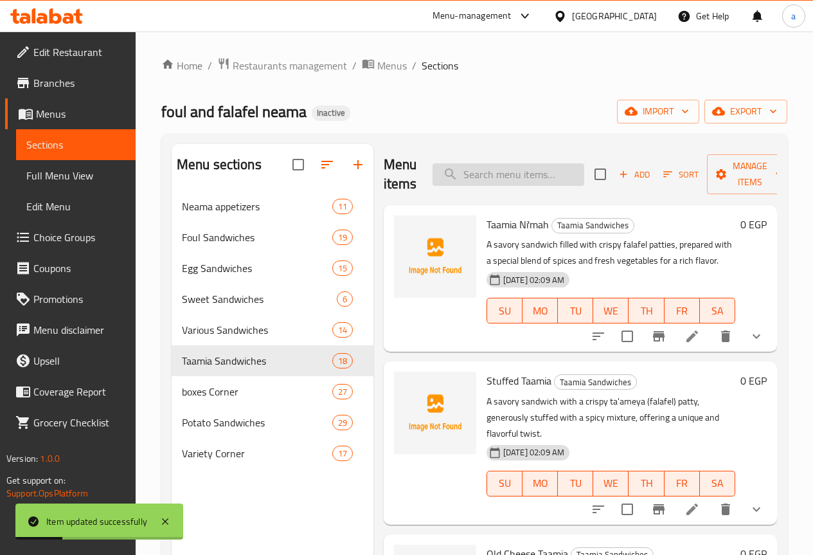
click at [501, 170] on input "search" at bounding box center [509, 174] width 152 height 23
paste input "Balady Omelette Sandwich"
type input "Balady Omelette Sandwich"
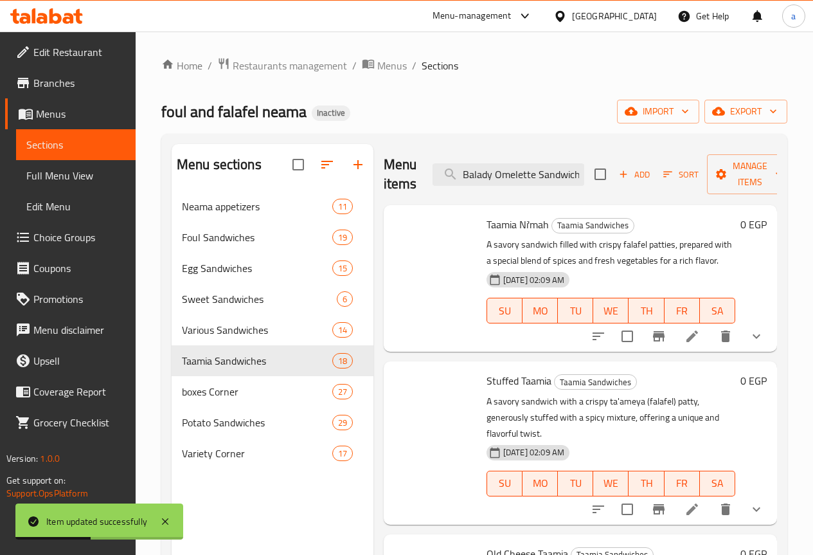
click at [687, 338] on icon at bounding box center [692, 336] width 15 height 15
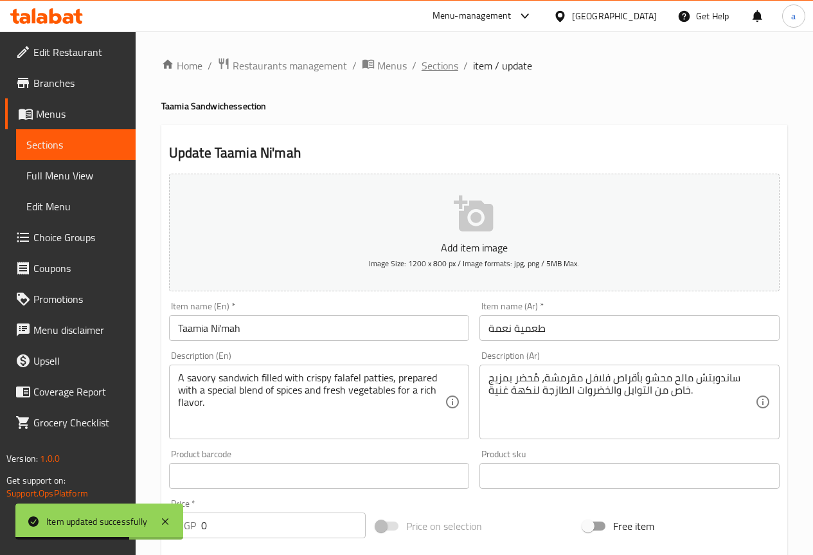
click at [451, 61] on span "Sections" at bounding box center [440, 65] width 37 height 15
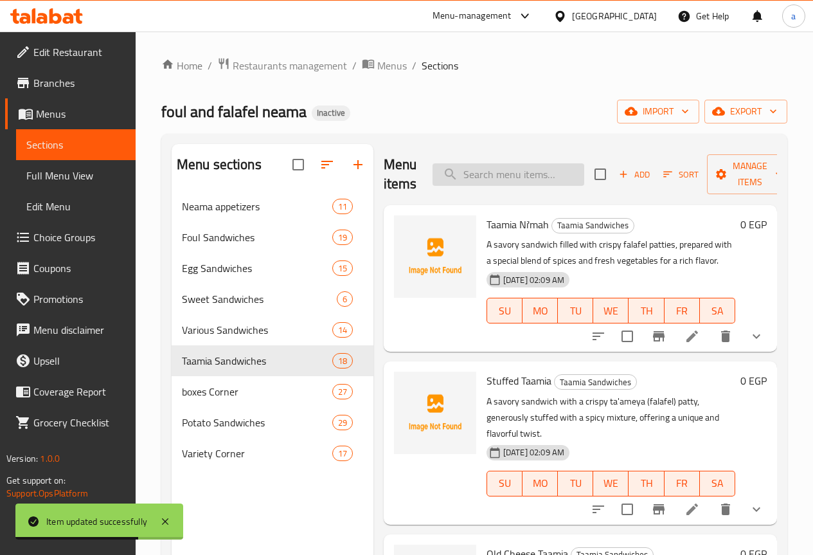
click at [498, 171] on input "search" at bounding box center [509, 174] width 152 height 23
paste input "Balady Omelette Sandwich"
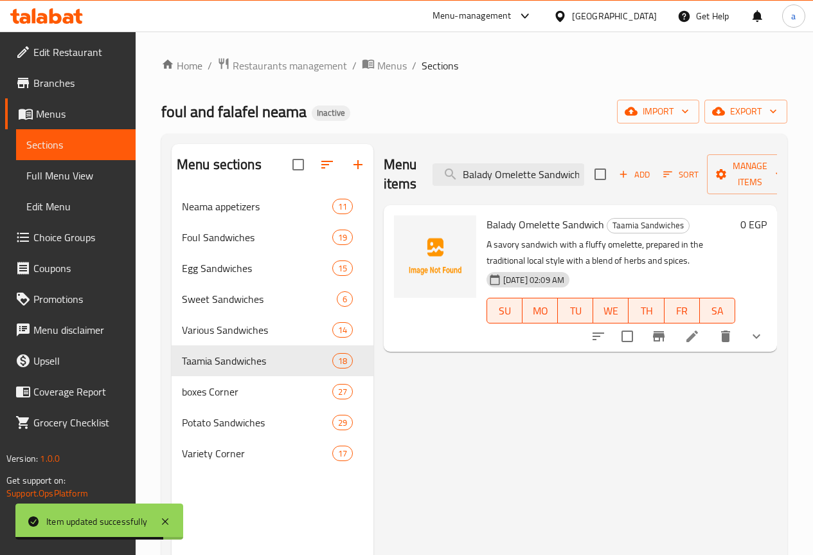
type input "Balady Omelette Sandwich"
click at [694, 338] on icon at bounding box center [692, 336] width 15 height 15
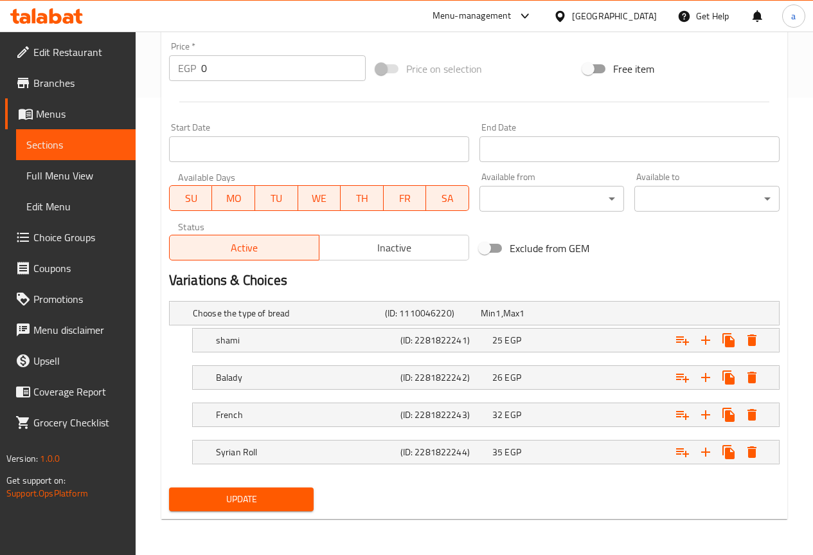
scroll to position [7, 0]
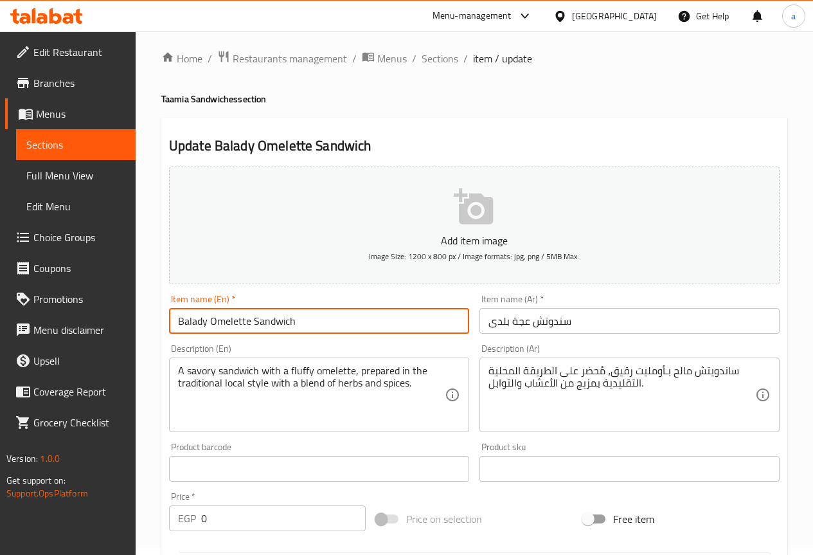
drag, startPoint x: 250, startPoint y: 321, endPoint x: 212, endPoint y: 321, distance: 37.9
click at [212, 321] on input "Balady Omelette Sandwich" at bounding box center [319, 321] width 300 height 26
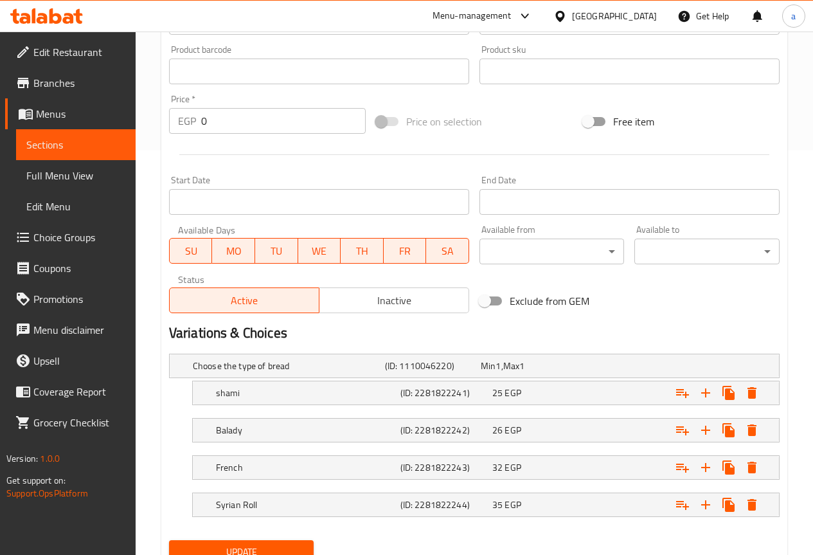
scroll to position [457, 0]
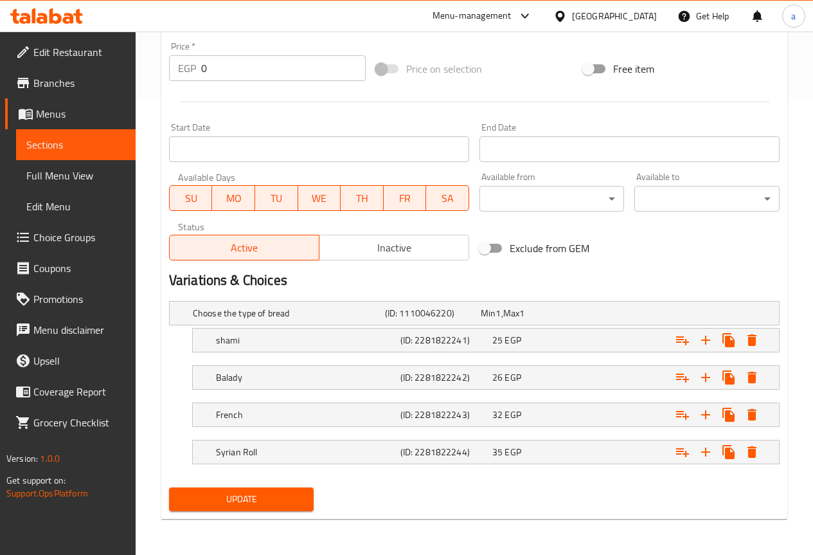
type input "Balady egga Sandwich"
click at [268, 487] on button "Update" at bounding box center [241, 499] width 145 height 24
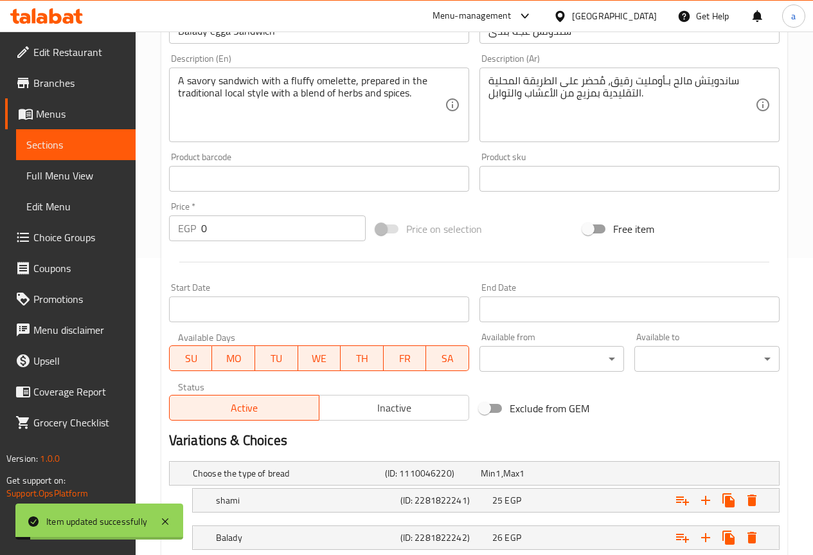
scroll to position [200, 0]
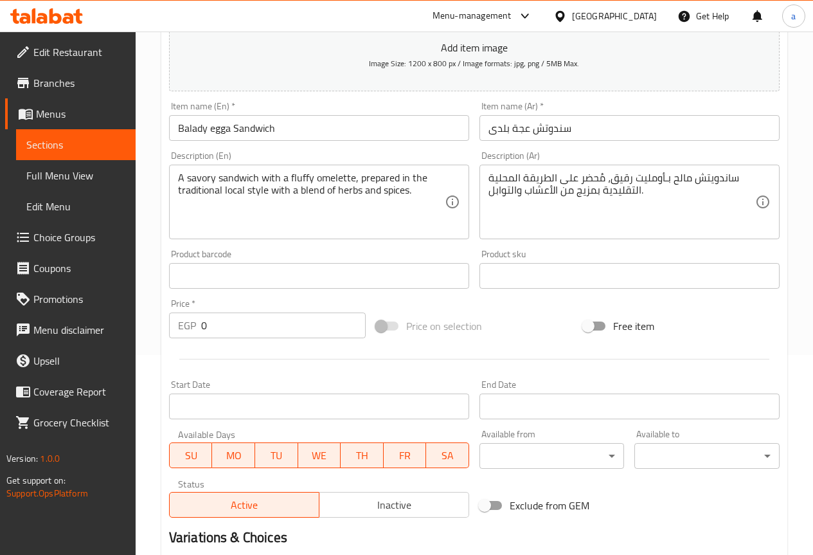
click at [89, 181] on span "Full Menu View" at bounding box center [75, 175] width 99 height 15
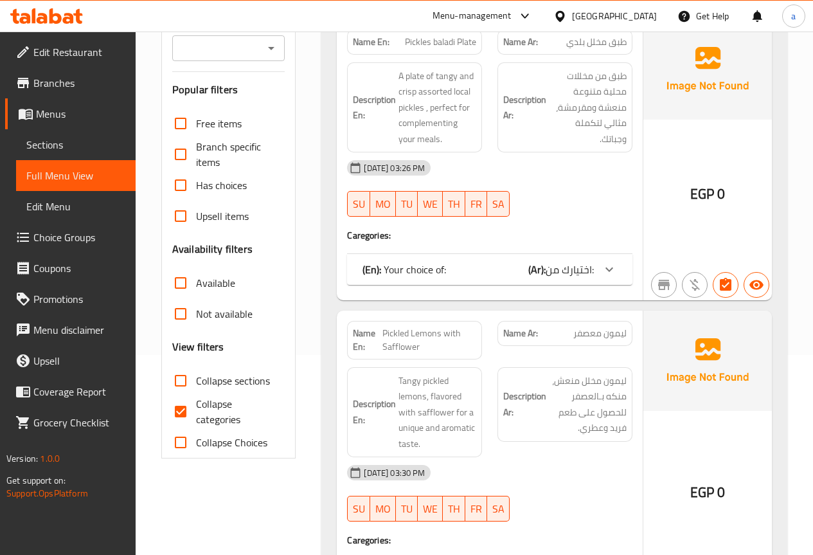
scroll to position [11676, 0]
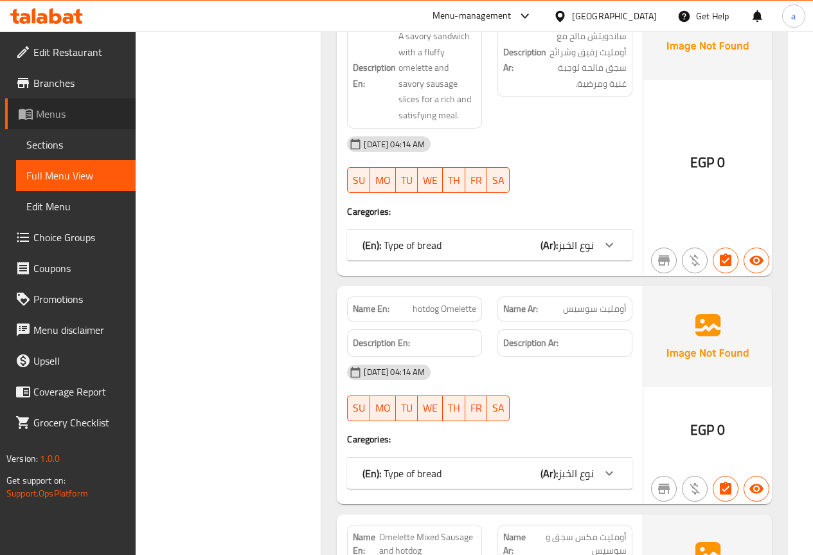
click at [64, 118] on span "Menus" at bounding box center [80, 113] width 89 height 15
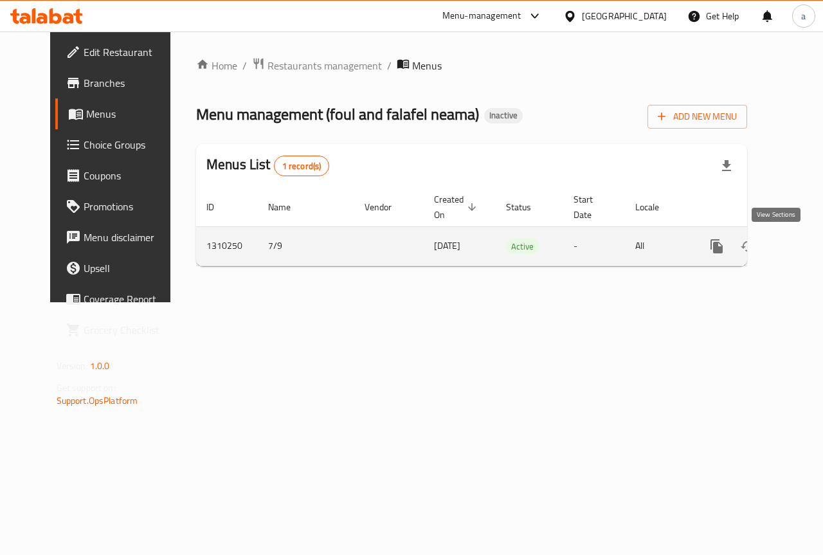
click at [802, 244] on icon "enhanced table" at bounding box center [809, 246] width 15 height 15
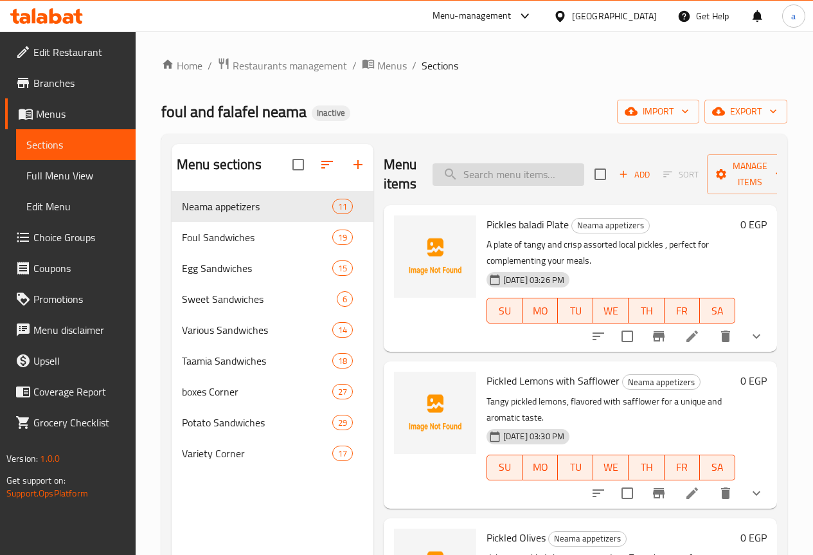
click at [547, 171] on input "search" at bounding box center [509, 174] width 152 height 23
paste input "[PERSON_NAME]"
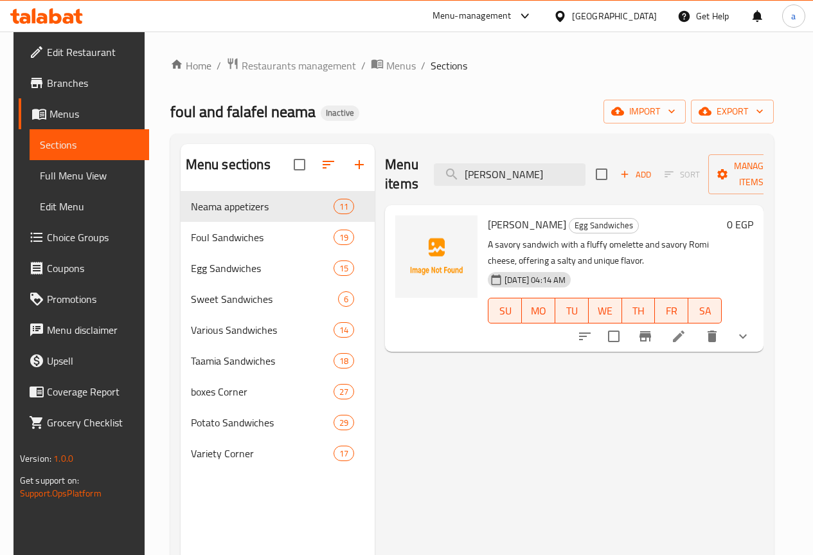
type input "[PERSON_NAME]"
click at [687, 334] on icon at bounding box center [678, 336] width 15 height 15
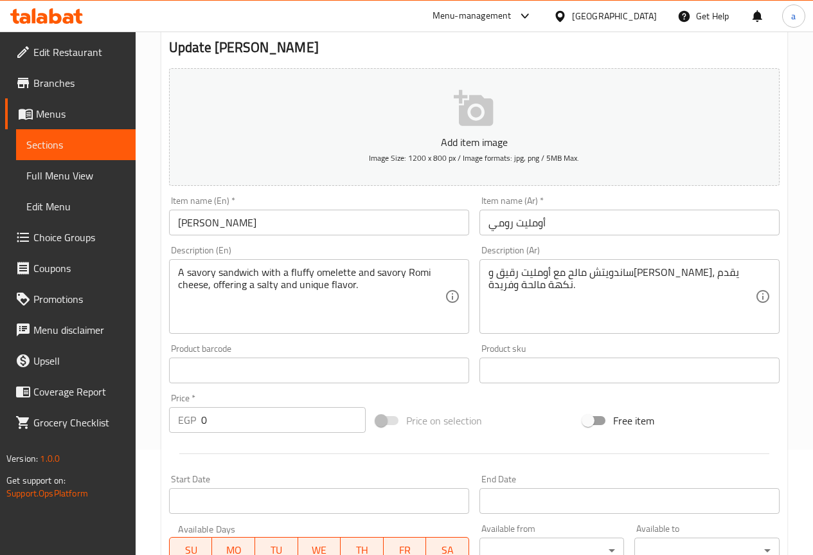
scroll to position [129, 0]
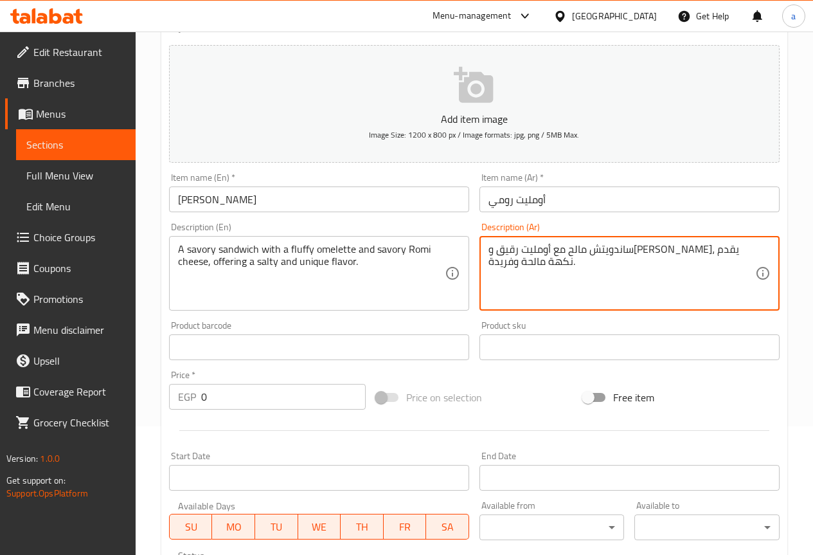
click at [611, 248] on textarea "ساندويتش مالح مع أومليت رقيق و[PERSON_NAME]، يقدم نكهة مالحة وفريدة." at bounding box center [622, 273] width 267 height 61
paste textarea "ذيذ مع أومليت رقيق وجبن رومي لذيذ"
type textarea "ساندويتش لذيذ مع أومليت رقيق وجبن رومي لذيذ، يقدم نكهة مالحة وفريدة."
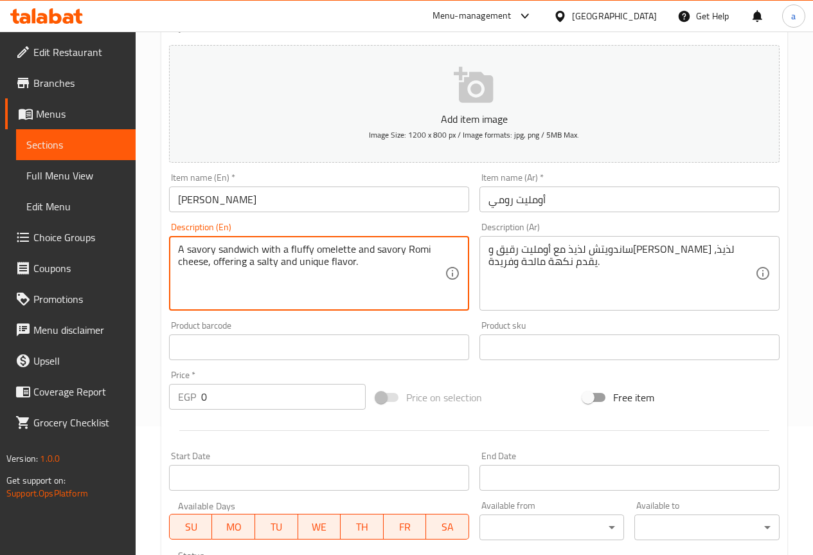
click at [370, 264] on textarea "A savory sandwich with a fluffy omelette and savory Romi cheese, offering a sal…" at bounding box center [311, 273] width 267 height 61
drag, startPoint x: 215, startPoint y: 249, endPoint x: 187, endPoint y: 249, distance: 28.3
click at [187, 249] on textarea "A savory sandwich with a fluffy omelette and savory Romi cheese, offering a sal…" at bounding box center [311, 273] width 267 height 61
drag, startPoint x: 219, startPoint y: 248, endPoint x: 187, endPoint y: 248, distance: 32.2
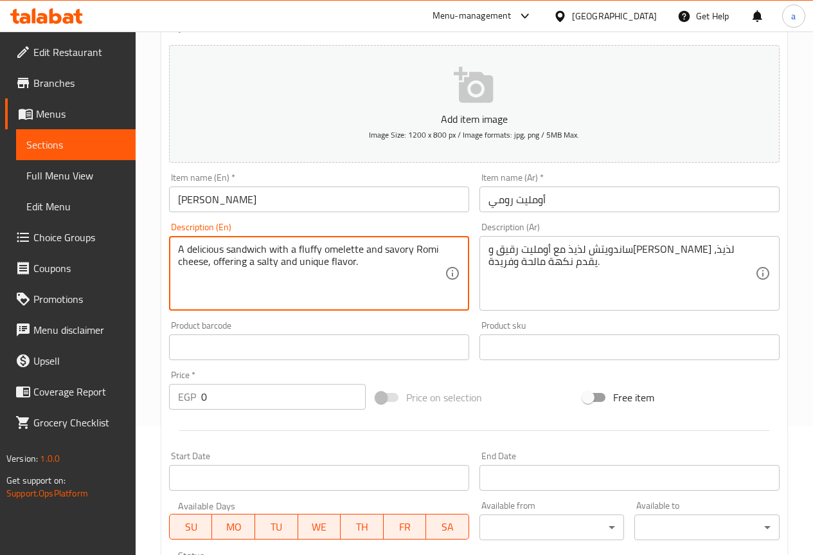
click at [187, 248] on textarea "A delicious sandwich with a fluffy omelette and savory Romi cheese, offering a …" at bounding box center [311, 273] width 267 height 61
drag, startPoint x: 384, startPoint y: 251, endPoint x: 410, endPoint y: 251, distance: 25.1
click at [410, 251] on textarea "A delicious sandwich with a fluffy omelette and savory Romi cheese, offering a …" at bounding box center [311, 273] width 267 height 61
paste textarea "delicious"
drag, startPoint x: 272, startPoint y: 262, endPoint x: 239, endPoint y: 264, distance: 32.9
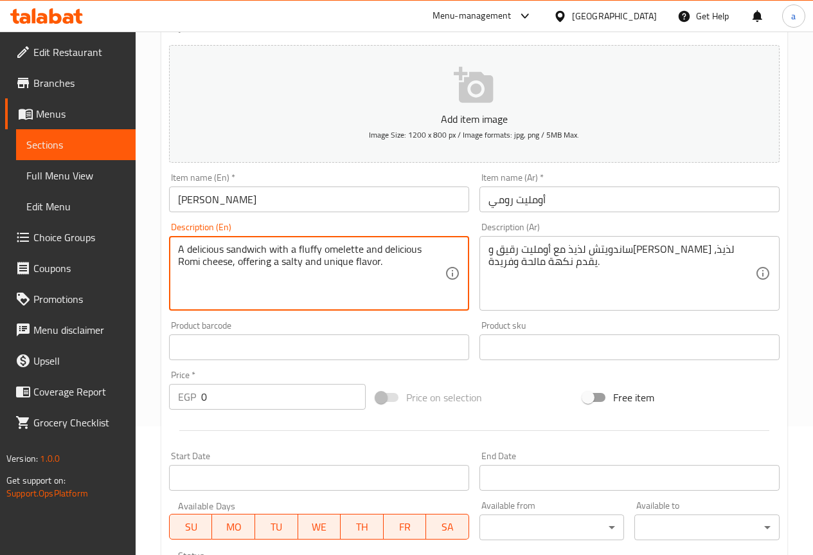
click at [239, 264] on textarea "A delicious sandwich with a fluffy omelette and delicious Romi cheese, offering…" at bounding box center [311, 273] width 267 height 61
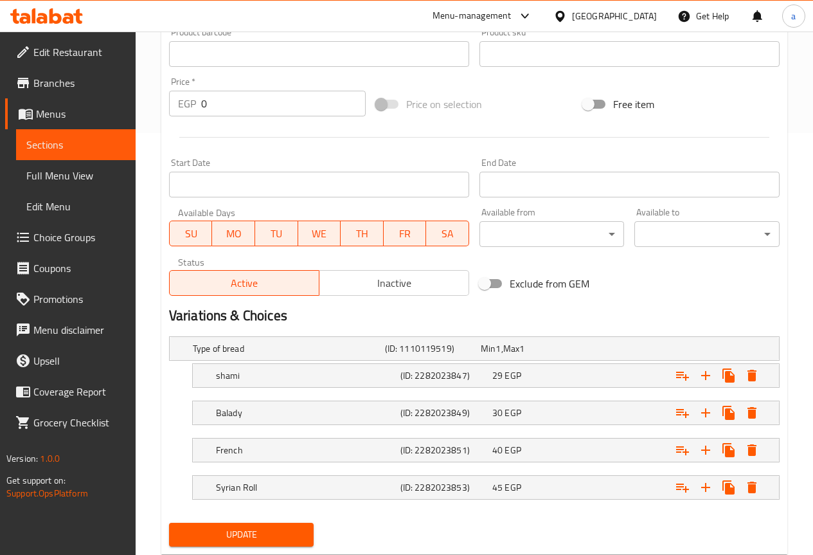
scroll to position [457, 0]
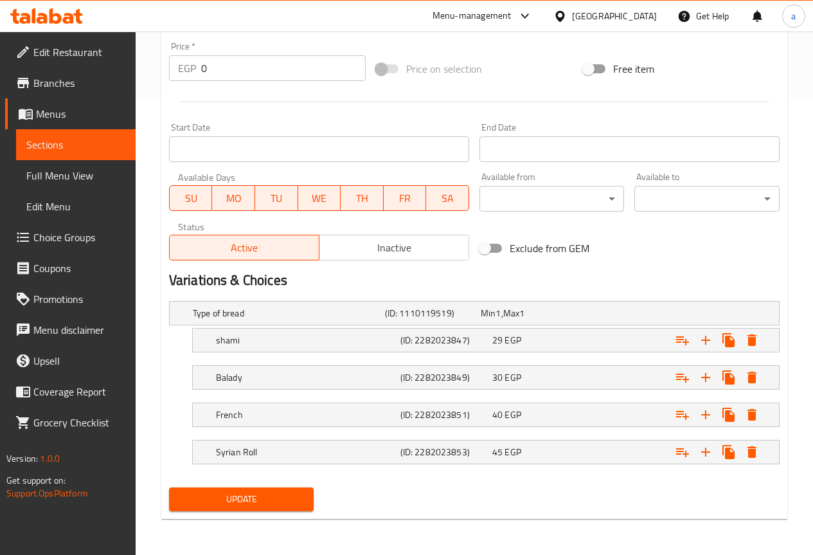
type textarea "A delicious sandwich with a fluffy omelette and delicious Romi cheese, served a…"
click at [276, 493] on span "Update" at bounding box center [241, 499] width 125 height 16
click at [249, 495] on span "Update" at bounding box center [241, 499] width 125 height 16
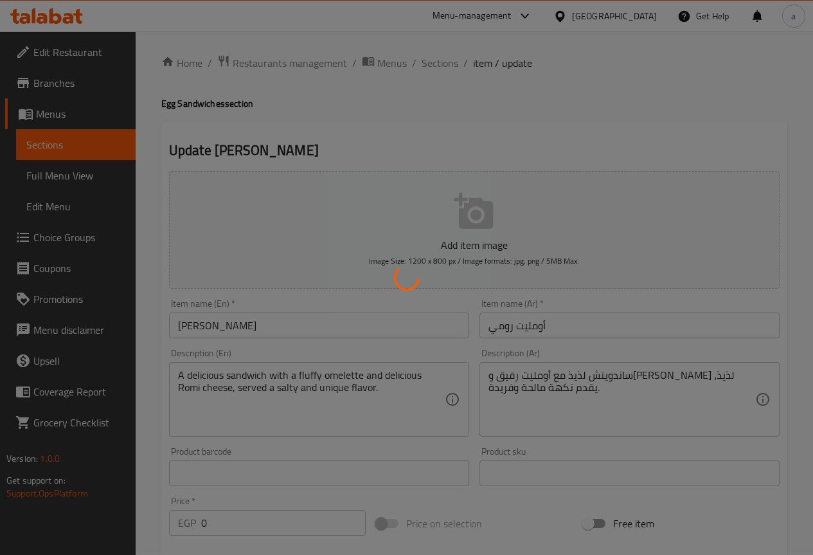
scroll to position [0, 0]
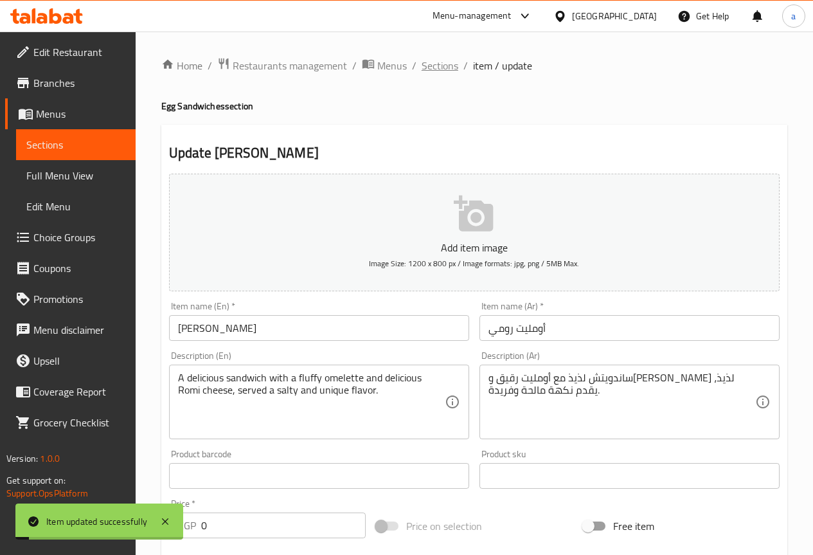
click at [448, 58] on span "Sections" at bounding box center [440, 65] width 37 height 15
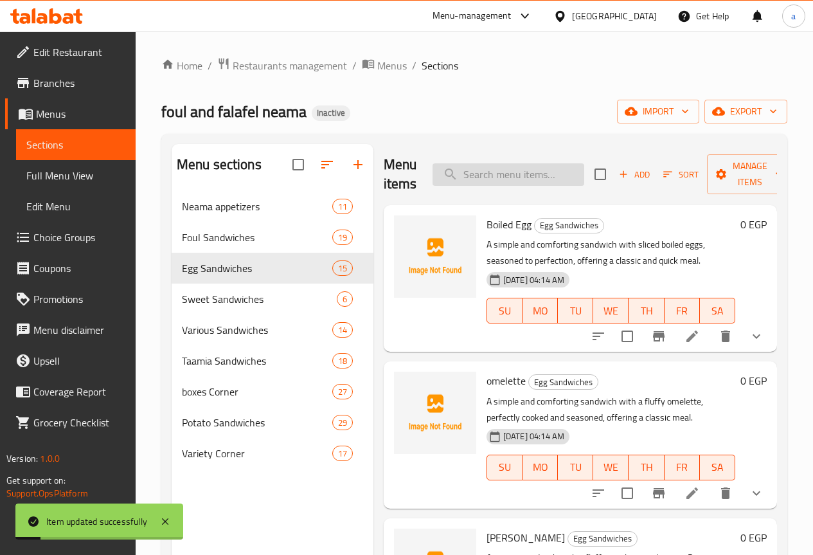
click at [450, 185] on input "search" at bounding box center [509, 174] width 152 height 23
paste input "Omelette Mixed Sausage and Sausage"
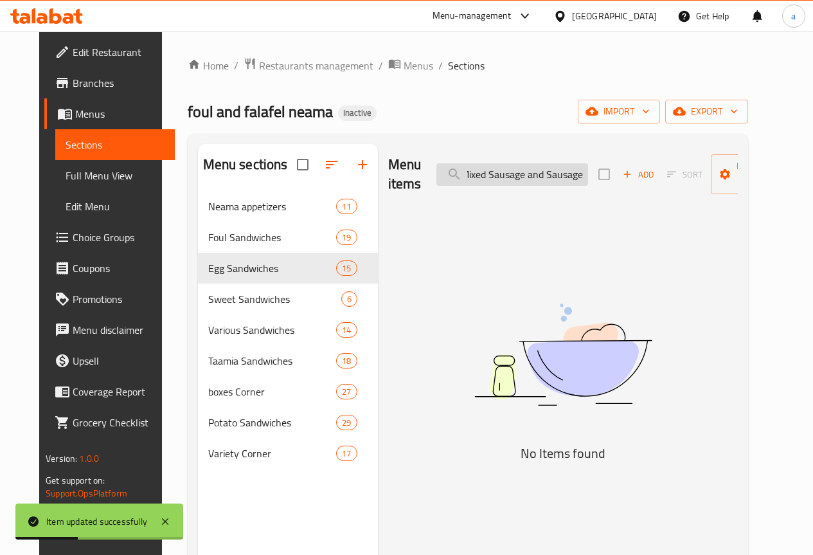
click at [514, 176] on input "Omelette Mixed Sausage and Sausage" at bounding box center [513, 174] width 152 height 23
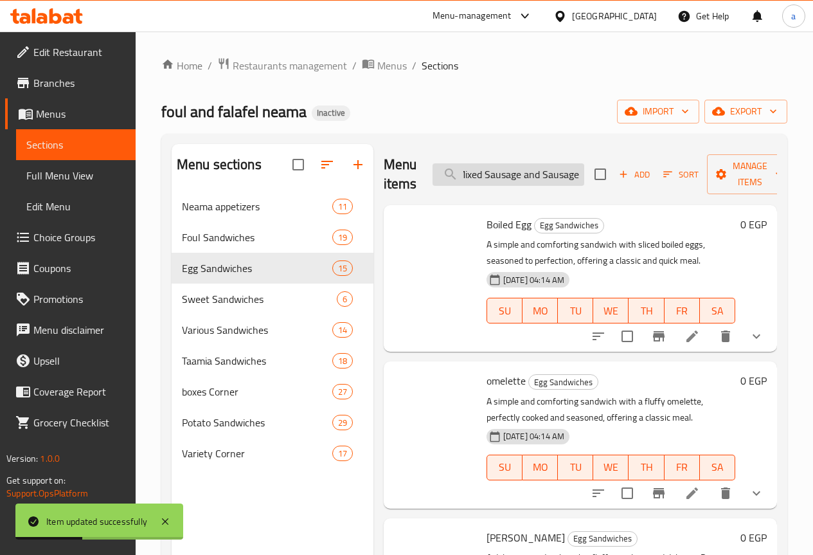
click at [514, 176] on input "Omelette Mixed Sausage and Sausage" at bounding box center [509, 174] width 152 height 23
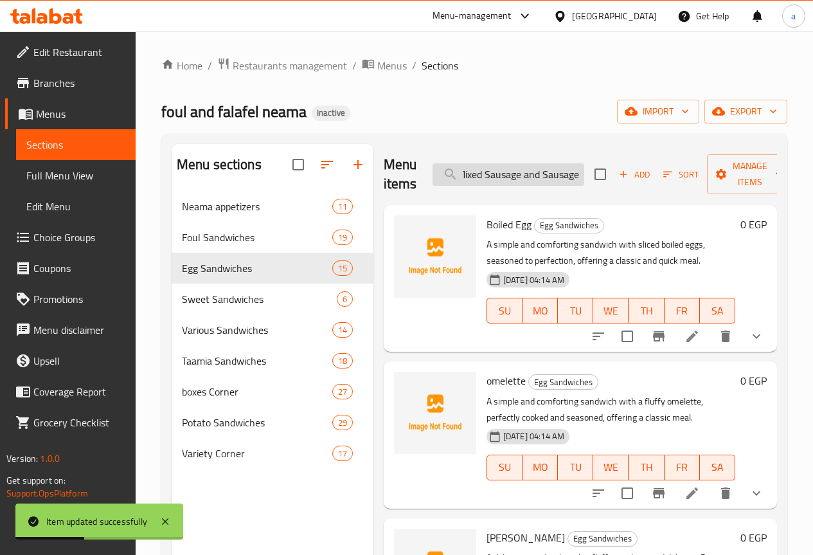
click at [514, 176] on input "Omelette Mixed Sausage and Sausage" at bounding box center [509, 174] width 152 height 23
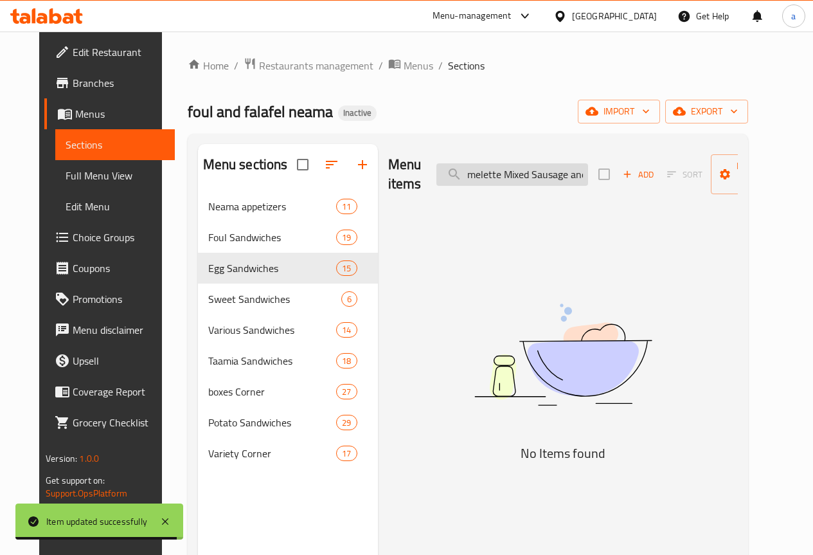
type input "omelette Mixed Sausage and Sausage"
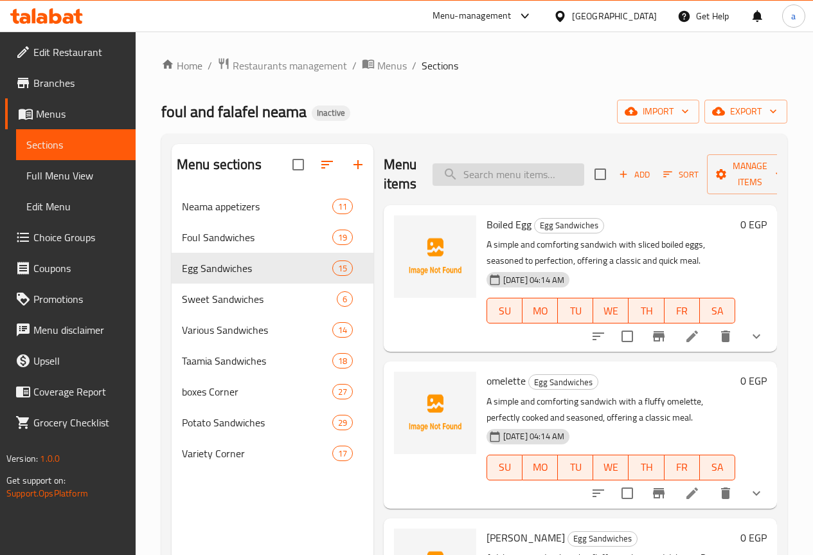
click at [460, 174] on input "search" at bounding box center [509, 174] width 152 height 23
paste input "Omelette Mixed Sausage and Sausage"
type input "Omelette Mixed Sausage and Sausage"
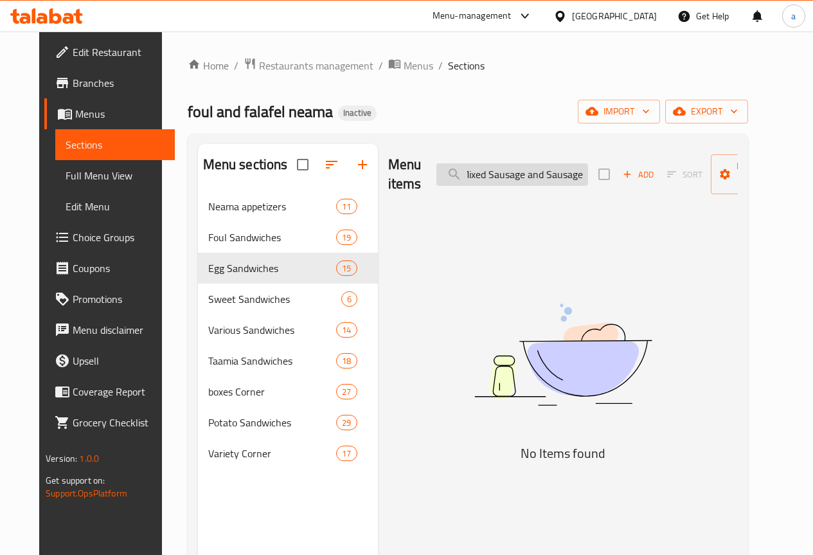
click at [460, 174] on input "Omelette Mixed Sausage and Sausage" at bounding box center [513, 174] width 152 height 23
click at [500, 176] on input "Omelette Mixed Sausage and Sausage" at bounding box center [513, 174] width 152 height 23
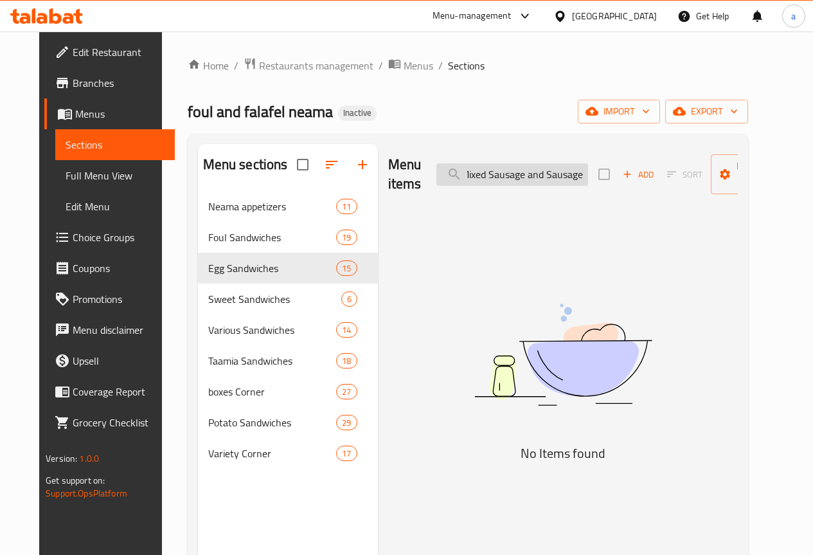
click at [500, 176] on input "Omelette Mixed Sausage and Sausage" at bounding box center [513, 174] width 152 height 23
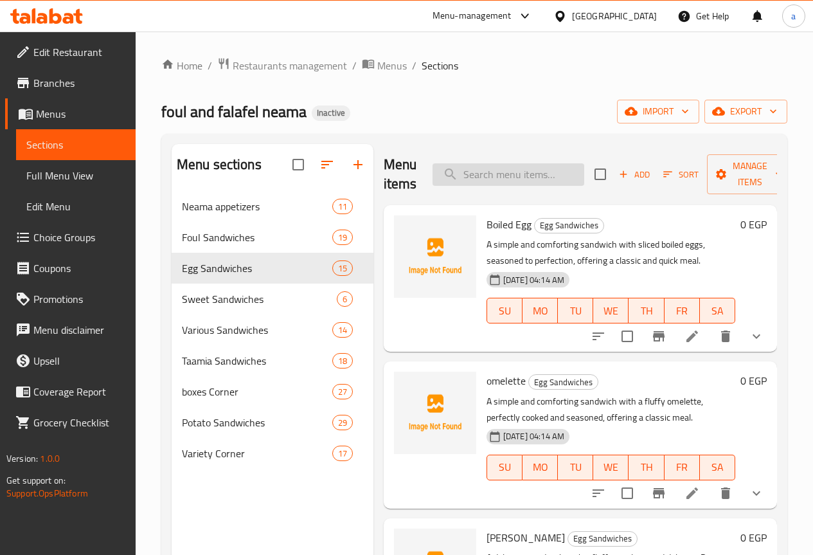
click at [519, 185] on input "search" at bounding box center [509, 174] width 152 height 23
paste input "Omelette Mixed Sausage and hotdog"
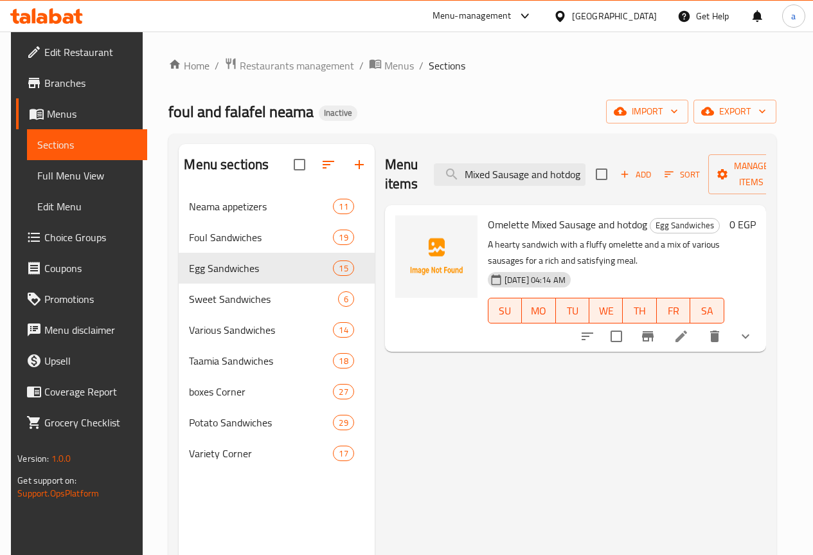
type input "Omelette Mixed Sausage and hotdog"
click at [682, 332] on li at bounding box center [682, 336] width 36 height 23
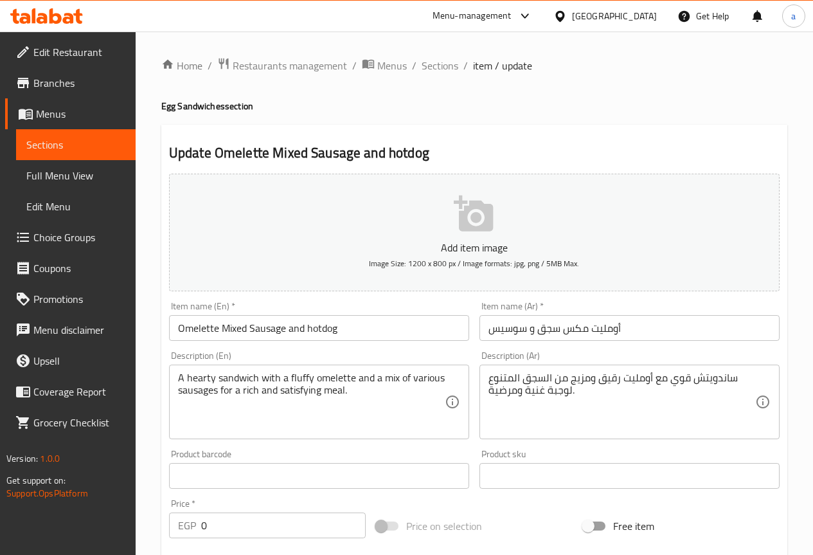
scroll to position [257, 0]
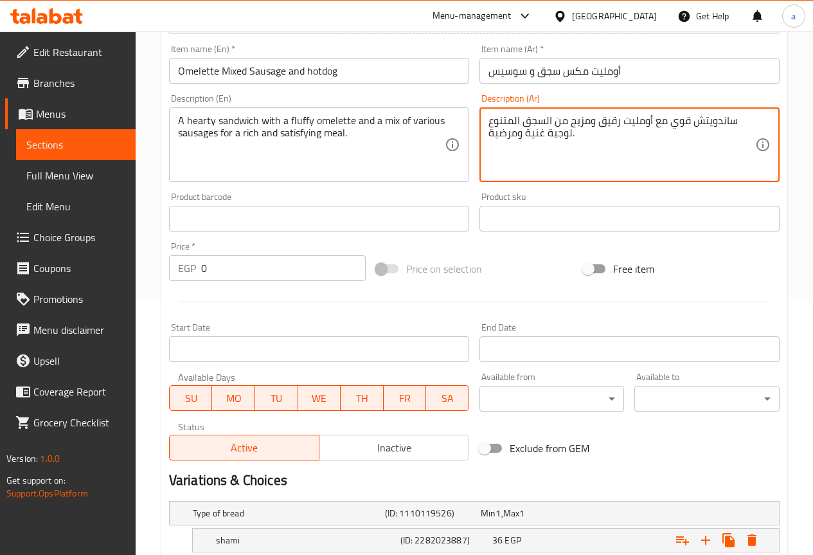
click at [557, 123] on textarea "ساندويتش قوي مع أومليت رقيق ومزيج من السجق المتنوع لوجبة غنية ومرضية." at bounding box center [622, 144] width 267 height 61
paste textarea "دسم مع أومليت رقيق ومزيج من أنواع مختلفة من السجق"
type textarea "ساندويتش دسم مع أومليت رقيق ومزيج من أنواع مختلفة من السجق لوجبة غنية ومرضية."
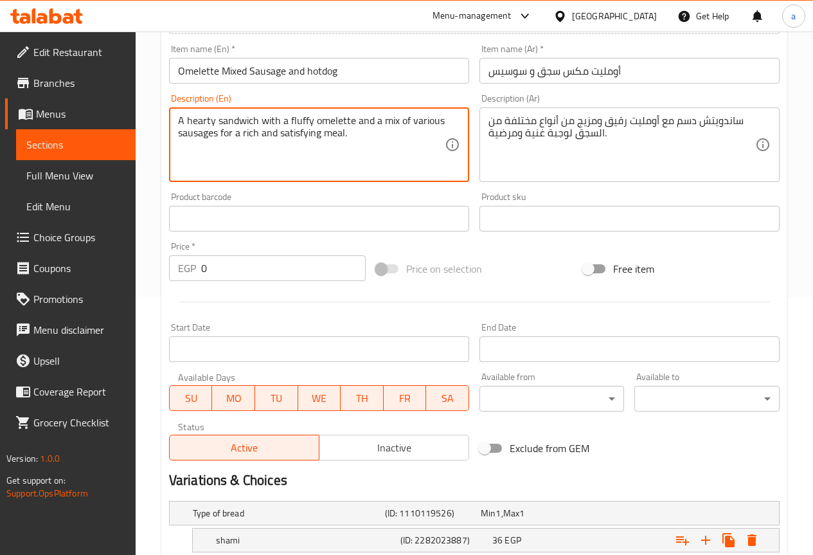
click at [305, 145] on textarea "A hearty sandwich with a fluffy omelette and a mix of various sausages for a ri…" at bounding box center [311, 144] width 267 height 61
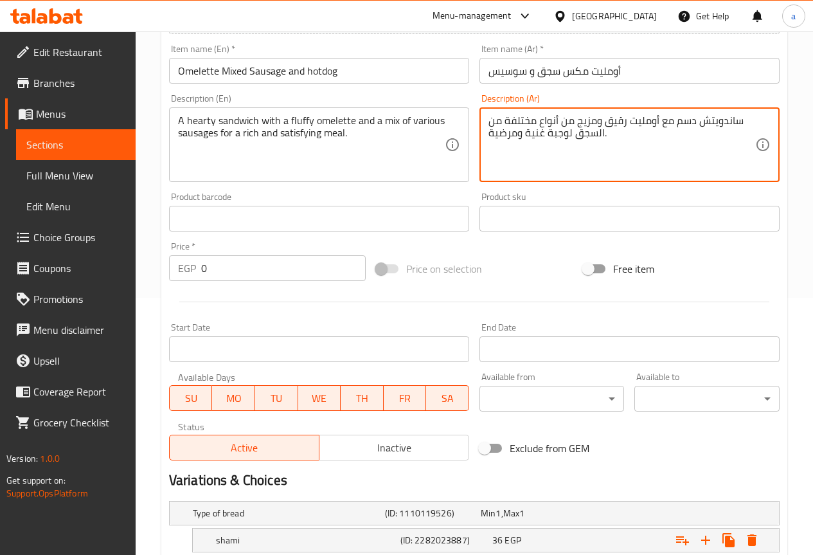
click at [700, 123] on textarea "ساندويتش دسم مع أومليت رقيق ومزيج من أنواع مختلفة من السجق لوجبة غنية ومرضية." at bounding box center [622, 144] width 267 height 61
drag, startPoint x: 697, startPoint y: 122, endPoint x: 678, endPoint y: 124, distance: 18.8
click at [678, 124] on textarea "ساندويتش دسم مع أومليت رقيق ومزيج من أنواع مختلفة من السجق لوجبة غنية ومرضية." at bounding box center [622, 144] width 267 height 61
click at [692, 131] on textarea "ساندويتش دسم مع أومليت رقيق ومزيج من أنواع مختلفة من السجق لوجبة غنية ومرضية." at bounding box center [622, 144] width 267 height 61
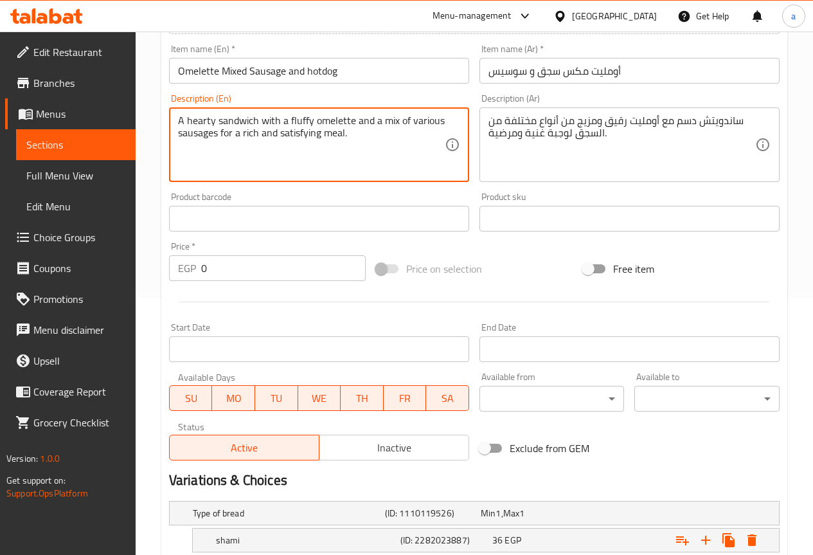
drag, startPoint x: 213, startPoint y: 121, endPoint x: 188, endPoint y: 123, distance: 25.8
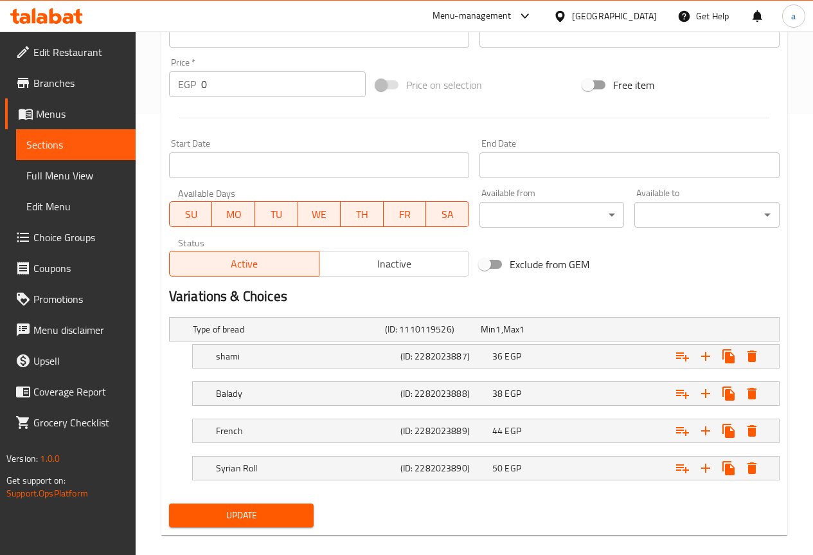
scroll to position [457, 0]
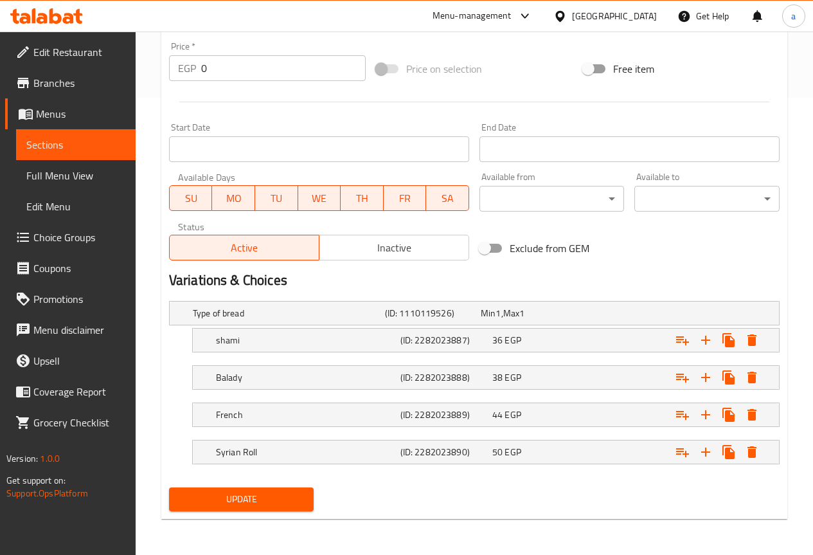
type textarea "A Fat sandwich with a fluffy omelette and a mix of various sausages for a rich …"
click at [275, 492] on span "Update" at bounding box center [241, 499] width 125 height 16
click at [295, 493] on span "Update" at bounding box center [241, 499] width 125 height 16
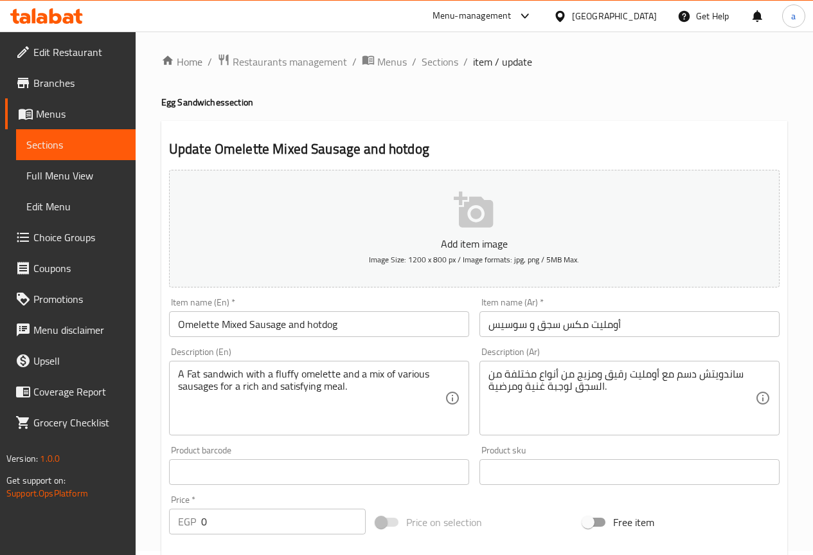
scroll to position [0, 0]
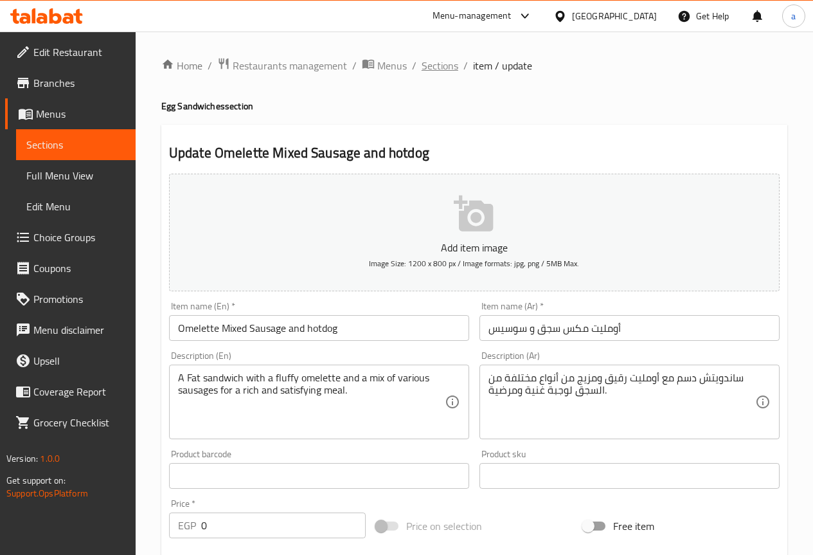
click at [440, 69] on span "Sections" at bounding box center [440, 65] width 37 height 15
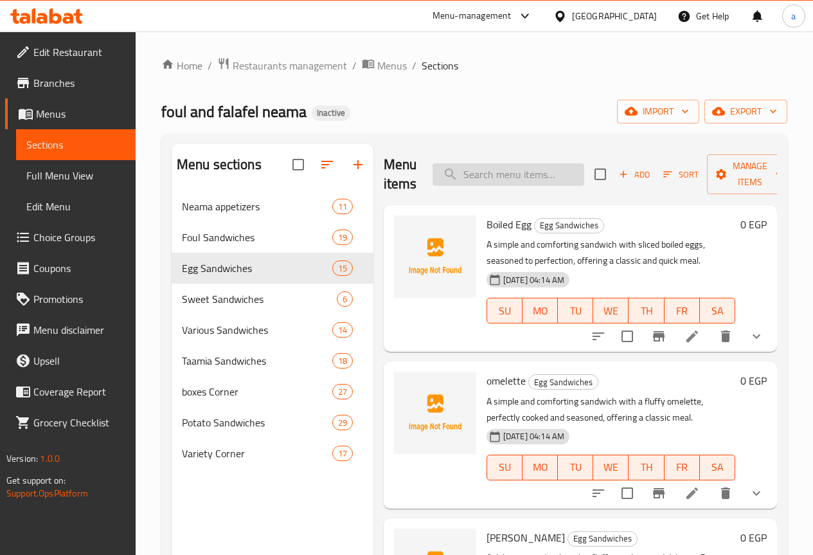
click at [511, 172] on input "search" at bounding box center [509, 174] width 152 height 23
paste input "Medahrag Eggs With [PERSON_NAME]"
type input "Medahrag Eggs With [PERSON_NAME]"
click at [511, 172] on input "Medahrag Eggs With [PERSON_NAME]" at bounding box center [509, 174] width 152 height 23
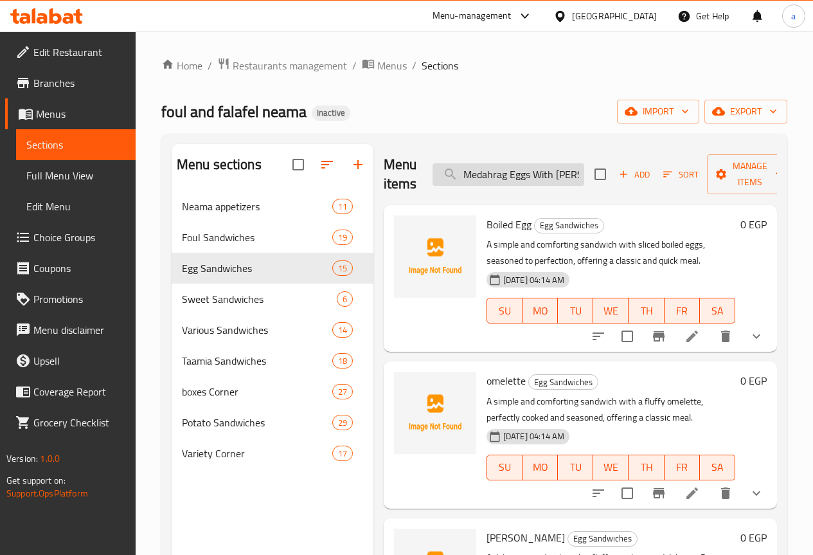
click at [511, 172] on input "Medahrag Eggs With [PERSON_NAME]" at bounding box center [509, 174] width 152 height 23
paste input "Medahrag Eggs With [PERSON_NAME]"
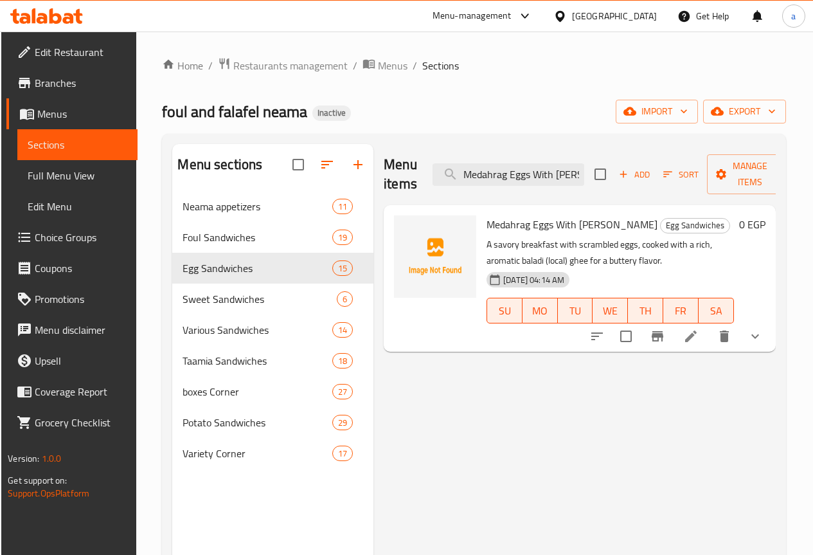
type input "Medahrag Eggs With [PERSON_NAME]"
click at [696, 336] on icon at bounding box center [690, 336] width 15 height 15
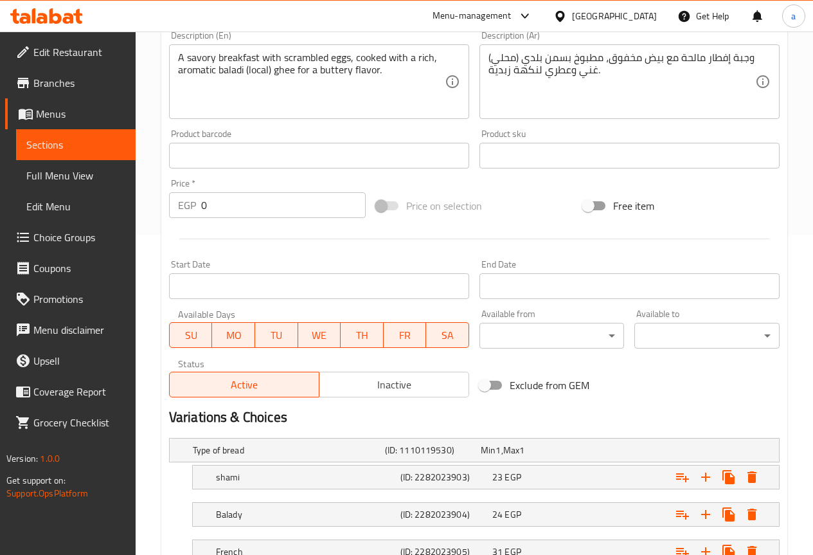
scroll to position [193, 0]
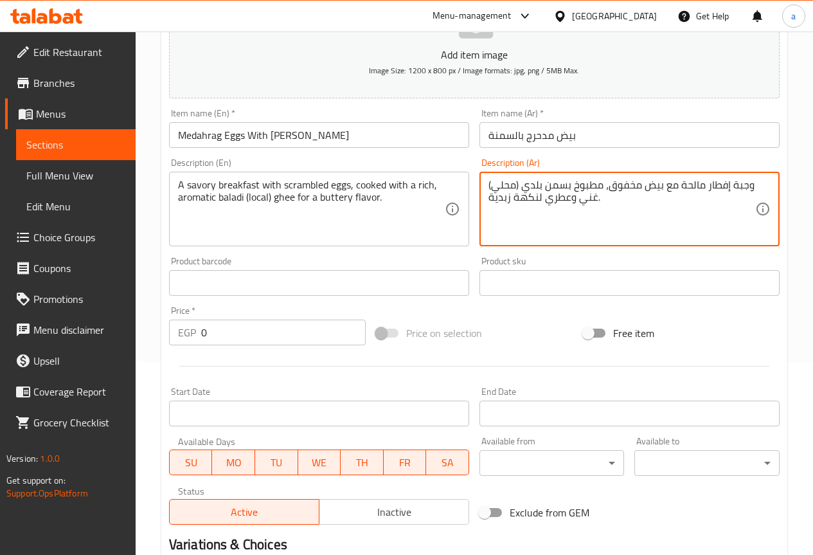
click at [503, 182] on textarea "وجبة إفطار مالحة مع بيض مخفوق، مطبوخ بسمن بلدي (محلي) غني وعطري لنكهة زبدية." at bounding box center [622, 209] width 267 height 61
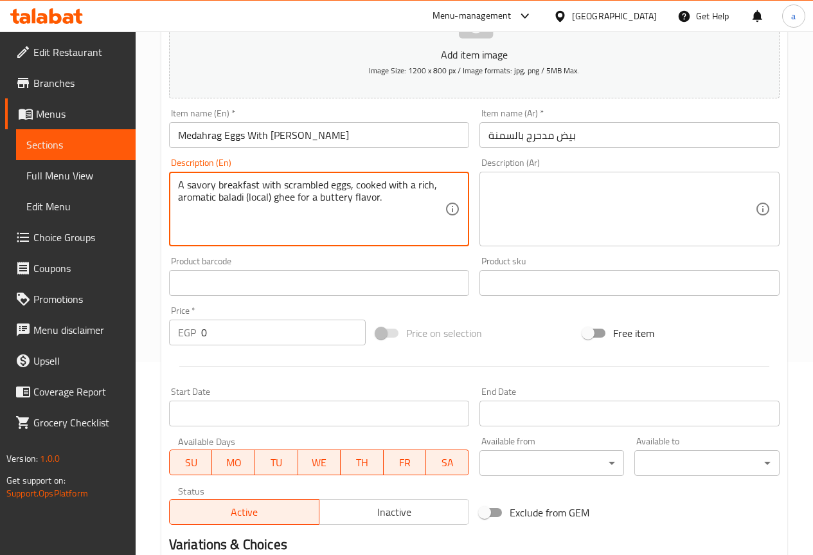
click at [318, 194] on textarea "A savory breakfast with scrambled eggs, cooked with a rich, aromatic baladi (lo…" at bounding box center [311, 209] width 267 height 61
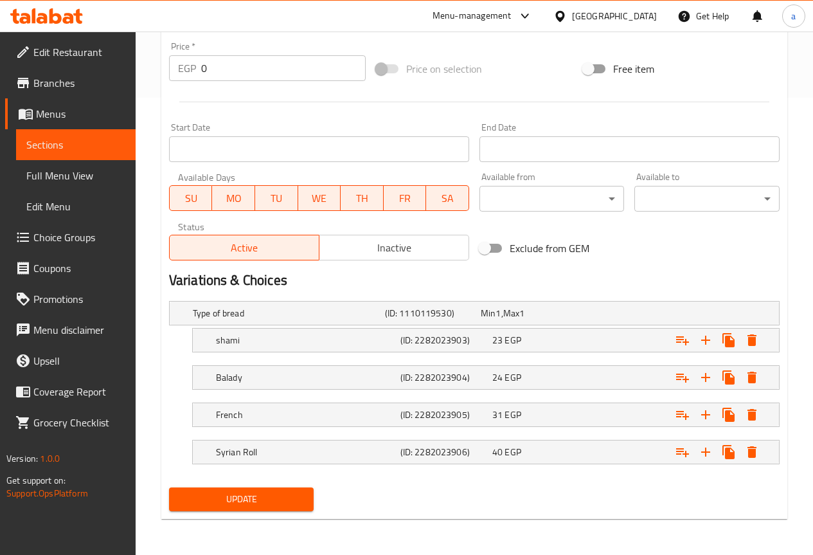
click at [239, 498] on span "Update" at bounding box center [241, 499] width 125 height 16
click at [293, 493] on span "Update" at bounding box center [241, 499] width 125 height 16
click at [246, 506] on span "Update" at bounding box center [241, 499] width 125 height 16
click at [88, 180] on span "Full Menu View" at bounding box center [75, 175] width 99 height 15
click at [66, 170] on span "Full Menu View" at bounding box center [75, 175] width 99 height 15
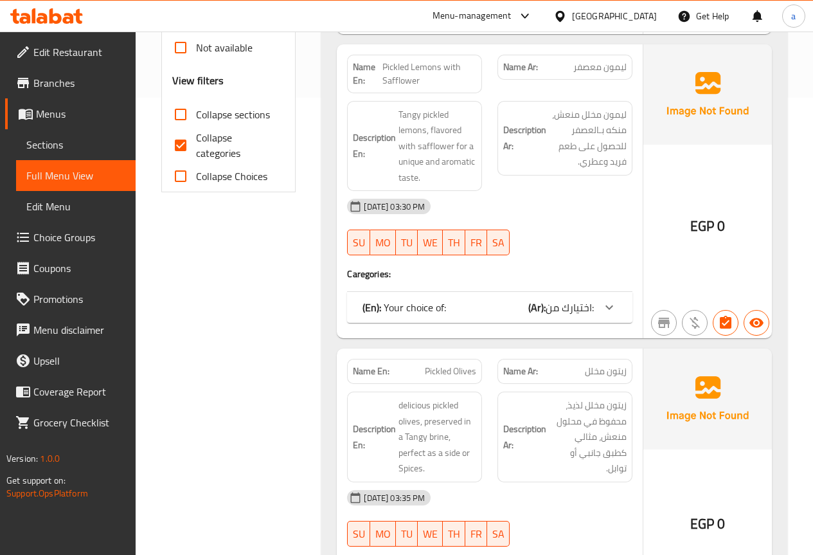
scroll to position [136, 0]
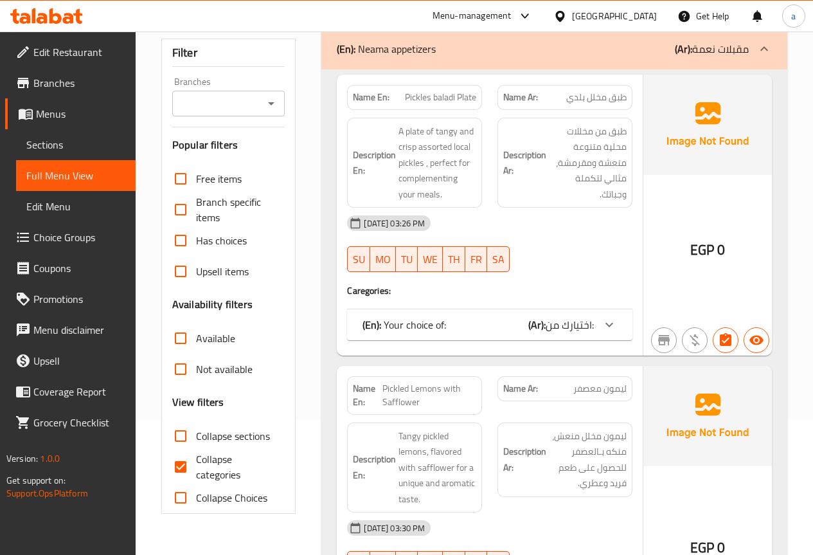
click at [177, 466] on input "Collapse categories" at bounding box center [180, 466] width 31 height 31
click at [185, 467] on input "Collapse categories" at bounding box center [180, 466] width 31 height 31
checkbox input "true"
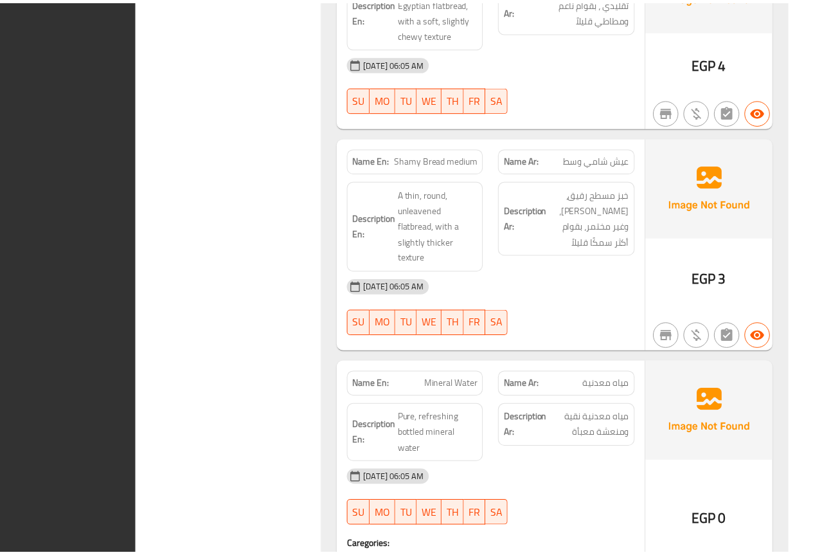
scroll to position [46135, 0]
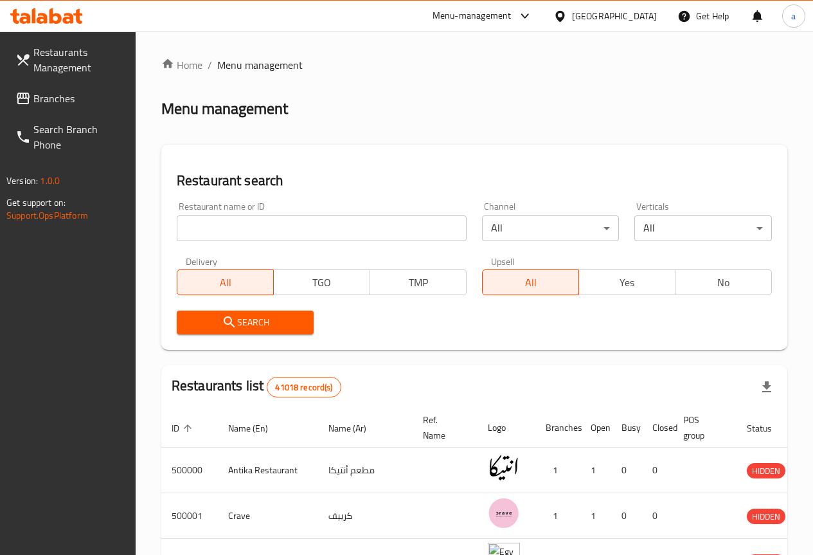
click at [60, 98] on span "Branches" at bounding box center [79, 98] width 92 height 15
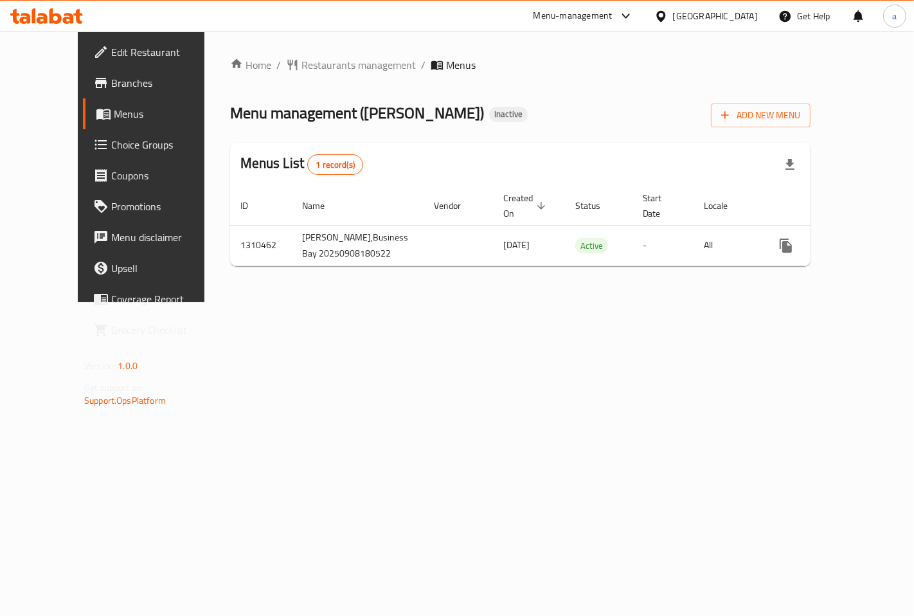
click at [790, 302] on div "Home / Restaurants management / Menus Menu management ( Yalla Partha ) Inactive…" at bounding box center [520, 167] width 632 height 271
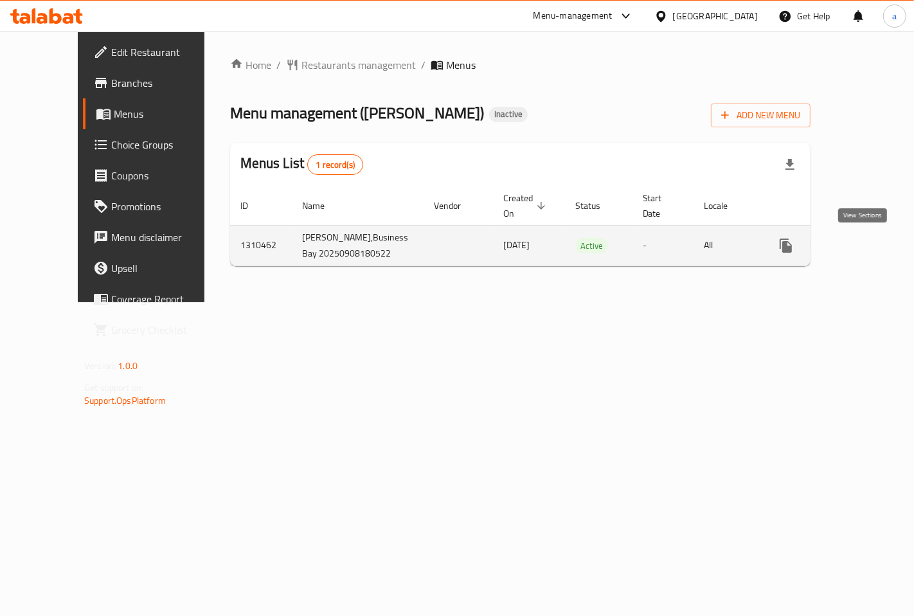
click at [871, 253] on icon "enhanced table" at bounding box center [878, 245] width 15 height 15
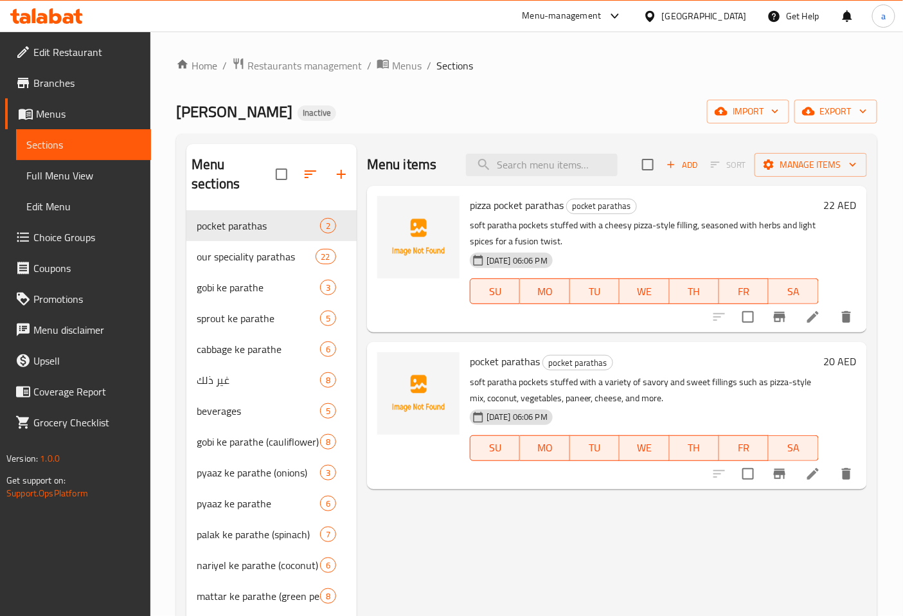
click at [71, 181] on span "Full Menu View" at bounding box center [83, 175] width 114 height 15
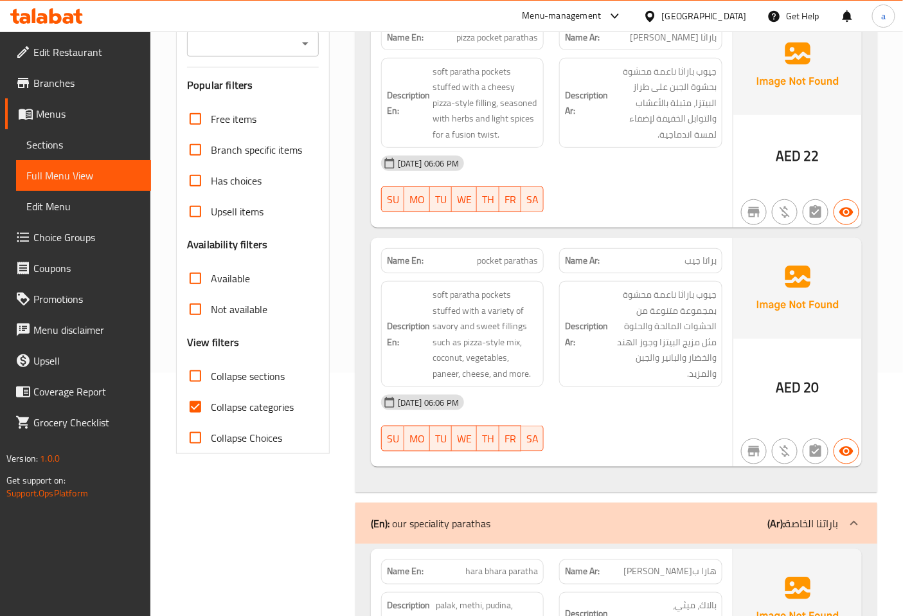
scroll to position [428, 0]
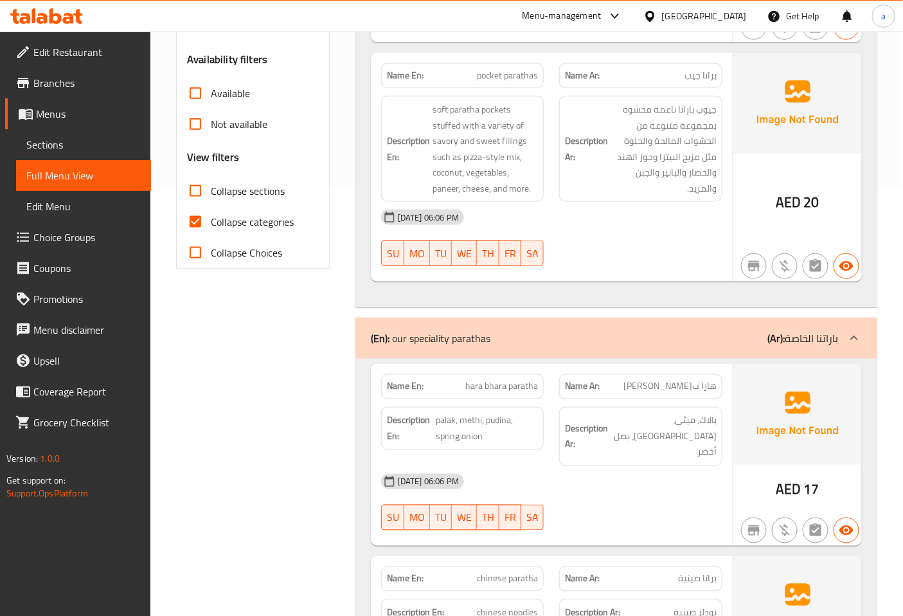
click at [206, 207] on input "Collapse categories" at bounding box center [195, 221] width 31 height 31
checkbox input "false"
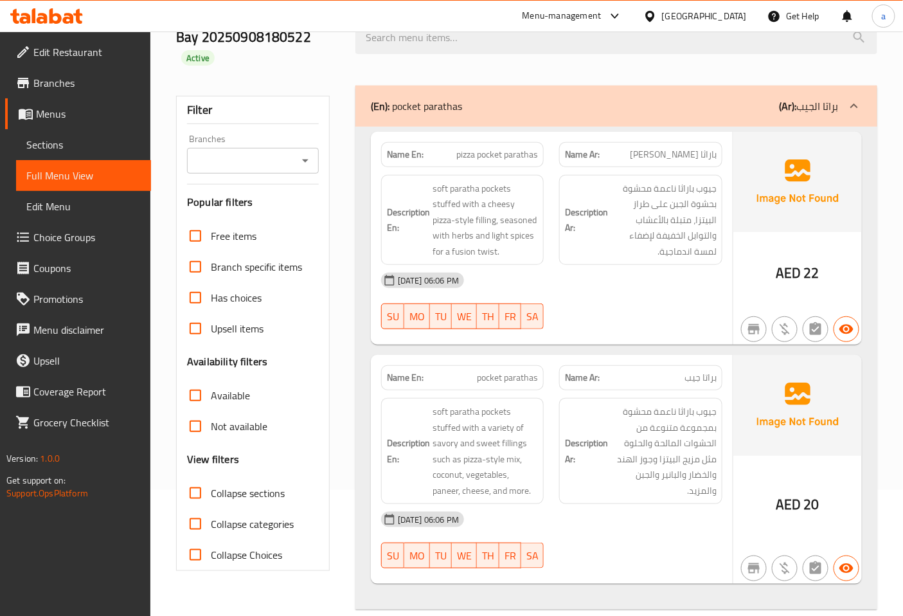
scroll to position [0, 0]
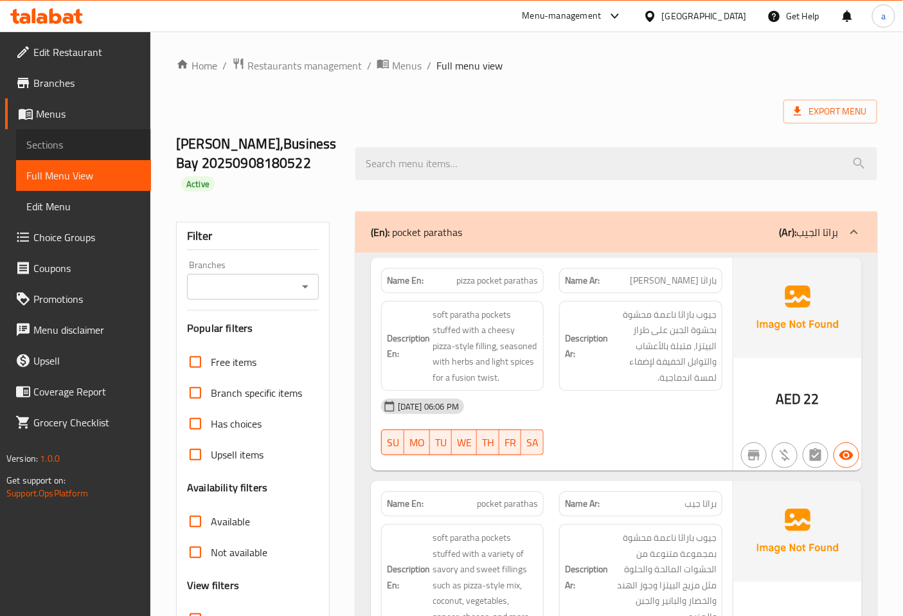
click at [47, 146] on span "Sections" at bounding box center [83, 144] width 114 height 15
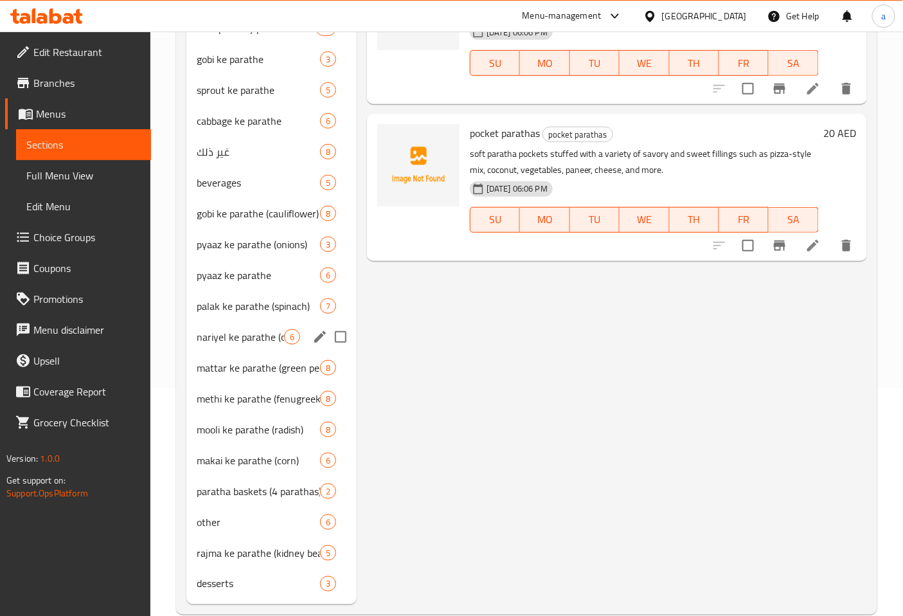
scroll to position [233, 0]
